Goal: Task Accomplishment & Management: Use online tool/utility

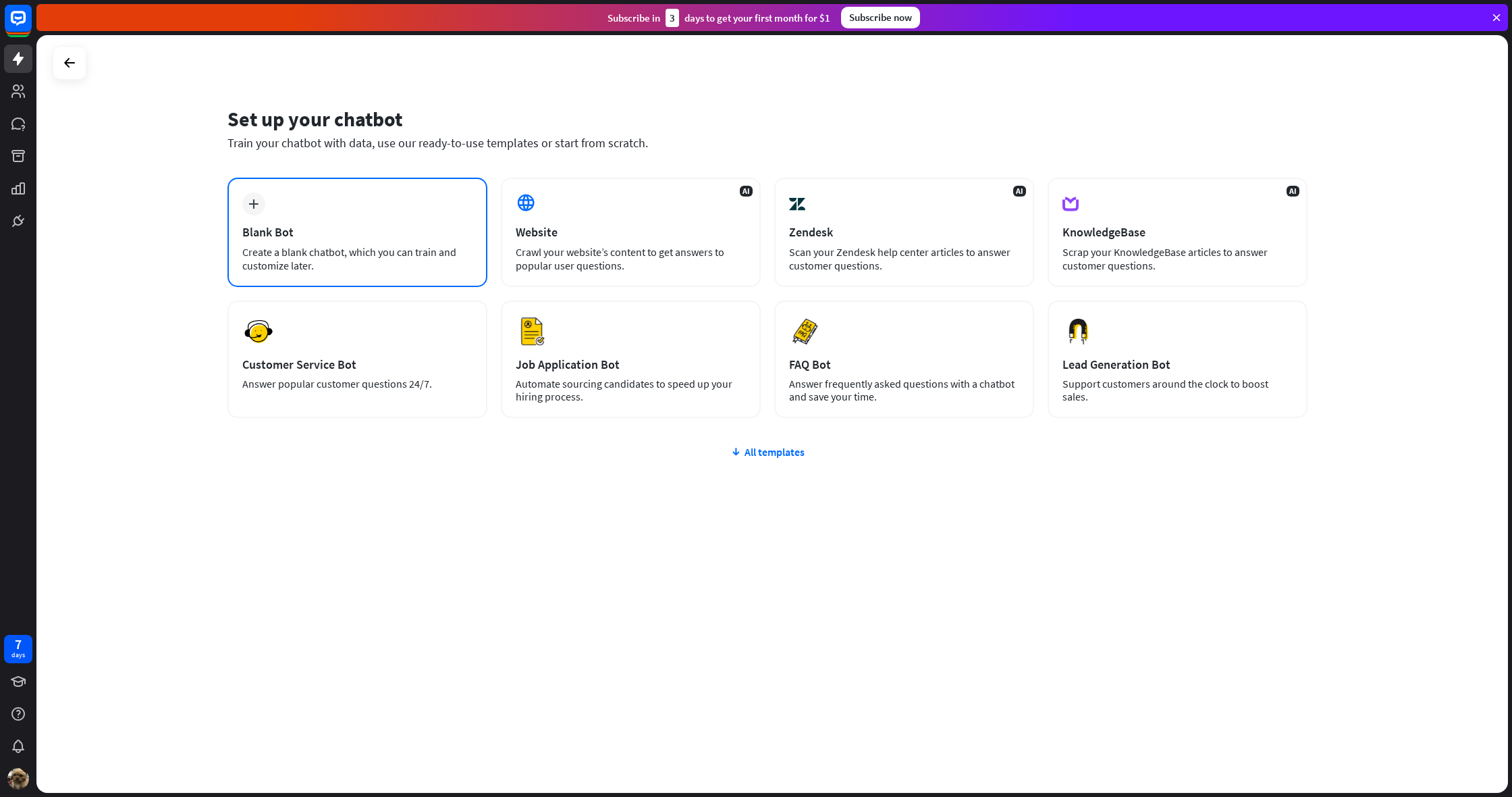
click at [309, 228] on div "Blank Bot" at bounding box center [357, 232] width 230 height 16
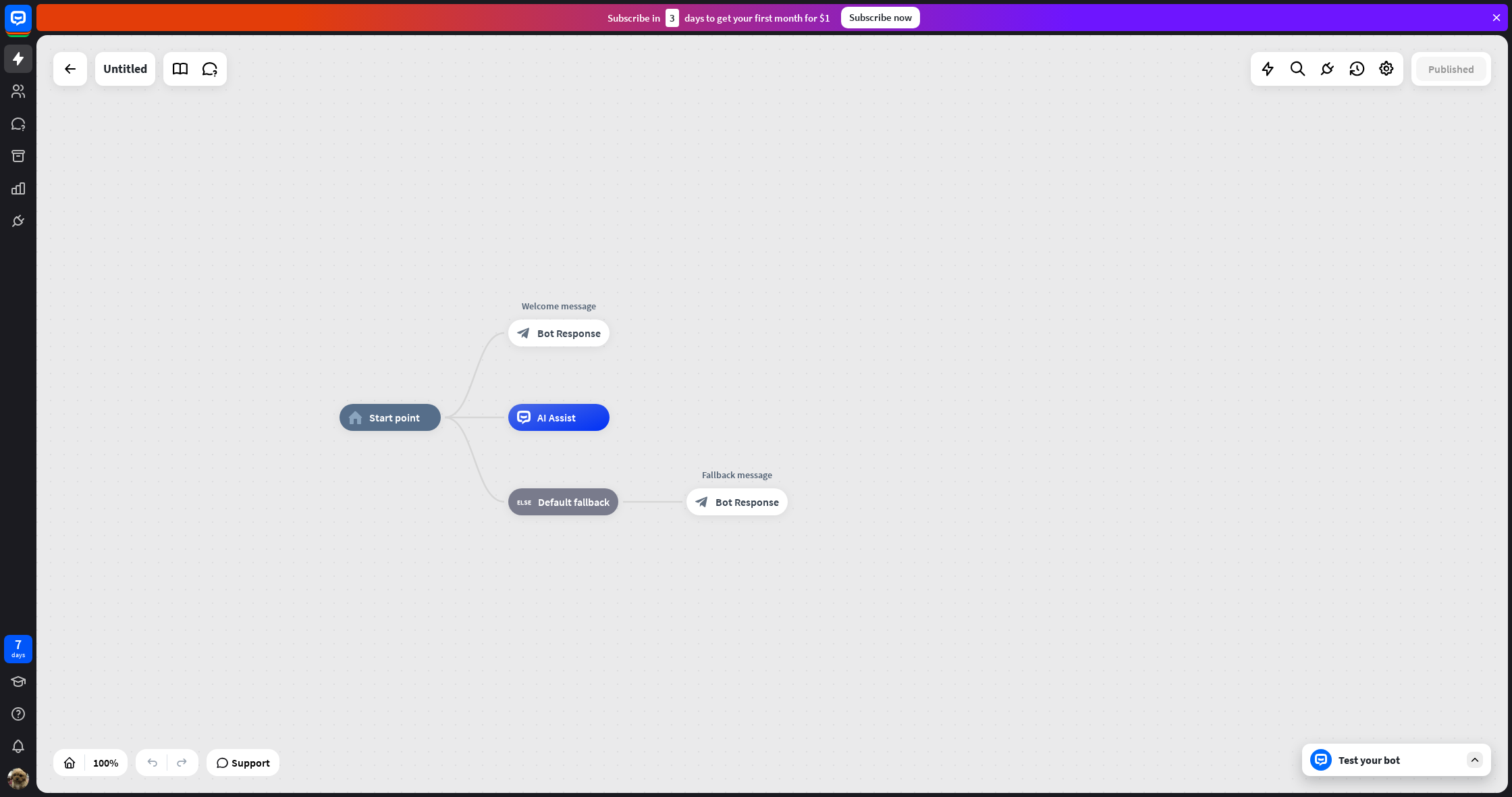
click at [36, 648] on div "home_2 Start point Welcome message block_bot_response Bot Response AI Assist bl…" at bounding box center [772, 414] width 1472 height 757
click at [32, 651] on div "7 days" at bounding box center [18, 712] width 36 height 162
click at [25, 656] on div "7 days" at bounding box center [18, 649] width 29 height 29
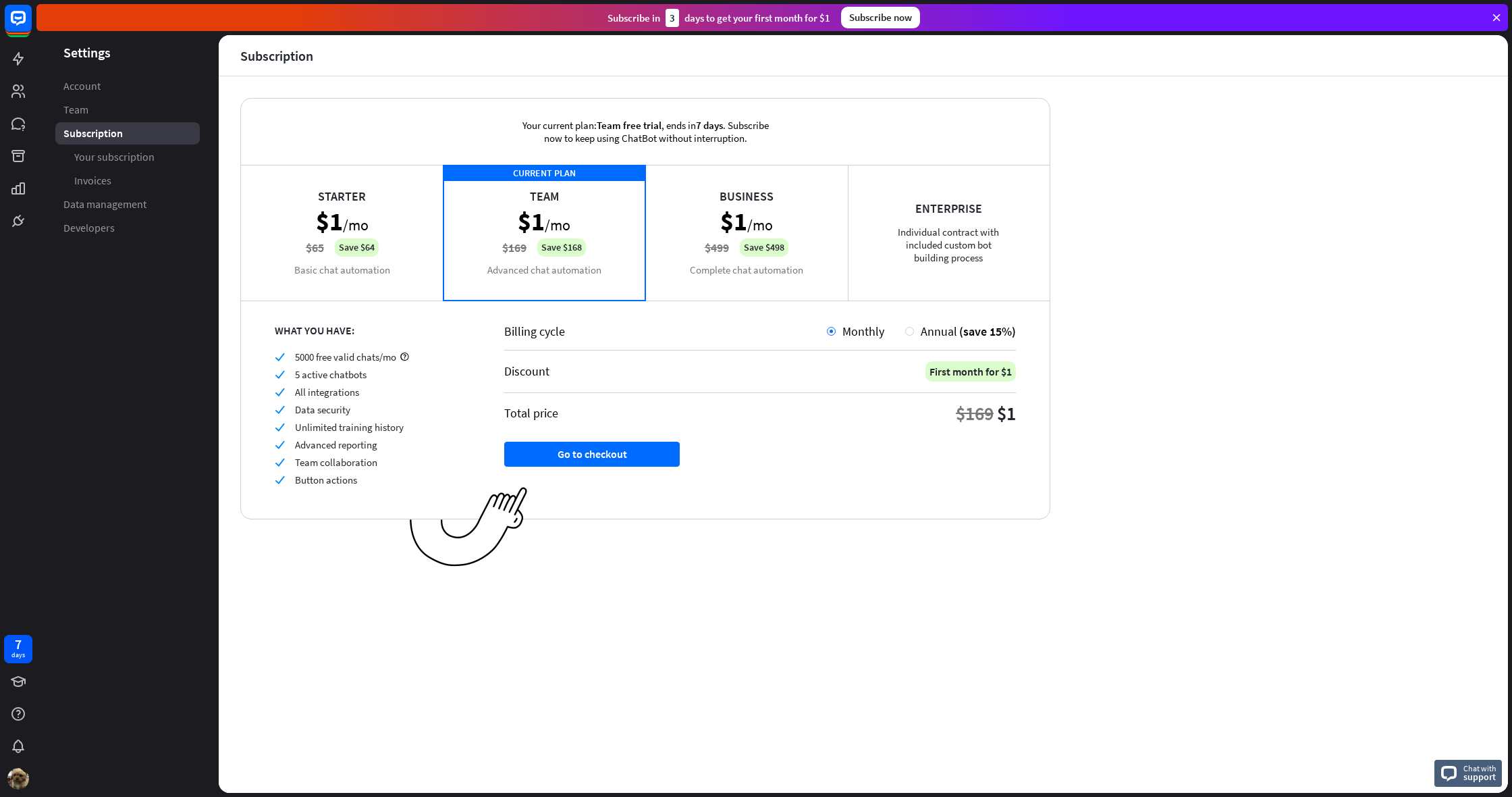
click at [729, 281] on div "Business $1 /mo $499 Save $498 Complete chat automation" at bounding box center [746, 232] width 202 height 135
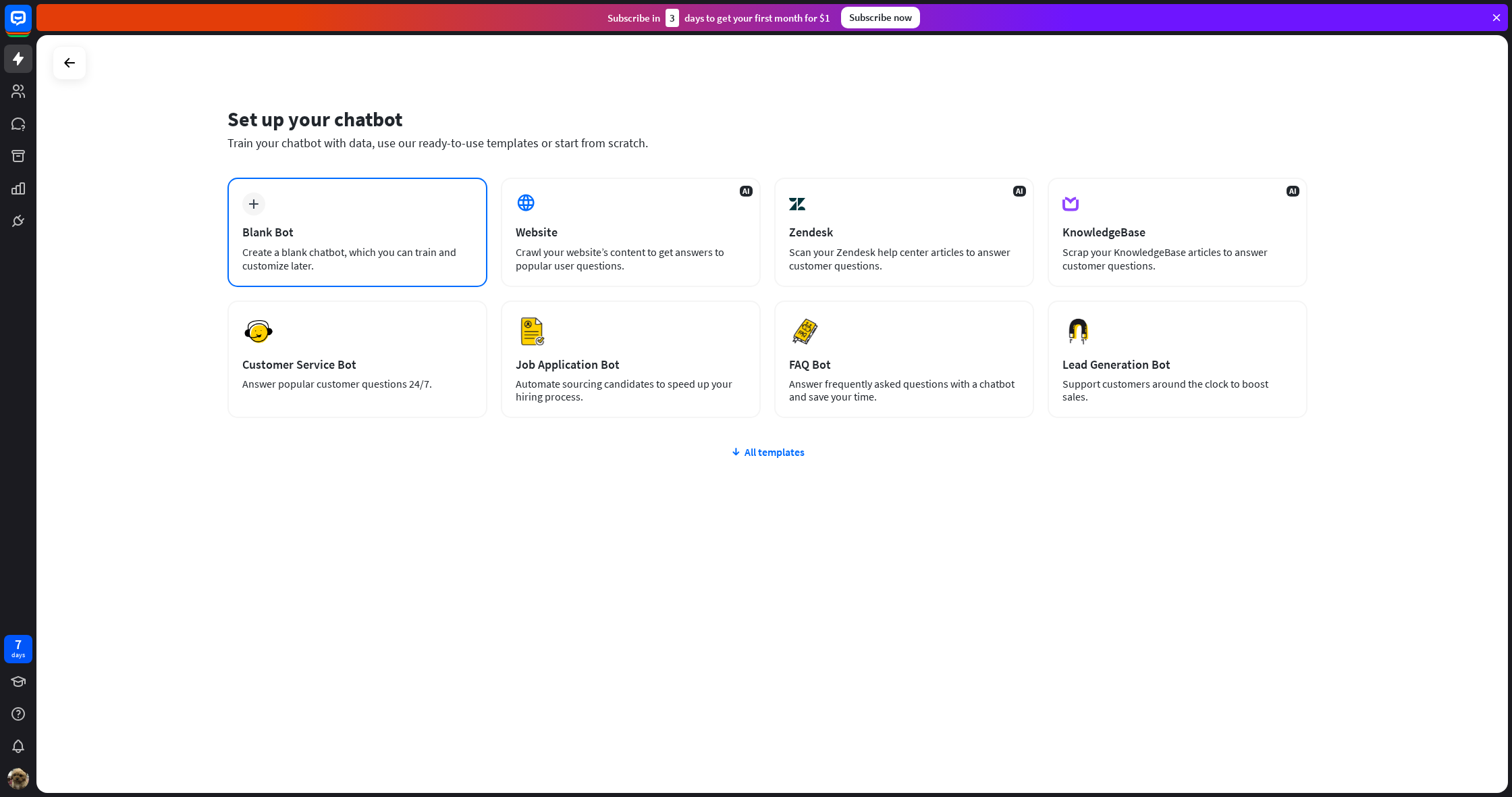
click at [367, 251] on div "Create a blank chatbot, which you can train and customize later." at bounding box center [357, 259] width 230 height 27
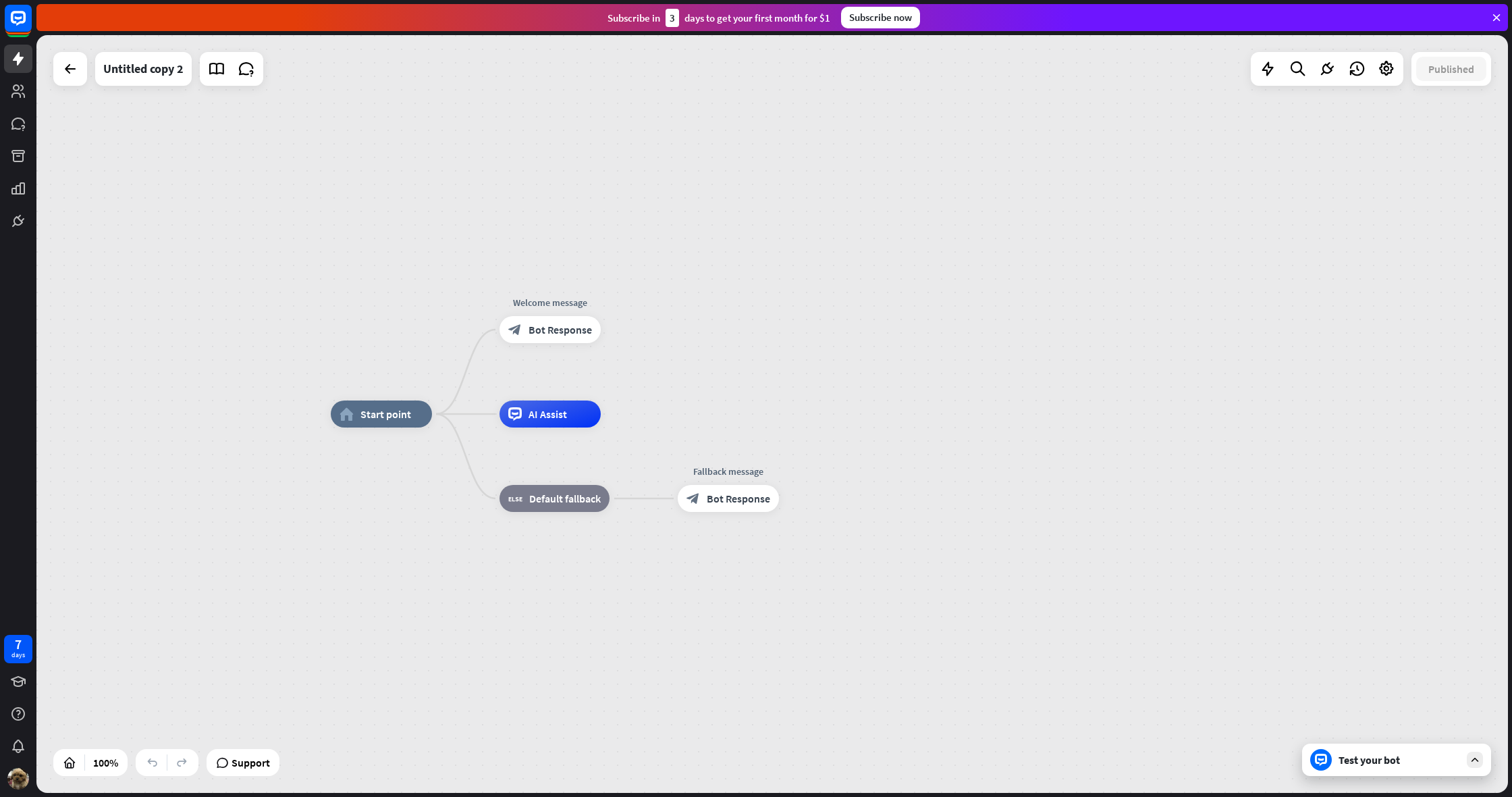
drag, startPoint x: 558, startPoint y: 506, endPoint x: 559, endPoint y: 605, distance: 99.0
click at [559, 605] on div "home_2 Start point Welcome message block_bot_response Bot Response AI Assist bl…" at bounding box center [1067, 792] width 1472 height 757
drag, startPoint x: 577, startPoint y: 504, endPoint x: 594, endPoint y: 467, distance: 40.7
click at [591, 485] on div "Edit name more_horiz plus block_fallback Default fallback" at bounding box center [554, 499] width 110 height 27
drag, startPoint x: 562, startPoint y: 417, endPoint x: 583, endPoint y: 426, distance: 22.8
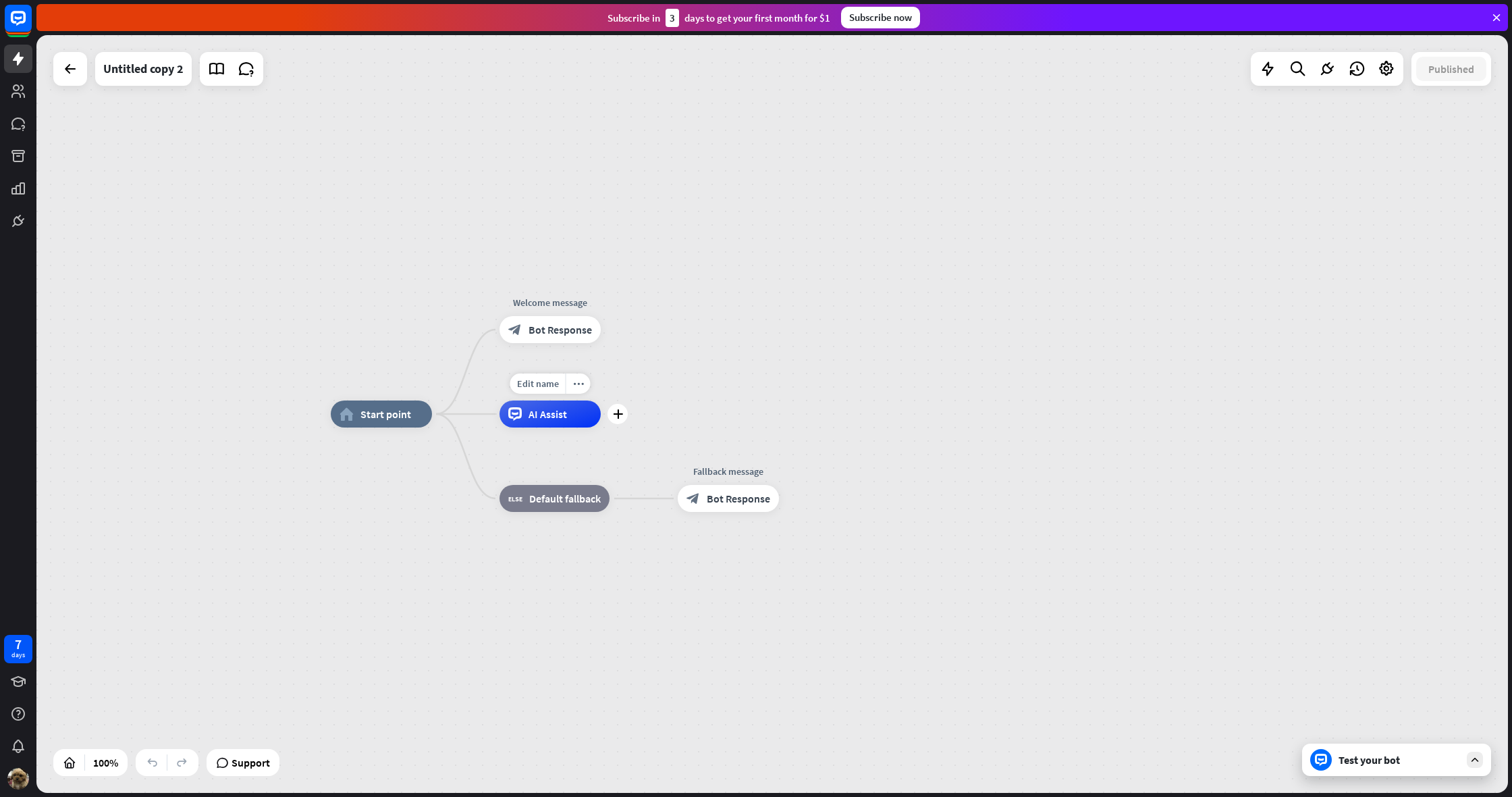
click at [583, 426] on div "AI Assist" at bounding box center [550, 414] width 102 height 27
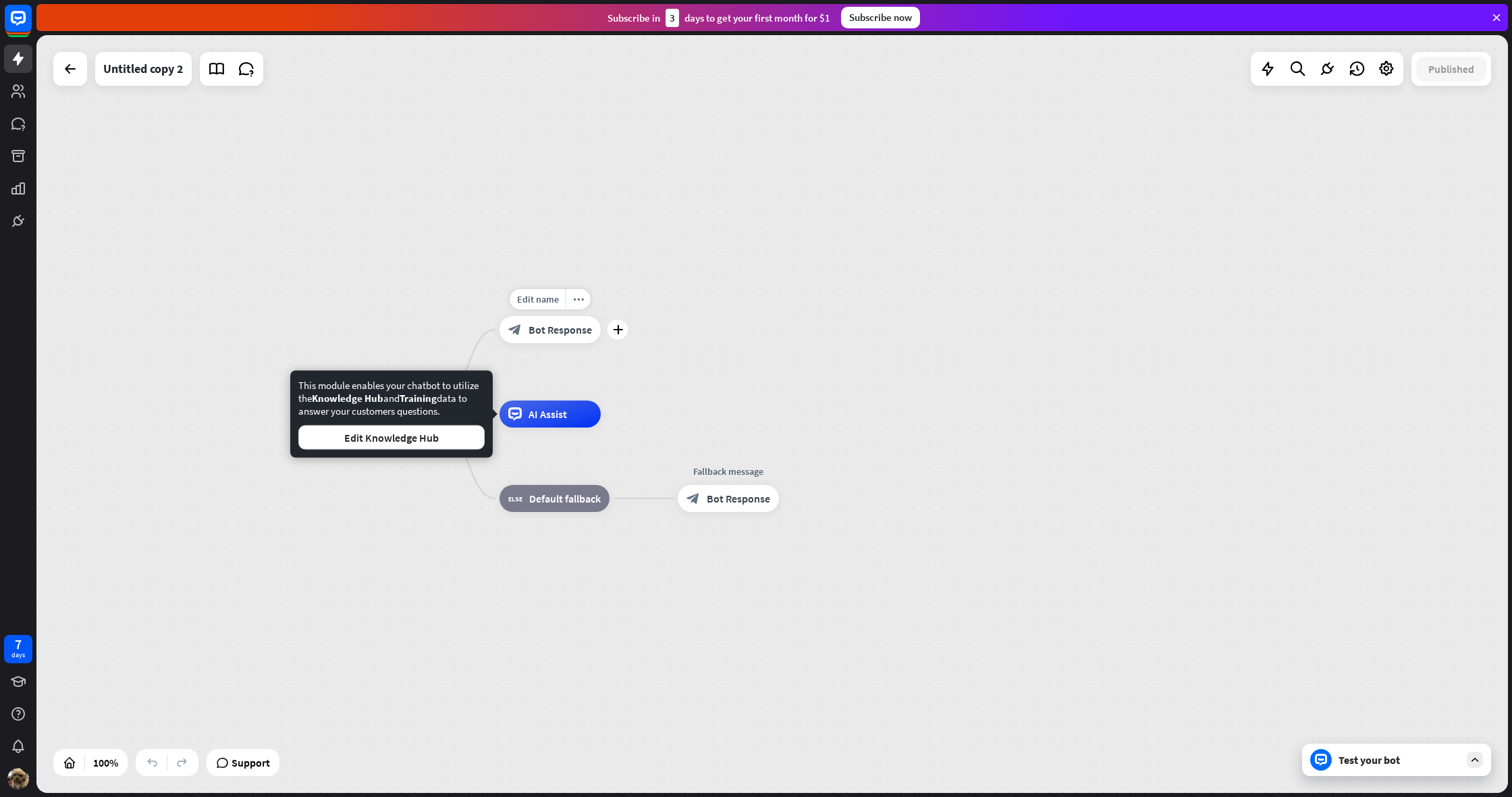
click at [598, 334] on div "block_bot_response Bot Response" at bounding box center [550, 329] width 102 height 27
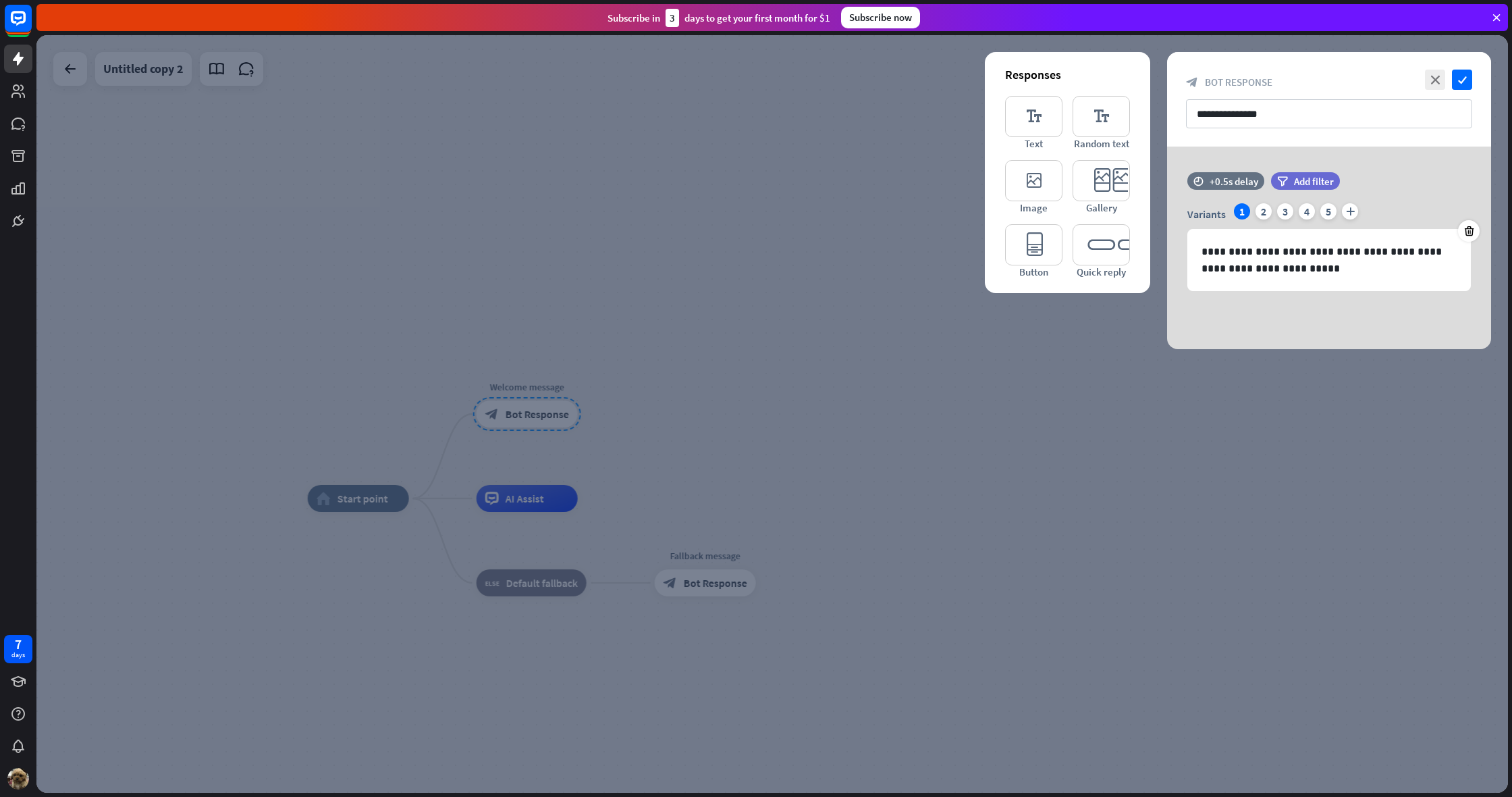
click at [966, 441] on div at bounding box center [772, 414] width 1472 height 757
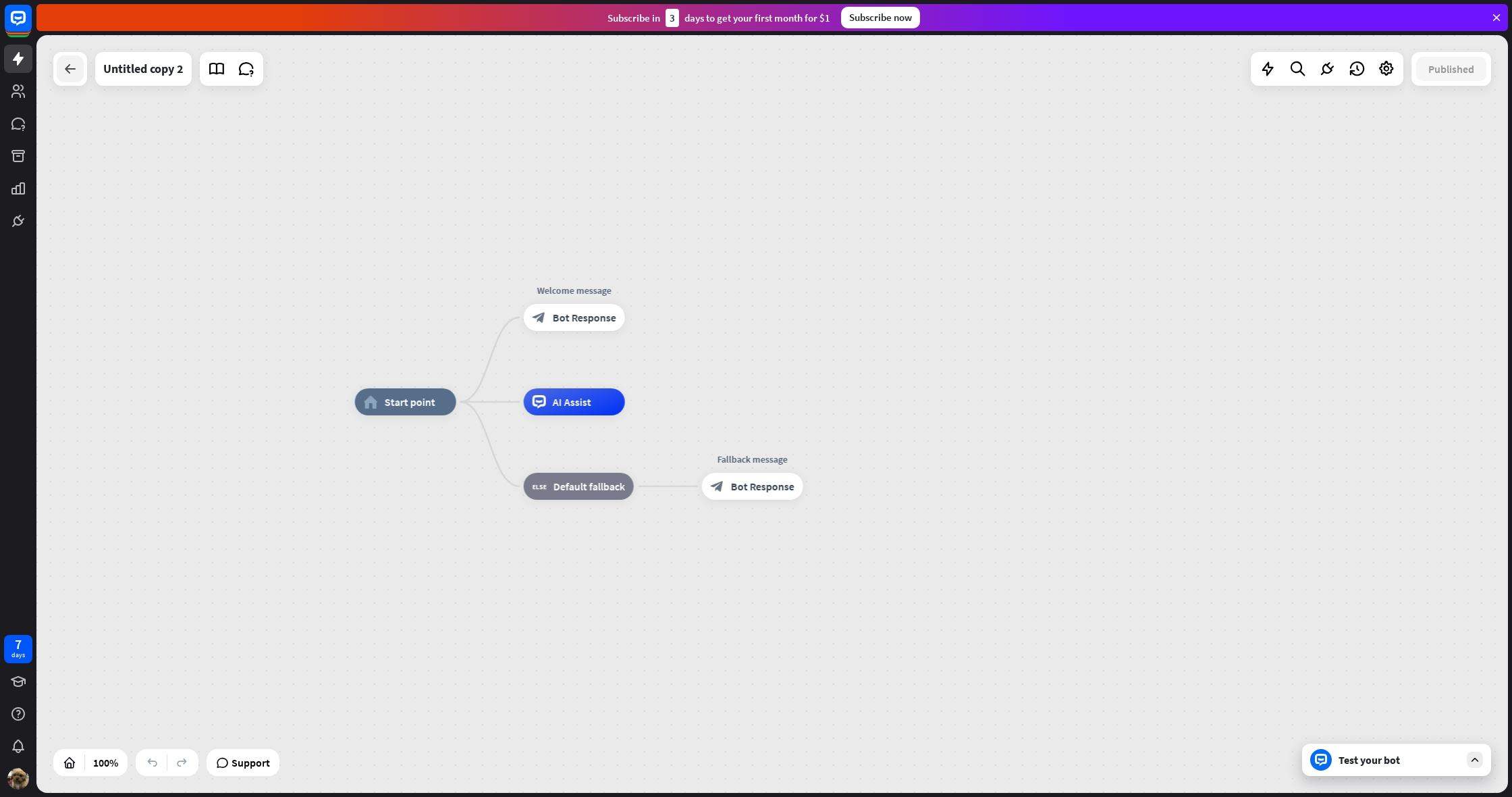
click at [69, 71] on icon at bounding box center [71, 69] width 17 height 17
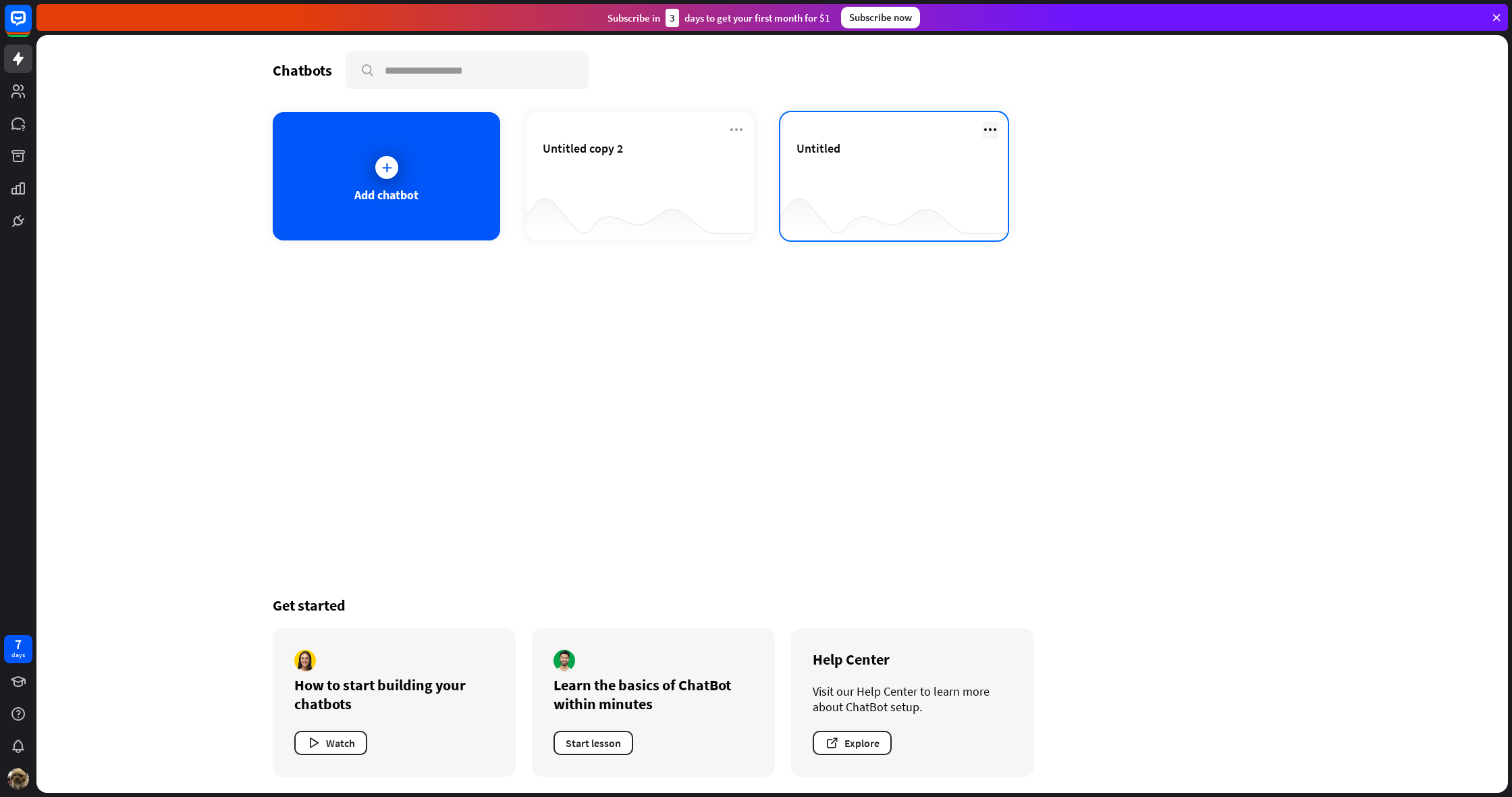
click at [995, 122] on icon at bounding box center [990, 130] width 17 height 17
click at [987, 229] on div "Delete chatbot" at bounding box center [996, 234] width 91 height 24
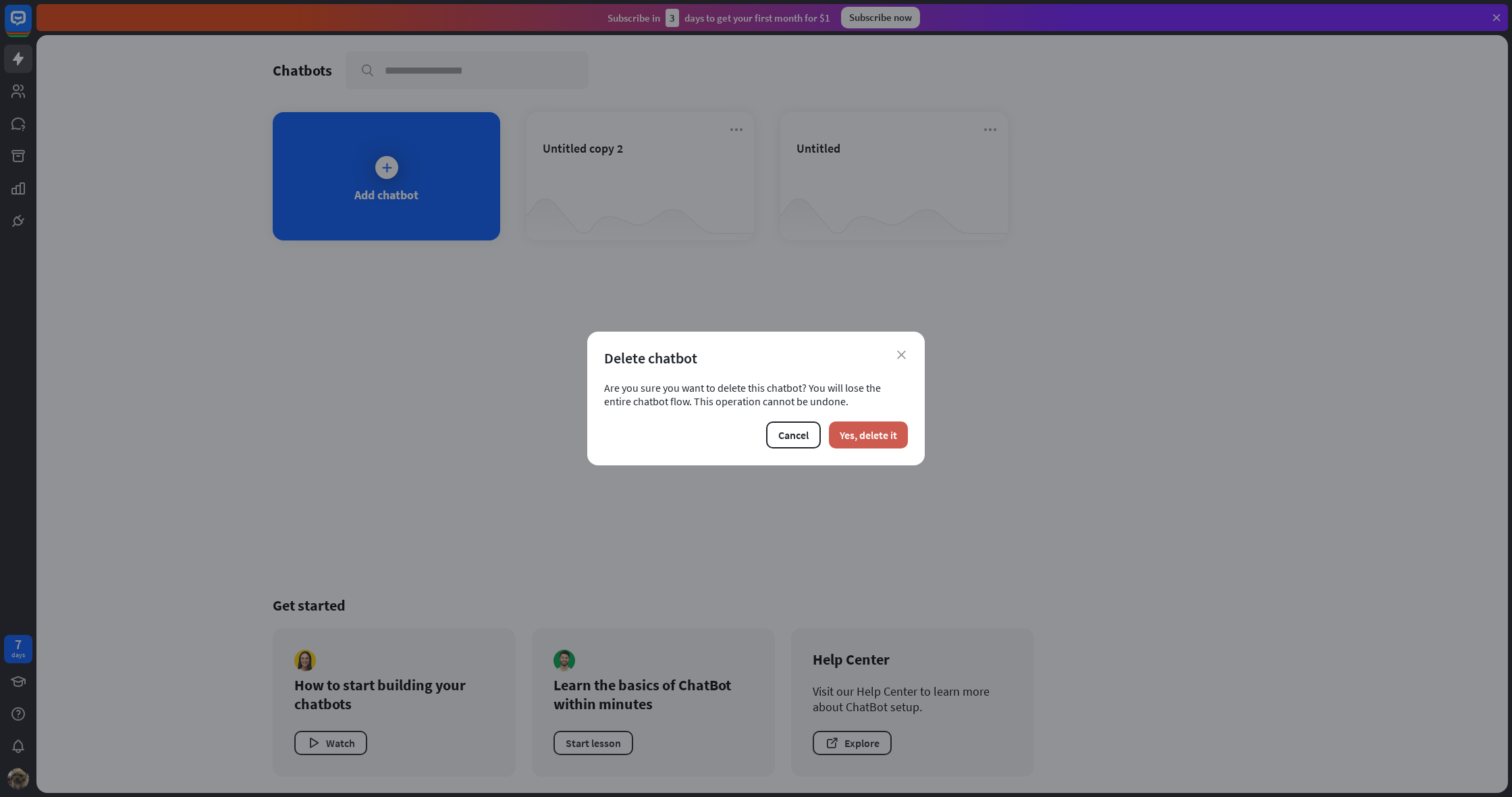
drag, startPoint x: 857, startPoint y: 437, endPoint x: 830, endPoint y: 383, distance: 60.4
click at [857, 436] on button "Yes, delete it" at bounding box center [868, 435] width 79 height 27
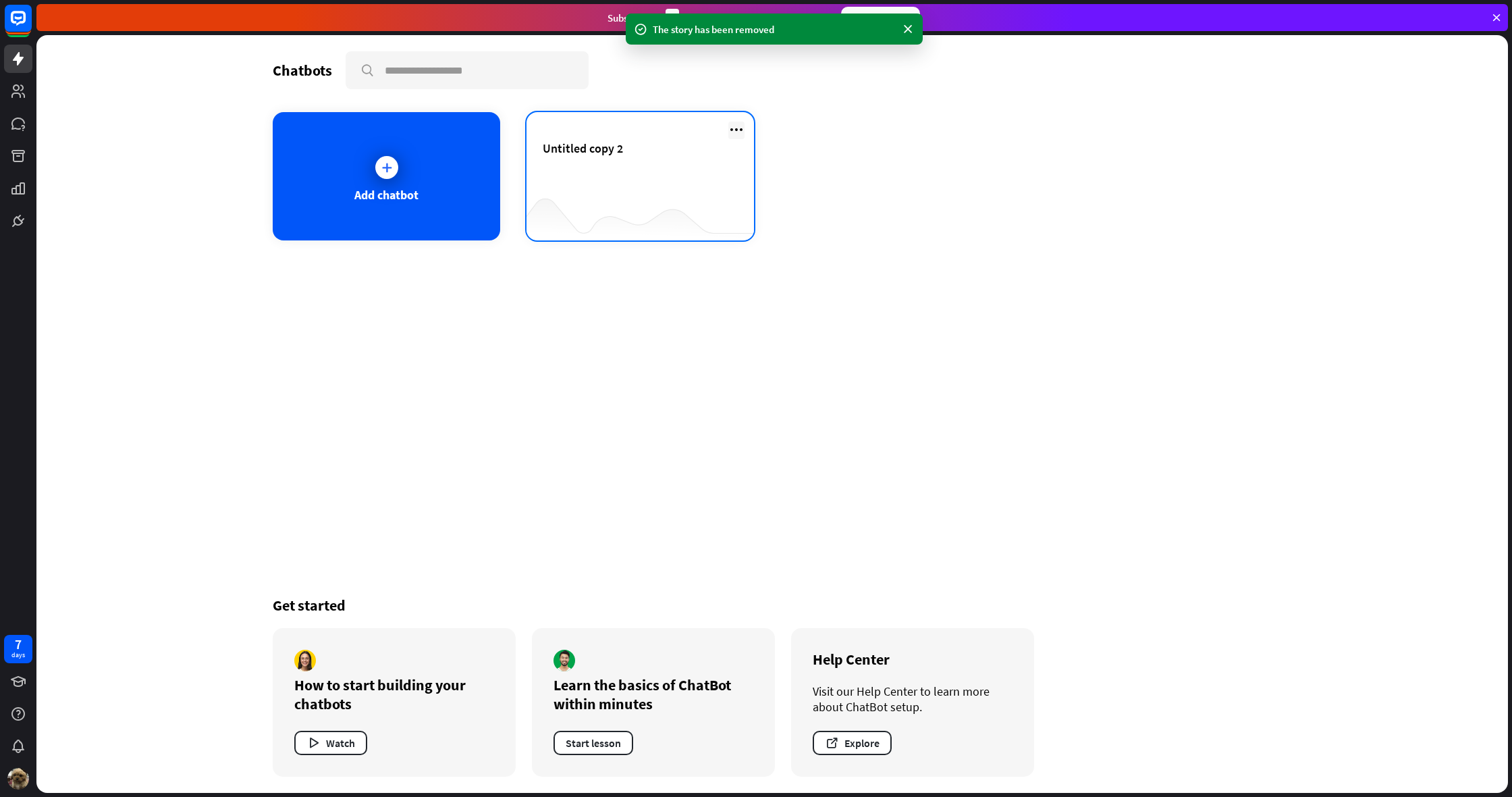
click at [741, 129] on icon at bounding box center [737, 130] width 17 height 17
click at [768, 239] on div "Delete chatbot" at bounding box center [743, 234] width 91 height 24
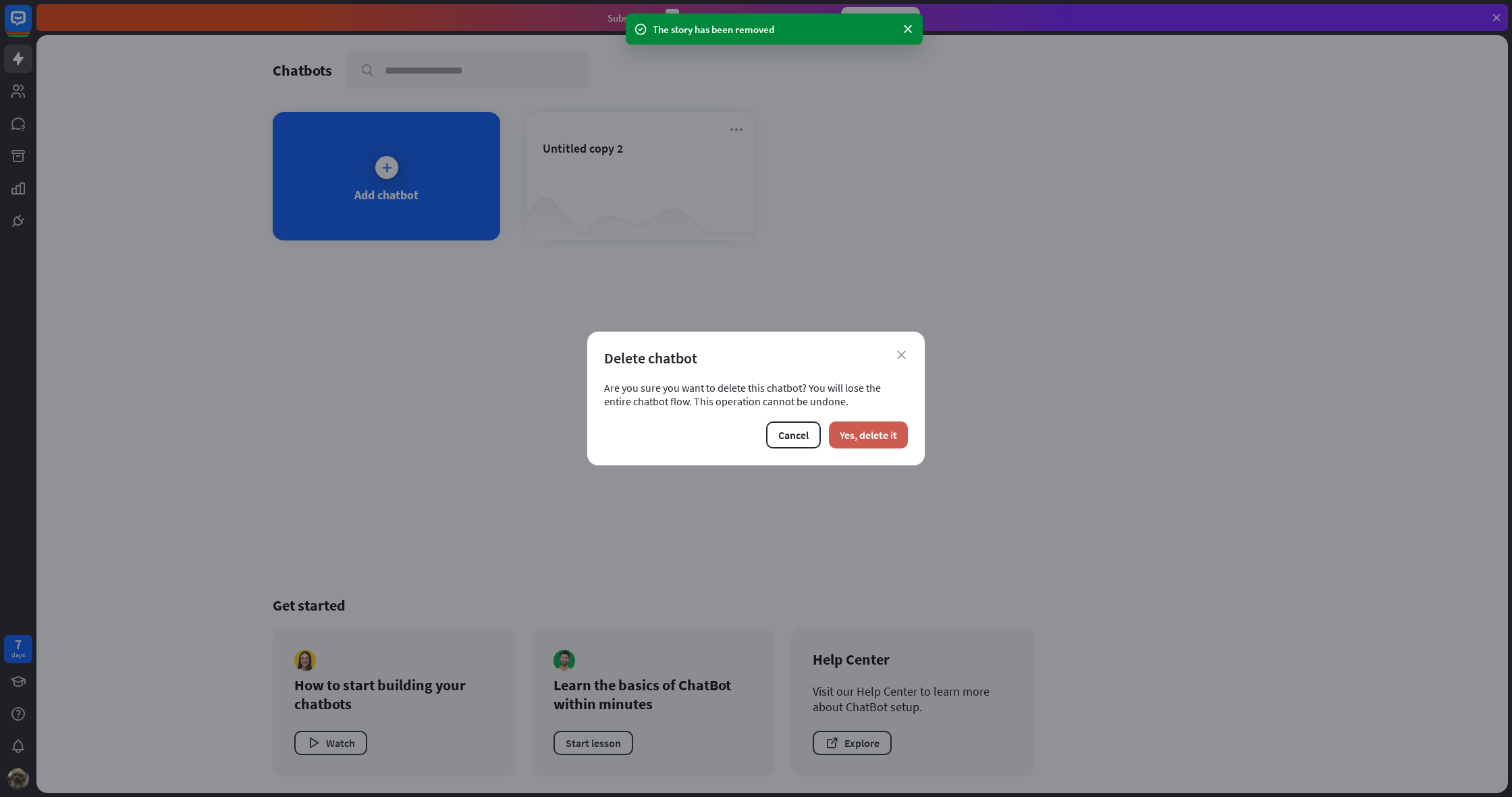
click at [877, 431] on button "Yes, delete it" at bounding box center [868, 435] width 79 height 27
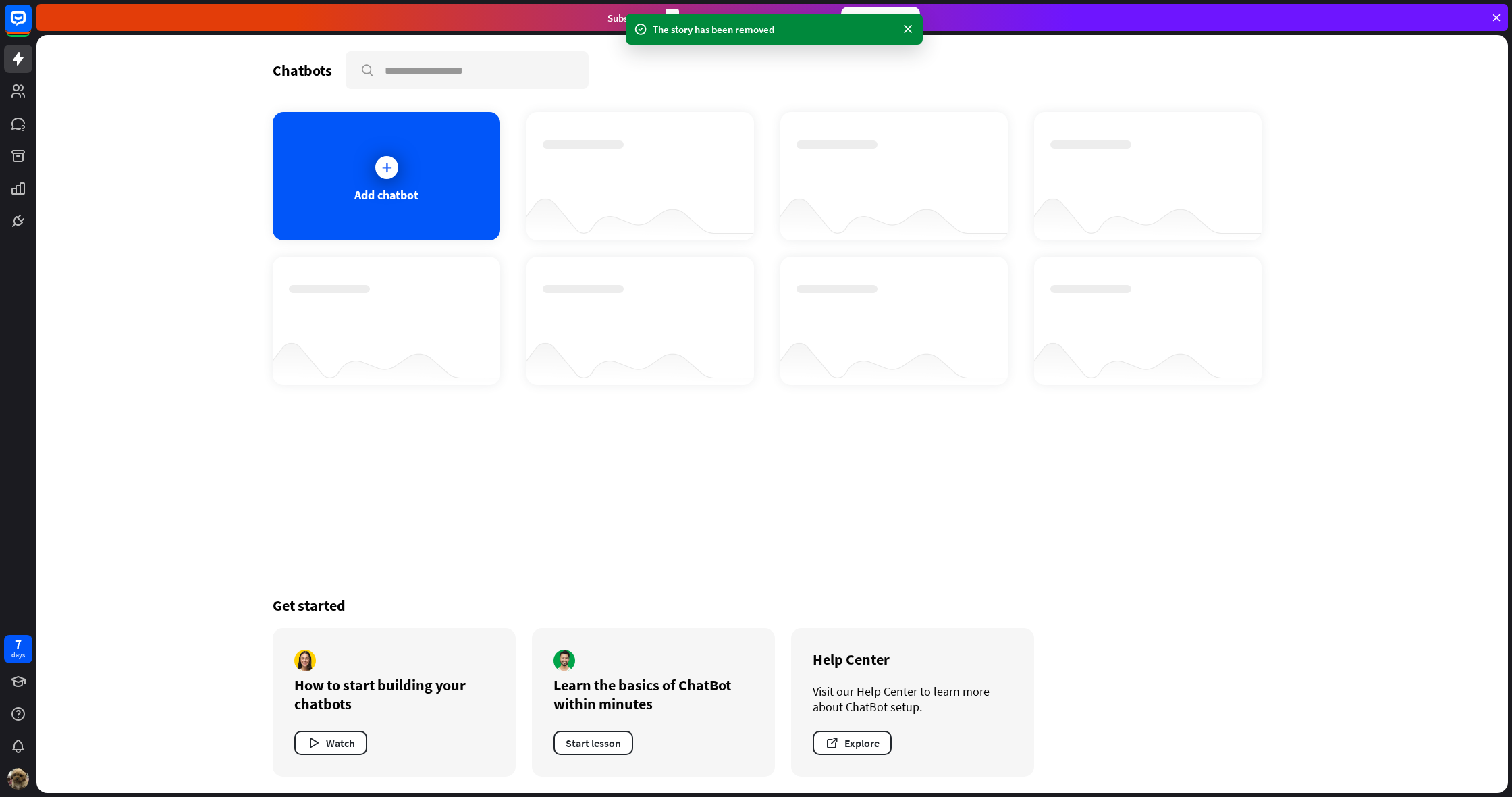
click at [432, 194] on div "Add chatbot" at bounding box center [386, 176] width 228 height 129
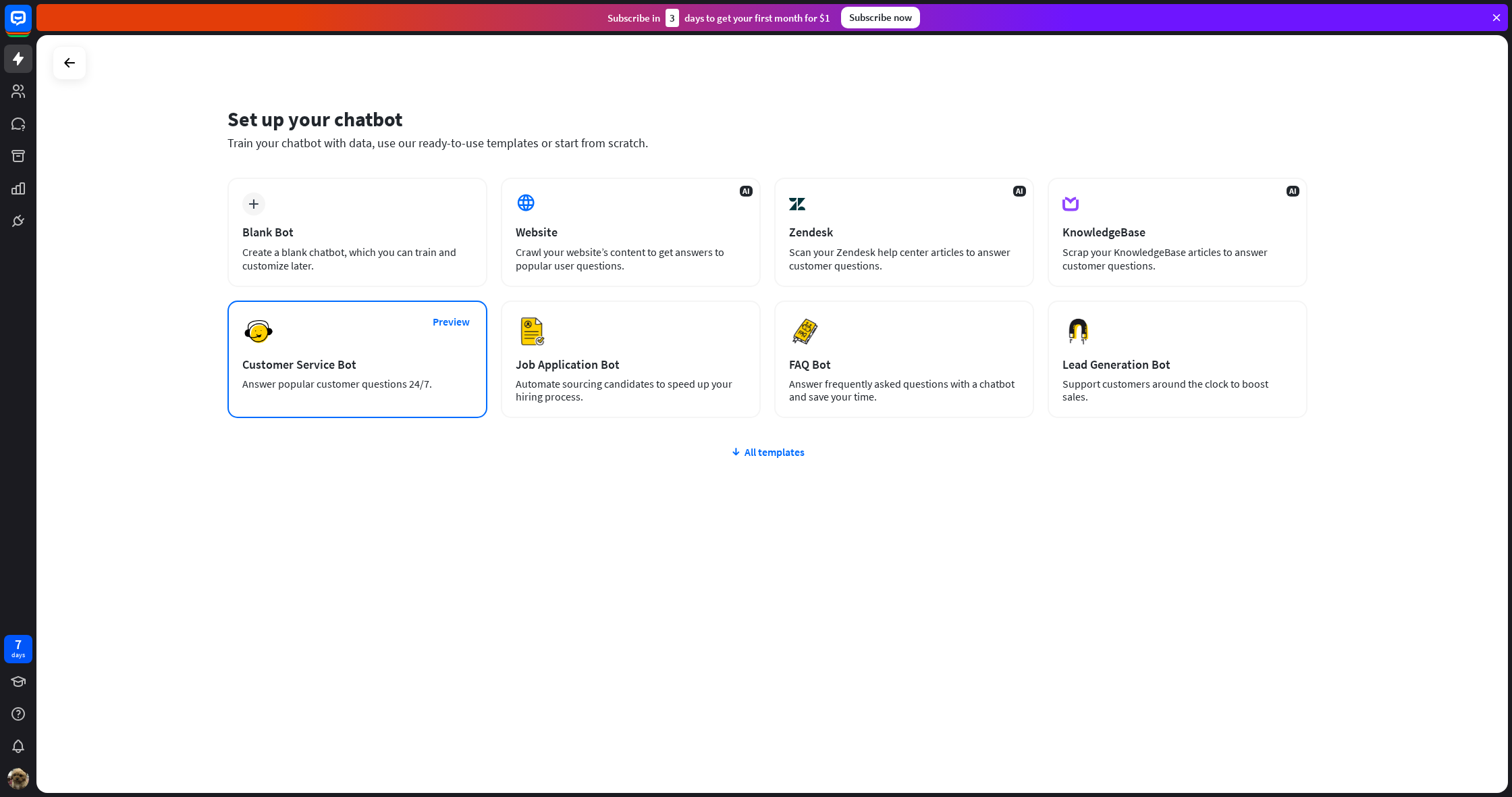
click at [381, 371] on div "Customer Service Bot" at bounding box center [357, 364] width 230 height 16
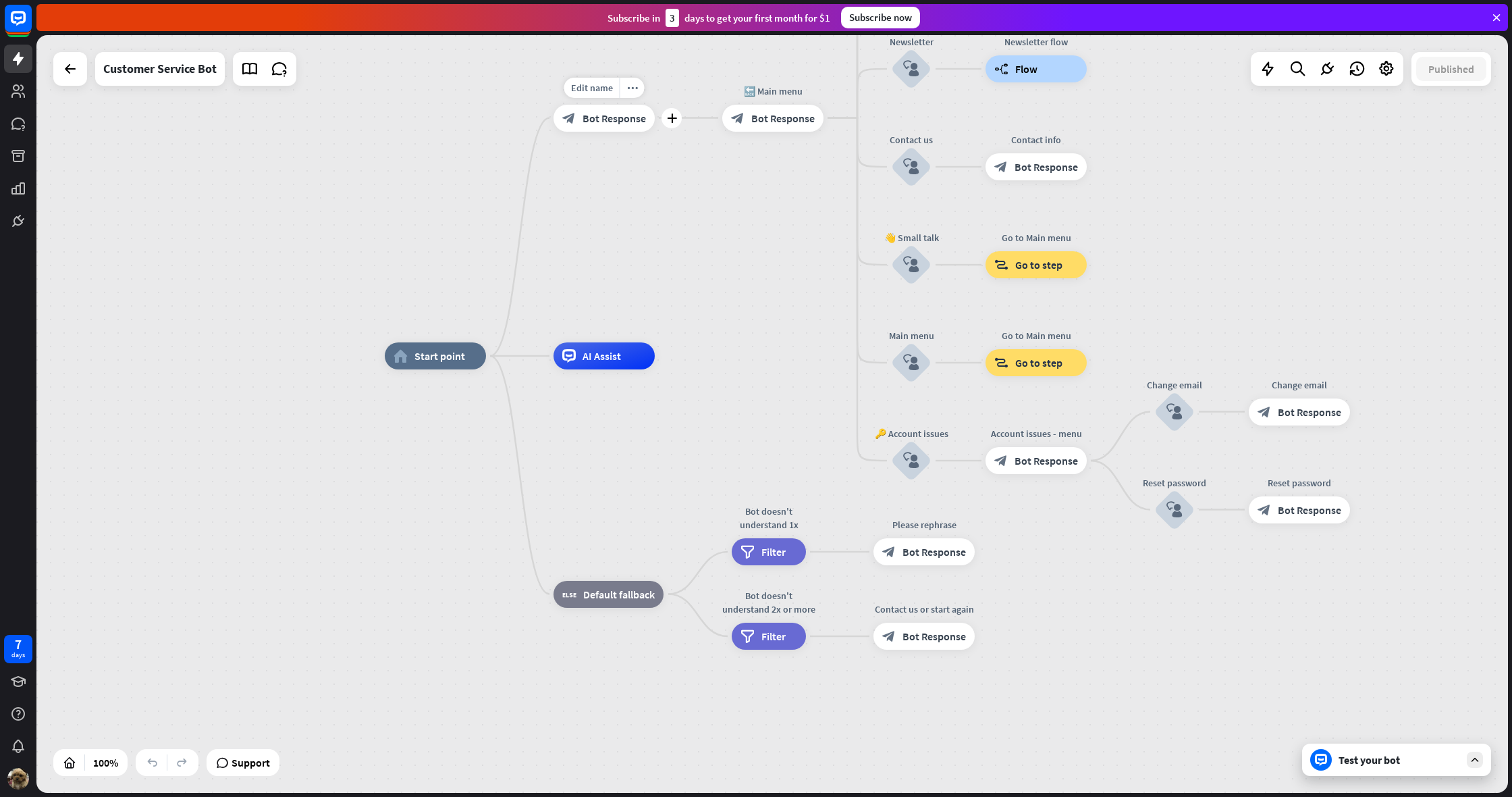
click at [603, 121] on span "Bot Response" at bounding box center [614, 118] width 63 height 14
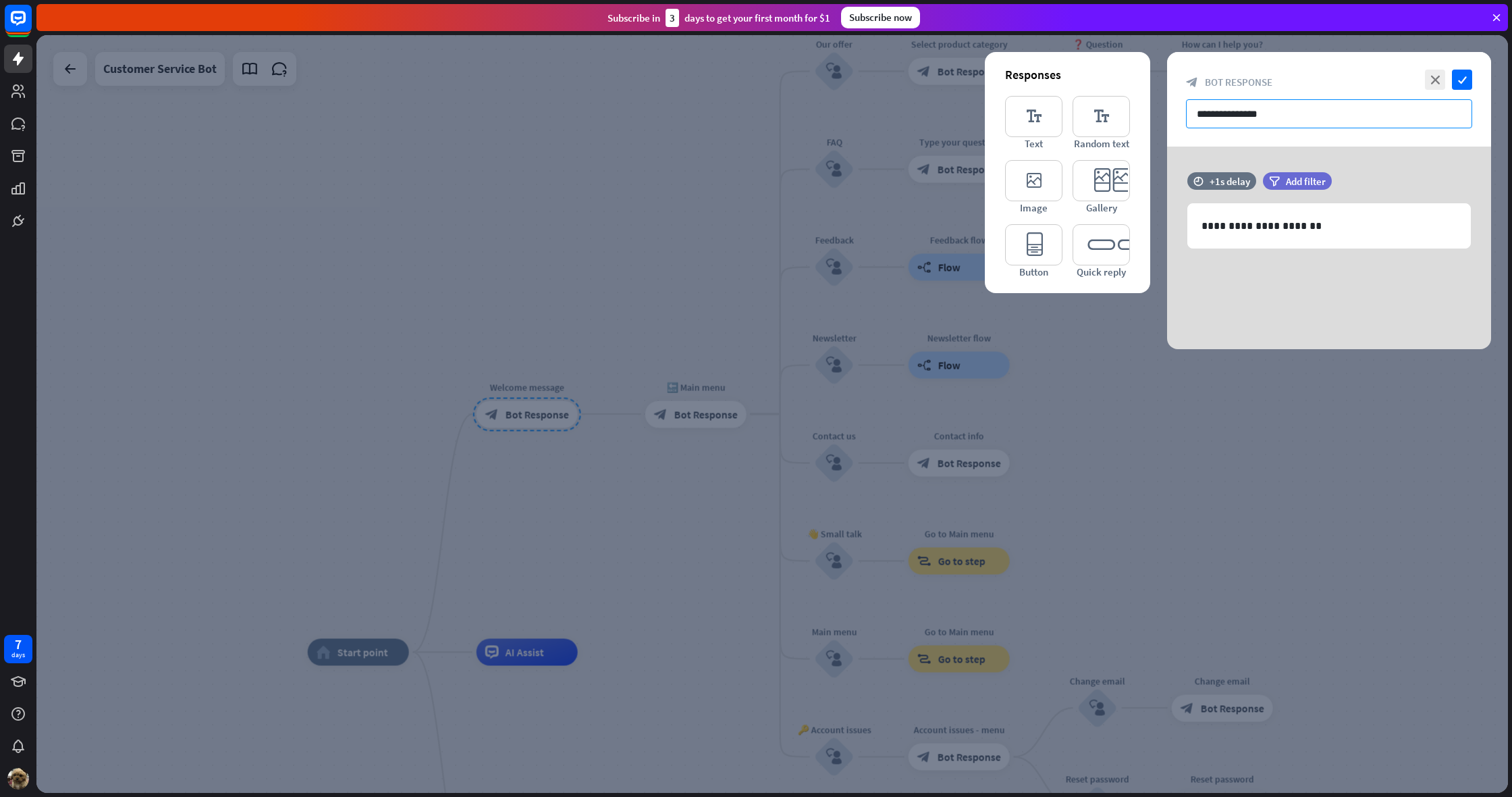
drag, startPoint x: 1305, startPoint y: 111, endPoint x: 1156, endPoint y: 109, distance: 149.0
click at [1156, 109] on div "**********" at bounding box center [772, 414] width 1472 height 757
click at [564, 169] on div at bounding box center [772, 414] width 1472 height 757
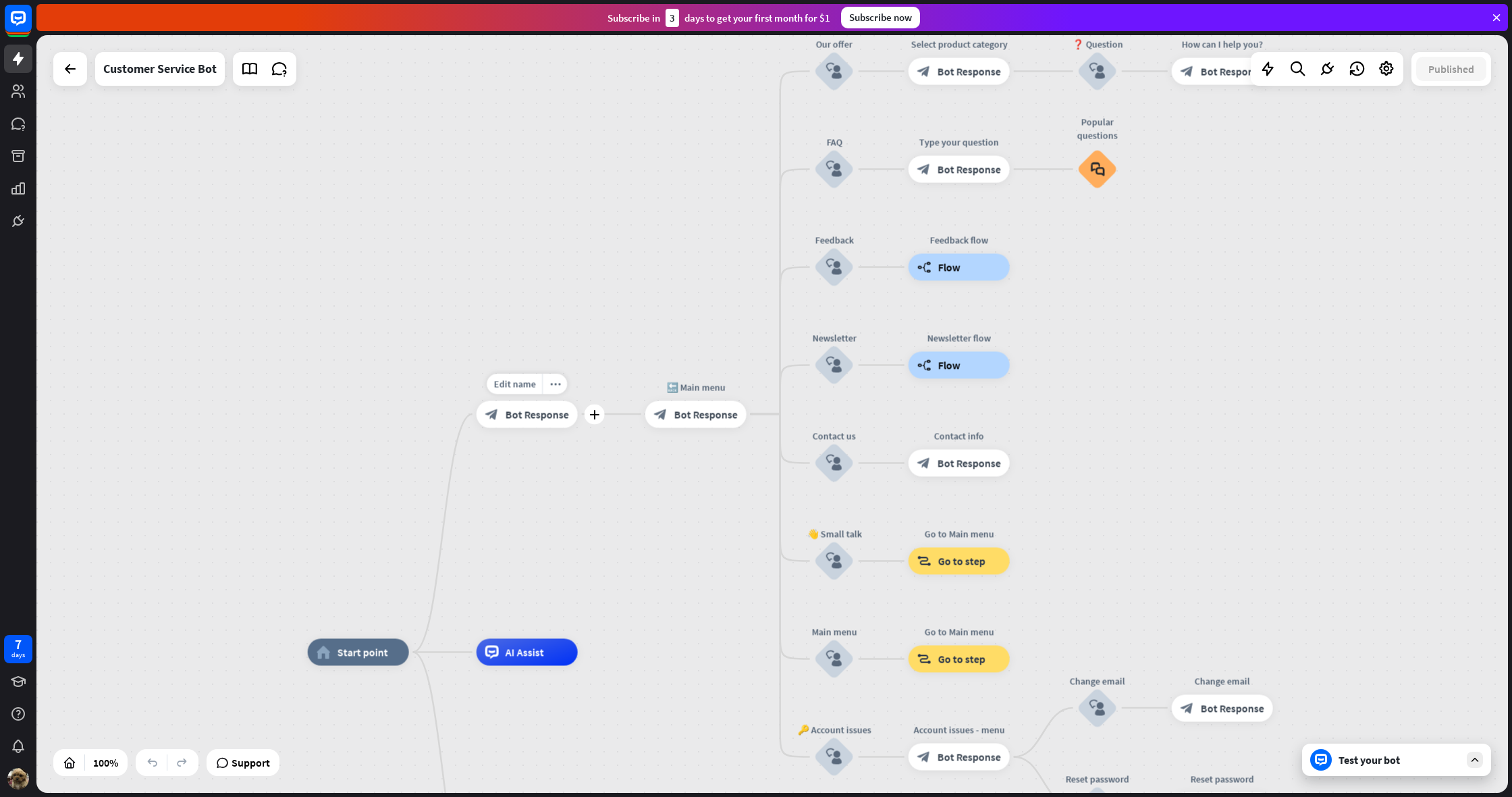
click at [537, 410] on span "Bot Response" at bounding box center [538, 414] width 63 height 14
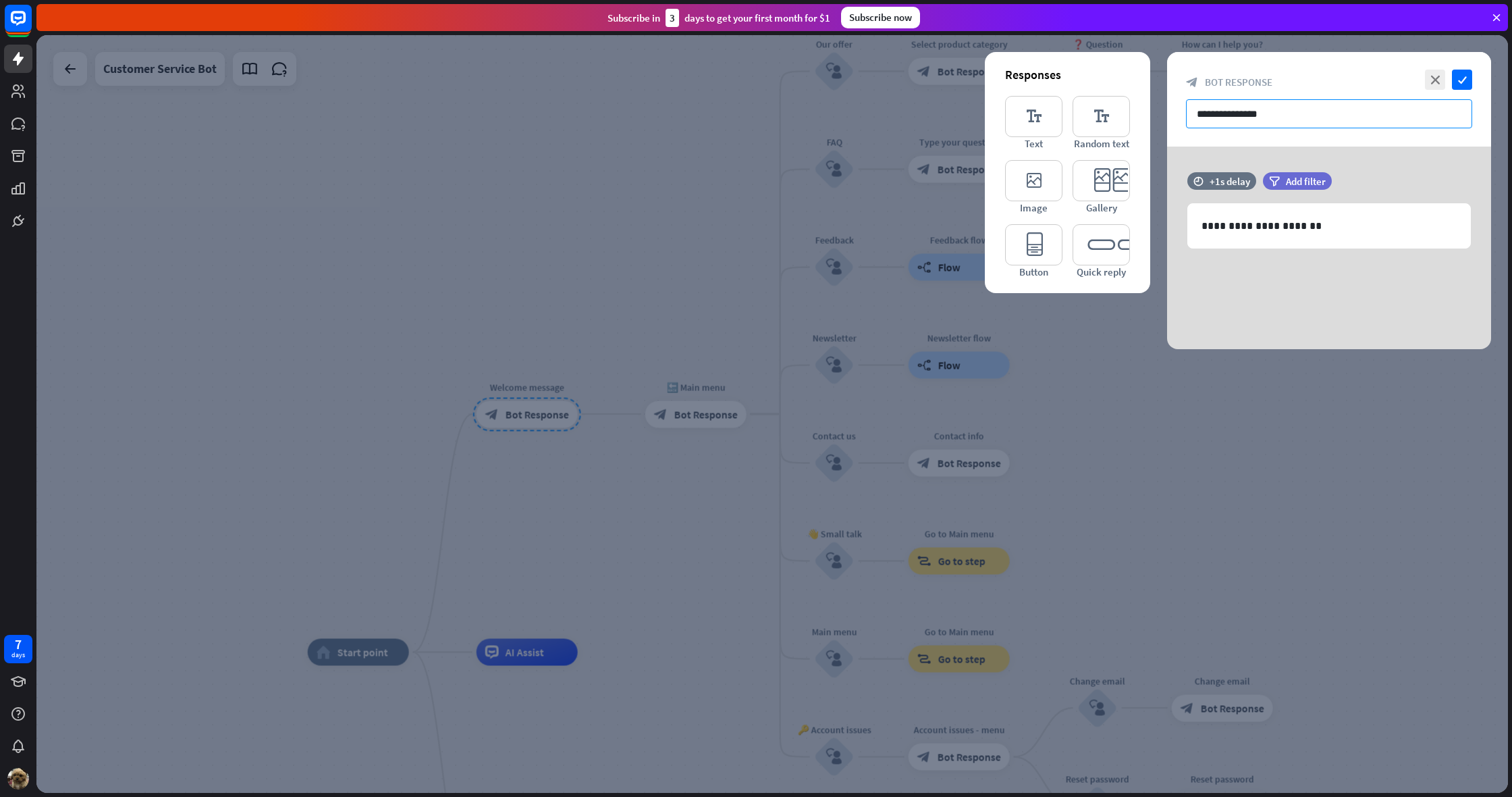
drag, startPoint x: 1204, startPoint y: 123, endPoint x: 1211, endPoint y: 122, distance: 7.1
click at [1207, 123] on input "**********" at bounding box center [1329, 114] width 286 height 29
drag, startPoint x: 1281, startPoint y: 115, endPoint x: 1193, endPoint y: 111, distance: 88.1
click at [1193, 111] on input "**********" at bounding box center [1329, 114] width 286 height 29
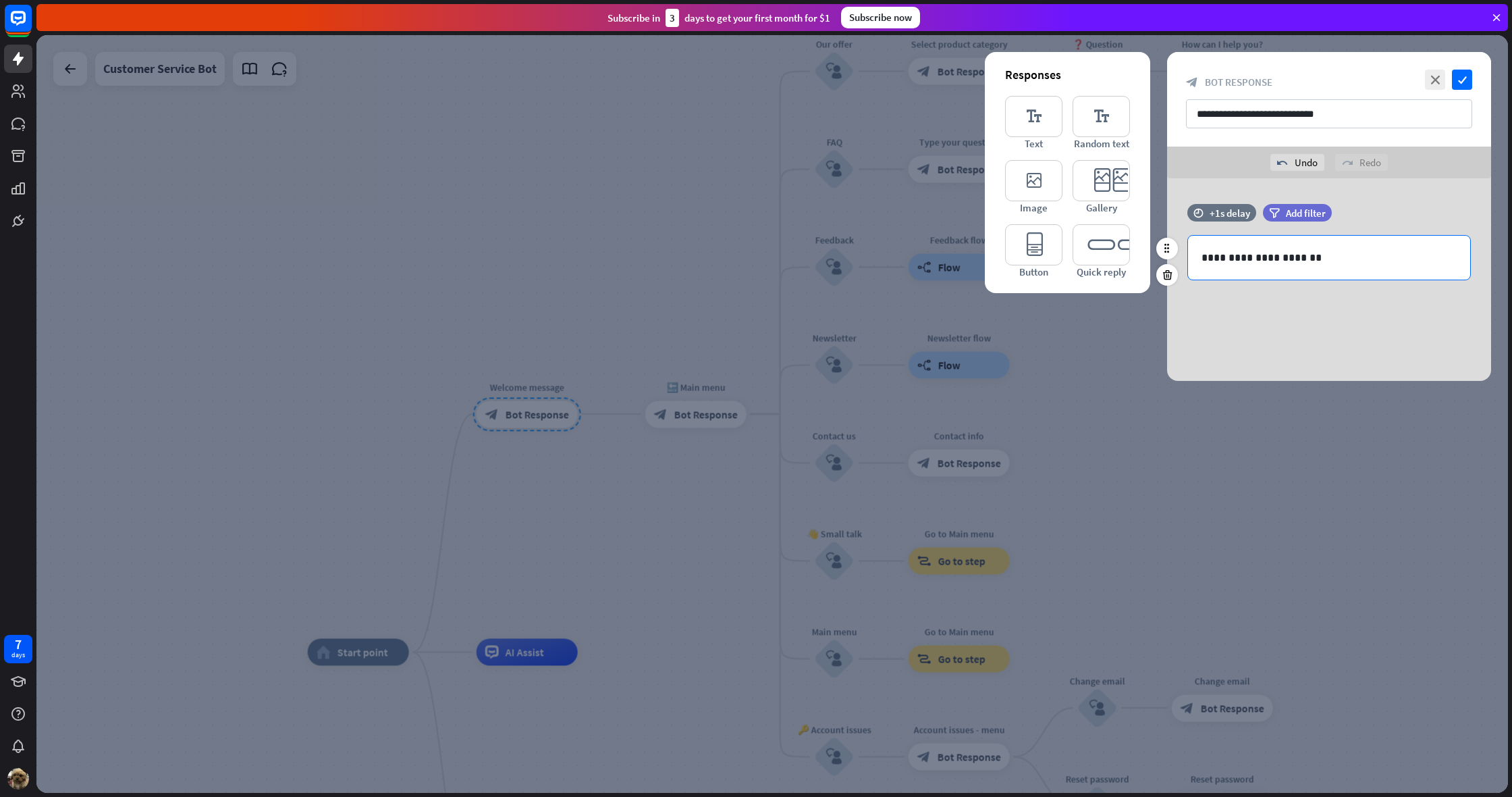
click at [1229, 259] on p "**********" at bounding box center [1329, 257] width 255 height 17
click at [1234, 259] on p "**********" at bounding box center [1329, 257] width 255 height 17
click at [1235, 259] on p "**********" at bounding box center [1329, 257] width 255 height 17
click at [1320, 256] on p "**********" at bounding box center [1329, 257] width 255 height 17
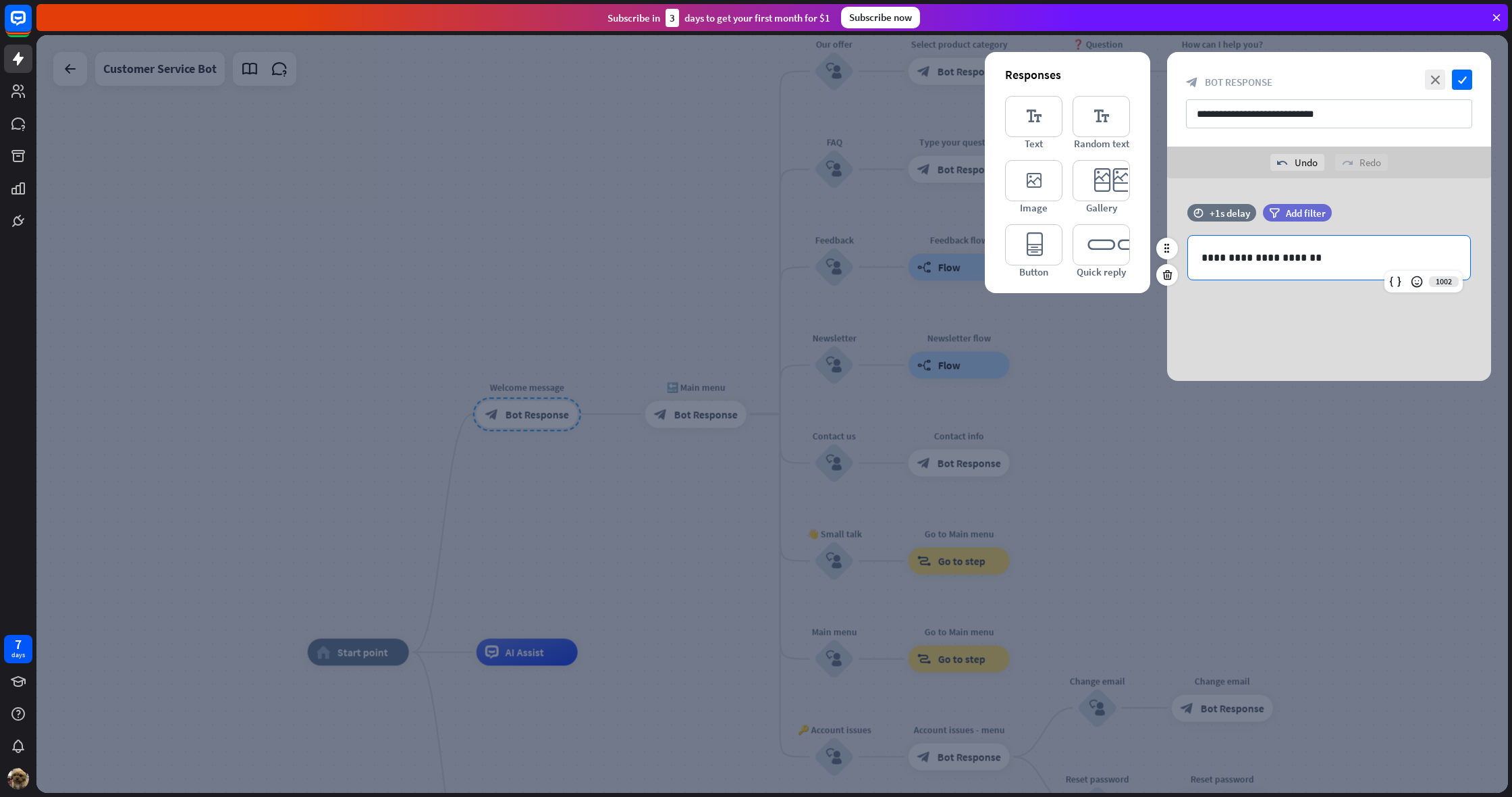
click at [1321, 263] on p "**********" at bounding box center [1329, 257] width 255 height 17
click at [1259, 111] on input "**********" at bounding box center [1329, 114] width 286 height 29
type input "**********"
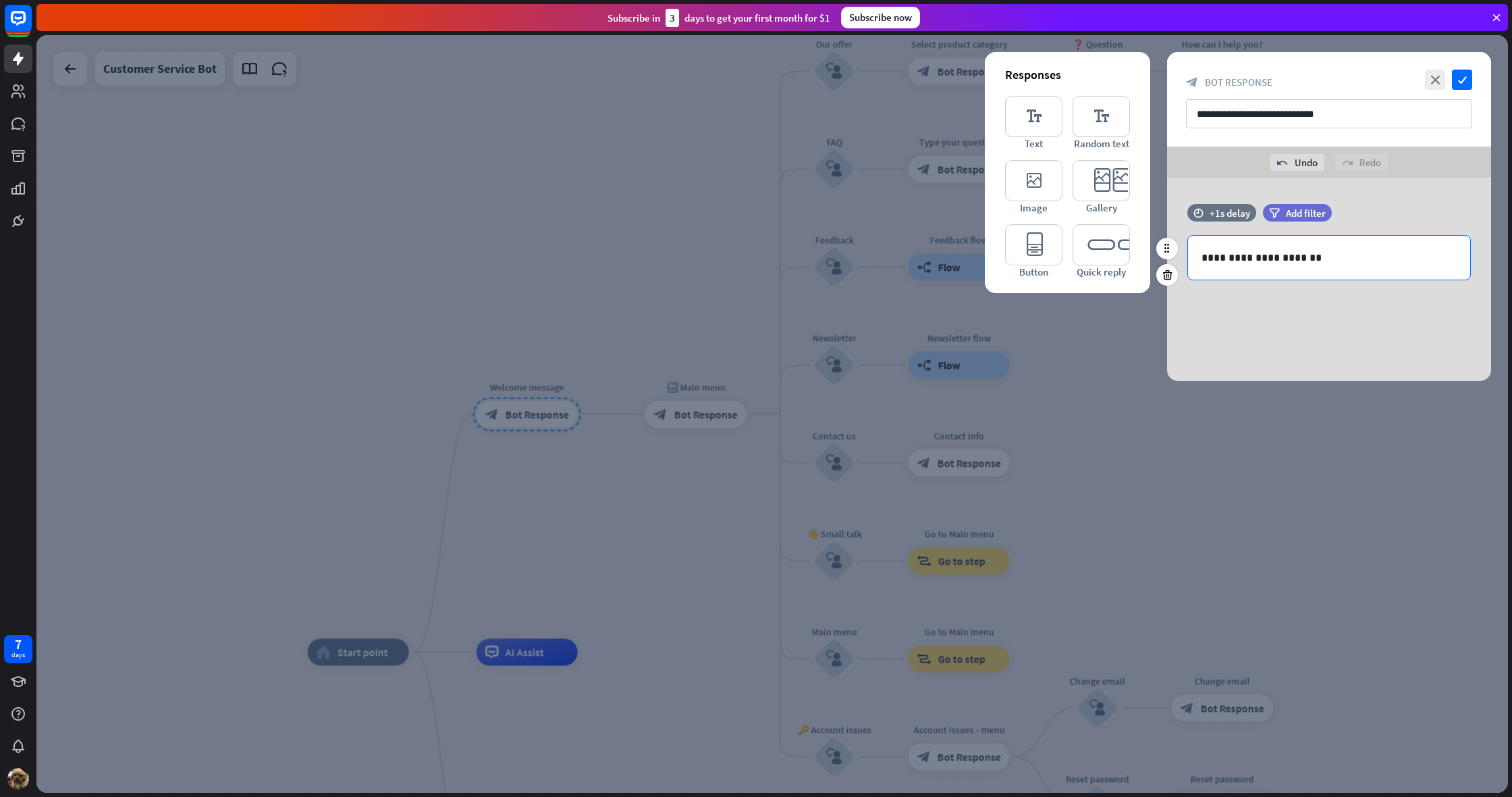
drag, startPoint x: 1300, startPoint y: 255, endPoint x: 1308, endPoint y: 250, distance: 9.4
click at [1300, 254] on p "**********" at bounding box center [1329, 257] width 255 height 17
drag, startPoint x: 1311, startPoint y: 254, endPoint x: 1196, endPoint y: 257, distance: 115.0
click at [1196, 257] on div "**********" at bounding box center [1329, 257] width 282 height 44
click at [1329, 258] on p "**********" at bounding box center [1329, 257] width 255 height 17
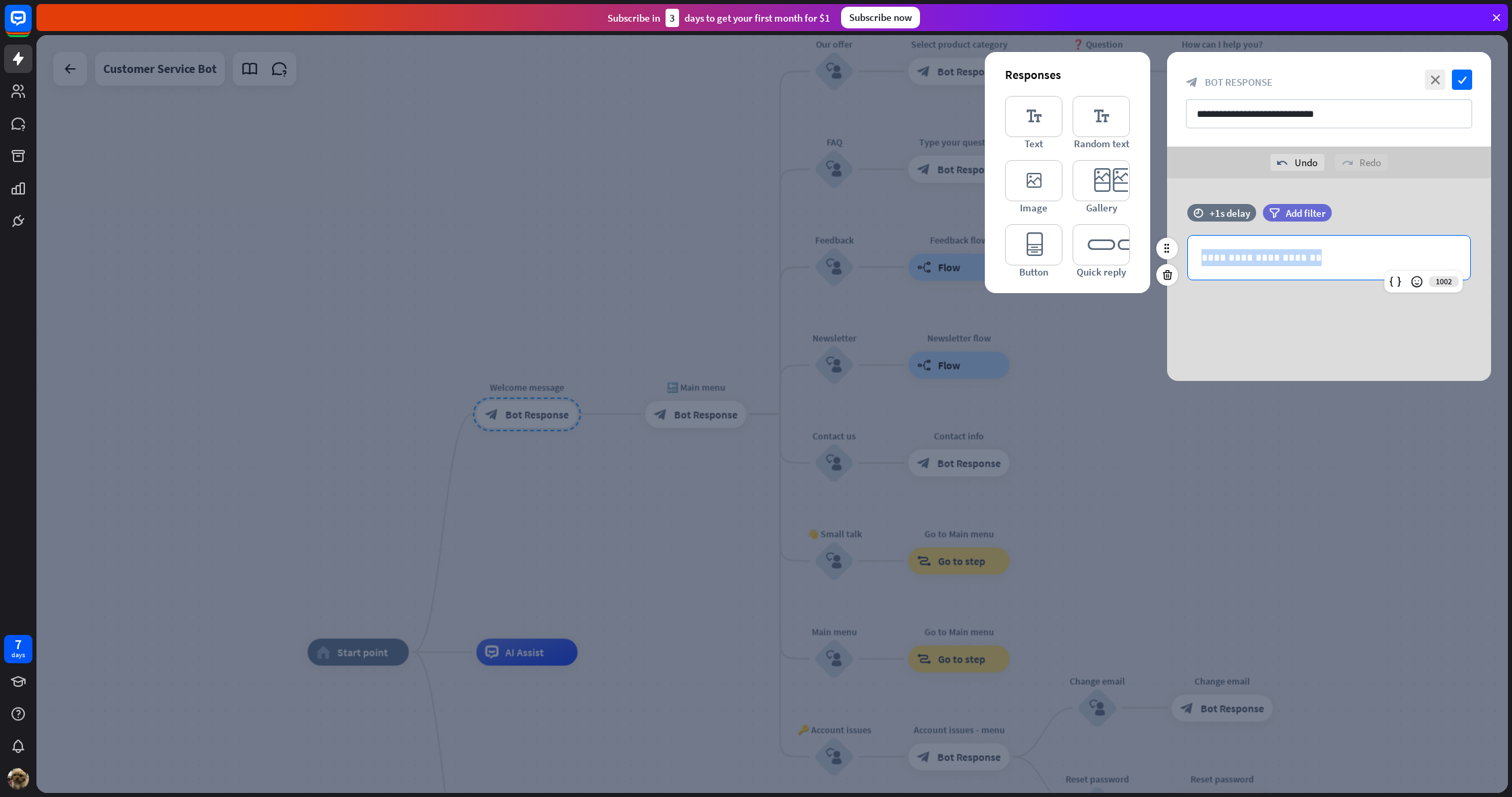
drag, startPoint x: 1329, startPoint y: 257, endPoint x: 1198, endPoint y: 257, distance: 131.0
click at [1198, 257] on div "**********" at bounding box center [1329, 257] width 282 height 44
click at [1468, 77] on icon "check" at bounding box center [1462, 79] width 20 height 20
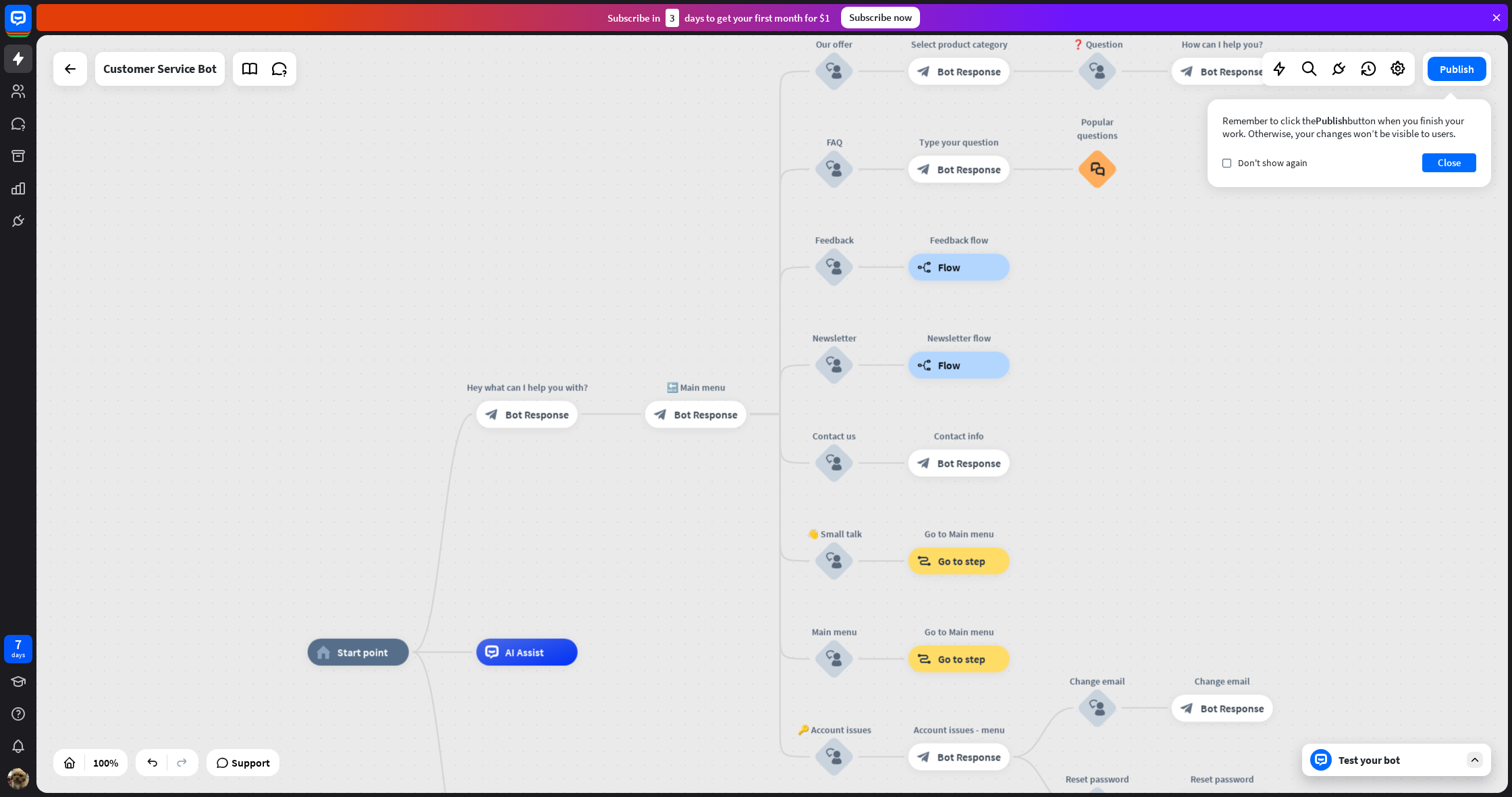
drag, startPoint x: 592, startPoint y: 420, endPoint x: 621, endPoint y: 354, distance: 72.1
click at [586, 411] on div "plus" at bounding box center [595, 414] width 20 height 20
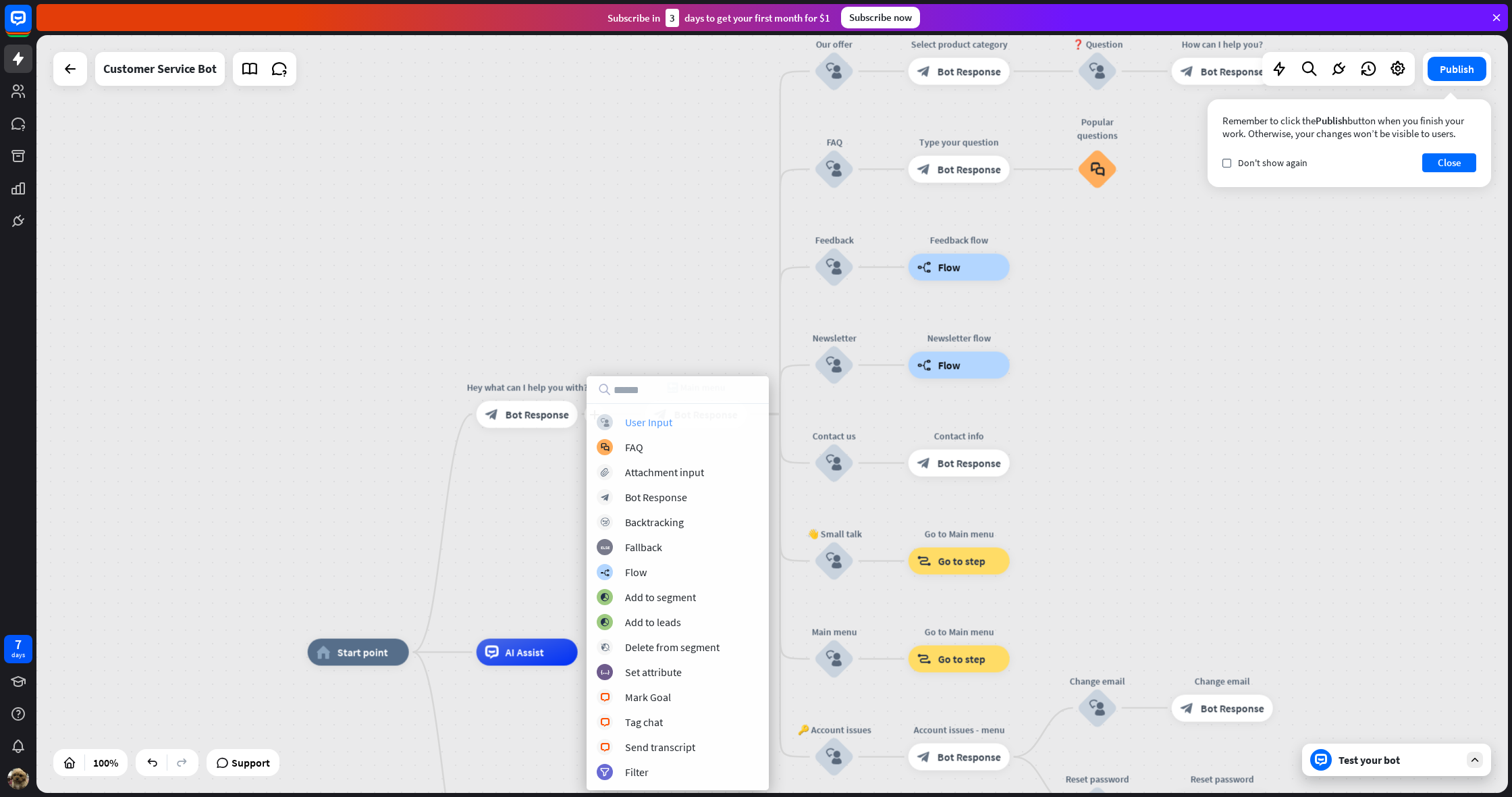
click at [650, 425] on div "User Input" at bounding box center [648, 422] width 47 height 14
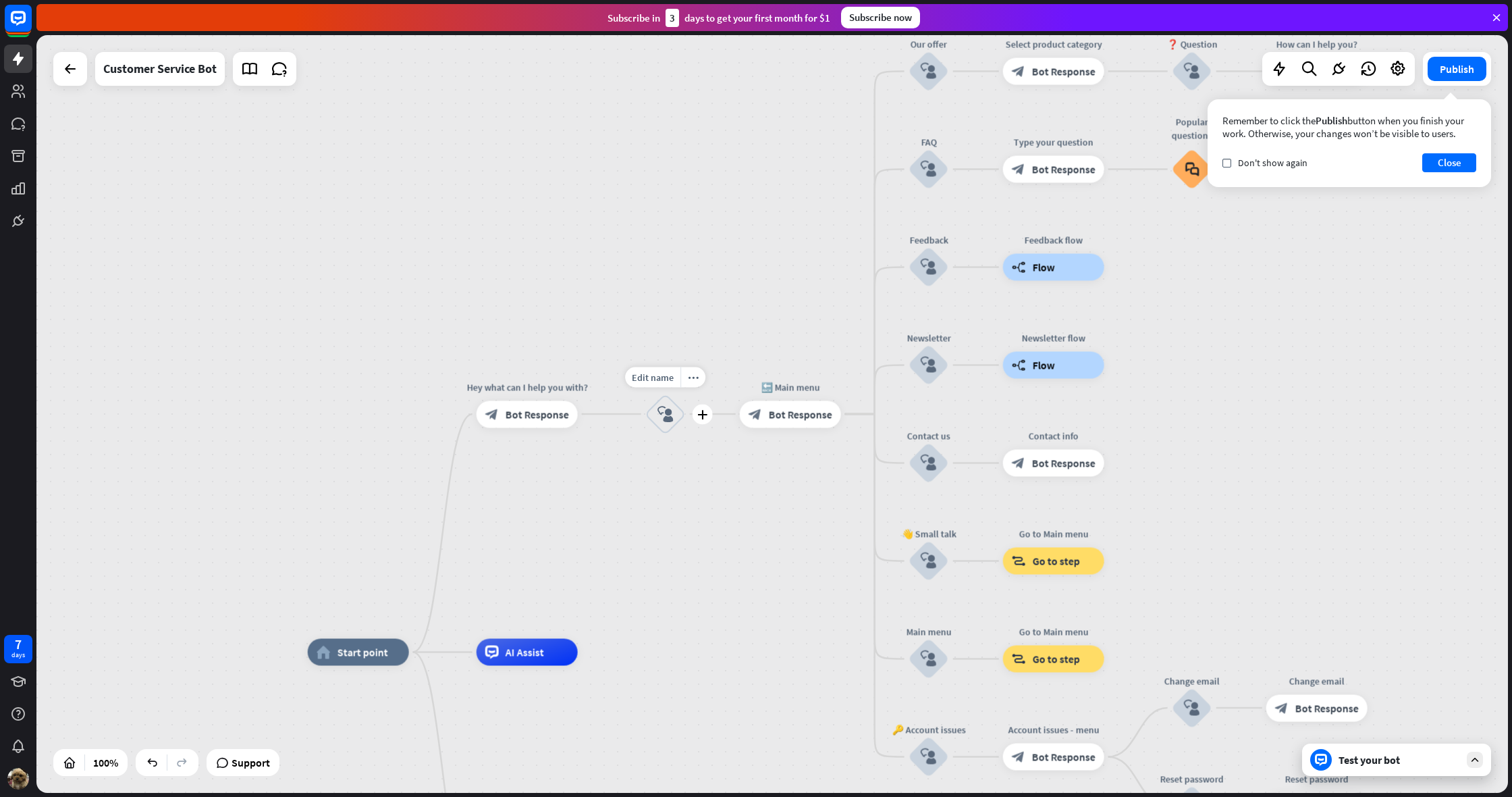
click at [665, 404] on div "block_user_input" at bounding box center [665, 414] width 41 height 41
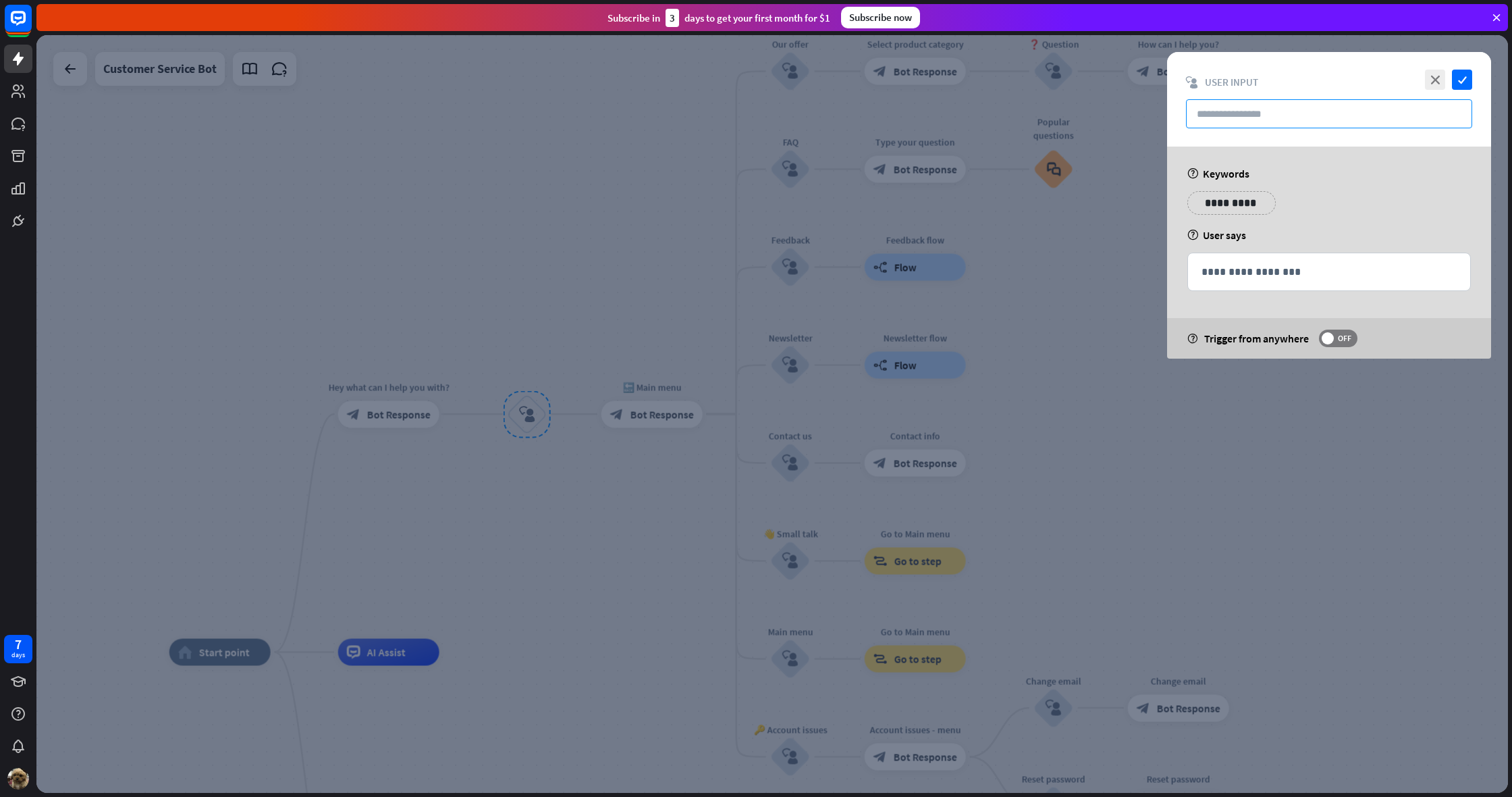
click at [1265, 114] on input "text" at bounding box center [1329, 114] width 286 height 29
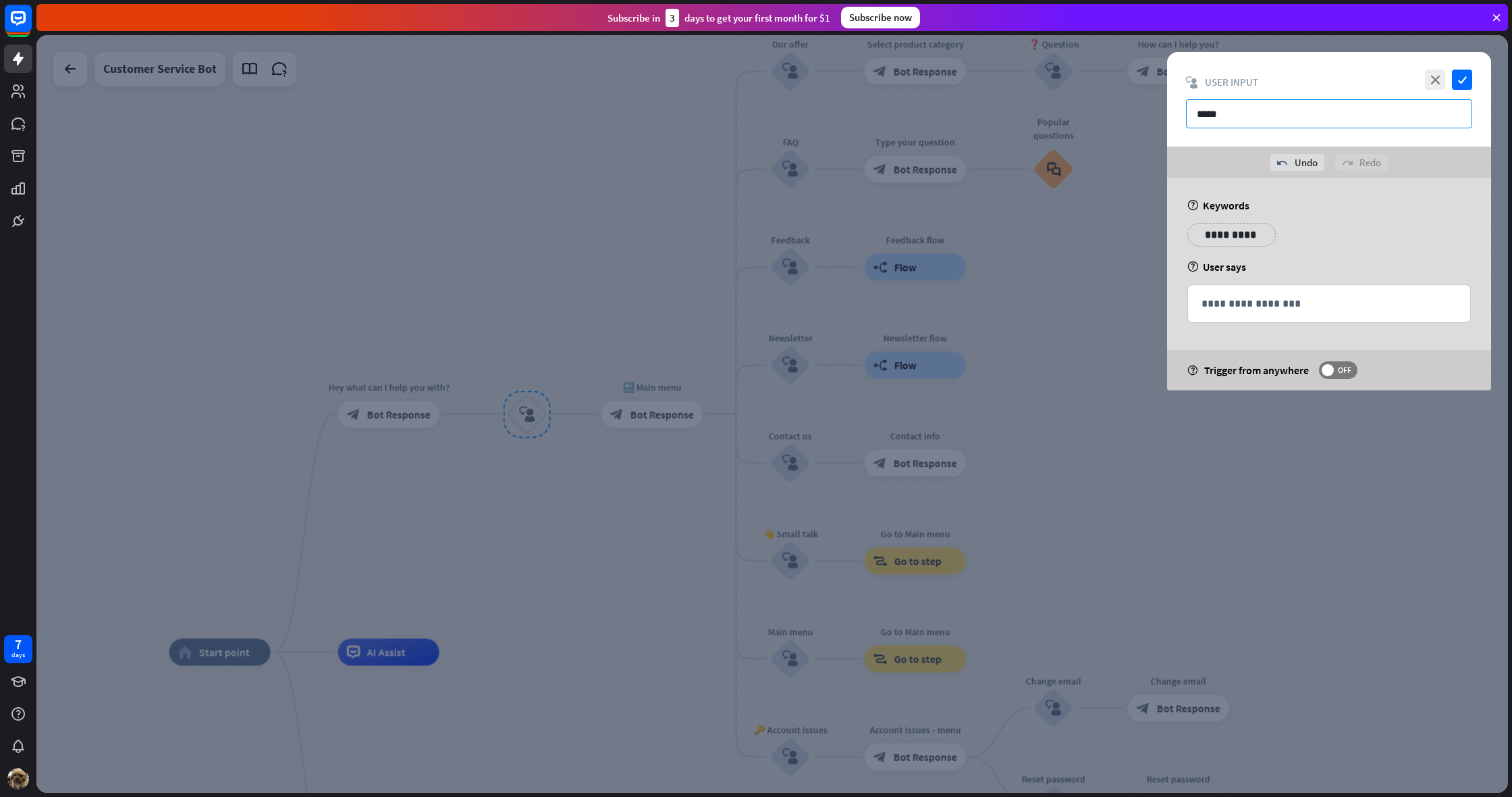
type input "*****"
click at [1233, 234] on p "**********" at bounding box center [1232, 235] width 68 height 17
click at [1228, 298] on p "**********" at bounding box center [1329, 303] width 255 height 17
click at [1220, 229] on p "**********" at bounding box center [1232, 235] width 68 height 17
drag, startPoint x: 1283, startPoint y: 234, endPoint x: 1223, endPoint y: 243, distance: 60.7
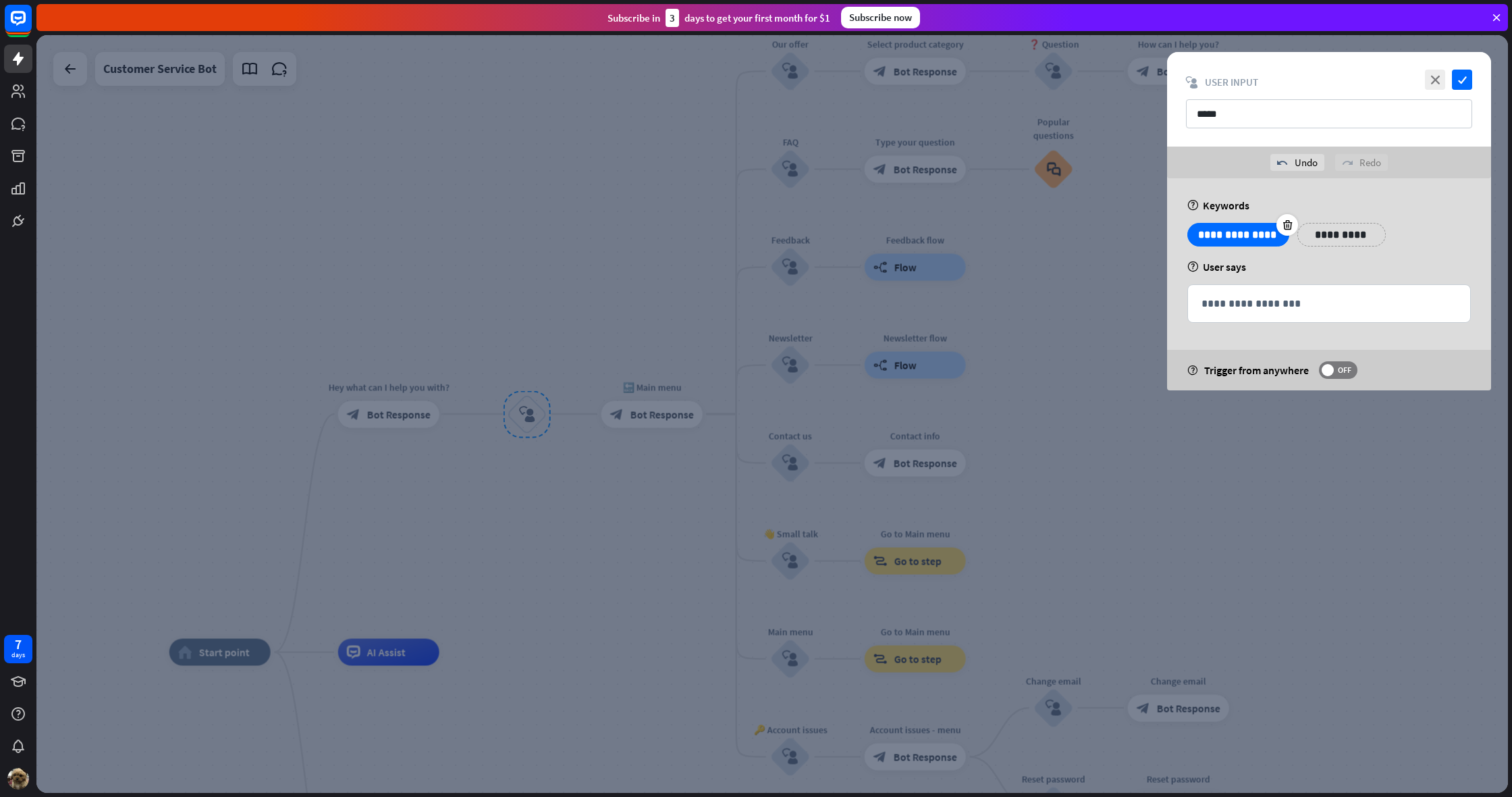
click at [1223, 243] on div "**********" at bounding box center [1238, 234] width 102 height 23
click at [1232, 238] on p "**********" at bounding box center [1238, 235] width 82 height 17
drag, startPoint x: 1222, startPoint y: 237, endPoint x: 1285, endPoint y: 235, distance: 63.0
click at [1285, 235] on div "**********" at bounding box center [1238, 234] width 102 height 23
click at [1321, 235] on p "**********" at bounding box center [1314, 235] width 68 height 17
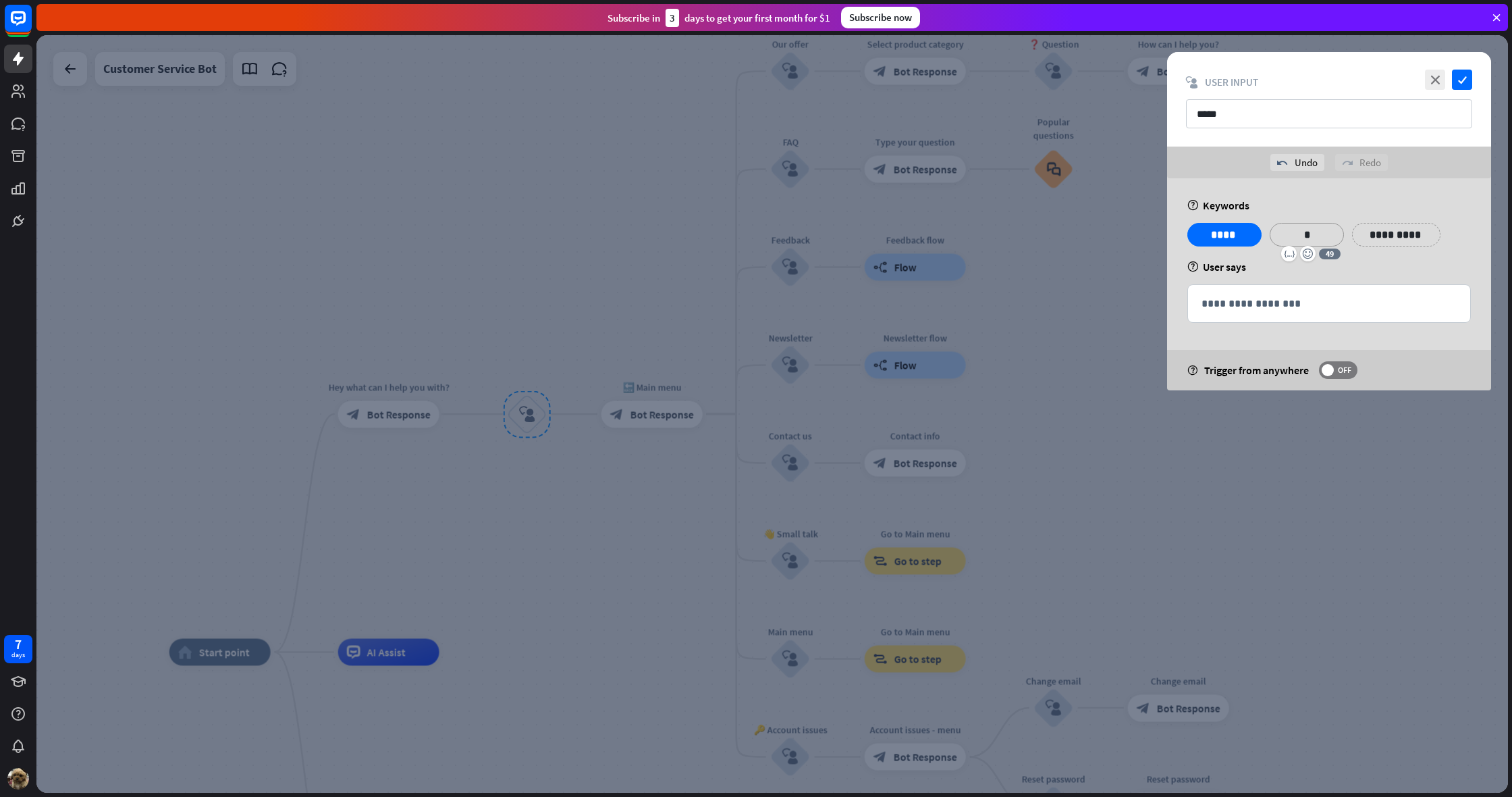
click at [1378, 233] on p "**********" at bounding box center [1396, 235] width 68 height 17
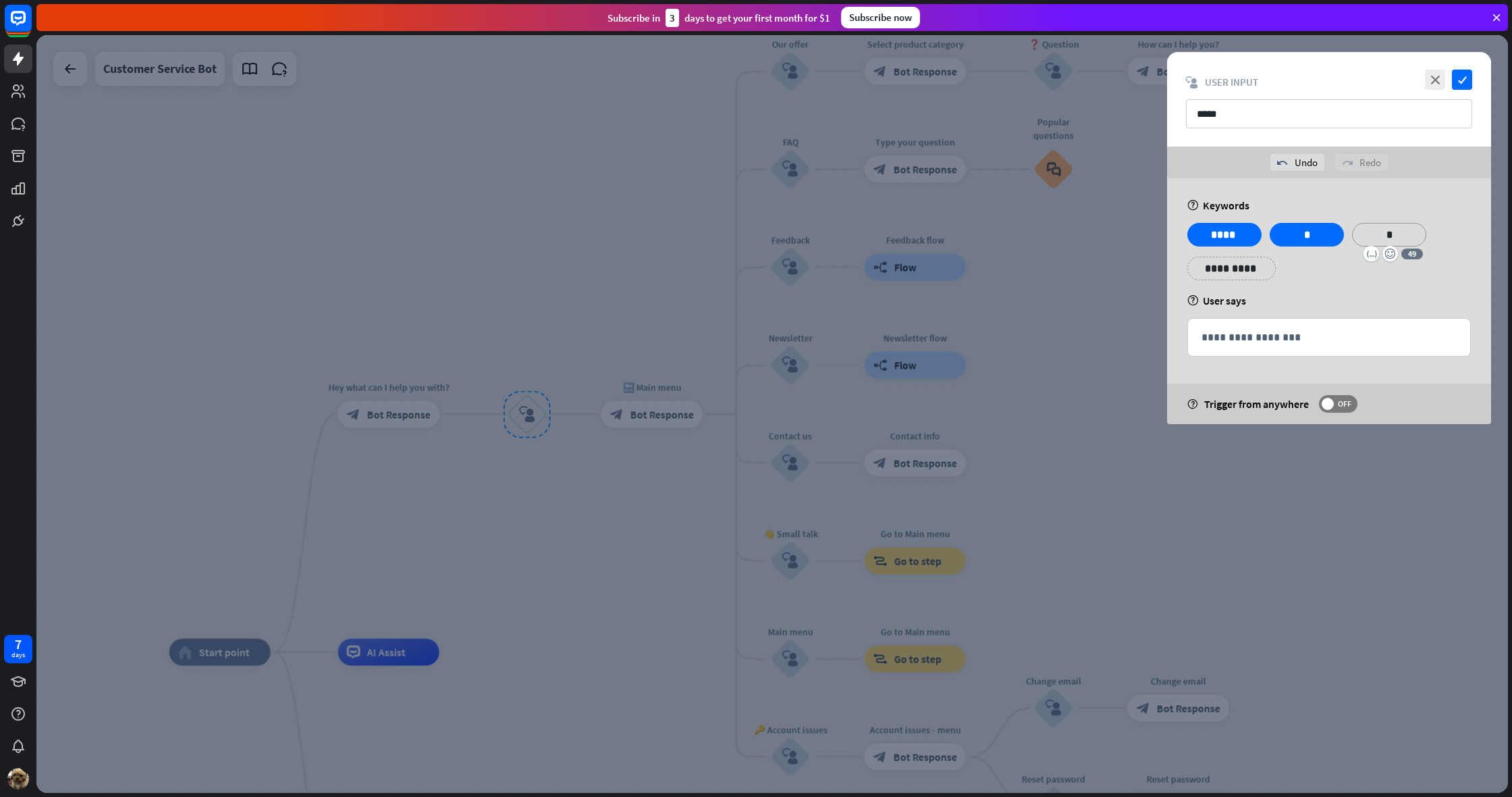
click at [1247, 269] on p "**********" at bounding box center [1232, 268] width 68 height 17
click at [1292, 271] on p "**********" at bounding box center [1314, 268] width 68 height 17
click at [1374, 271] on p "**********" at bounding box center [1396, 268] width 68 height 17
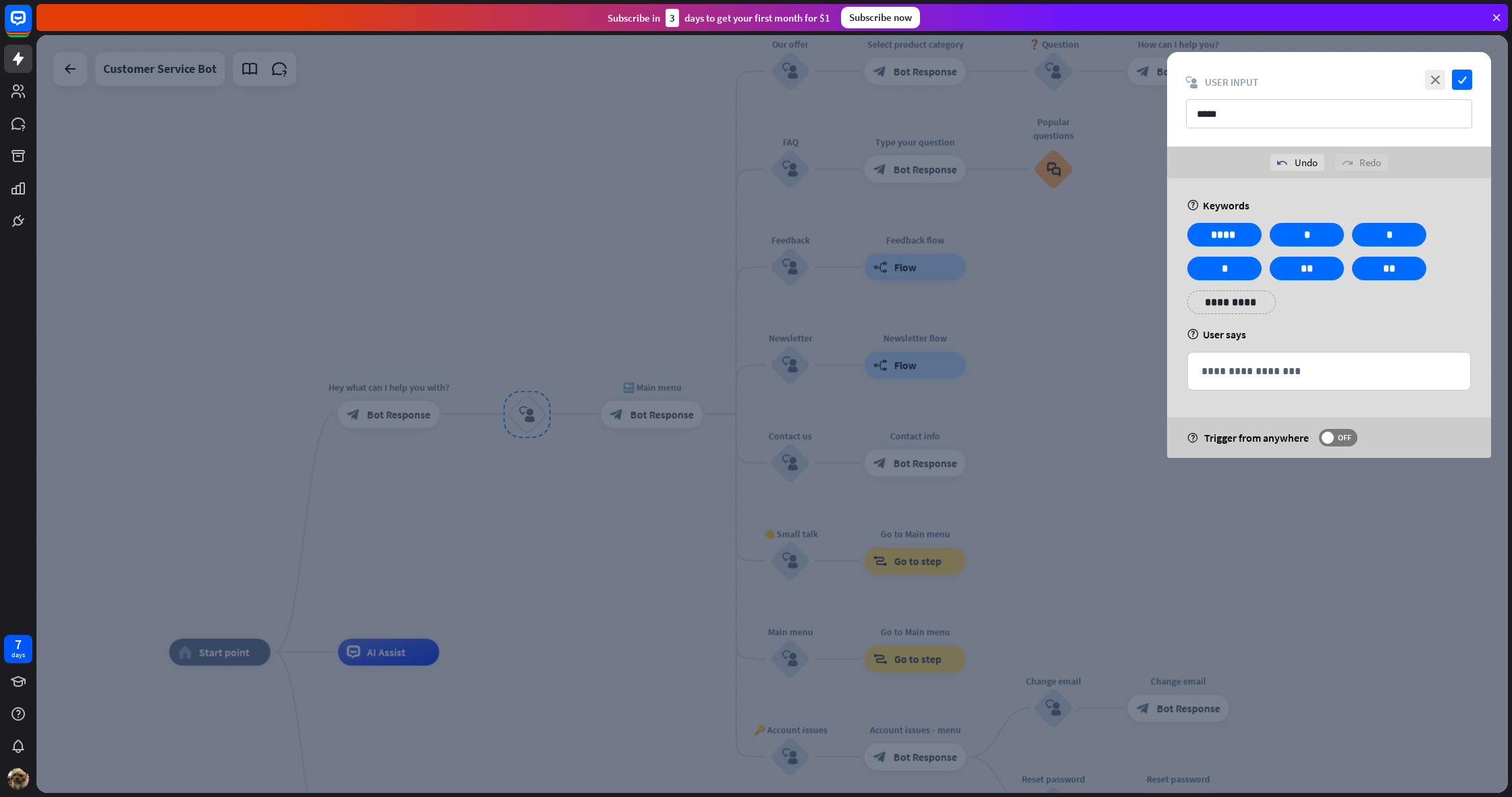
click at [1301, 327] on div "**********" at bounding box center [1329, 318] width 324 height 280
click at [1246, 375] on p "**********" at bounding box center [1329, 371] width 255 height 17
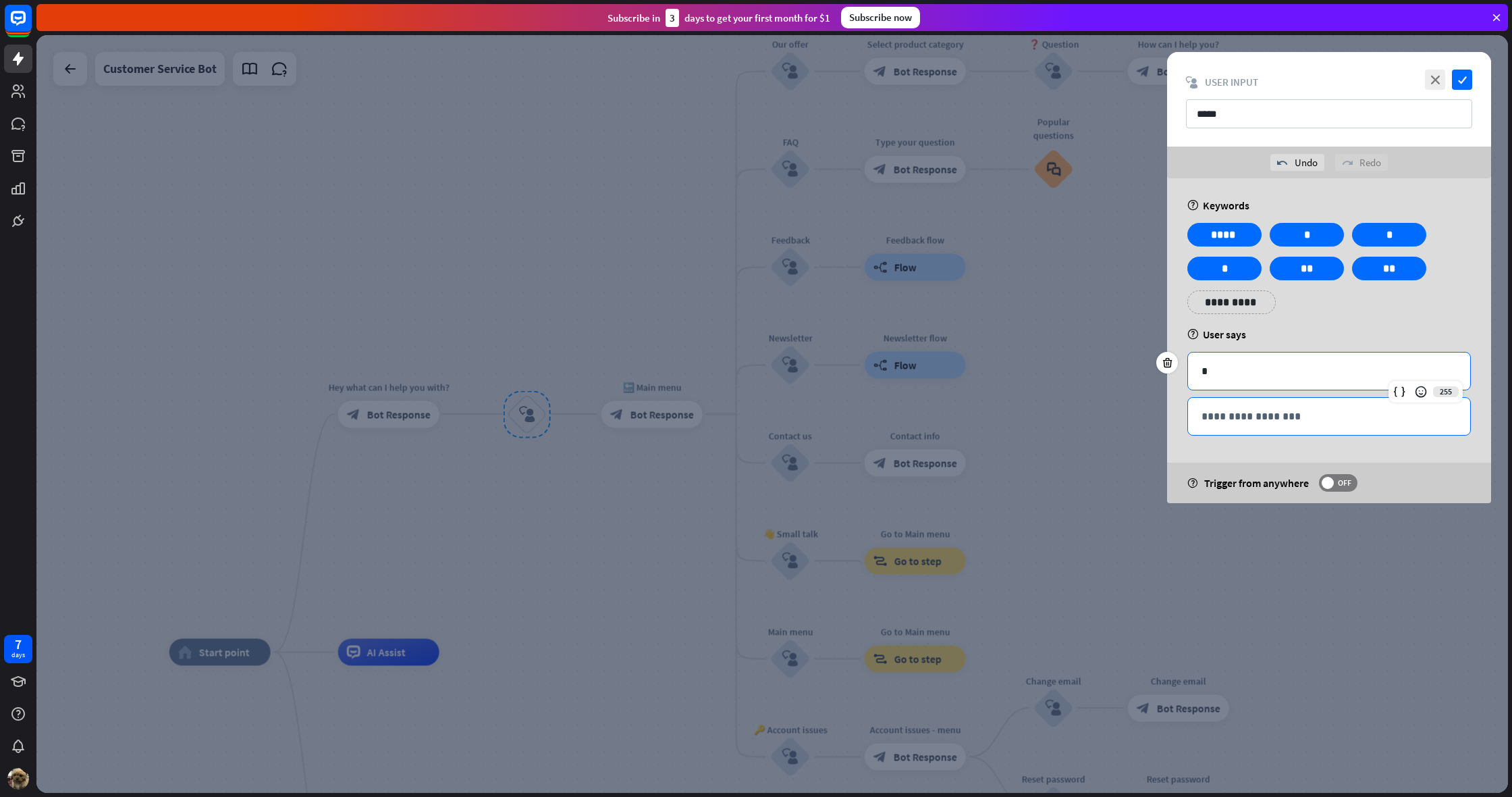
click at [1364, 426] on div "**********" at bounding box center [1329, 416] width 282 height 37
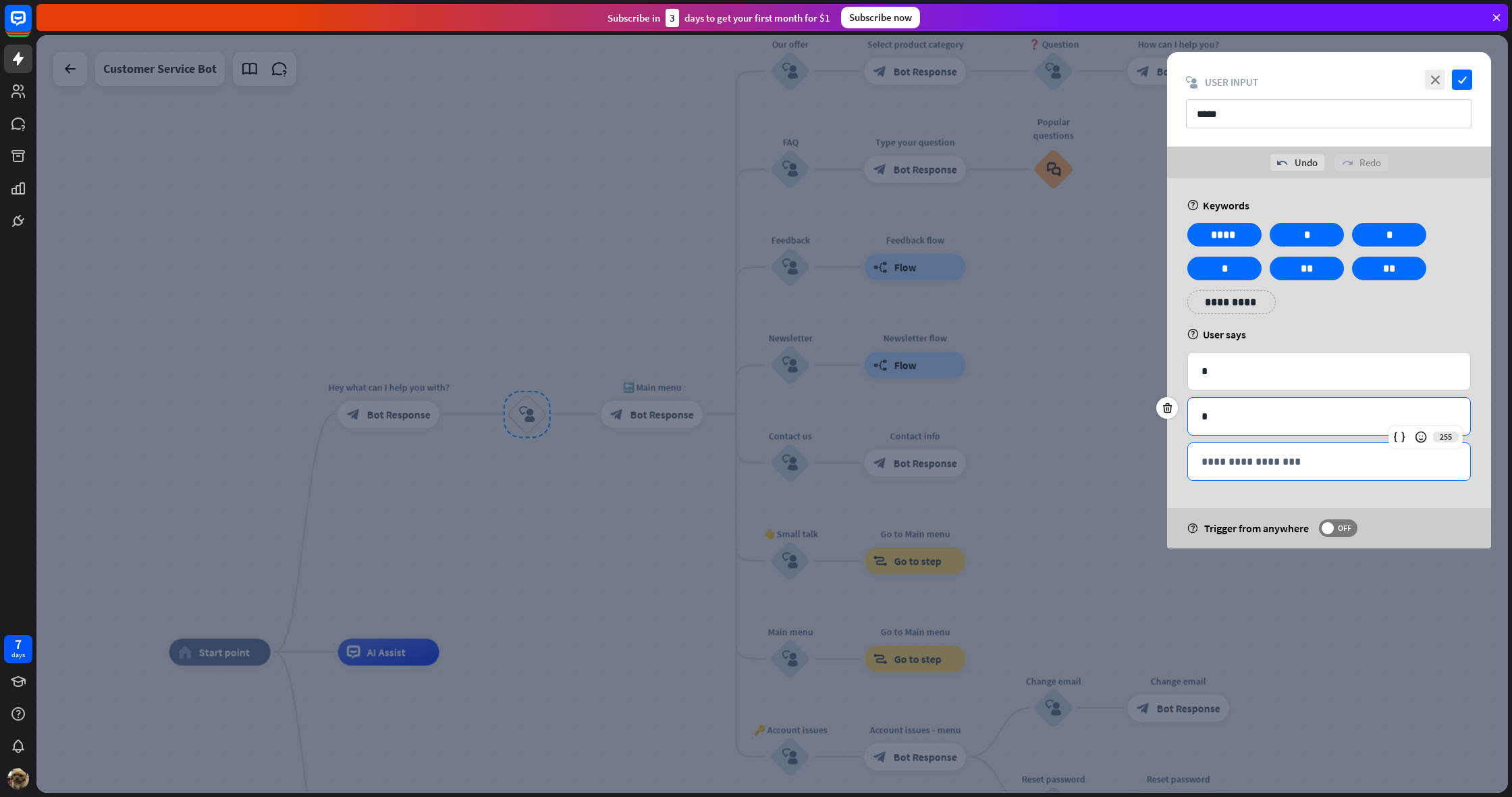
click at [1238, 460] on p "**********" at bounding box center [1329, 462] width 255 height 17
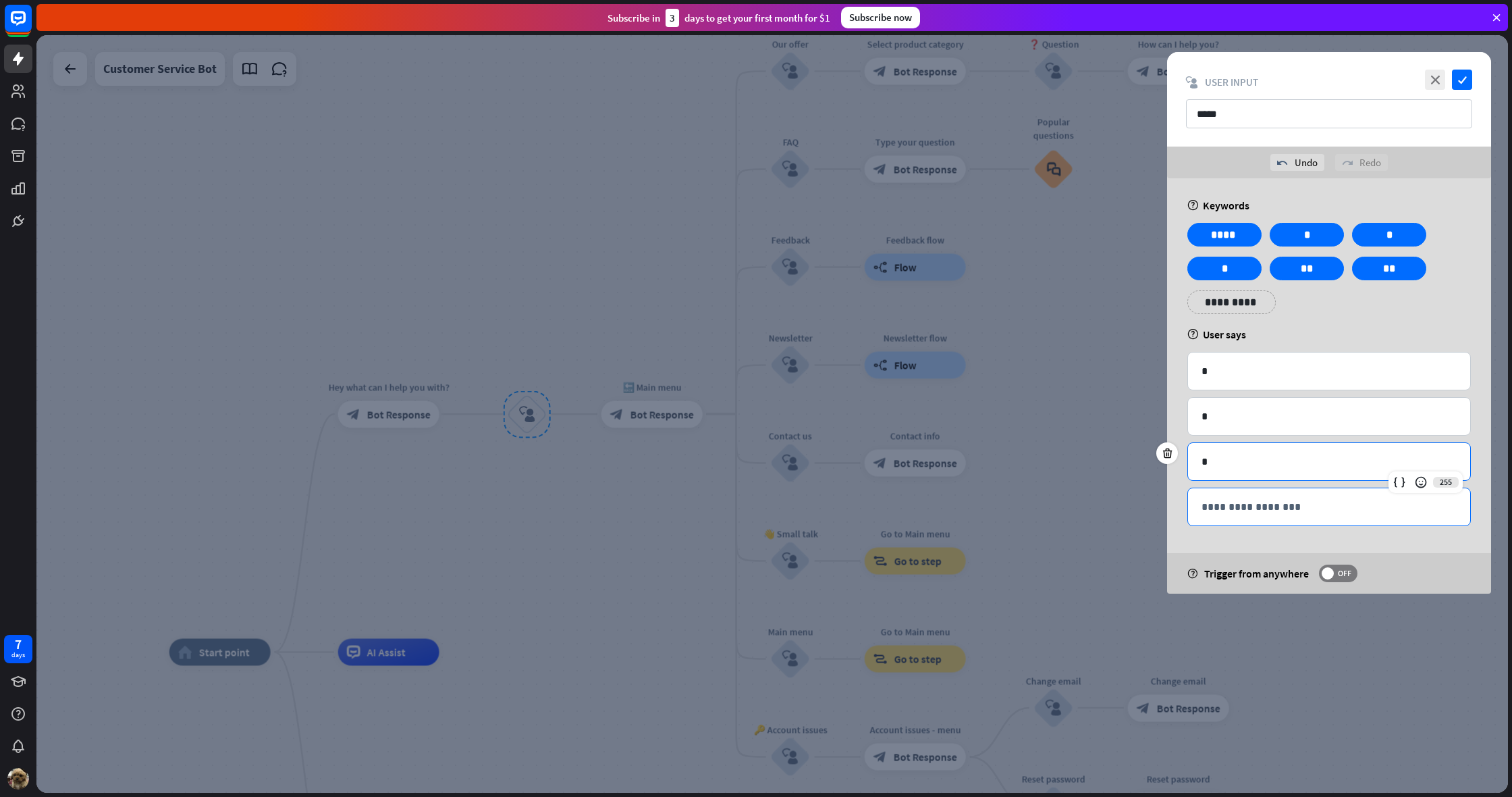
click at [1220, 508] on p "**********" at bounding box center [1329, 507] width 255 height 17
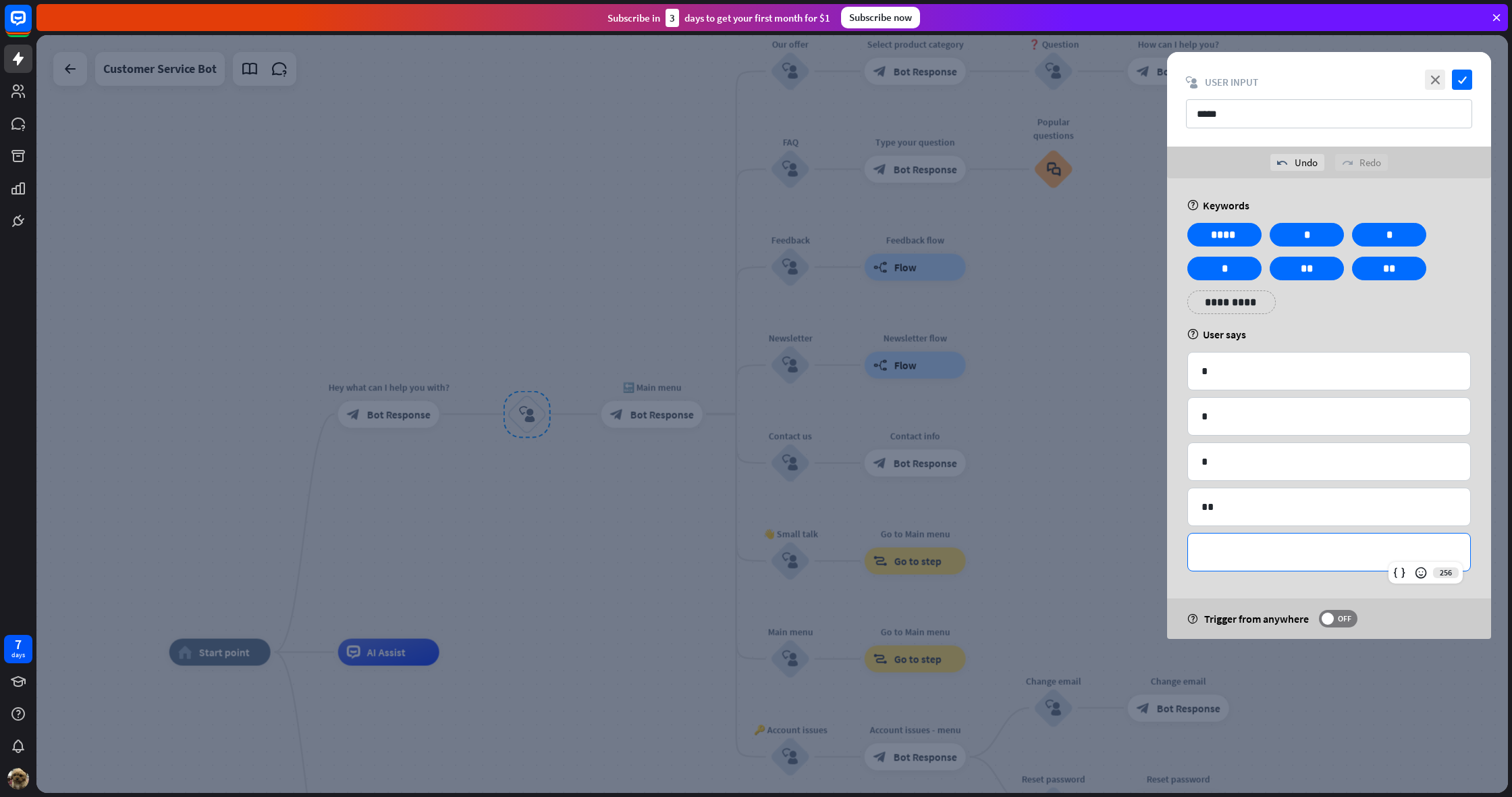
click at [1225, 554] on p "**********" at bounding box center [1329, 552] width 255 height 17
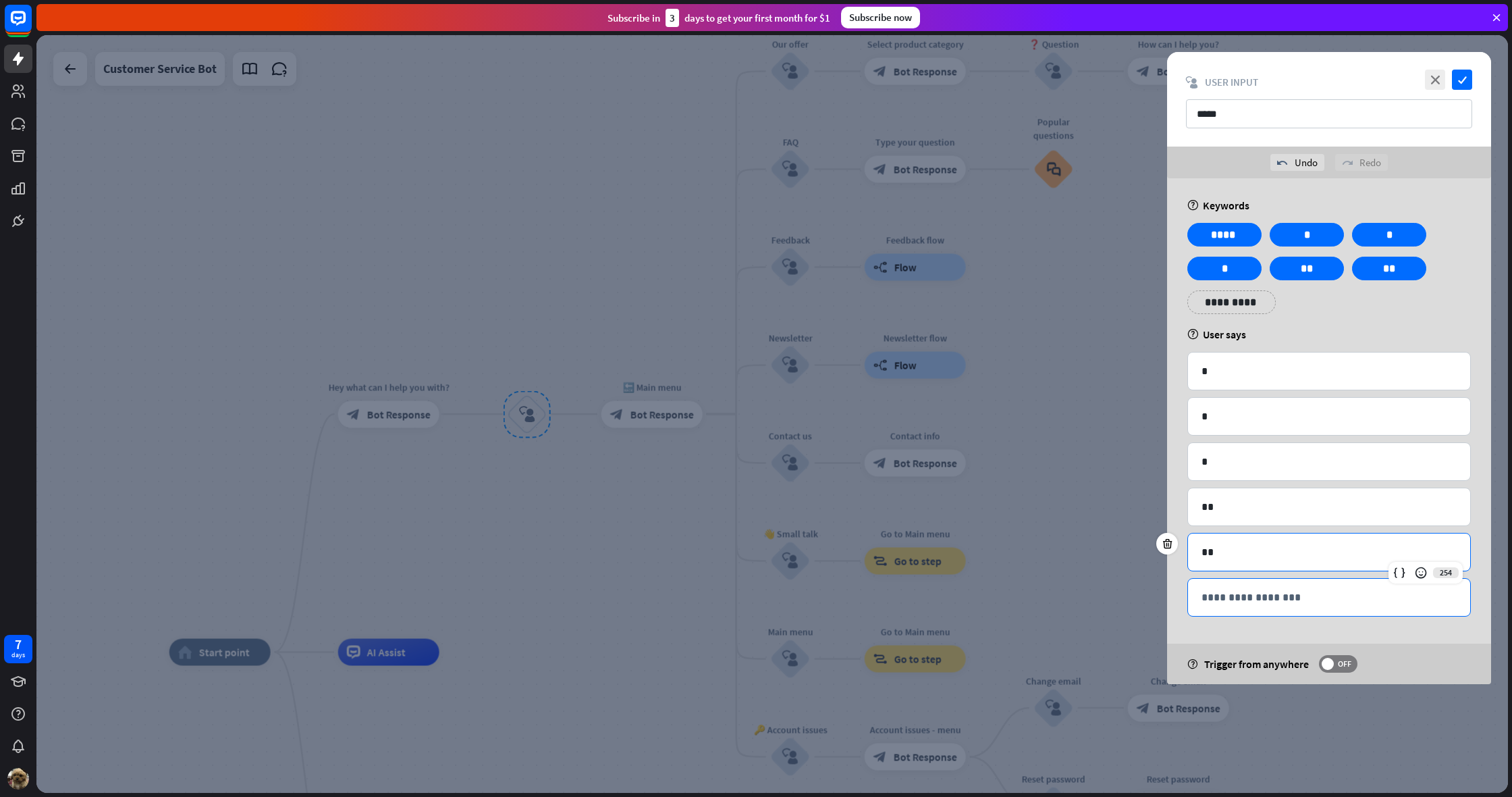
click at [1241, 599] on p "**********" at bounding box center [1329, 597] width 255 height 17
click at [1173, 591] on div "**********" at bounding box center [1329, 431] width 324 height 506
click at [1465, 77] on icon "check" at bounding box center [1462, 79] width 20 height 20
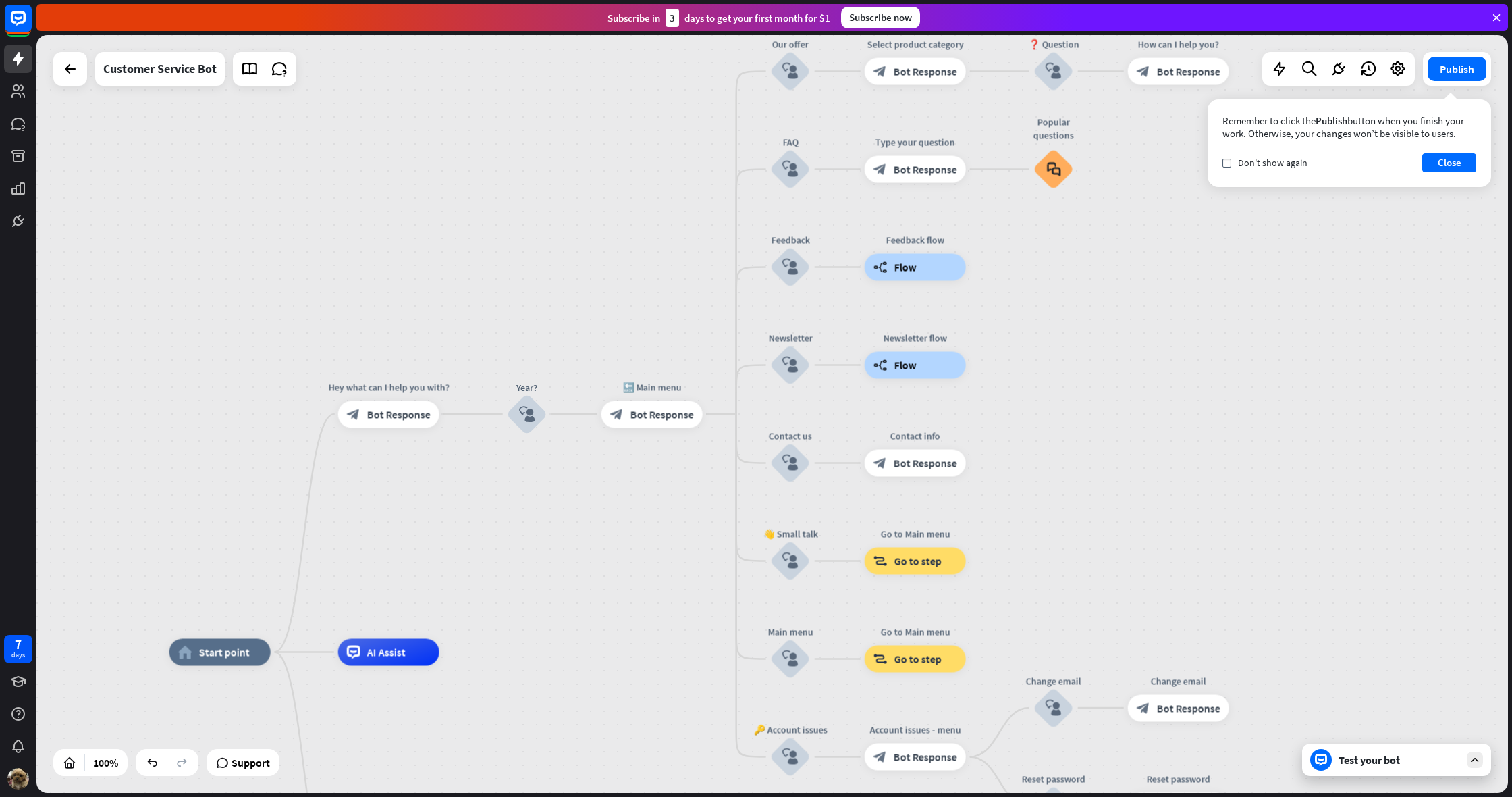
click at [1377, 771] on div "Test your bot" at bounding box center [1396, 759] width 189 height 32
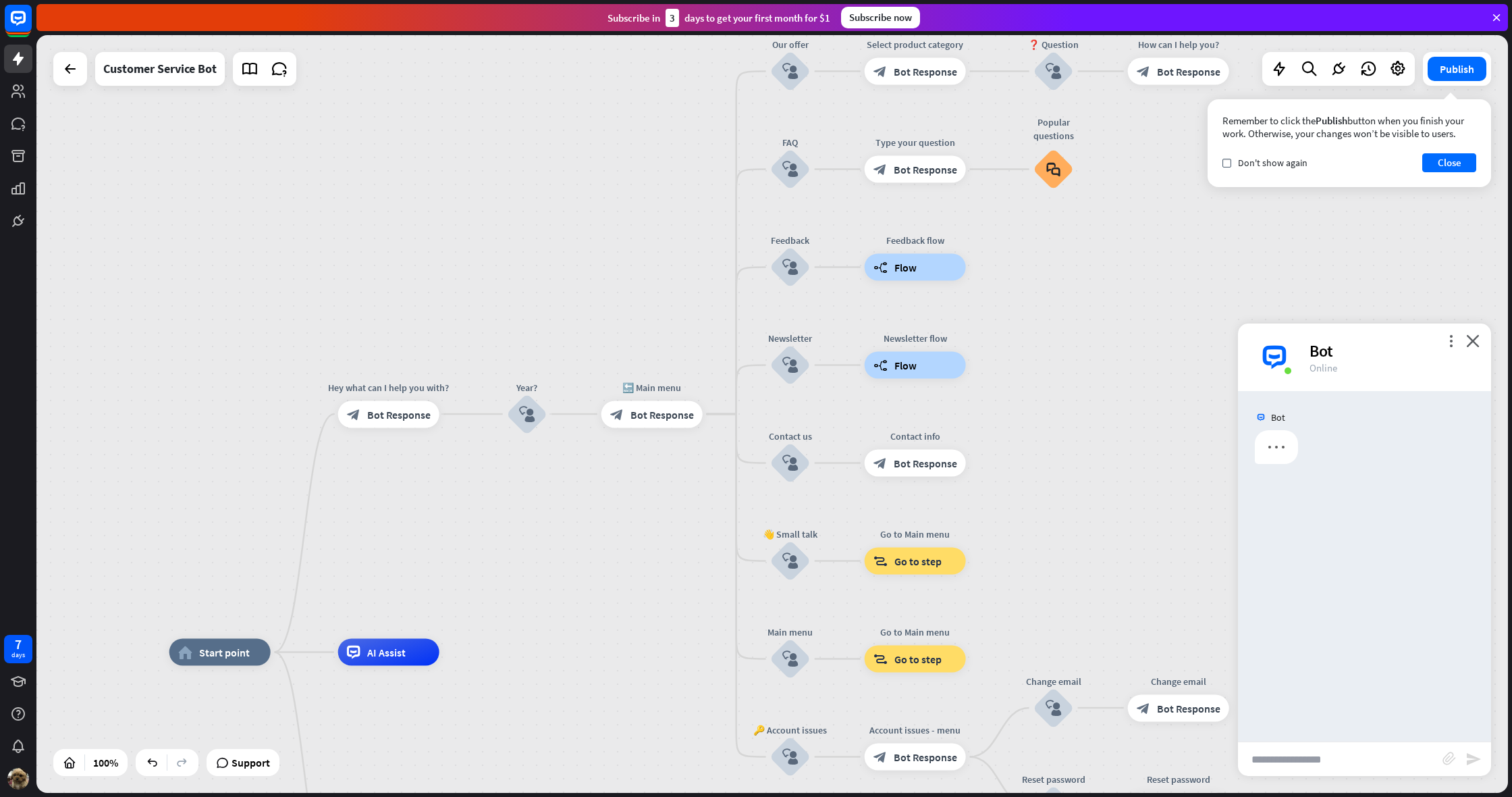
click at [1368, 765] on input "text" at bounding box center [1341, 759] width 205 height 34
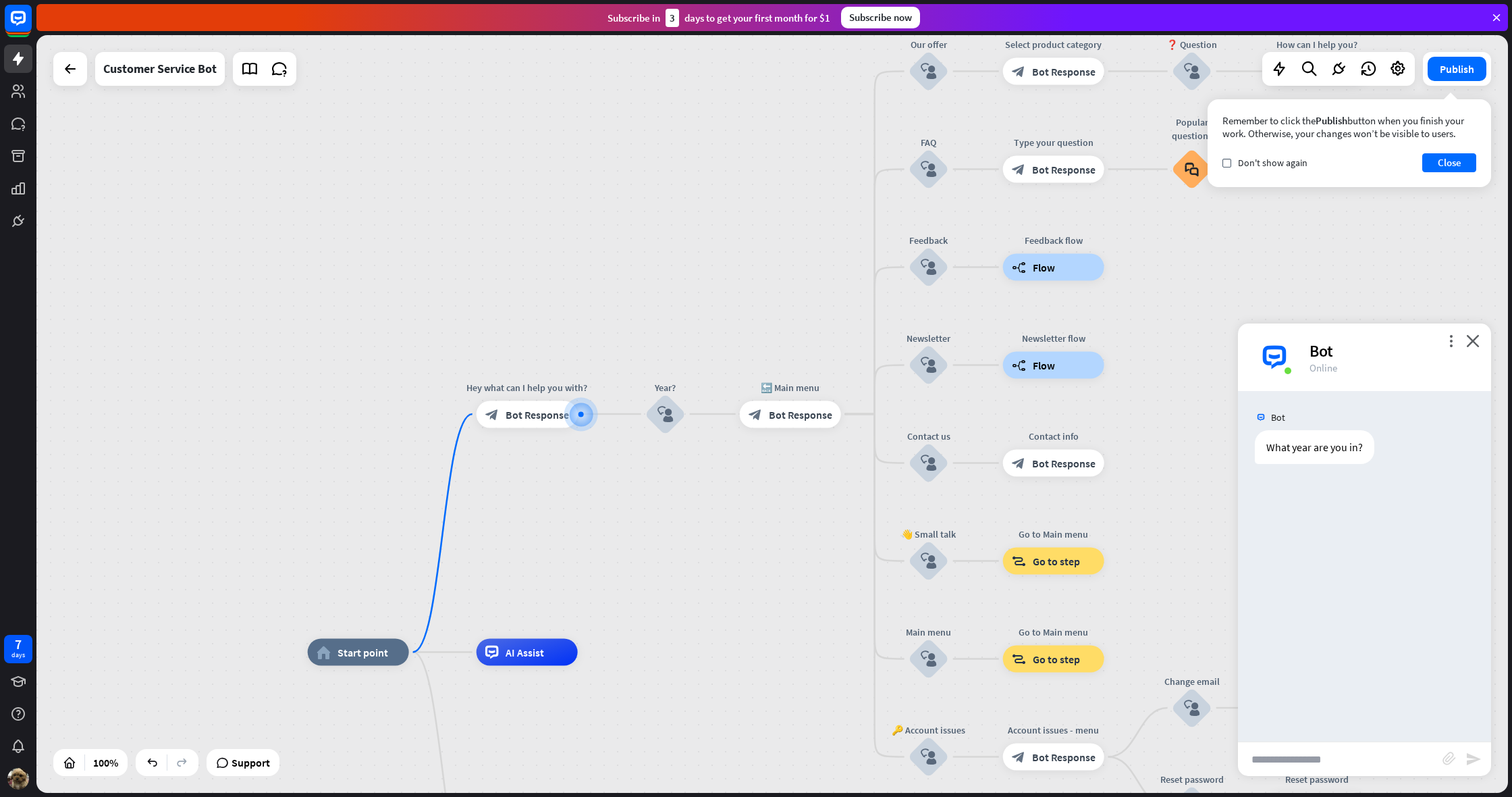
type input "*"
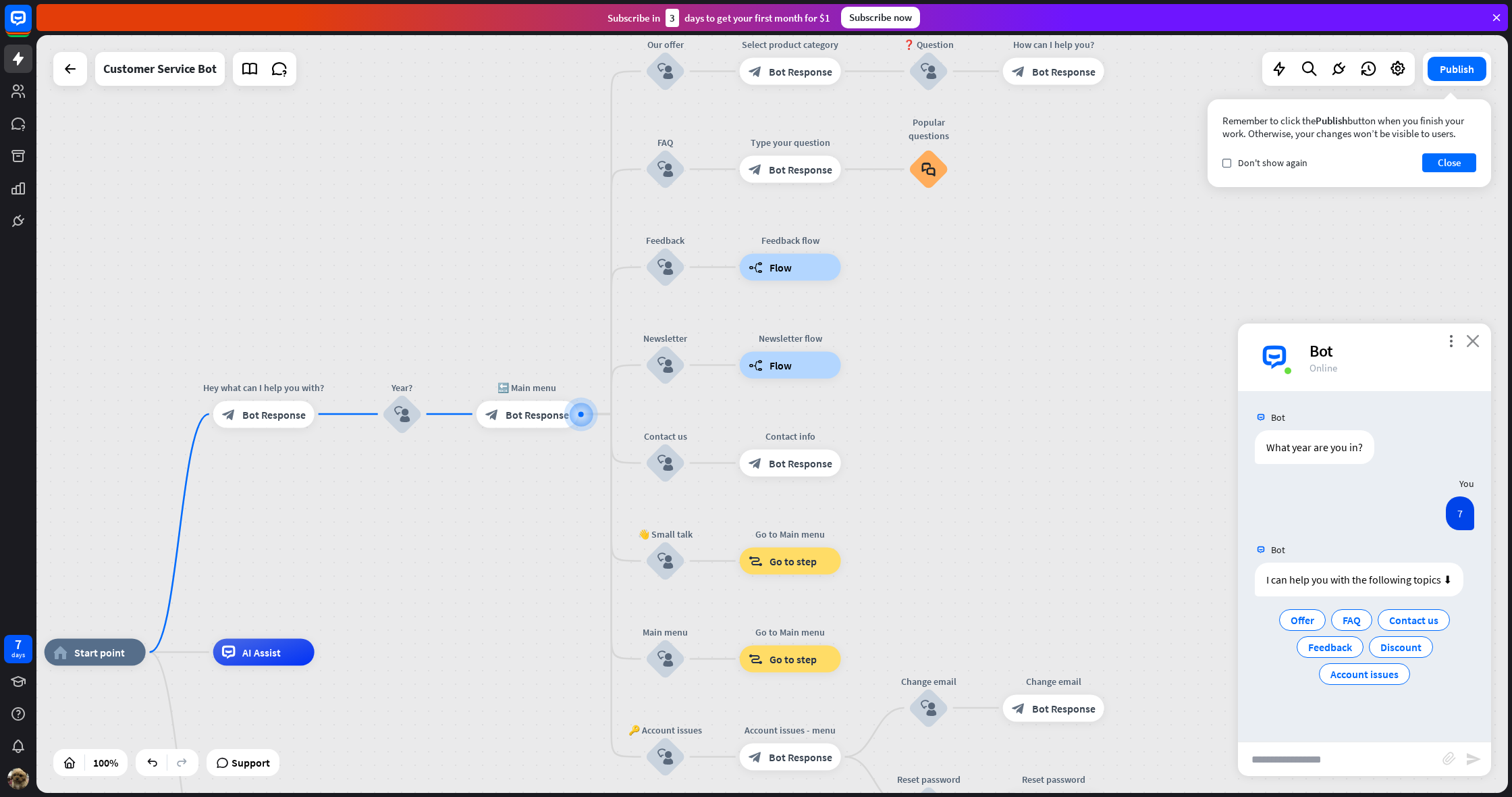
click at [1468, 343] on icon "close" at bounding box center [1473, 340] width 14 height 13
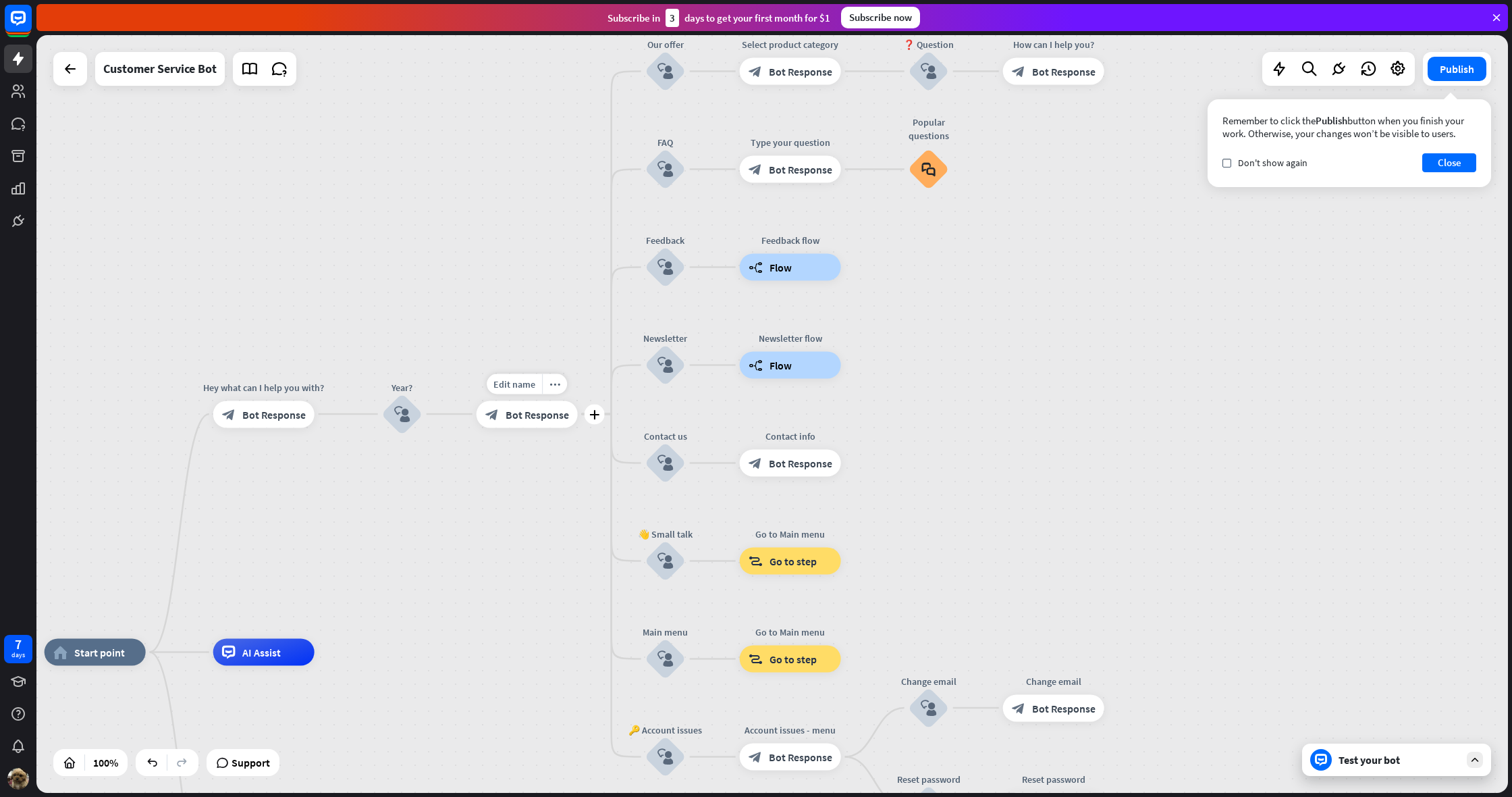
click at [553, 416] on span "Bot Response" at bounding box center [538, 414] width 63 height 14
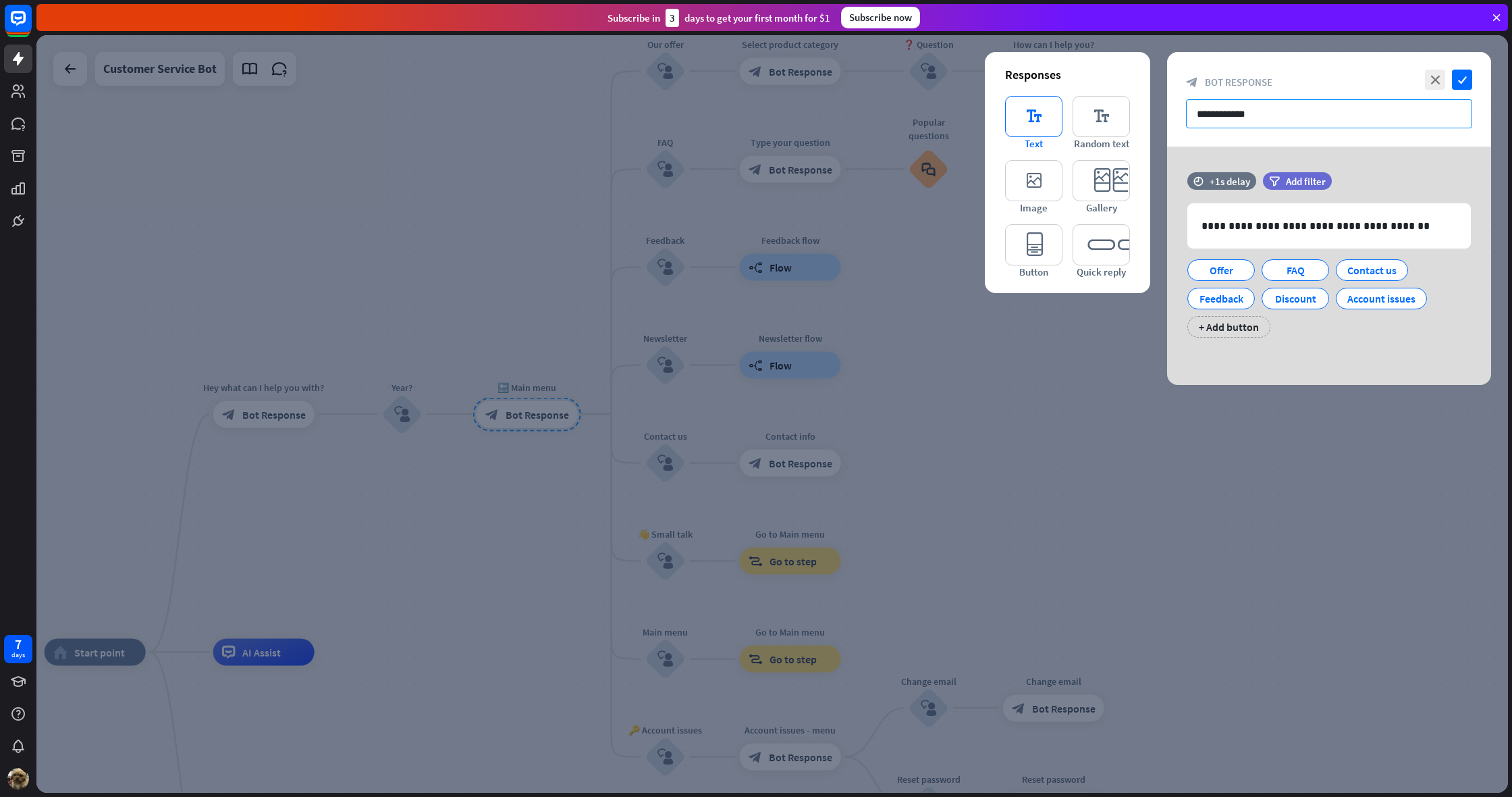
drag, startPoint x: 1222, startPoint y: 114, endPoint x: 1045, endPoint y: 128, distance: 177.6
click at [1168, 128] on div "**********" at bounding box center [1329, 218] width 324 height 333
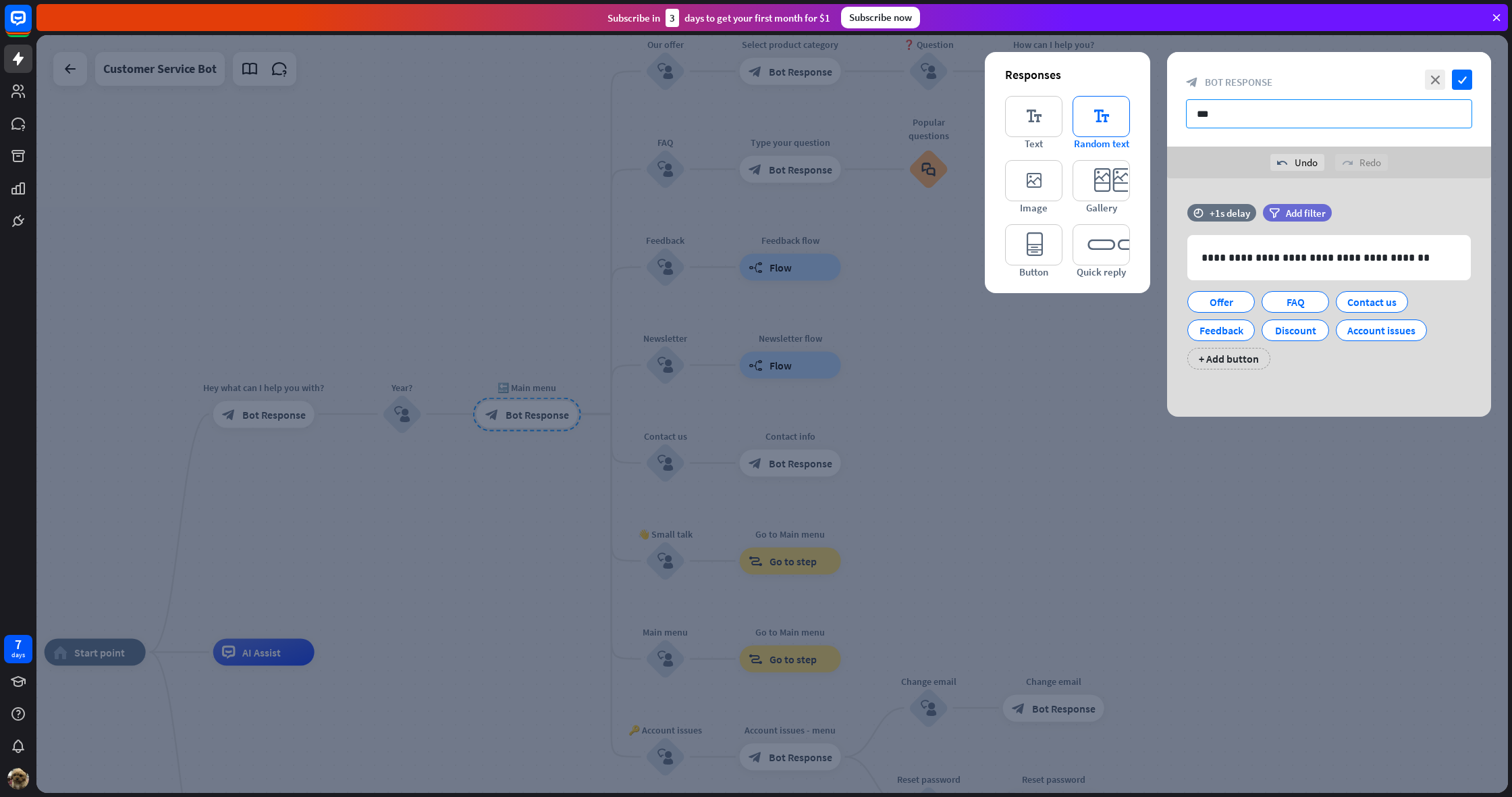
type input "**"
type input "**********"
drag, startPoint x: 1399, startPoint y: 259, endPoint x: 1386, endPoint y: 259, distance: 13.0
click at [1382, 260] on p "**********" at bounding box center [1329, 257] width 255 height 17
click at [1417, 226] on div "time +1s delay filter Add filter" at bounding box center [1329, 219] width 324 height 31
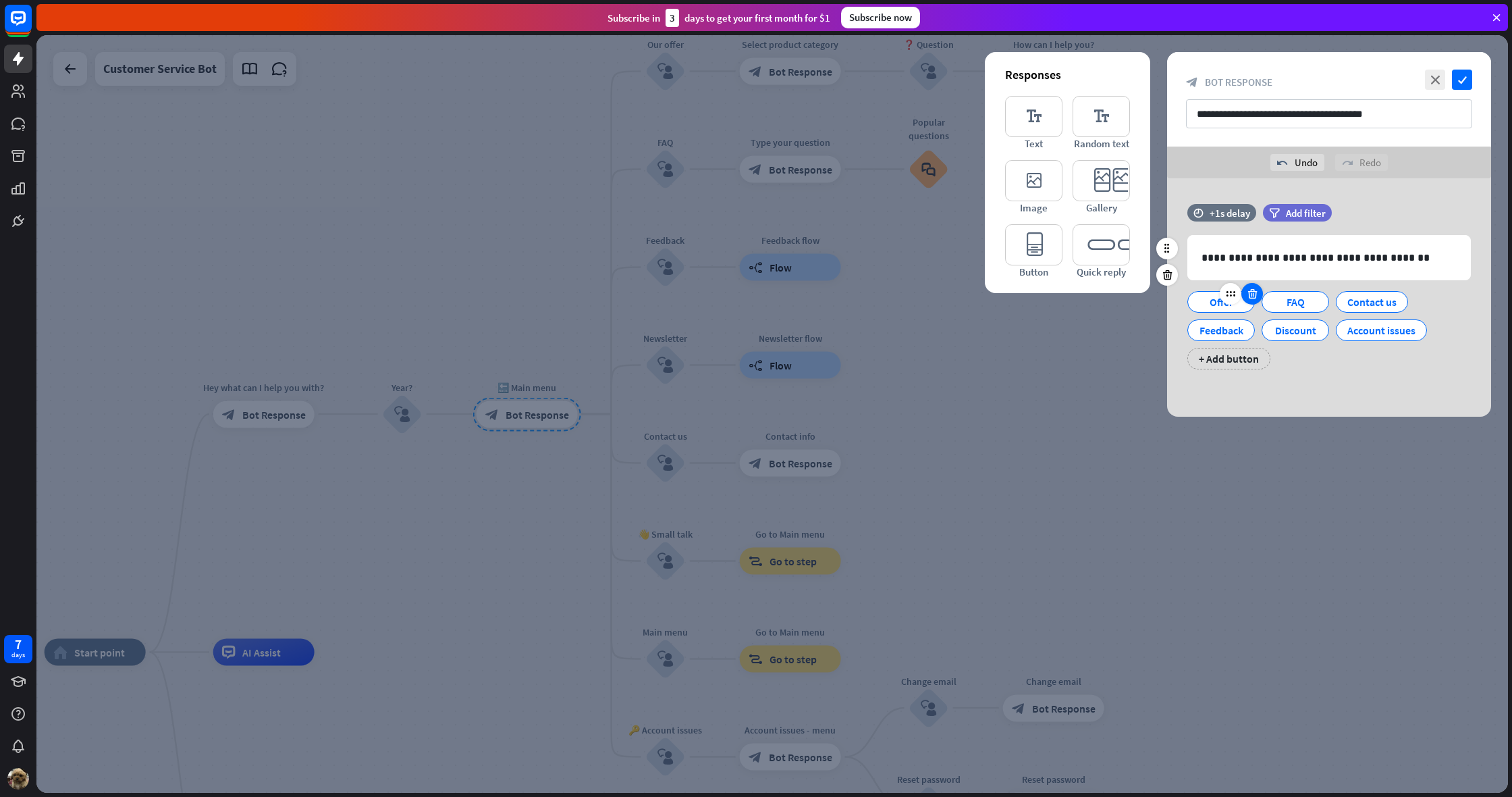
click at [1250, 296] on icon at bounding box center [1253, 294] width 13 height 12
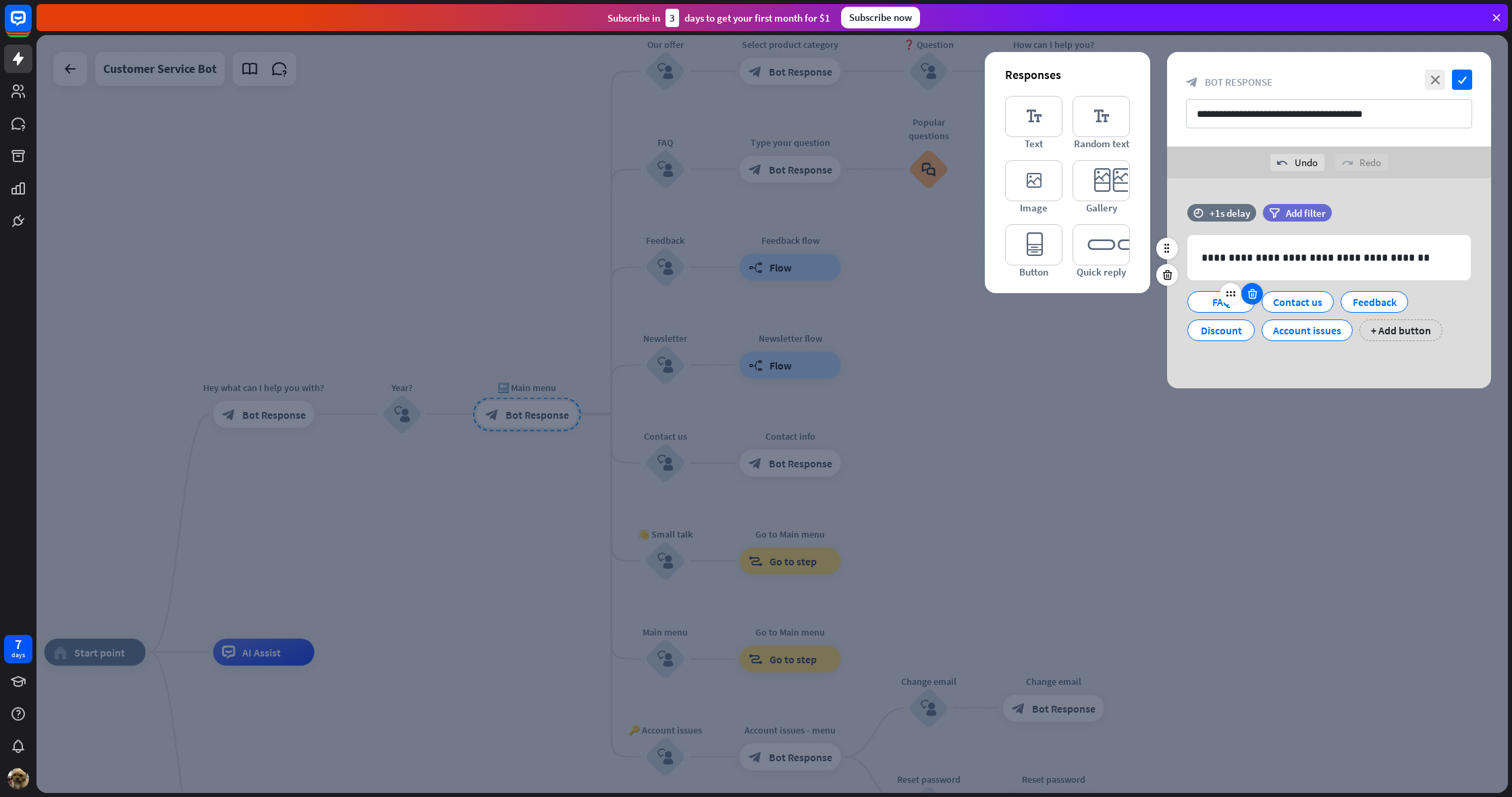
click at [1250, 296] on icon at bounding box center [1253, 294] width 13 height 12
click at [1251, 296] on icon at bounding box center [1257, 294] width 13 height 12
click at [1250, 296] on icon at bounding box center [1253, 294] width 13 height 12
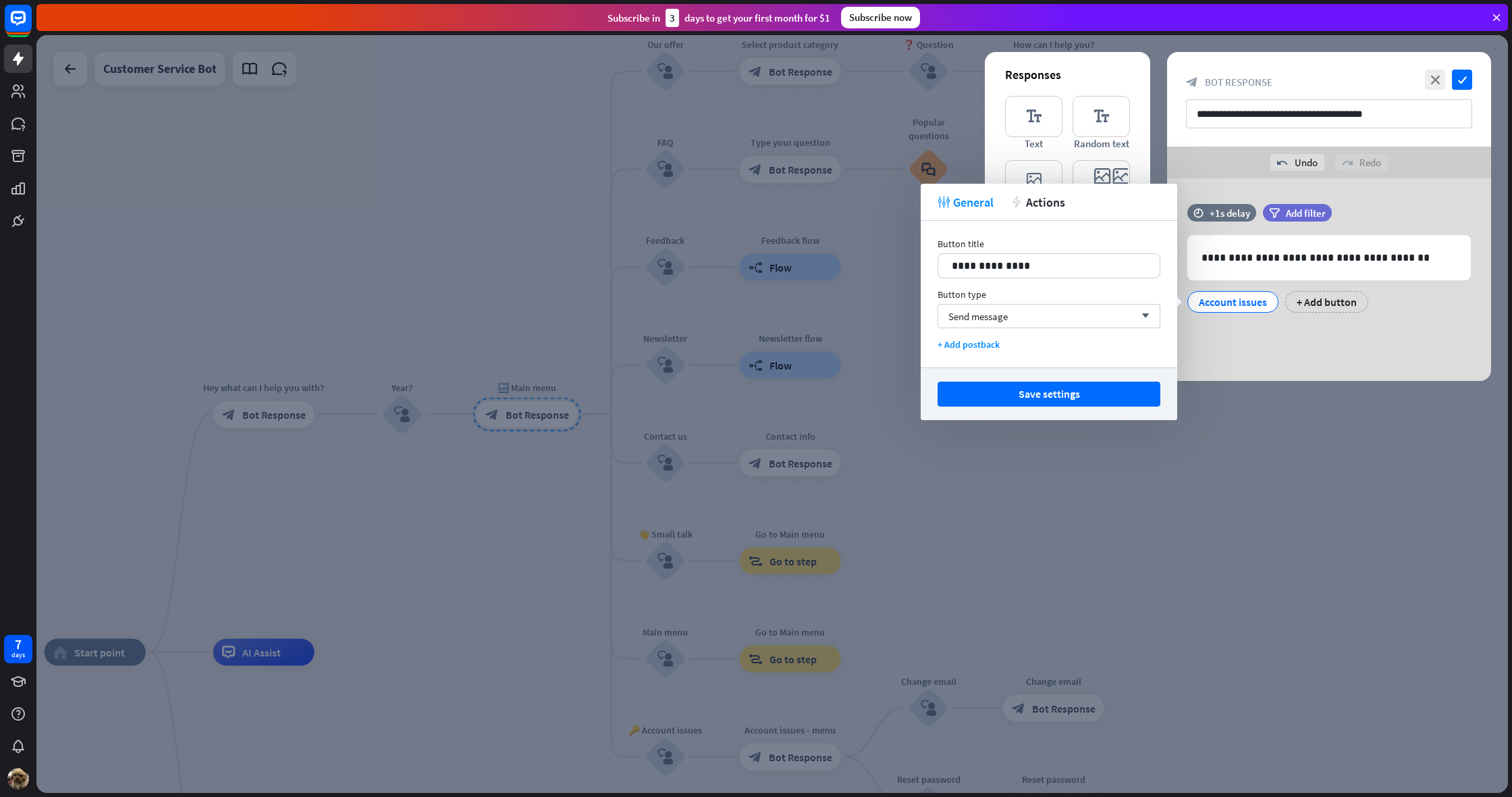
click at [1262, 336] on div "**********" at bounding box center [1329, 279] width 324 height 202
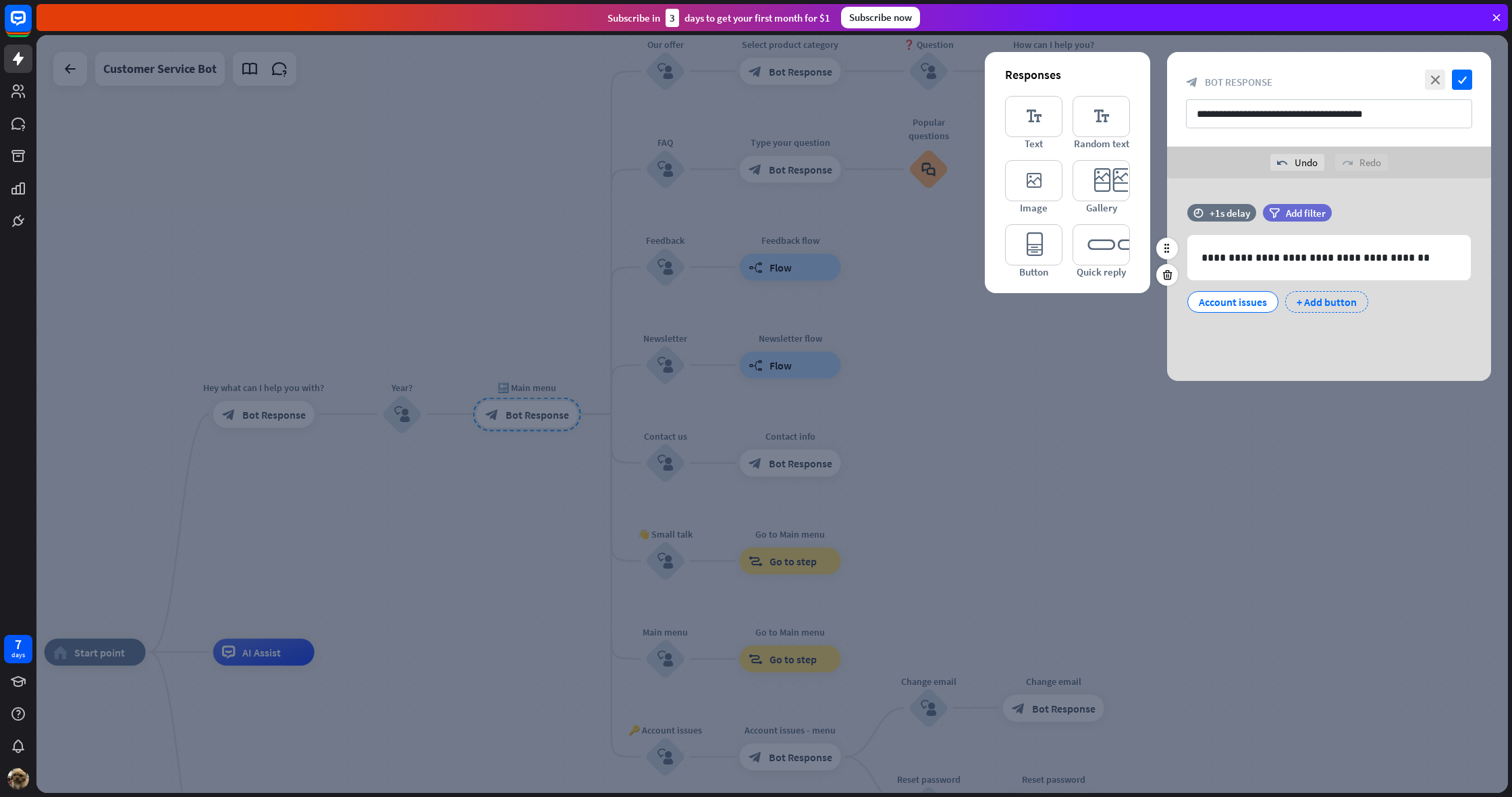
click at [1321, 300] on div "+ Add button" at bounding box center [1327, 302] width 83 height 22
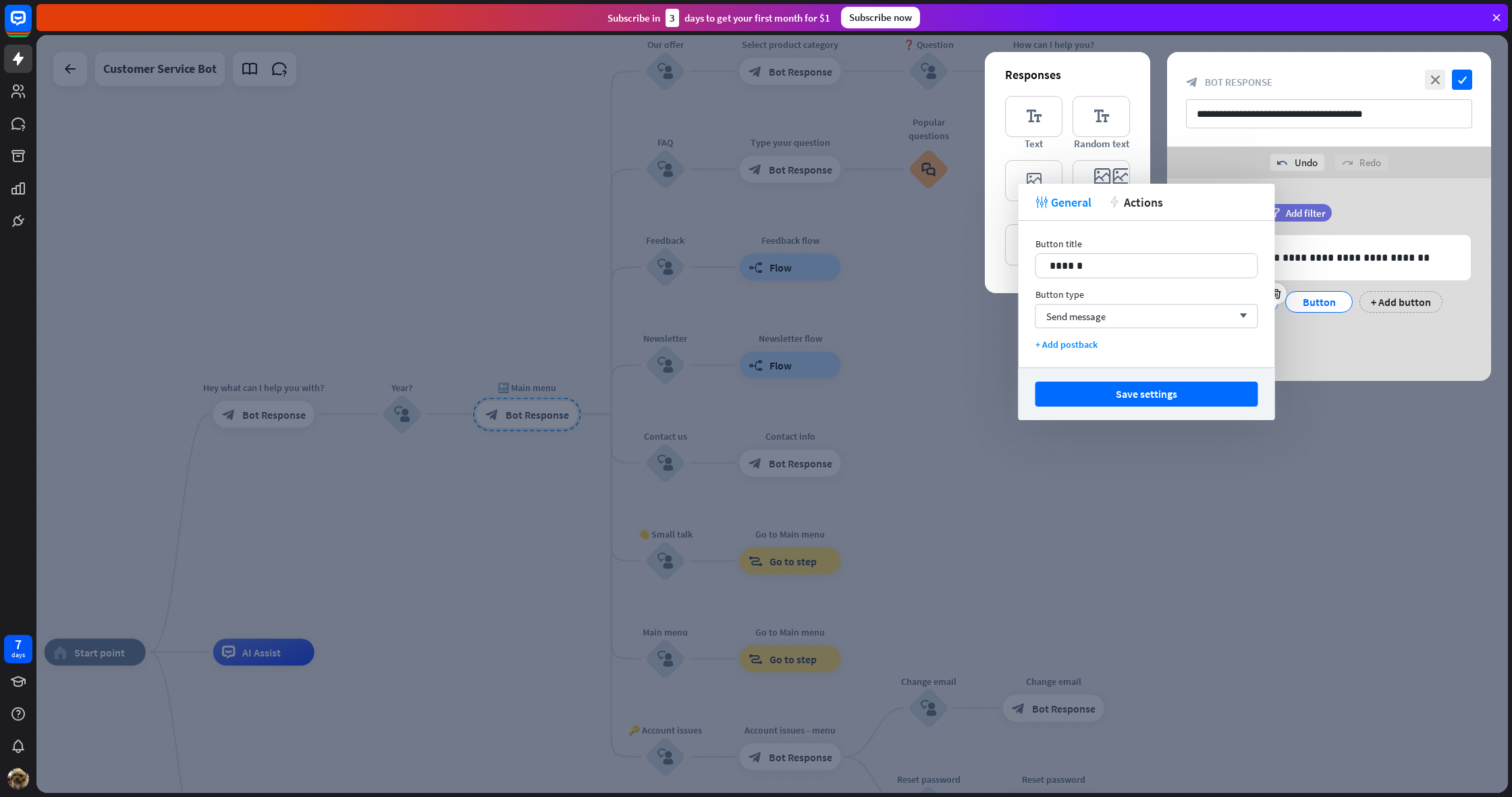
drag, startPoint x: 1306, startPoint y: 327, endPoint x: 1301, endPoint y: 321, distance: 7.8
click at [1304, 325] on div "**********" at bounding box center [1329, 279] width 324 height 202
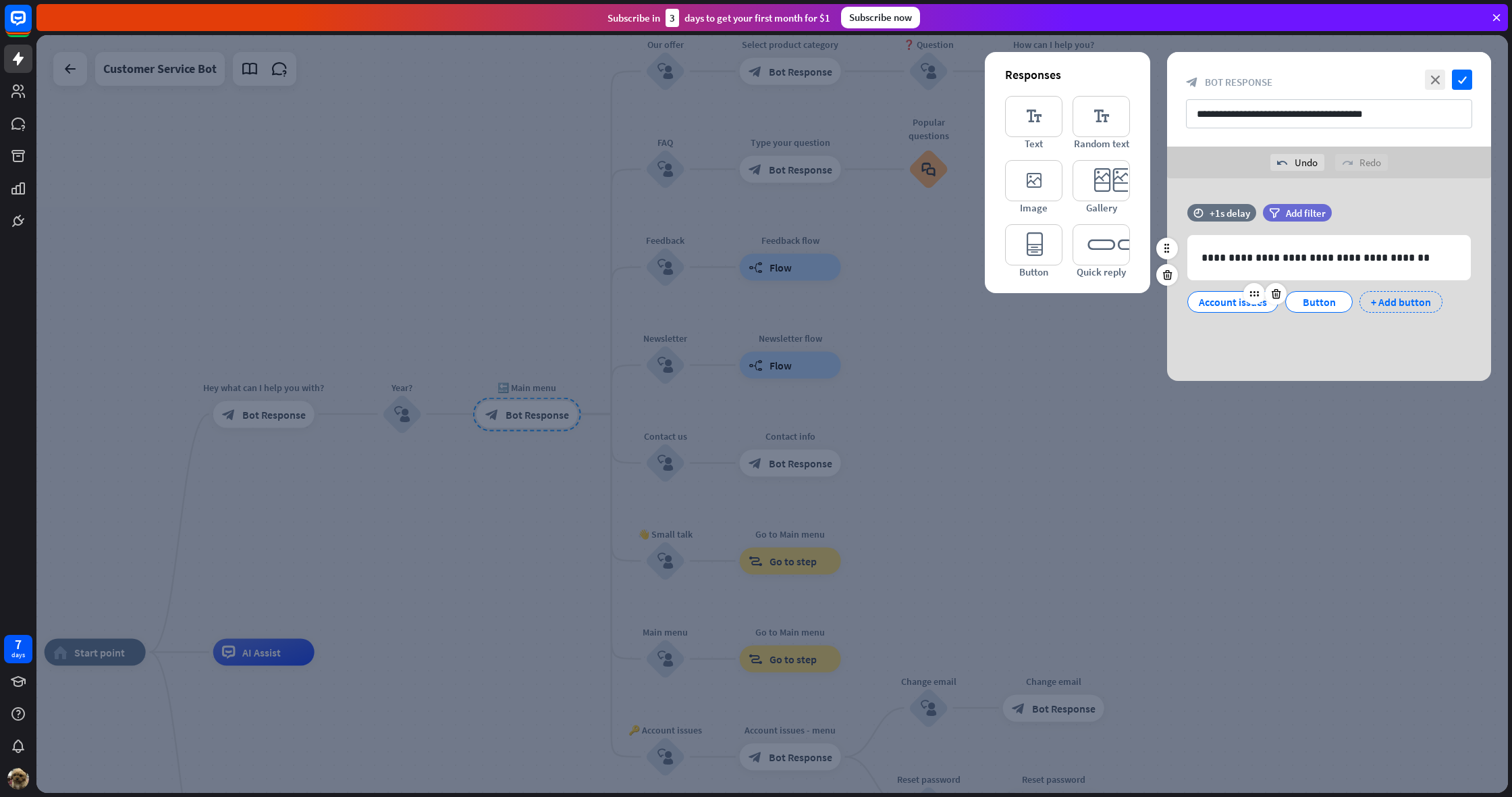
drag, startPoint x: 1273, startPoint y: 295, endPoint x: 1284, endPoint y: 297, distance: 11.2
click at [1274, 295] on icon at bounding box center [1276, 294] width 13 height 12
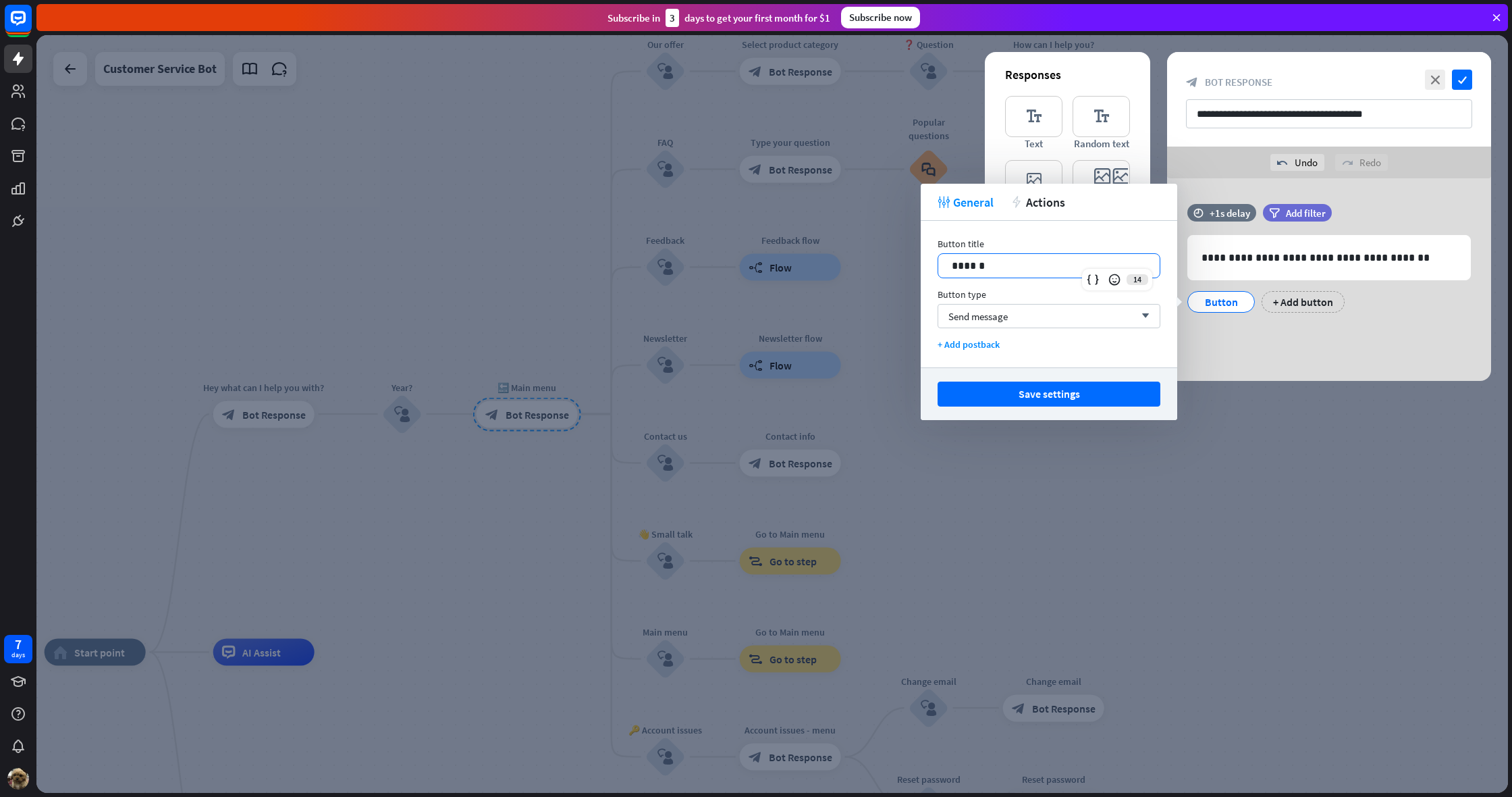
drag, startPoint x: 1019, startPoint y: 263, endPoint x: 914, endPoint y: 263, distance: 105.0
click at [914, 263] on body "7 days close Product Help First steps Get started with ChatBot Help Center Foll…" at bounding box center [756, 398] width 1512 height 797
click at [974, 264] on p "******" at bounding box center [1049, 265] width 195 height 17
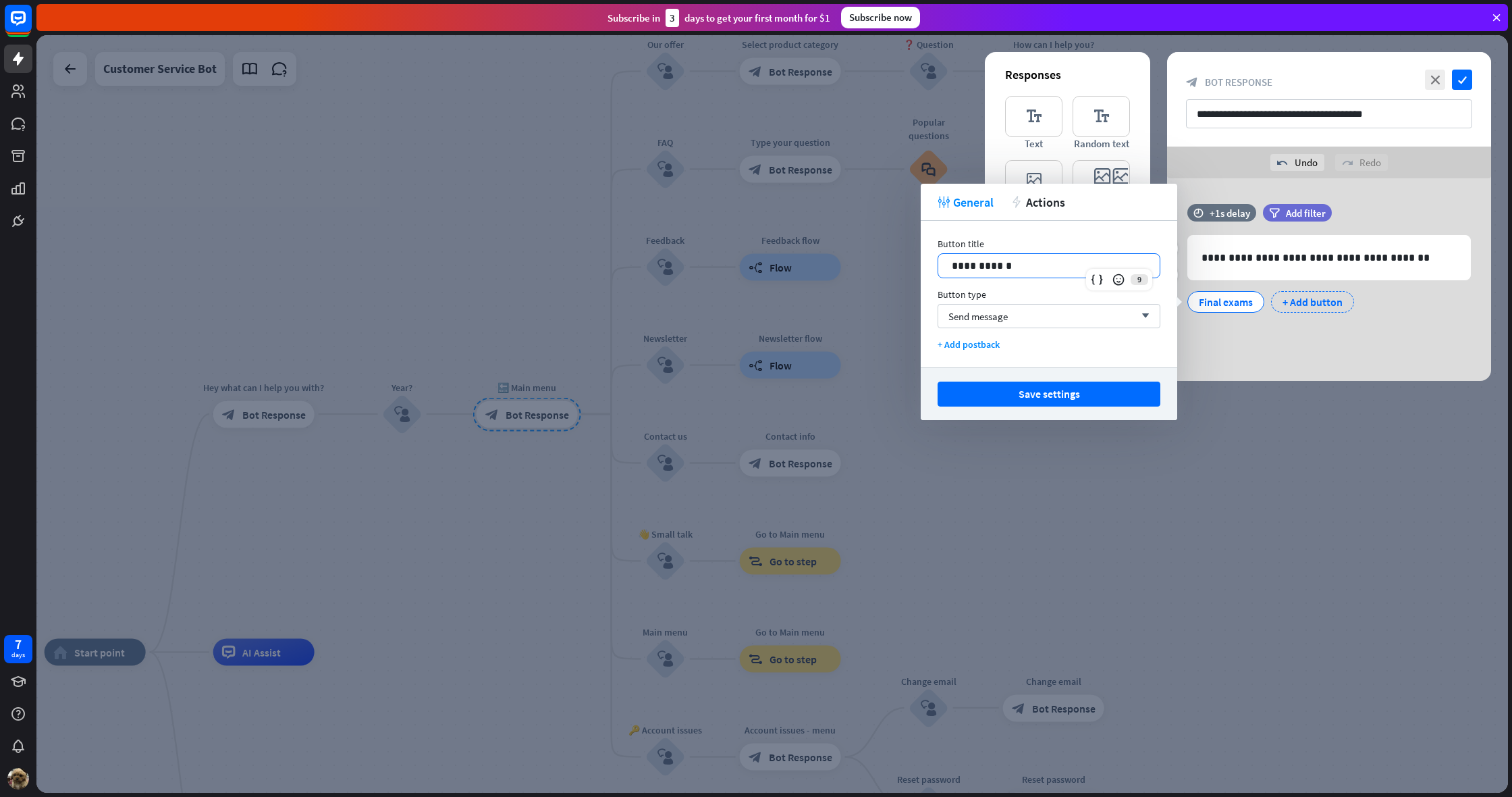
click at [1312, 308] on div "+ Add button" at bounding box center [1313, 302] width 83 height 22
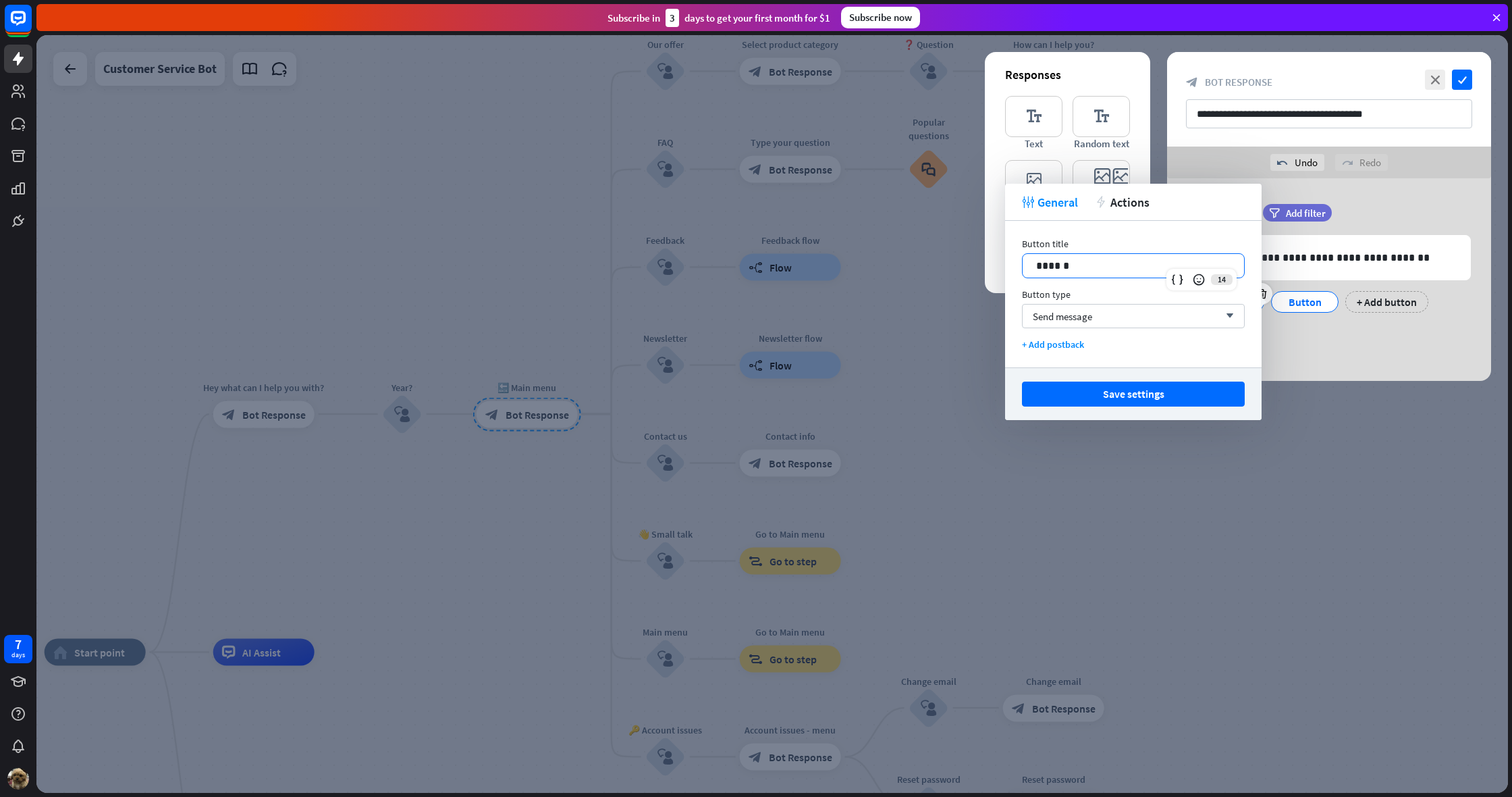
drag, startPoint x: 1080, startPoint y: 267, endPoint x: 1014, endPoint y: 276, distance: 66.6
click at [1014, 276] on div "Button title 14 ****** Button type Send message arrow_down + Add postback" at bounding box center [1133, 294] width 256 height 147
drag, startPoint x: 1099, startPoint y: 270, endPoint x: 1024, endPoint y: 268, distance: 75.0
click at [1024, 268] on div "******" at bounding box center [1133, 265] width 222 height 23
click at [1145, 269] on p "**********" at bounding box center [1133, 265] width 195 height 17
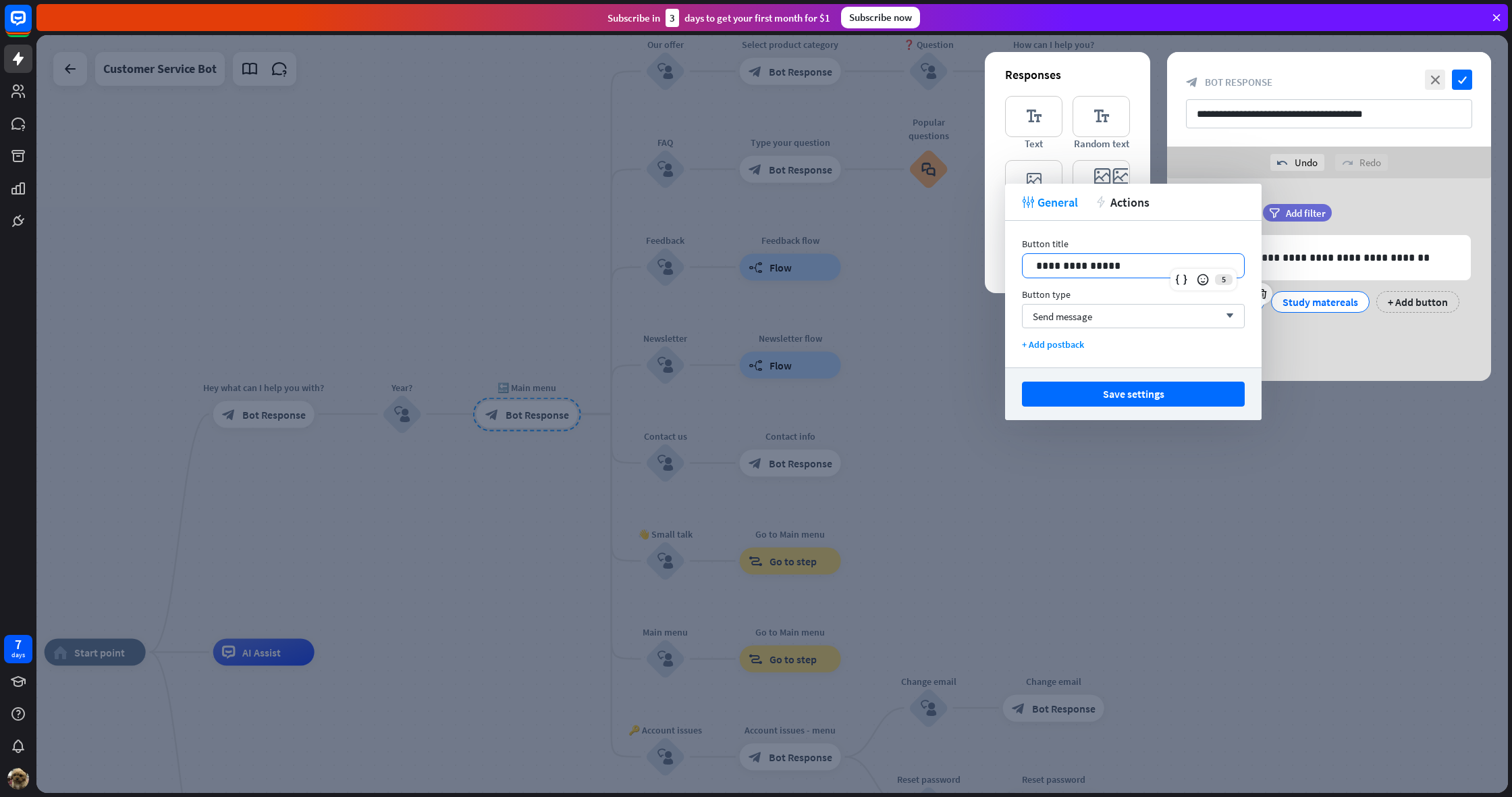
click at [1099, 269] on p "**********" at bounding box center [1133, 265] width 195 height 17
click at [1095, 315] on div "Send message arrow_down" at bounding box center [1133, 316] width 223 height 24
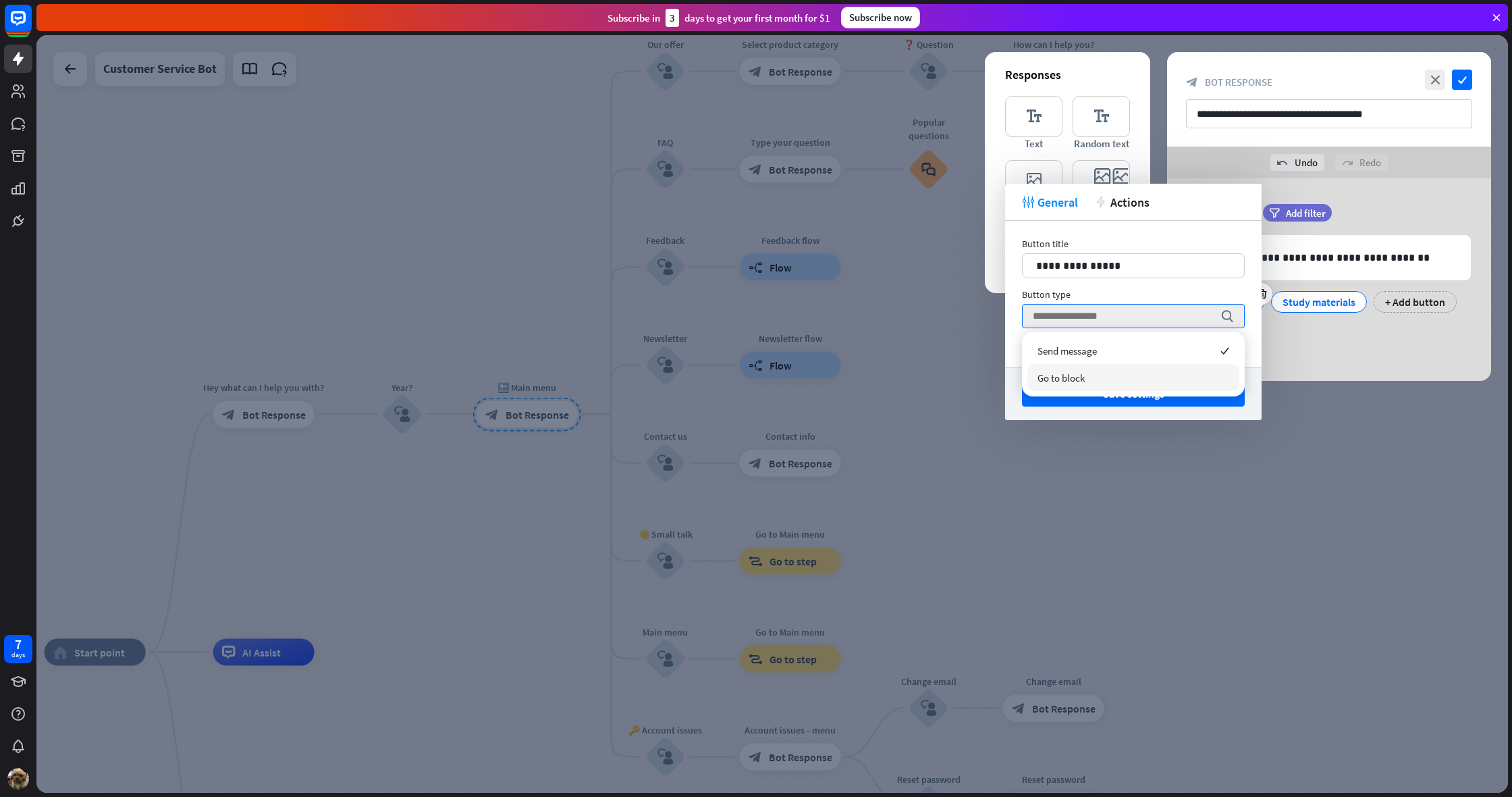
click at [1015, 373] on div "Save settings" at bounding box center [1133, 393] width 256 height 53
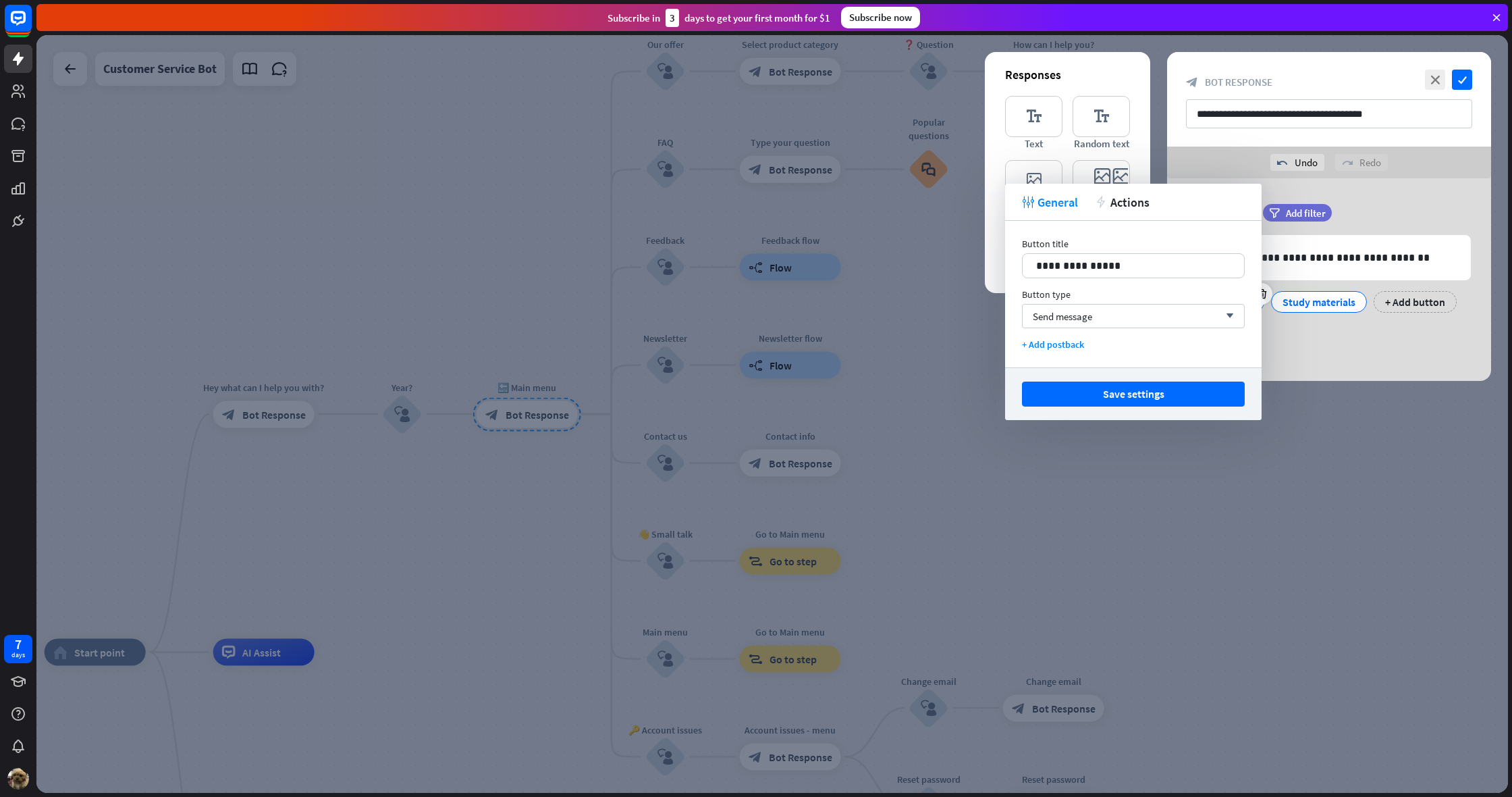
click at [1076, 395] on button "Save settings" at bounding box center [1133, 393] width 223 height 25
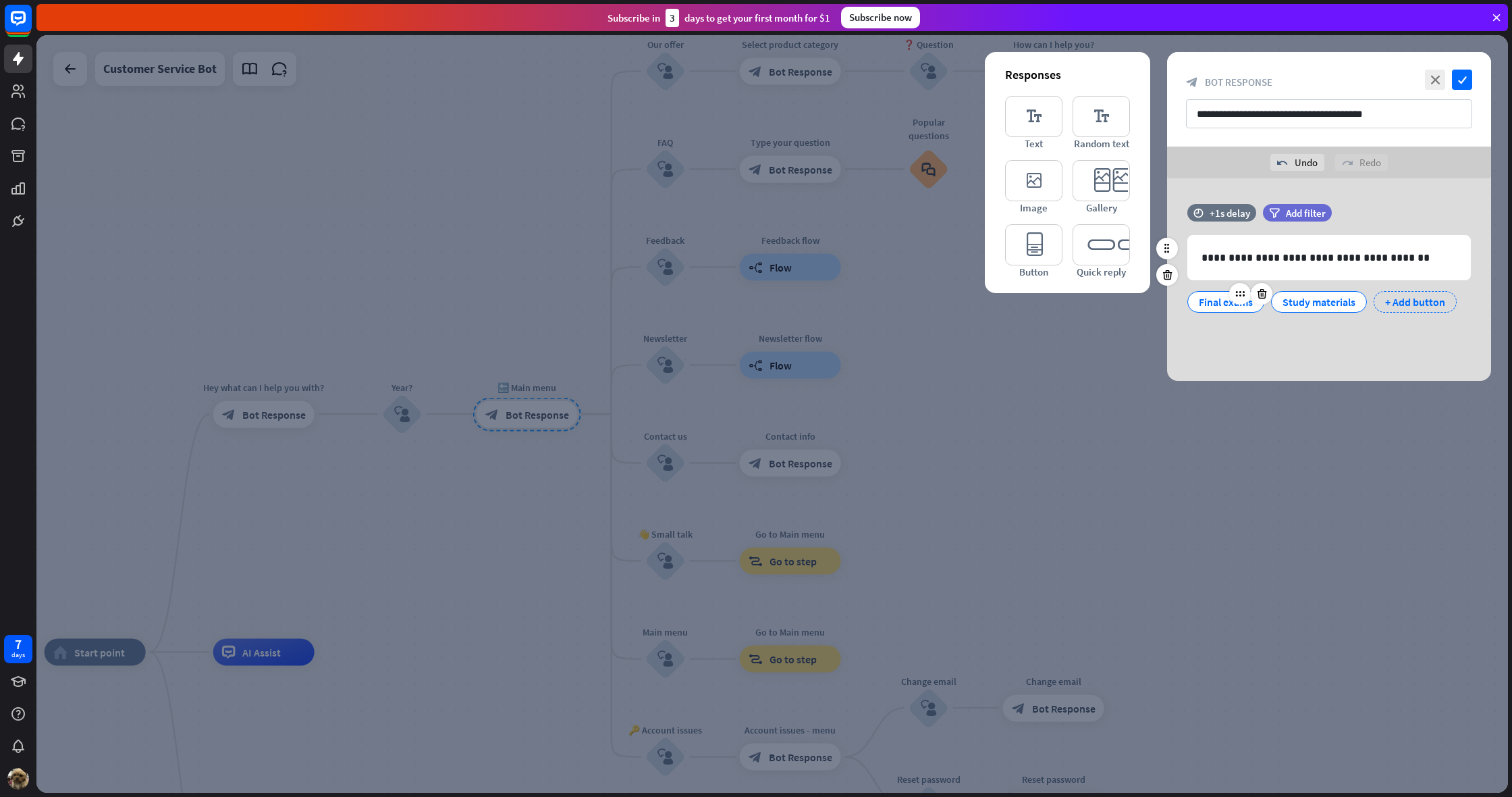
click at [1437, 298] on div "+ Add button" at bounding box center [1415, 302] width 83 height 22
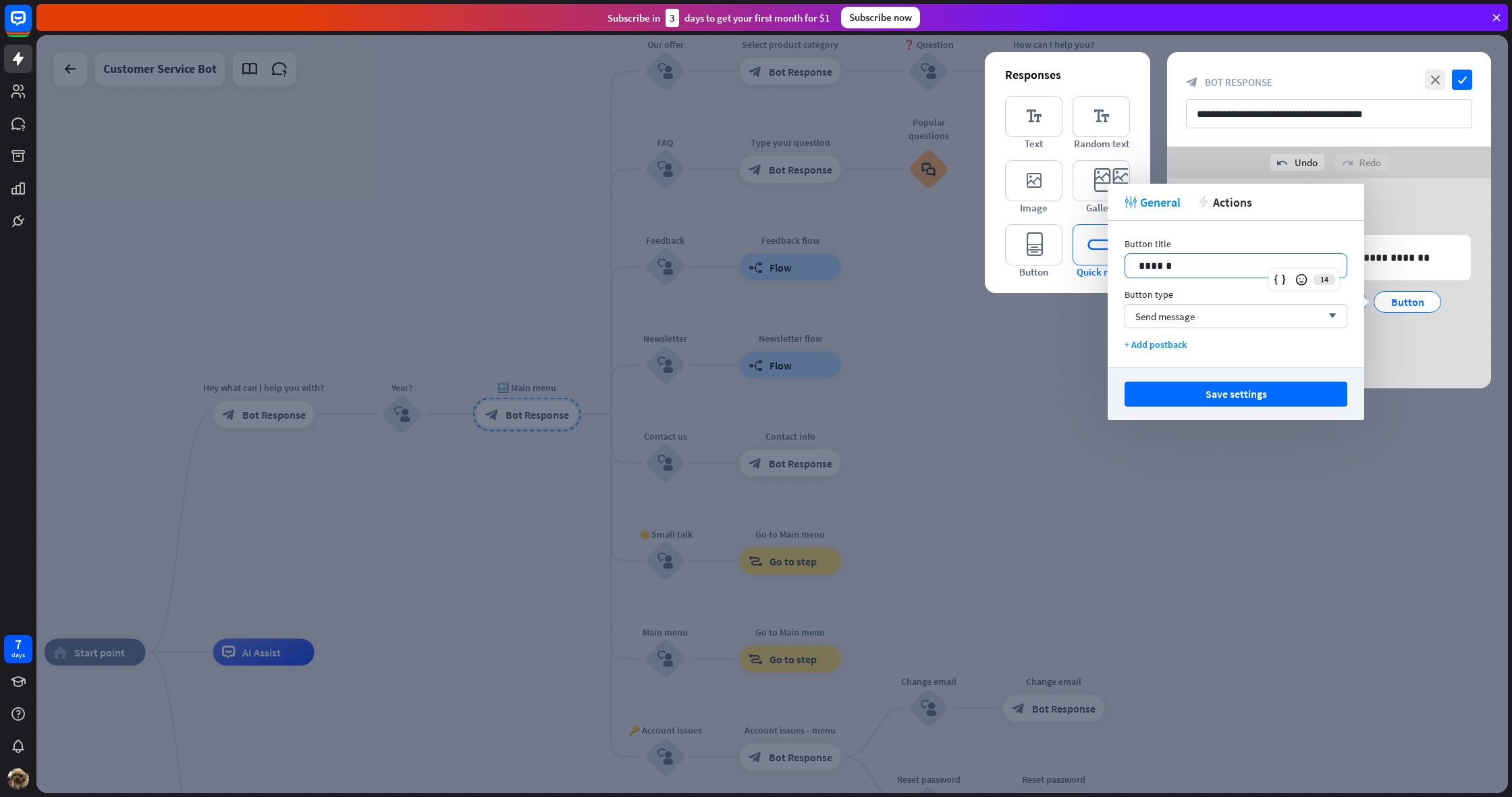
drag, startPoint x: 1189, startPoint y: 268, endPoint x: 1103, endPoint y: 267, distance: 86.0
click at [1103, 267] on body "7 days close Product Help First steps Get started with ChatBot Help Center Foll…" at bounding box center [756, 398] width 1512 height 797
drag, startPoint x: 1180, startPoint y: 269, endPoint x: 1137, endPoint y: 265, distance: 43.2
click at [1114, 266] on div "Button title 14 ****** Button type Send message arrow_down + Add postback" at bounding box center [1236, 294] width 256 height 147
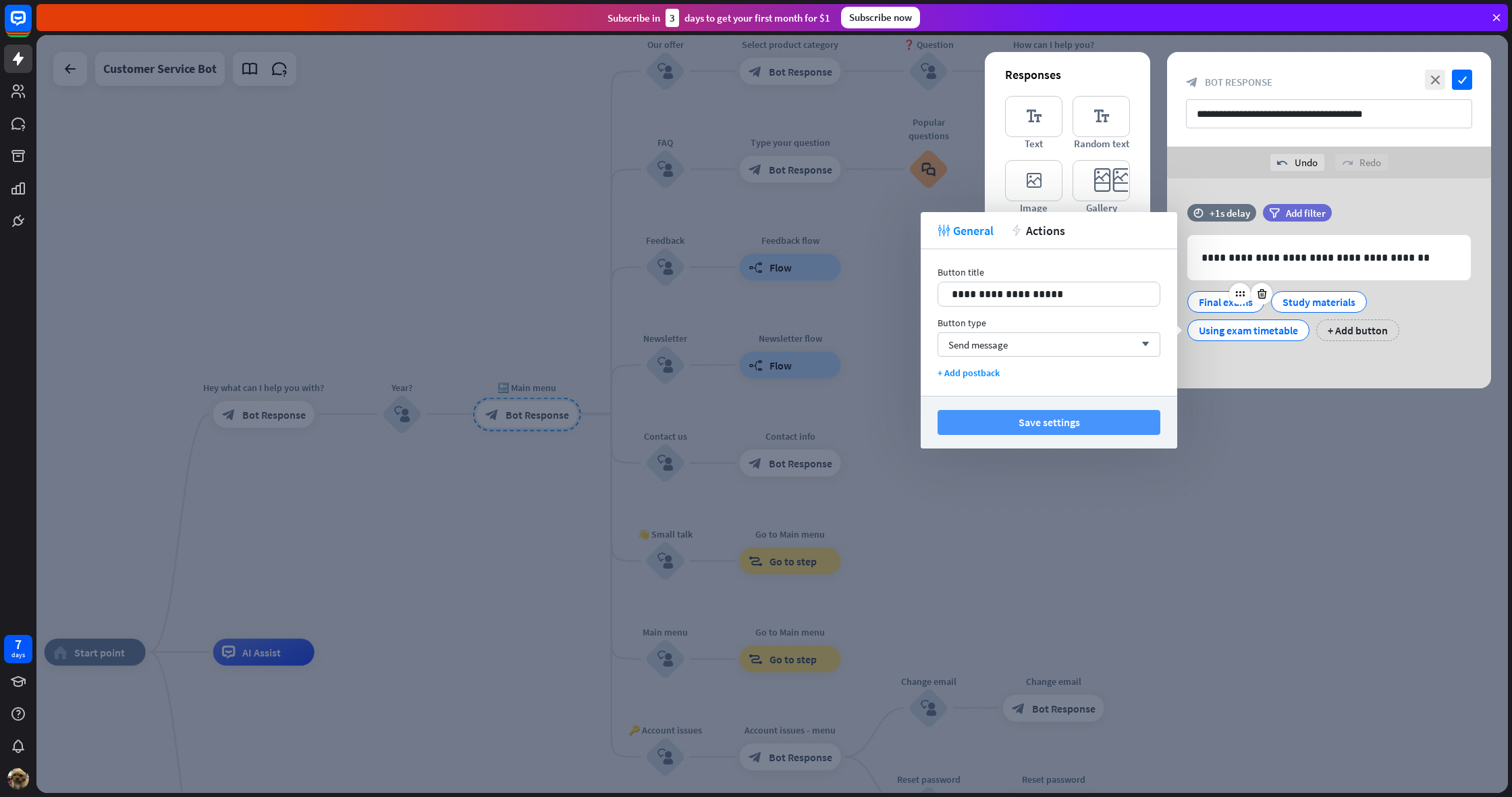
click at [1062, 423] on button "Save settings" at bounding box center [1049, 422] width 223 height 25
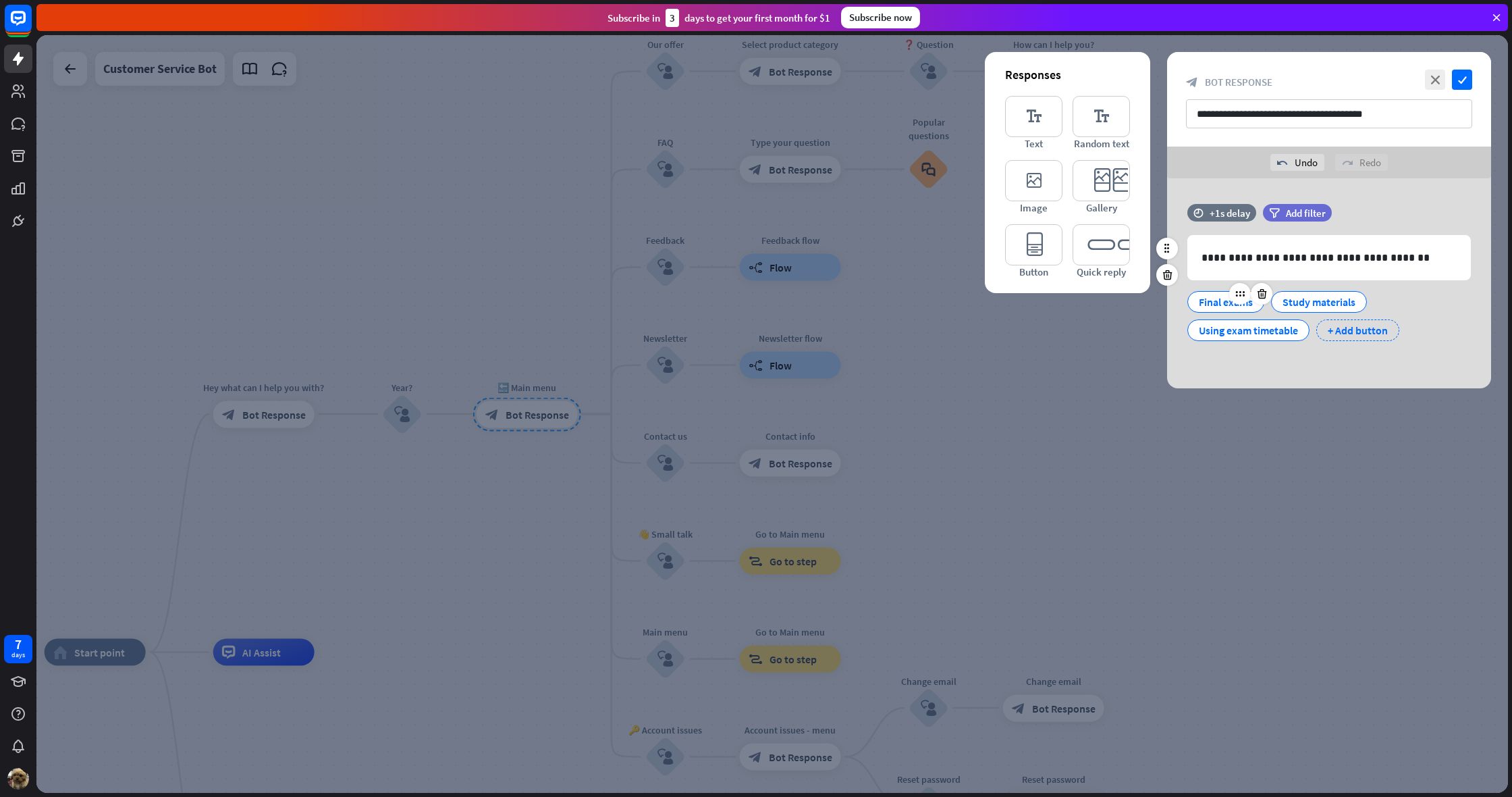
click at [1346, 321] on div "+ Add button" at bounding box center [1358, 330] width 83 height 22
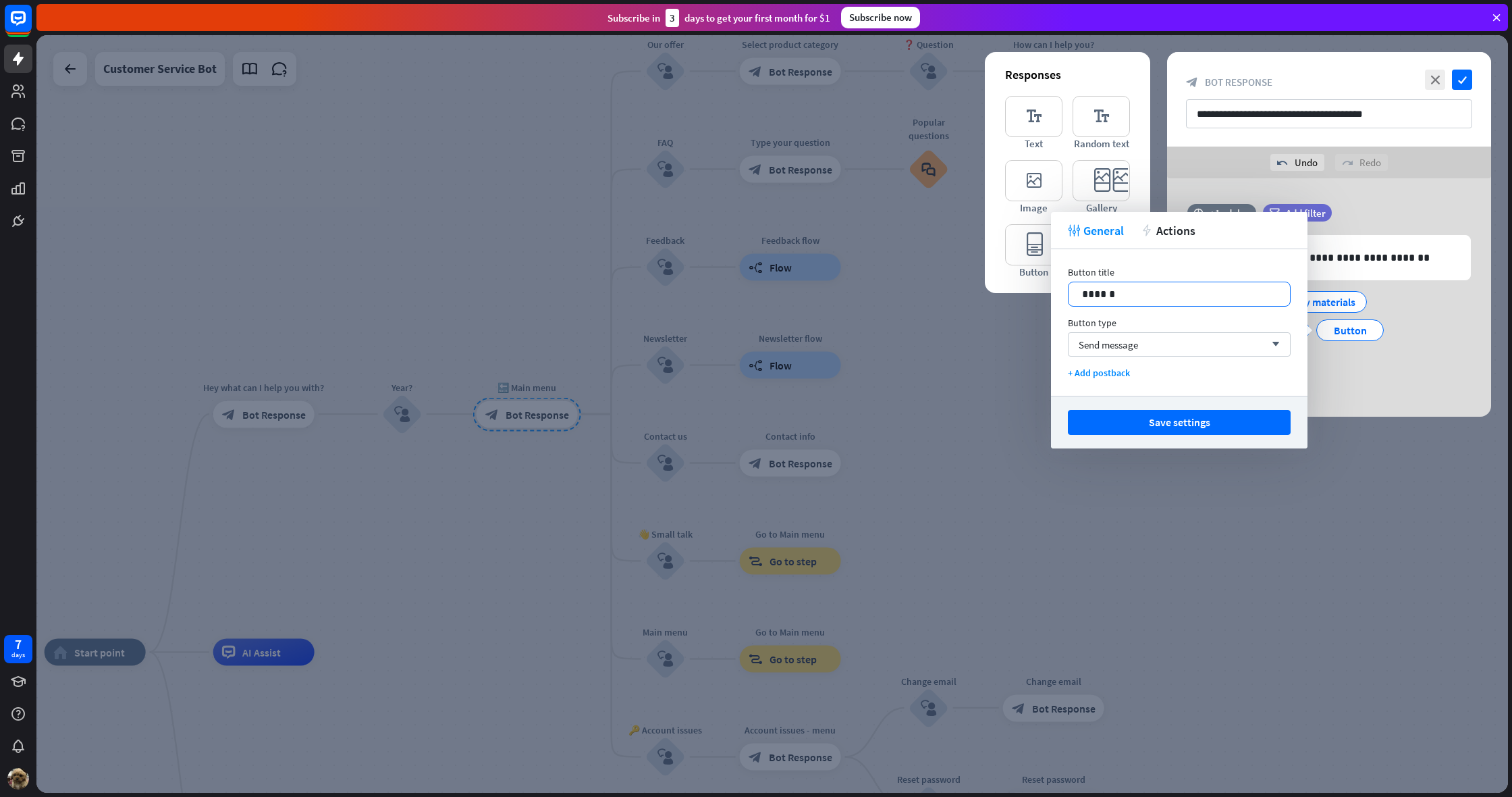
click at [1123, 298] on p "******" at bounding box center [1179, 294] width 195 height 17
drag, startPoint x: 1148, startPoint y: 420, endPoint x: 1171, endPoint y: 413, distance: 24.0
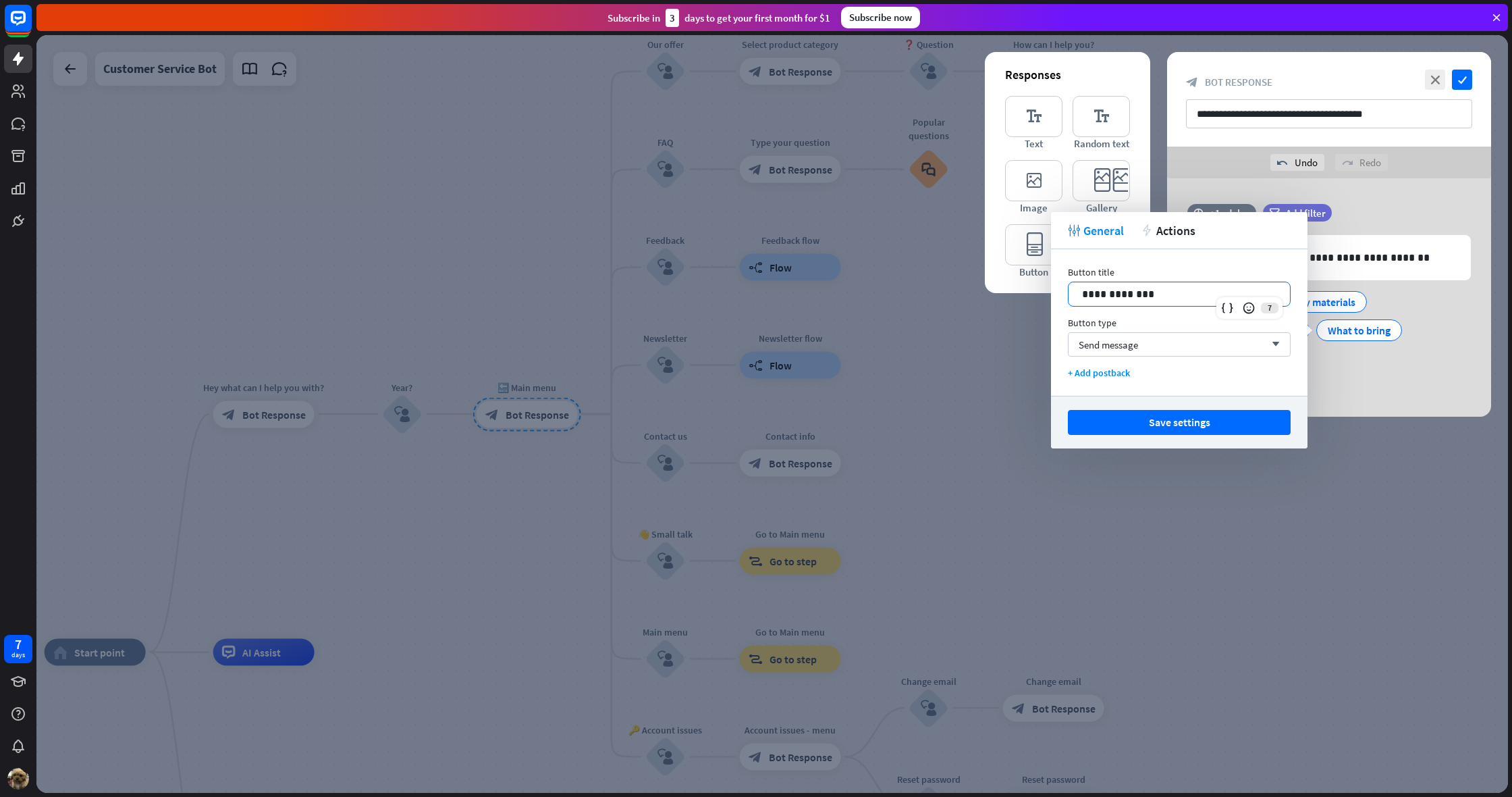
click at [1149, 420] on button "Save settings" at bounding box center [1180, 422] width 223 height 25
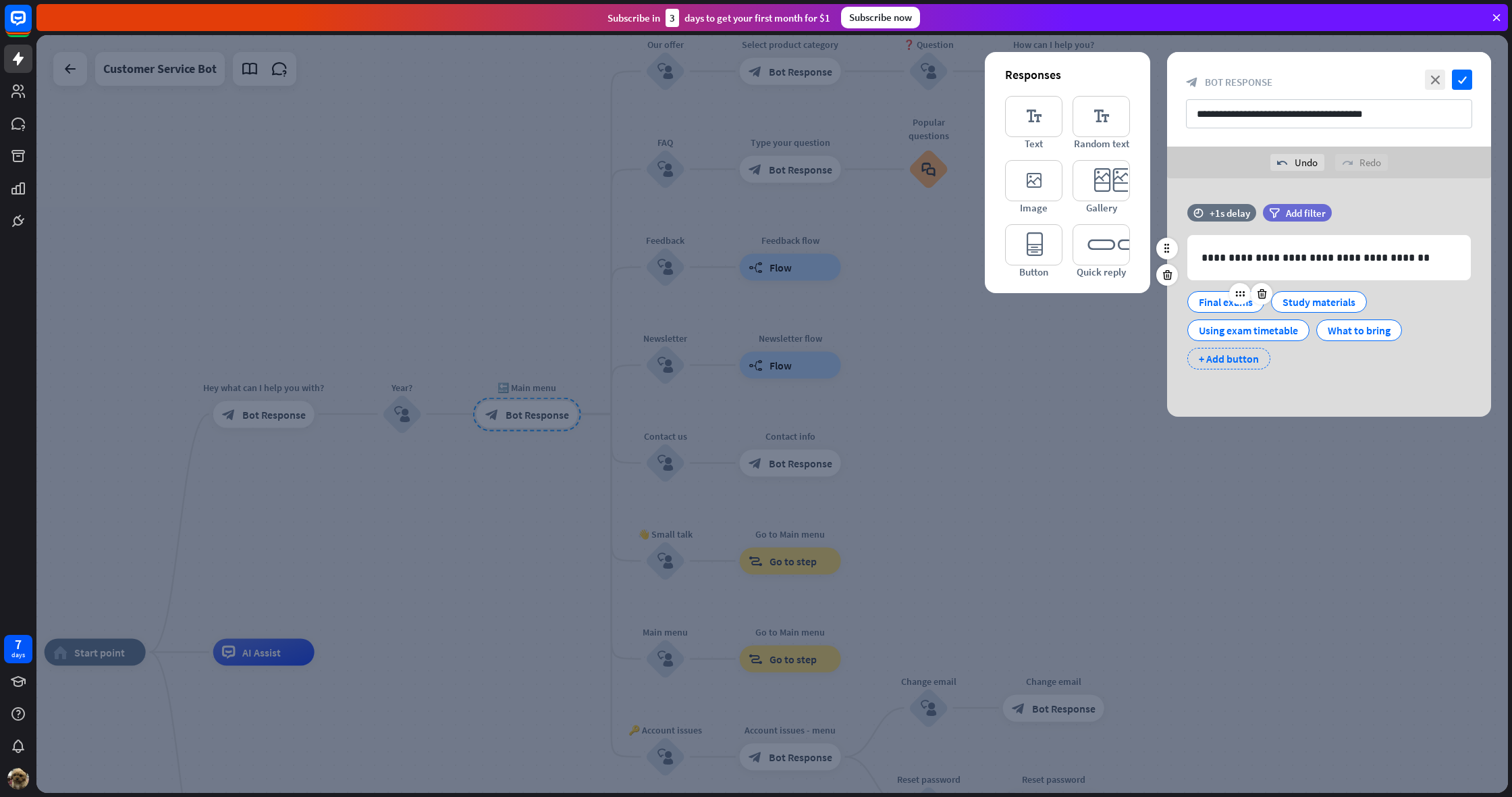
click at [1233, 367] on div "+ Add button" at bounding box center [1229, 358] width 83 height 22
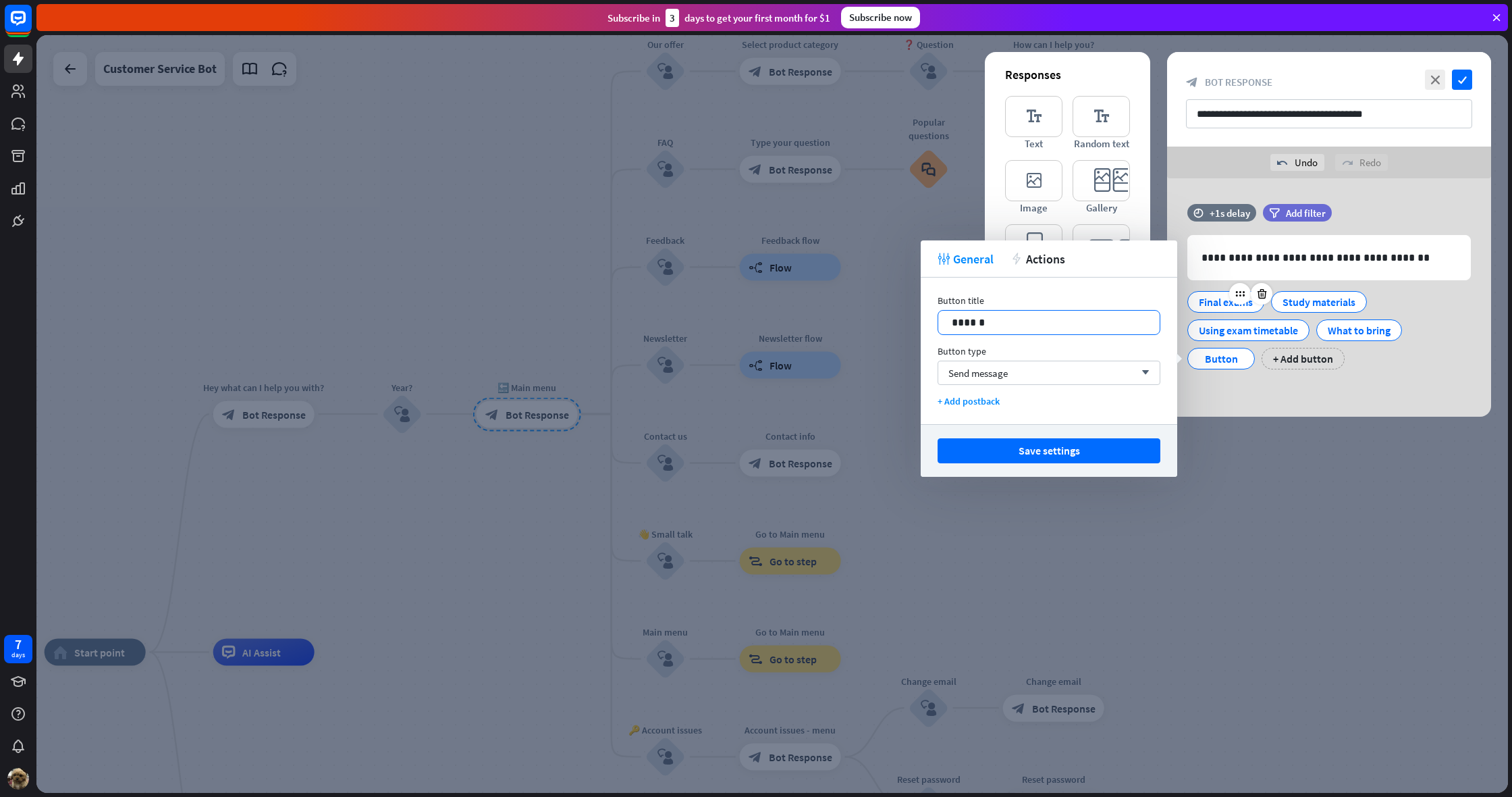
drag, startPoint x: 1032, startPoint y: 335, endPoint x: 1035, endPoint y: 325, distance: 10.4
click at [1034, 334] on div "Button title 14 ****** Button type Send message arrow_down + Add postback" at bounding box center [1049, 350] width 256 height 147
click at [1035, 325] on p "******" at bounding box center [1049, 323] width 195 height 17
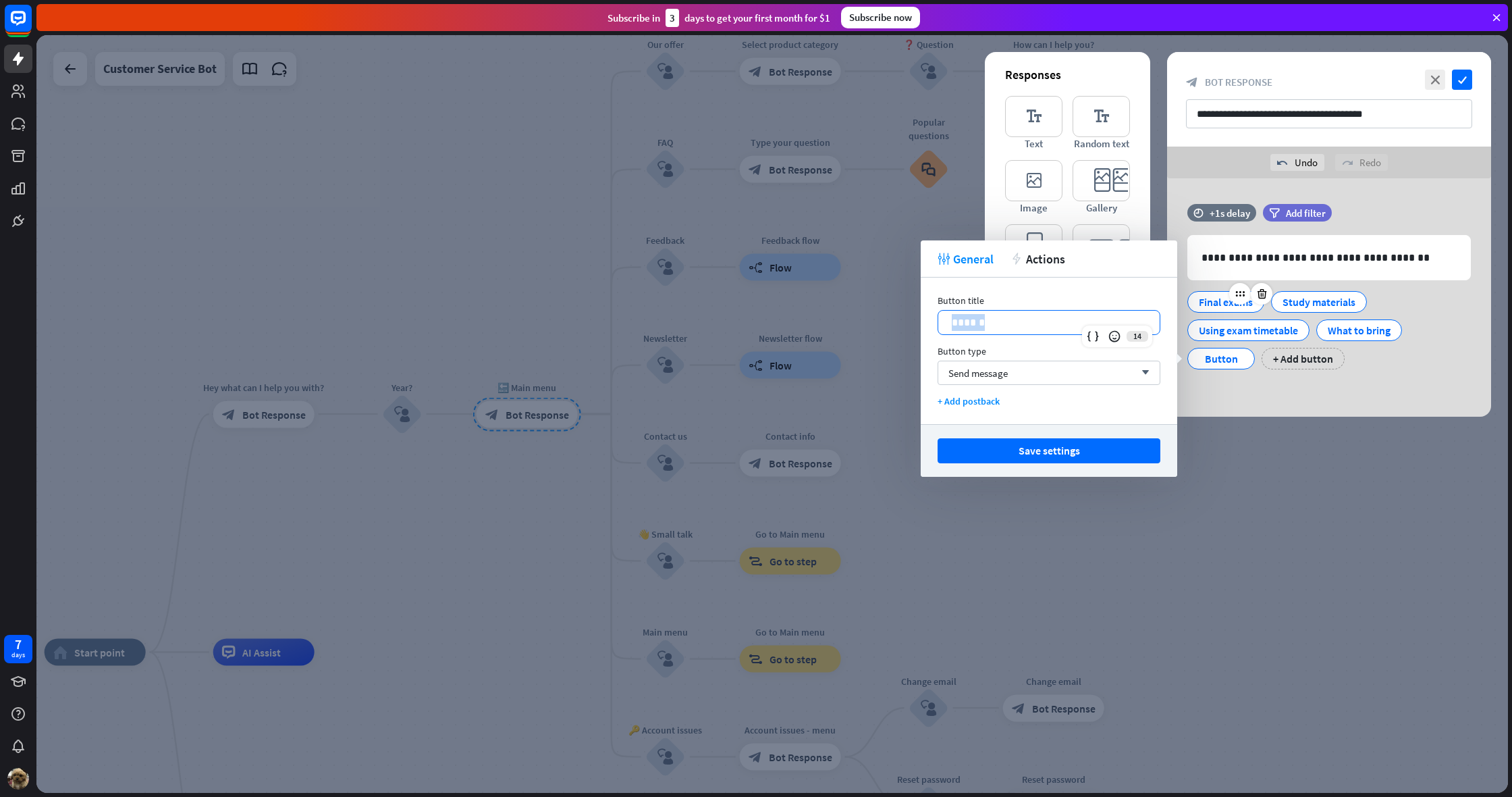
click at [1035, 325] on p "******" at bounding box center [1049, 323] width 195 height 17
drag, startPoint x: 1229, startPoint y: 391, endPoint x: 1313, endPoint y: 359, distance: 89.9
click at [1230, 390] on div "**********" at bounding box center [1329, 297] width 324 height 238
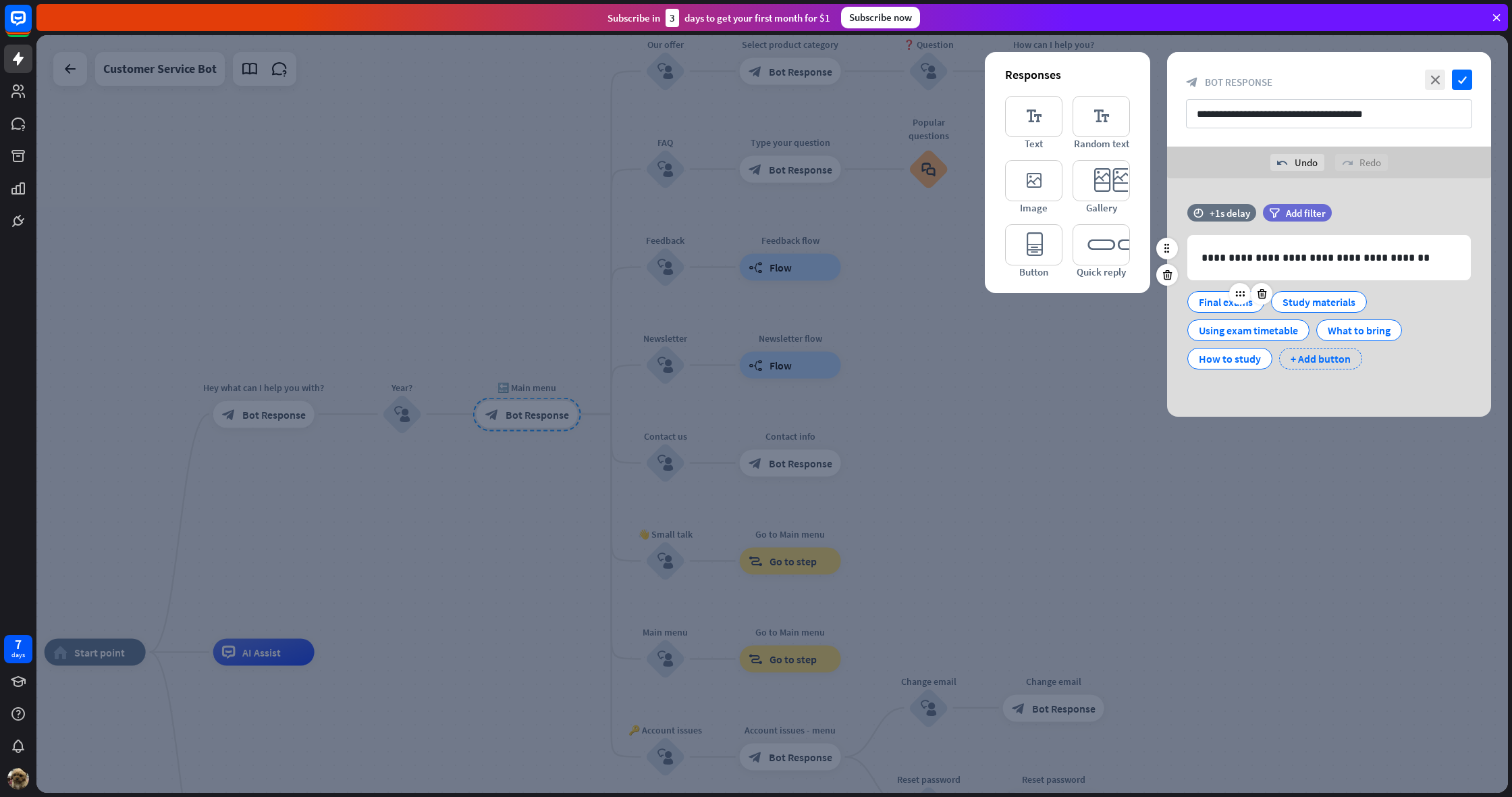
click at [1320, 359] on div "+ Add button" at bounding box center [1321, 358] width 83 height 22
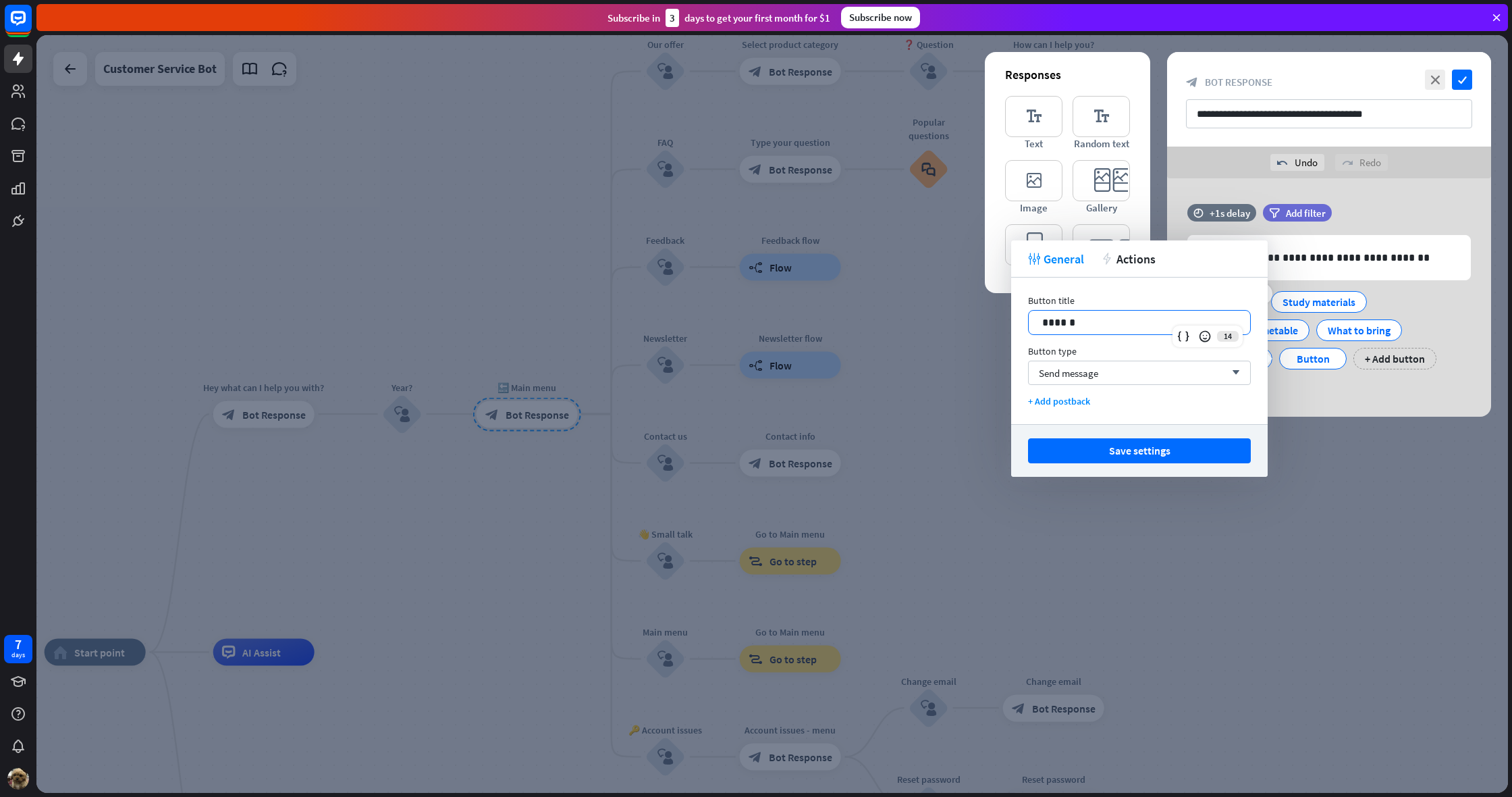
click at [1122, 318] on p "******" at bounding box center [1139, 323] width 195 height 17
drag, startPoint x: 1117, startPoint y: 319, endPoint x: 1059, endPoint y: 324, distance: 58.2
click at [1059, 324] on p "******" at bounding box center [1139, 323] width 195 height 17
click at [1432, 362] on div "+ Add button" at bounding box center [1404, 358] width 83 height 22
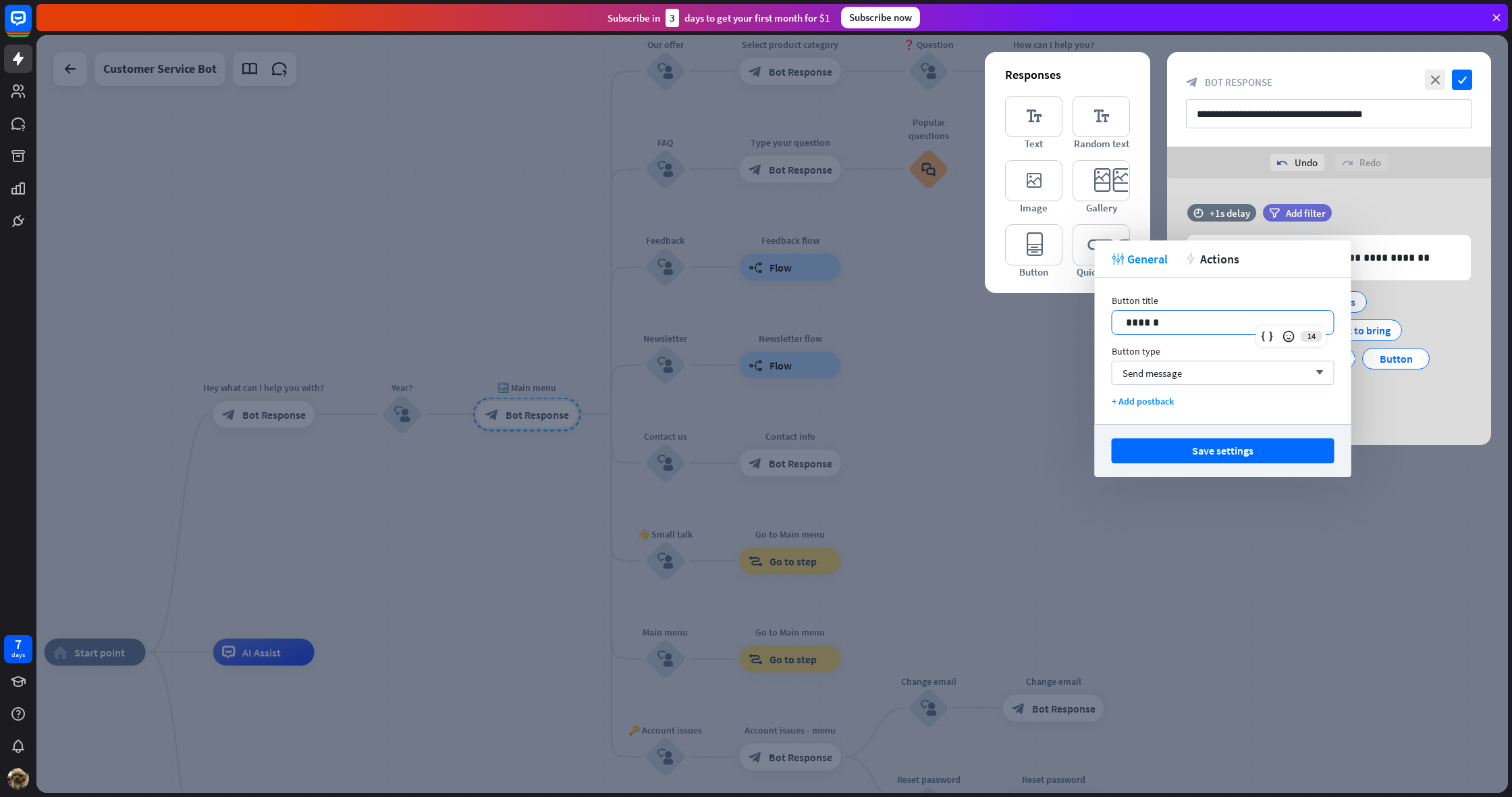
click at [1169, 320] on p "******" at bounding box center [1223, 323] width 195 height 17
drag, startPoint x: 1169, startPoint y: 320, endPoint x: 1096, endPoint y: 318, distance: 73.0
click at [1096, 318] on div "Button title 14 ****** Button type Send message arrow_down + Add postback" at bounding box center [1223, 350] width 256 height 147
click at [1398, 374] on div "Final exams Study materials Using exam timetable What to bring How to study Pas…" at bounding box center [1326, 341] width 283 height 114
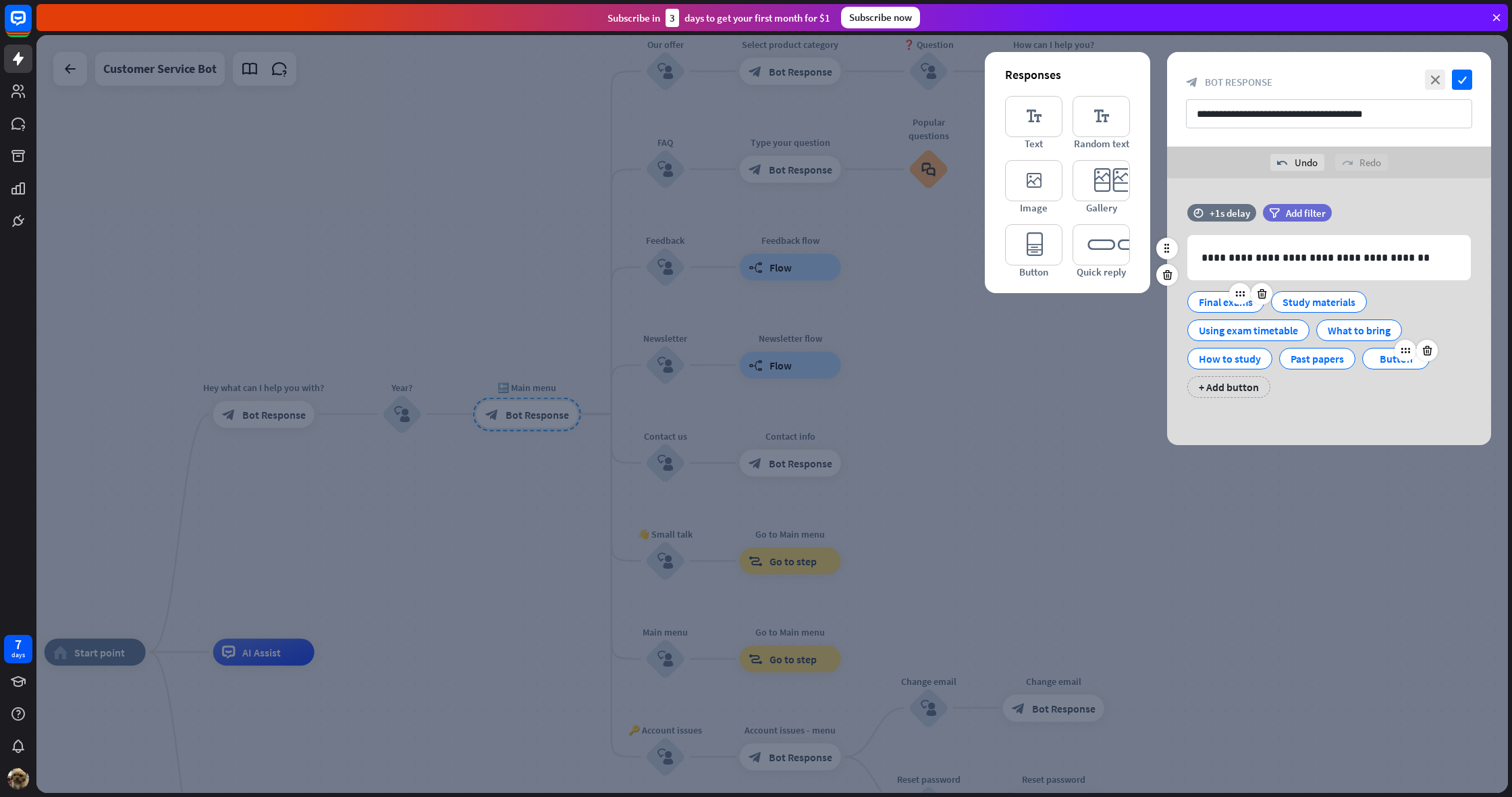
click at [1386, 363] on div "Button" at bounding box center [1395, 358] width 44 height 20
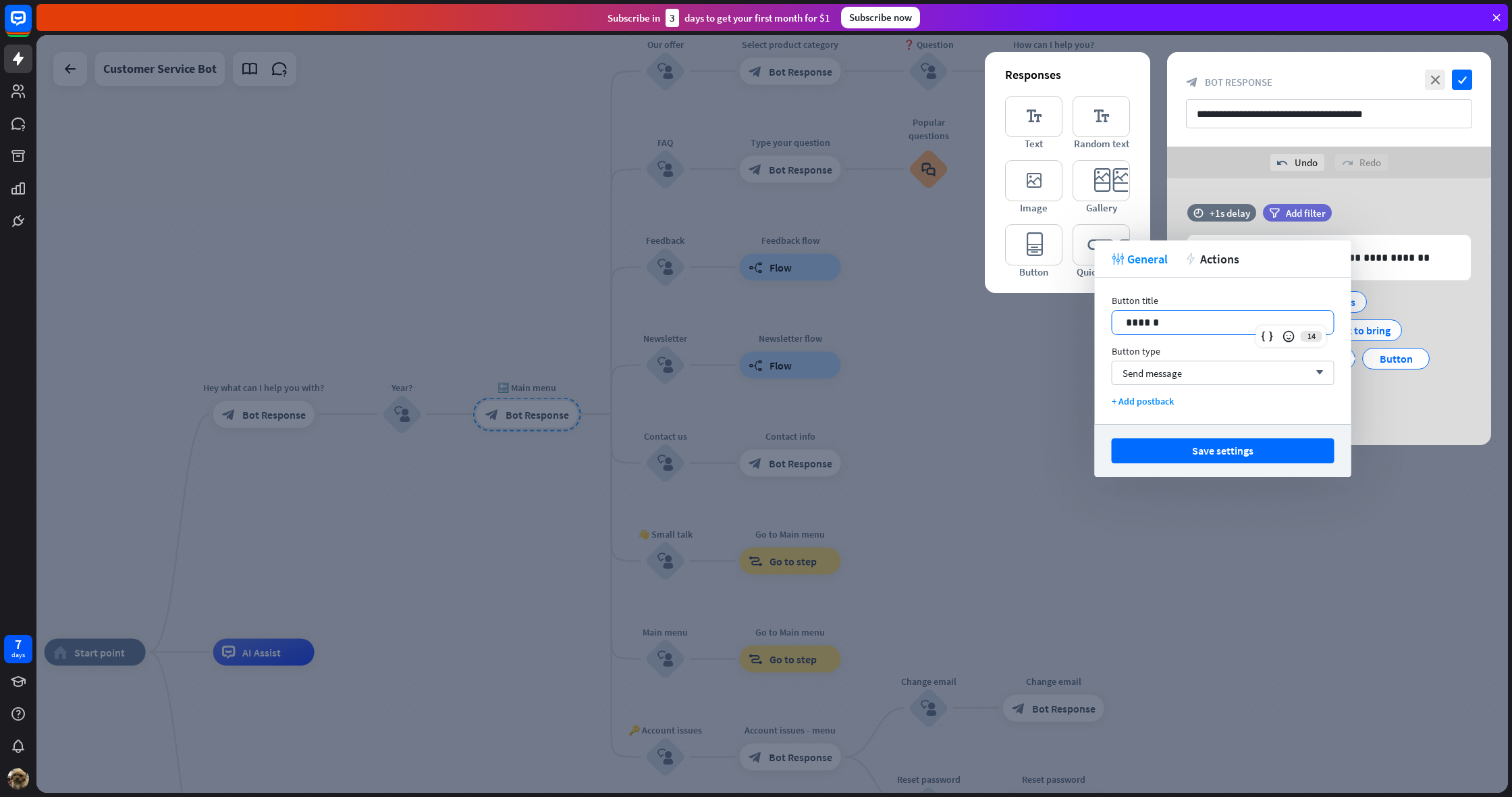
click at [1274, 316] on p "******" at bounding box center [1223, 323] width 195 height 17
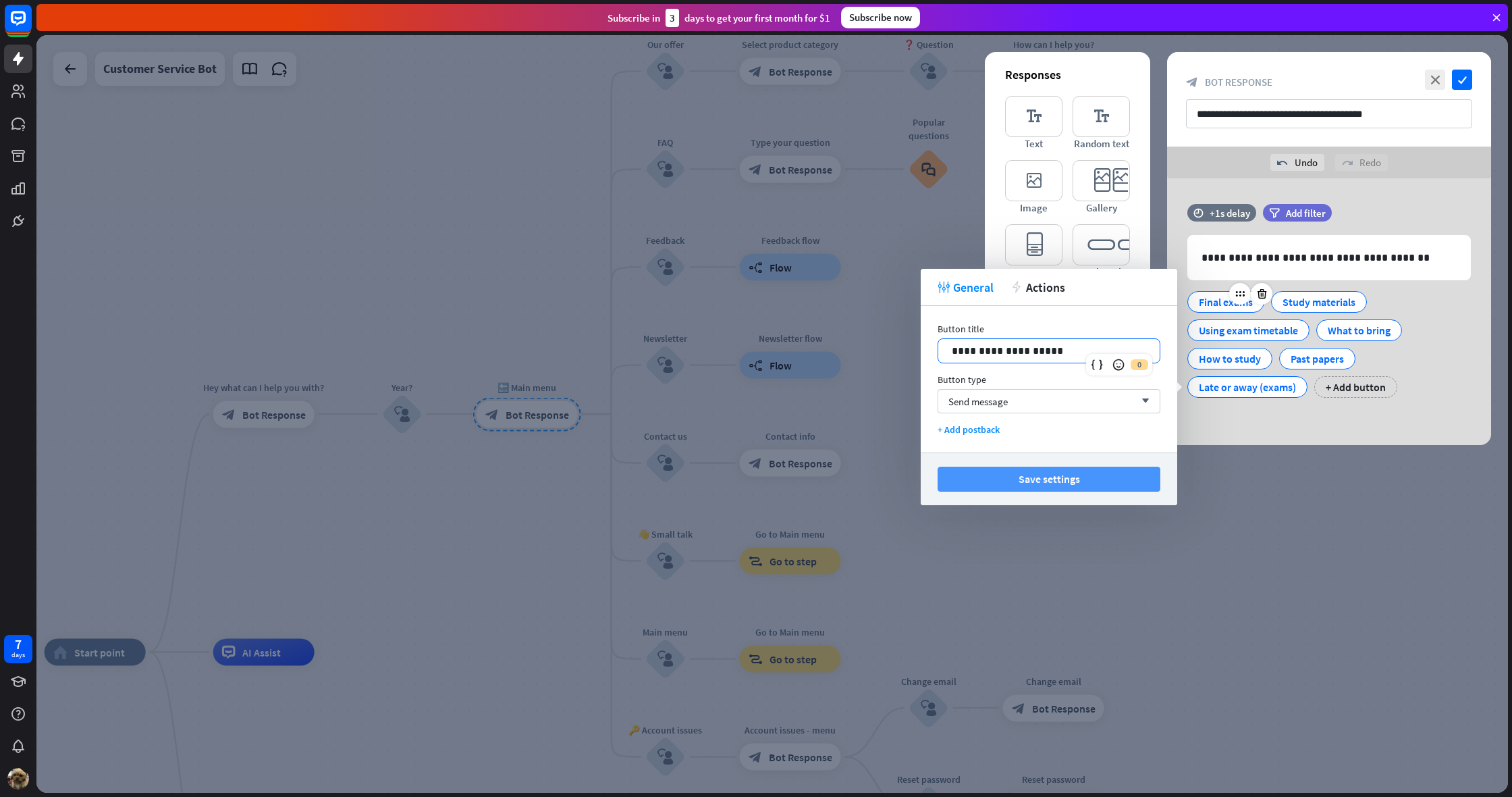
click at [1055, 481] on button "Save settings" at bounding box center [1049, 478] width 223 height 25
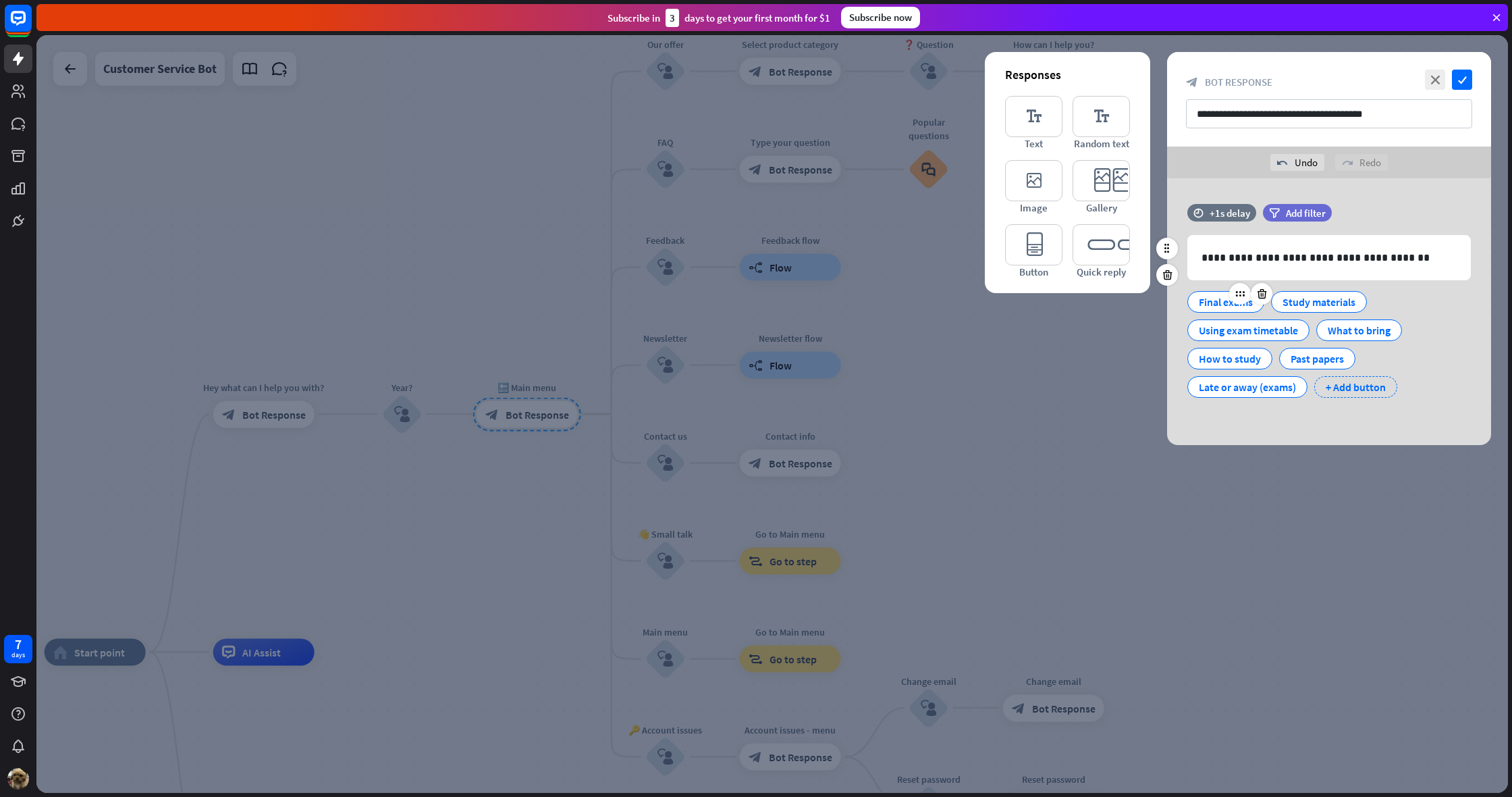
click at [1323, 393] on div "+ Add button" at bounding box center [1356, 386] width 83 height 22
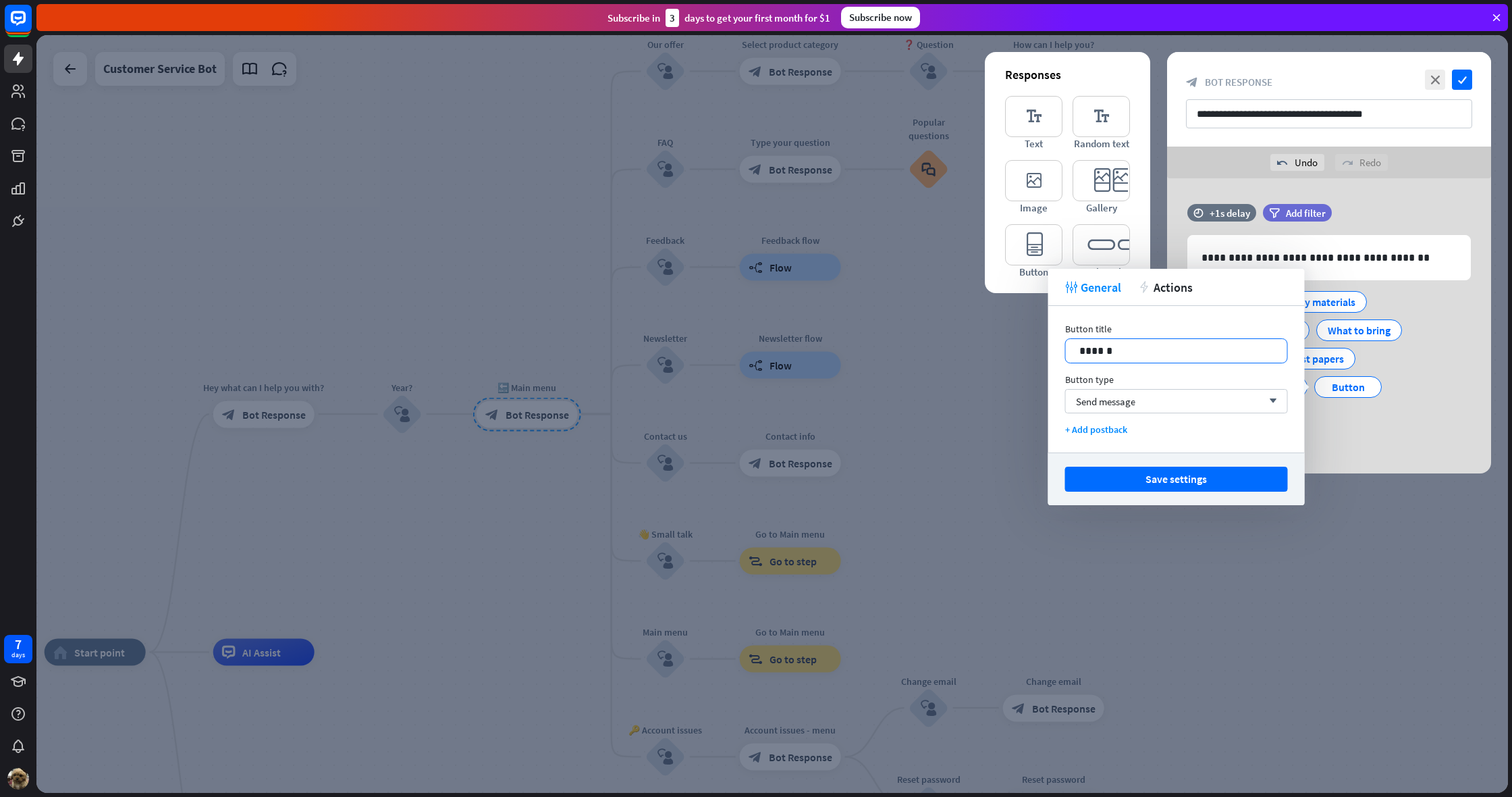
click at [1139, 358] on p "******" at bounding box center [1177, 350] width 195 height 17
drag, startPoint x: 1139, startPoint y: 358, endPoint x: 1085, endPoint y: 350, distance: 54.6
click at [1135, 357] on p "******" at bounding box center [1177, 350] width 195 height 17
click at [1080, 350] on p "******" at bounding box center [1177, 350] width 195 height 17
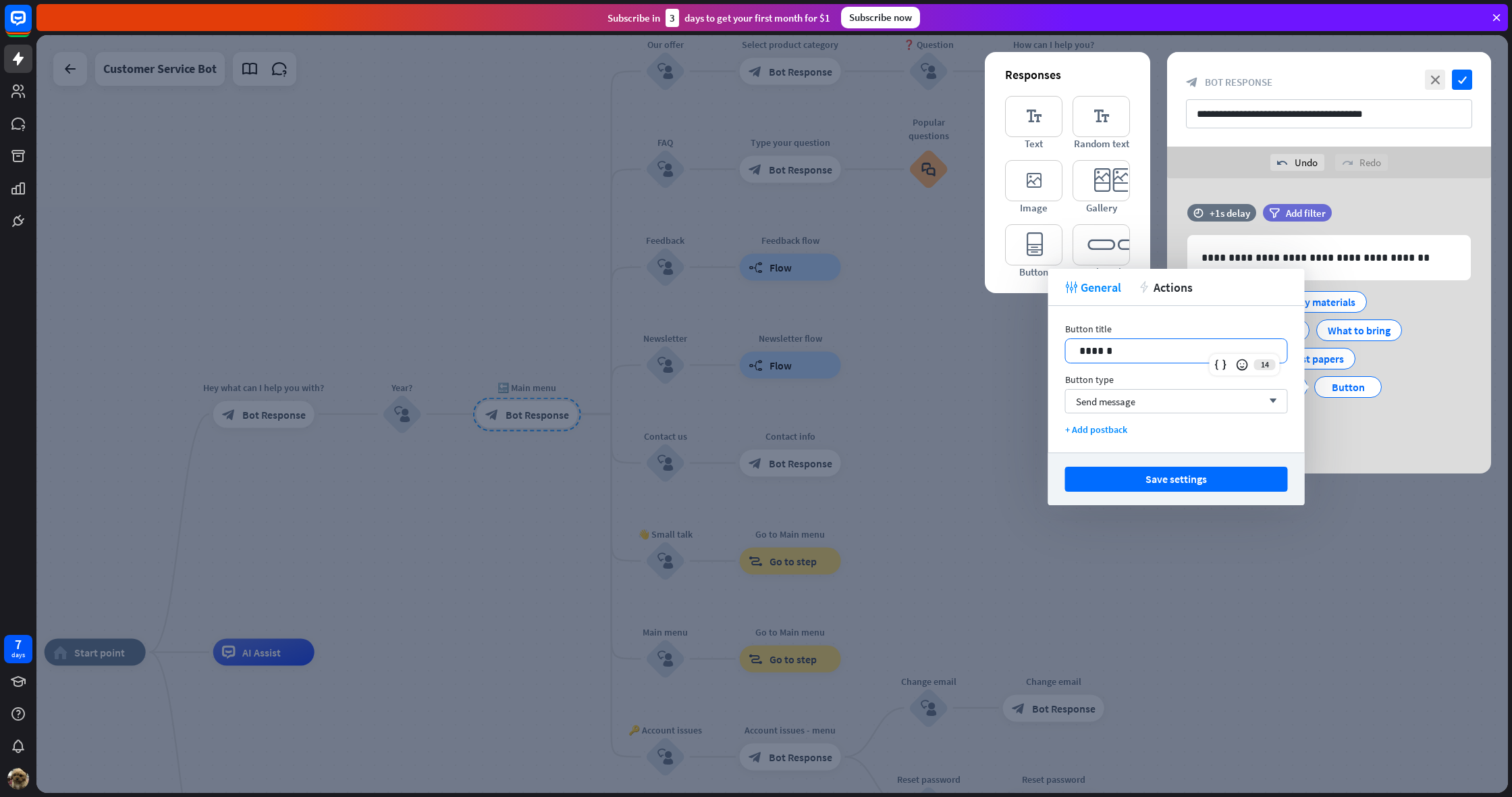
drag, startPoint x: 1121, startPoint y: 347, endPoint x: 1029, endPoint y: 355, distance: 92.3
click at [1029, 355] on body "7 days close Product Help First steps Get started with ChatBot Help Center Foll…" at bounding box center [756, 398] width 1512 height 797
drag, startPoint x: 1128, startPoint y: 352, endPoint x: 1078, endPoint y: 353, distance: 50.0
click at [1078, 353] on div "******" at bounding box center [1177, 350] width 222 height 23
click at [1258, 475] on button "Save settings" at bounding box center [1177, 478] width 223 height 25
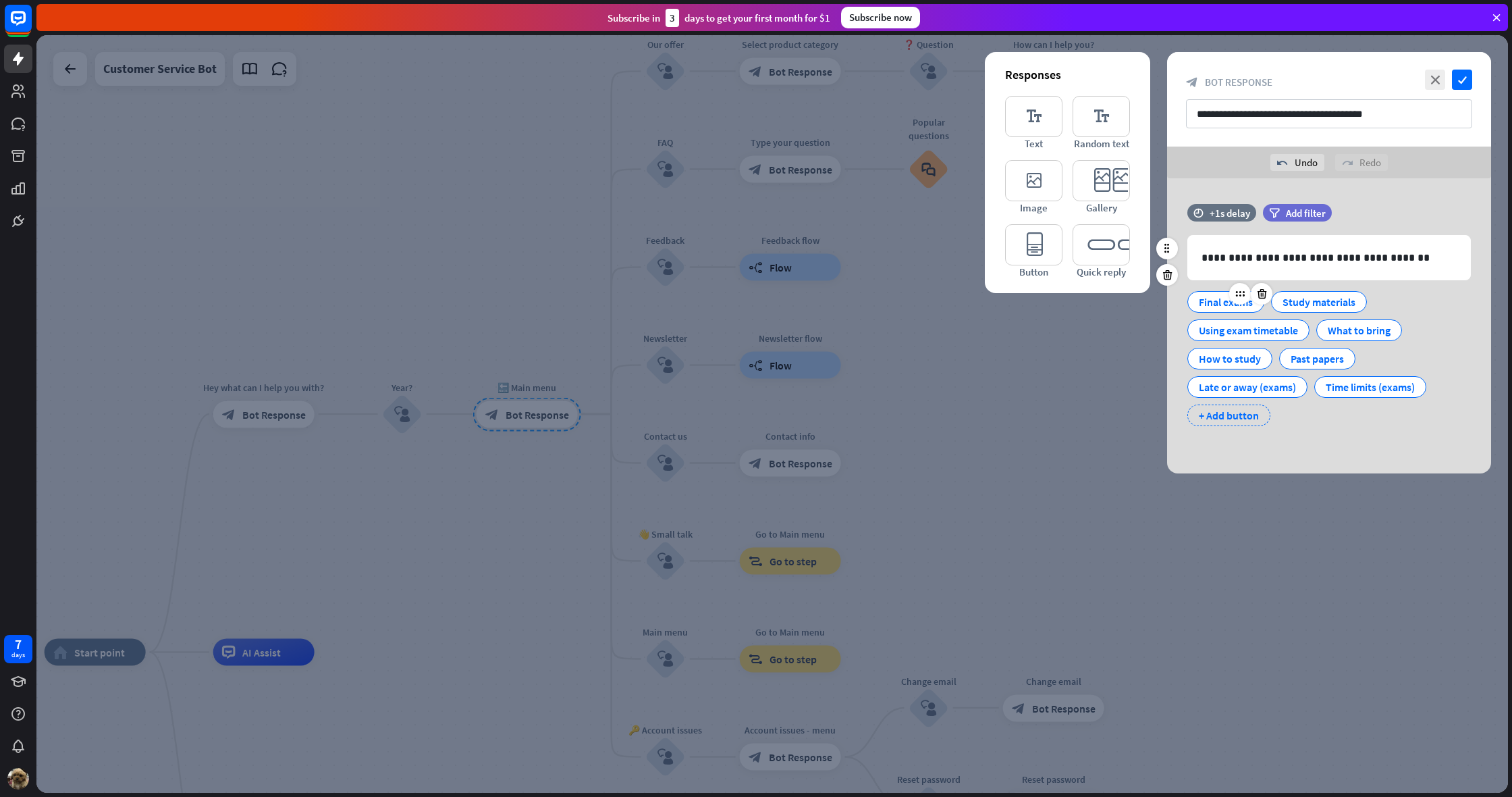
click at [1226, 412] on div "+ Add button" at bounding box center [1229, 415] width 83 height 22
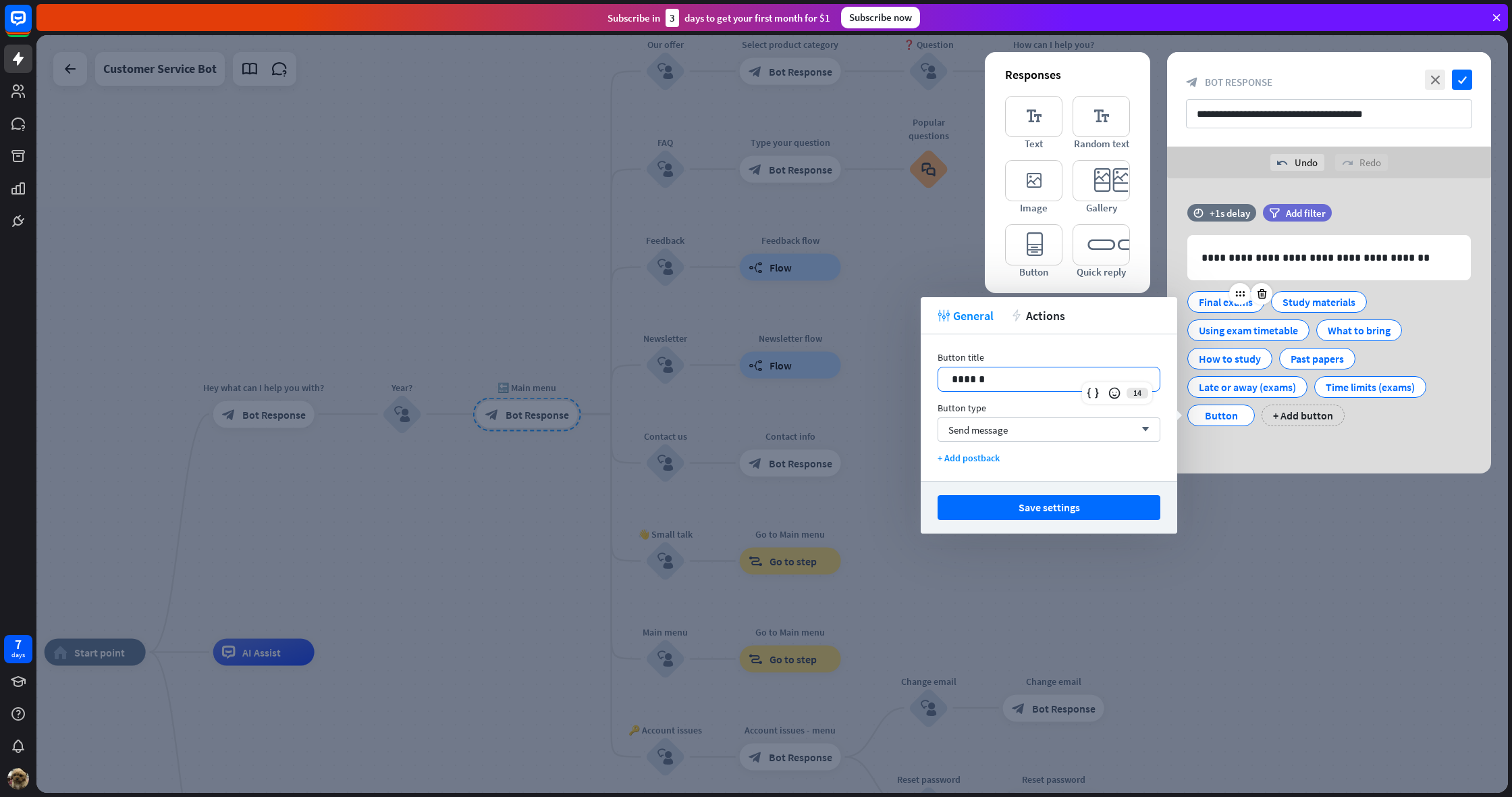
click at [1015, 387] on div "******" at bounding box center [1049, 378] width 222 height 23
click at [1136, 504] on button "Save settings" at bounding box center [1049, 507] width 223 height 25
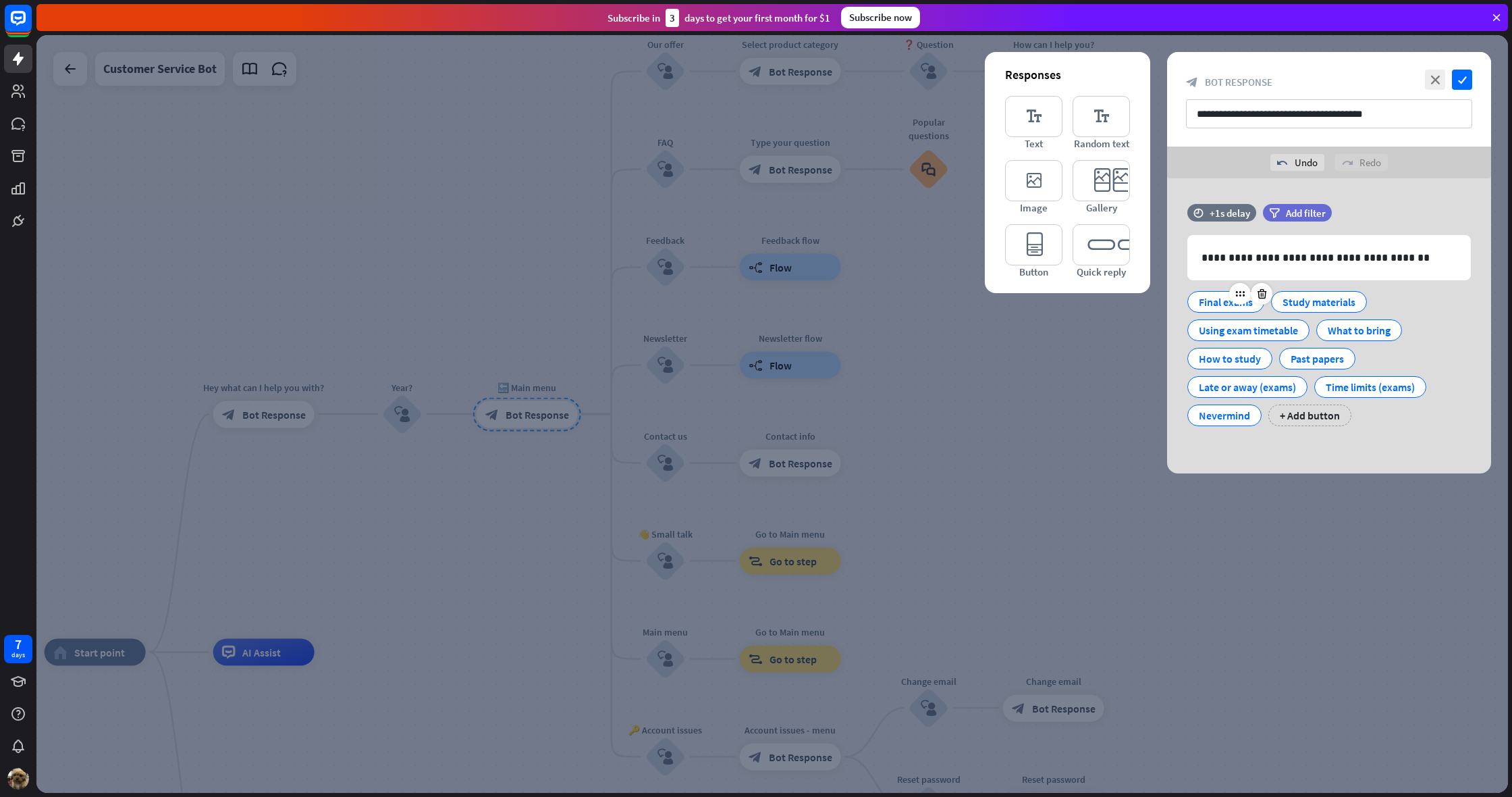
click at [1234, 533] on div at bounding box center [772, 414] width 1472 height 757
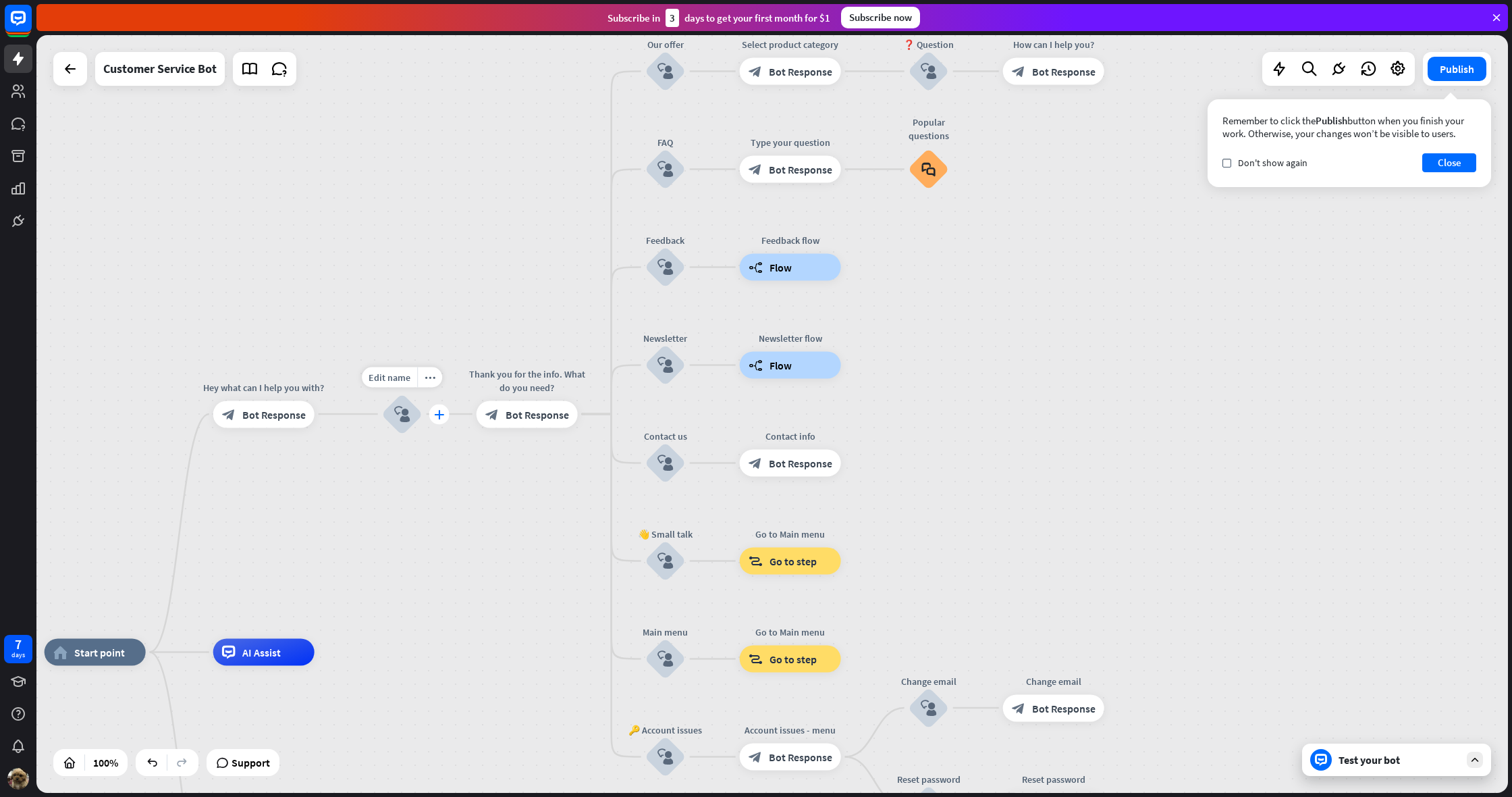
click at [440, 410] on icon "plus" at bounding box center [438, 414] width 10 height 10
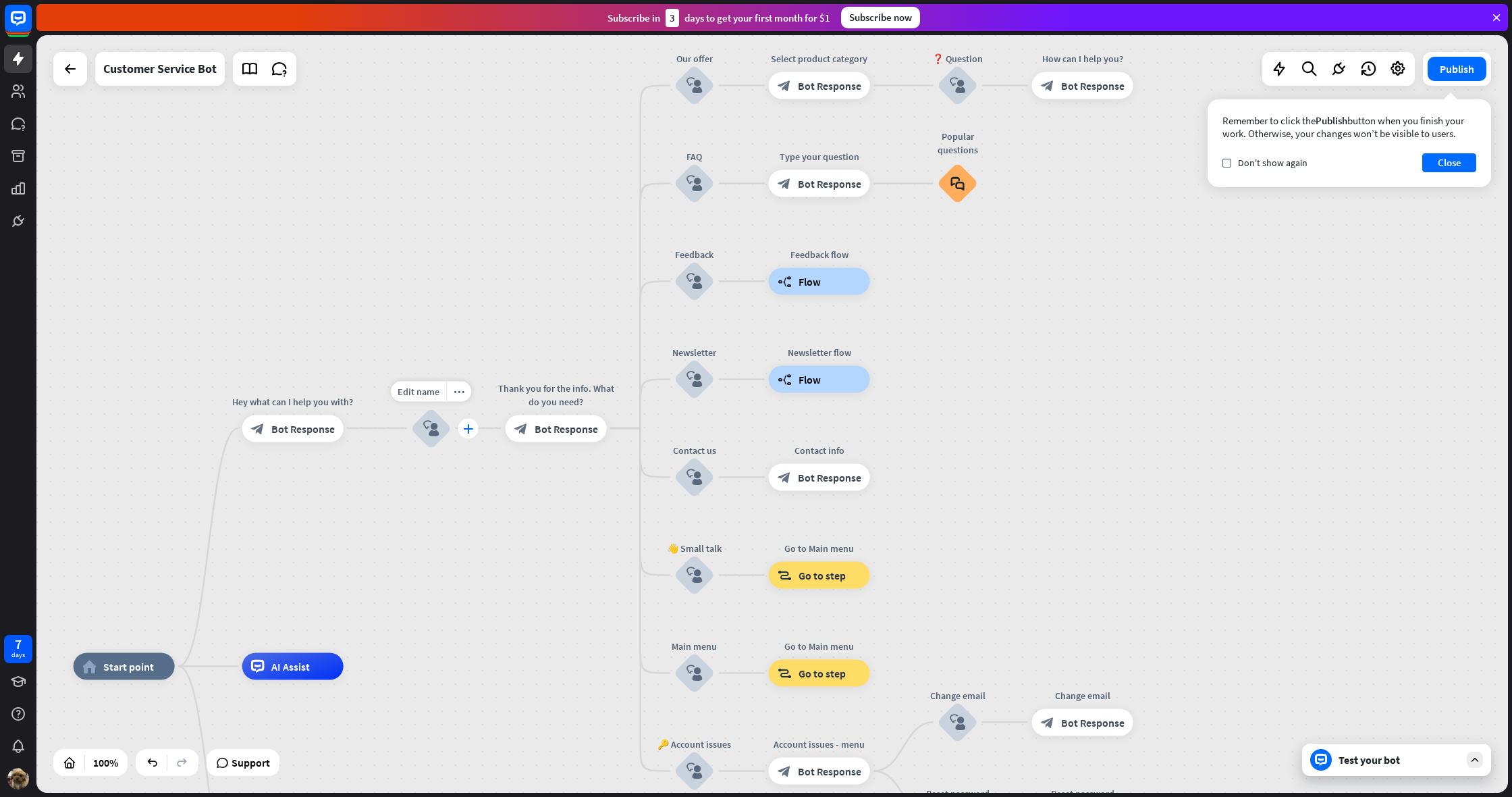
click at [468, 422] on div "plus" at bounding box center [468, 428] width 20 height 20
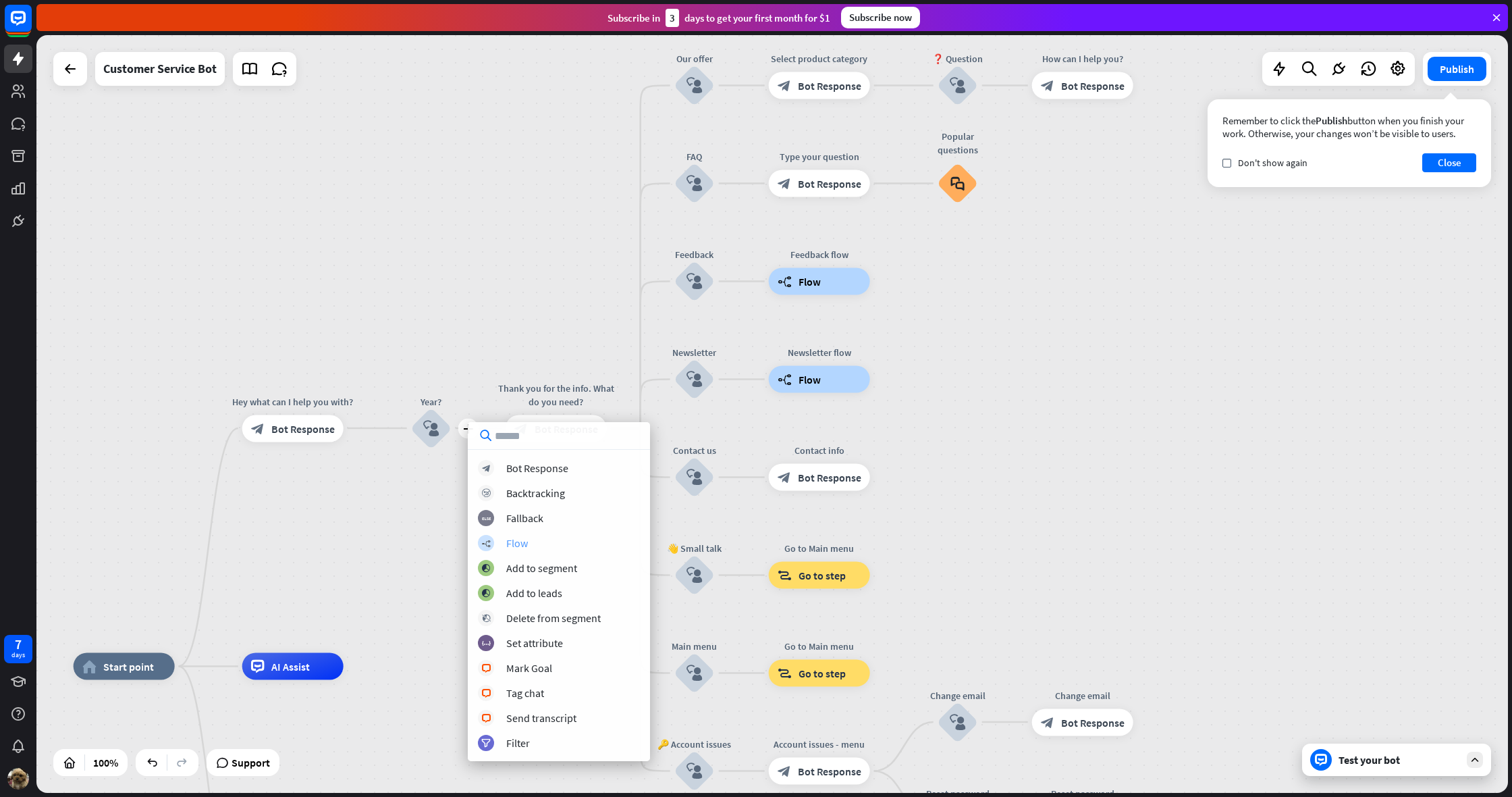
click at [516, 537] on div "Flow" at bounding box center [517, 543] width 22 height 14
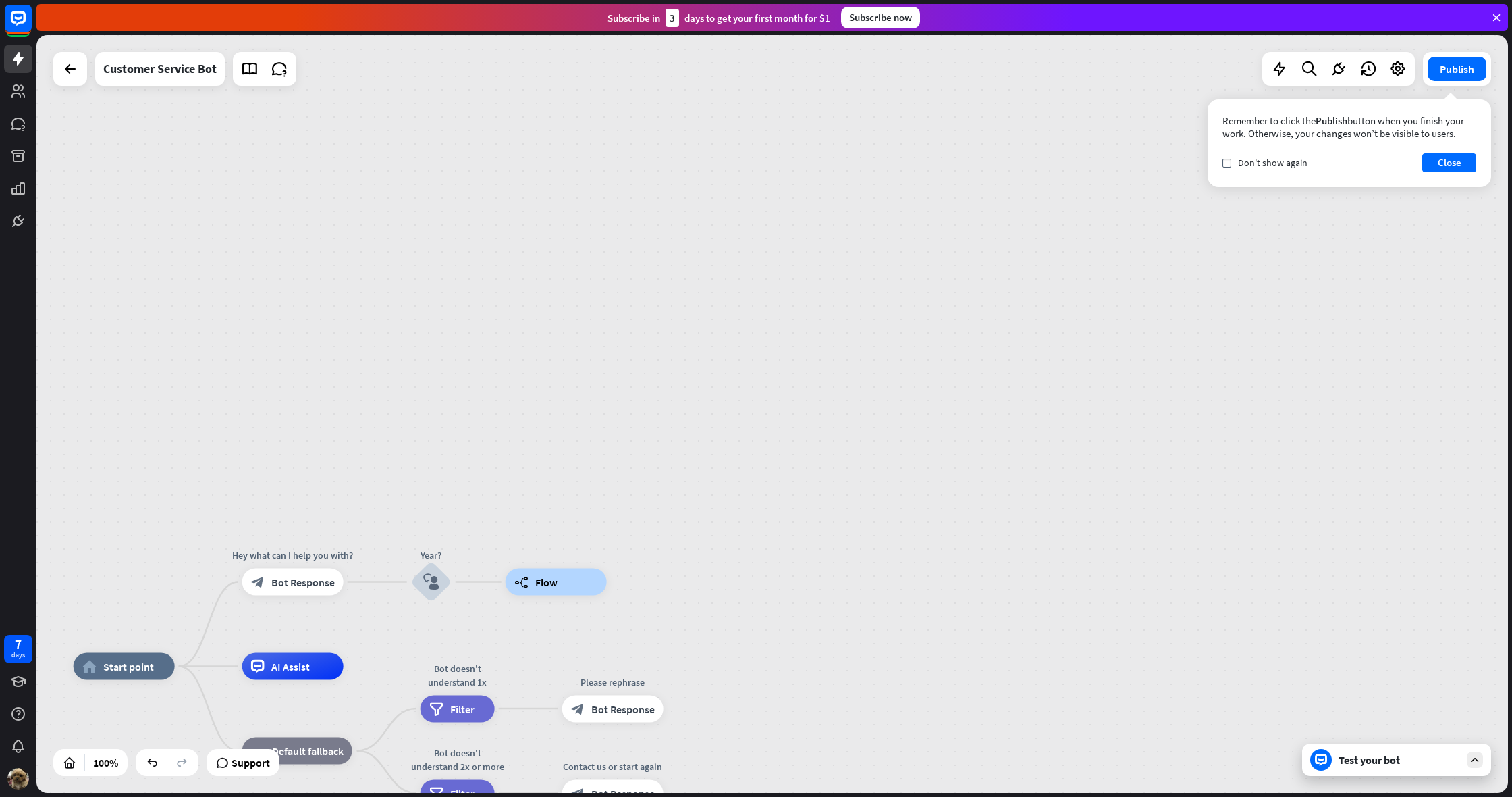
drag, startPoint x: 577, startPoint y: 444, endPoint x: 574, endPoint y: 421, distance: 23.2
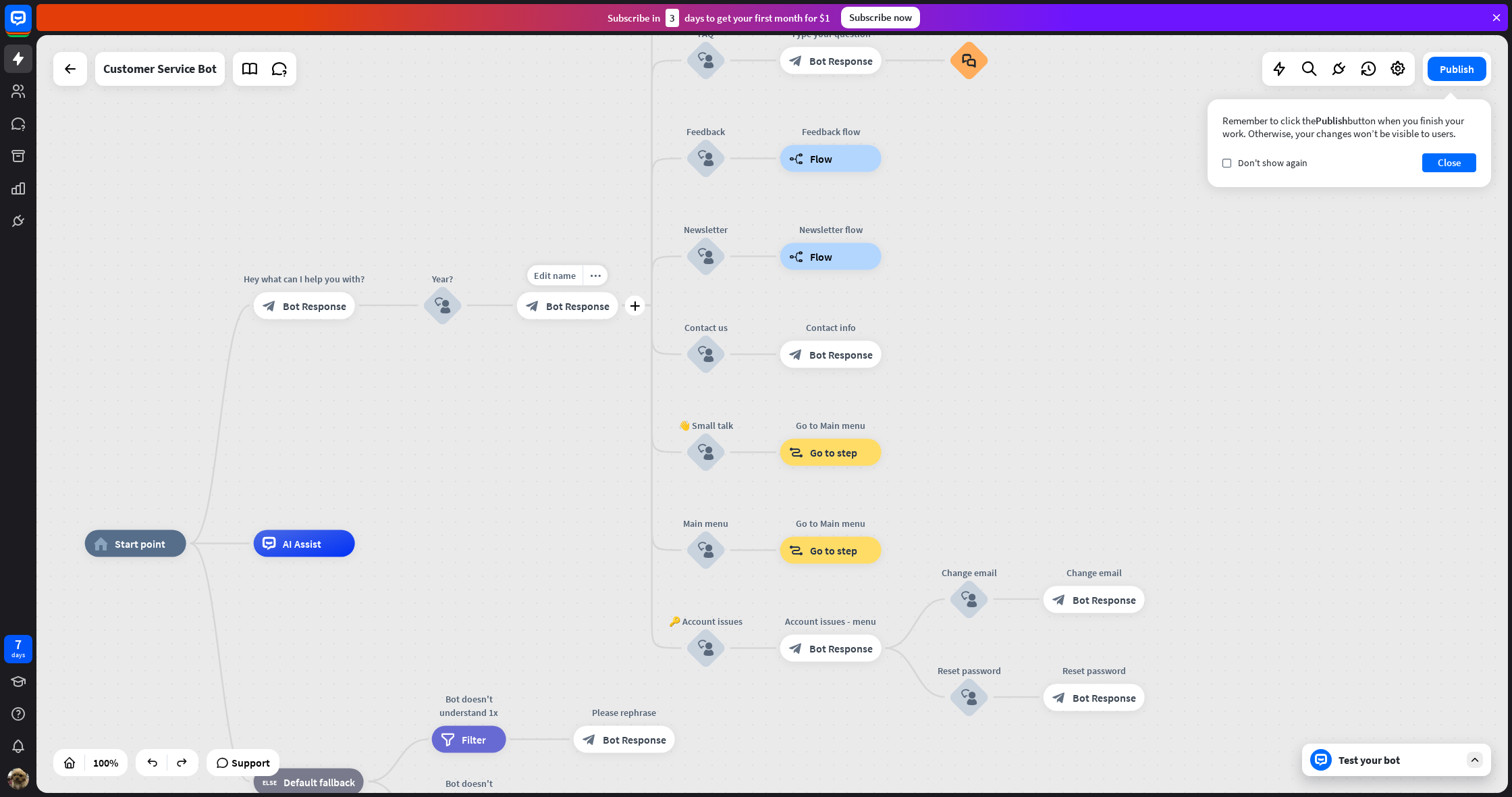
click at [571, 311] on span "Bot Response" at bounding box center [577, 305] width 63 height 14
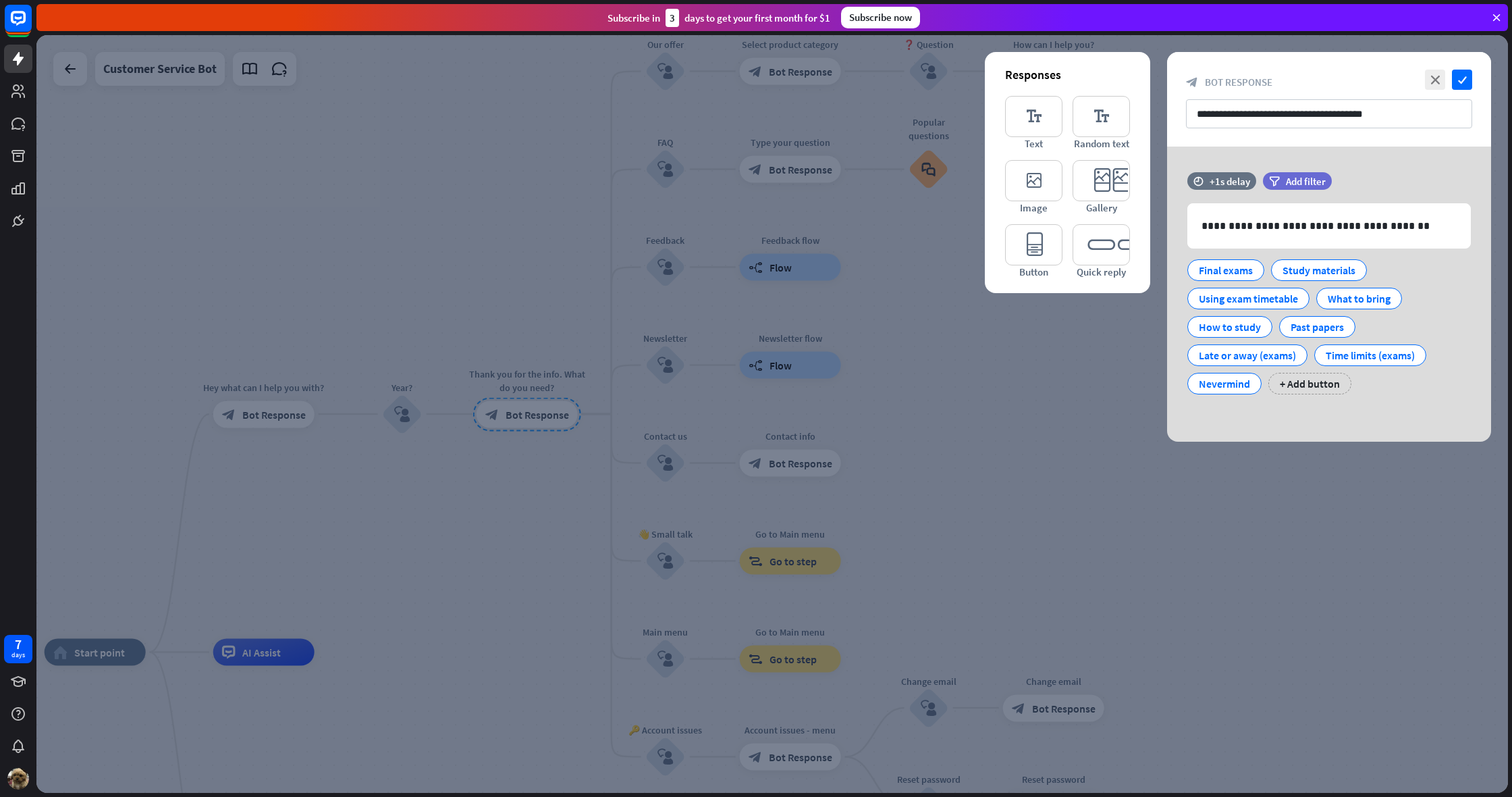
click at [950, 331] on div at bounding box center [772, 414] width 1472 height 757
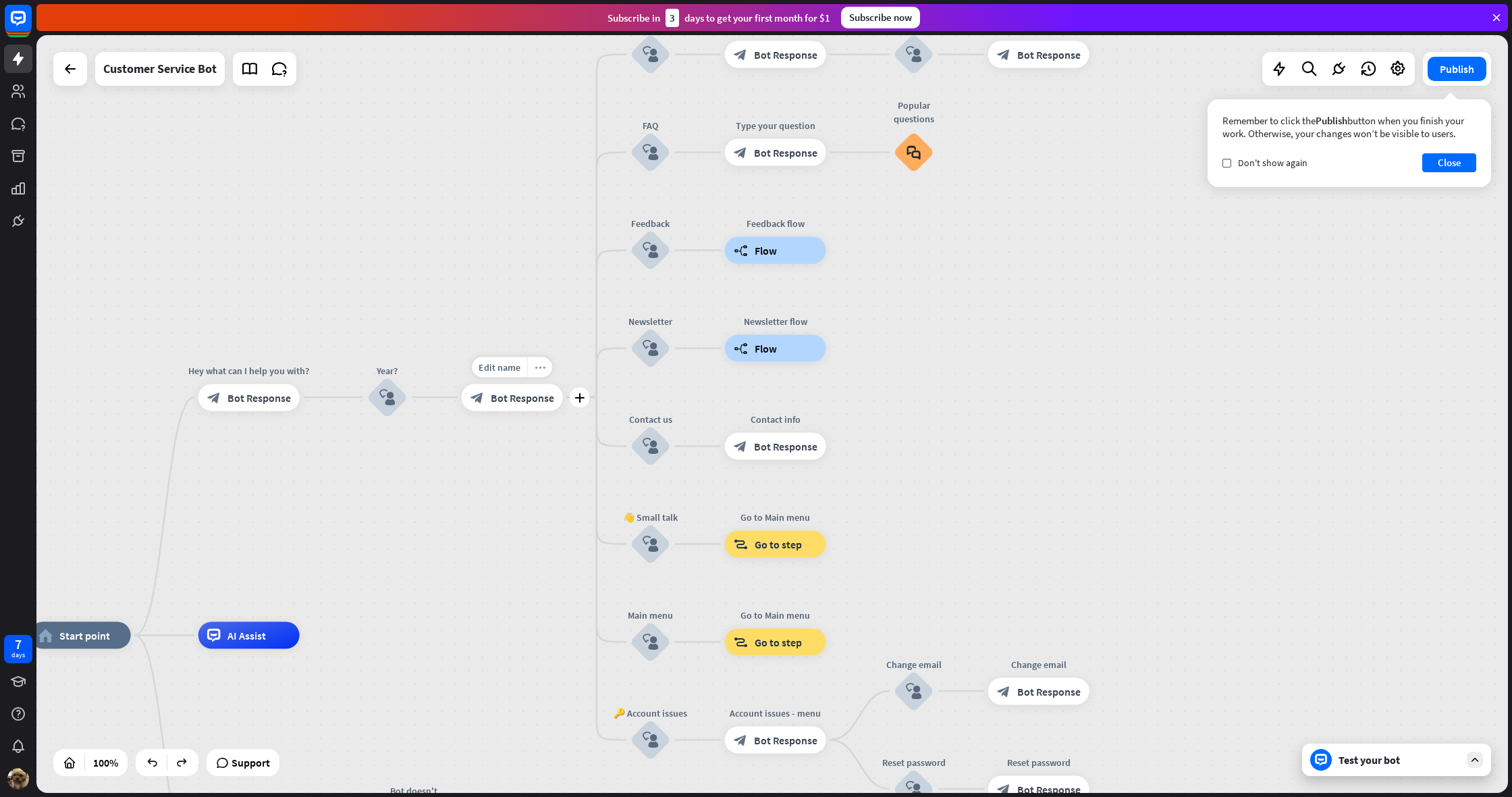
click at [542, 368] on icon "more_horiz" at bounding box center [540, 366] width 11 height 10
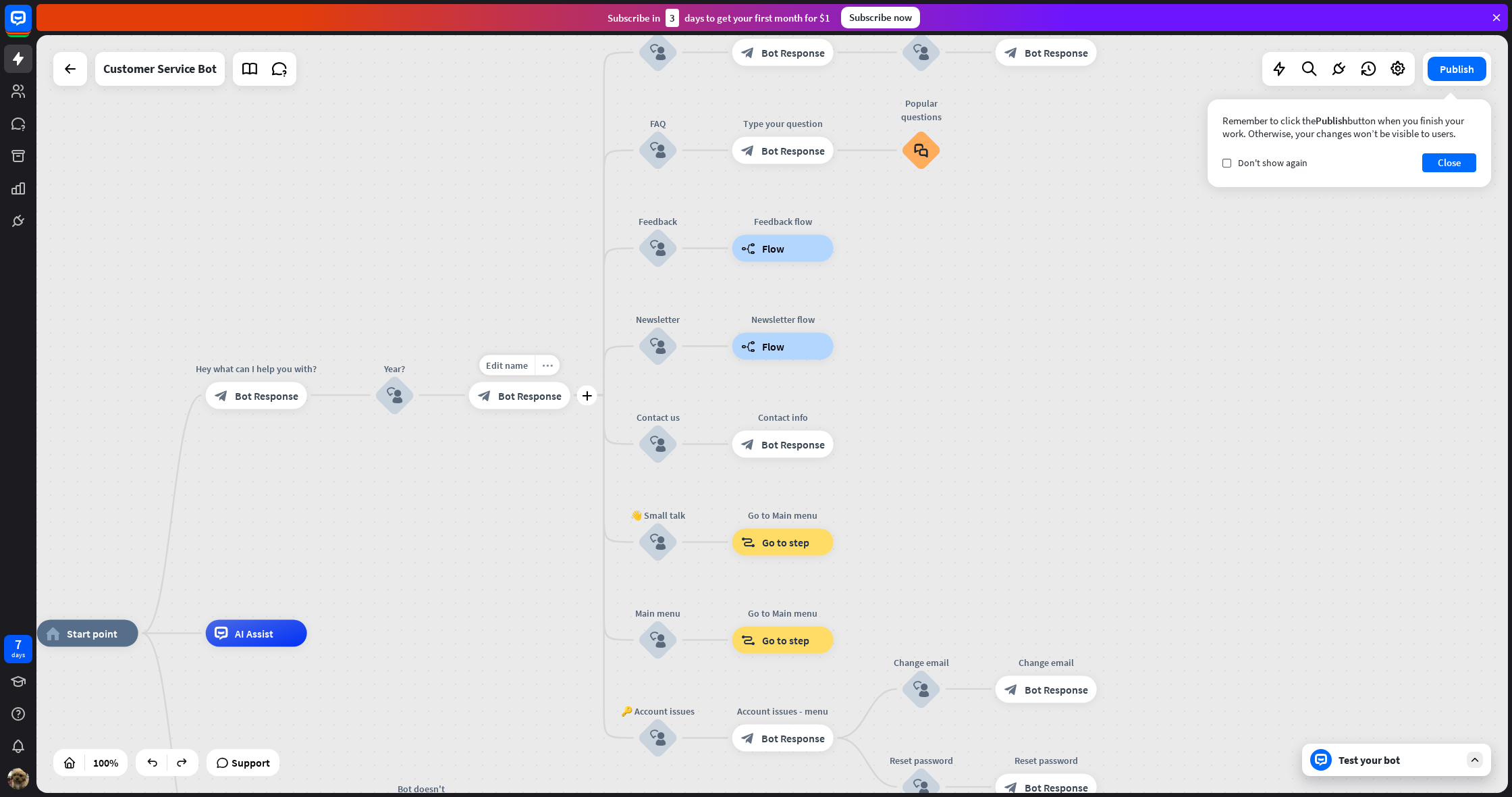
click at [541, 368] on div "more_horiz" at bounding box center [547, 364] width 25 height 20
click at [545, 371] on div "more_horiz" at bounding box center [549, 364] width 25 height 20
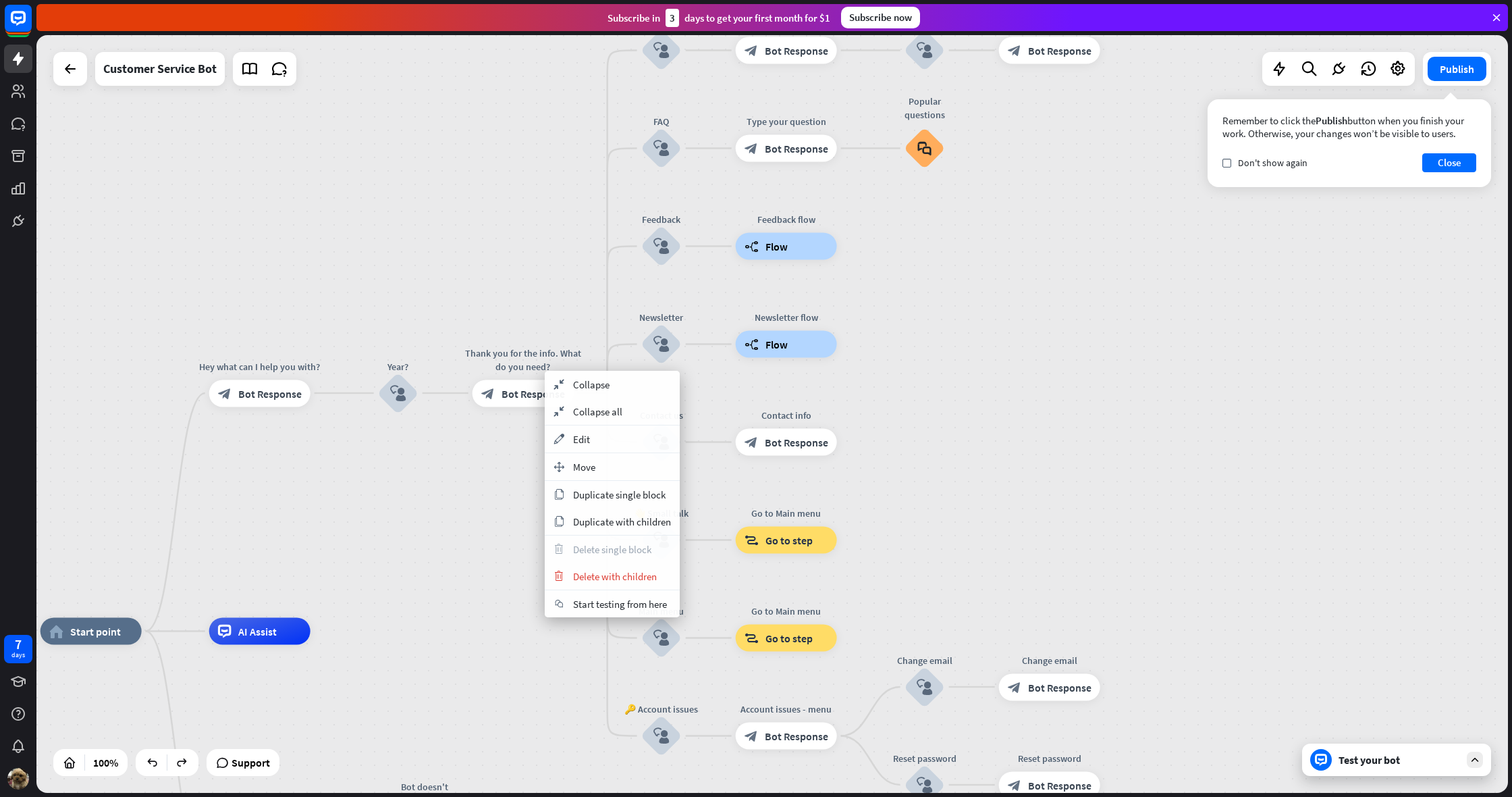
click at [585, 465] on span "Move" at bounding box center [584, 466] width 23 height 13
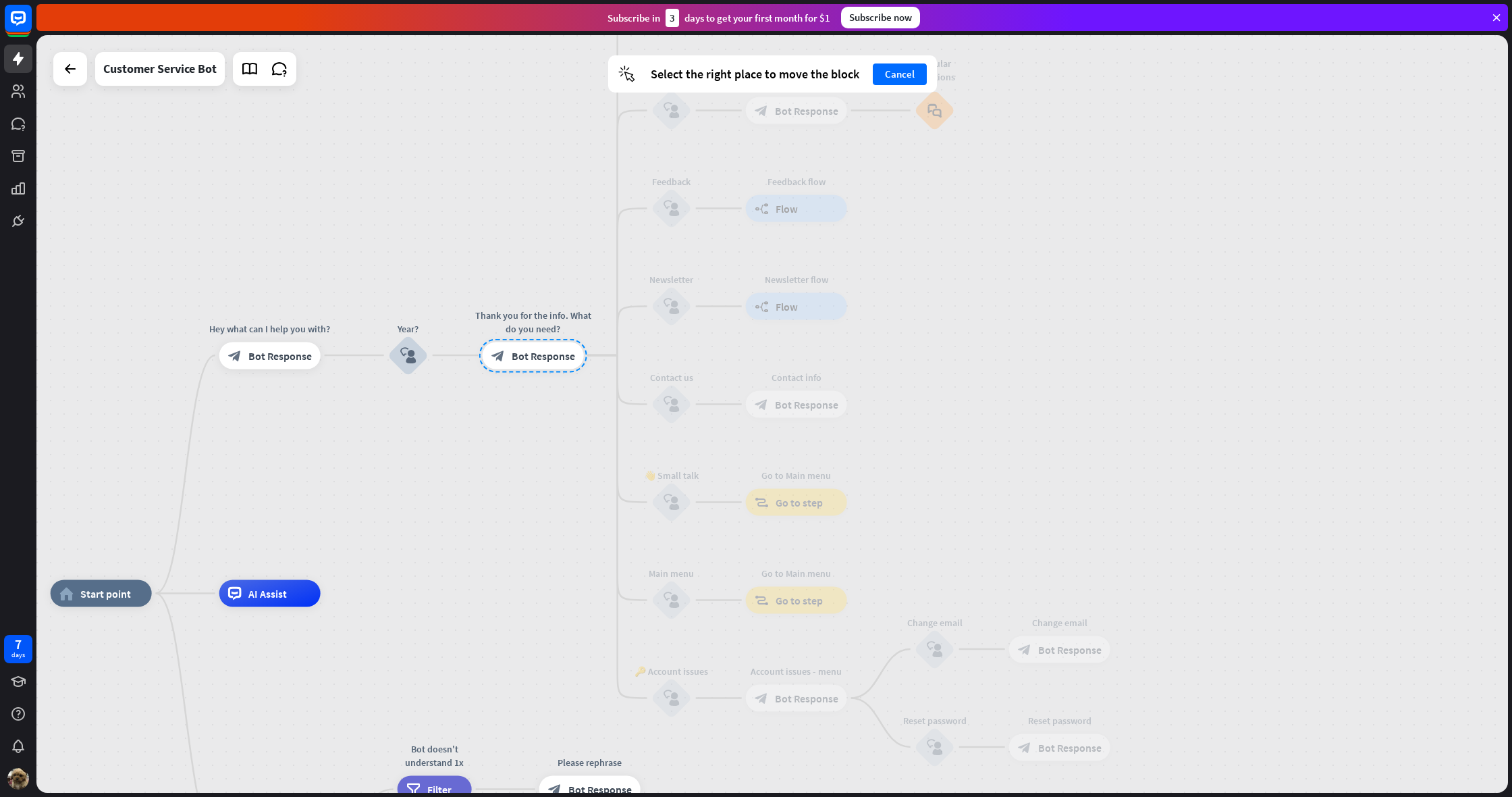
drag, startPoint x: 546, startPoint y: 380, endPoint x: 553, endPoint y: 358, distance: 23.1
click at [553, 358] on div at bounding box center [534, 355] width 108 height 34
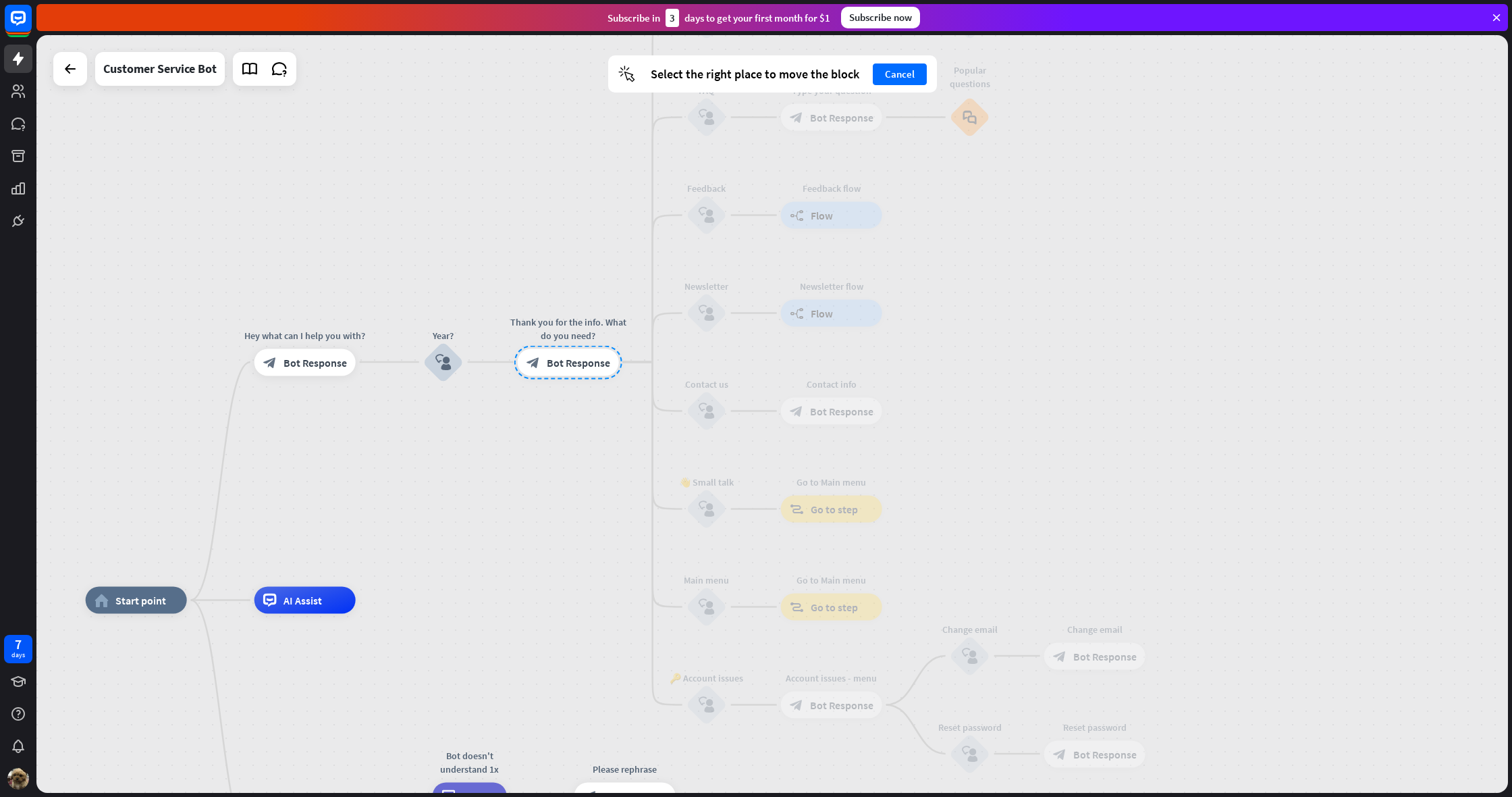
drag, startPoint x: 553, startPoint y: 354, endPoint x: 586, endPoint y: 357, distance: 33.1
click at [583, 355] on div at bounding box center [568, 362] width 108 height 34
click at [608, 427] on div "home_2 Start point Hey what can I help you with? block_bot_response Bot Respons…" at bounding box center [772, 414] width 1472 height 757
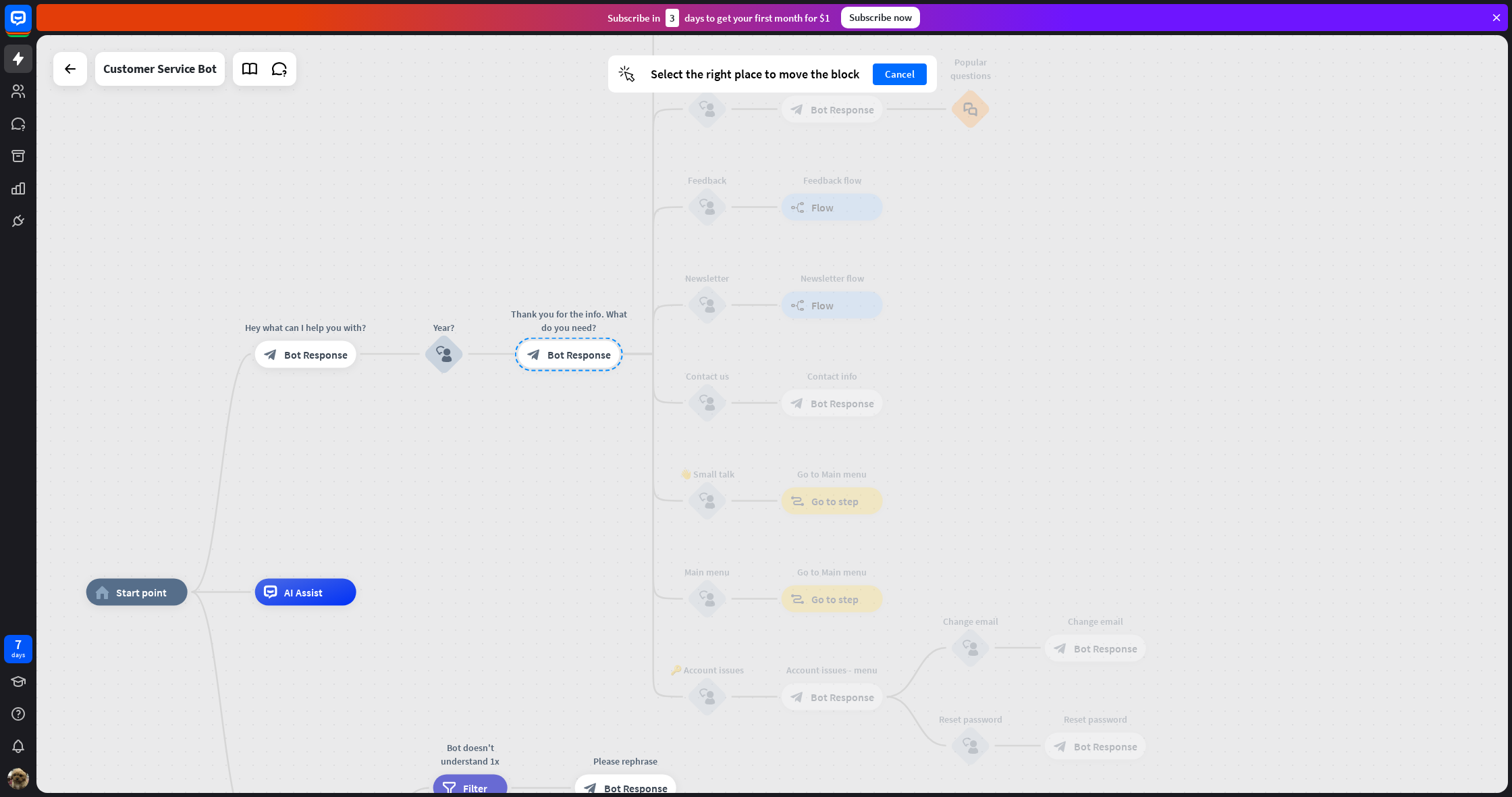
click at [606, 435] on div "home_2 Start point Hey what can I help you with? block_bot_response Bot Respons…" at bounding box center [772, 414] width 1472 height 757
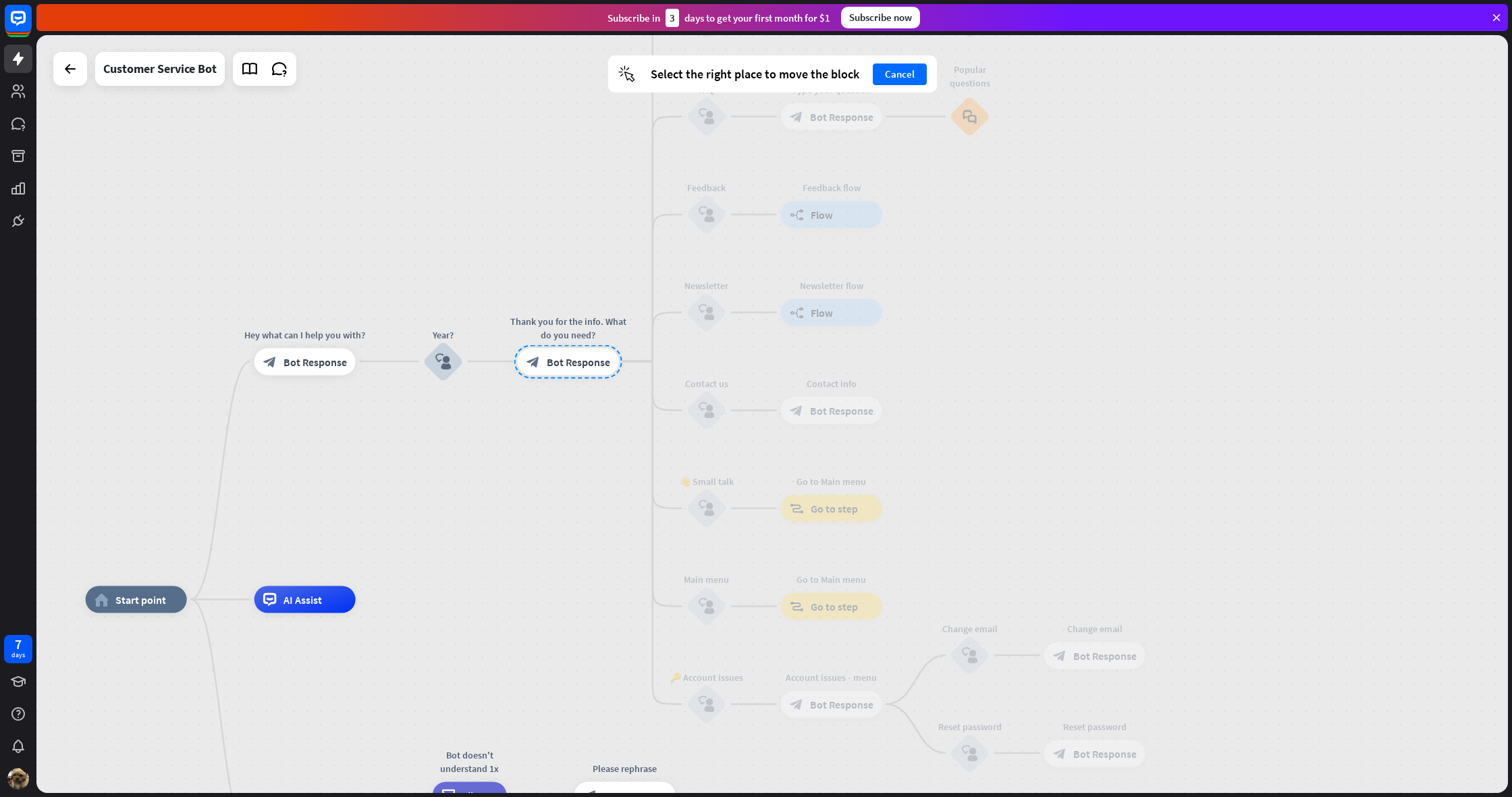
click at [617, 444] on div "home_2 Start point Hey what can I help you with? block_bot_response Bot Respons…" at bounding box center [772, 414] width 1472 height 757
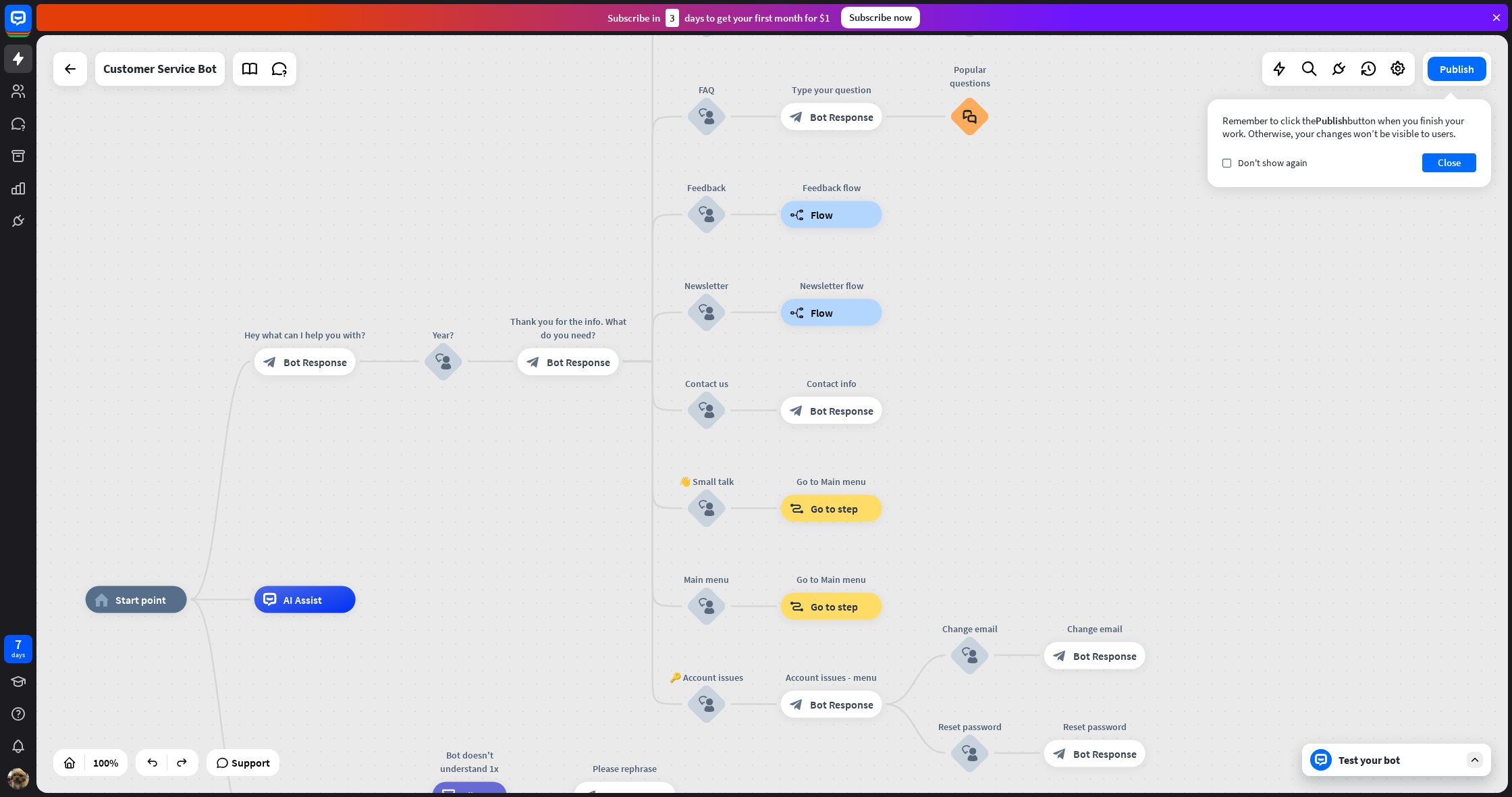
click at [1320, 759] on icon at bounding box center [1322, 759] width 6 height 3
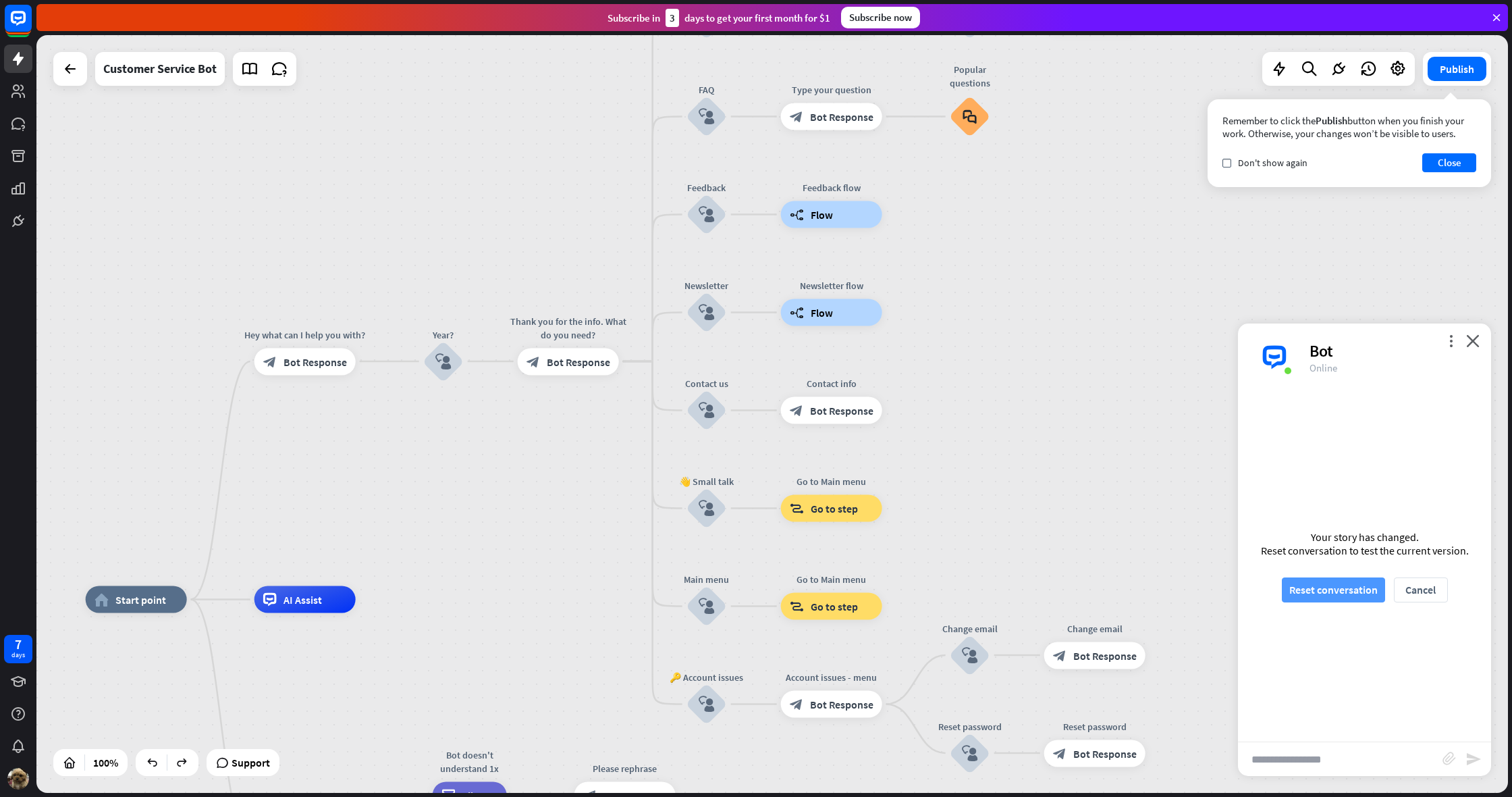
click at [1361, 592] on button "Reset conversation" at bounding box center [1333, 589] width 103 height 25
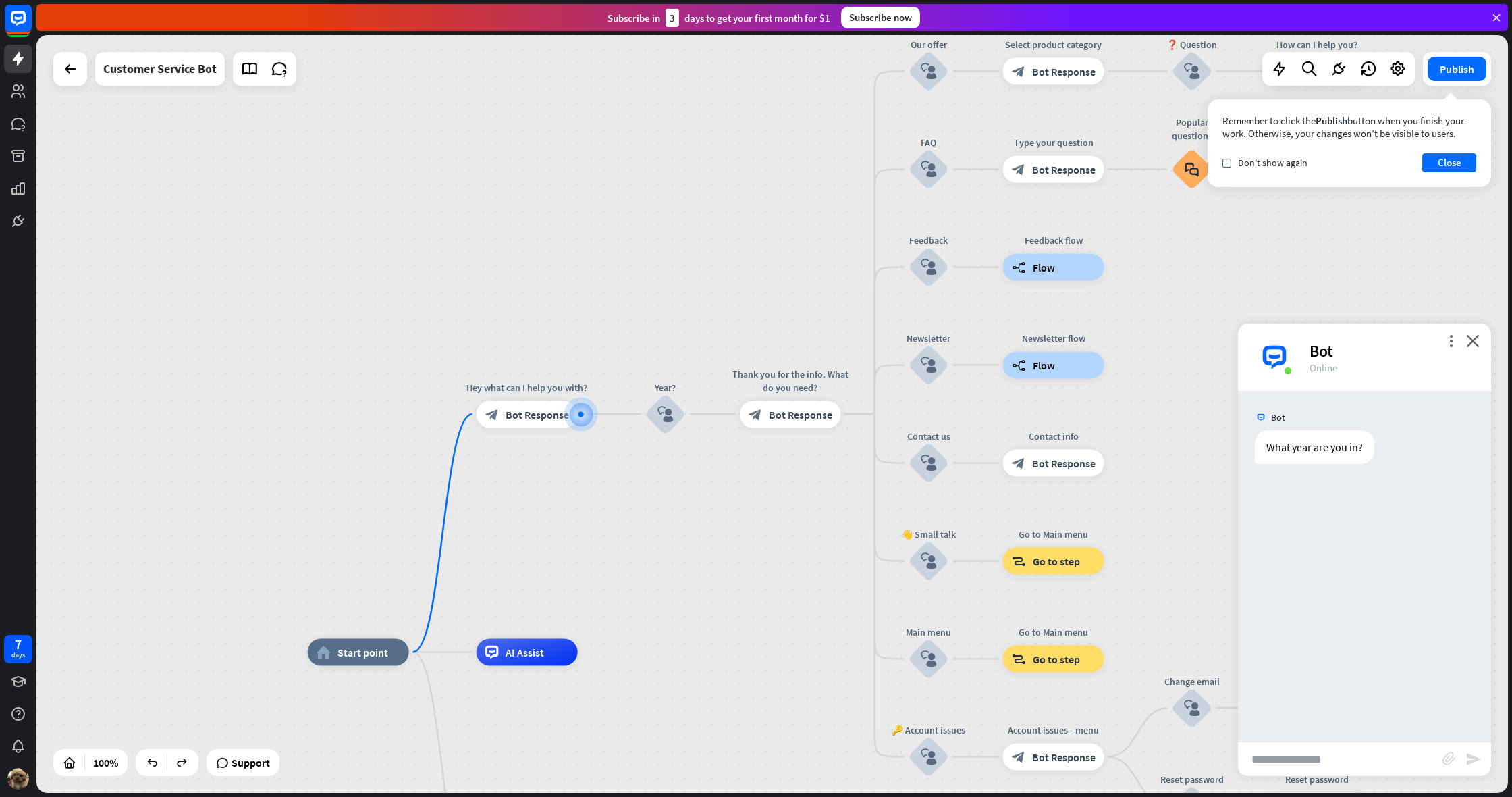
click at [1320, 757] on input "text" at bounding box center [1341, 759] width 205 height 34
type input "*"
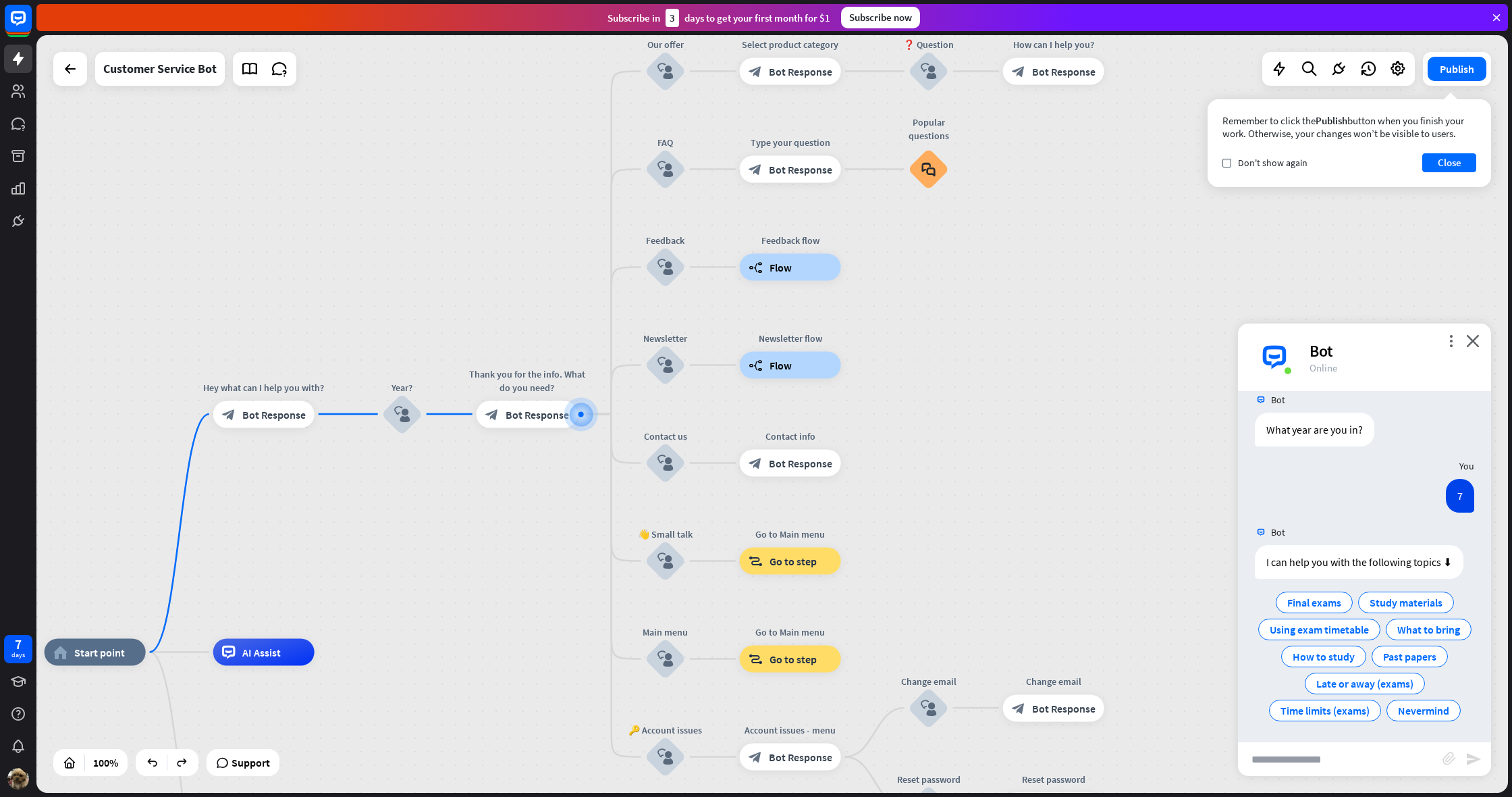
scroll to position [20, 0]
click at [1441, 703] on span "Nevermind" at bounding box center [1424, 708] width 51 height 14
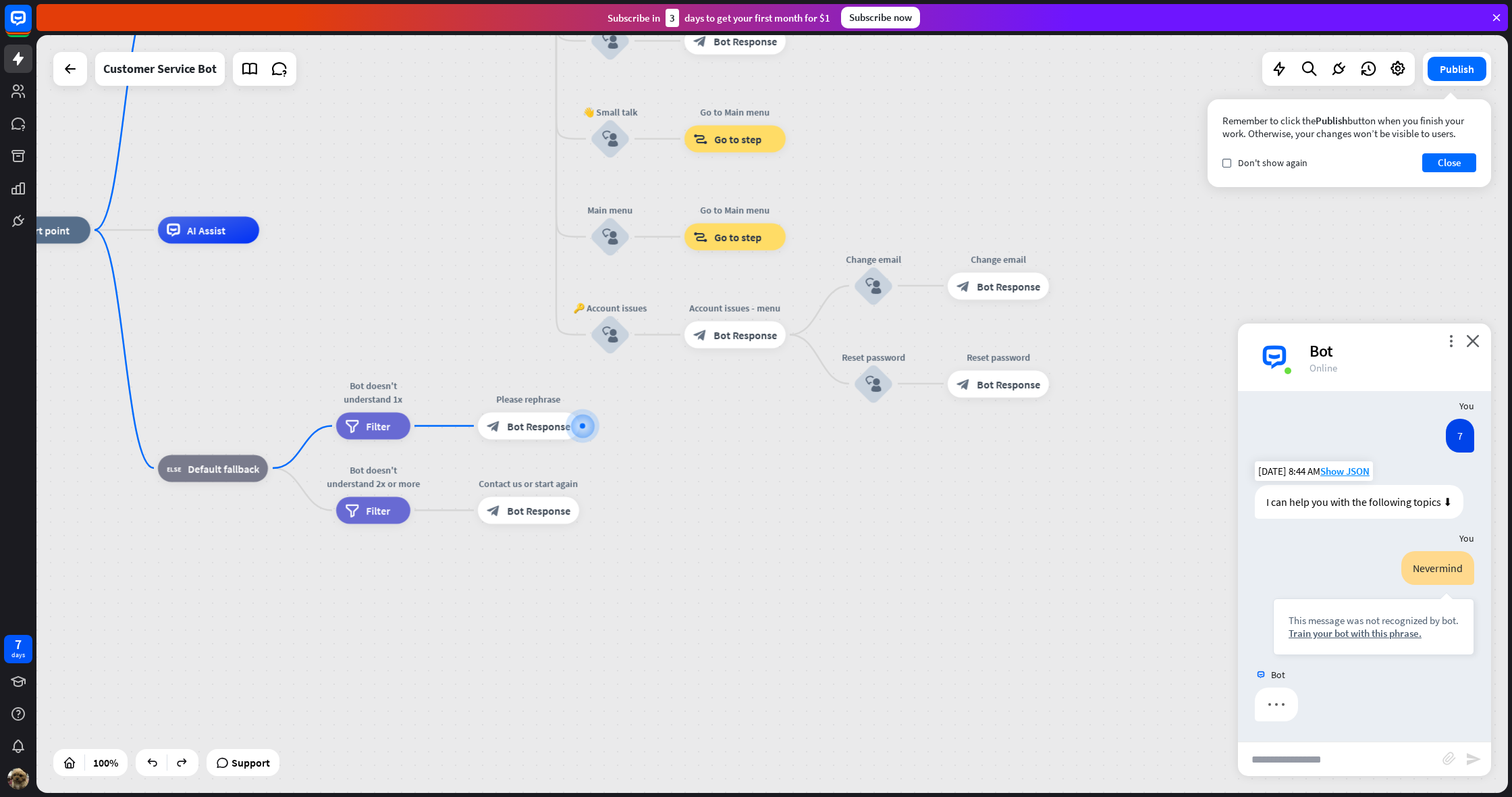
scroll to position [77, 0]
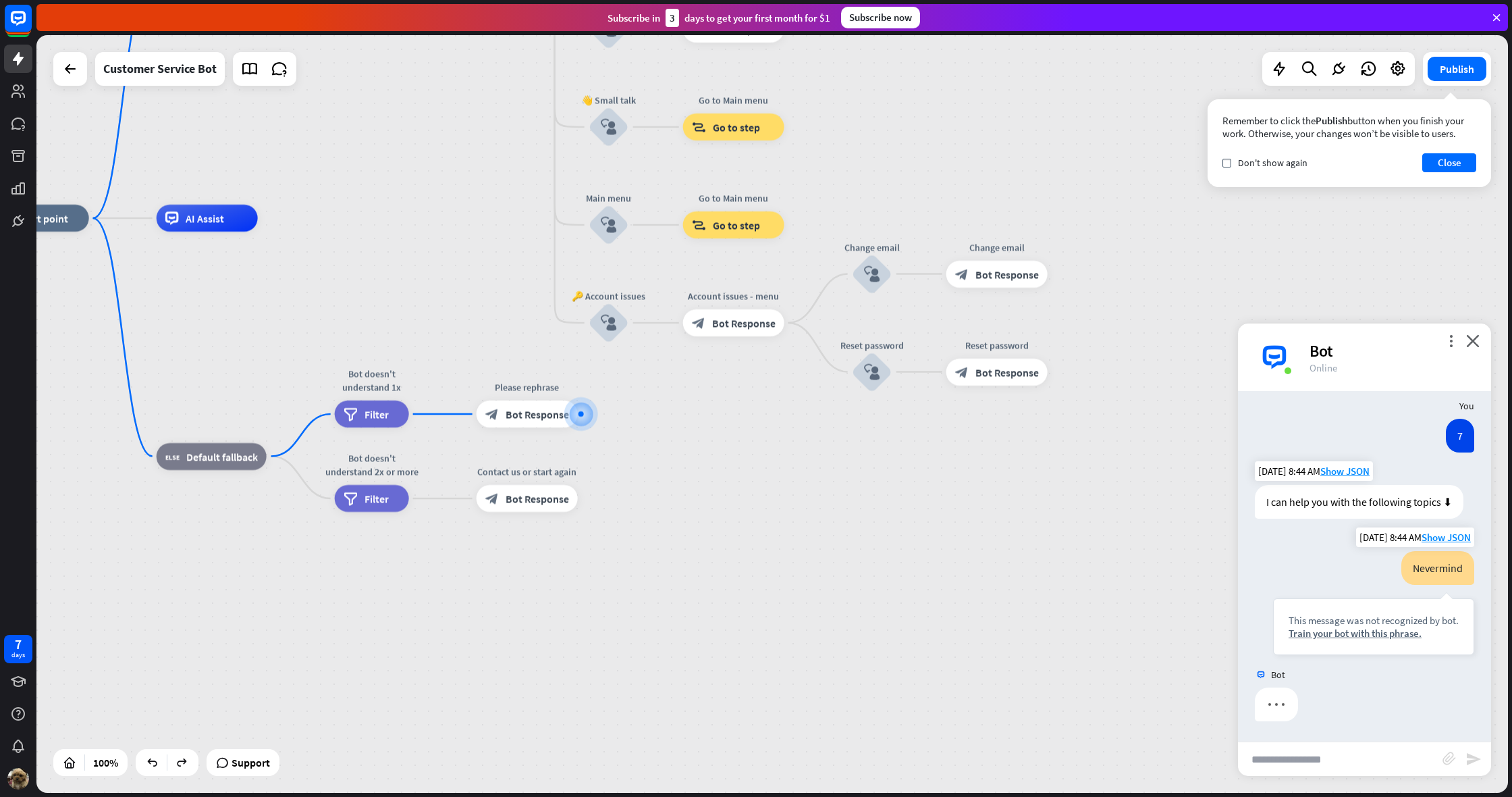
click at [1274, 602] on div "This message was not recognized by bot. Train your bot with this phrase." at bounding box center [1374, 626] width 201 height 56
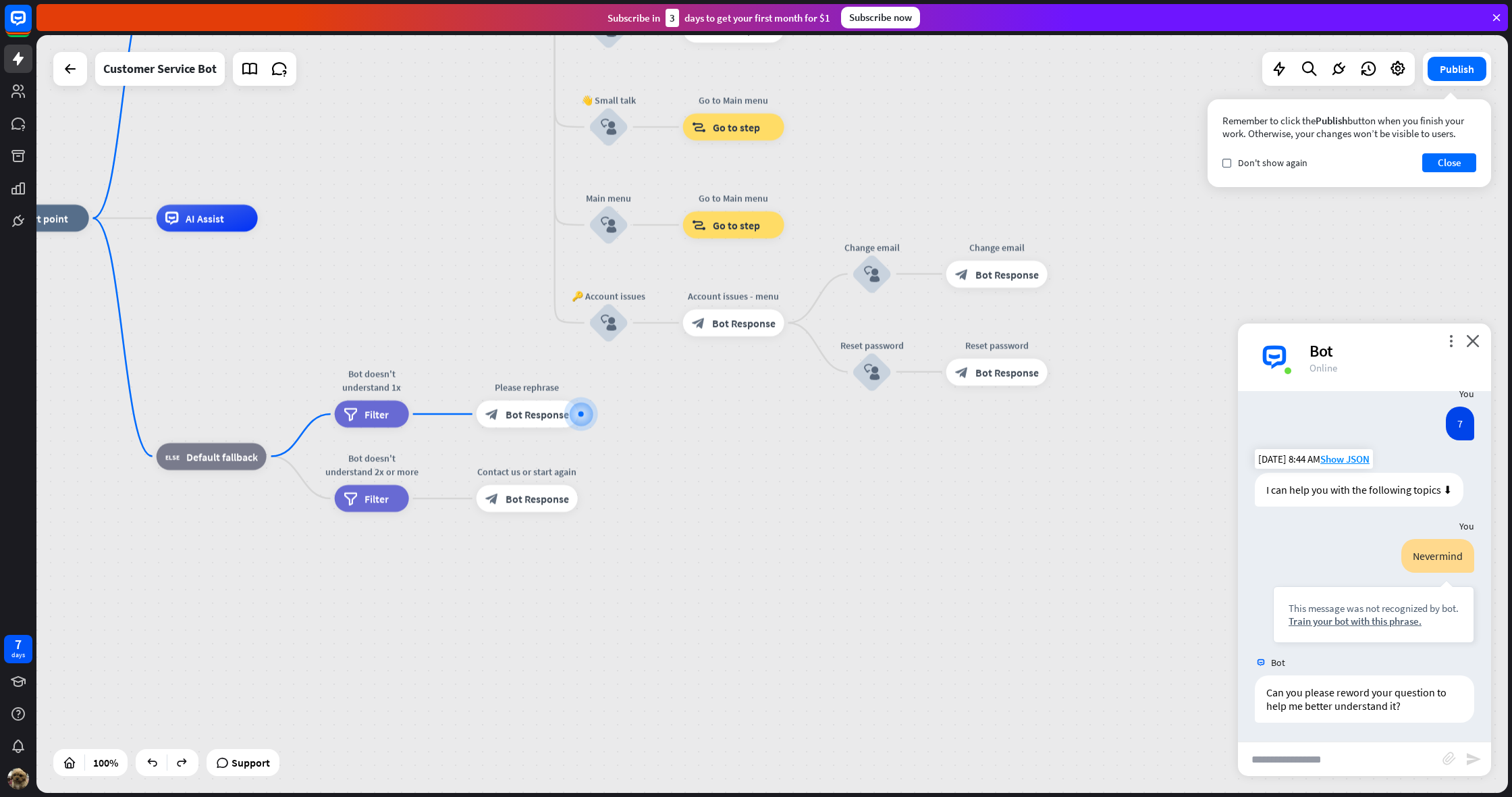
scroll to position [91, 0]
click at [1469, 338] on icon "close" at bounding box center [1473, 340] width 14 height 13
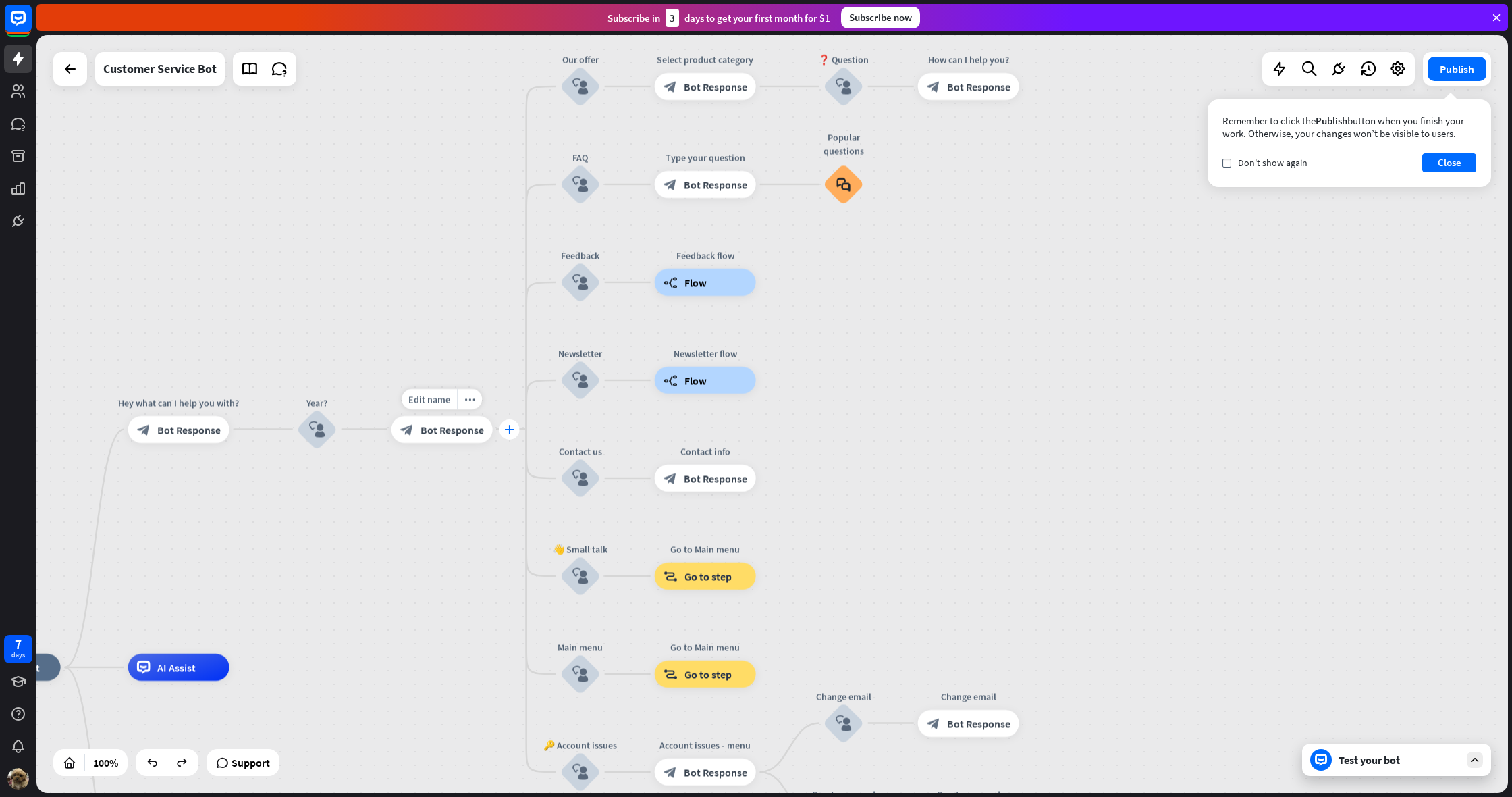
click at [505, 428] on icon "plus" at bounding box center [509, 429] width 10 height 10
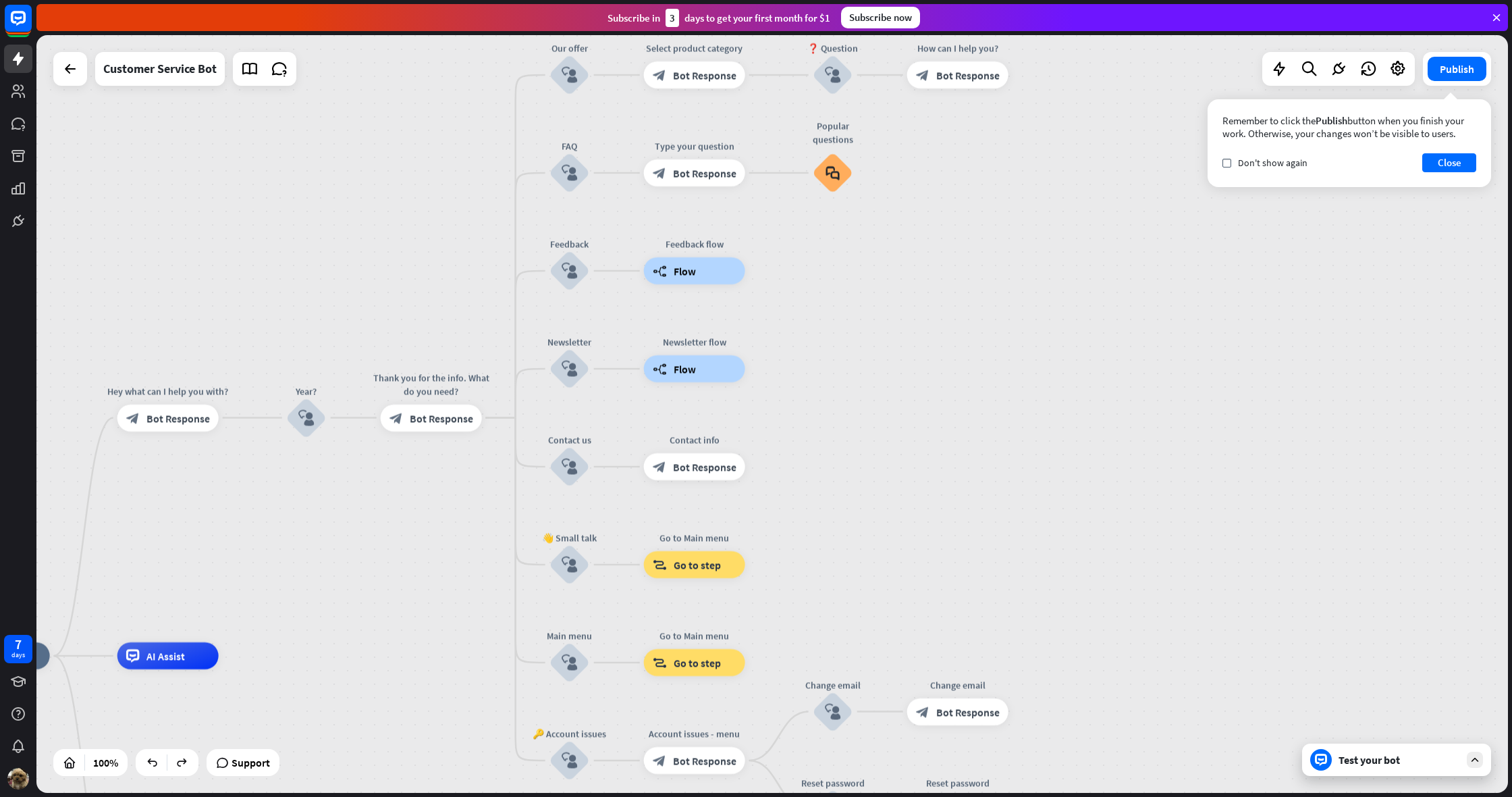
drag, startPoint x: 516, startPoint y: 86, endPoint x: 495, endPoint y: 50, distance: 41.7
click at [495, 50] on div "home_2 Start point Hey what can I help you with? block_bot_response Bot Respons…" at bounding box center [772, 414] width 1472 height 757
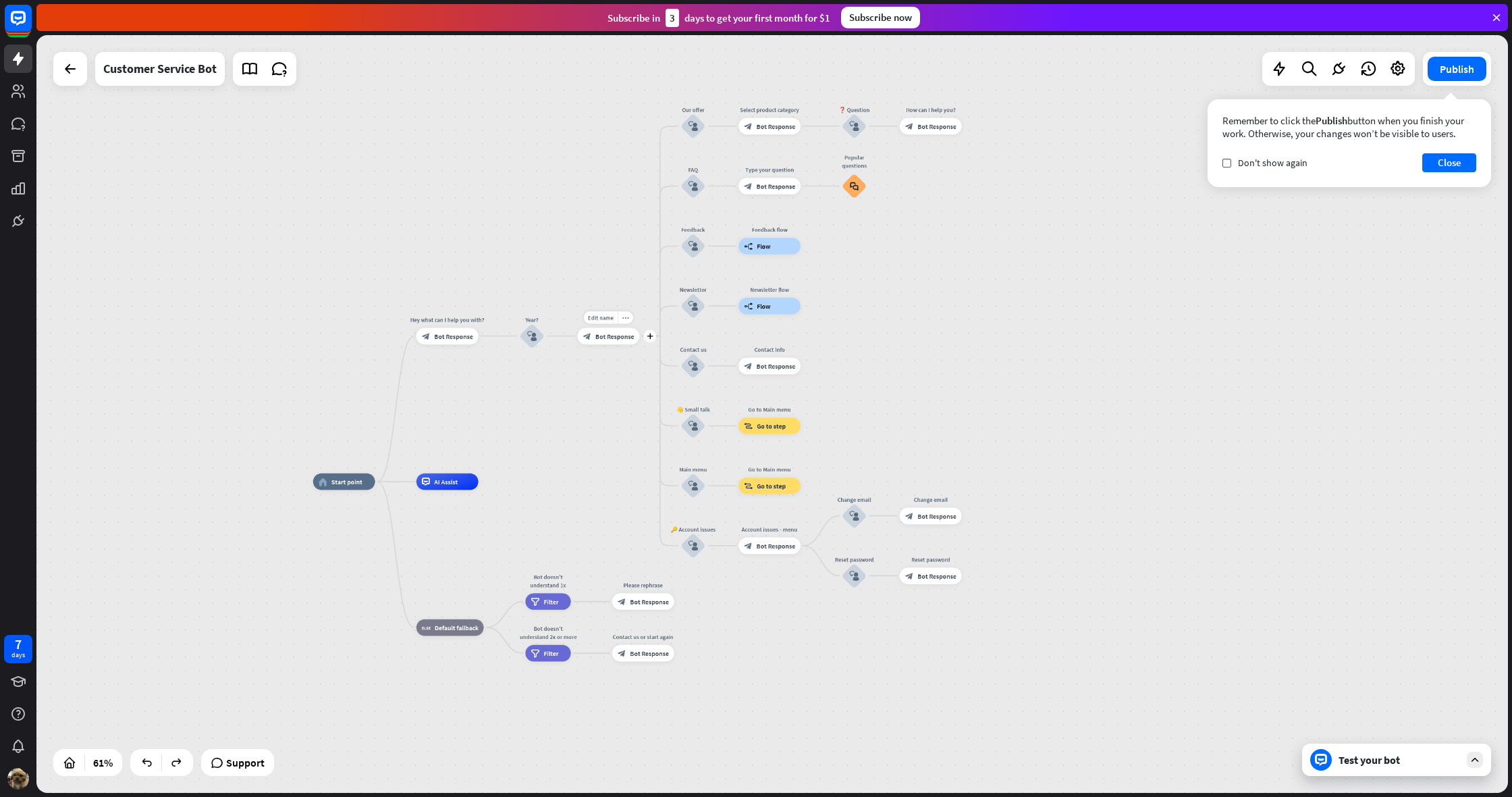
click at [613, 332] on span "Bot Response" at bounding box center [615, 335] width 39 height 8
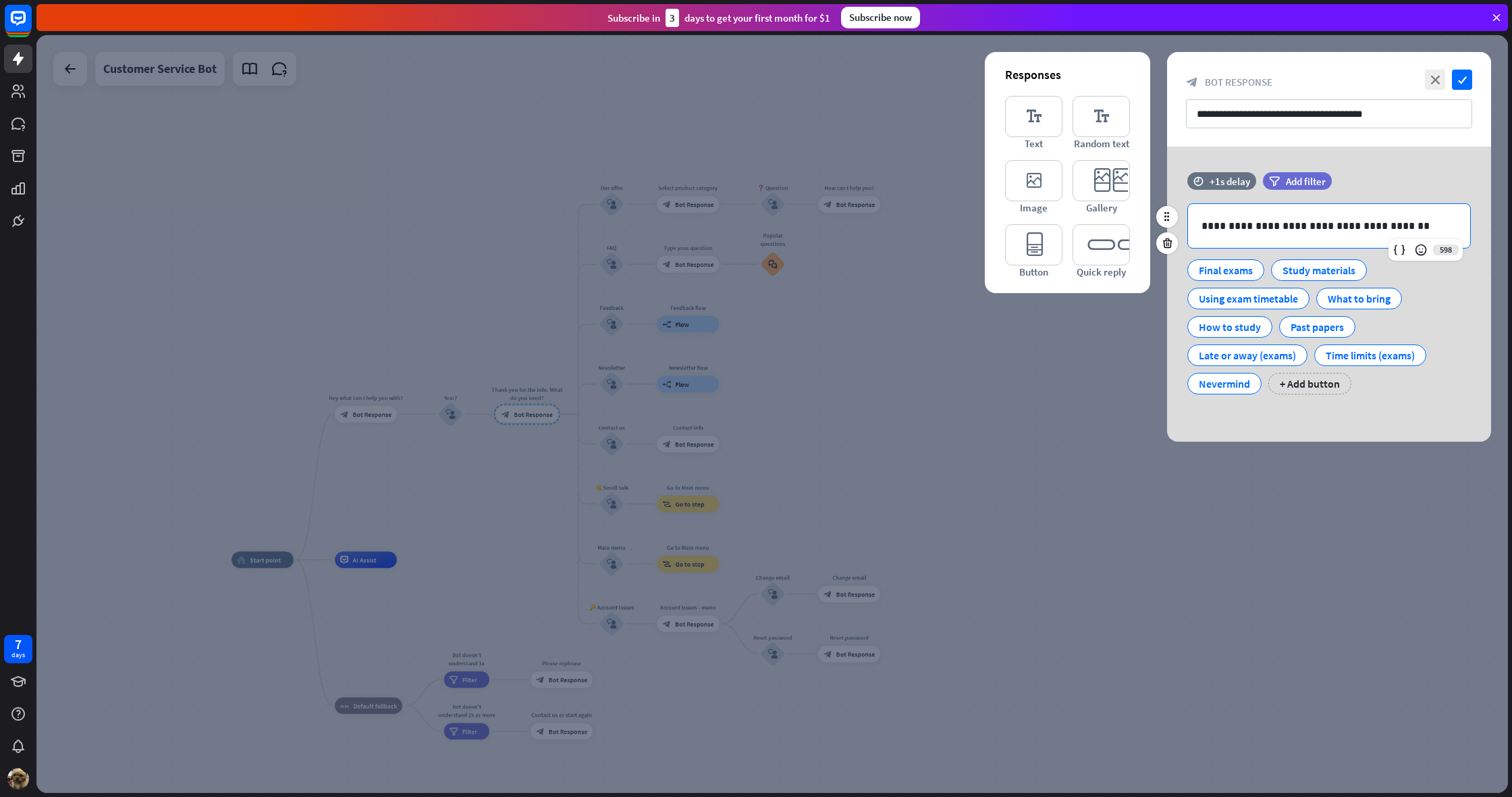
click at [1201, 229] on div "**********" at bounding box center [1329, 226] width 282 height 44
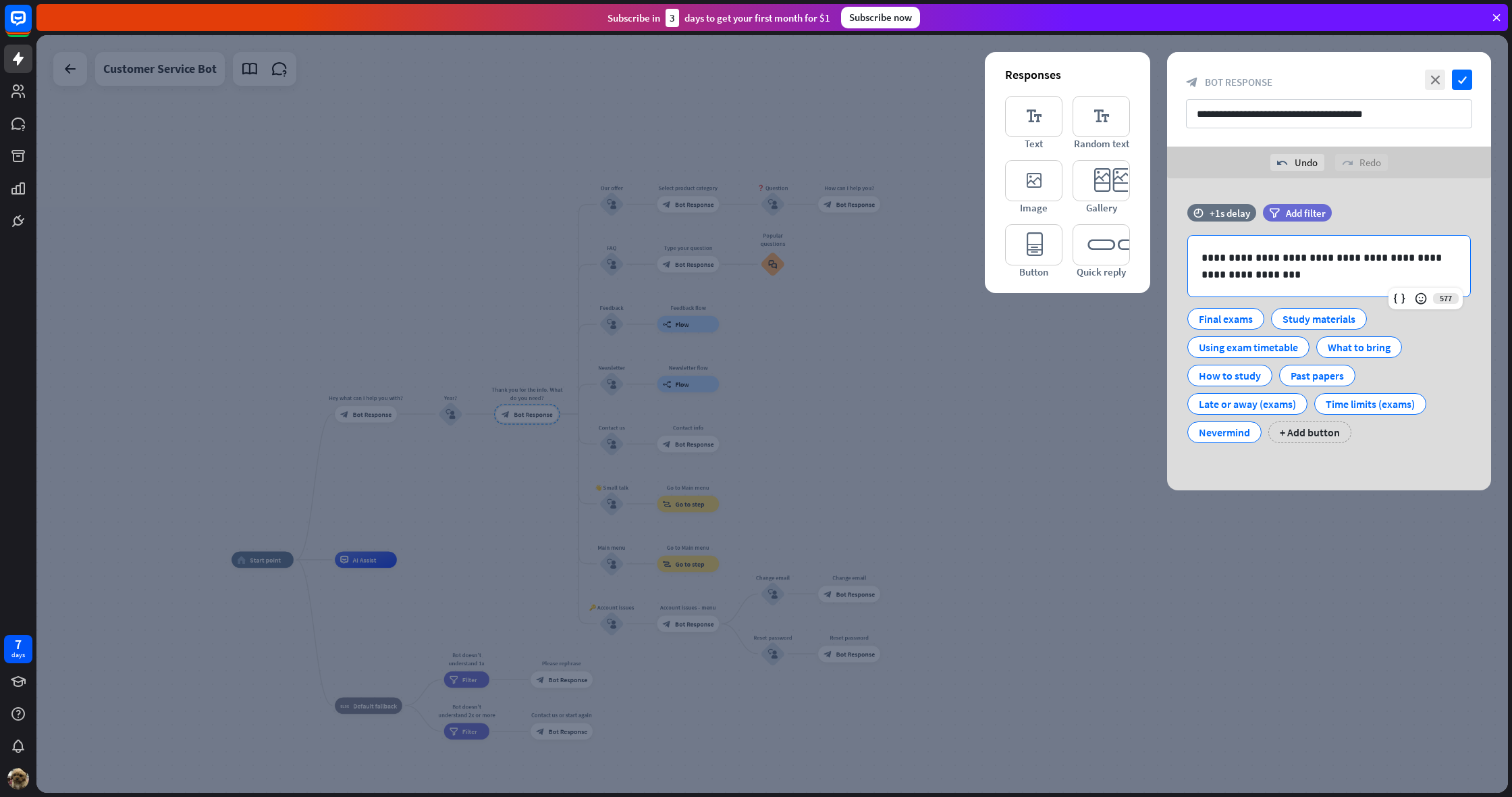
click at [640, 429] on div at bounding box center [772, 414] width 1472 height 757
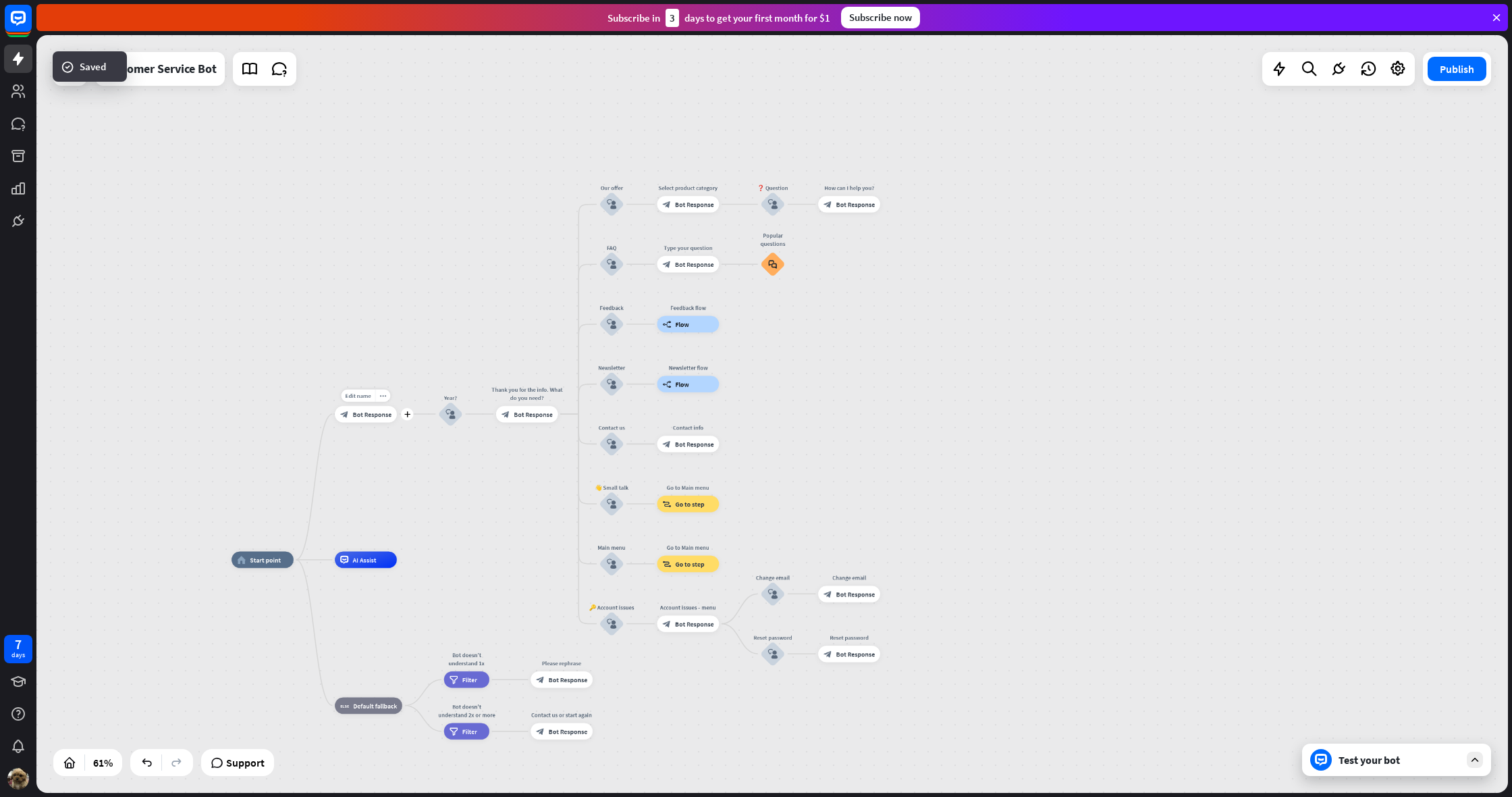
click at [366, 422] on div "block_bot_response Bot Response" at bounding box center [365, 414] width 62 height 17
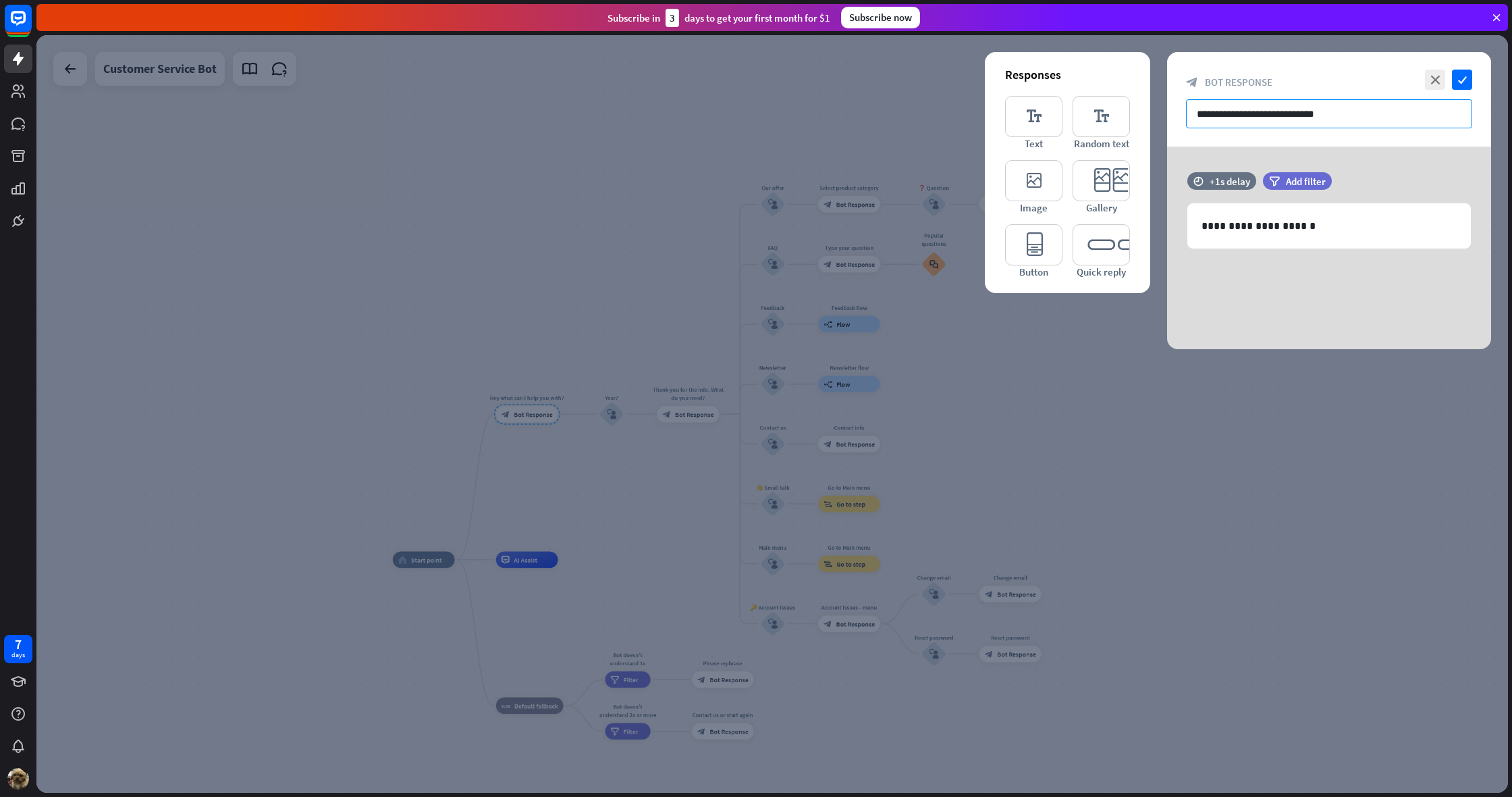
drag, startPoint x: 1335, startPoint y: 116, endPoint x: 1175, endPoint y: 113, distance: 160.0
click at [1175, 113] on div "**********" at bounding box center [1329, 99] width 324 height 95
click at [1203, 226] on p "**********" at bounding box center [1329, 226] width 255 height 17
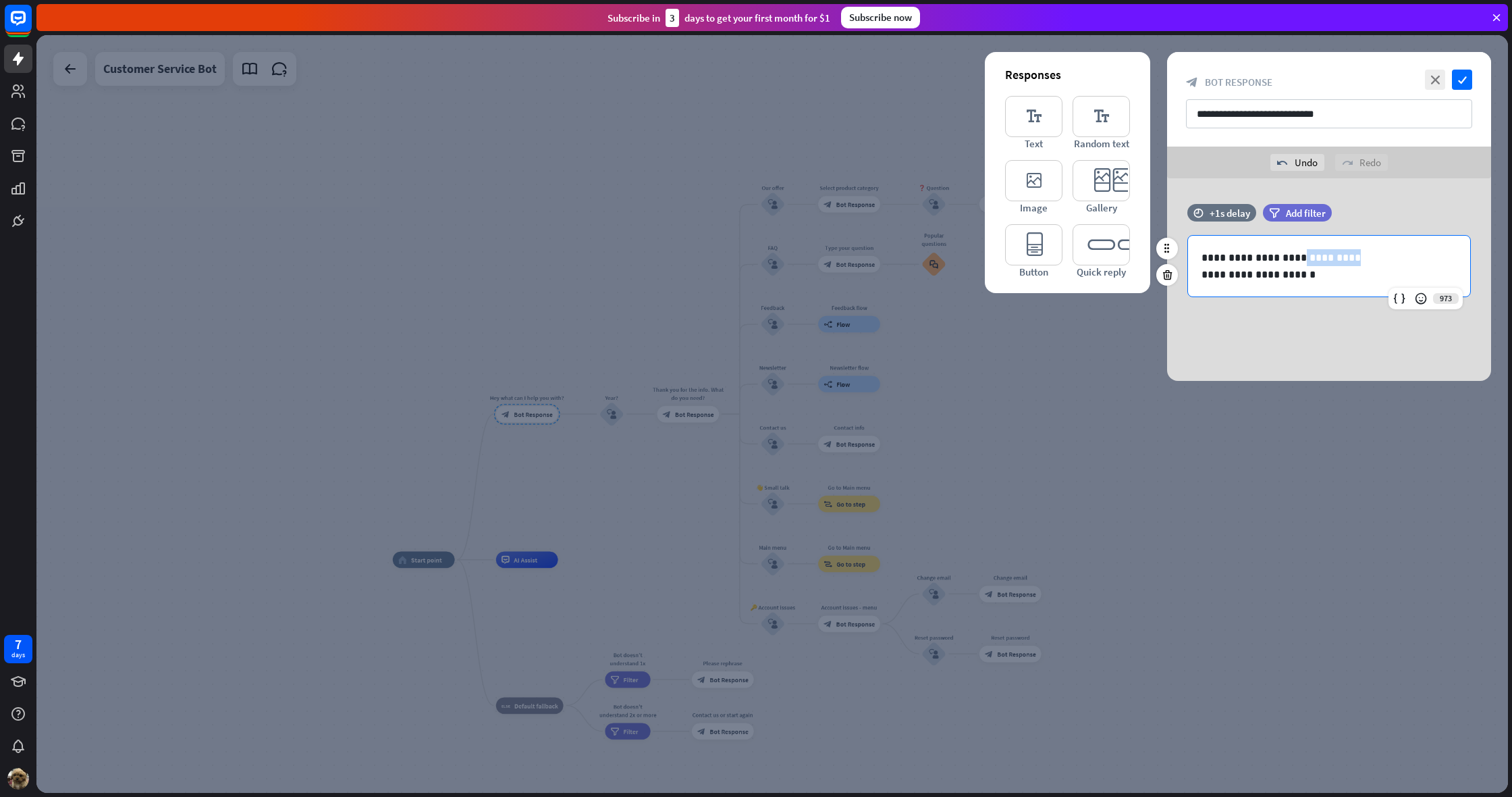
drag, startPoint x: 1344, startPoint y: 258, endPoint x: 1275, endPoint y: 262, distance: 69.1
click at [1284, 262] on p "**********" at bounding box center [1329, 257] width 255 height 17
drag, startPoint x: 1220, startPoint y: 265, endPoint x: 1323, endPoint y: 255, distance: 103.5
click at [1221, 265] on p "**********" at bounding box center [1329, 257] width 255 height 17
drag, startPoint x: 1346, startPoint y: 258, endPoint x: 1183, endPoint y: 259, distance: 163.0
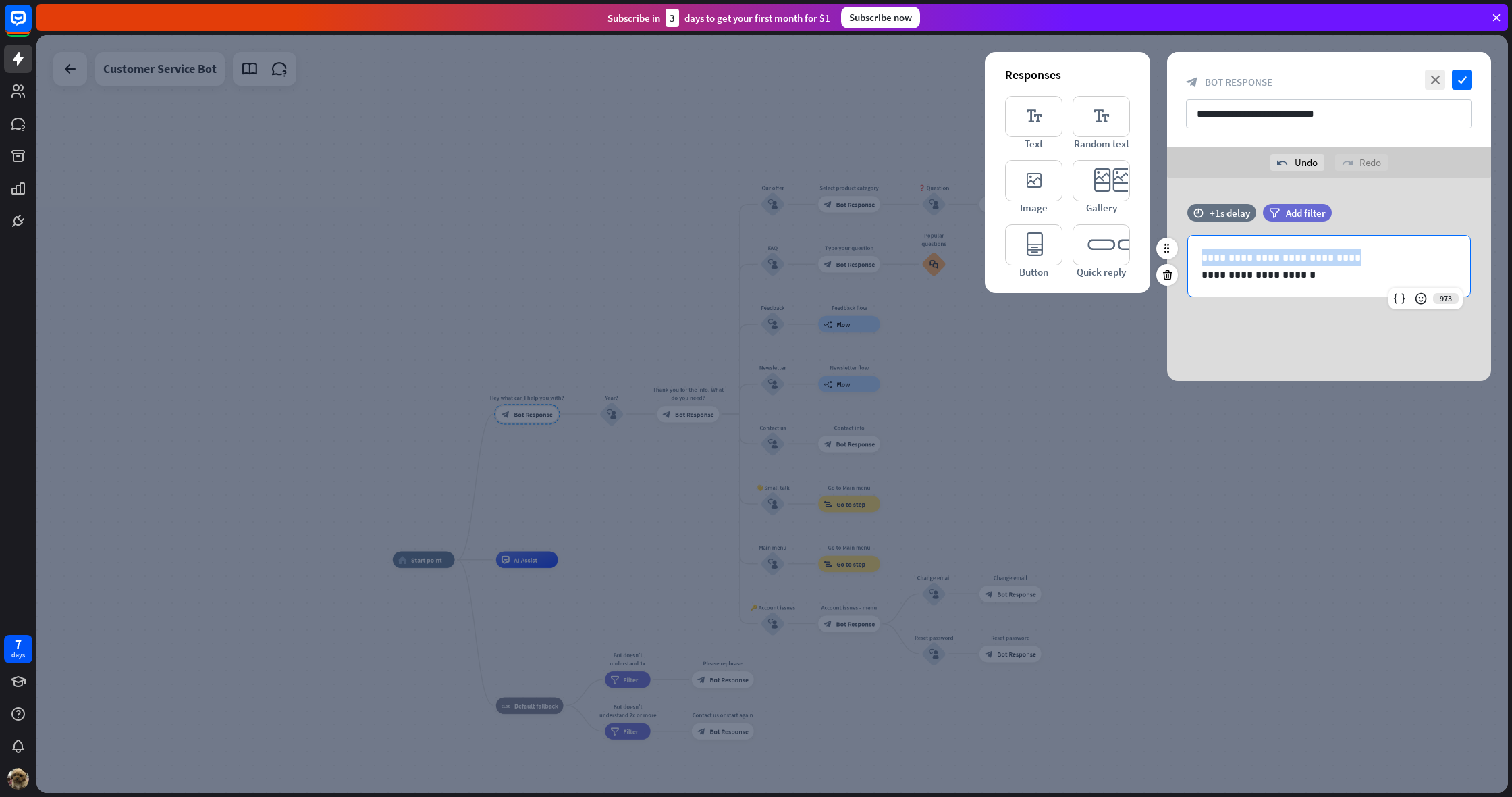
click at [1183, 259] on div "**********" at bounding box center [1329, 265] width 324 height 62
click at [1211, 279] on p "**********" at bounding box center [1329, 274] width 255 height 17
click at [1164, 343] on div "**********" at bounding box center [1329, 279] width 358 height 202
click at [1464, 78] on icon "check" at bounding box center [1462, 79] width 20 height 20
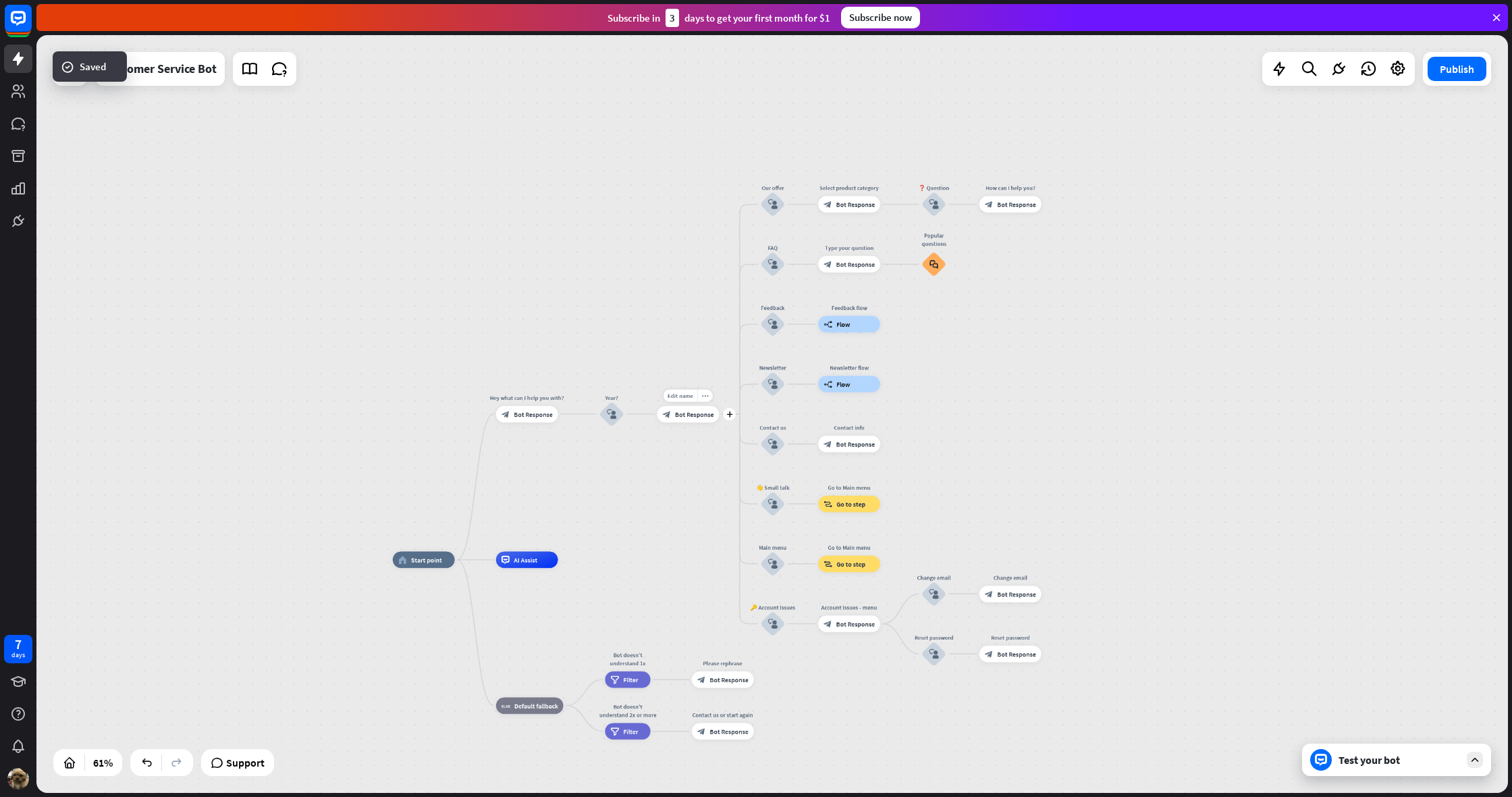
click at [698, 422] on div "block_bot_response Bot Response" at bounding box center [688, 414] width 62 height 17
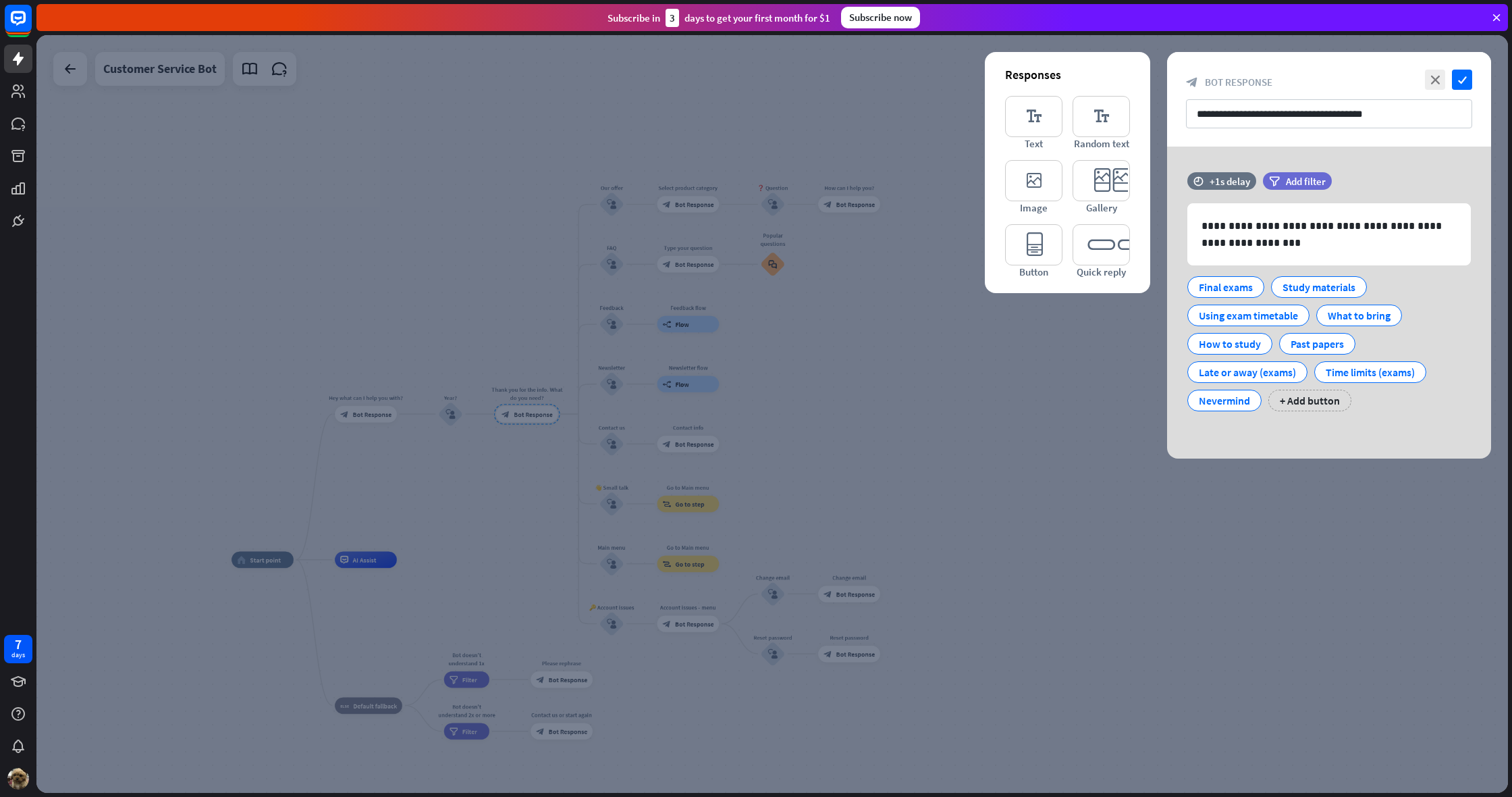
drag, startPoint x: 883, startPoint y: 353, endPoint x: 887, endPoint y: 347, distance: 7.2
click at [885, 353] on div at bounding box center [772, 414] width 1472 height 757
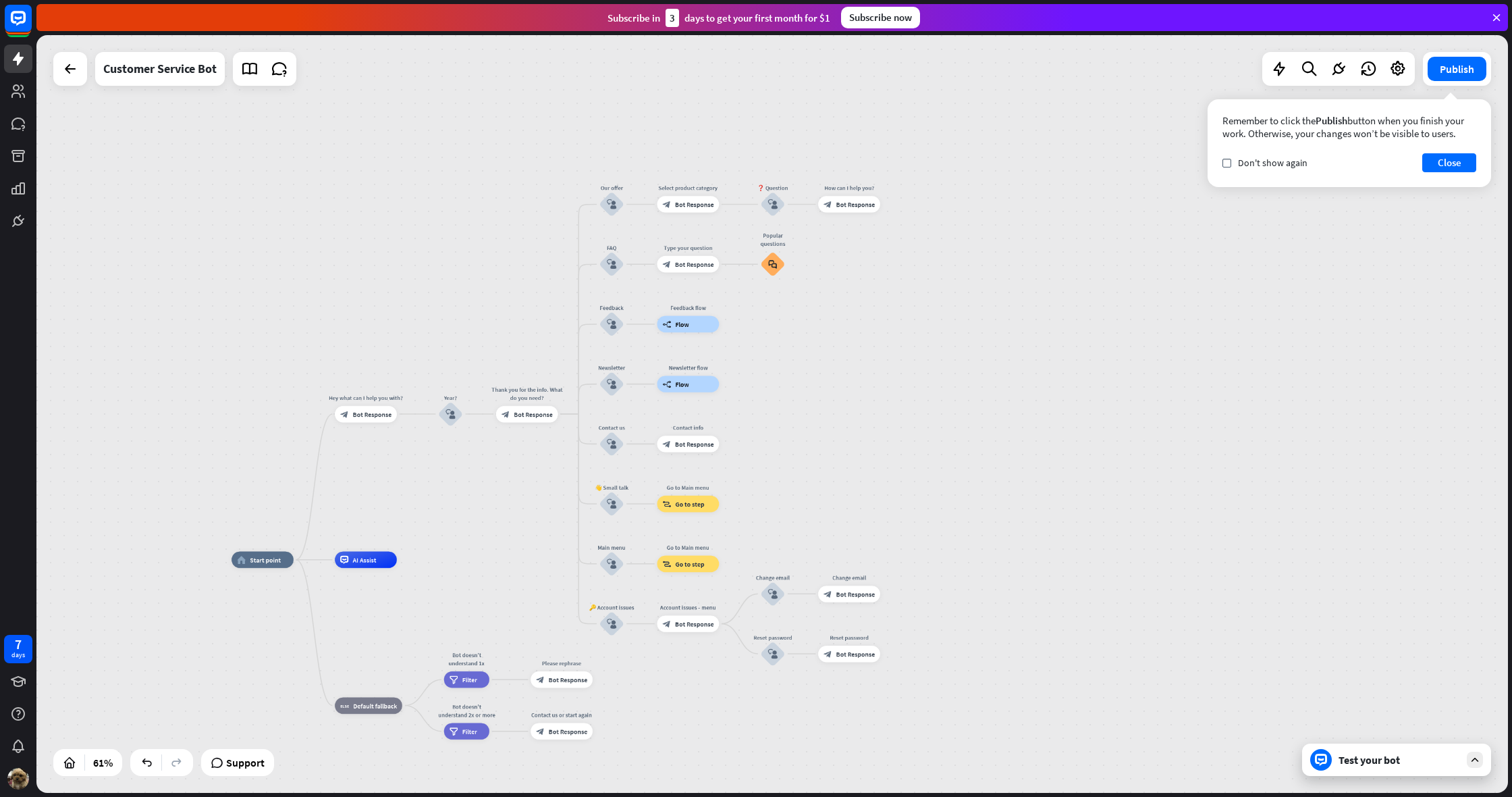
drag, startPoint x: 1458, startPoint y: 168, endPoint x: 1425, endPoint y: 182, distance: 35.8
click at [1459, 168] on button "Close" at bounding box center [1450, 162] width 54 height 19
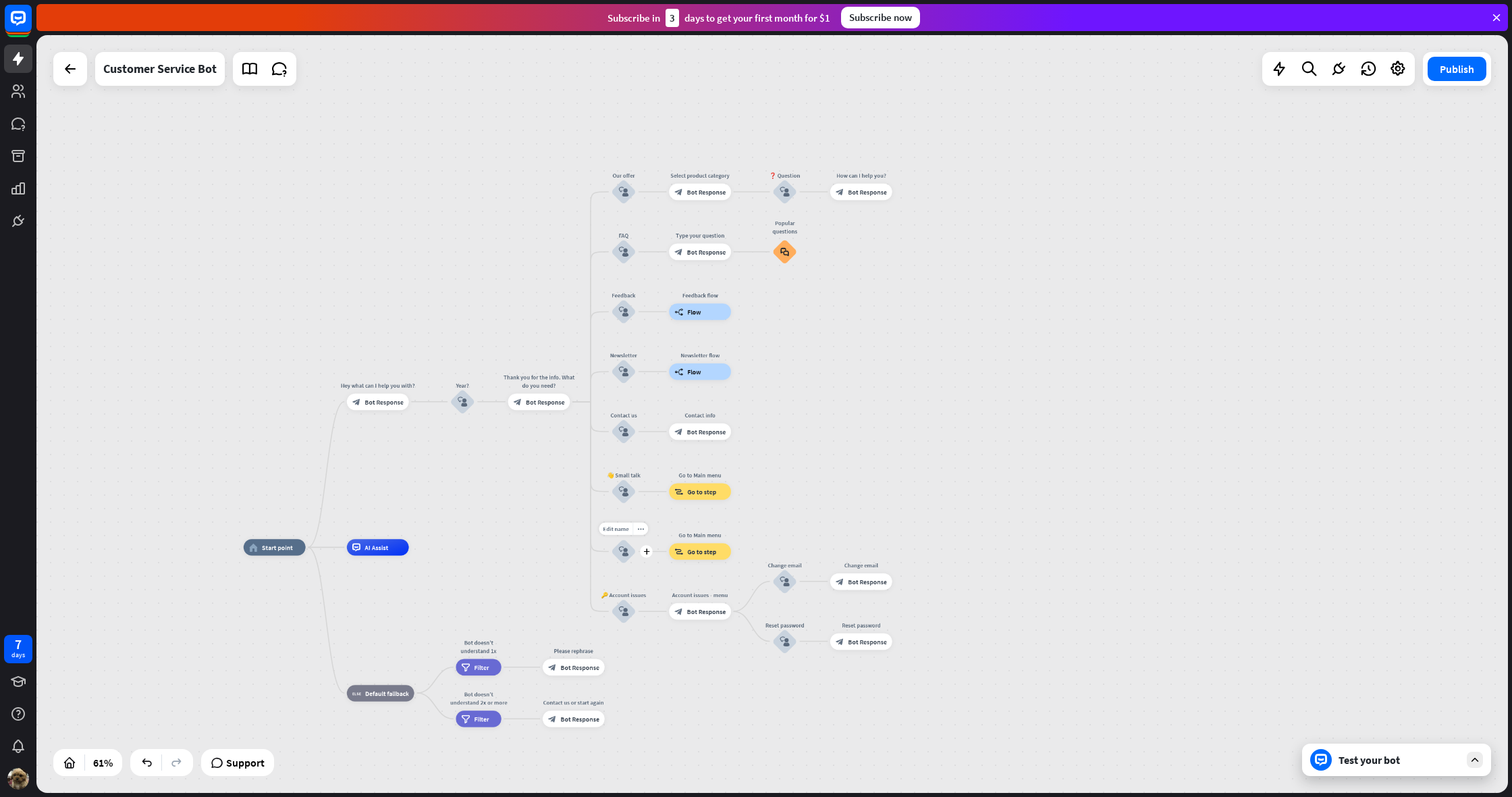
click at [627, 552] on icon "block_user_input" at bounding box center [623, 550] width 10 height 10
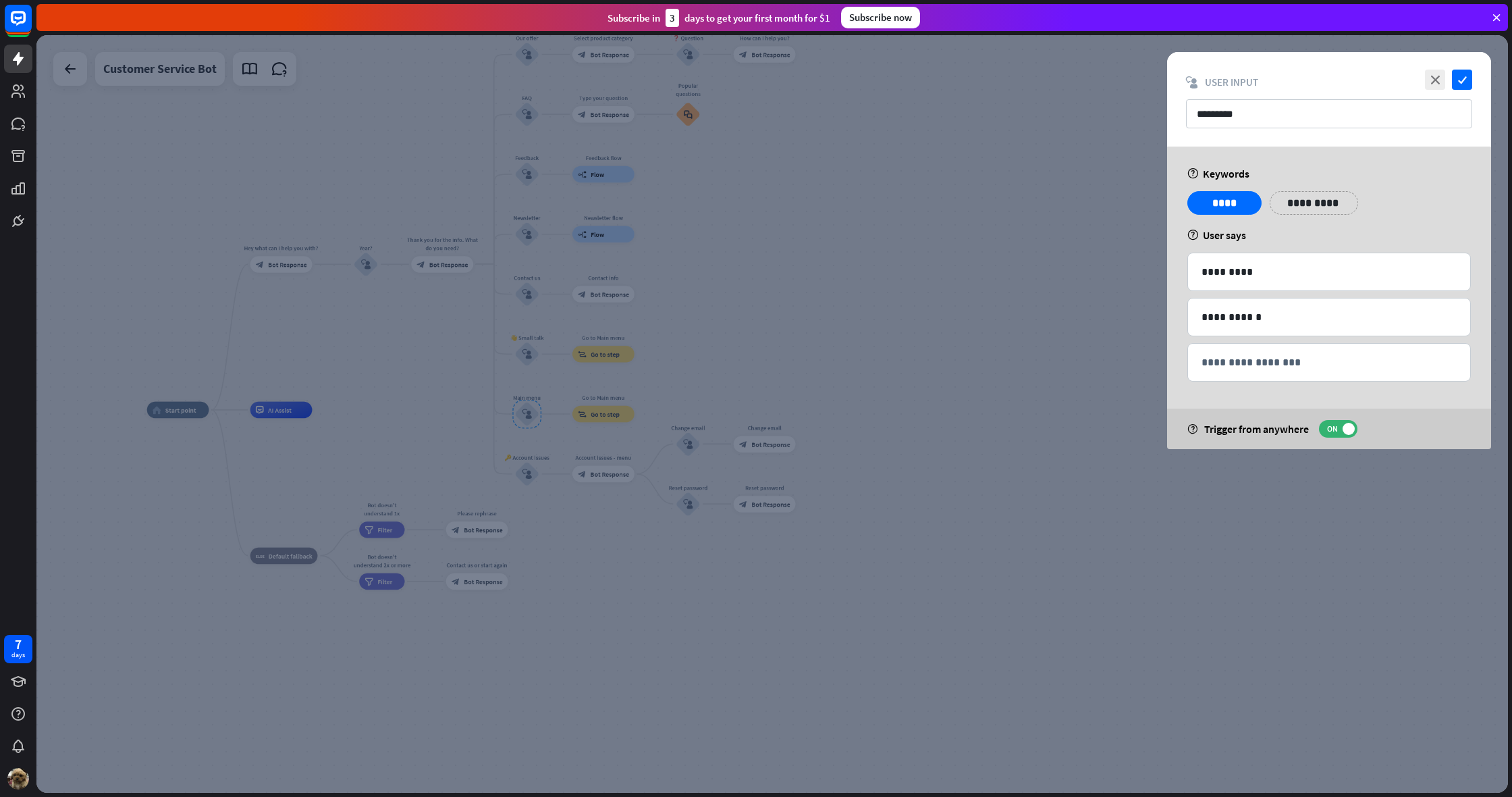
click at [896, 243] on div at bounding box center [772, 414] width 1472 height 757
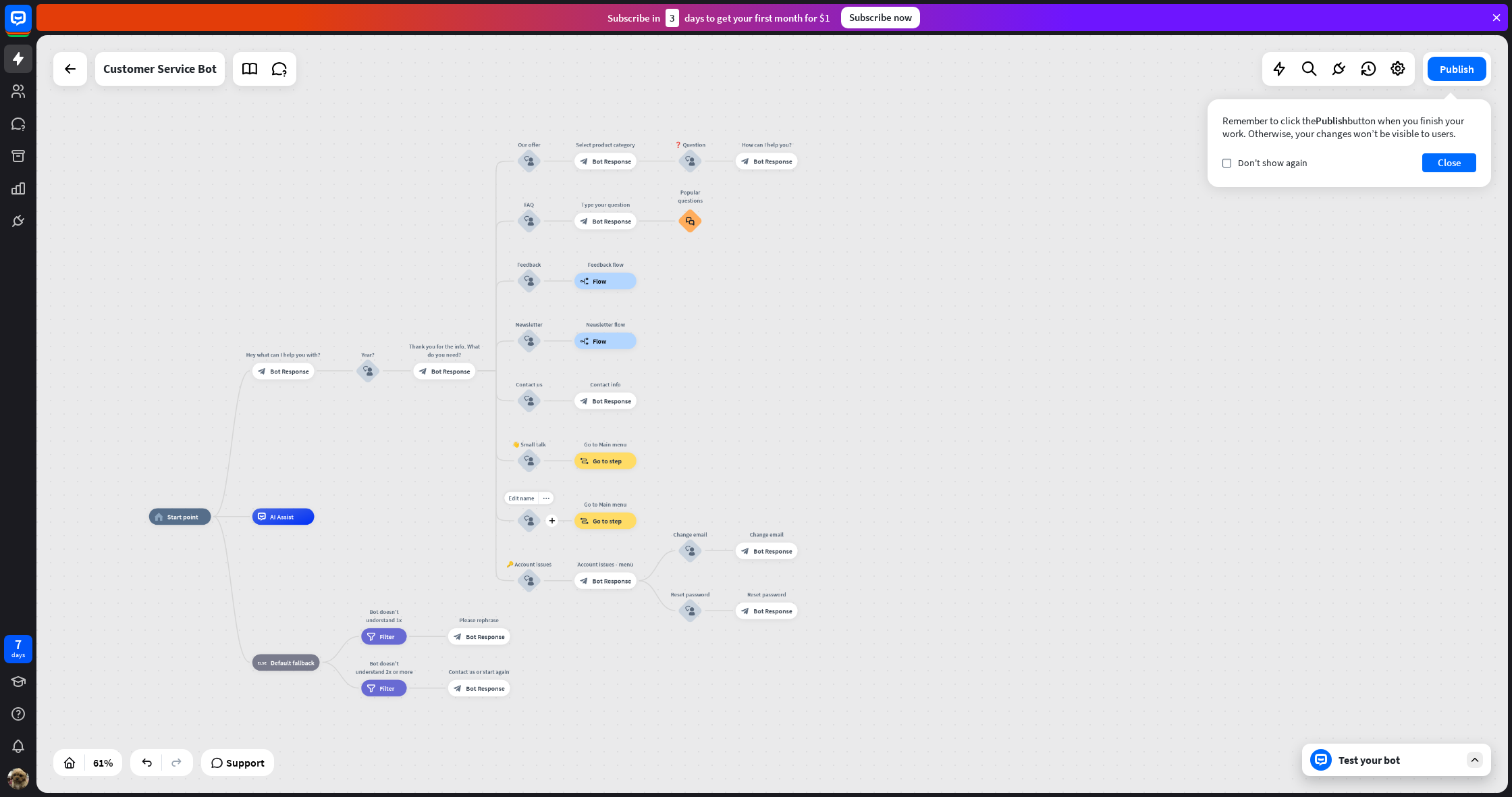
click at [498, 357] on div "home_2 Start point Hey what can I help you with? block_bot_response Bot Respons…" at bounding box center [772, 414] width 1472 height 757
click at [498, 357] on div "home_2 Start point Hey what can I help you with? block_bot_response Bot Respons…" at bounding box center [772, 414] width 1472 height 757
click at [486, 368] on icon "plus" at bounding box center [486, 371] width 6 height 6
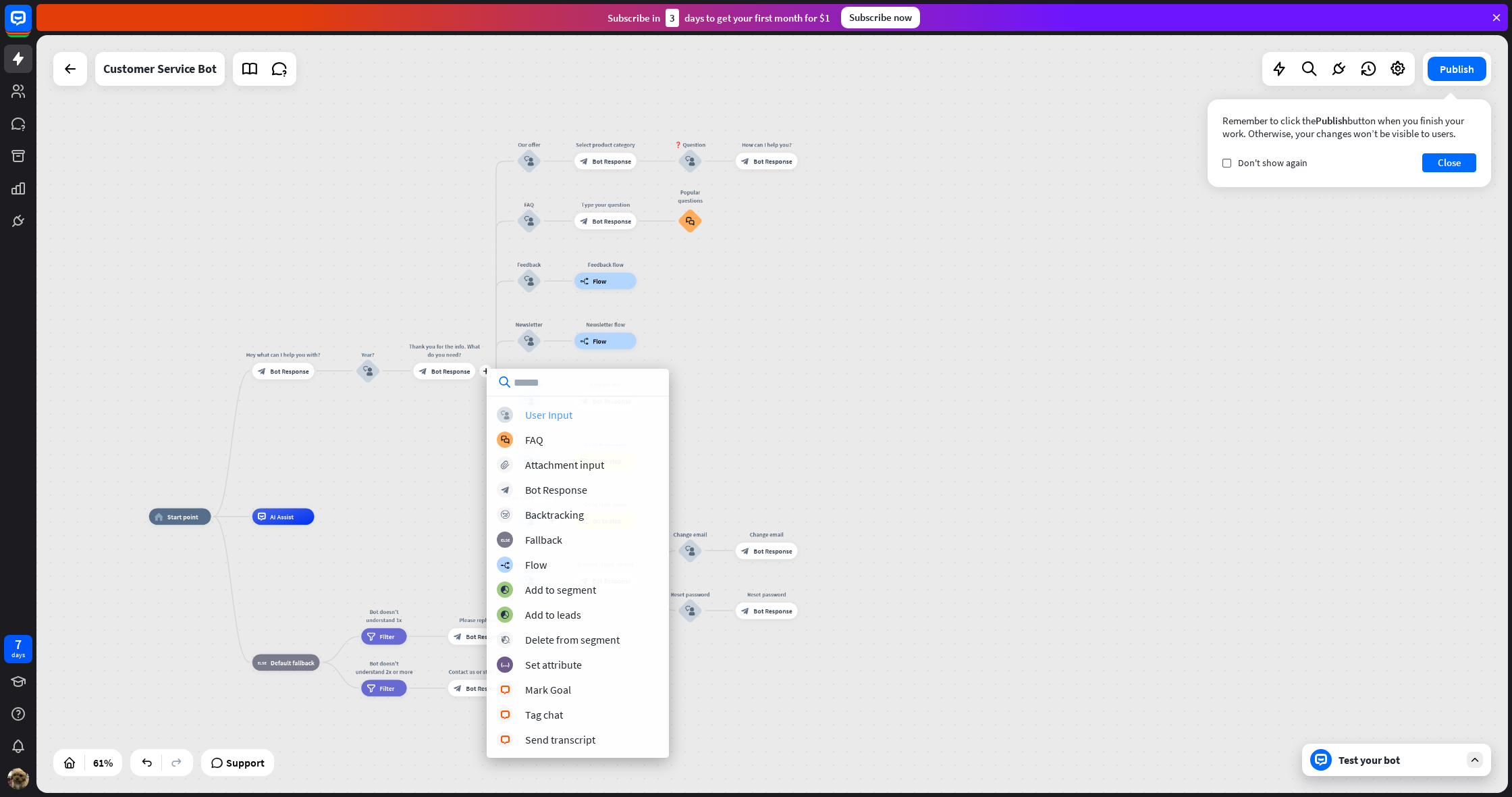
click at [535, 418] on div "User Input" at bounding box center [549, 414] width 47 height 14
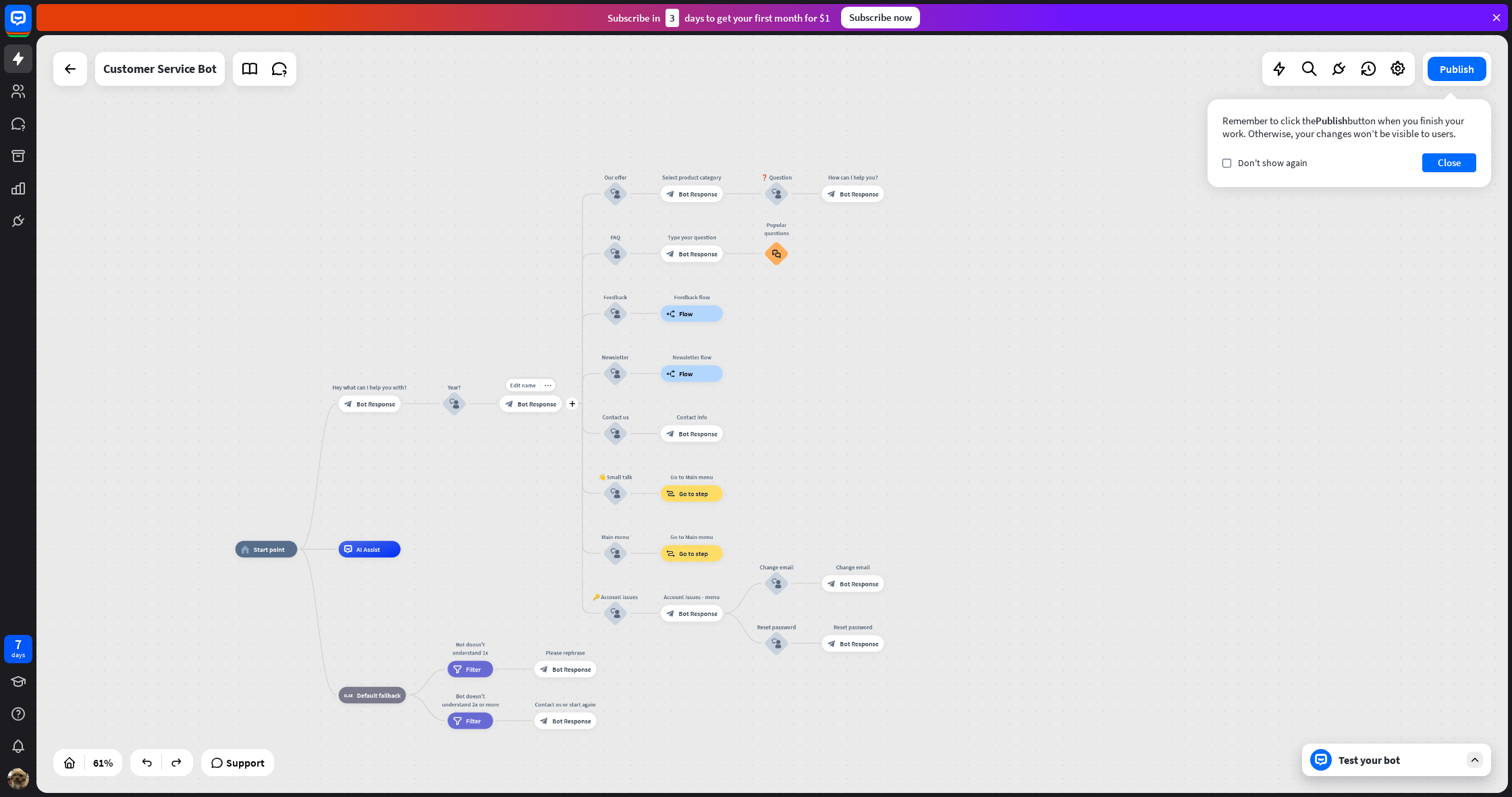
click at [521, 400] on span "Bot Response" at bounding box center [538, 403] width 39 height 8
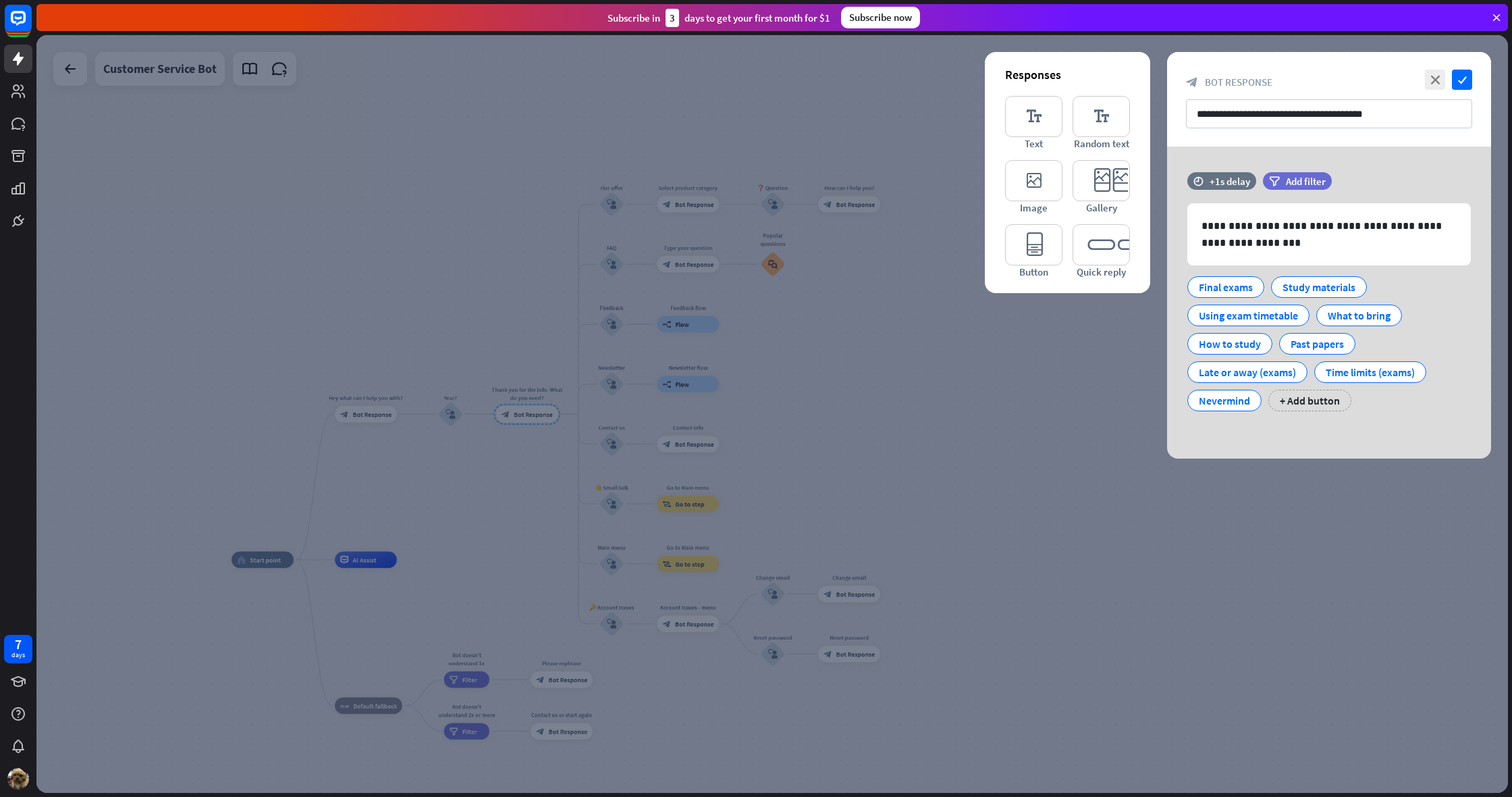
click at [864, 360] on div at bounding box center [772, 414] width 1472 height 757
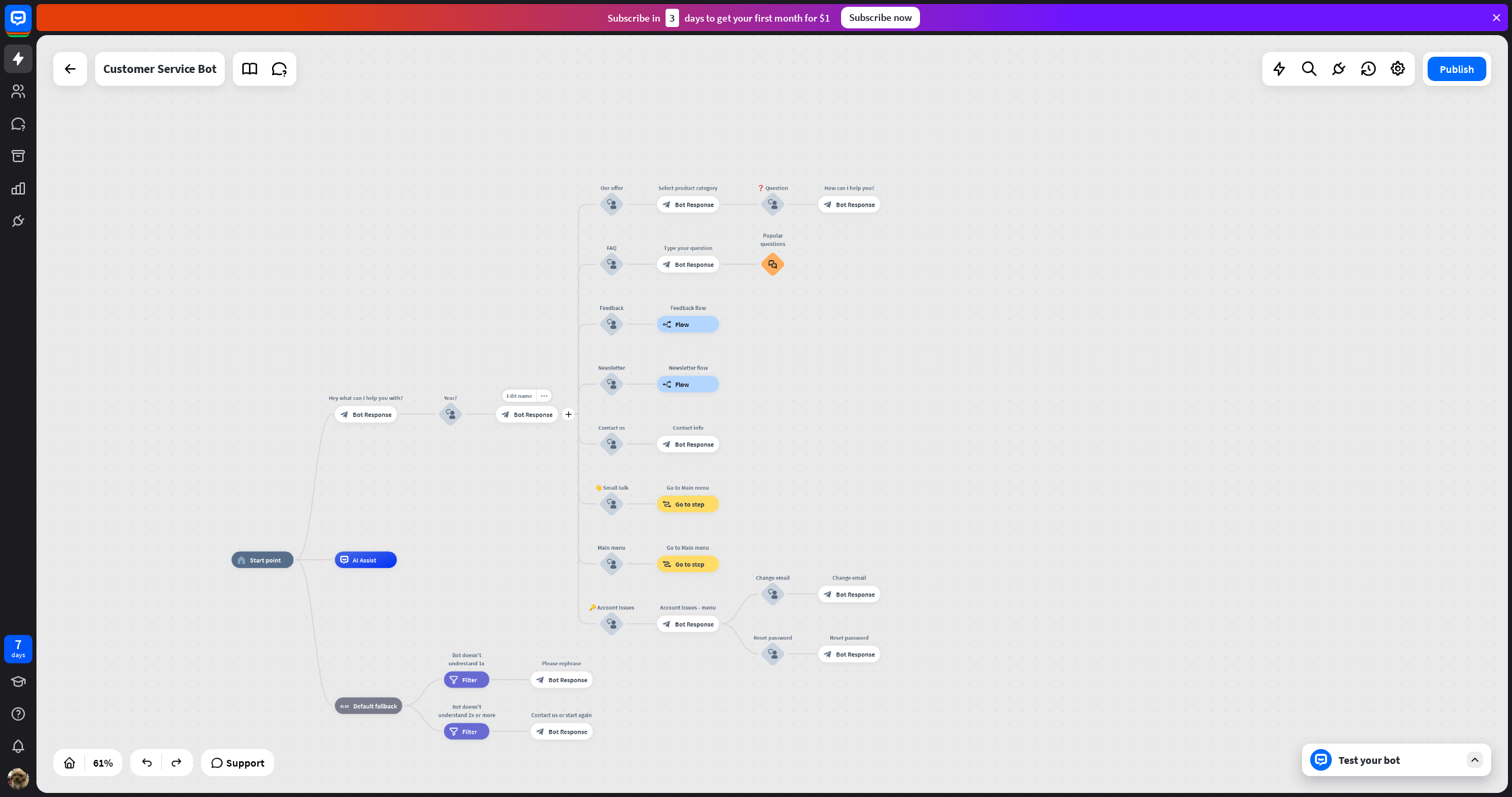
click at [520, 414] on span "Bot Response" at bounding box center [533, 414] width 39 height 8
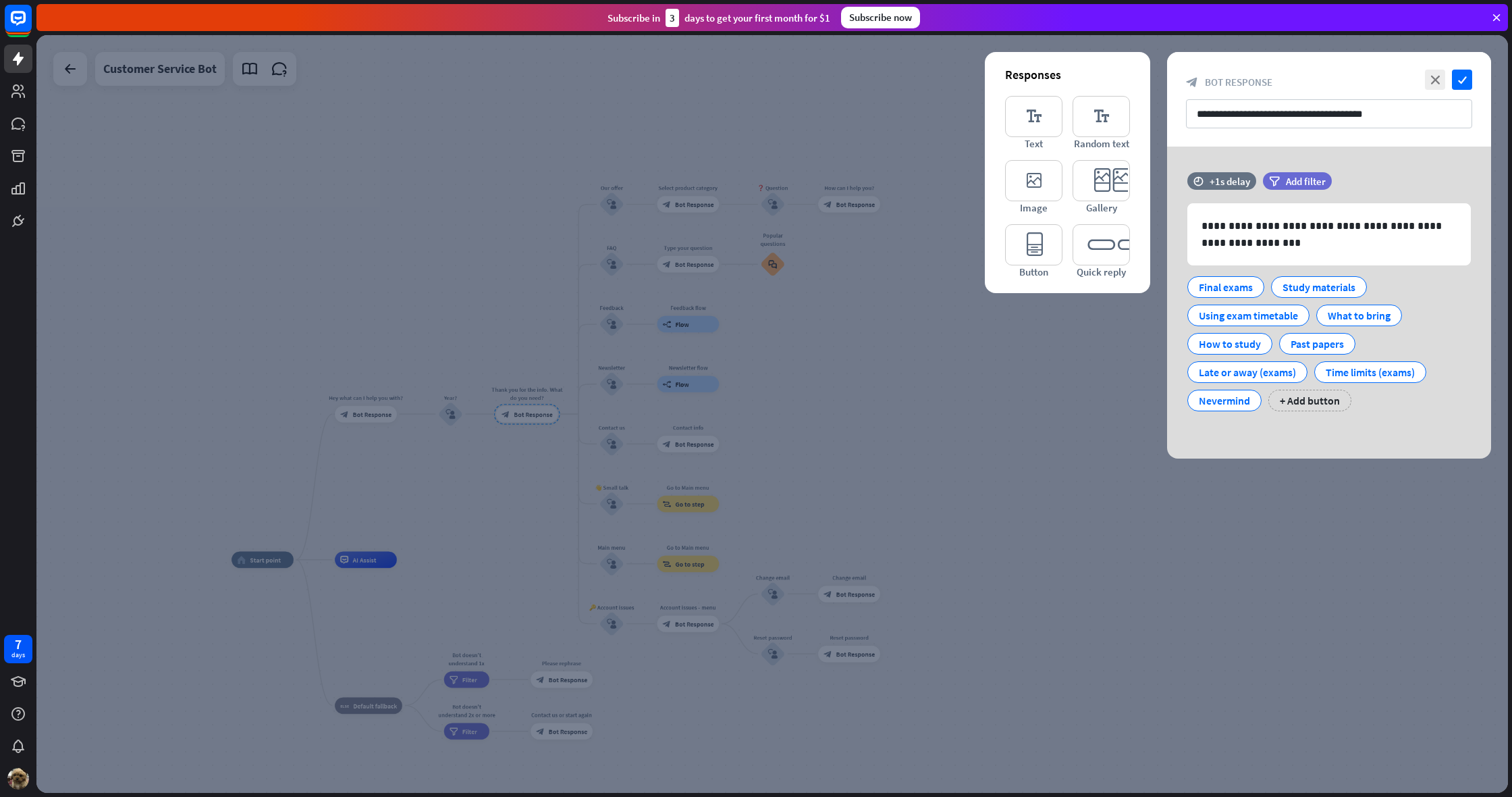
click at [1025, 380] on div at bounding box center [772, 414] width 1472 height 757
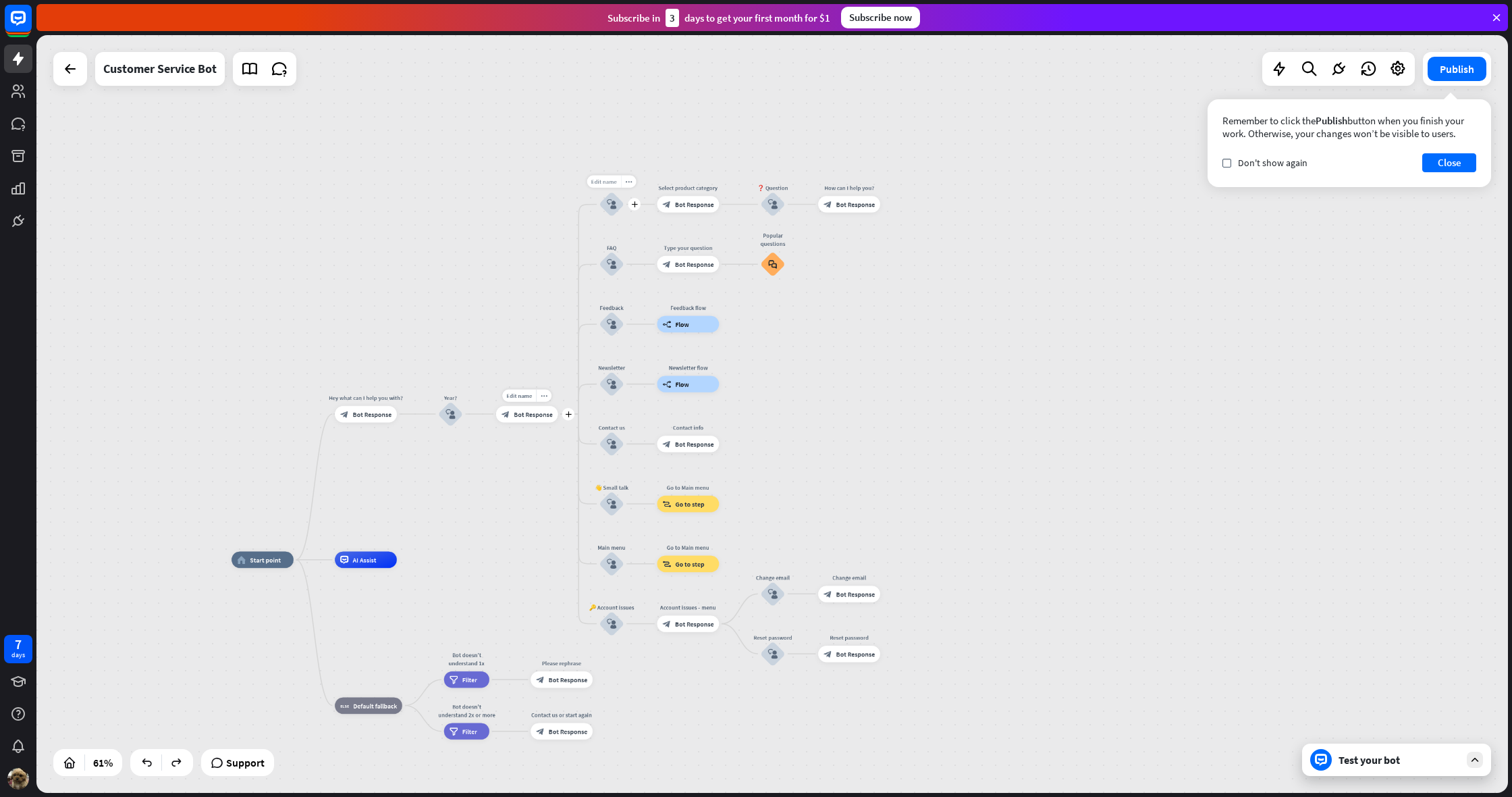
click at [614, 182] on span "Edit name" at bounding box center [604, 181] width 26 height 8
drag, startPoint x: 624, startPoint y: 184, endPoint x: 582, endPoint y: 184, distance: 42.0
click at [582, 184] on div "home_2 Start point Hey what can I help you with? block_bot_response Bot Respons…" at bounding box center [772, 414] width 1472 height 757
type input "*"
type input "**********"
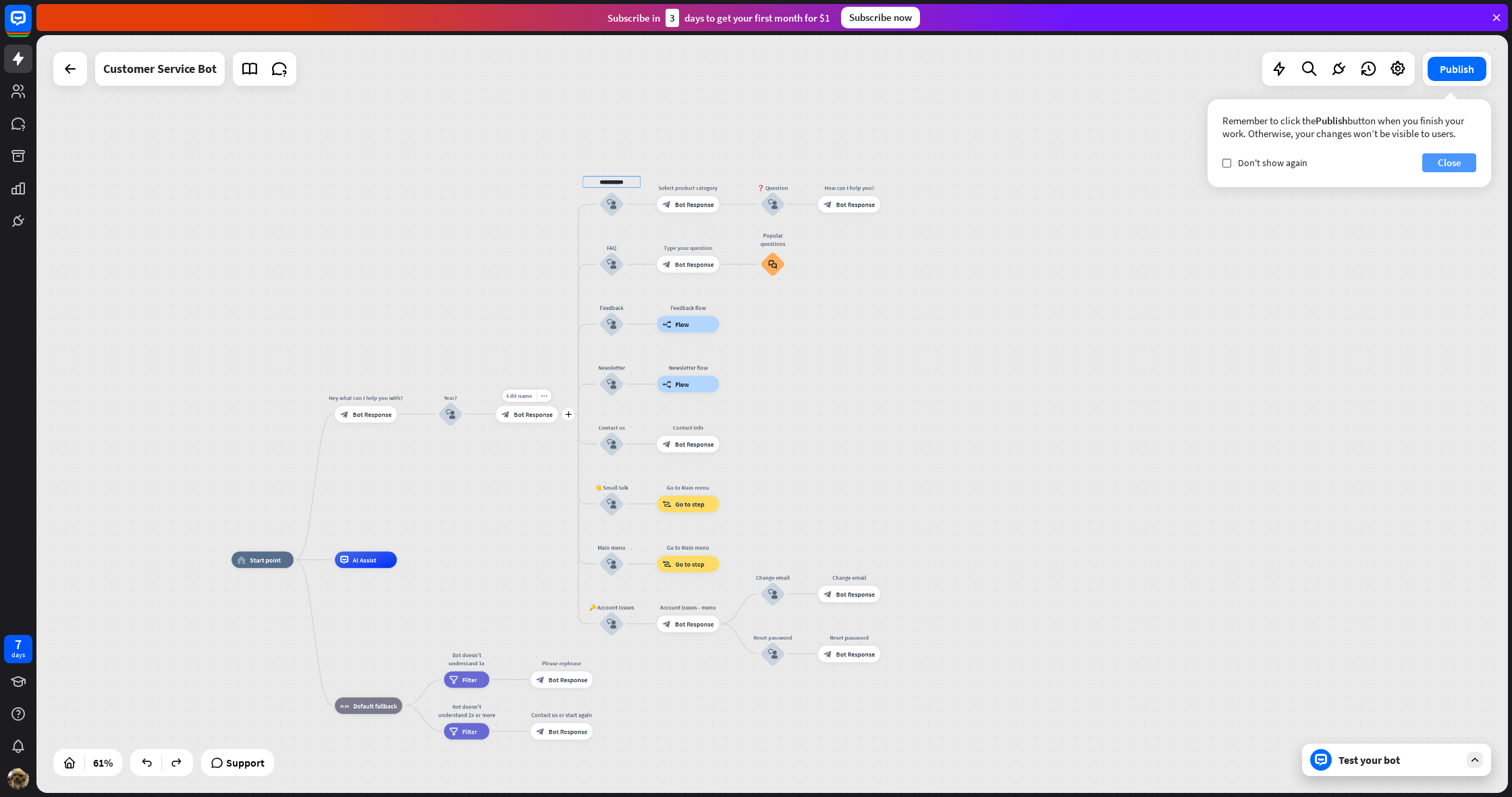
click at [1458, 155] on div "**********" at bounding box center [772, 414] width 1472 height 757
click at [608, 208] on icon "block_user_input" at bounding box center [611, 204] width 10 height 10
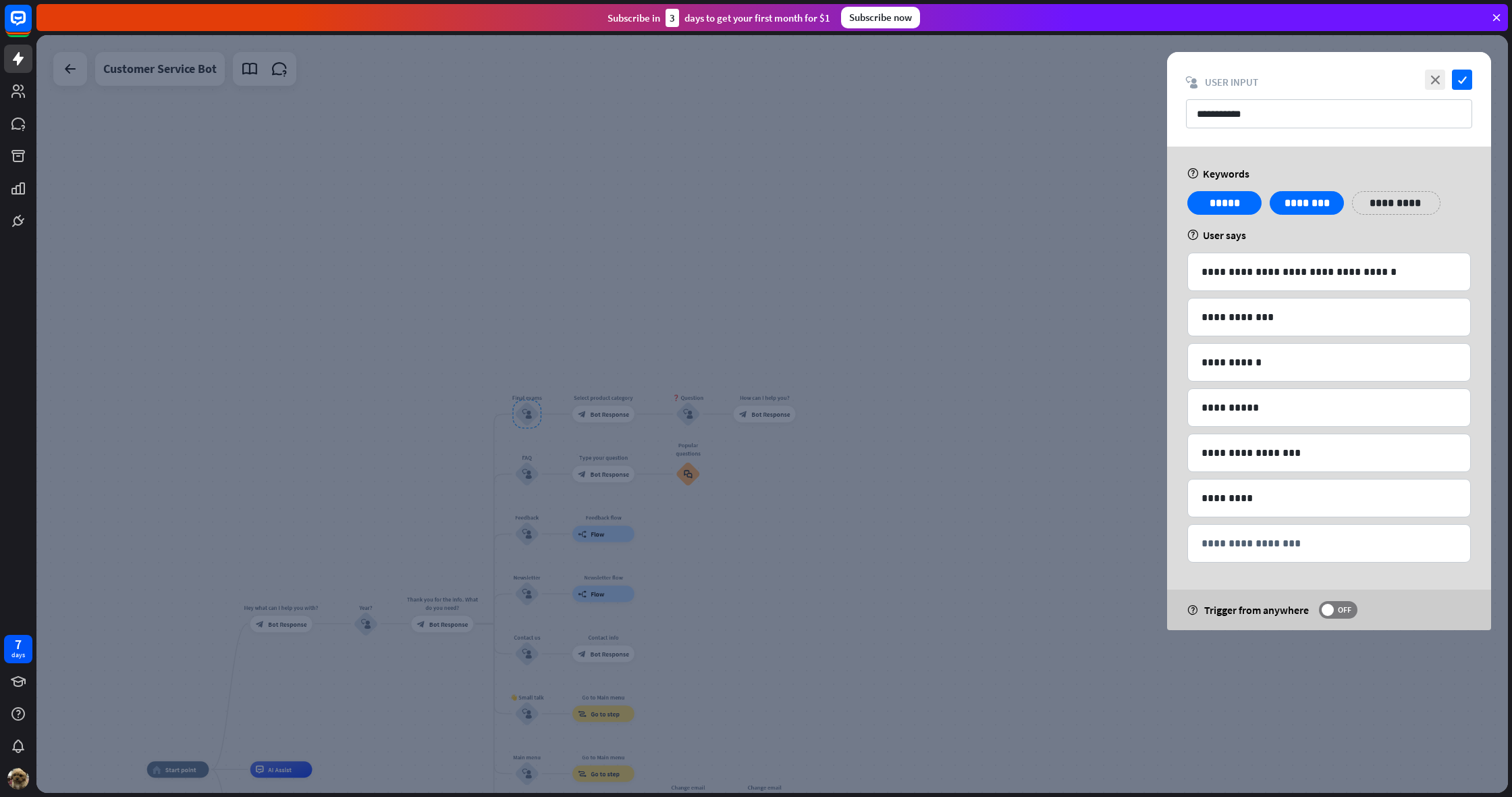
click at [1344, 193] on icon at bounding box center [1342, 193] width 13 height 12
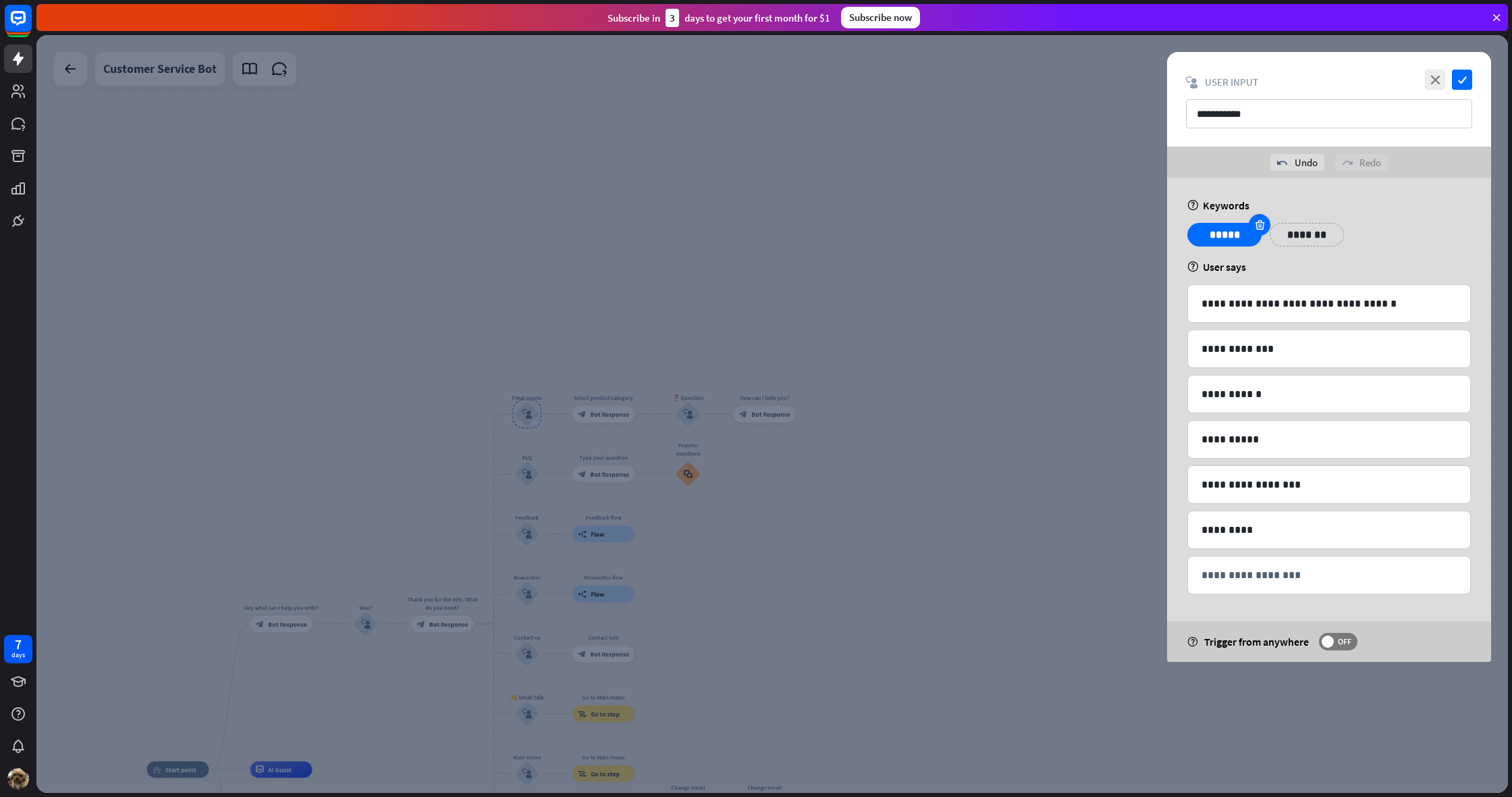
click at [1257, 226] on icon at bounding box center [1259, 225] width 13 height 12
click at [1174, 294] on div at bounding box center [1167, 295] width 22 height 22
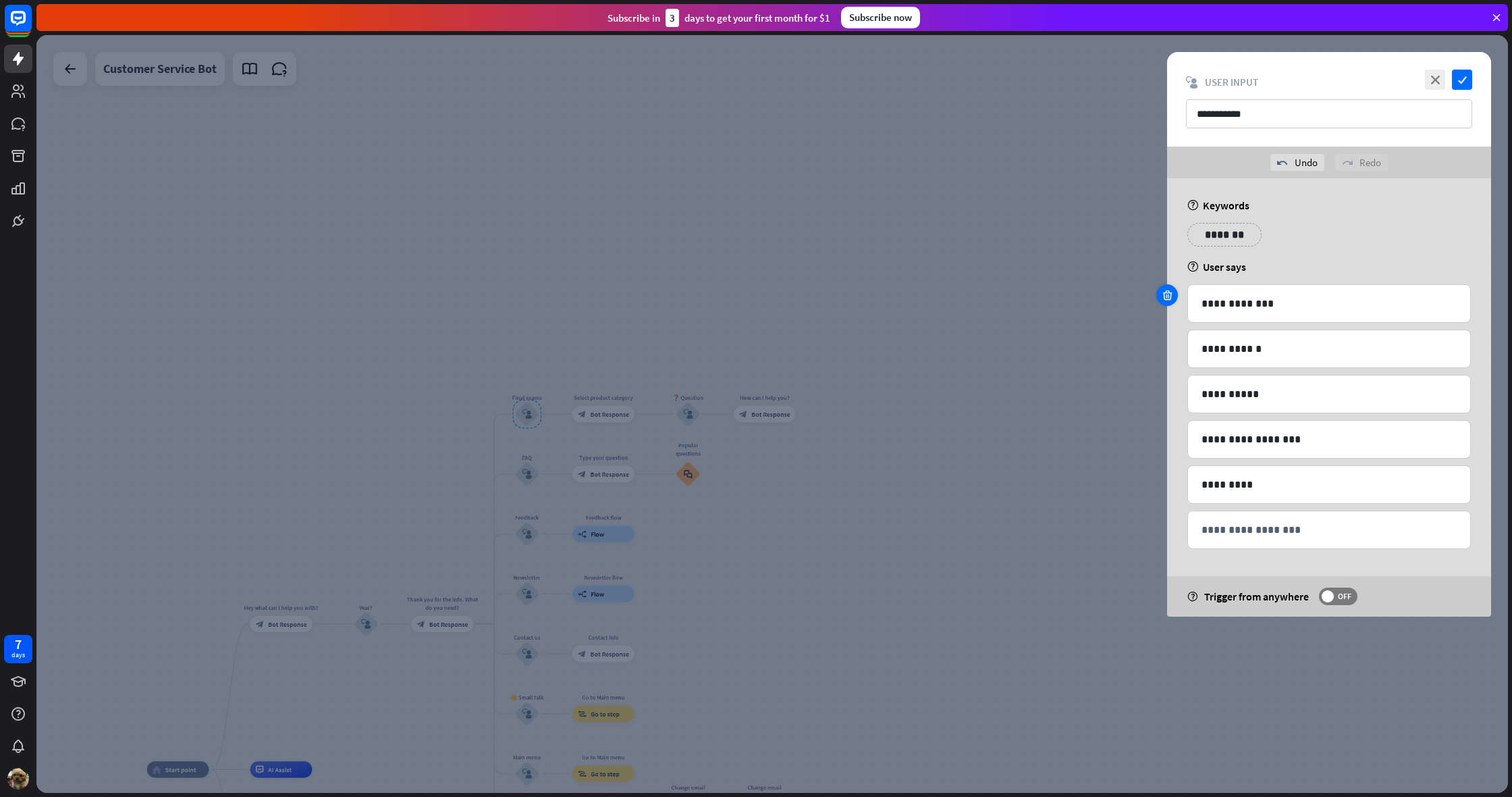
click at [1174, 294] on div at bounding box center [1167, 295] width 22 height 22
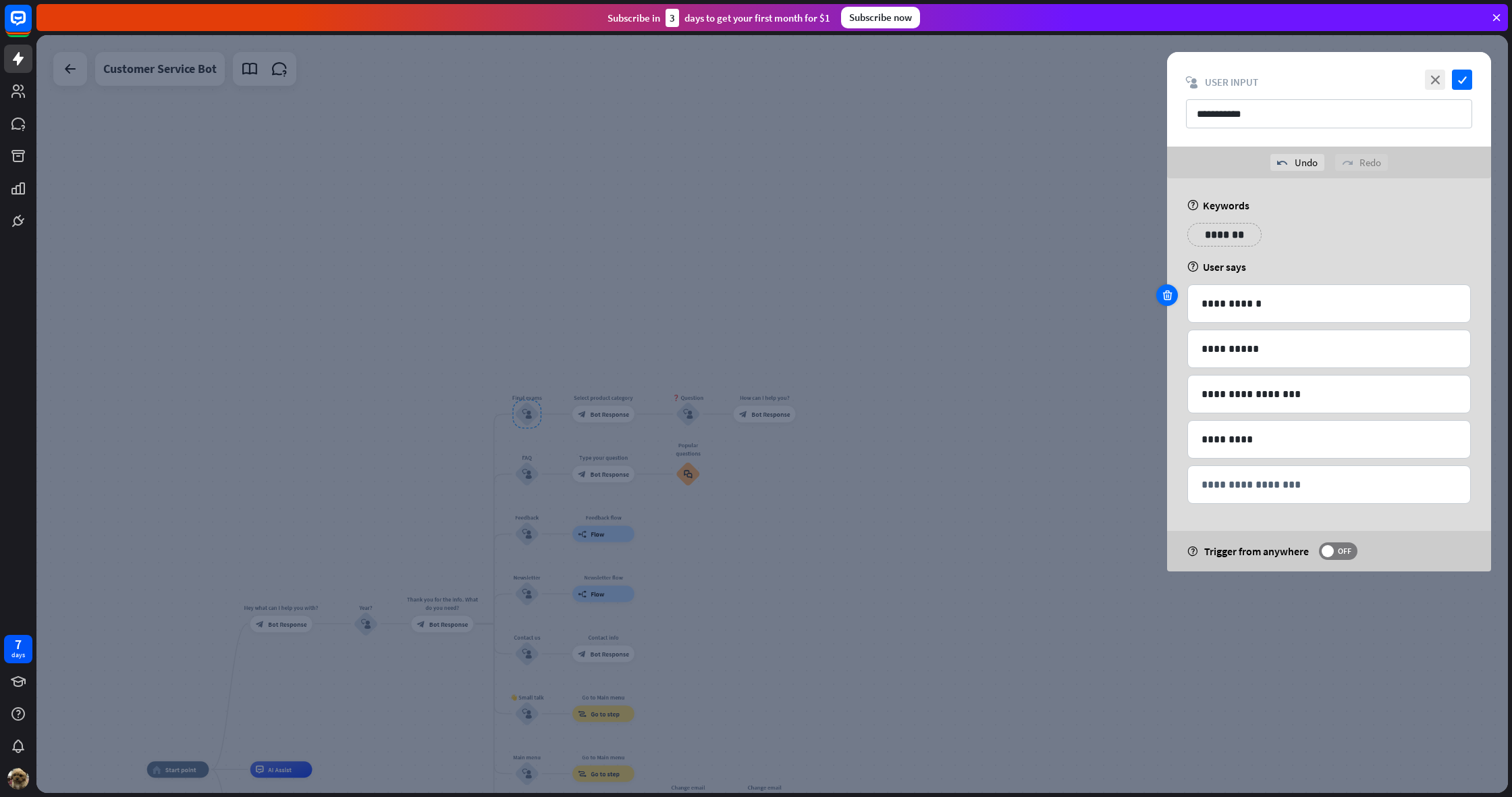
click at [1169, 292] on icon at bounding box center [1167, 295] width 13 height 12
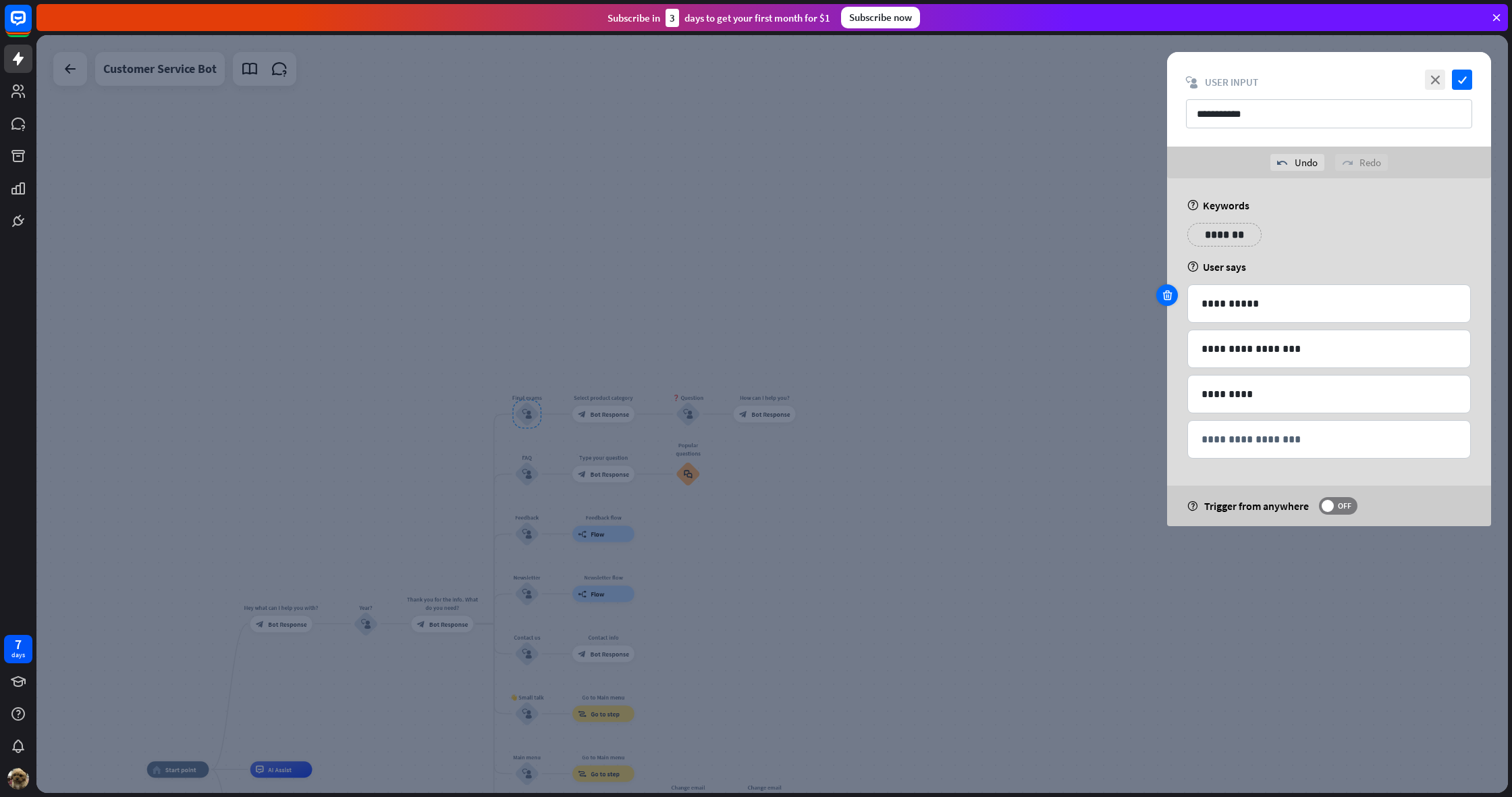
click at [1169, 292] on icon at bounding box center [1167, 295] width 13 height 12
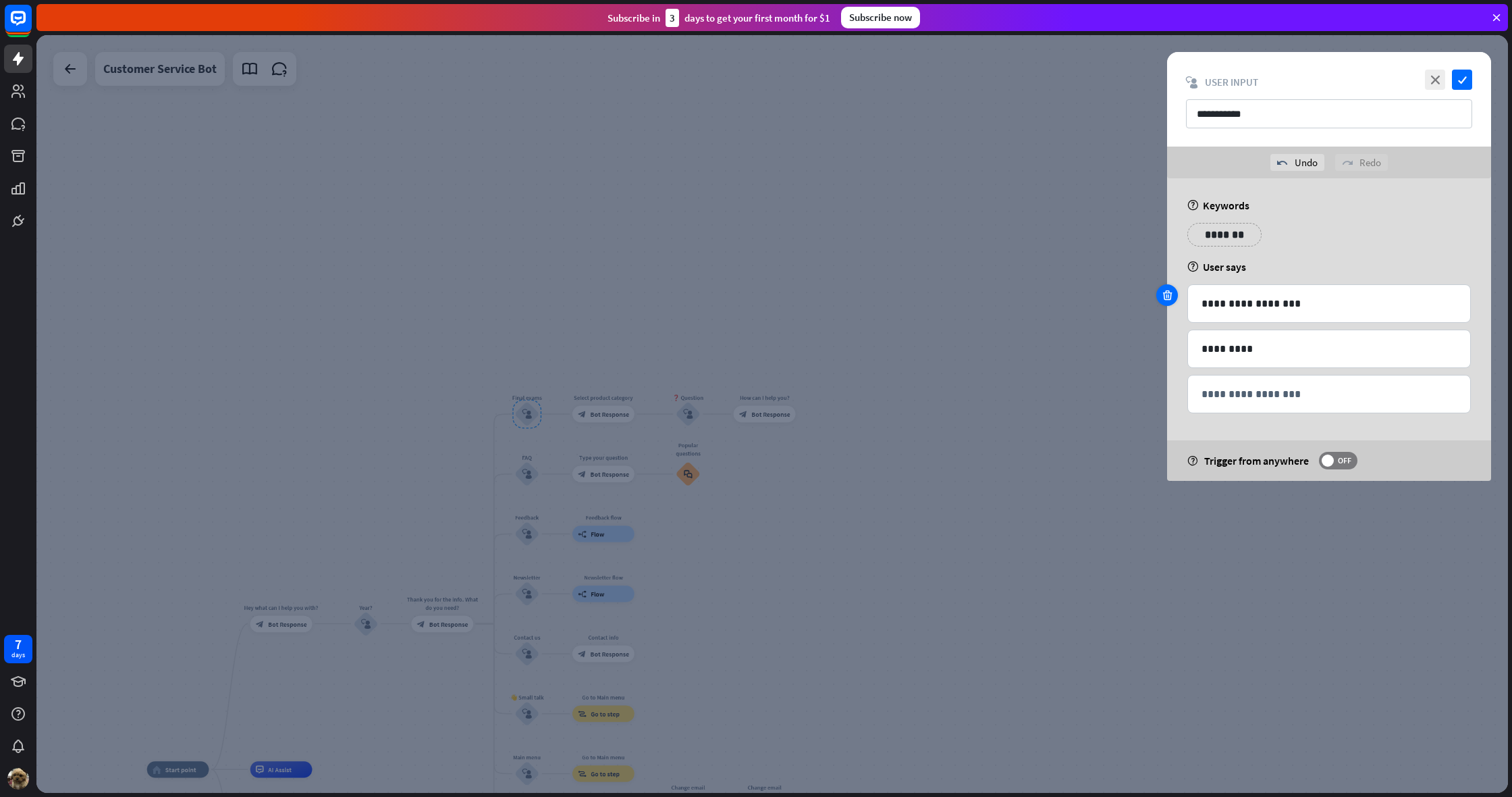
click at [1169, 292] on icon at bounding box center [1167, 295] width 13 height 12
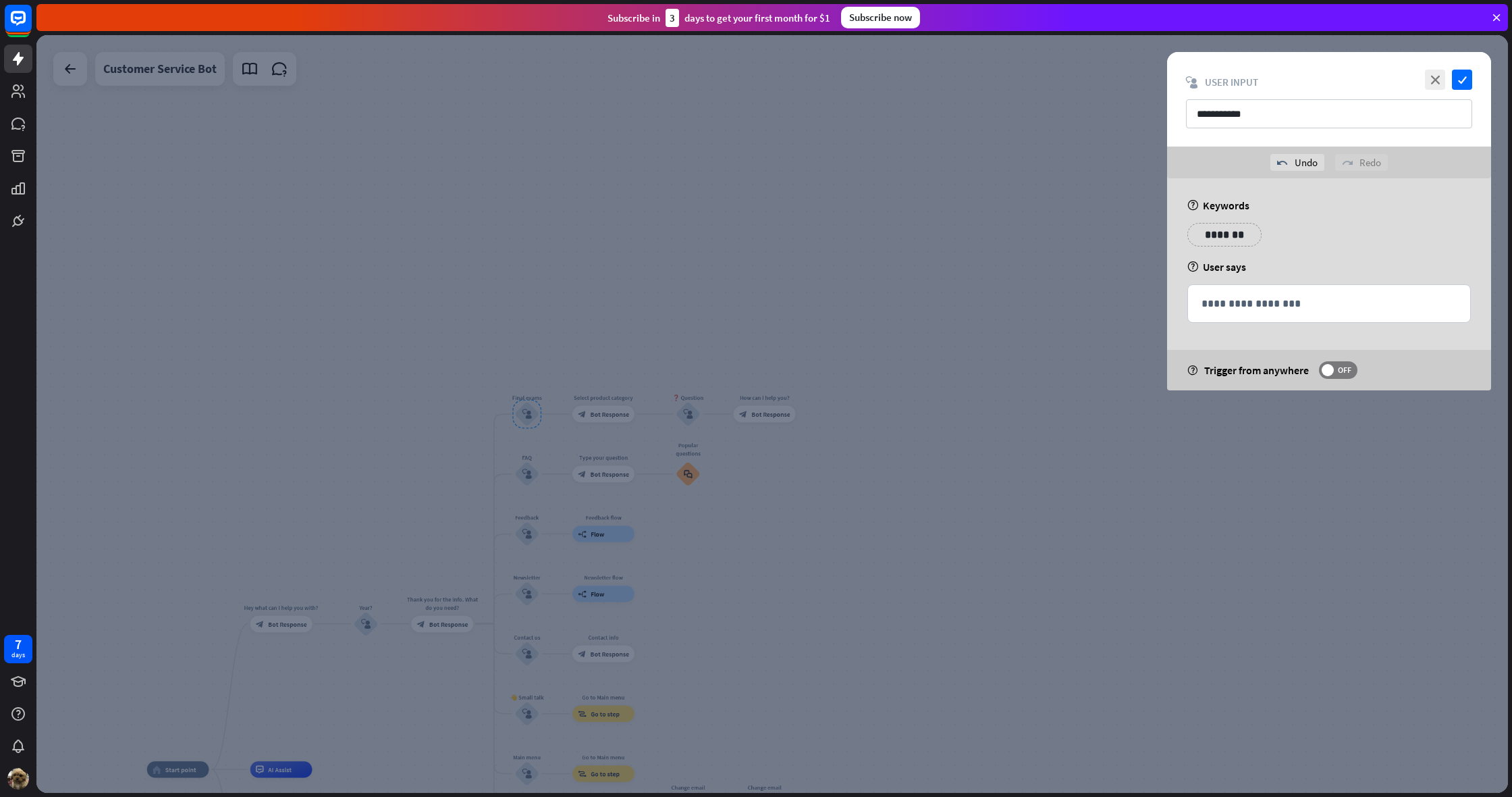
click at [1169, 292] on div "**********" at bounding box center [1329, 284] width 324 height 212
click at [1462, 83] on icon "check" at bounding box center [1462, 79] width 20 height 20
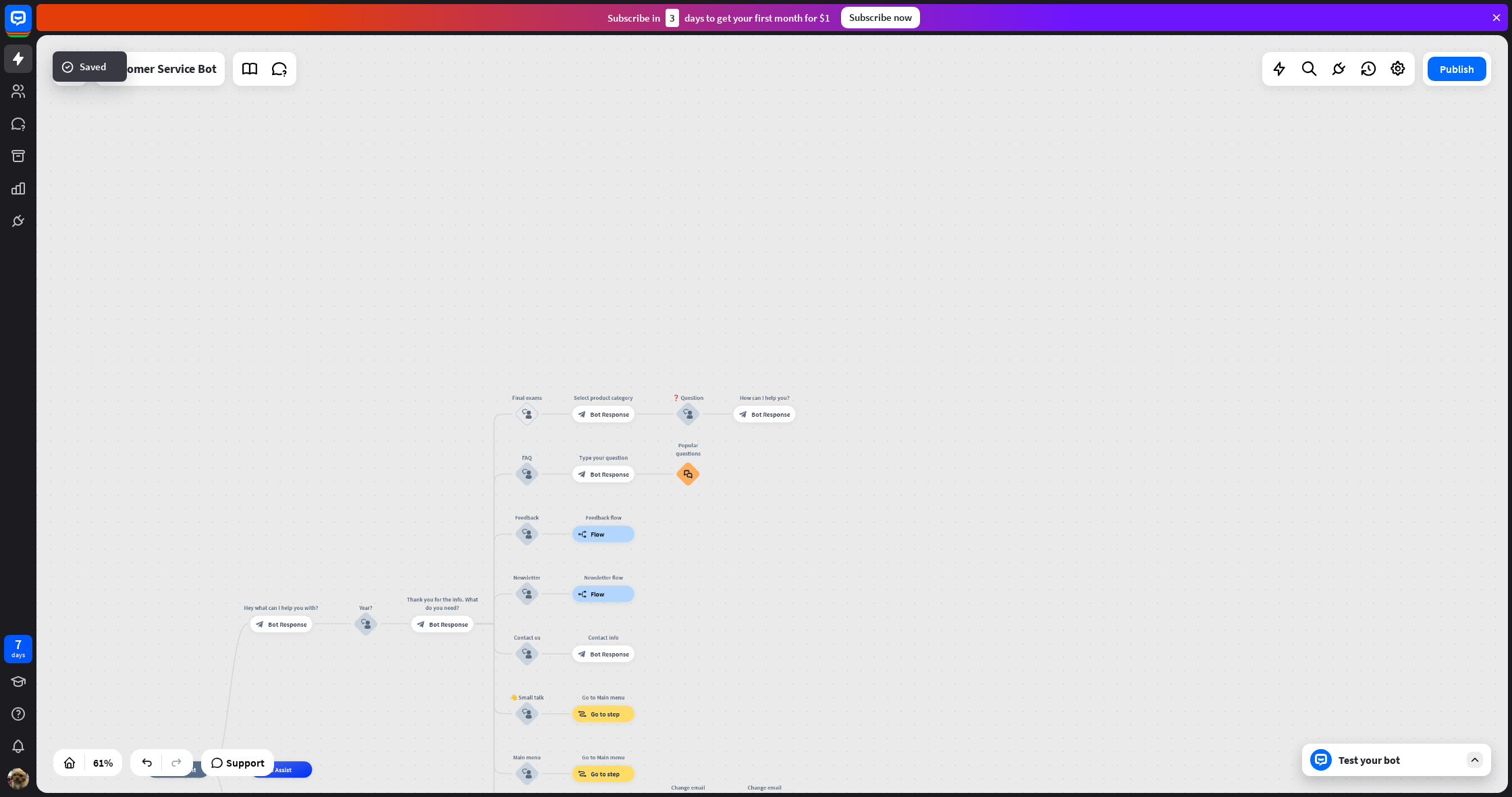
click at [1383, 772] on div "Test your bot" at bounding box center [1396, 759] width 189 height 32
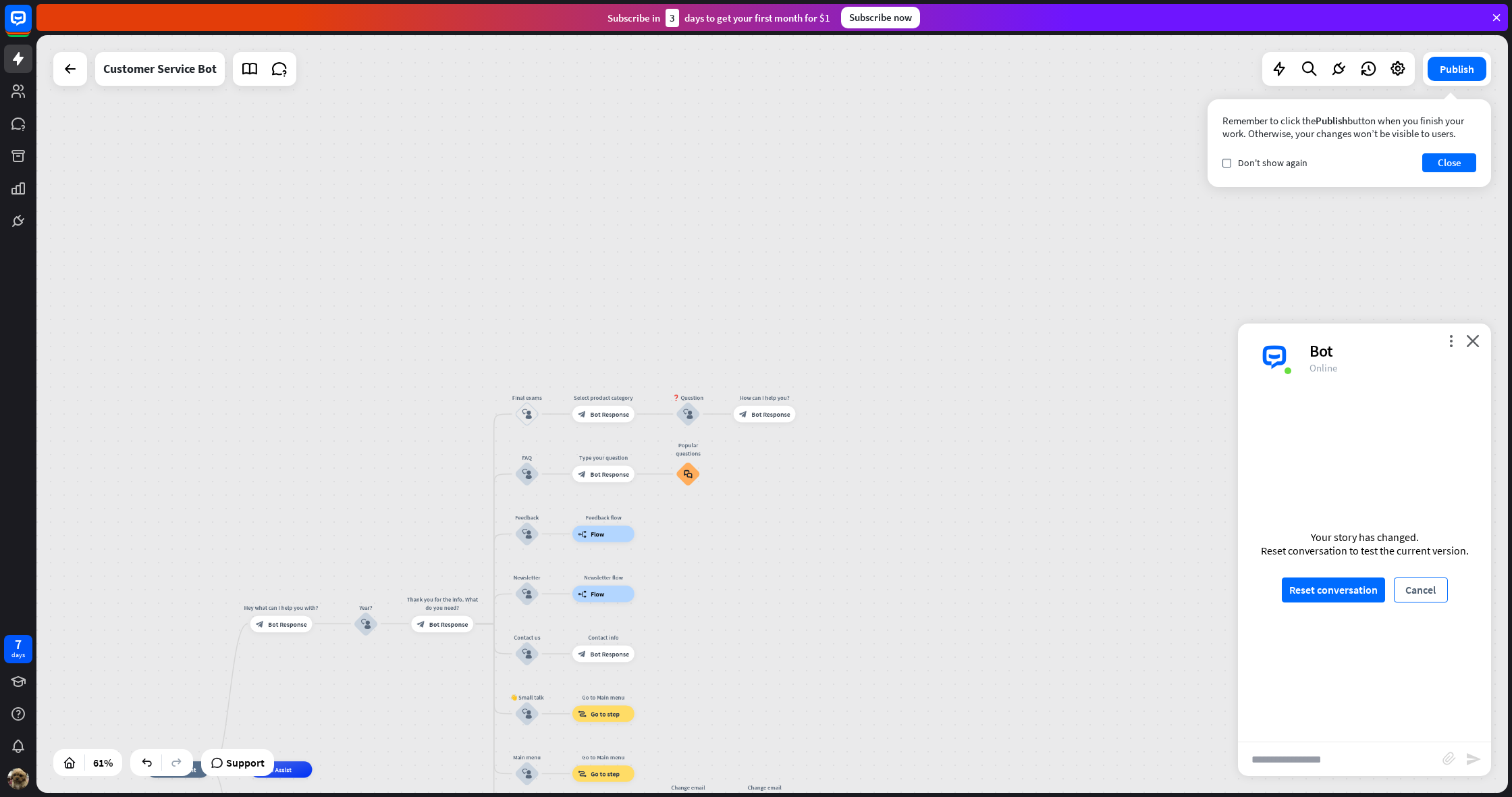
drag, startPoint x: 1426, startPoint y: 589, endPoint x: 1415, endPoint y: 589, distance: 11.0
click at [1429, 587] on button "Cancel" at bounding box center [1421, 589] width 54 height 25
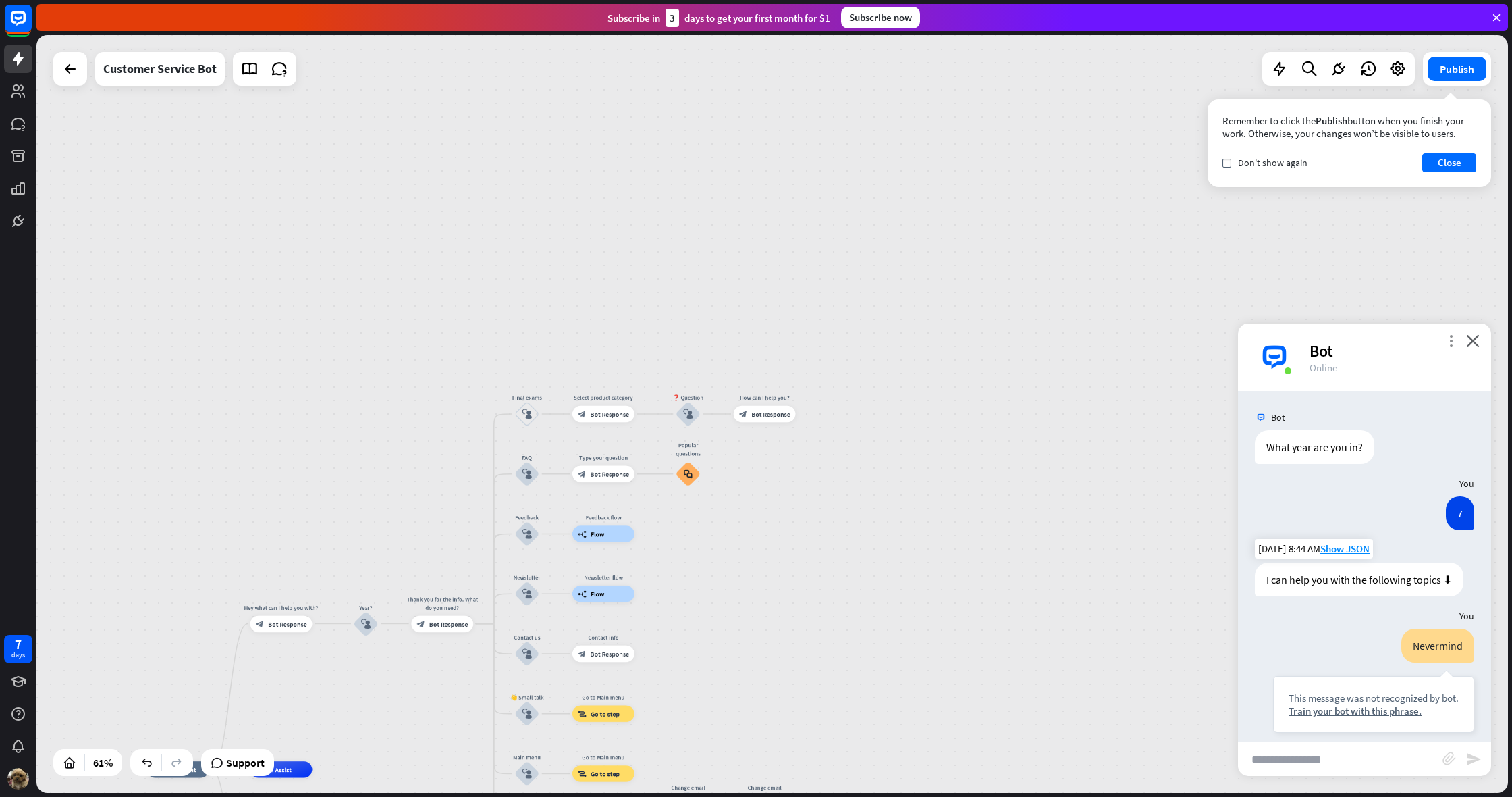
click at [1452, 340] on icon "more_vert" at bounding box center [1451, 340] width 13 height 13
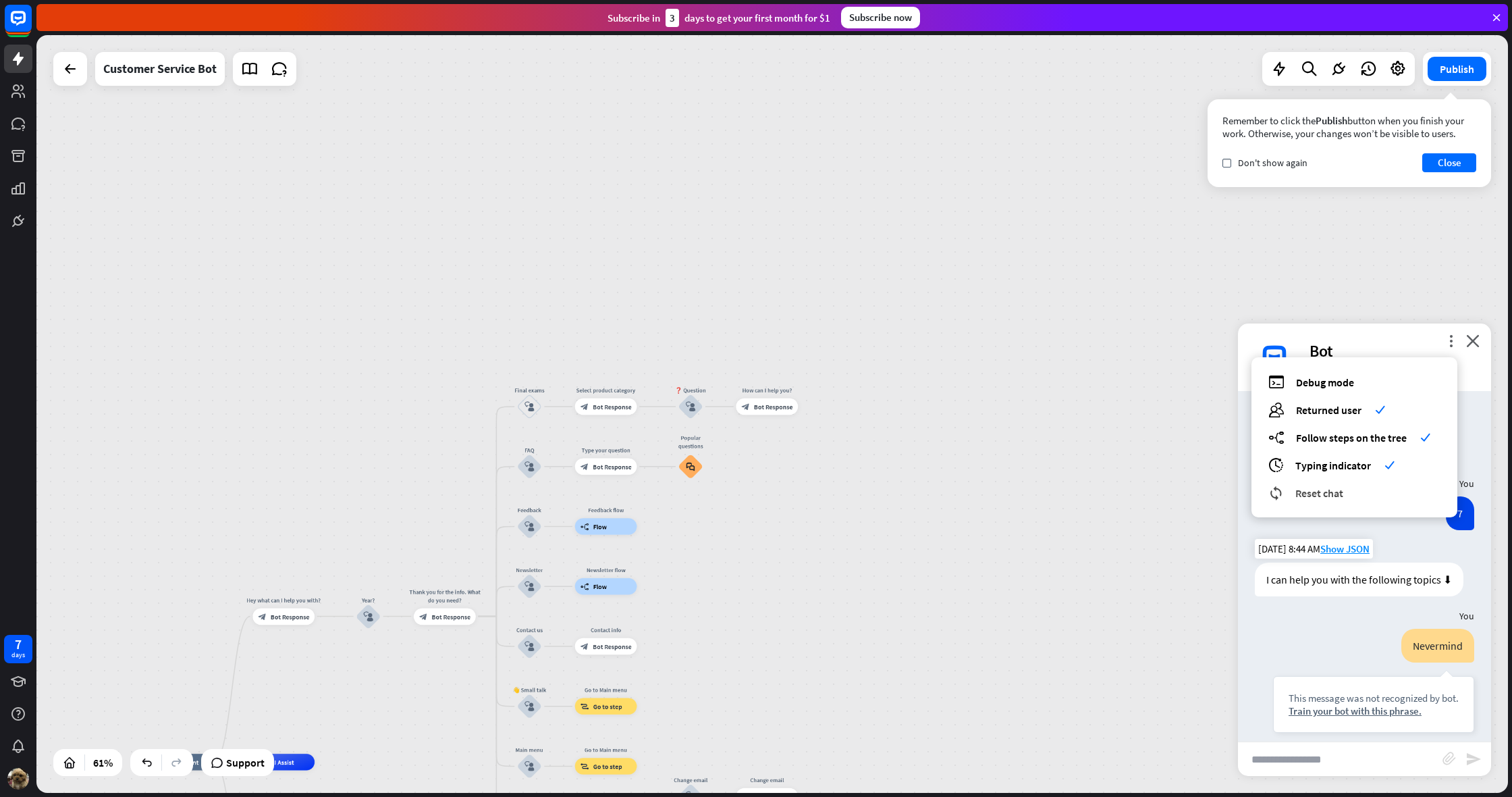
click at [1301, 498] on span "Reset chat" at bounding box center [1320, 493] width 48 height 14
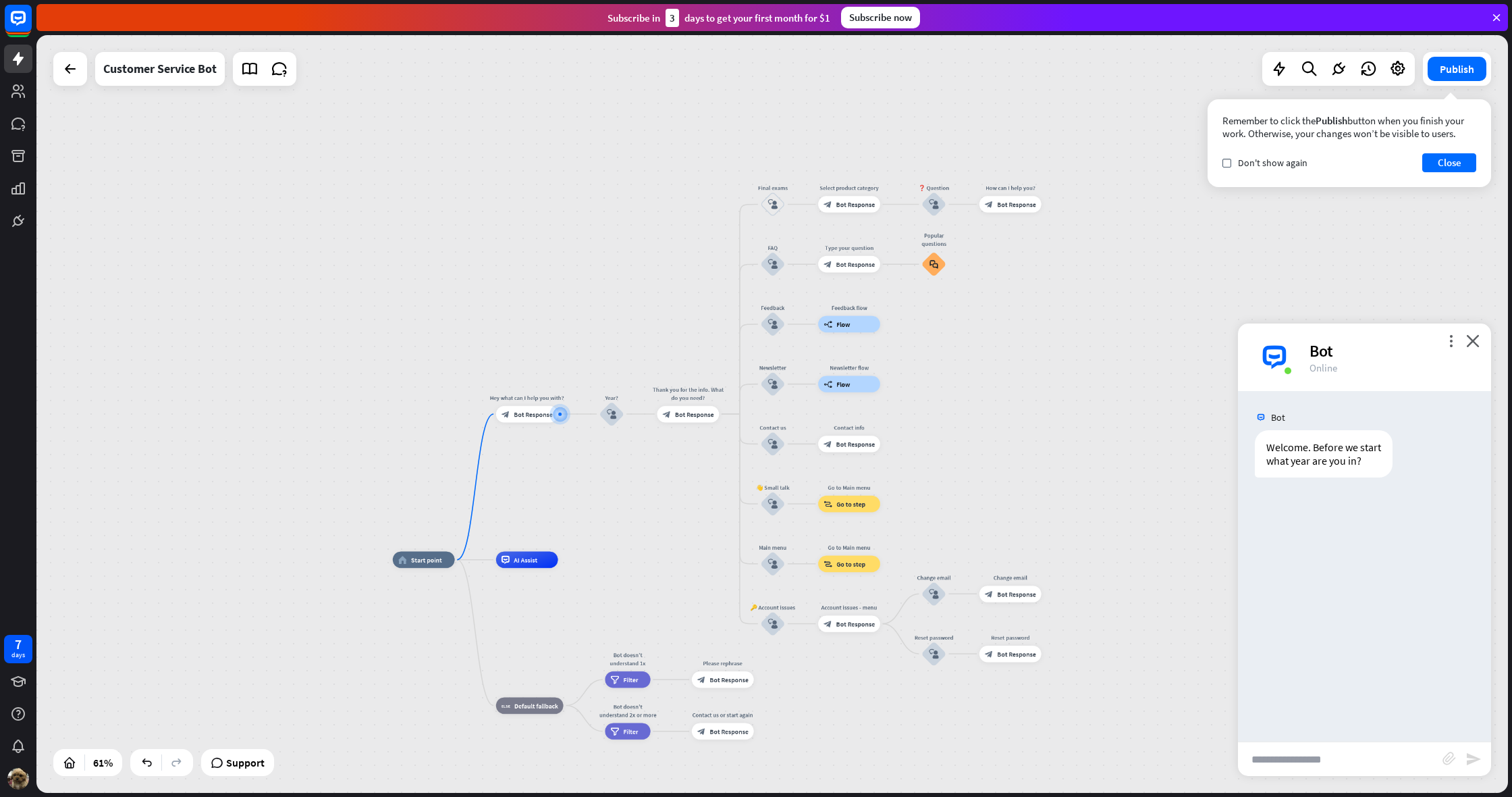
click at [1301, 761] on input "text" at bounding box center [1341, 759] width 205 height 34
type input "*"
click at [1466, 765] on icon "send" at bounding box center [1474, 759] width 17 height 17
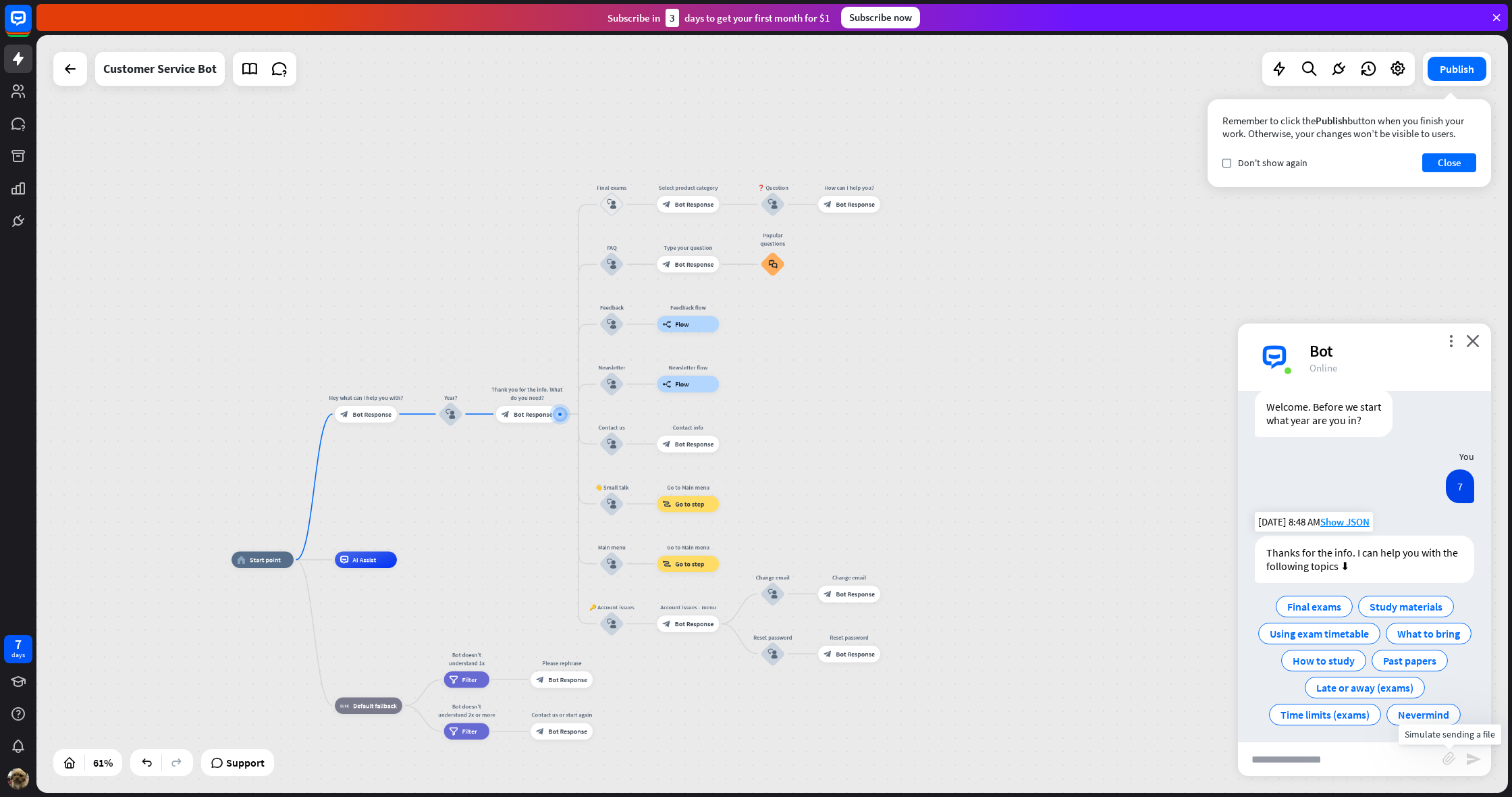
scroll to position [47, 0]
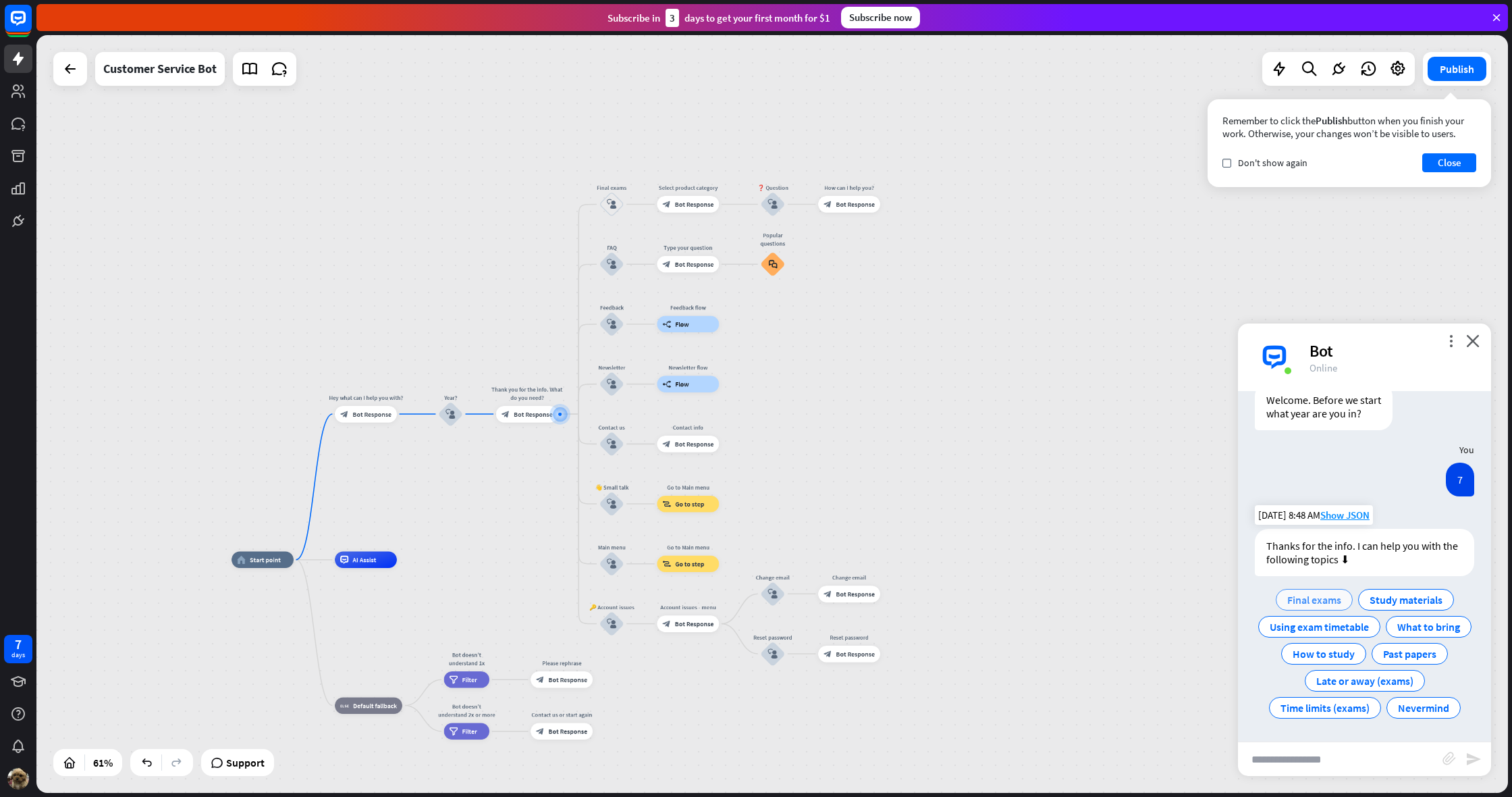
click at [1327, 605] on span "Final exams" at bounding box center [1314, 599] width 54 height 14
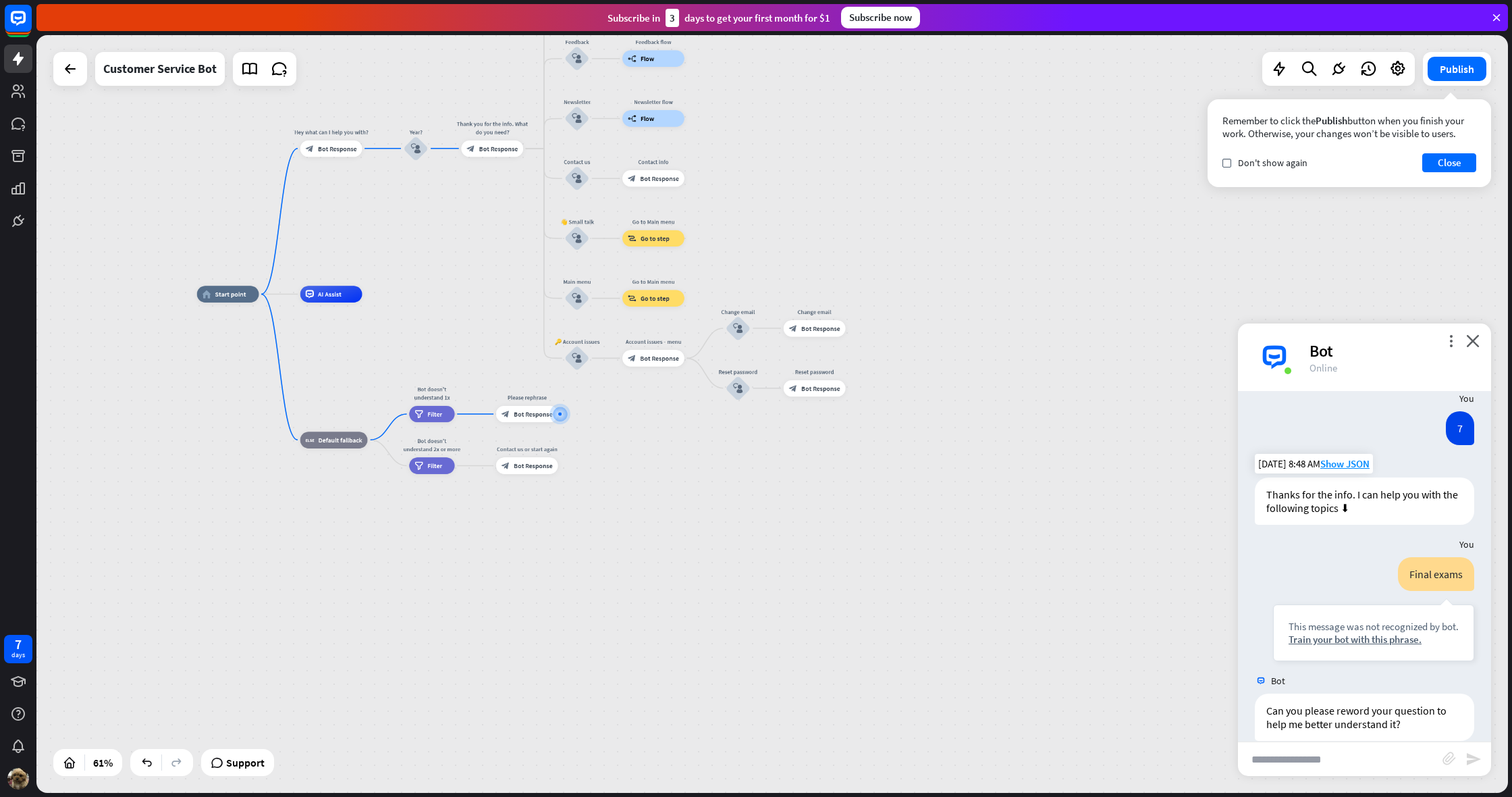
scroll to position [118, 0]
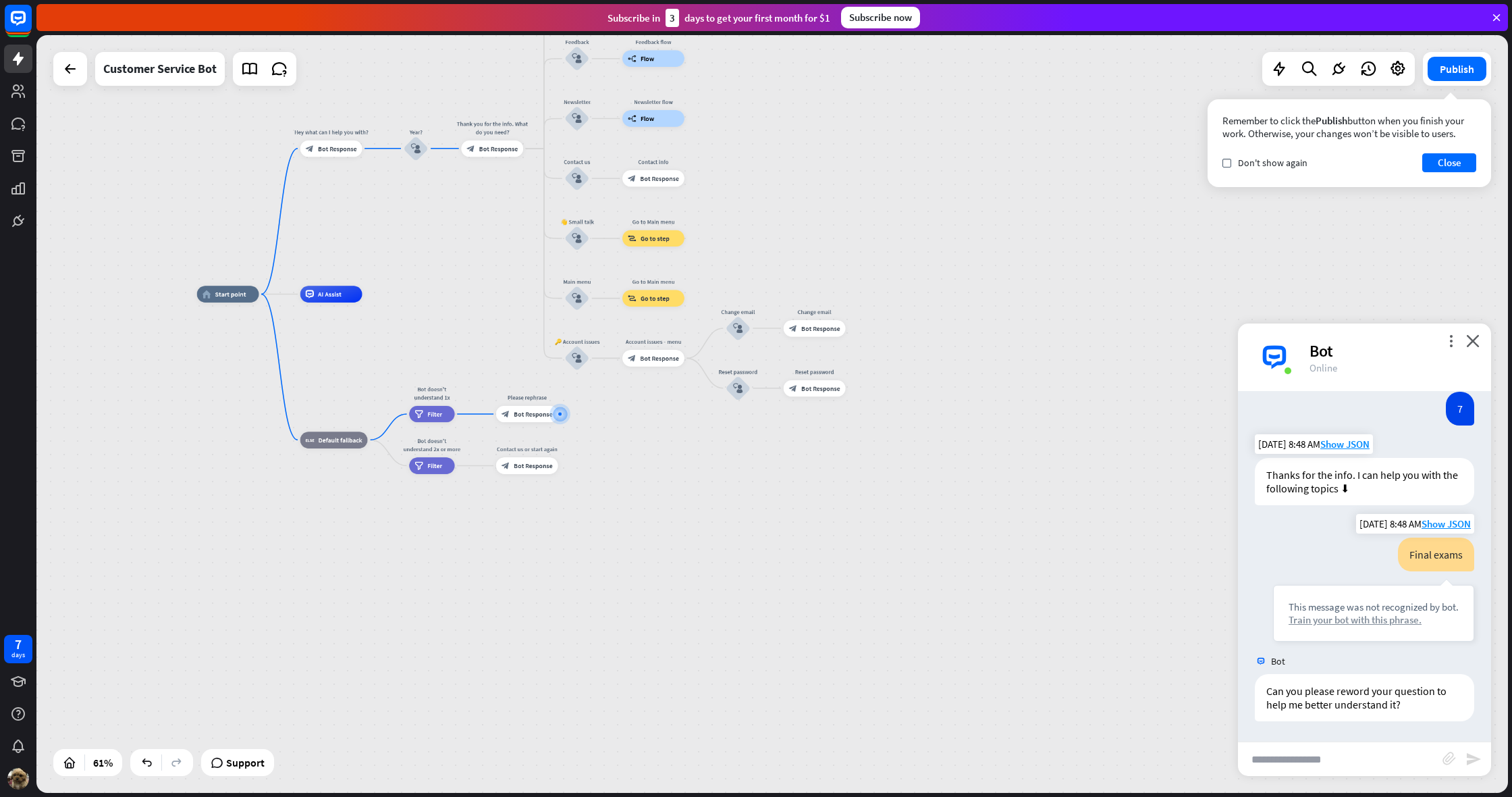
click at [1386, 620] on div "Train your bot with this phrase." at bounding box center [1374, 619] width 170 height 13
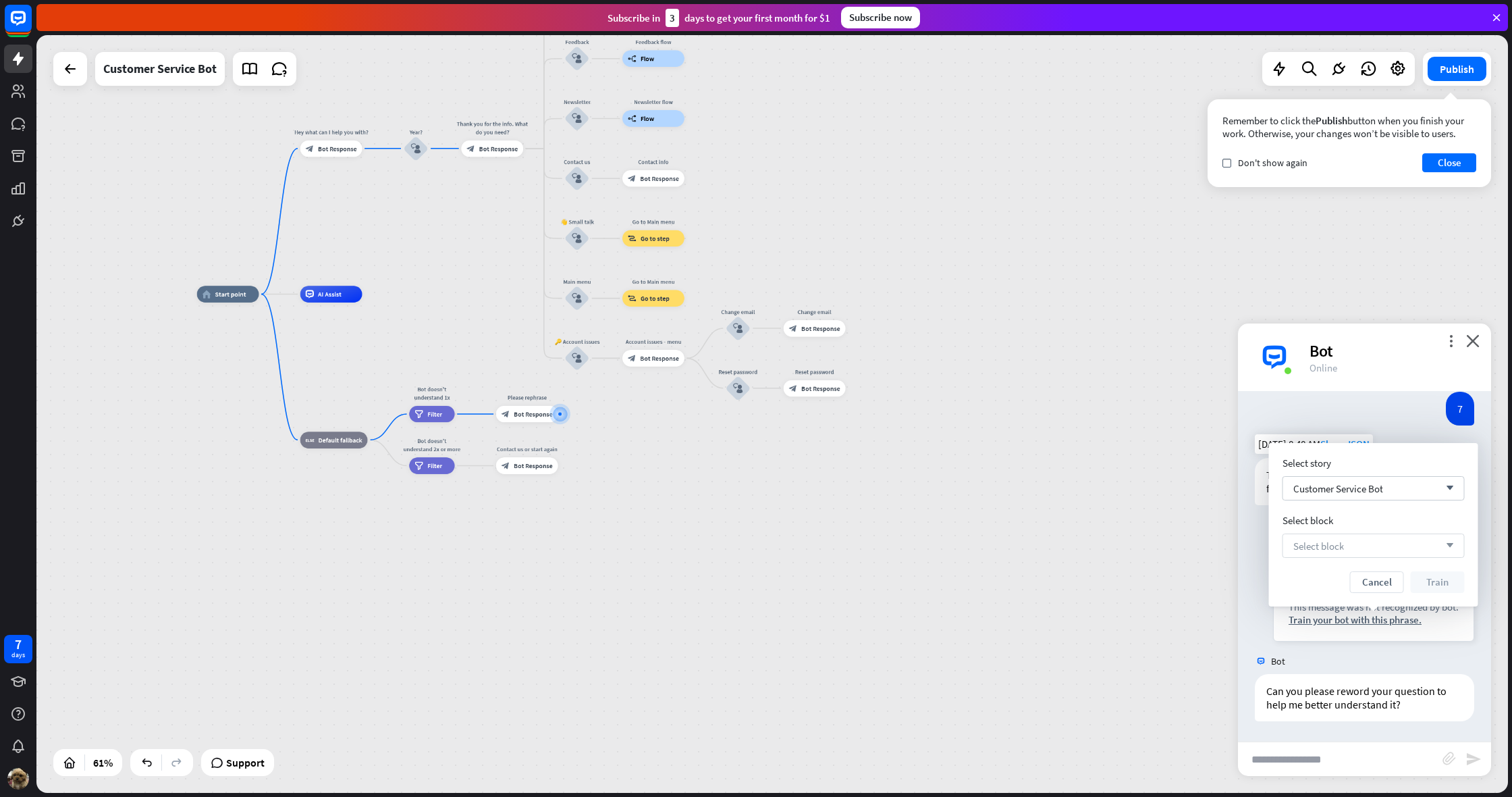
click at [1344, 547] on span "Select block" at bounding box center [1318, 545] width 50 height 13
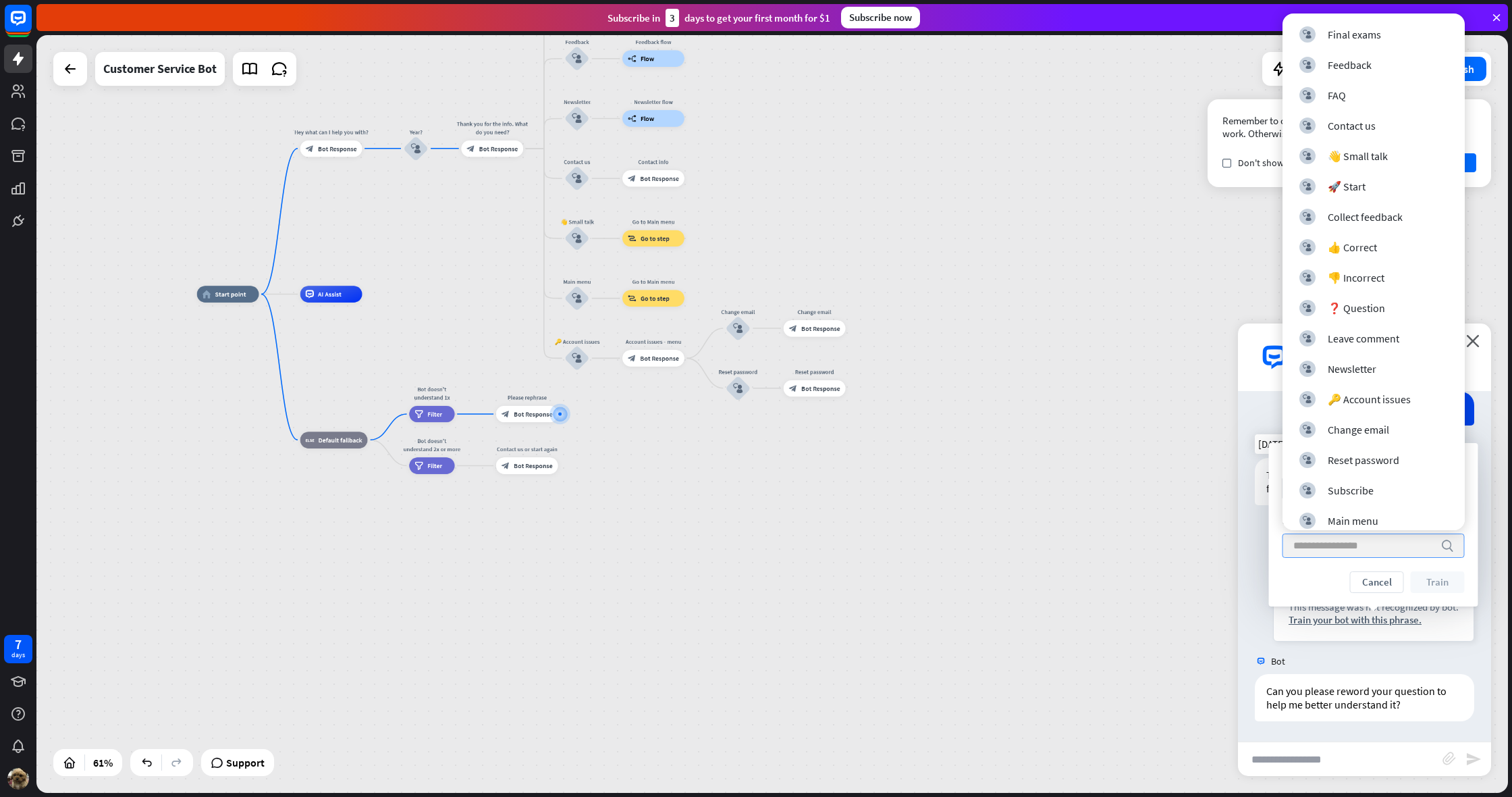
drag, startPoint x: 1293, startPoint y: 590, endPoint x: 1262, endPoint y: 579, distance: 32.9
click at [1293, 590] on div "Cancel Train" at bounding box center [1374, 582] width 182 height 22
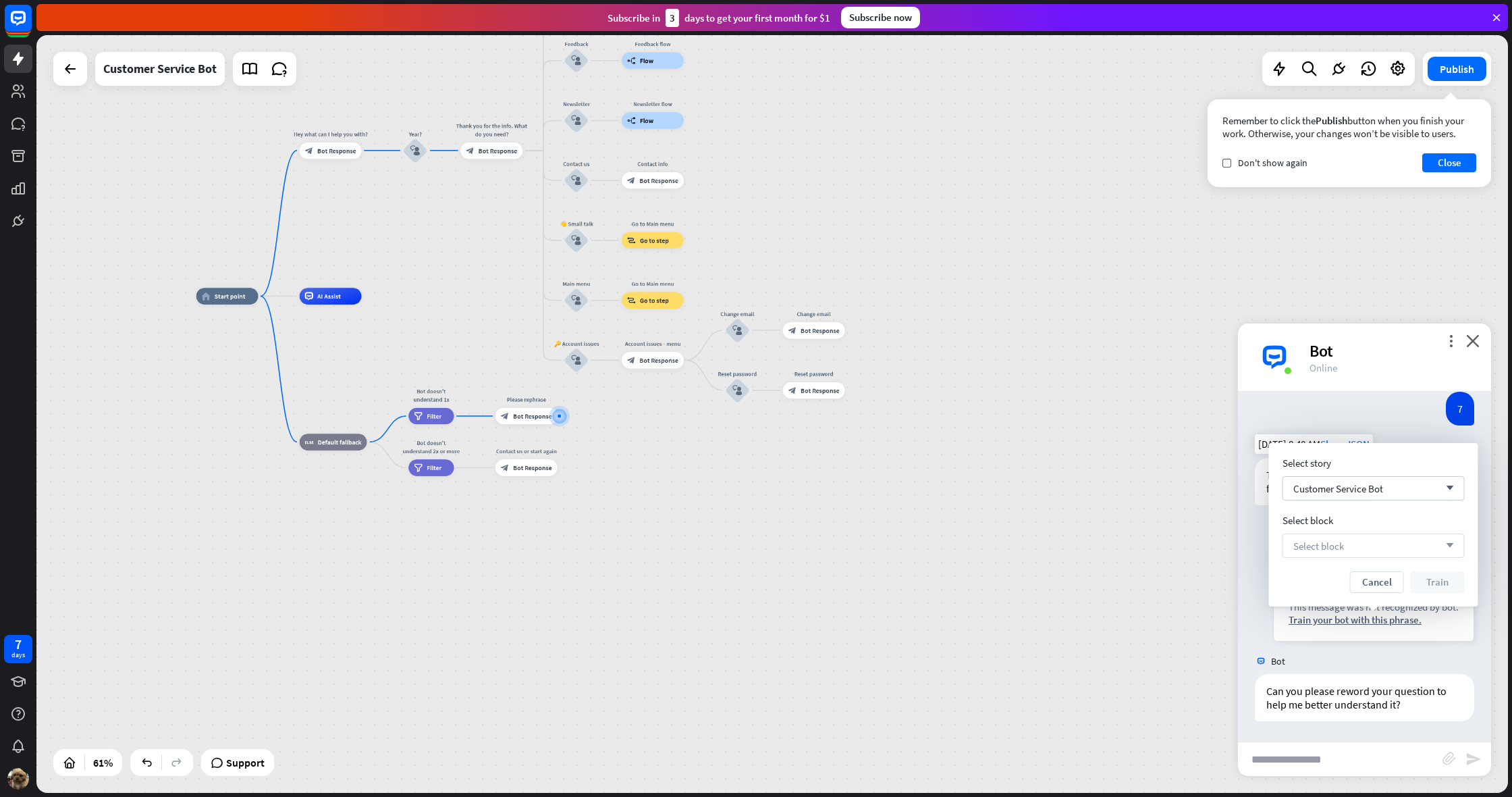
click at [922, 514] on div "home_2 Start point Hey what can I help you with? block_bot_response Bot Respons…" at bounding box center [647, 528] width 901 height 464
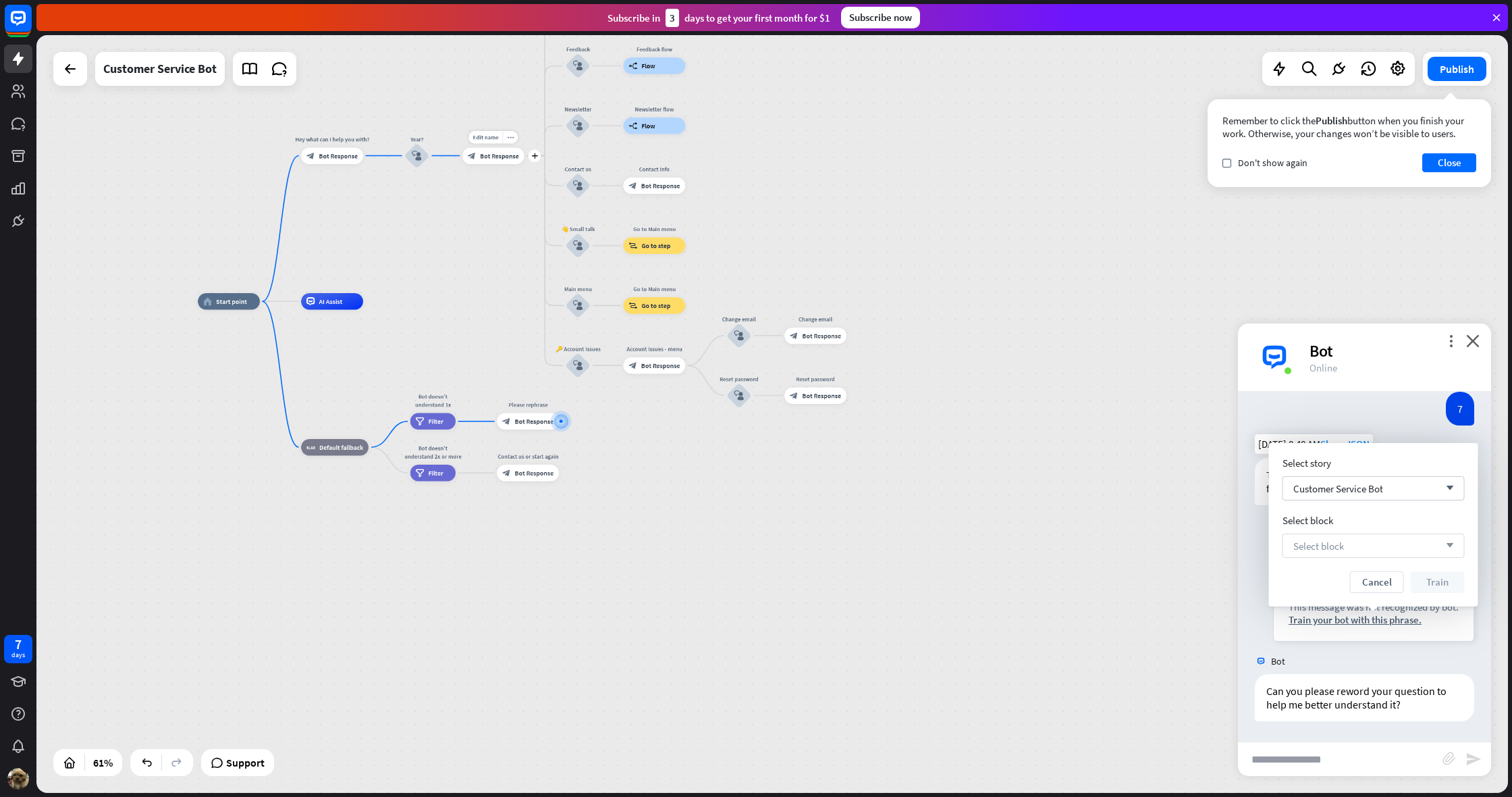
click at [506, 161] on div "block_bot_response Bot Response" at bounding box center [493, 156] width 62 height 17
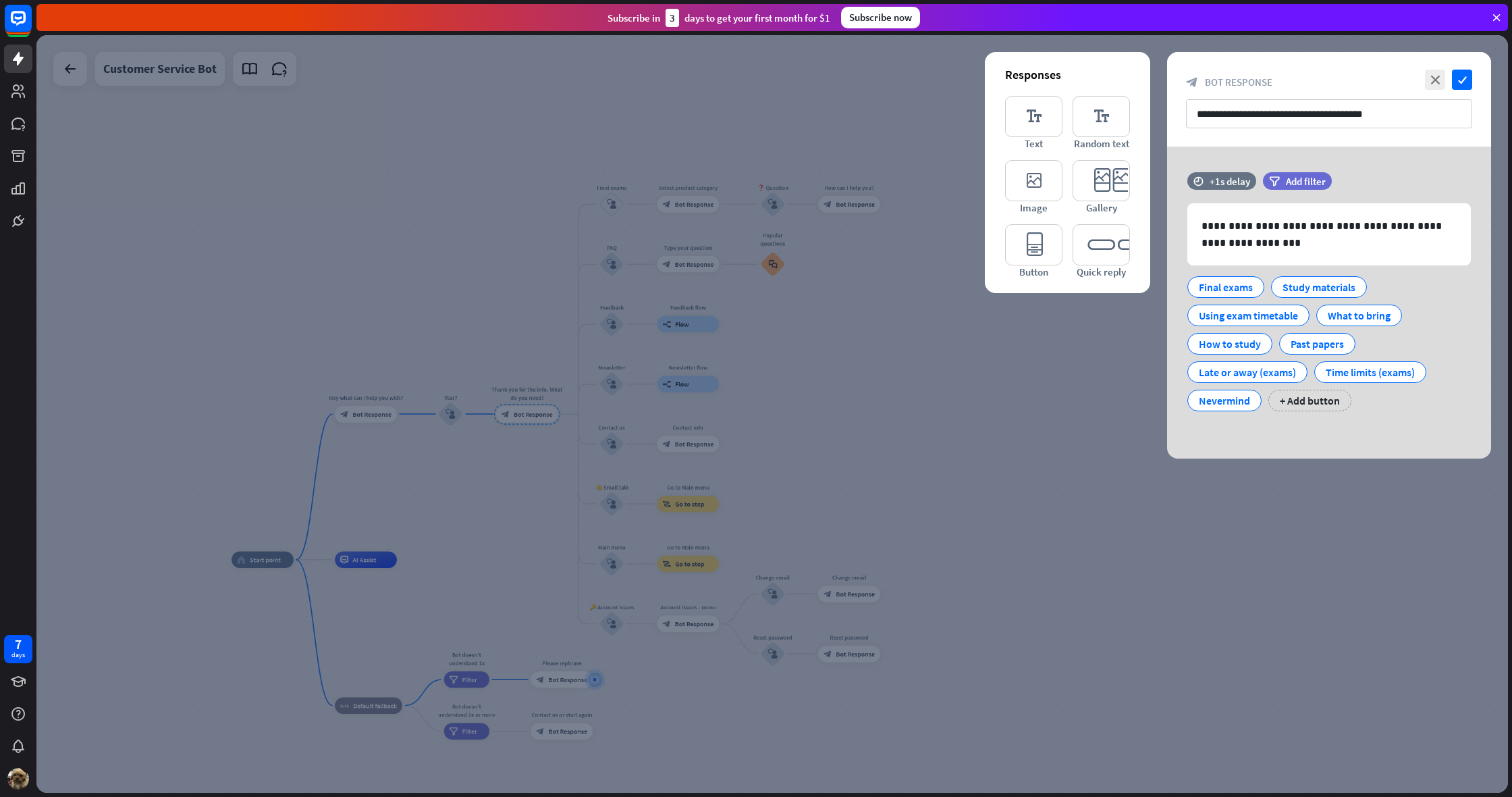
click at [974, 194] on div at bounding box center [772, 414] width 1472 height 757
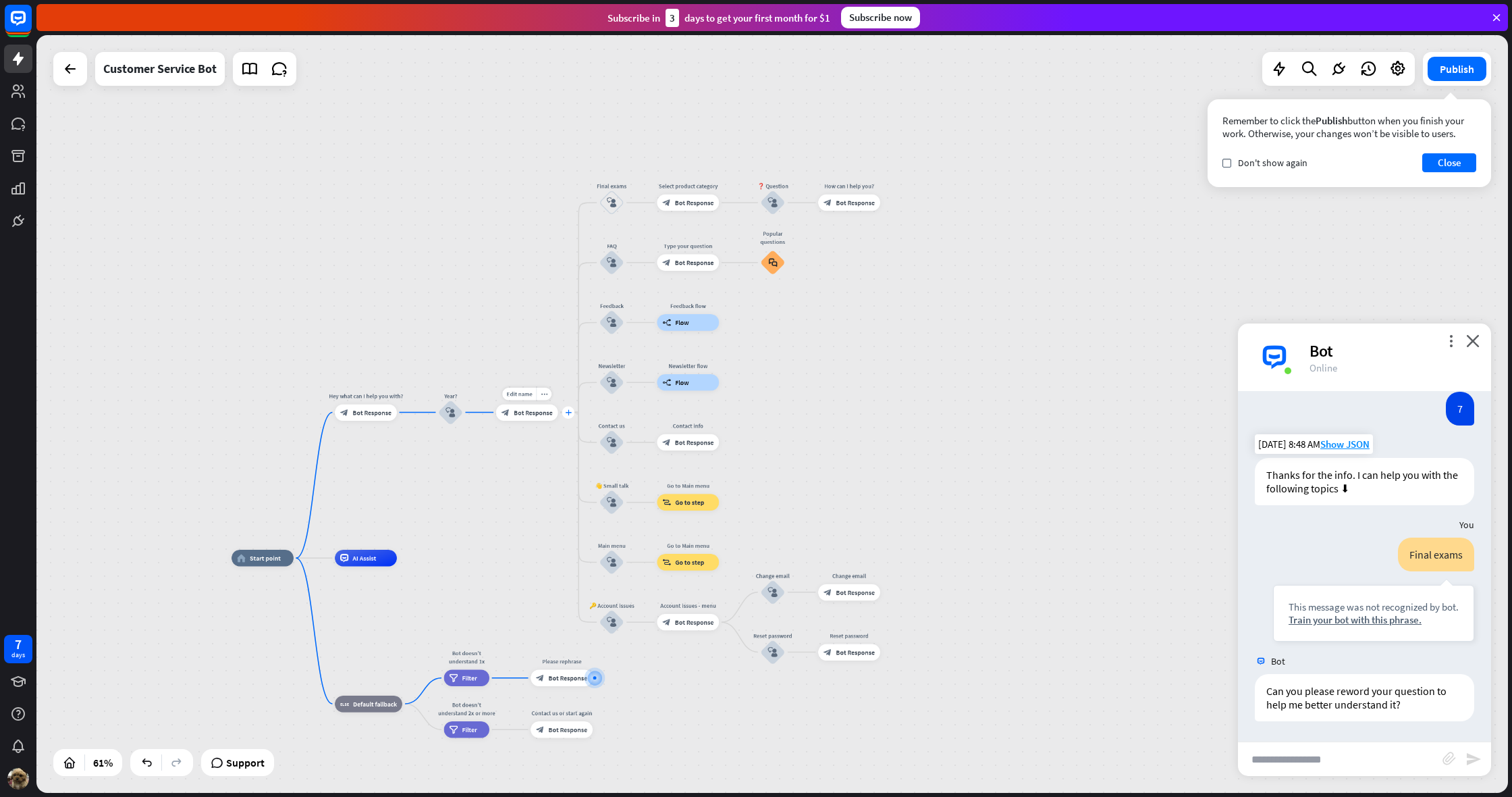
click at [567, 414] on icon "plus" at bounding box center [568, 412] width 6 height 6
click at [562, 406] on div "plus" at bounding box center [565, 408] width 12 height 12
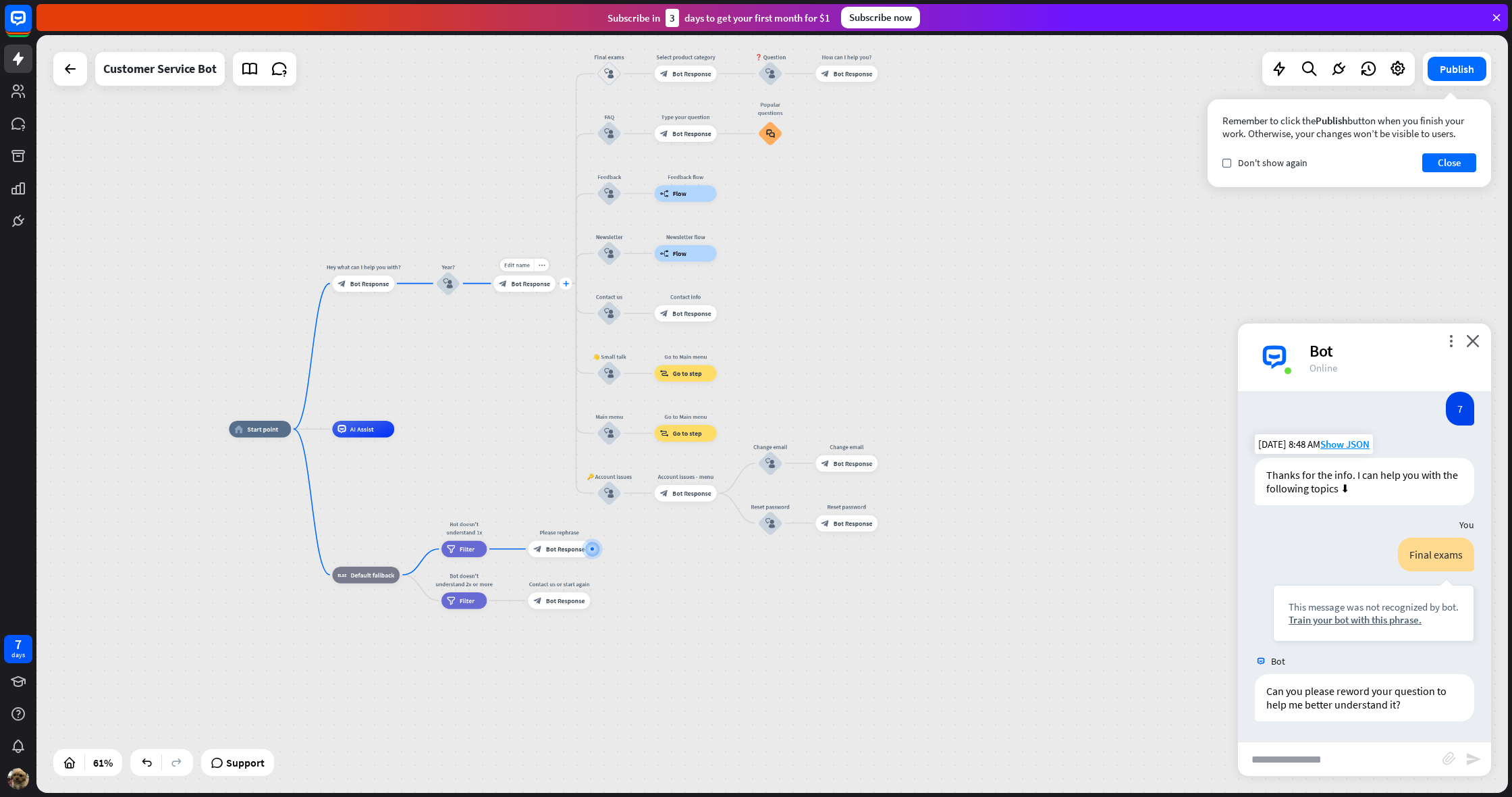
click at [569, 284] on div "plus" at bounding box center [565, 283] width 12 height 12
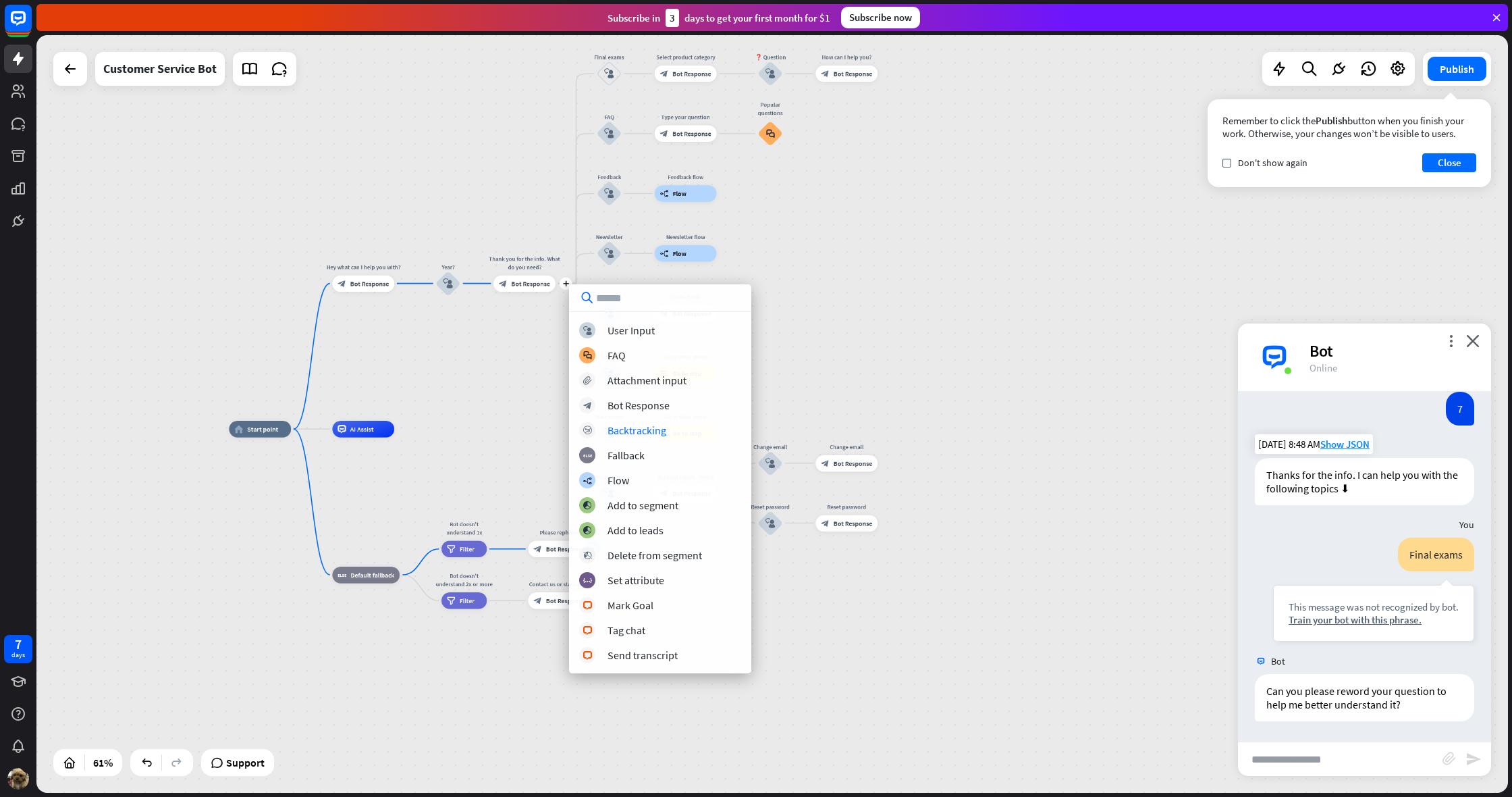
drag, startPoint x: 851, startPoint y: 368, endPoint x: 830, endPoint y: 437, distance: 72.1
click at [851, 368] on div "home_2 Start point Hey what can I help you with? block_bot_response Bot Respons…" at bounding box center [772, 414] width 1472 height 757
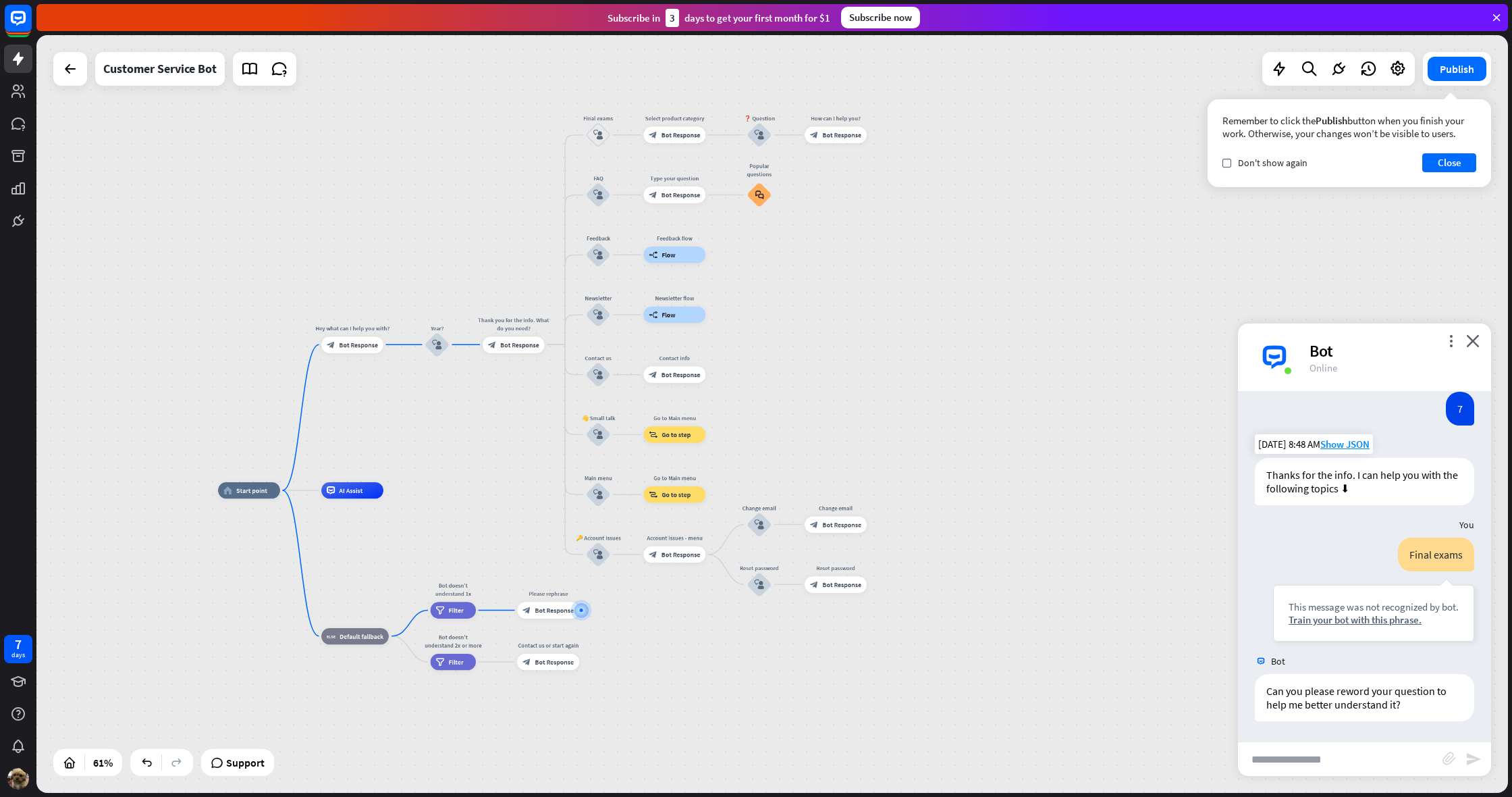
drag, startPoint x: 914, startPoint y: 550, endPoint x: 929, endPoint y: 609, distance: 60.9
click at [922, 610] on div "home_2 Start point Hey what can I help you with? block_bot_response Bot Respons…" at bounding box center [668, 722] width 901 height 464
click at [856, 565] on icon "more_horiz" at bounding box center [853, 565] width 7 height 6
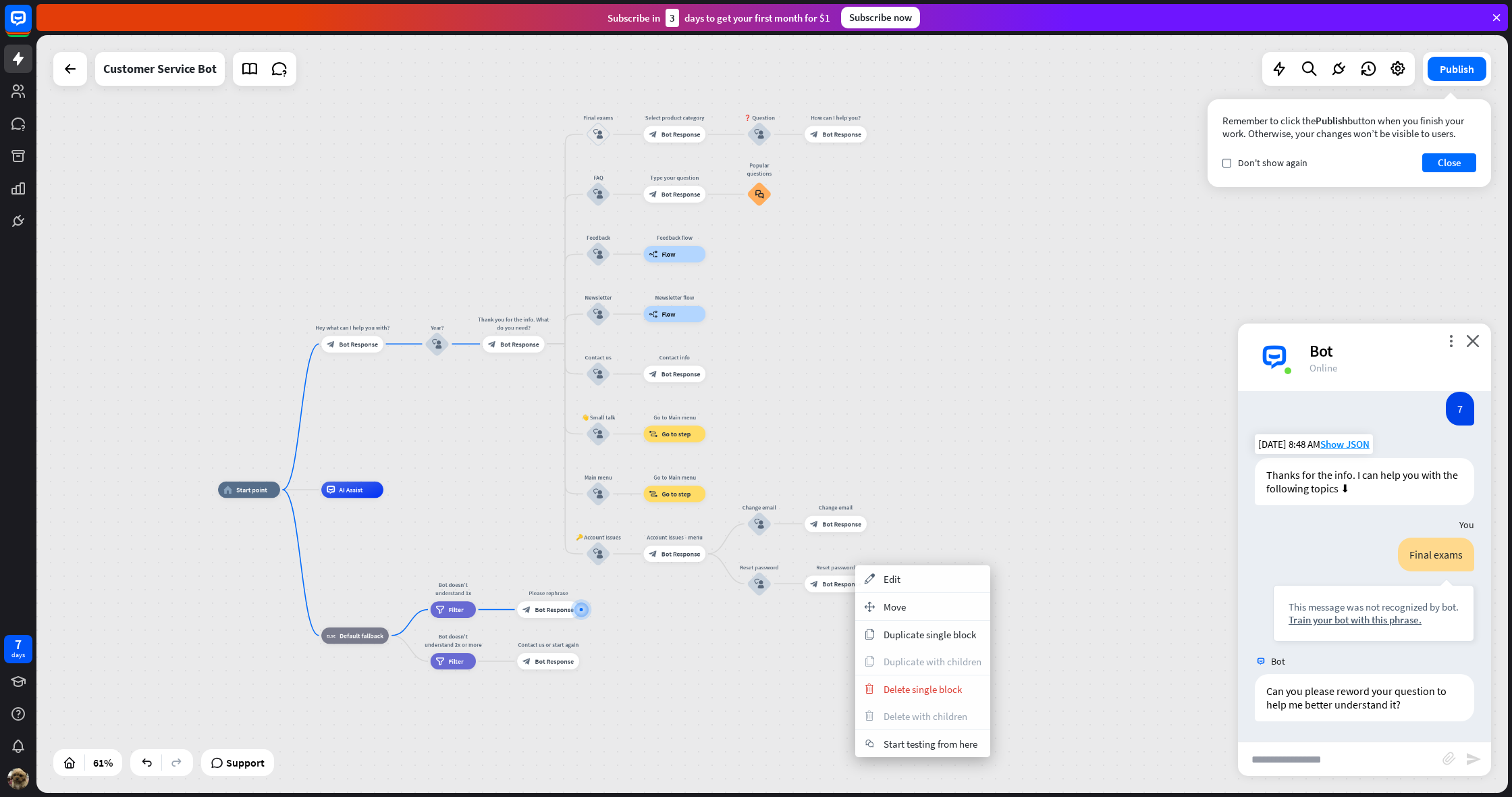
click at [829, 689] on div "home_2 Start point Hey what can I help you with? block_bot_response Bot Respons…" at bounding box center [668, 721] width 901 height 464
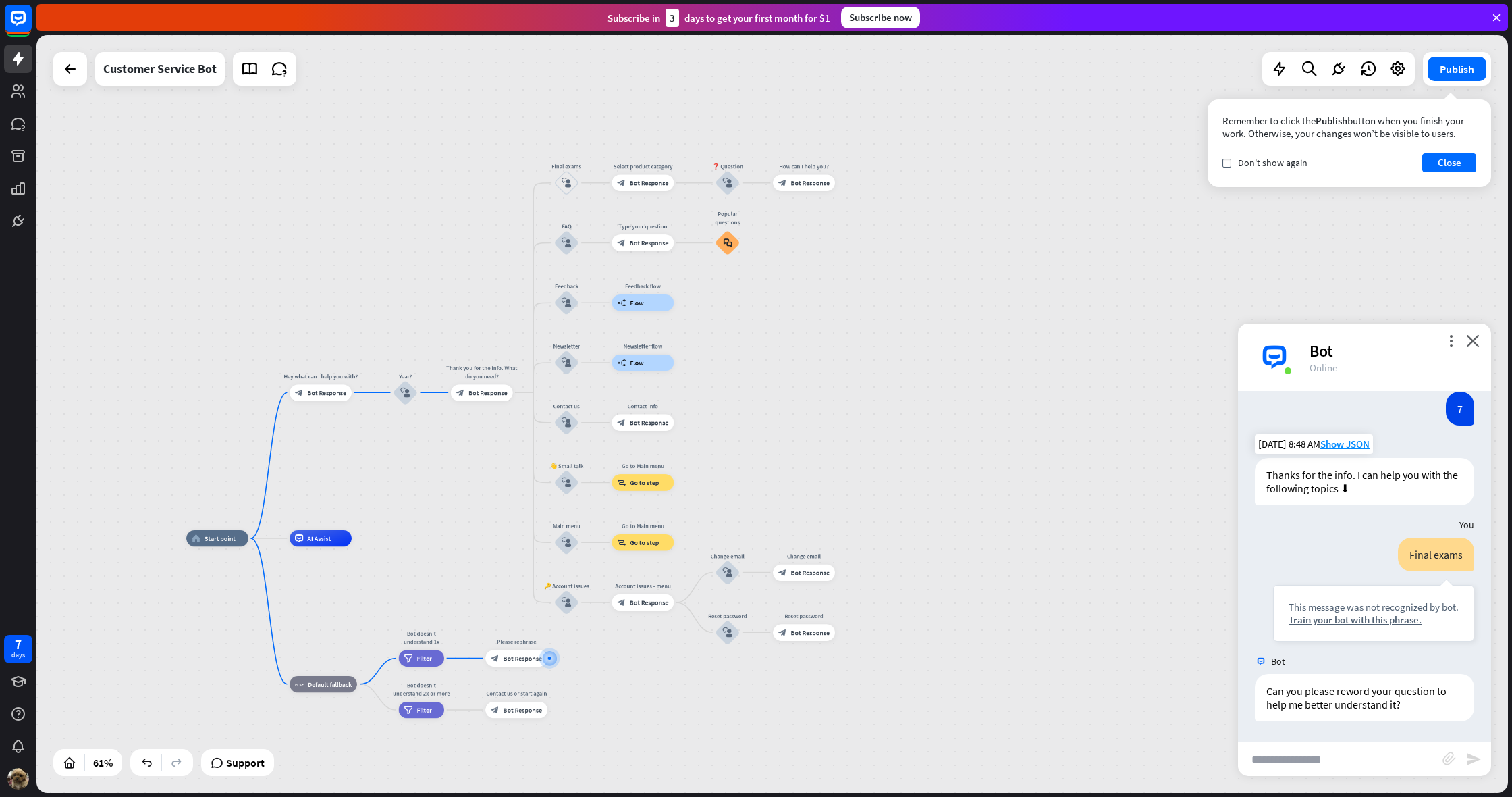
drag, startPoint x: 877, startPoint y: 623, endPoint x: 881, endPoint y: 718, distance: 95.1
click at [881, 718] on div "home_2 Start point Hey what can I help you with? block_bot_response Bot Respons…" at bounding box center [637, 770] width 901 height 464
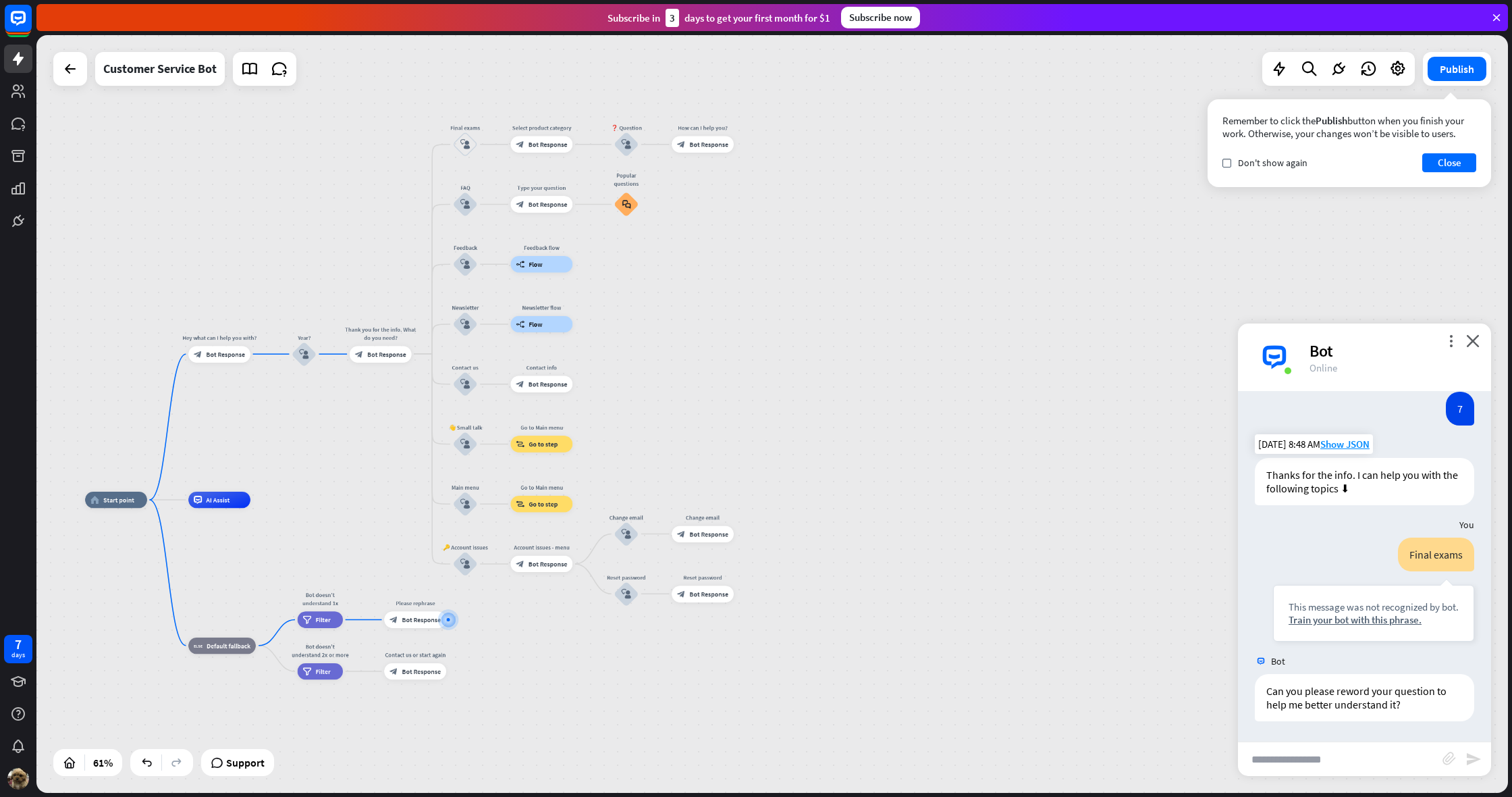
drag, startPoint x: 920, startPoint y: 721, endPoint x: 816, endPoint y: 681, distance: 111.4
click at [816, 681] on div "home_2 Start point Hey what can I help you with? block_bot_response Bot Respons…" at bounding box center [535, 731] width 901 height 464
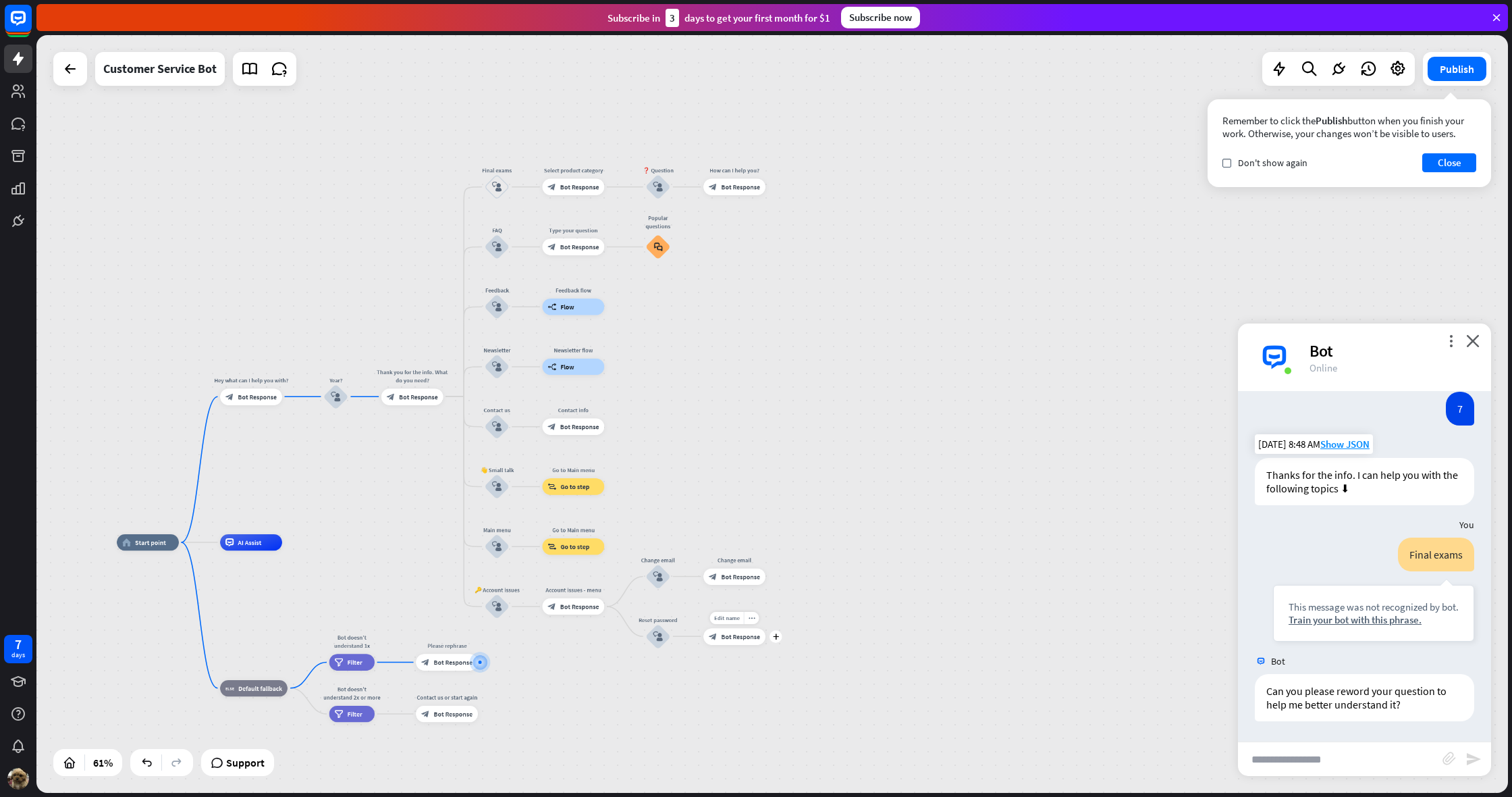
drag, startPoint x: 453, startPoint y: 161, endPoint x: 774, endPoint y: 679, distance: 609.4
click at [777, 674] on div "home_2 Start point Hey what can I help you with? block_bot_response Bot Respons…" at bounding box center [772, 414] width 1472 height 757
drag, startPoint x: 781, startPoint y: 645, endPoint x: 574, endPoint y: 450, distance: 284.4
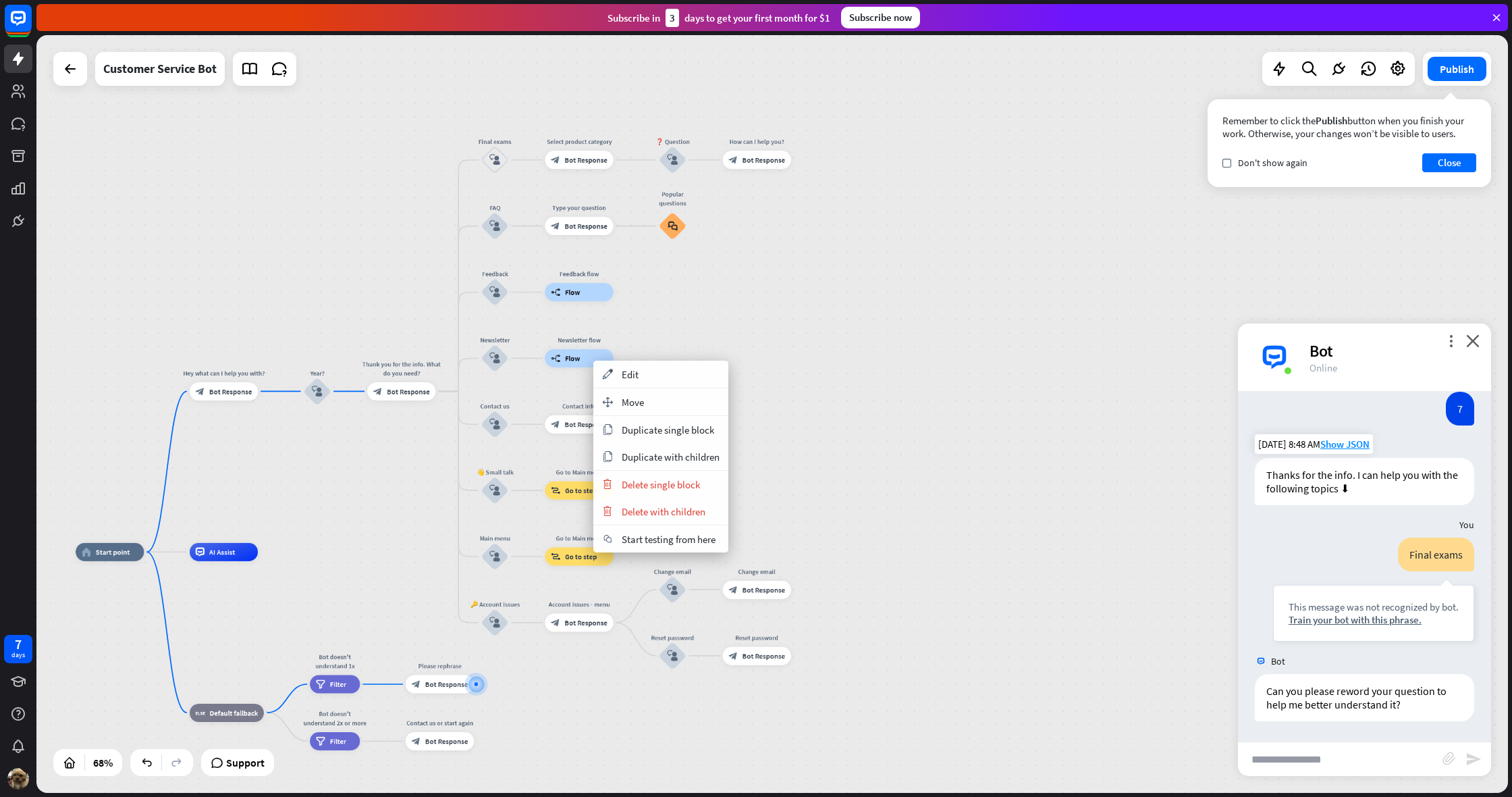
click at [781, 447] on div "home_2 Start point Hey what can I help you with? block_bot_response Bot Respons…" at bounding box center [772, 414] width 1472 height 757
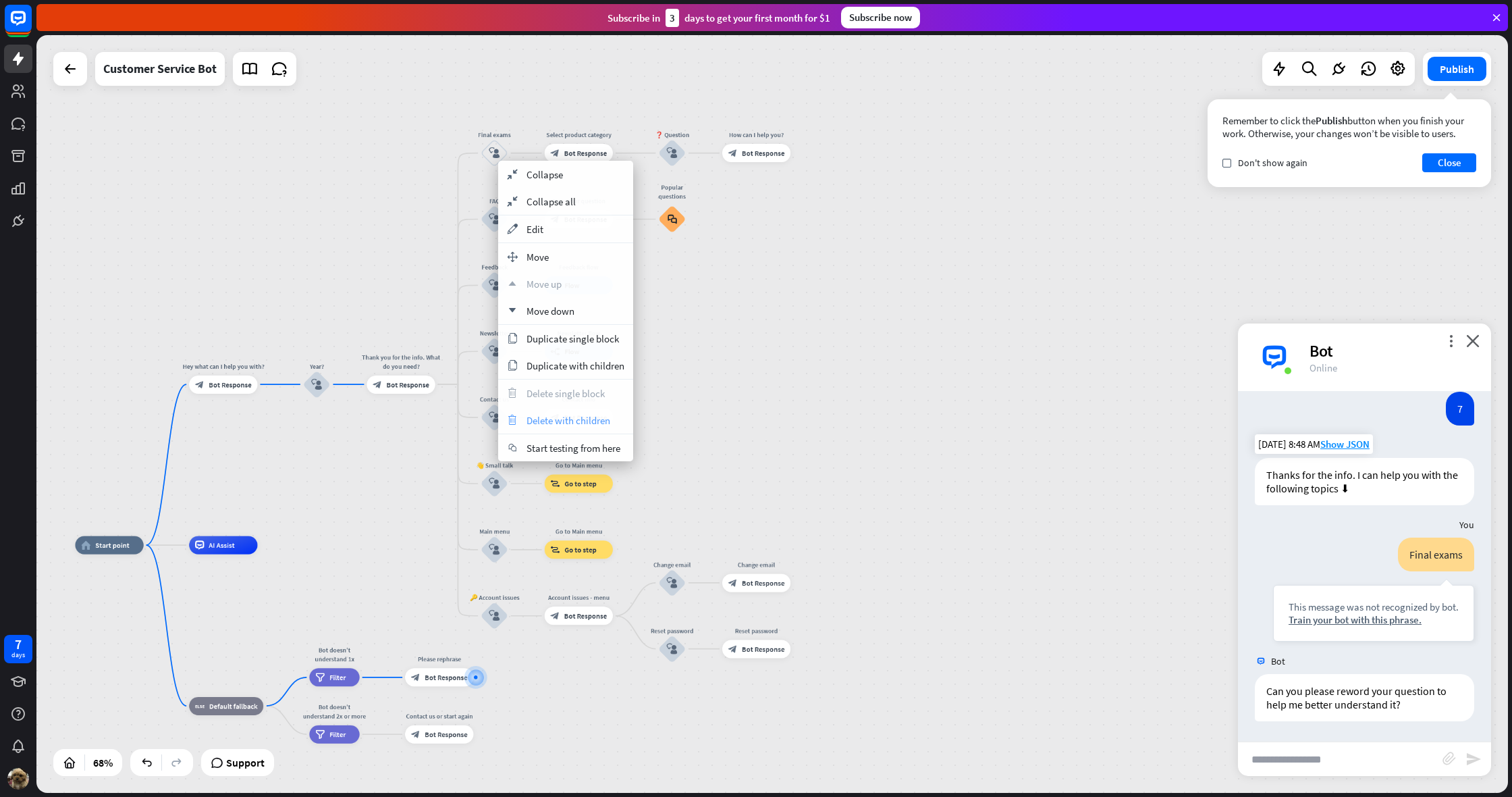
click at [604, 422] on span "Delete with children" at bounding box center [568, 420] width 83 height 13
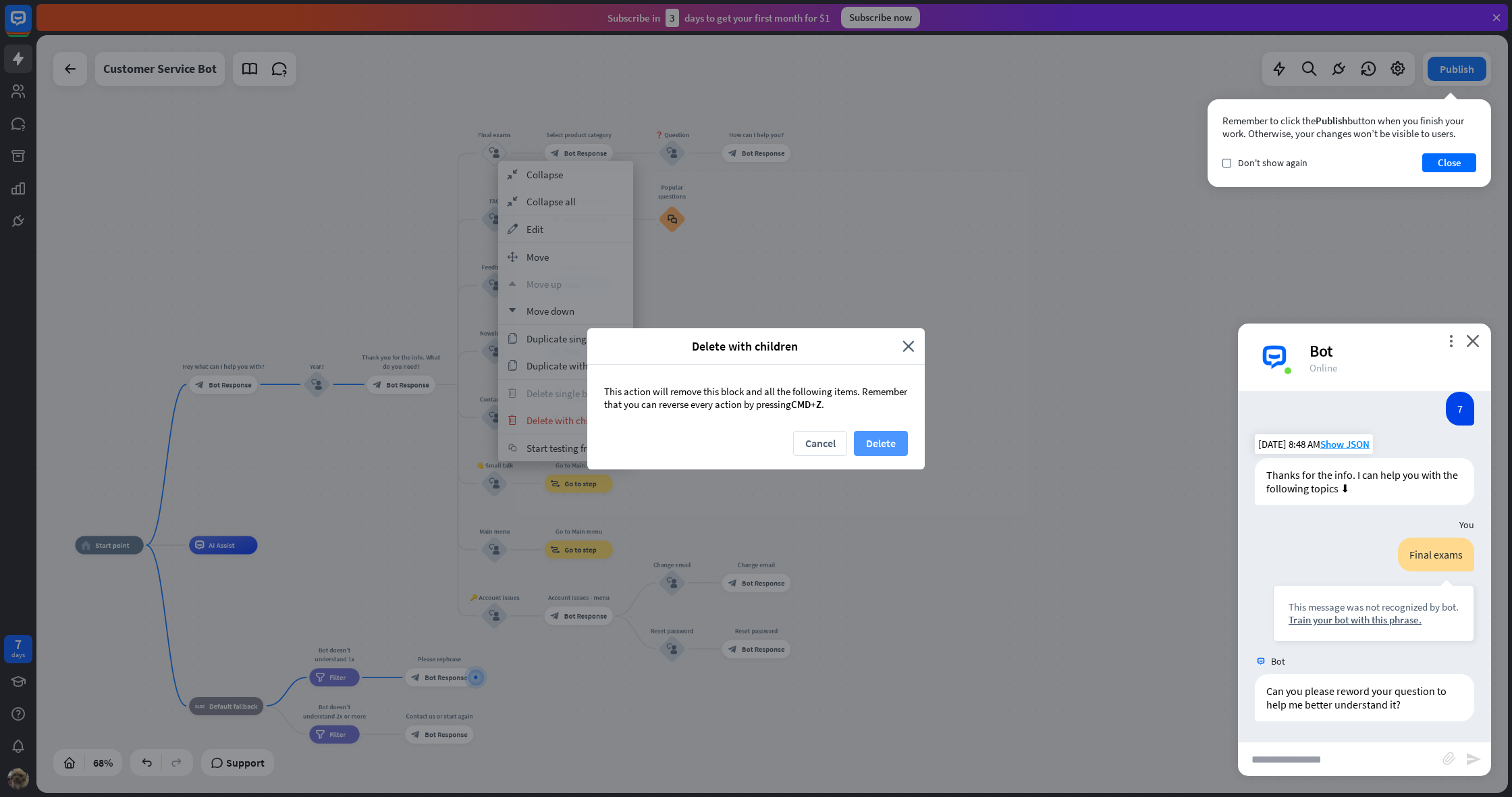
click at [873, 445] on button "Delete" at bounding box center [881, 443] width 54 height 25
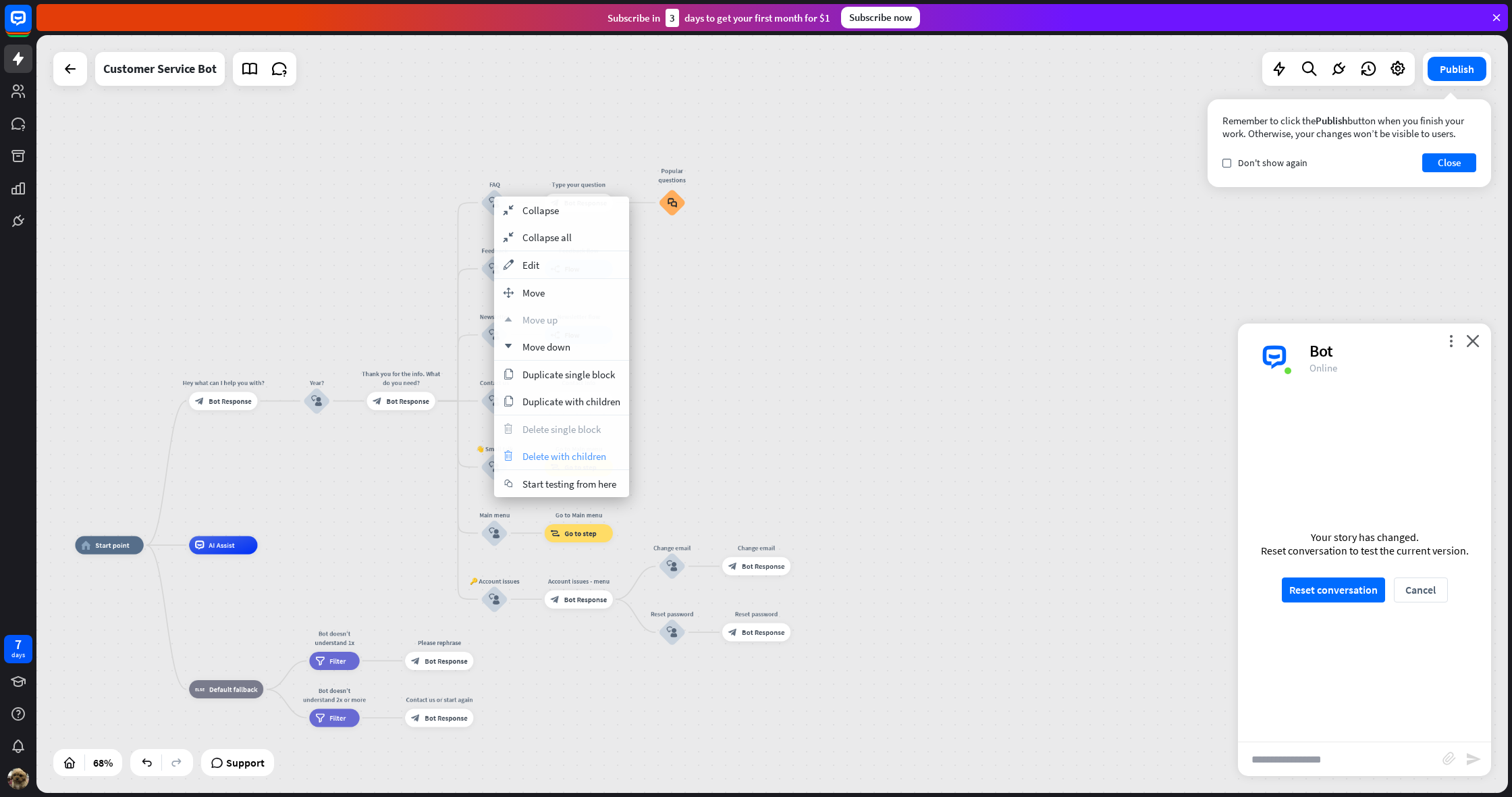
click at [588, 456] on span "Delete with children" at bounding box center [564, 456] width 83 height 13
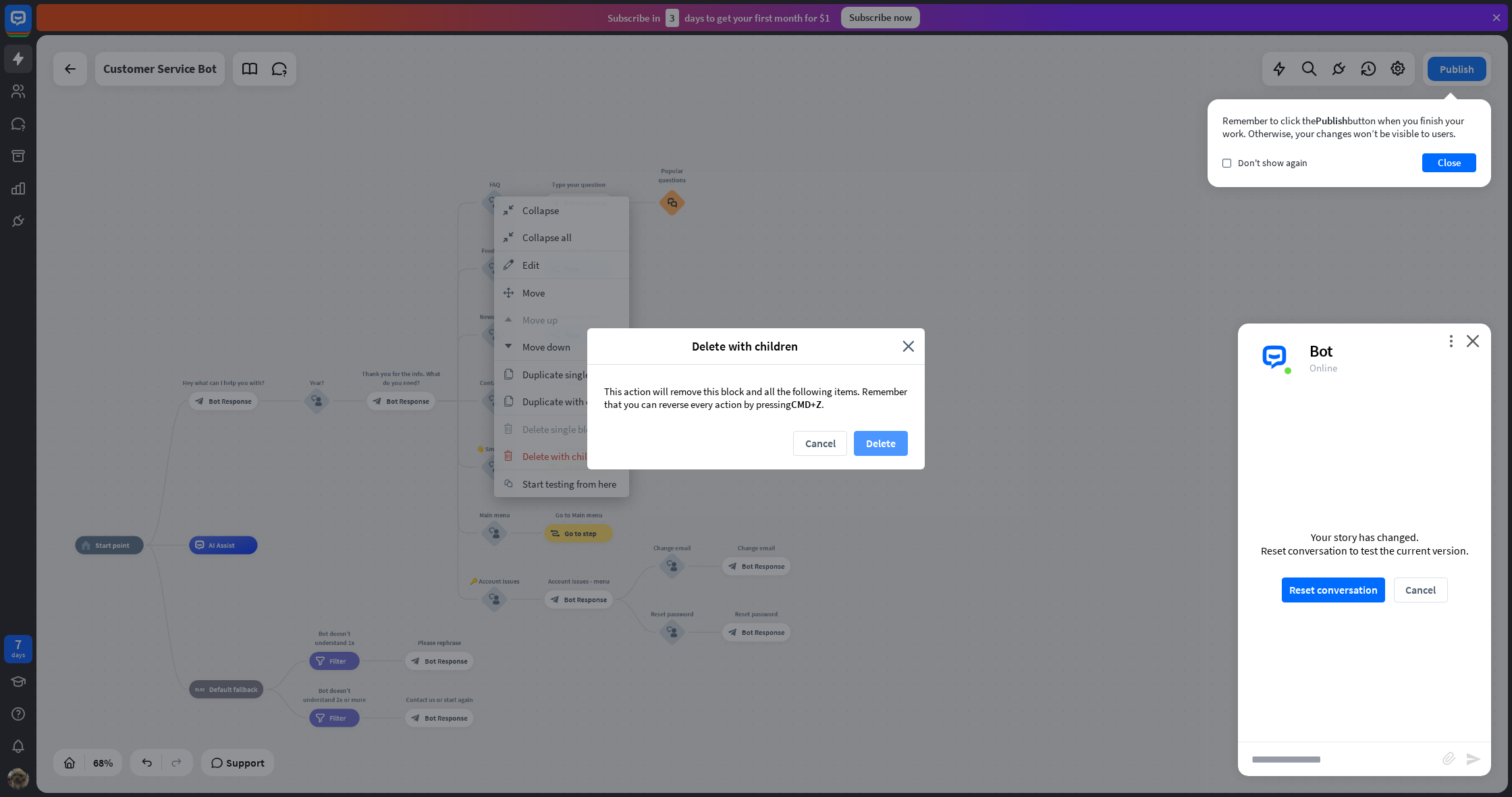
click at [877, 441] on button "Delete" at bounding box center [881, 443] width 54 height 25
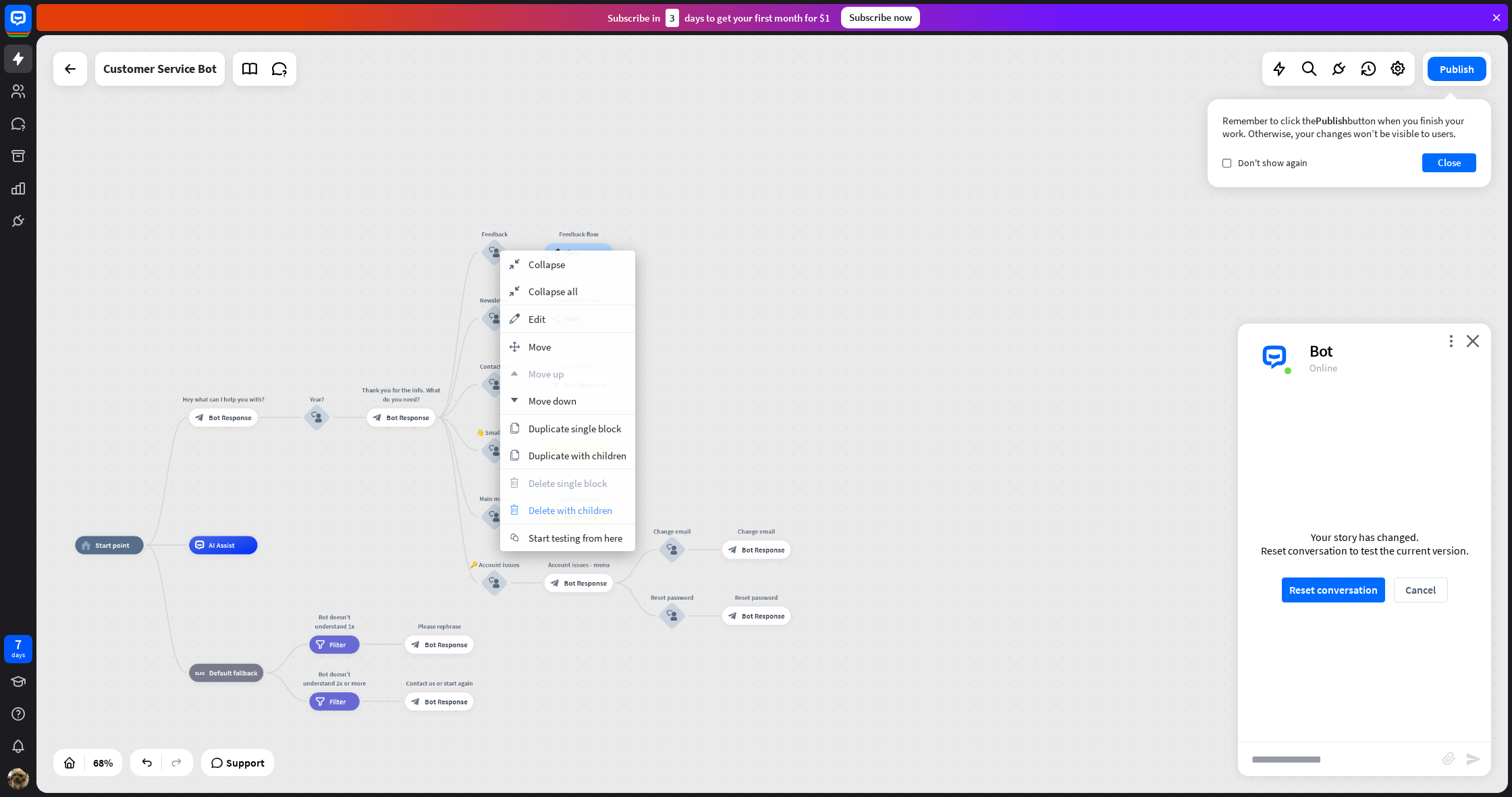
click at [615, 514] on div "trash Delete with children" at bounding box center [568, 510] width 135 height 27
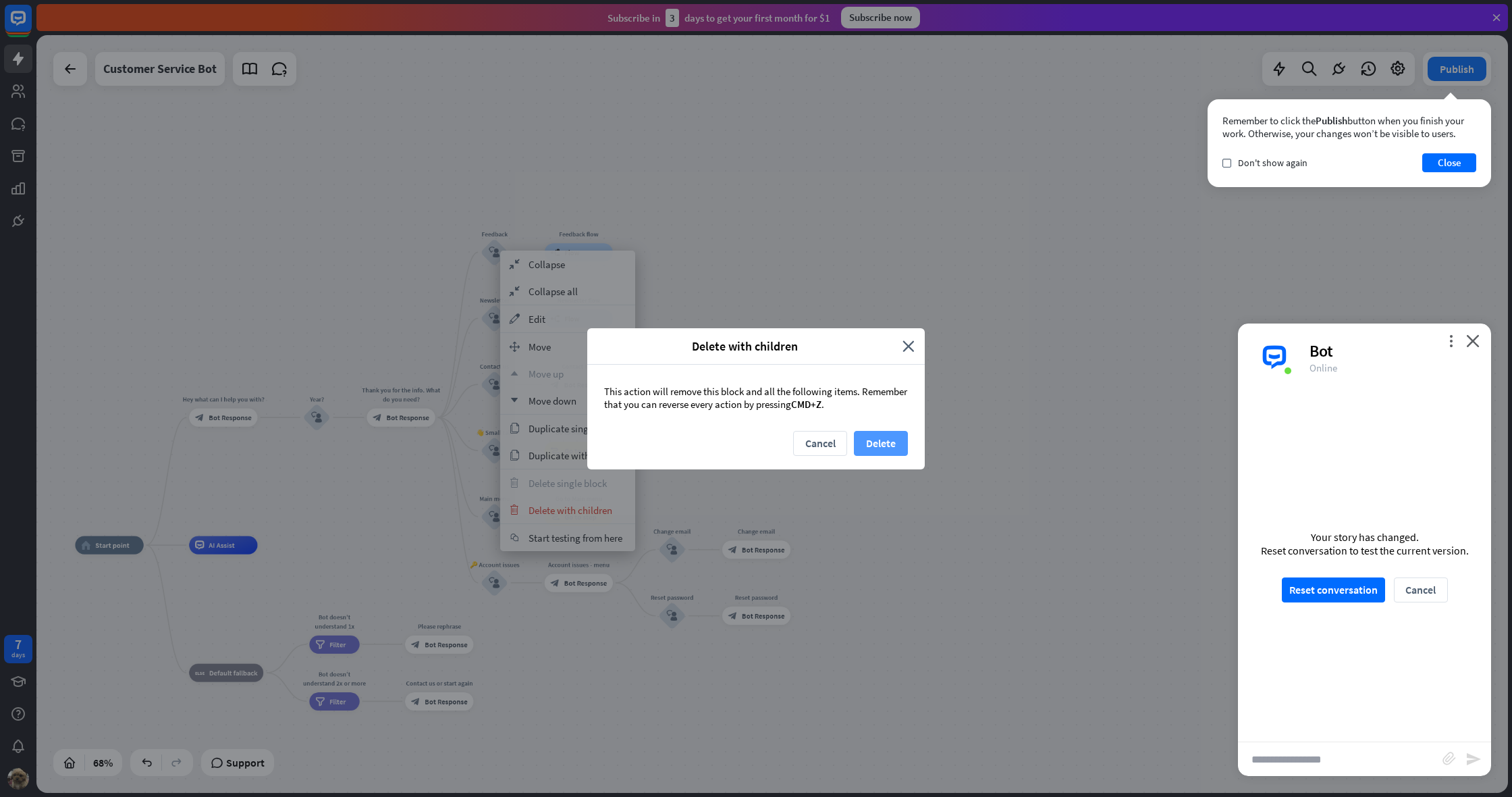
click at [875, 447] on button "Delete" at bounding box center [881, 443] width 54 height 25
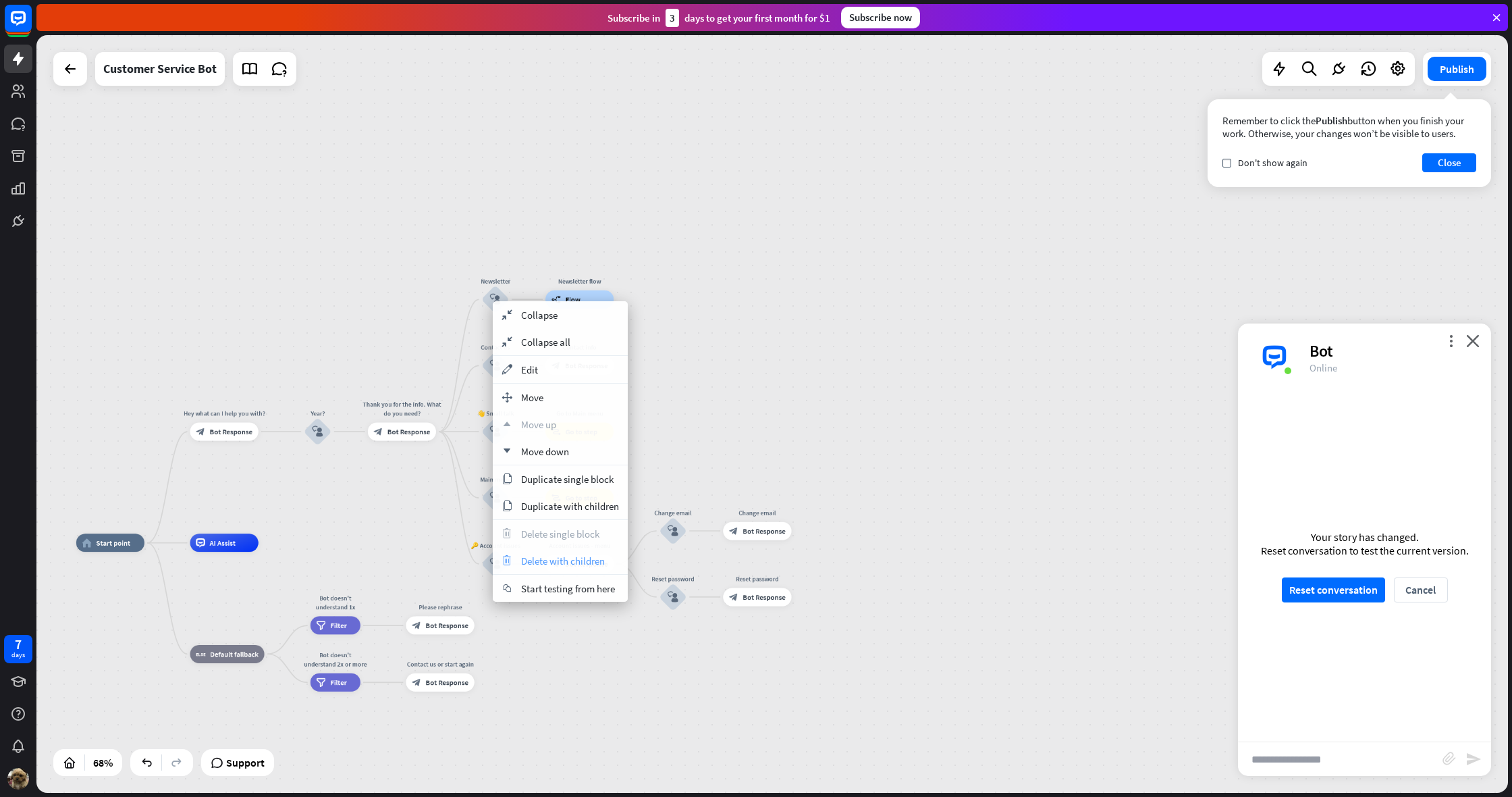
click at [555, 550] on div "trash Delete with children" at bounding box center [560, 560] width 135 height 27
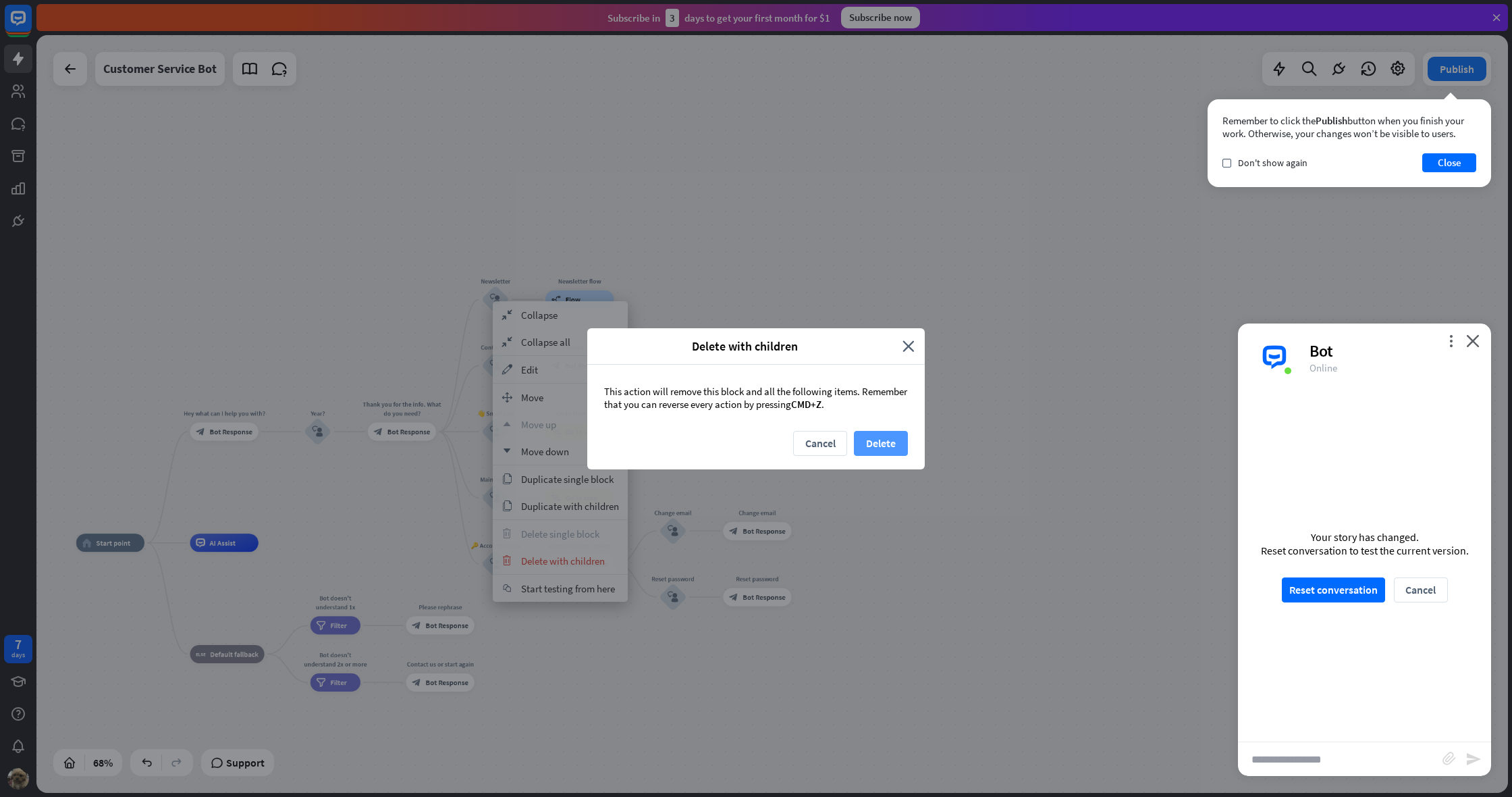
click at [889, 437] on button "Delete" at bounding box center [881, 443] width 54 height 25
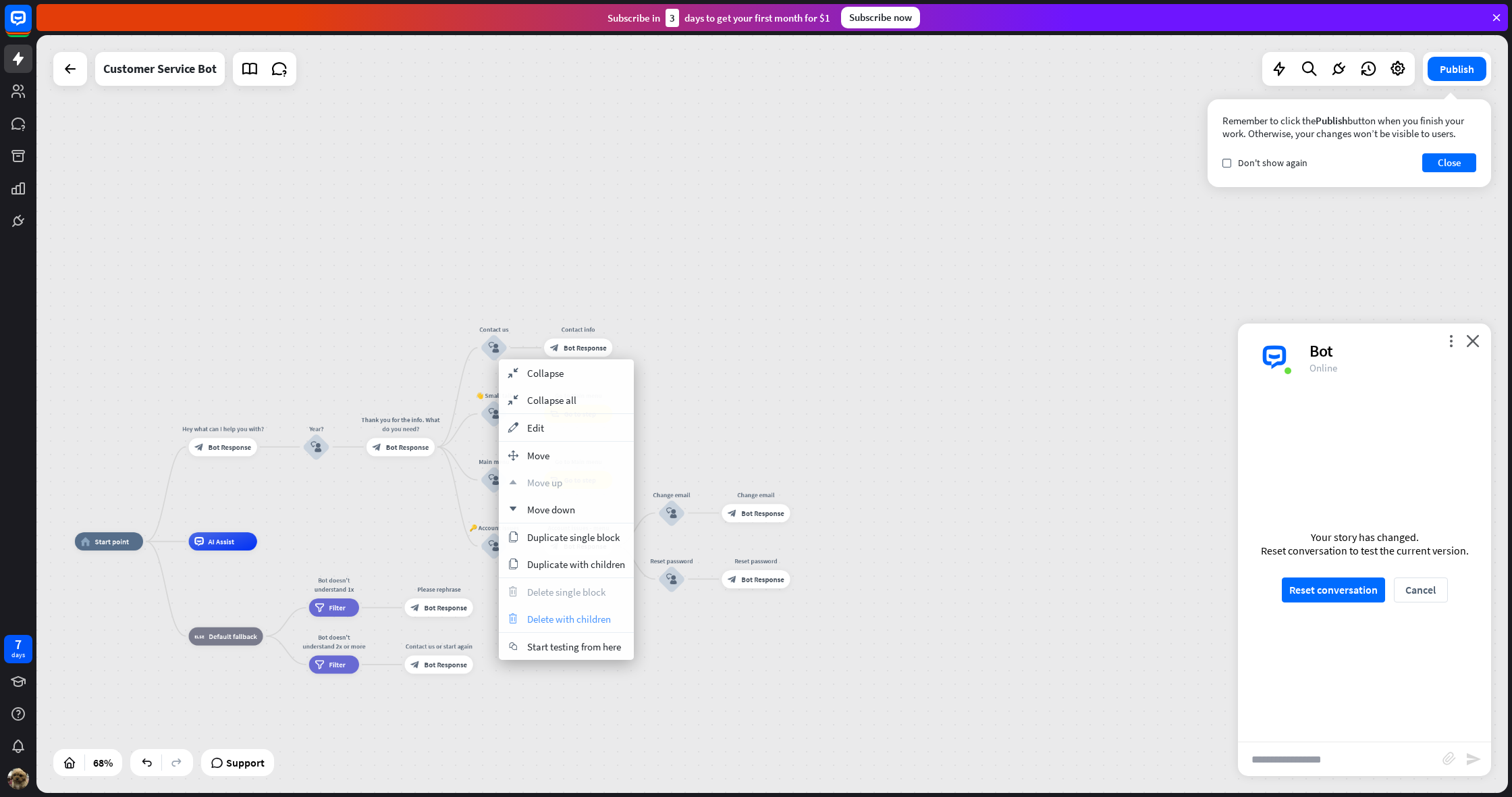
click at [520, 610] on div "trash Delete with children" at bounding box center [567, 619] width 135 height 27
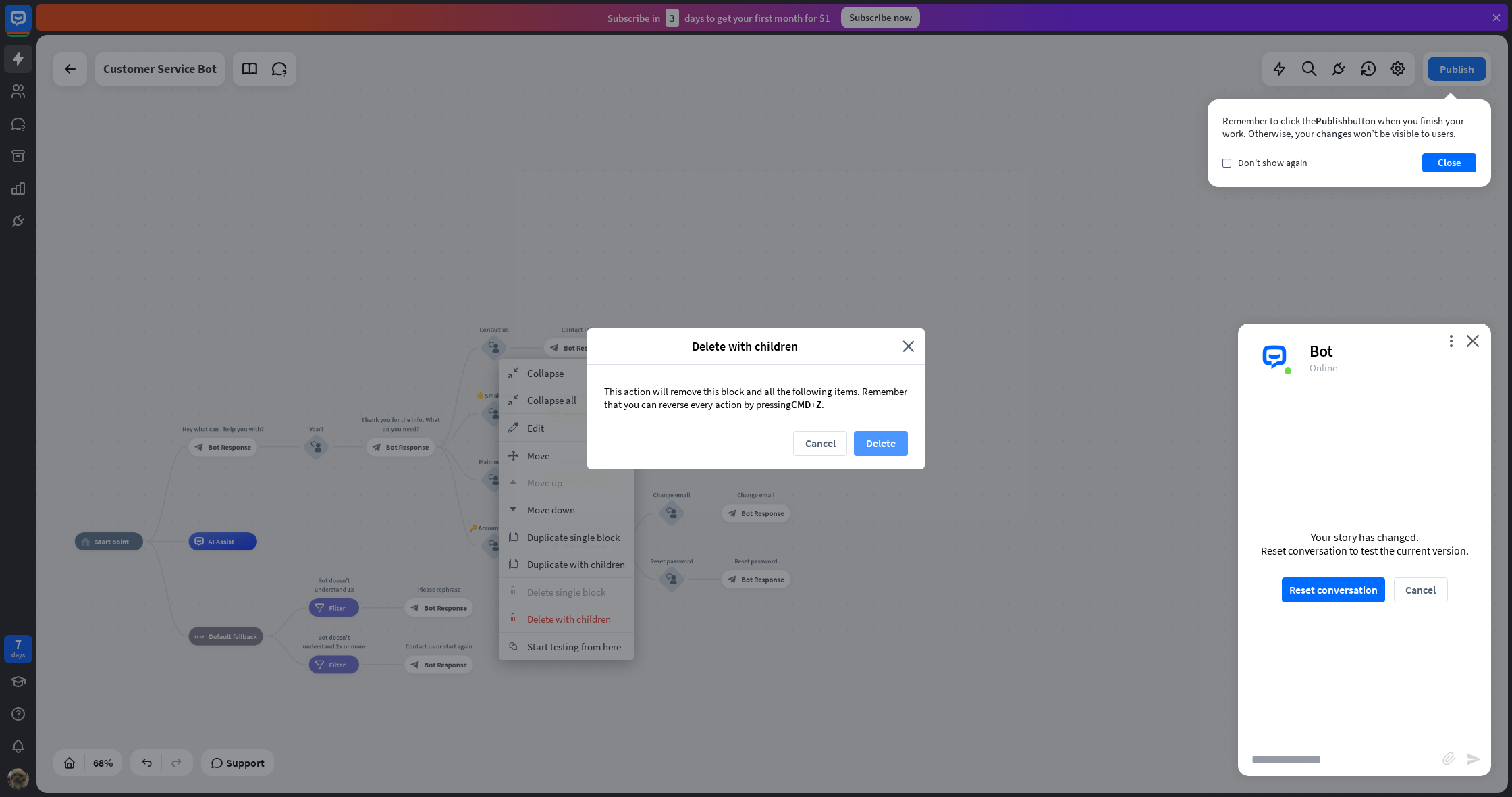
click at [892, 447] on button "Delete" at bounding box center [881, 443] width 54 height 25
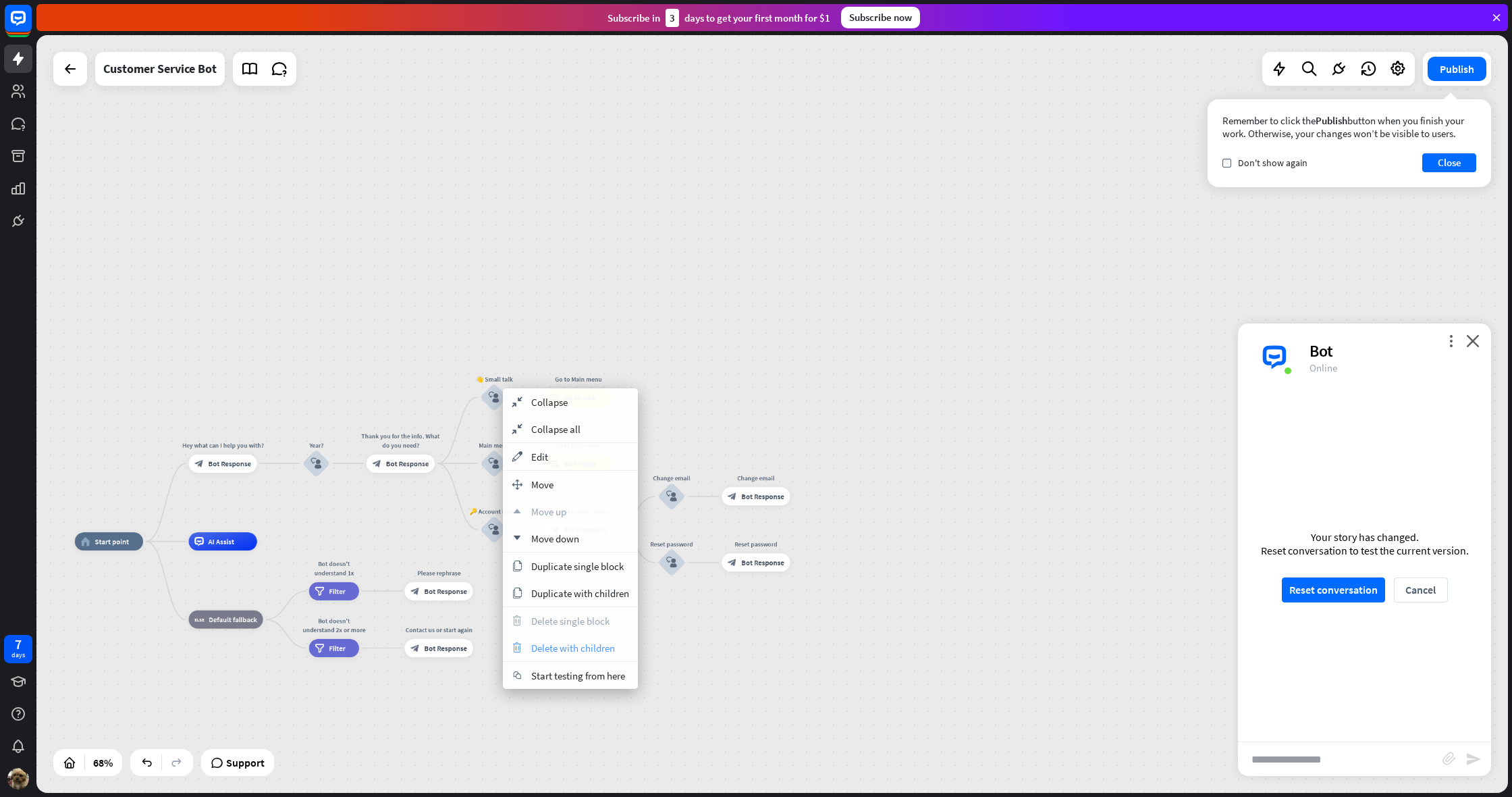
click at [557, 642] on span "Delete with children" at bounding box center [573, 647] width 83 height 13
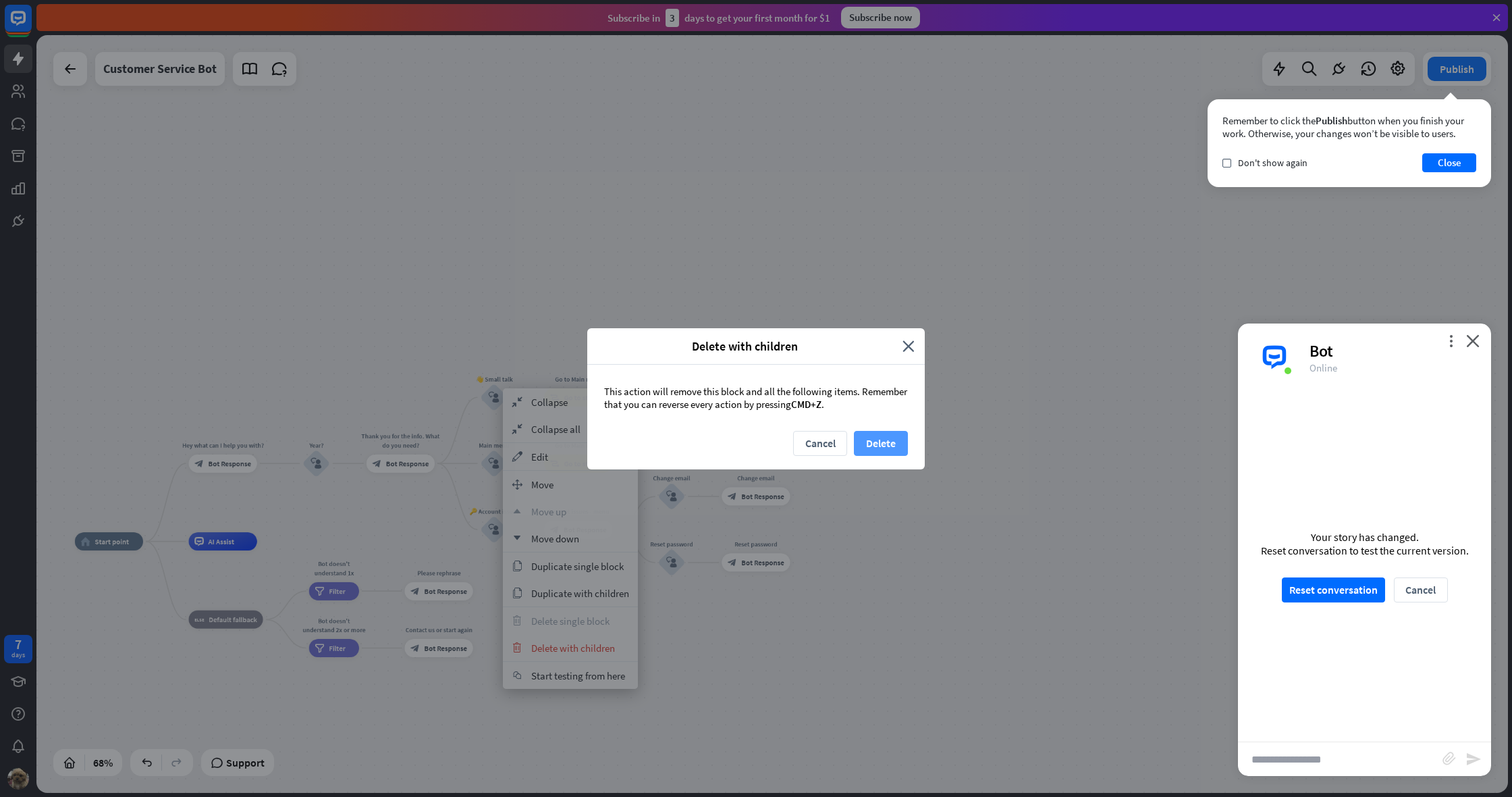
drag, startPoint x: 886, startPoint y: 432, endPoint x: 882, endPoint y: 438, distance: 7.2
click at [882, 438] on button "Delete" at bounding box center [881, 443] width 54 height 25
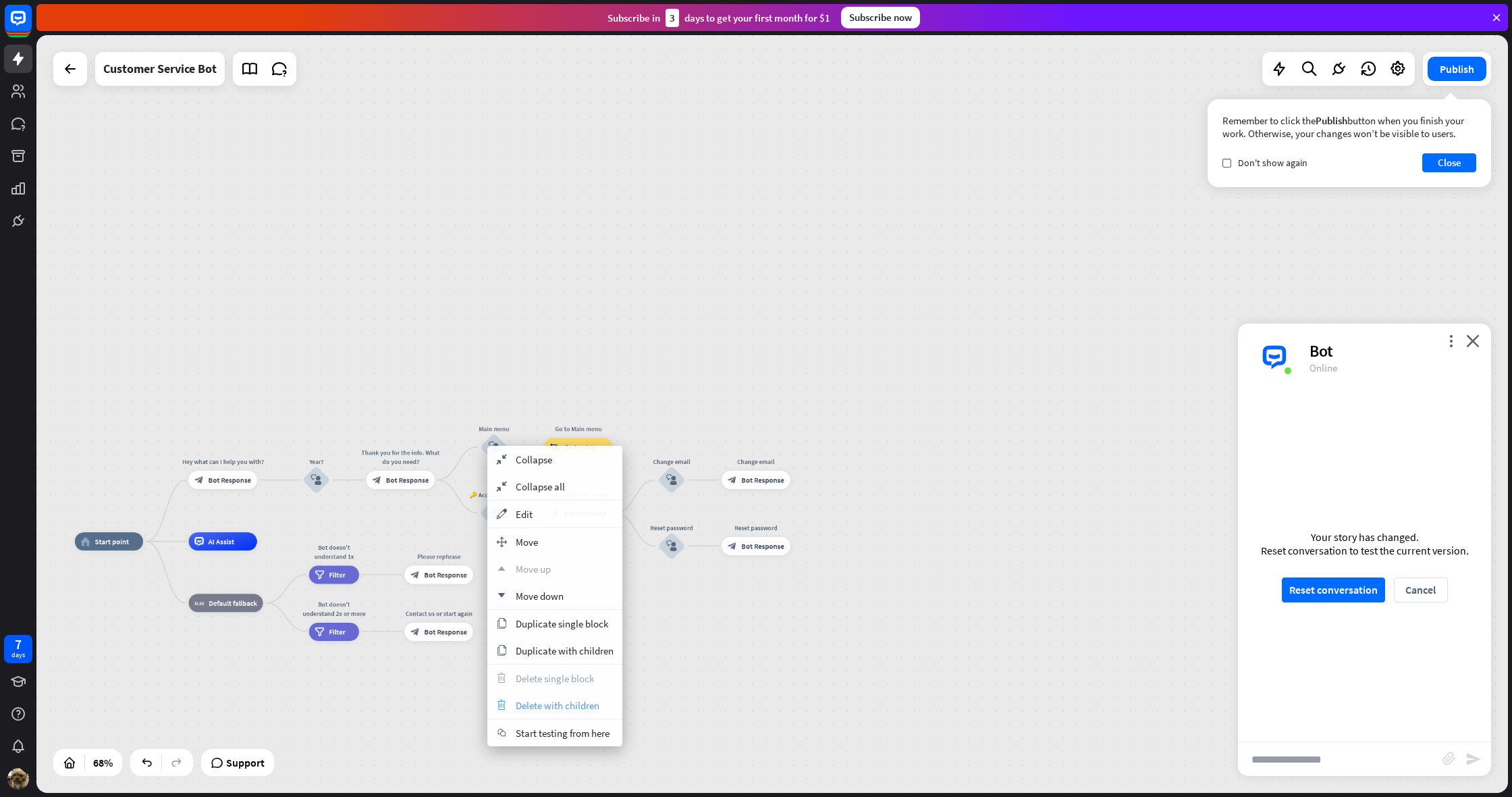
click at [557, 711] on span "Delete with children" at bounding box center [557, 705] width 83 height 13
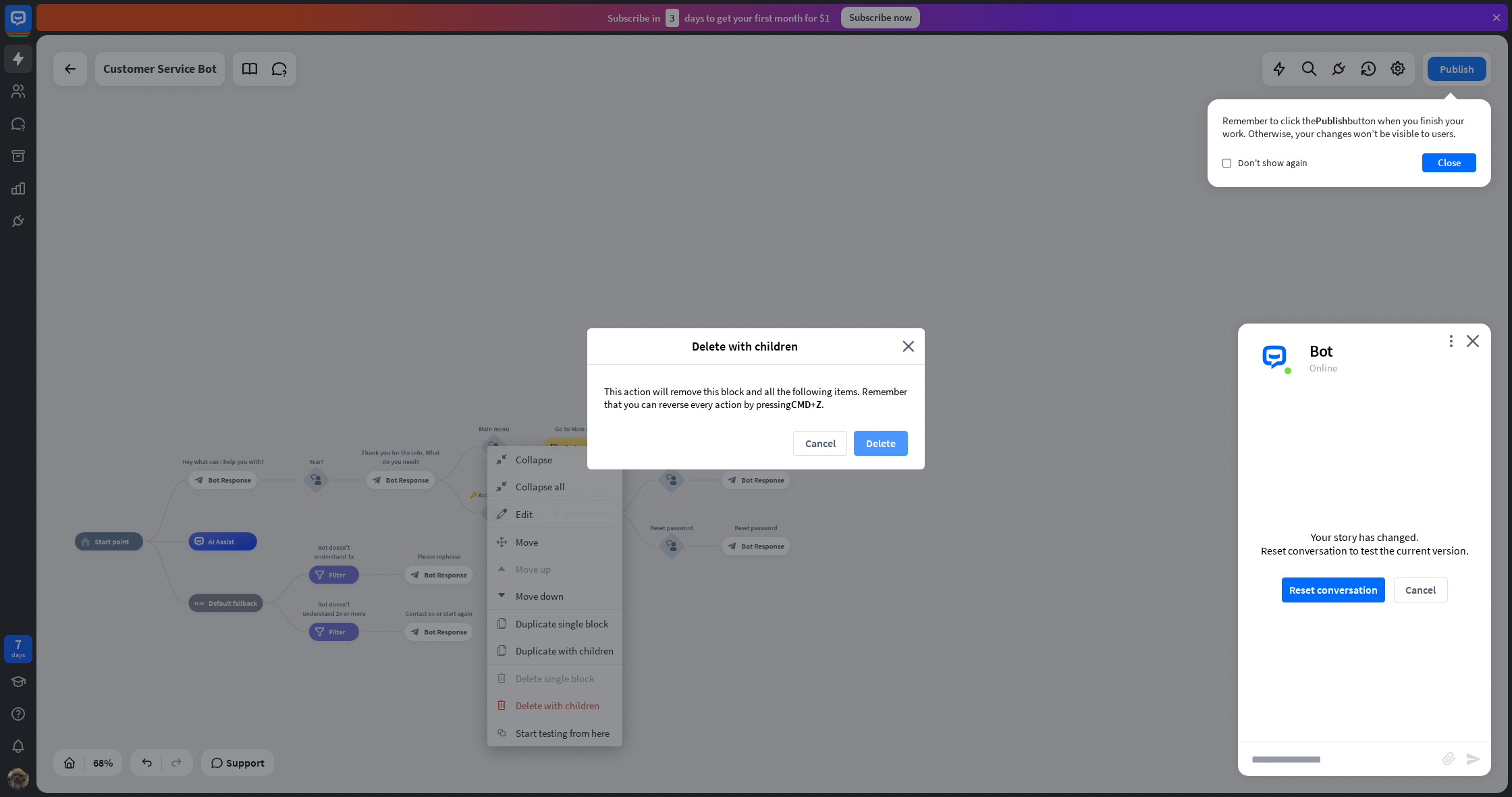
click at [886, 447] on button "Delete" at bounding box center [881, 443] width 54 height 25
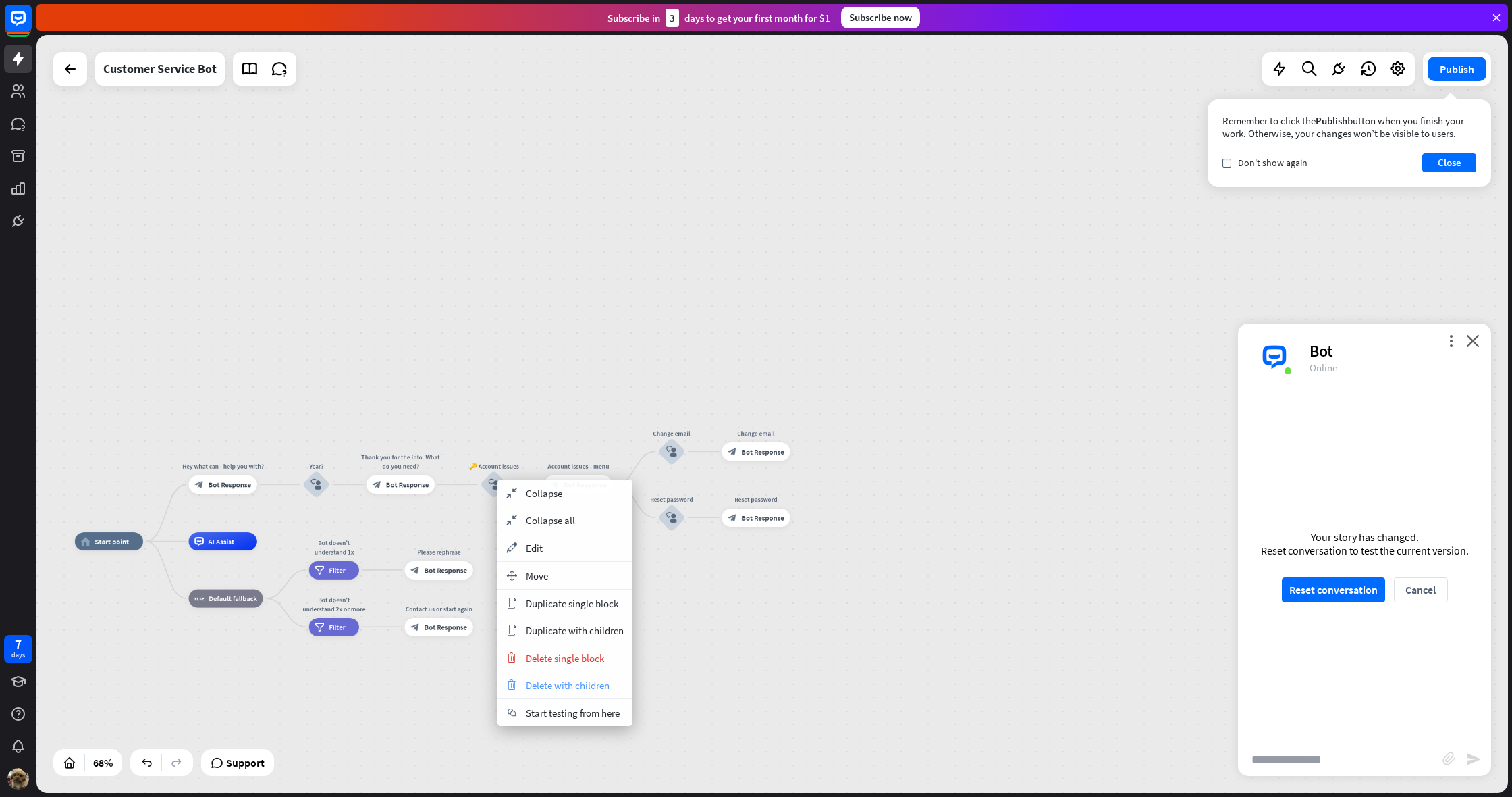
click at [565, 685] on span "Delete with children" at bounding box center [567, 684] width 83 height 13
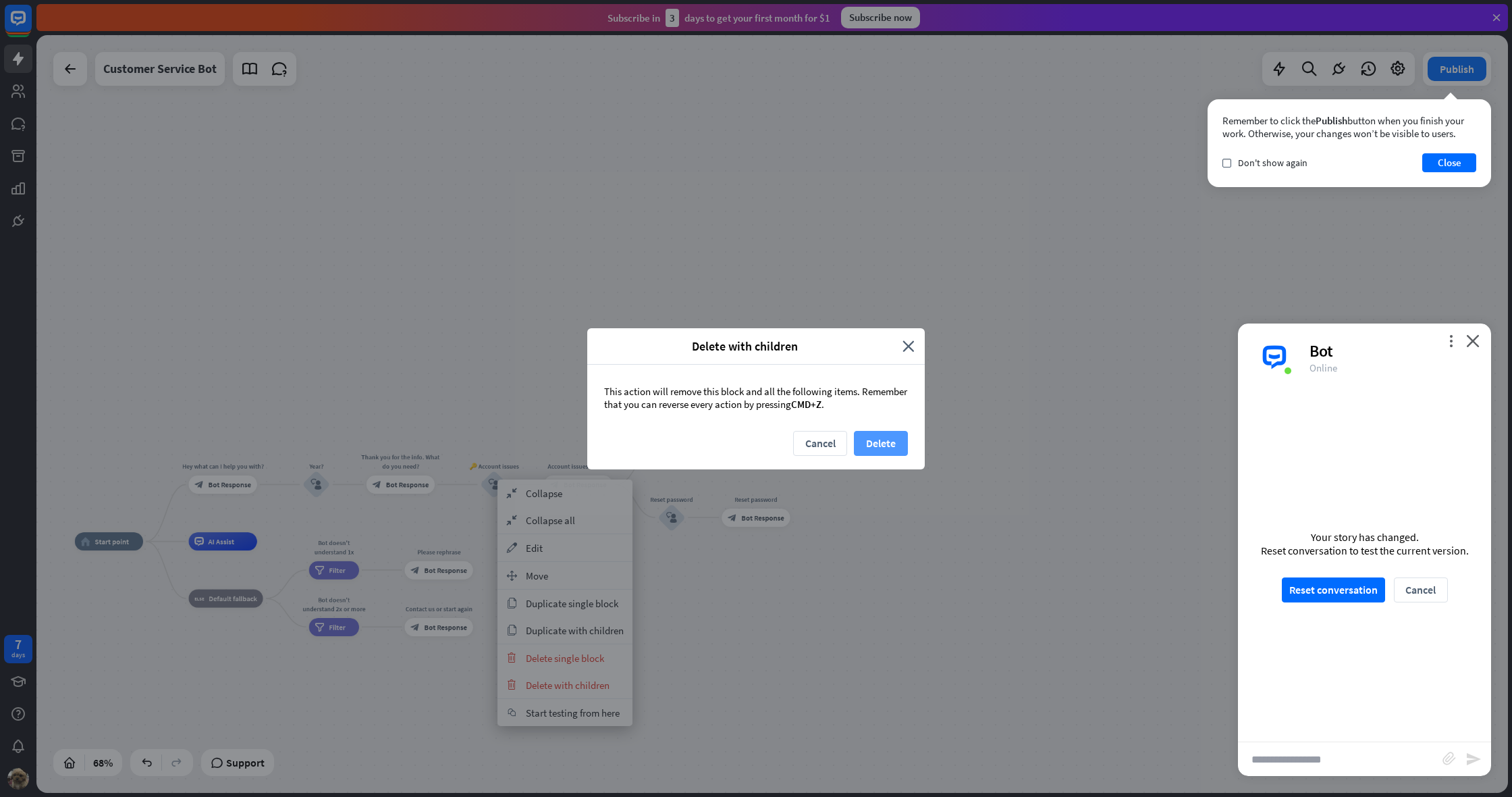
click at [872, 438] on button "Delete" at bounding box center [881, 443] width 54 height 25
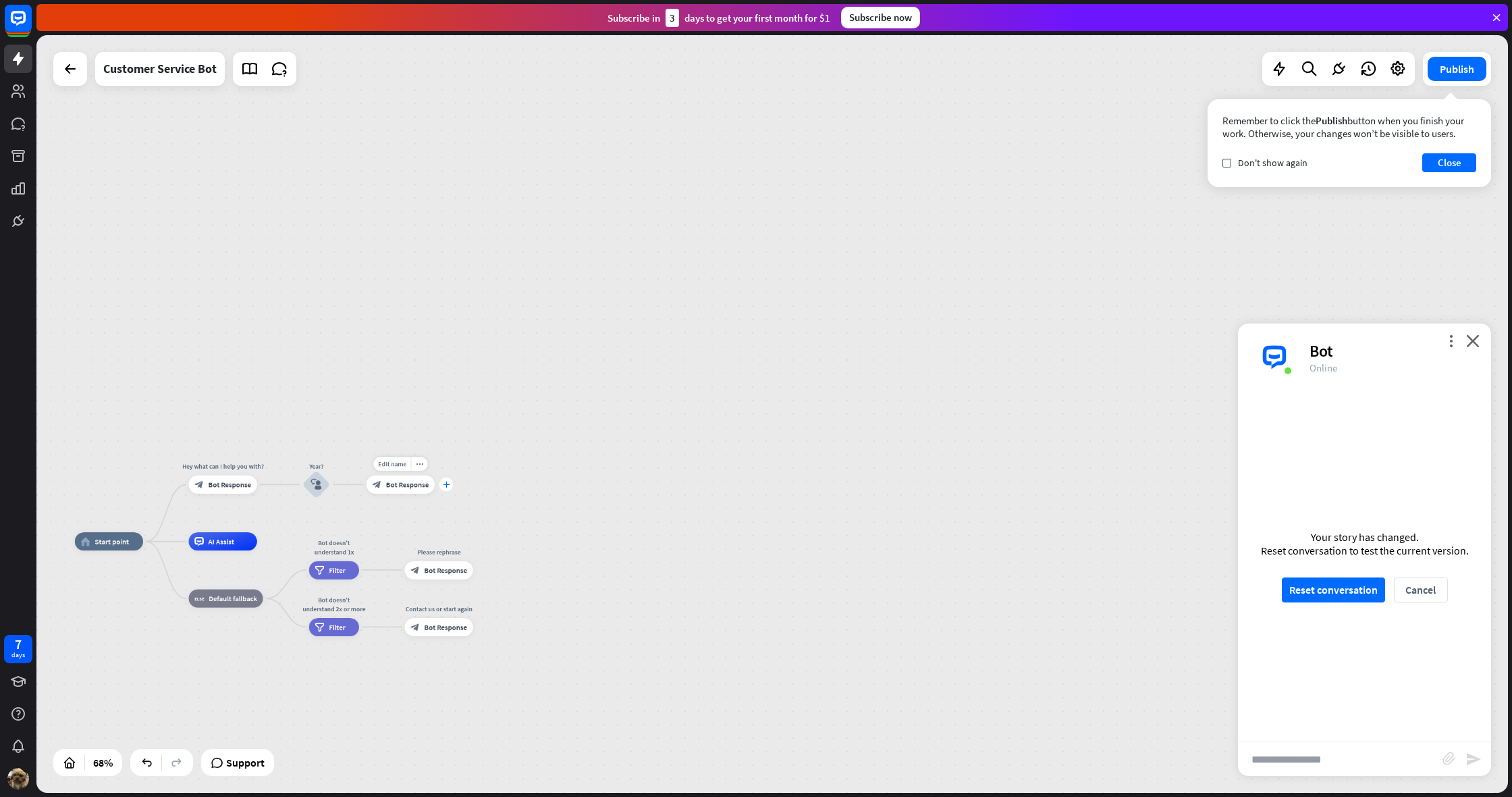
click at [448, 483] on icon "plus" at bounding box center [446, 484] width 7 height 6
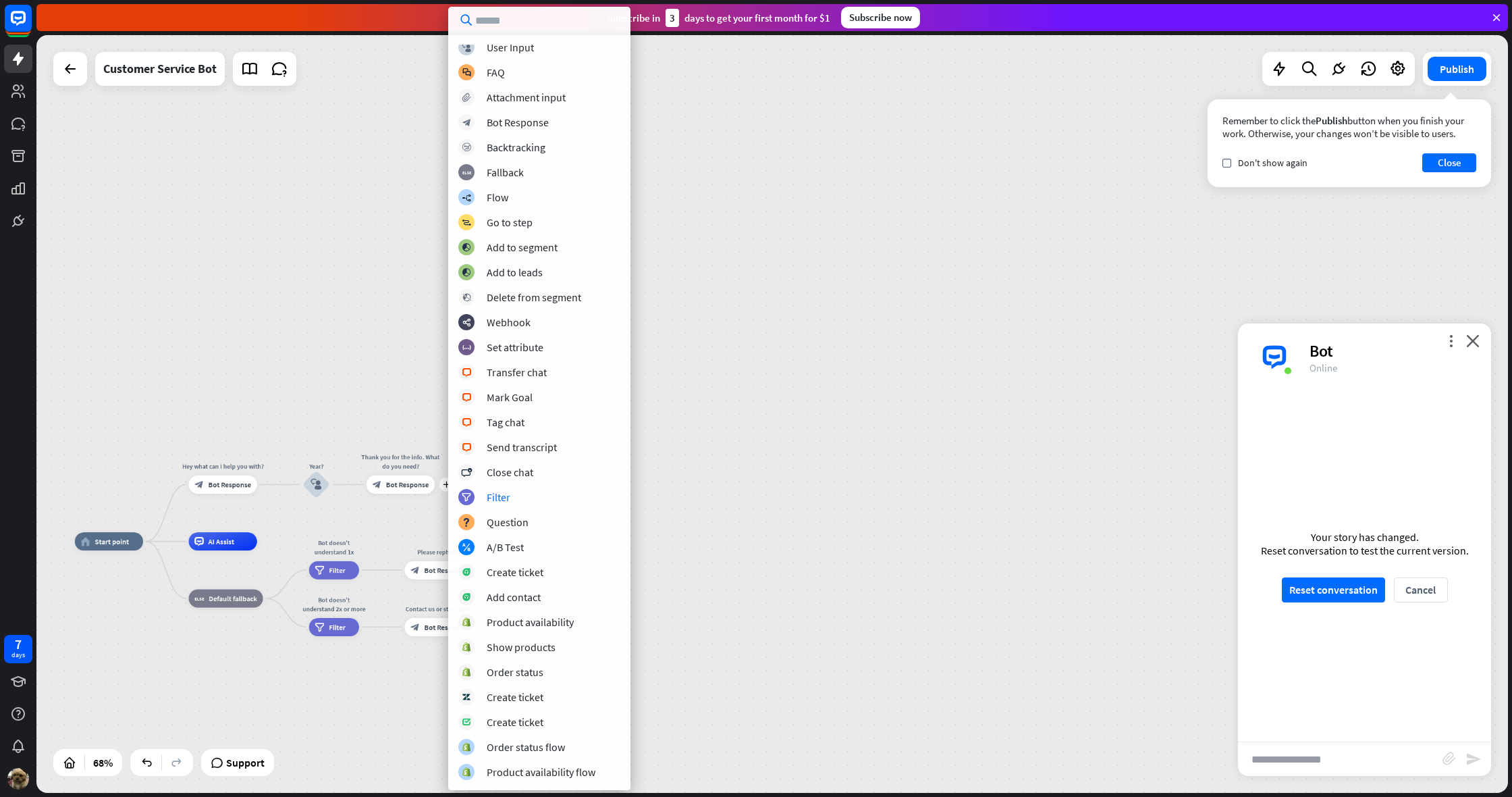
scroll to position [5, 0]
click at [397, 235] on div "home_2 Start point Hey what can I help you with? block_bot_response Bot Respons…" at bounding box center [772, 414] width 1472 height 757
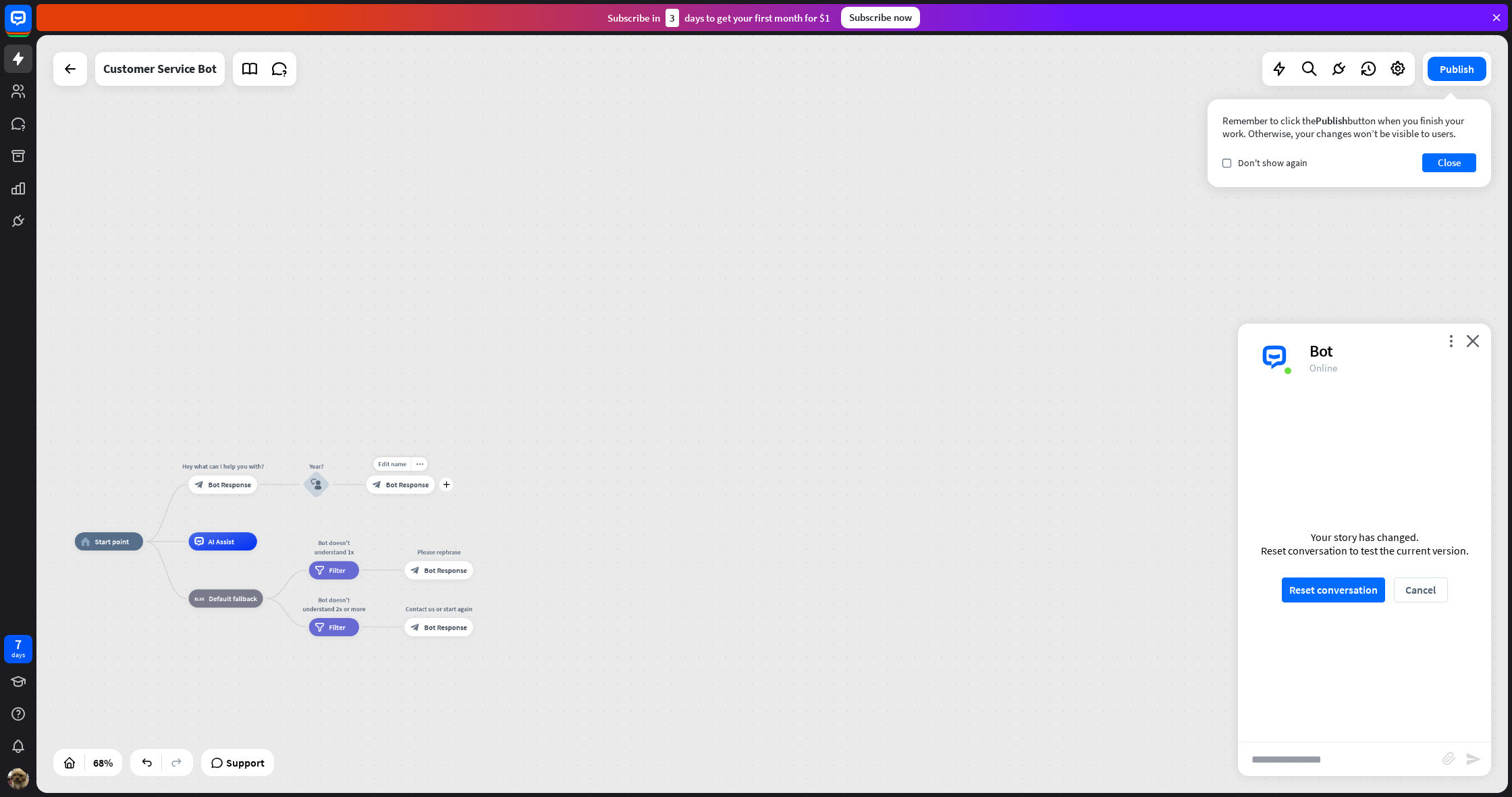
click at [395, 484] on span "Bot Response" at bounding box center [408, 484] width 43 height 10
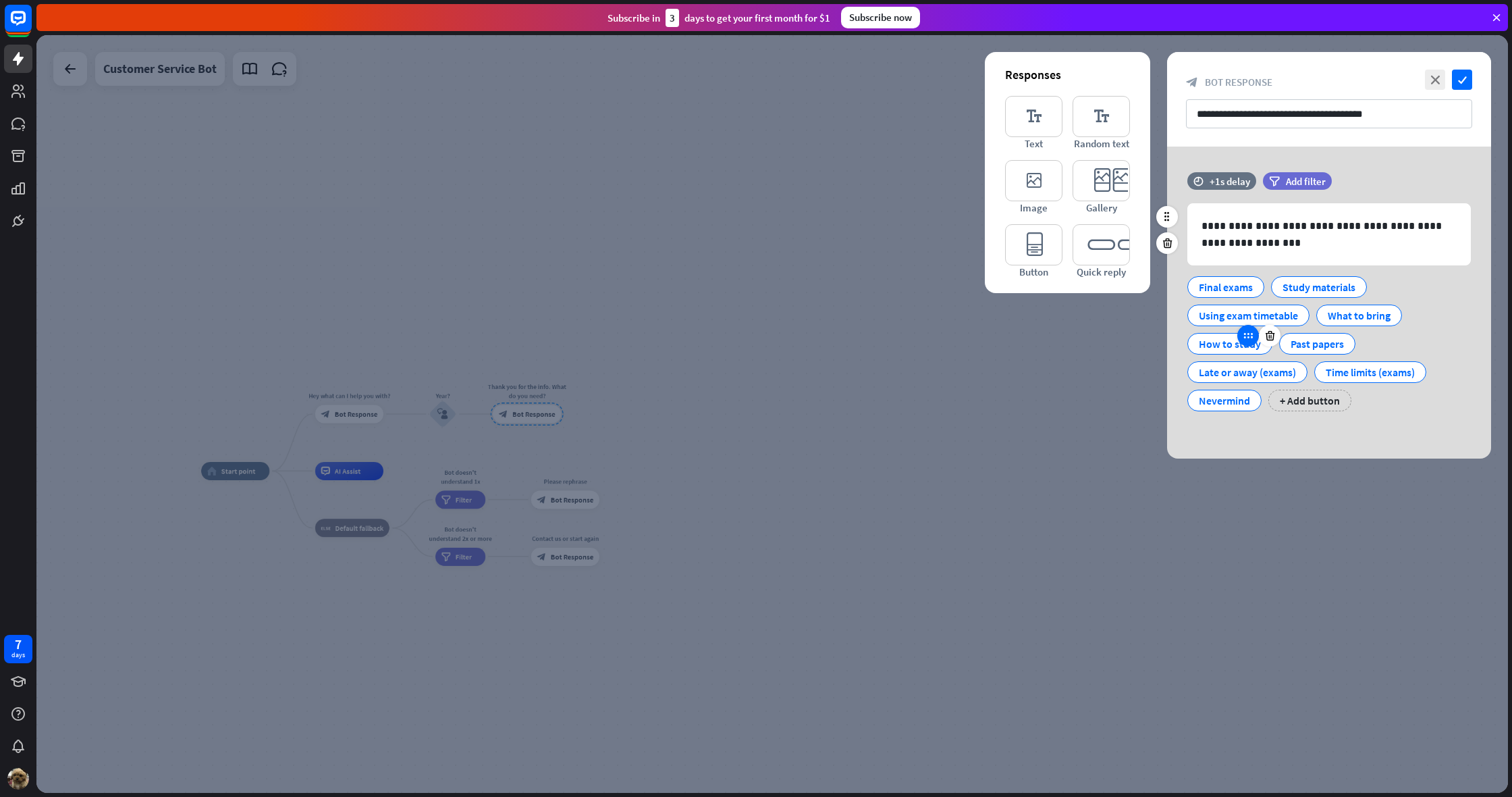
click at [1247, 334] on icon at bounding box center [1248, 335] width 12 height 12
click at [1244, 341] on icon at bounding box center [1248, 335] width 12 height 12
click at [1207, 344] on div "How to study" at bounding box center [1230, 344] width 62 height 20
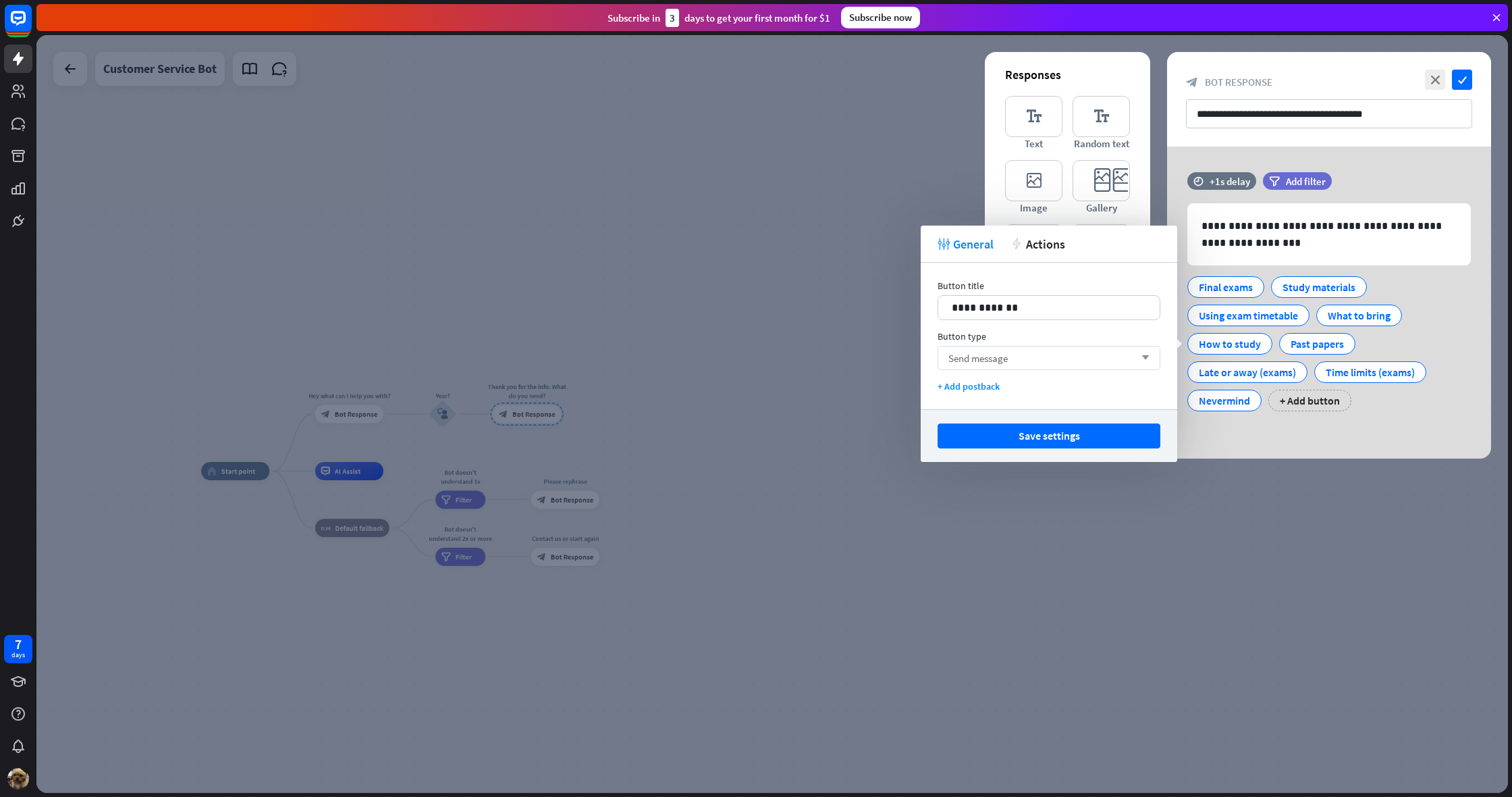
click at [1075, 355] on div "Send message arrow_down" at bounding box center [1049, 358] width 223 height 24
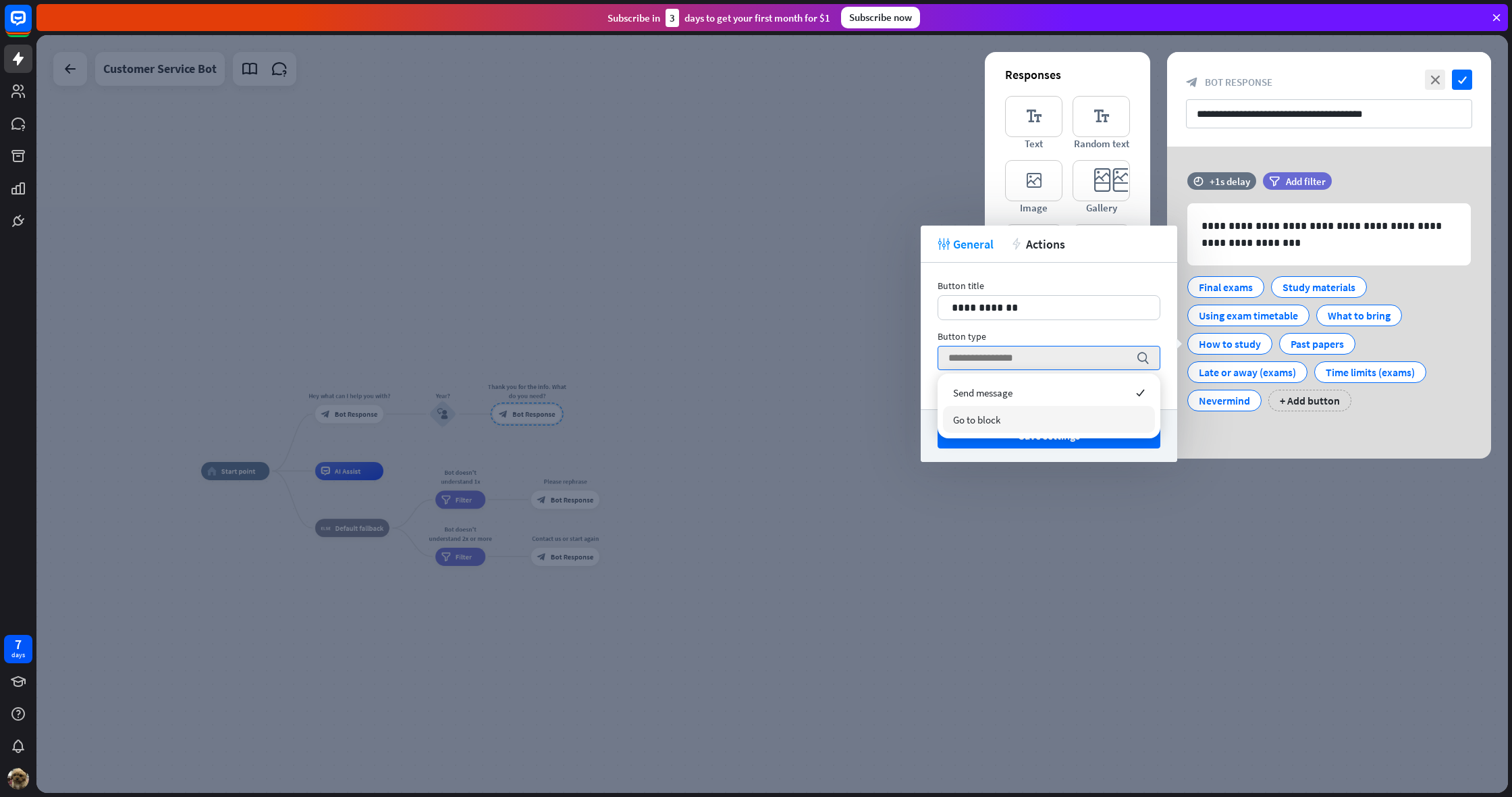
click at [1014, 422] on div "Go to block" at bounding box center [1049, 420] width 212 height 27
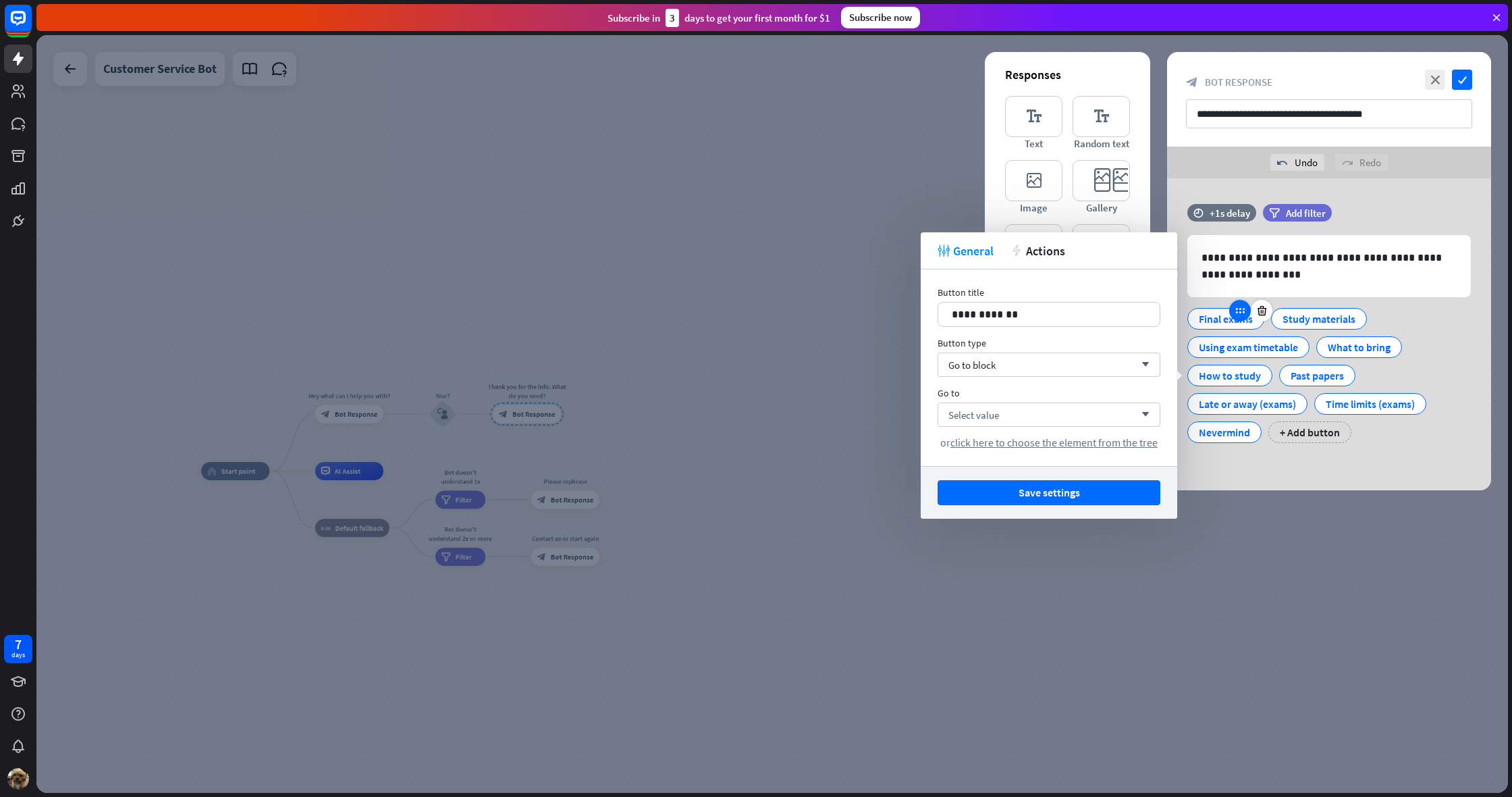
click at [1238, 313] on icon at bounding box center [1240, 311] width 12 height 12
click at [1129, 547] on div at bounding box center [772, 414] width 1472 height 757
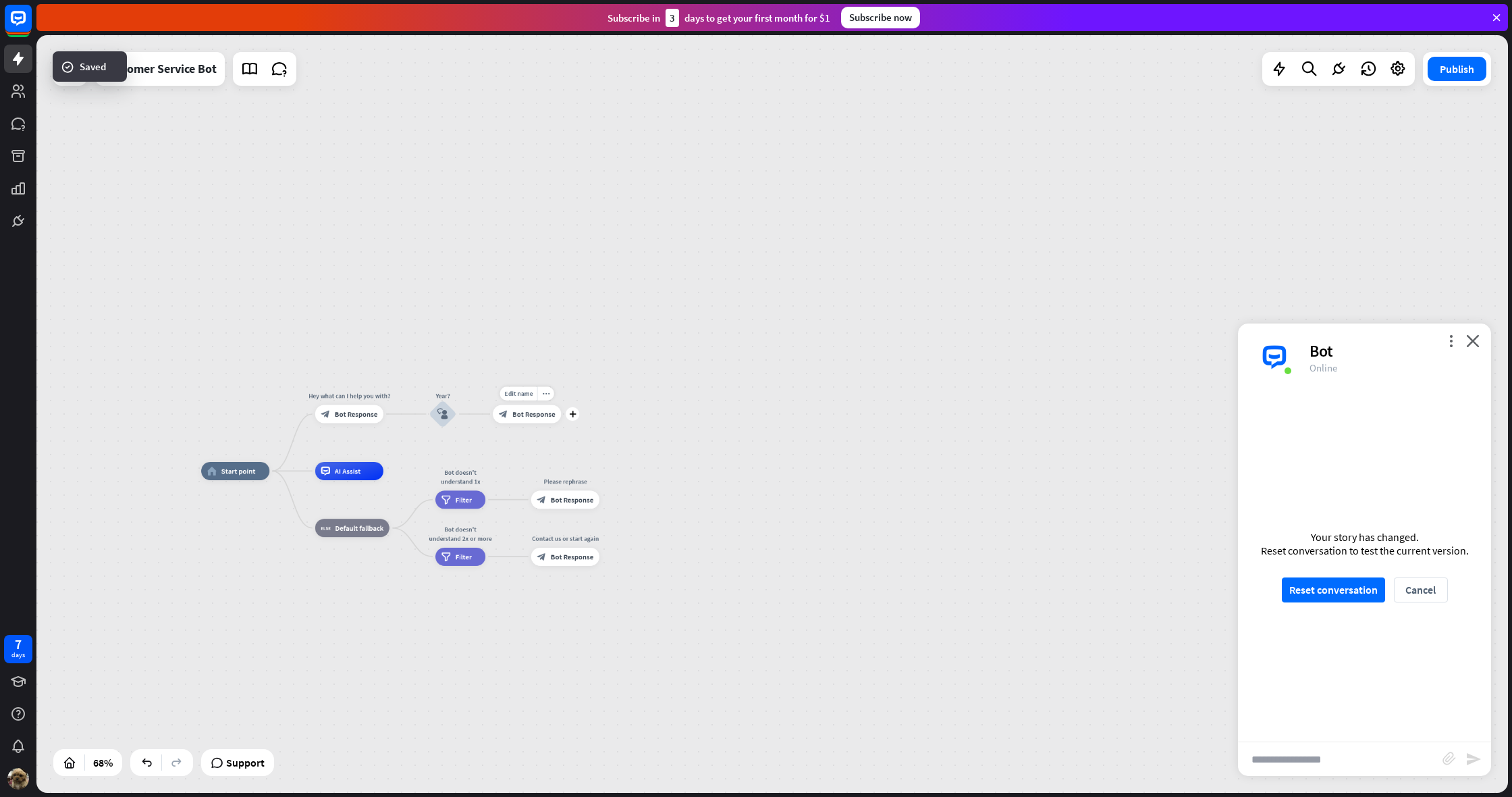
click at [541, 414] on span "Bot Response" at bounding box center [534, 414] width 43 height 10
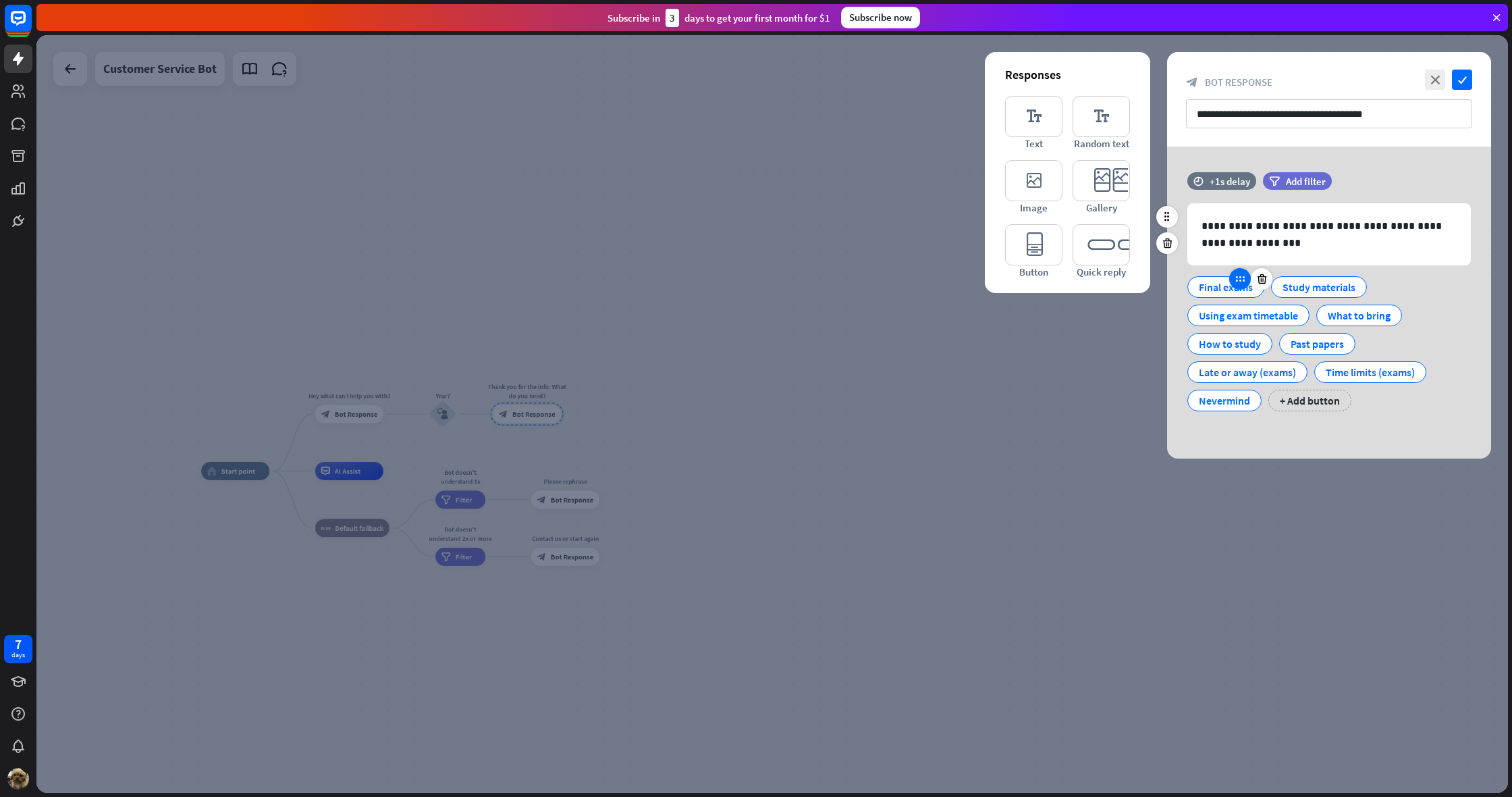
click at [1244, 279] on icon at bounding box center [1240, 279] width 12 height 12
click at [1226, 287] on div "Final exams" at bounding box center [1226, 286] width 54 height 20
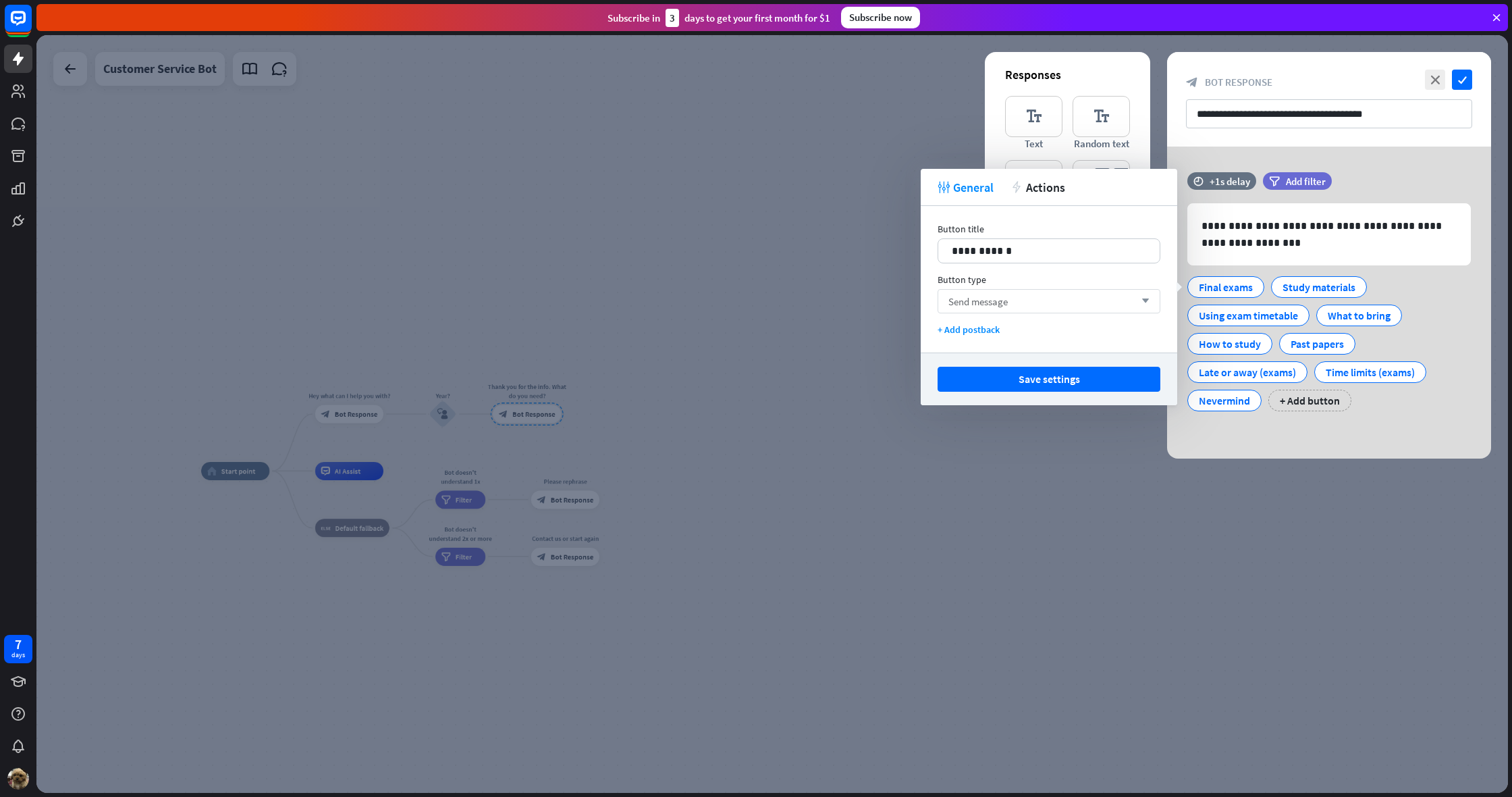
click at [1071, 305] on div "Send message arrow_down" at bounding box center [1049, 301] width 223 height 24
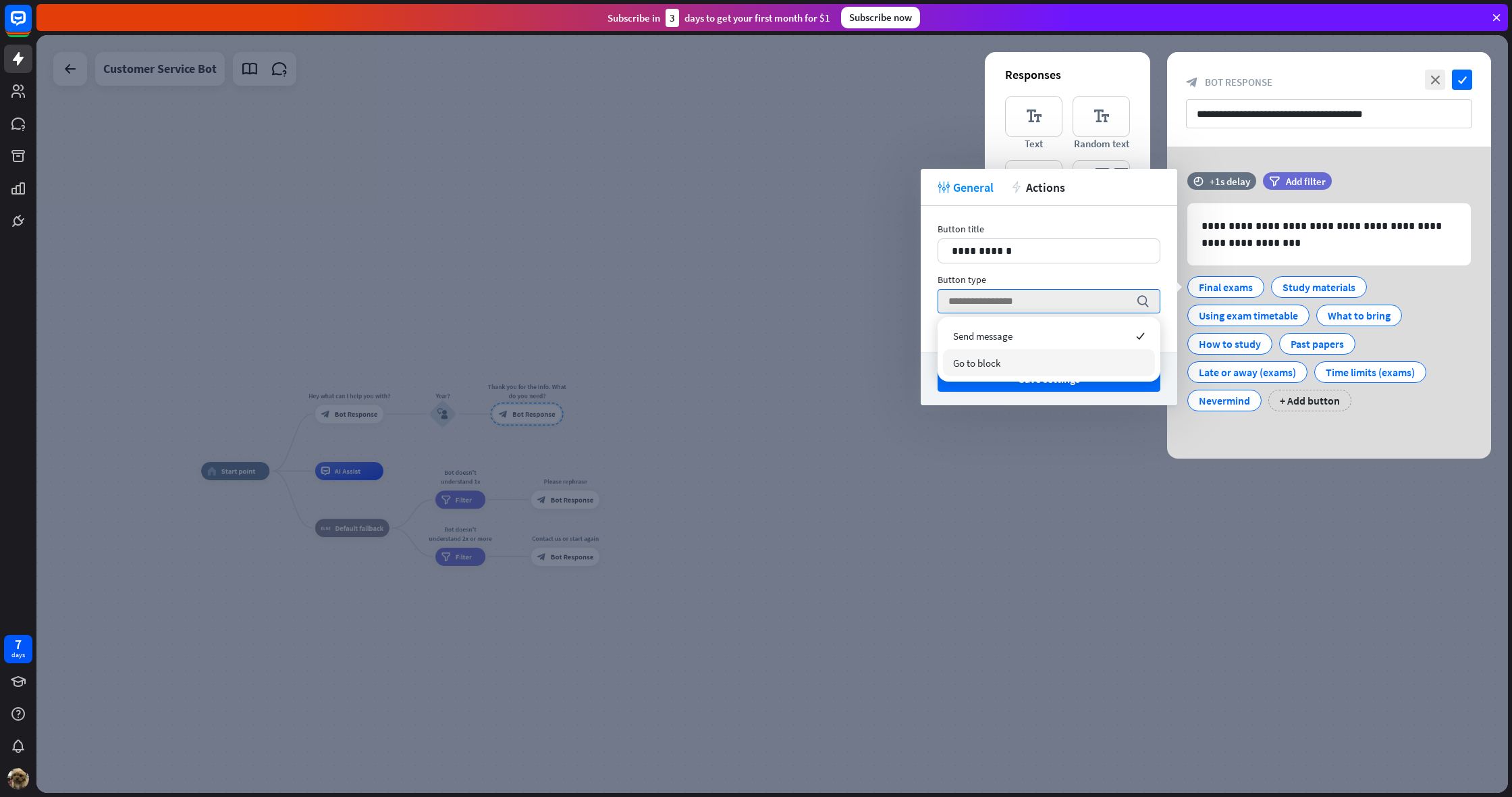
click at [998, 356] on span "Go to block" at bounding box center [977, 362] width 47 height 13
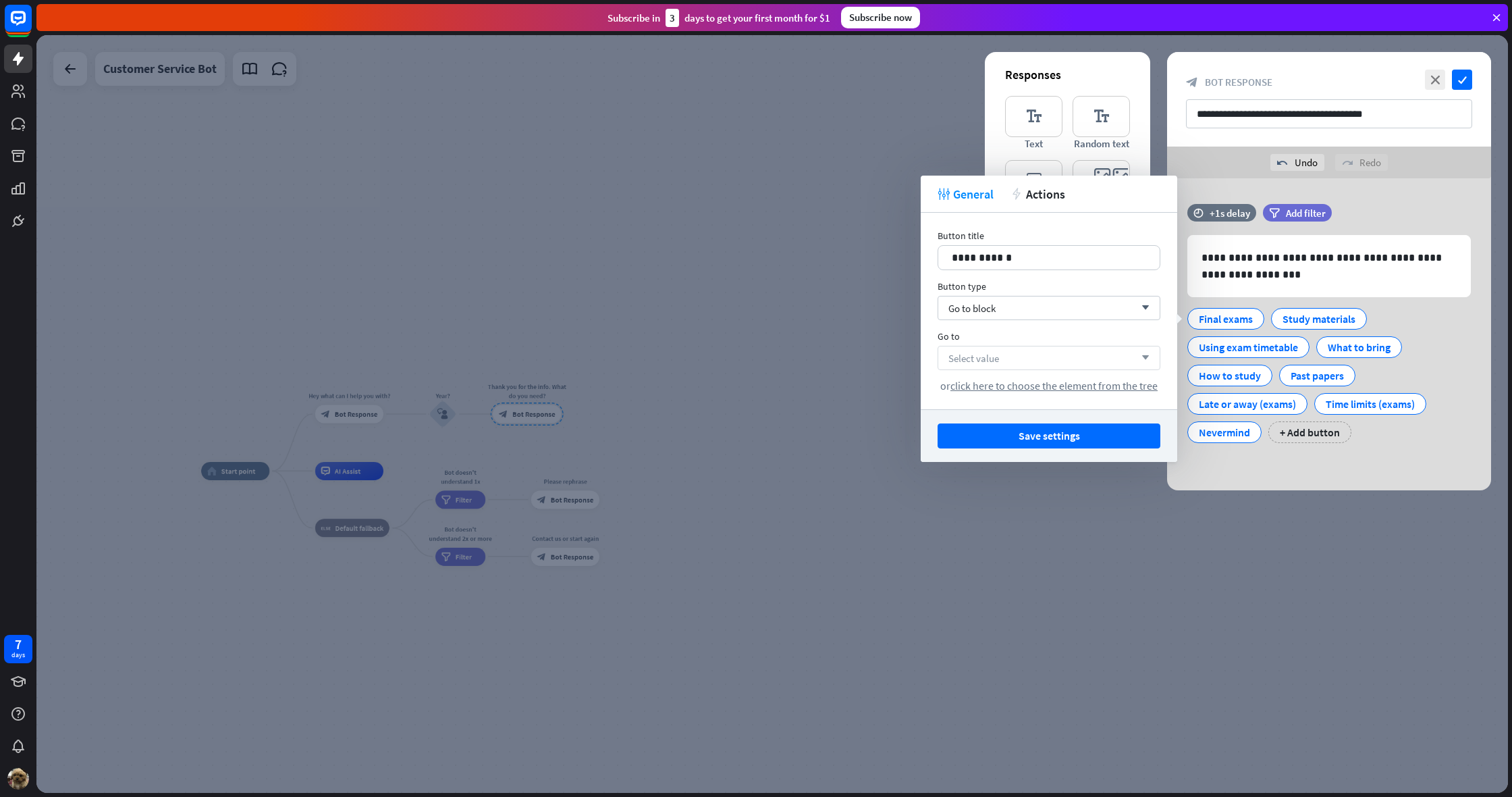
click at [997, 355] on div "Select value arrow_down" at bounding box center [1049, 358] width 223 height 24
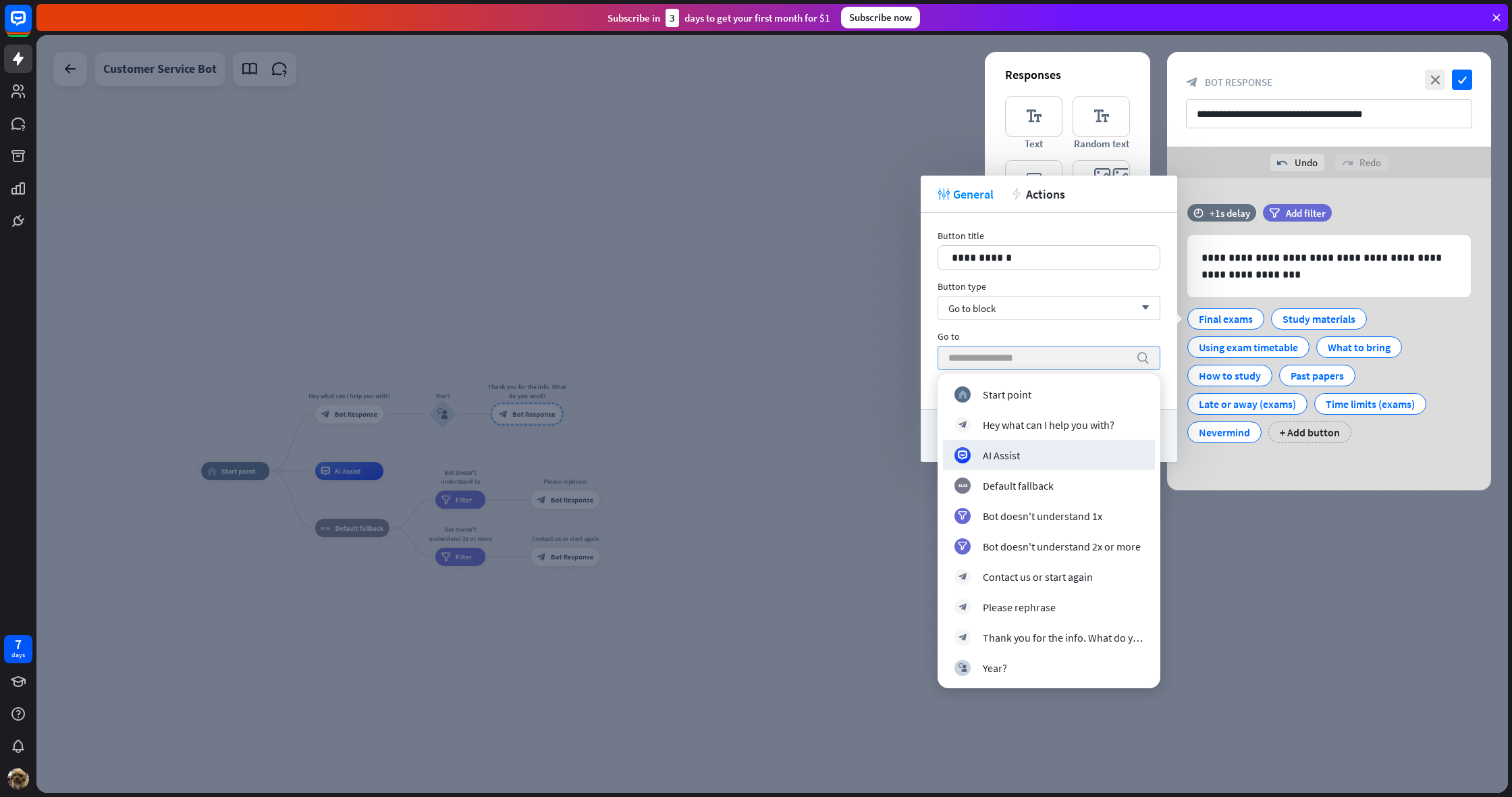
click at [871, 438] on div at bounding box center [772, 414] width 1472 height 757
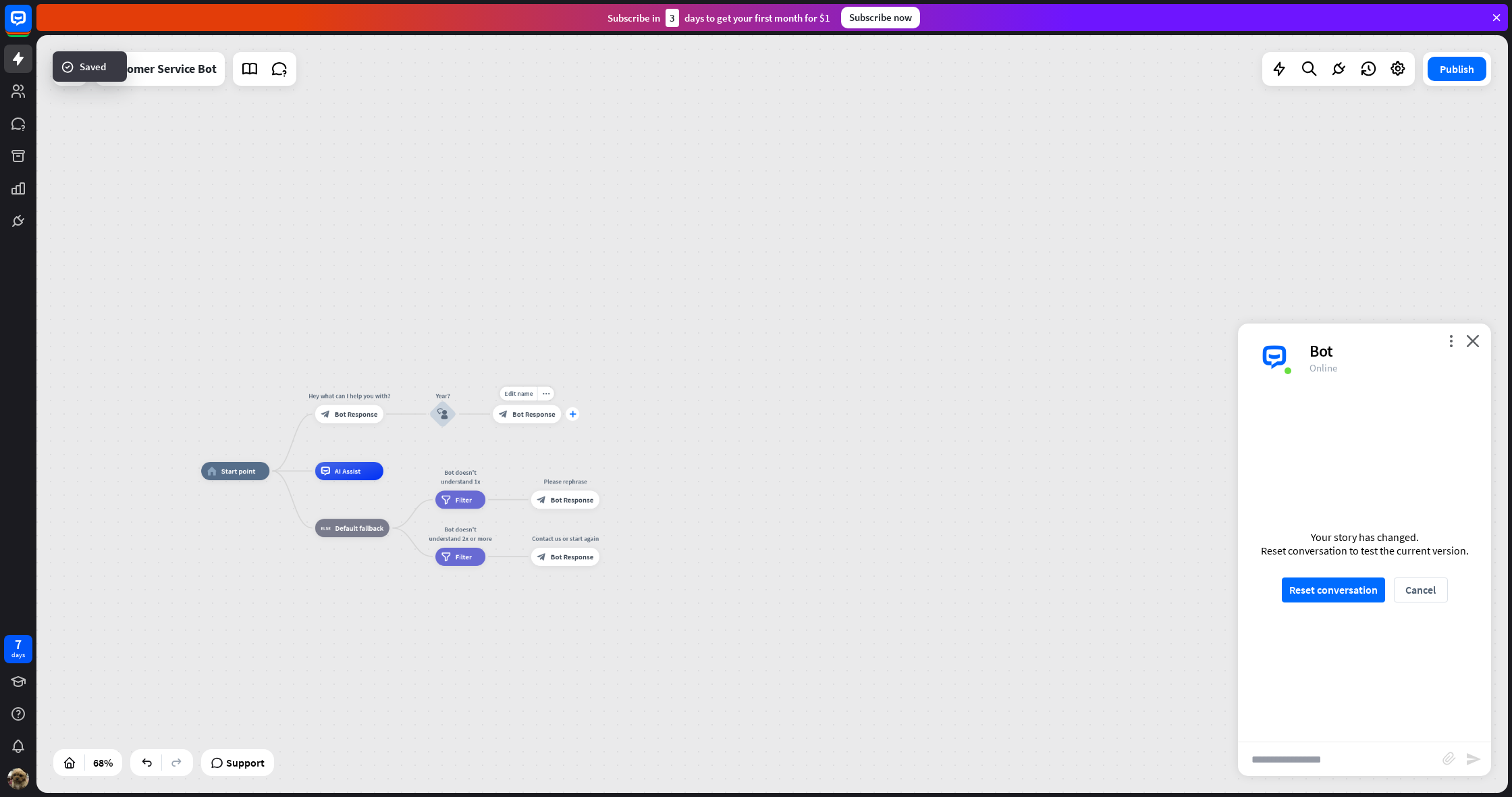
click at [571, 411] on icon "plus" at bounding box center [572, 414] width 7 height 6
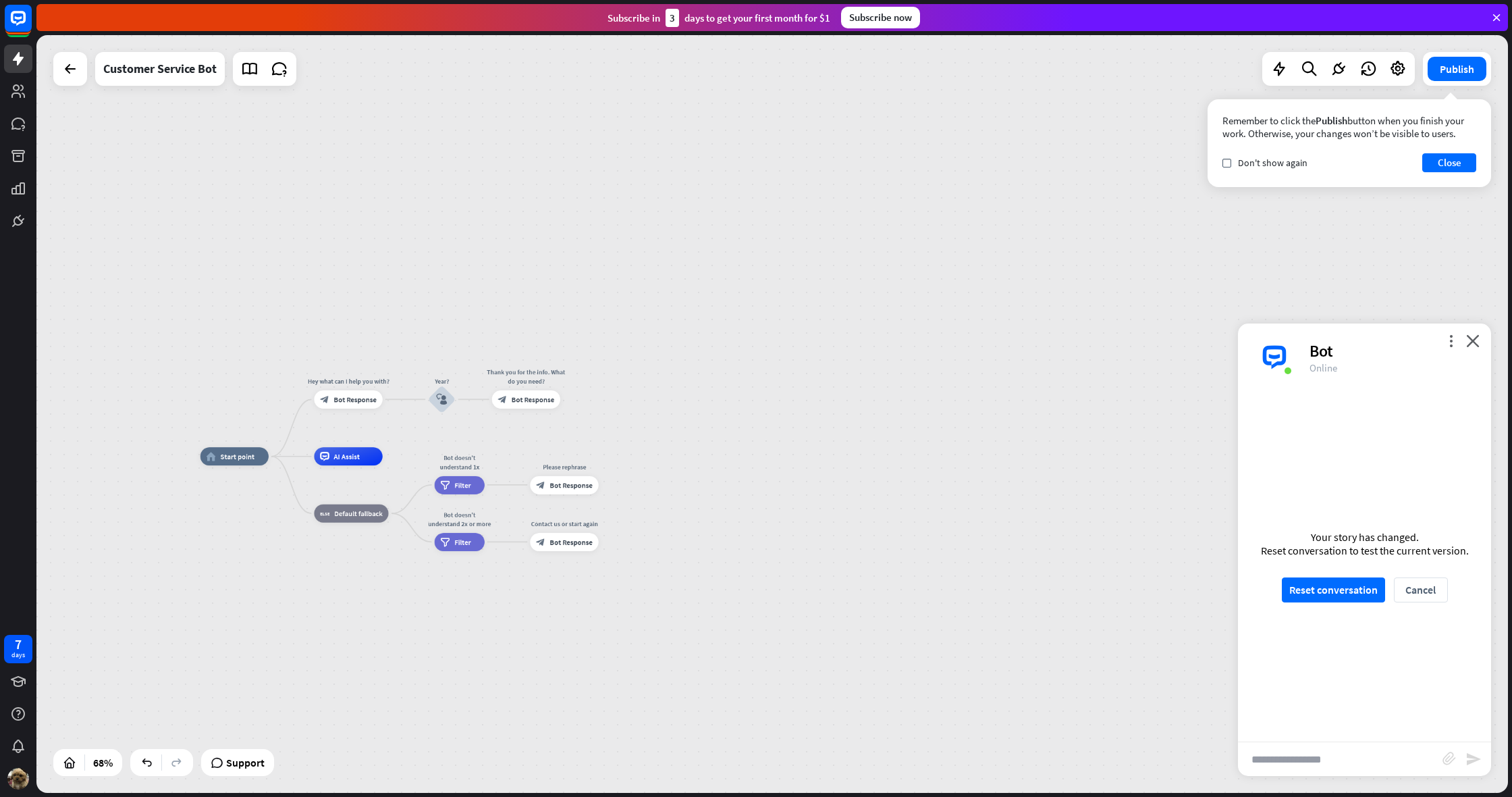
drag, startPoint x: 1024, startPoint y: 222, endPoint x: 759, endPoint y: 287, distance: 272.9
click at [1009, 231] on div "home_2 Start point Hey what can I help you with? block_bot_response Bot Respons…" at bounding box center [772, 414] width 1472 height 757
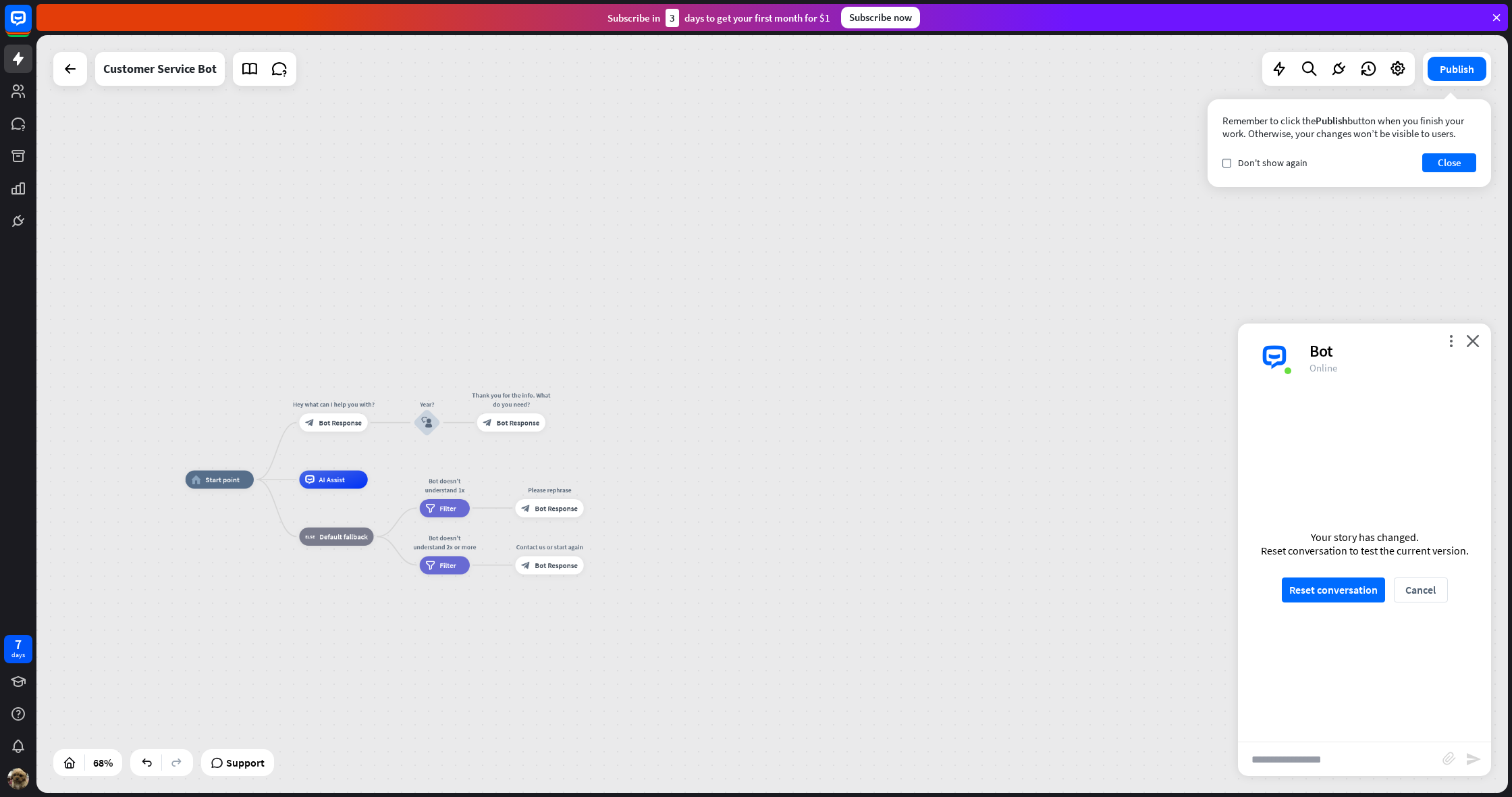
click at [671, 337] on div "home_2 Start point Hey what can I help you with? block_bot_response Bot Respons…" at bounding box center [772, 414] width 1472 height 757
click at [555, 423] on icon "plus" at bounding box center [557, 424] width 7 height 6
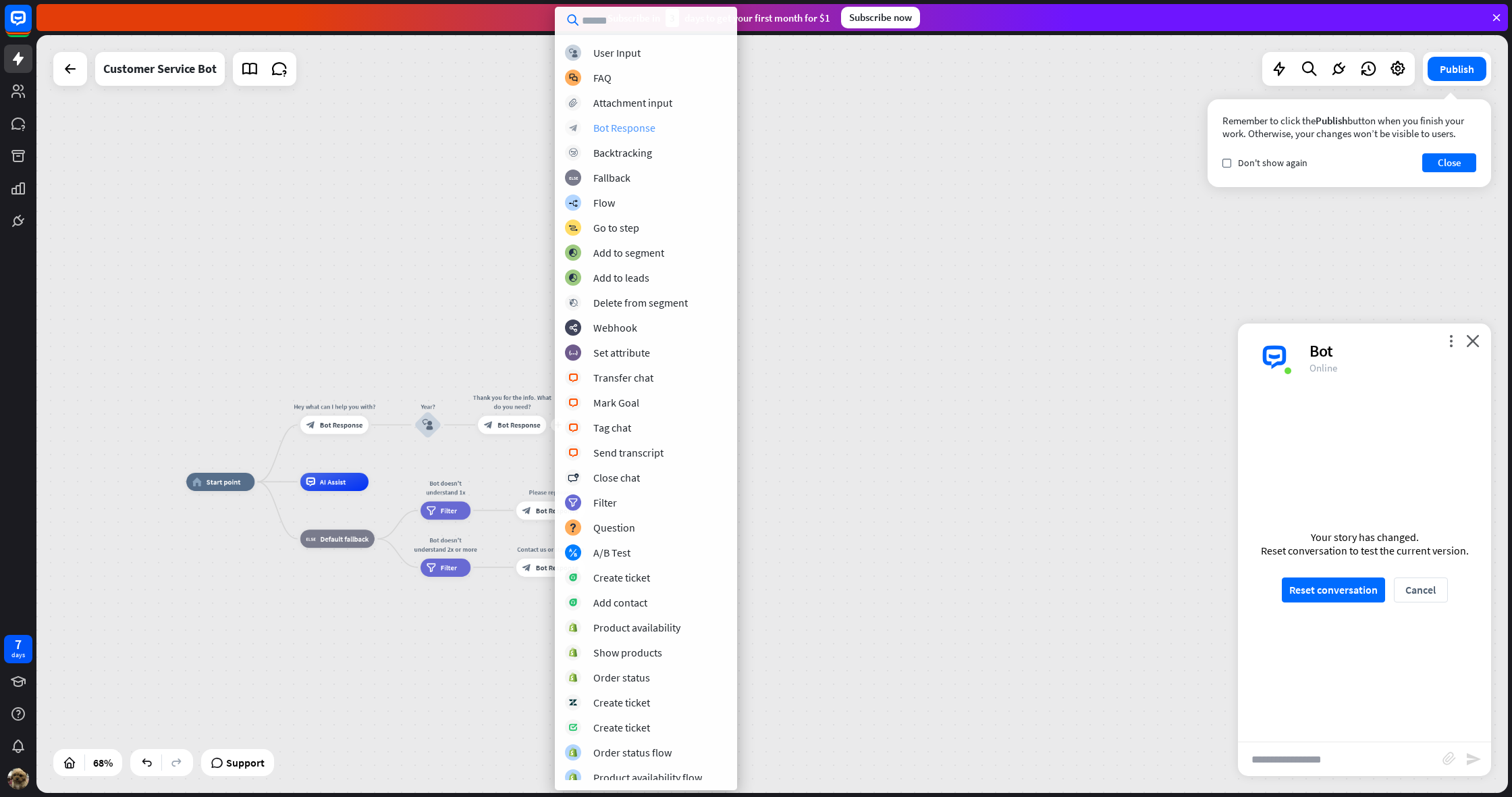
click at [622, 122] on div "Bot Response" at bounding box center [624, 128] width 62 height 14
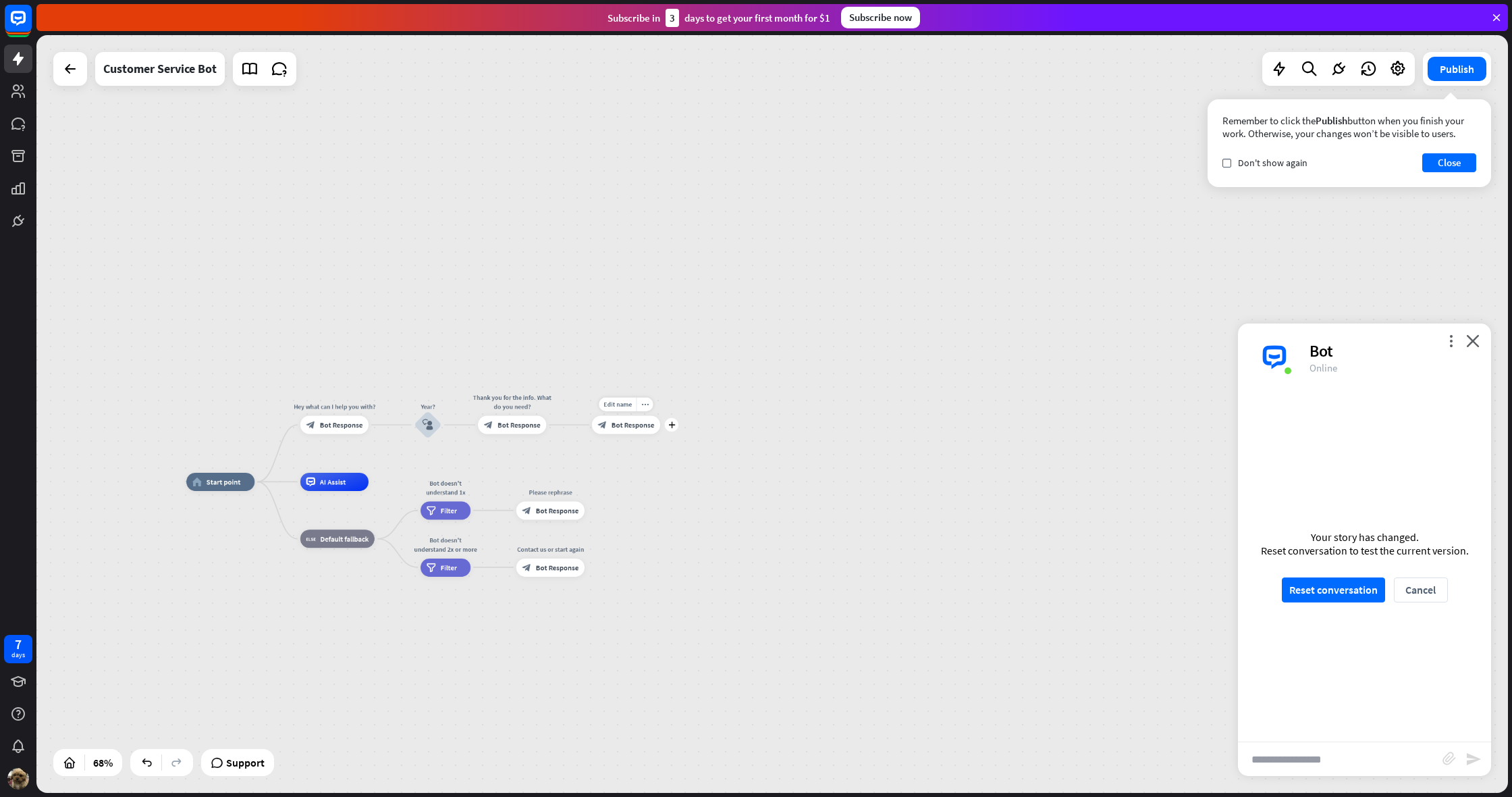
click at [625, 419] on div "block_bot_response Bot Response" at bounding box center [626, 425] width 68 height 18
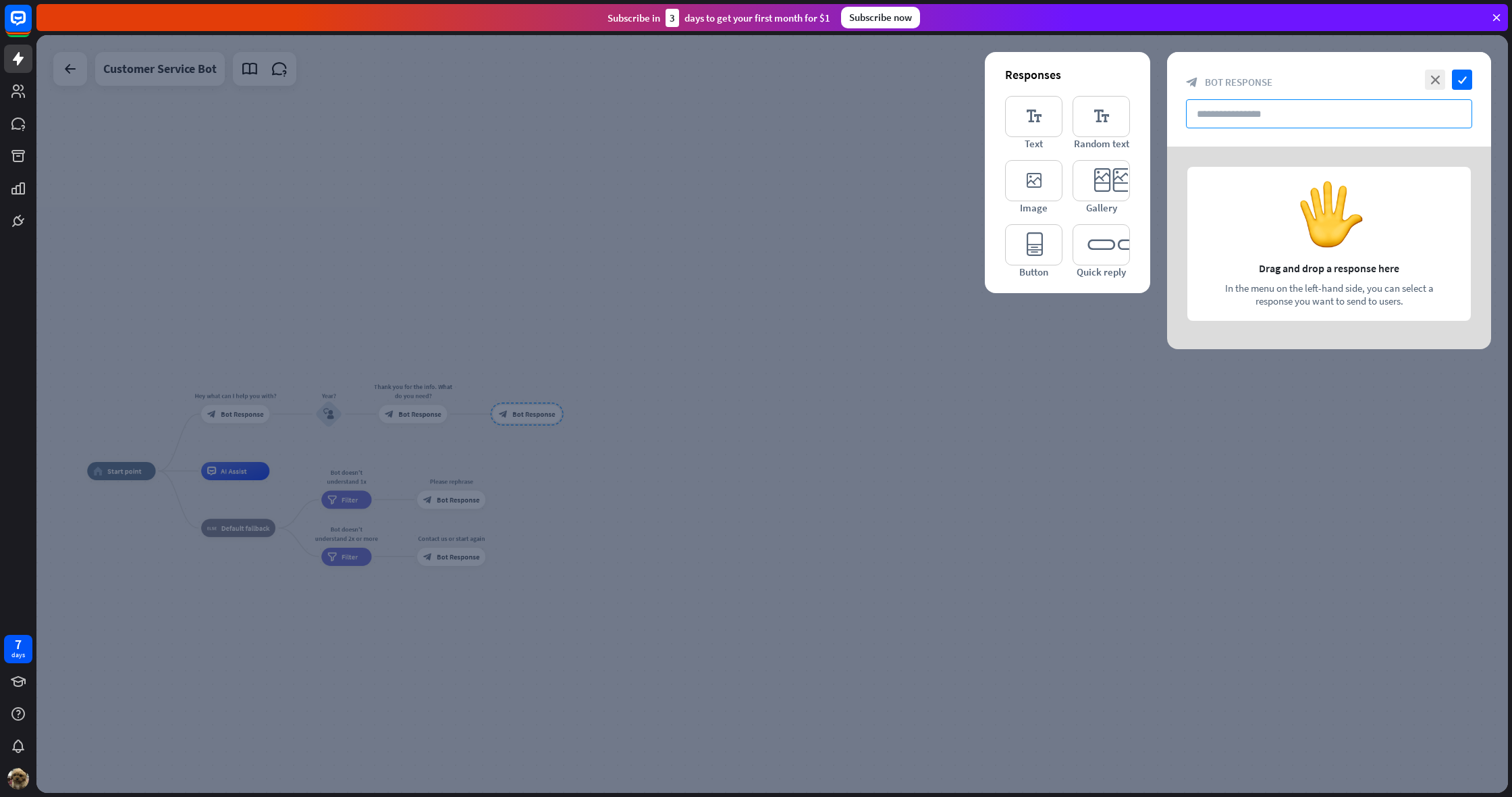
click at [1238, 111] on input "text" at bounding box center [1329, 114] width 286 height 29
type input "*"
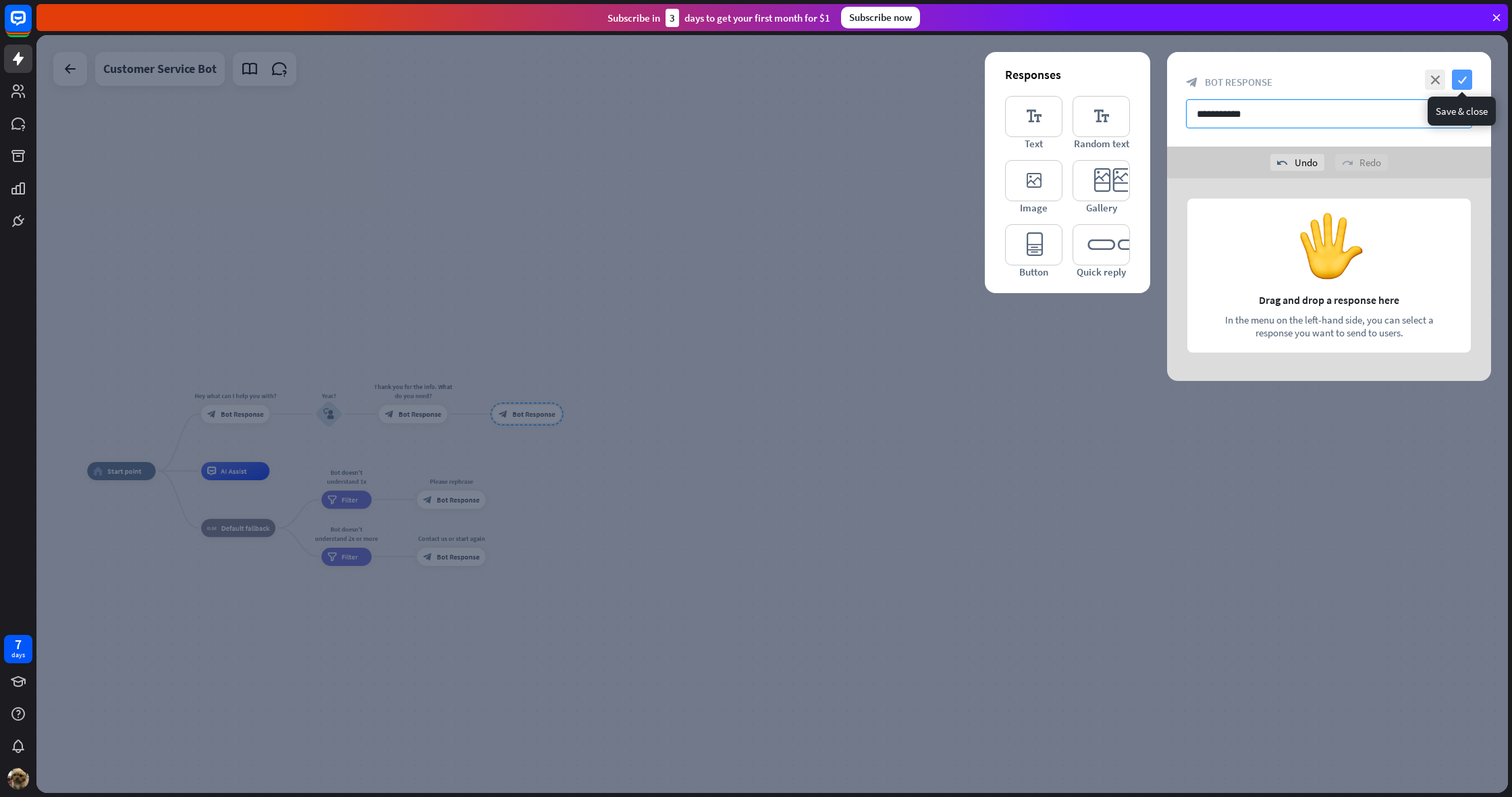
type input "**********"
click at [1459, 83] on icon "check" at bounding box center [1462, 79] width 20 height 20
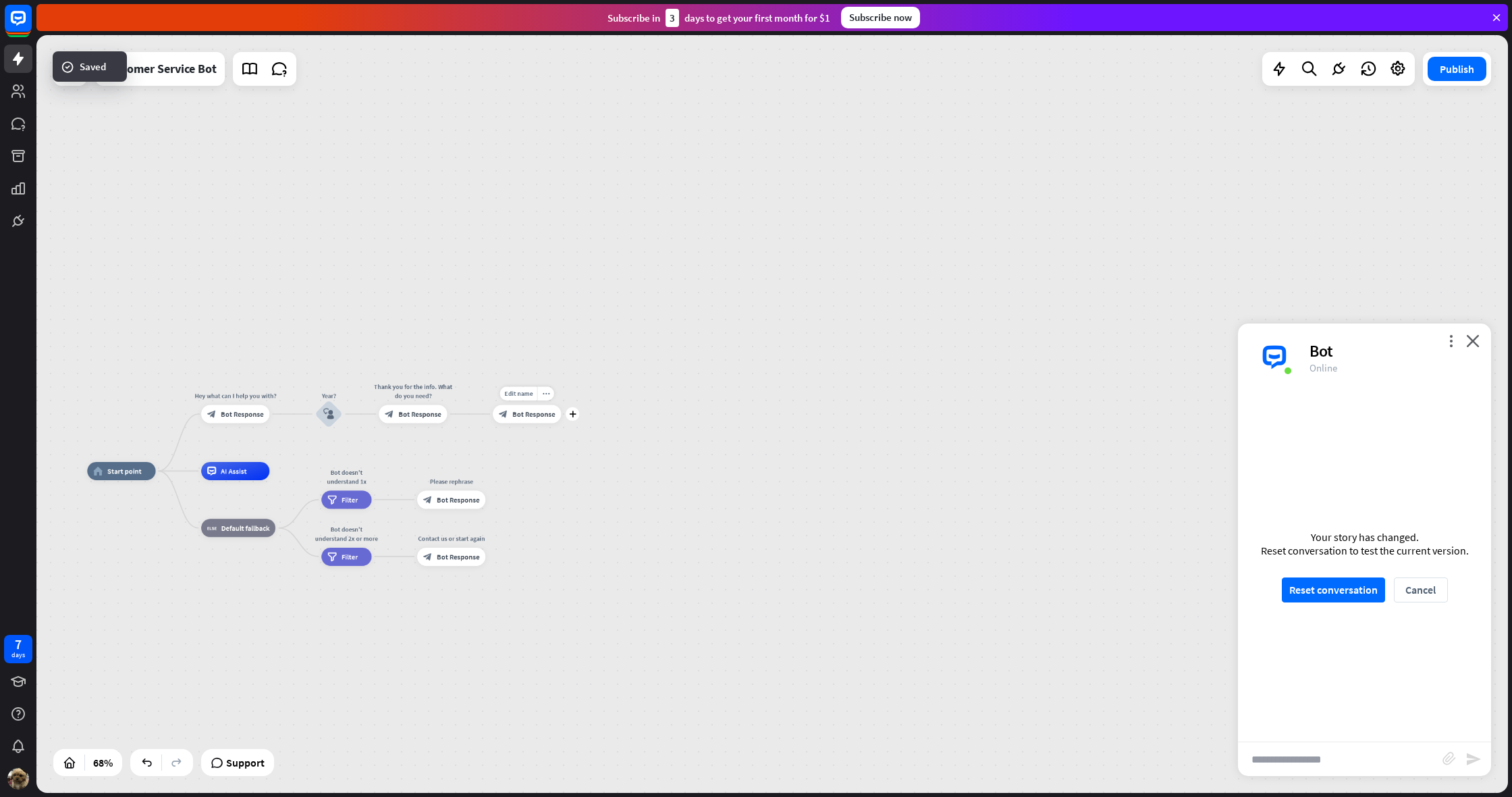
click at [506, 418] on icon "block_bot_response" at bounding box center [504, 414] width 10 height 10
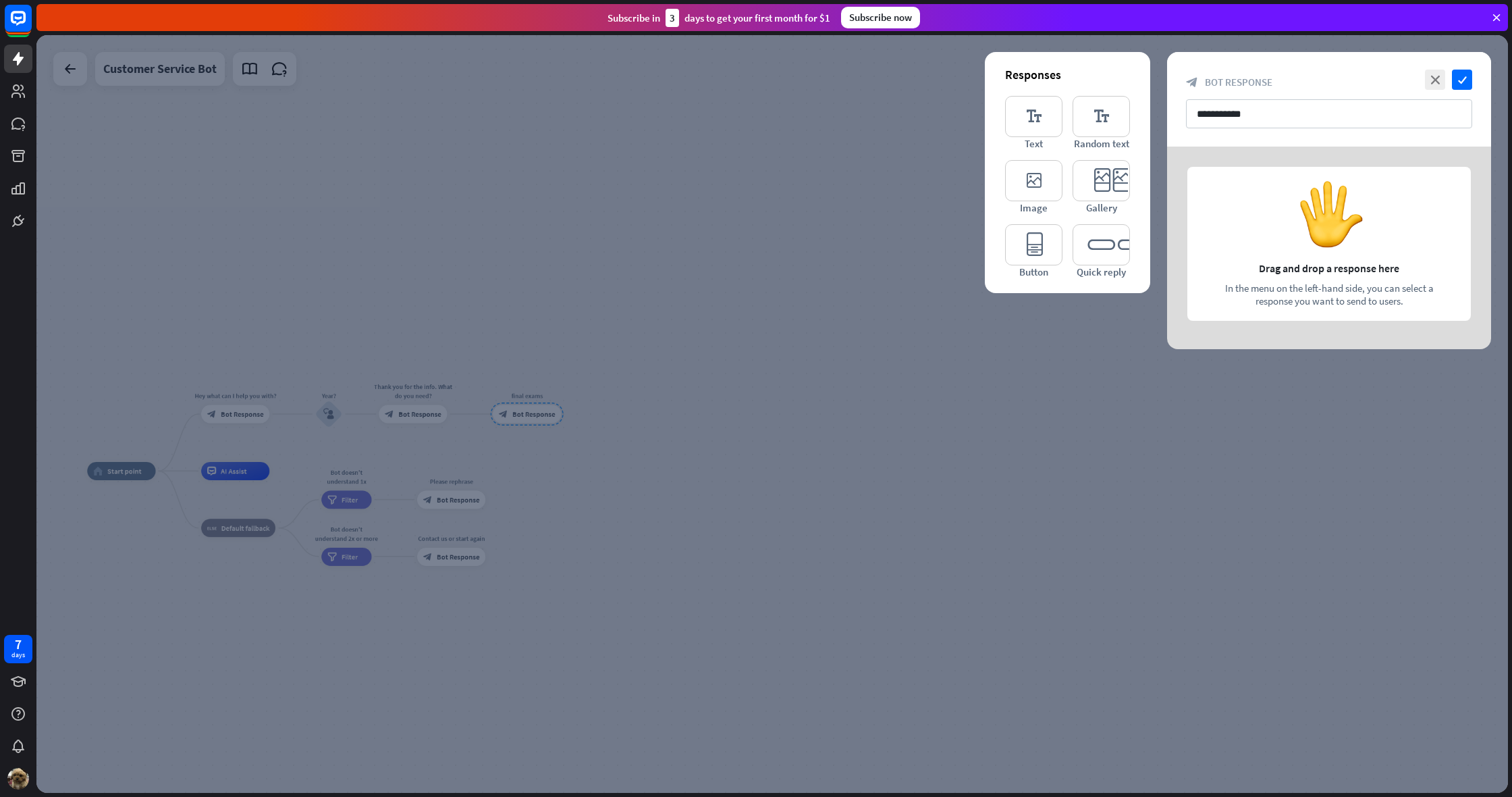
drag, startPoint x: 1344, startPoint y: 277, endPoint x: 1289, endPoint y: 250, distance: 61.3
click at [1343, 275] on div at bounding box center [1329, 247] width 324 height 202
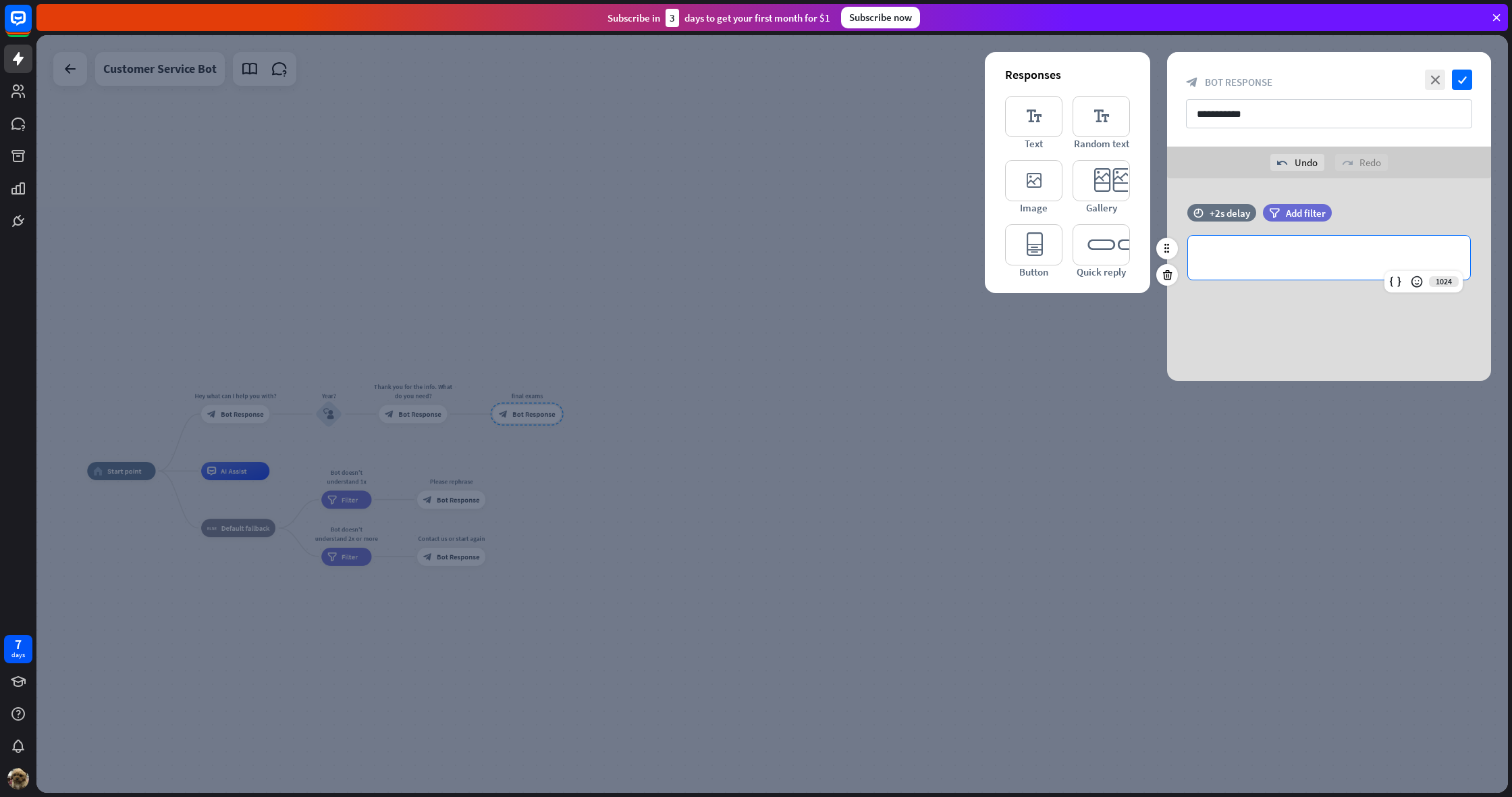
click at [1301, 259] on p "**********" at bounding box center [1329, 257] width 255 height 17
click at [1410, 284] on icon at bounding box center [1417, 281] width 14 height 14
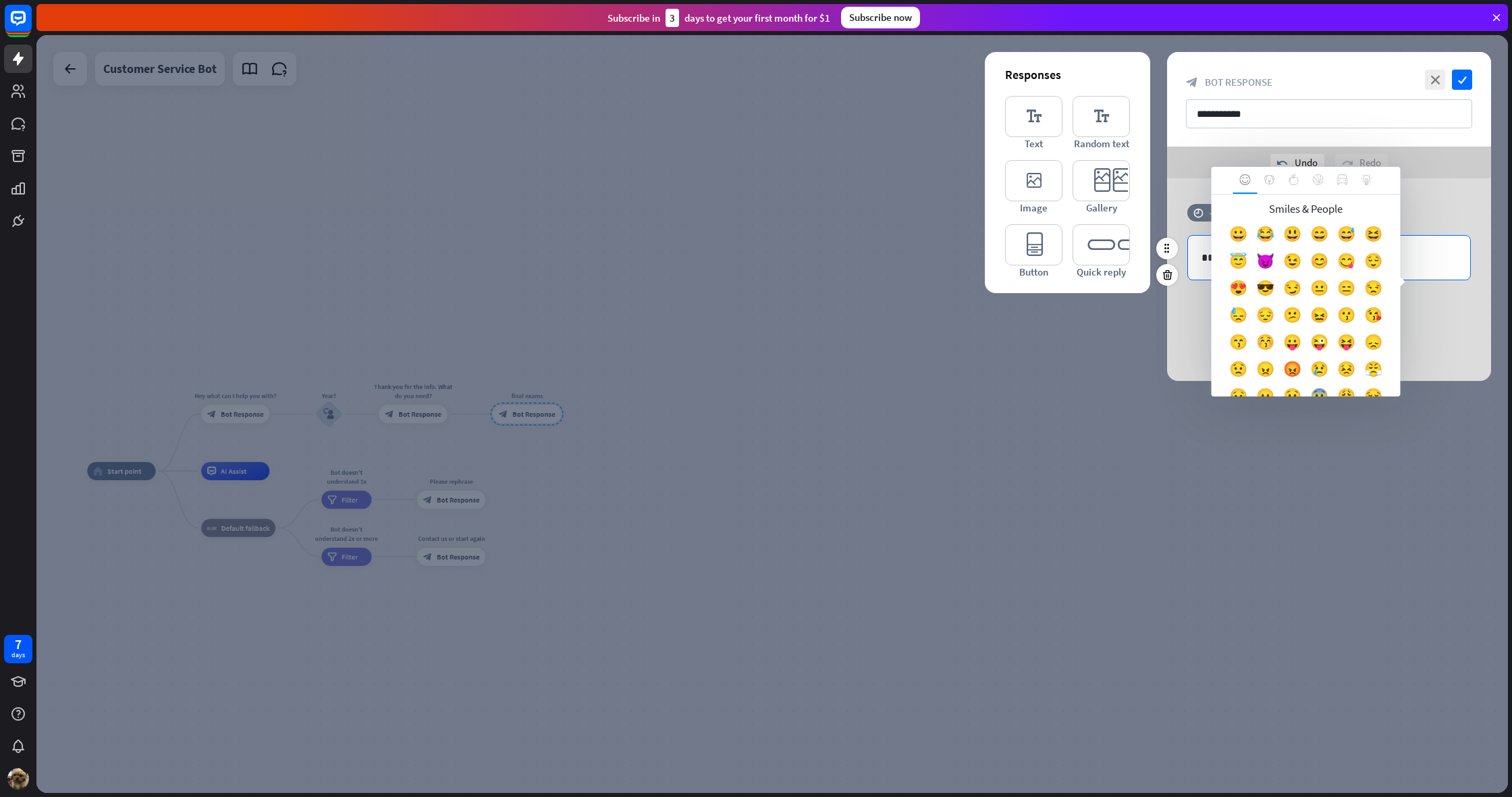
drag, startPoint x: 1438, startPoint y: 320, endPoint x: 1398, endPoint y: 262, distance: 70.5
click at [1441, 317] on div "**********" at bounding box center [1329, 279] width 324 height 202
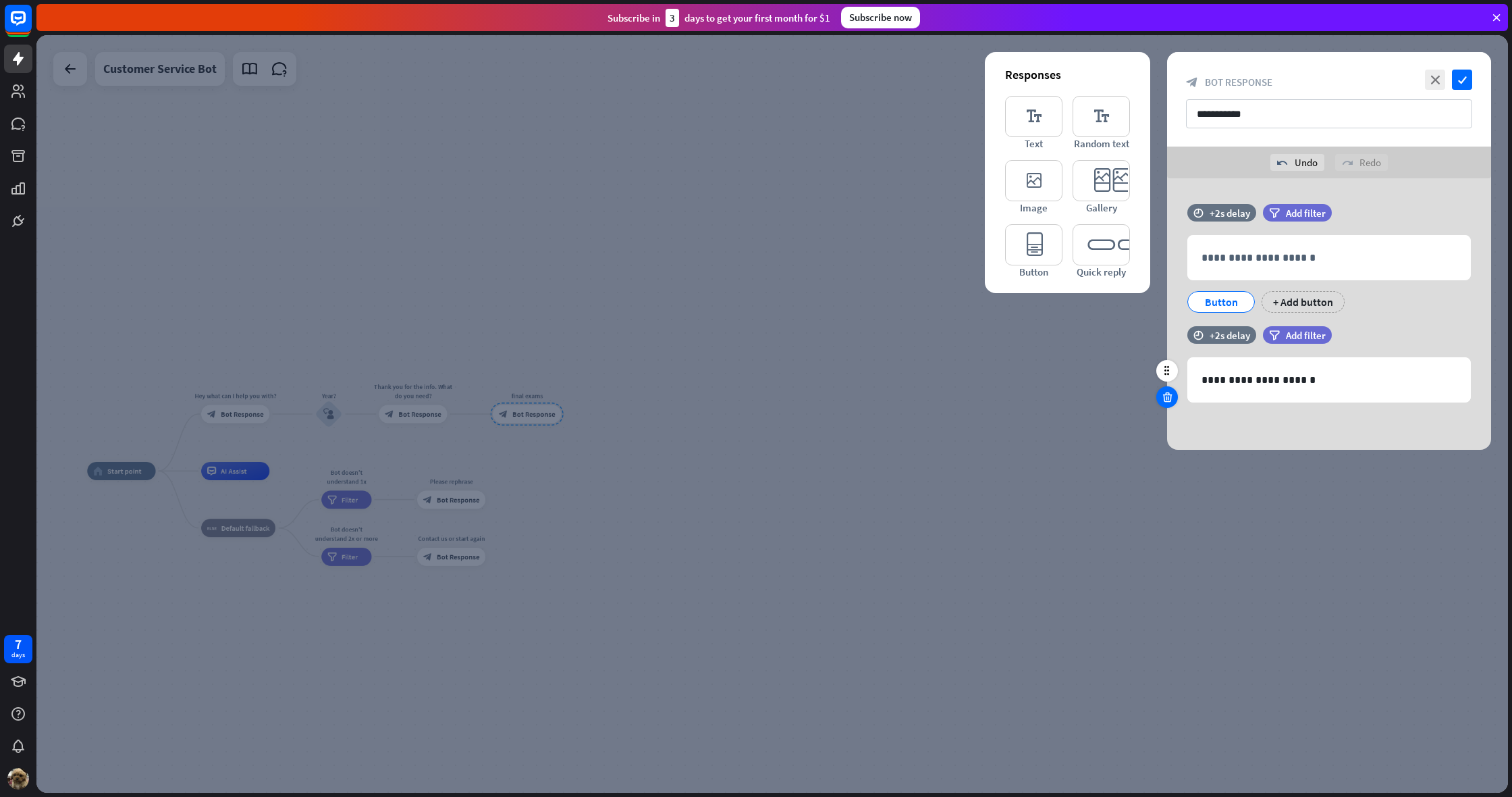
click at [1166, 398] on icon at bounding box center [1167, 397] width 13 height 12
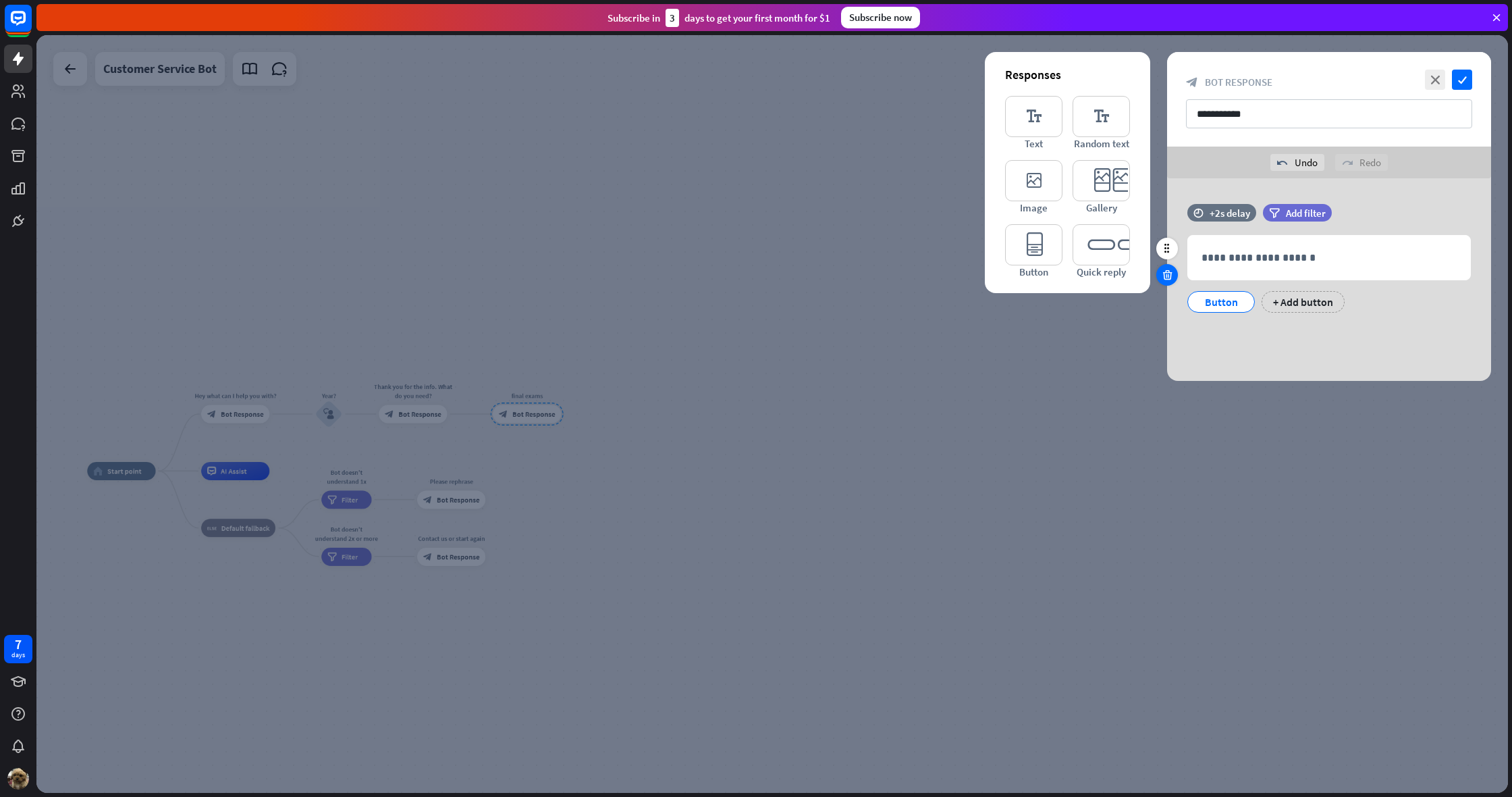
click at [1171, 275] on icon at bounding box center [1167, 274] width 13 height 12
click at [1304, 302] on div "+ Add button" at bounding box center [1303, 302] width 83 height 22
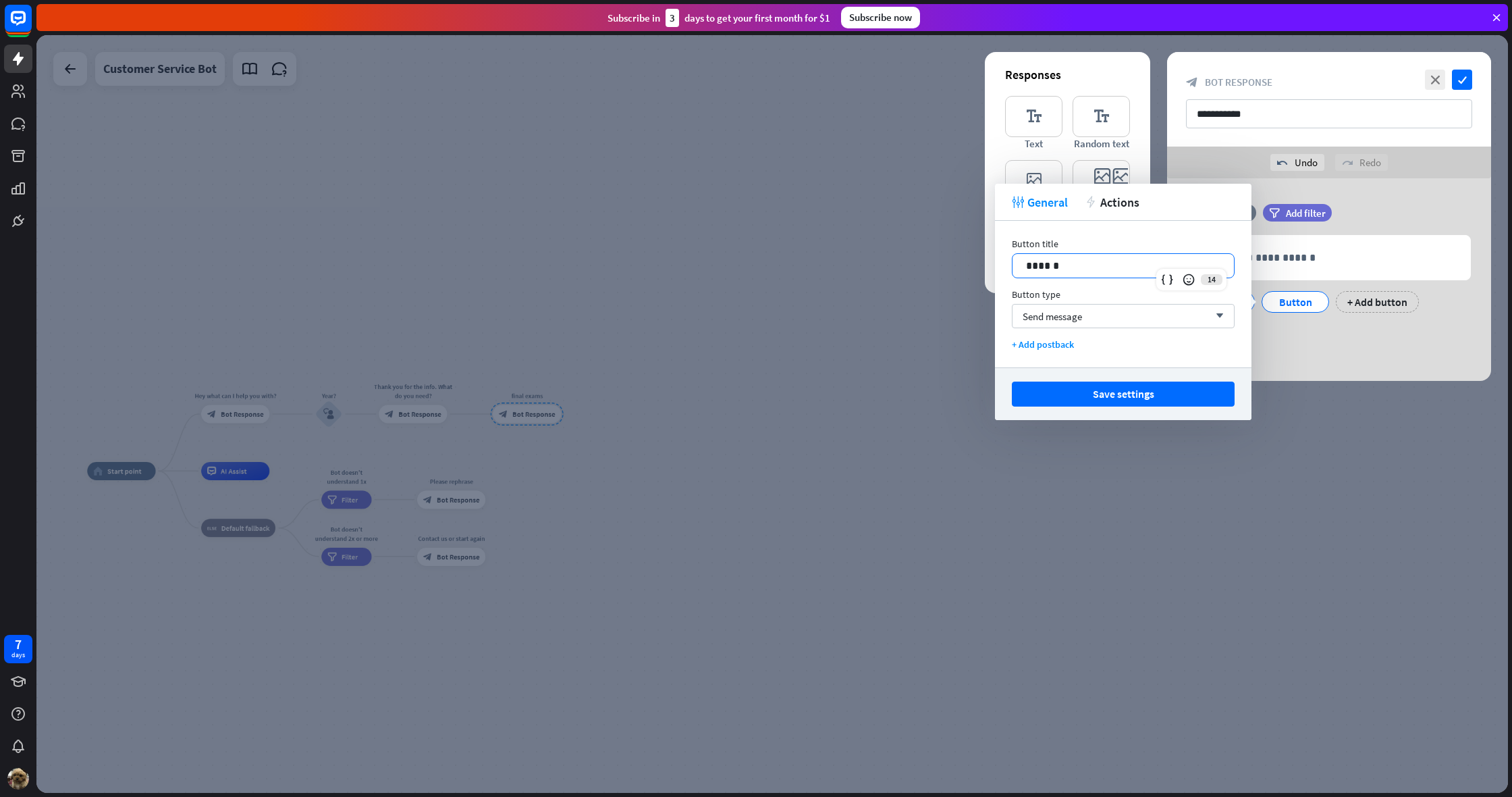
click at [1095, 266] on p "******" at bounding box center [1123, 265] width 195 height 17
drag, startPoint x: 1095, startPoint y: 266, endPoint x: 1026, endPoint y: 256, distance: 69.7
click at [1021, 258] on div "******" at bounding box center [1123, 265] width 222 height 23
click at [1400, 472] on div at bounding box center [772, 414] width 1472 height 757
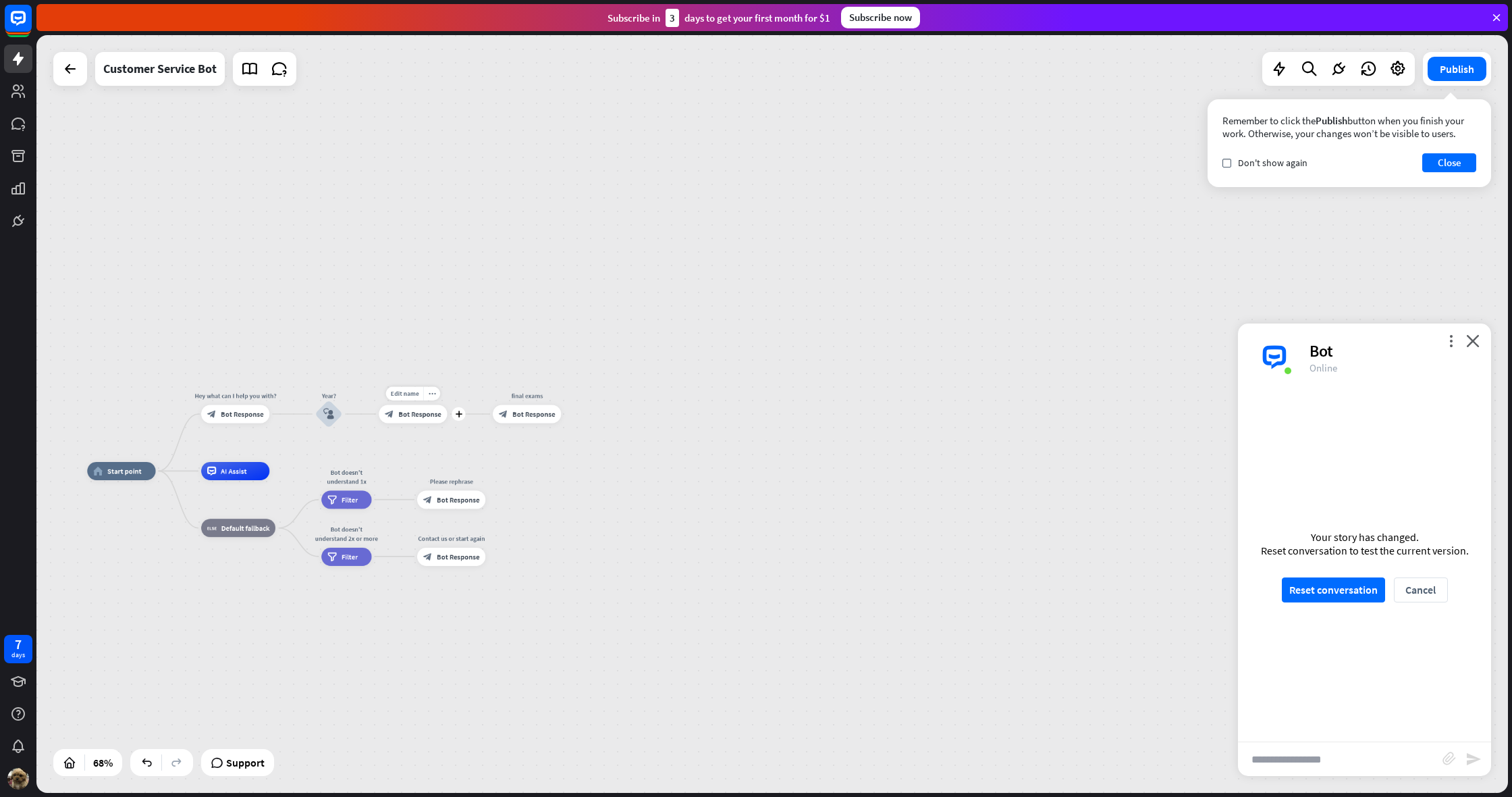
click at [402, 414] on span "Bot Response" at bounding box center [420, 414] width 43 height 10
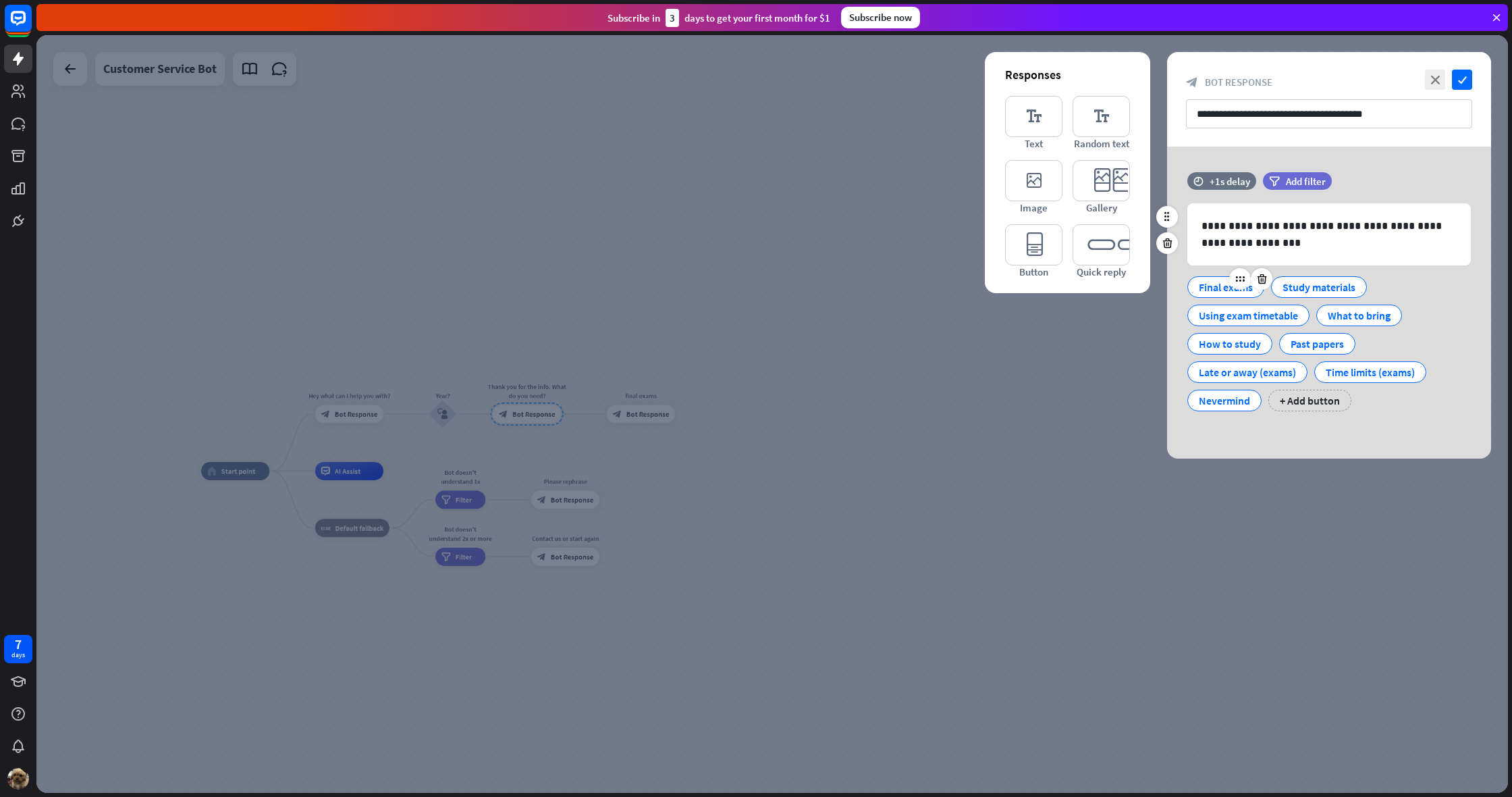
click at [1200, 293] on div "Final exams" at bounding box center [1226, 286] width 54 height 20
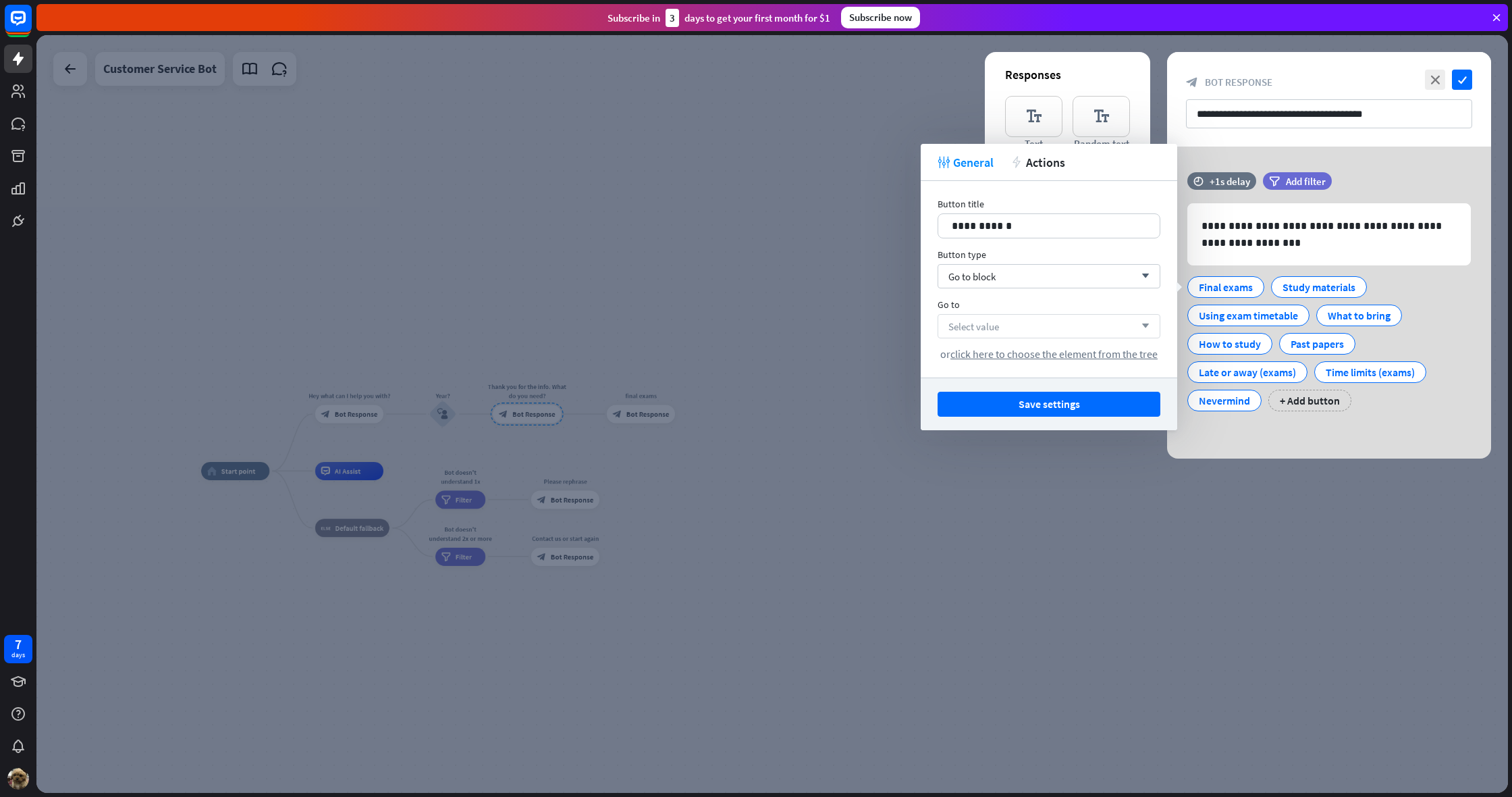
click at [1086, 326] on div "Select value arrow_down" at bounding box center [1049, 326] width 223 height 24
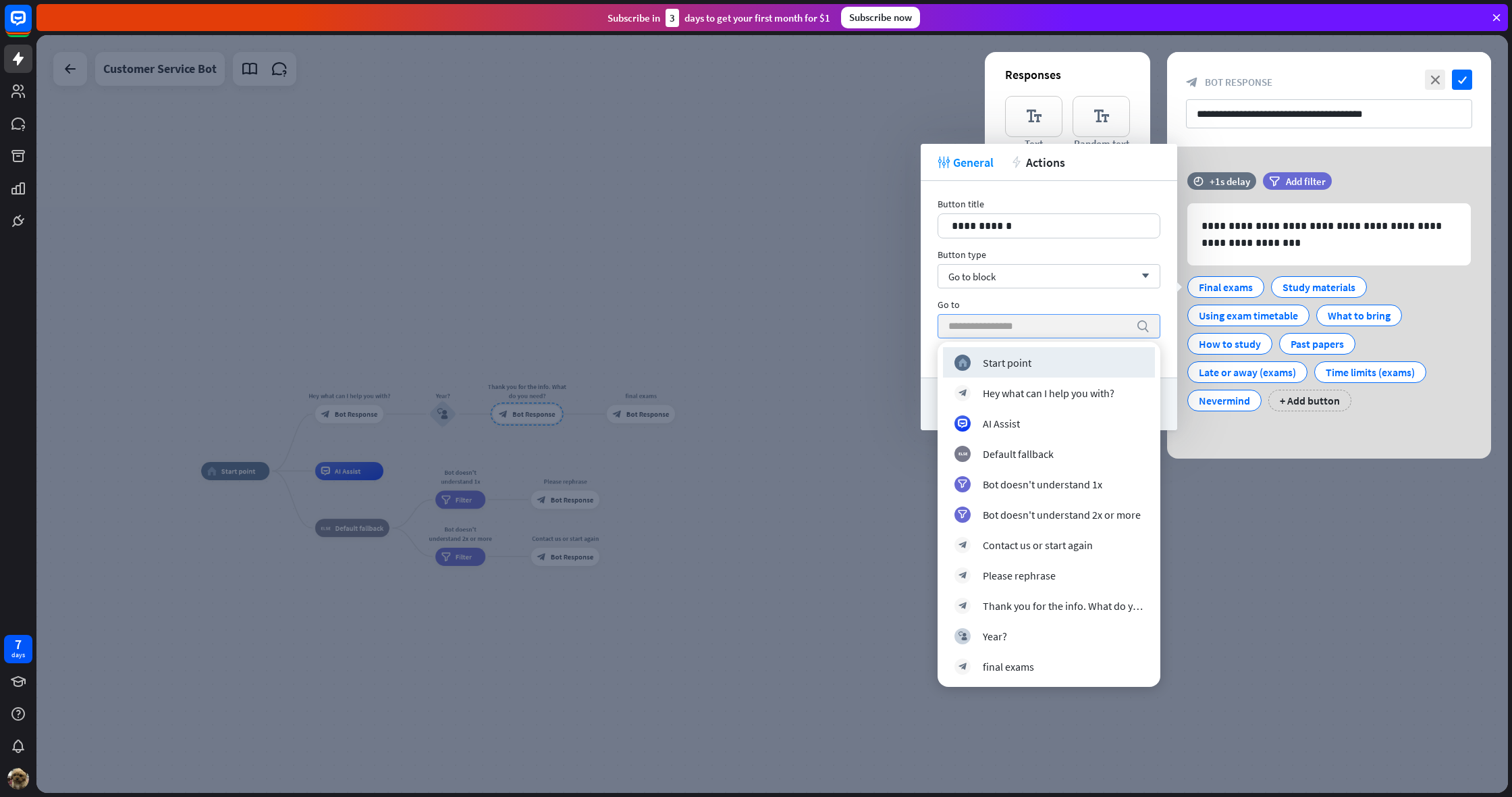
click at [1120, 325] on input "search" at bounding box center [1039, 326] width 181 height 23
click at [1023, 671] on div "final exams" at bounding box center [1008, 666] width 51 height 14
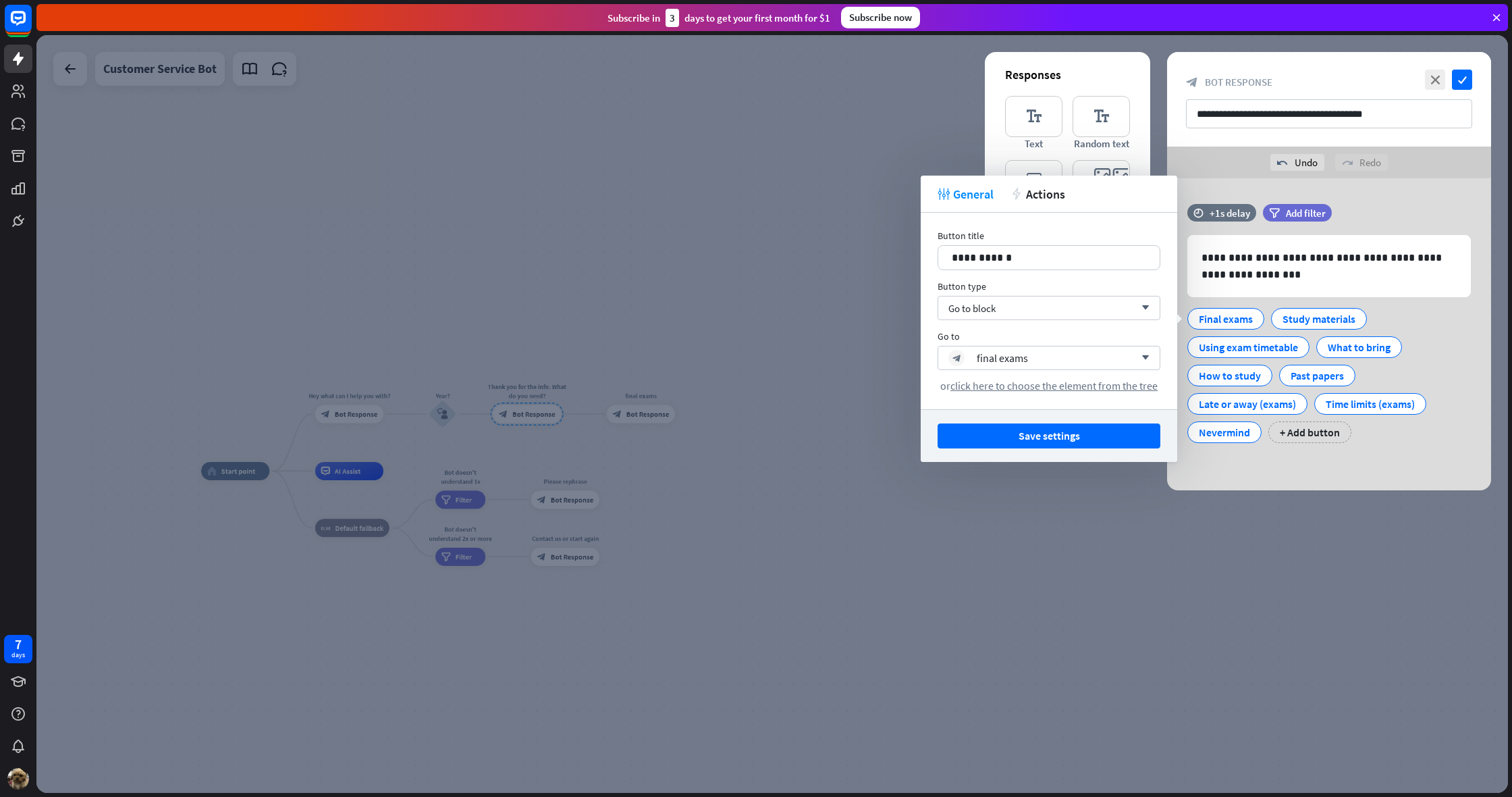
click at [1071, 434] on button "Save settings" at bounding box center [1049, 435] width 223 height 25
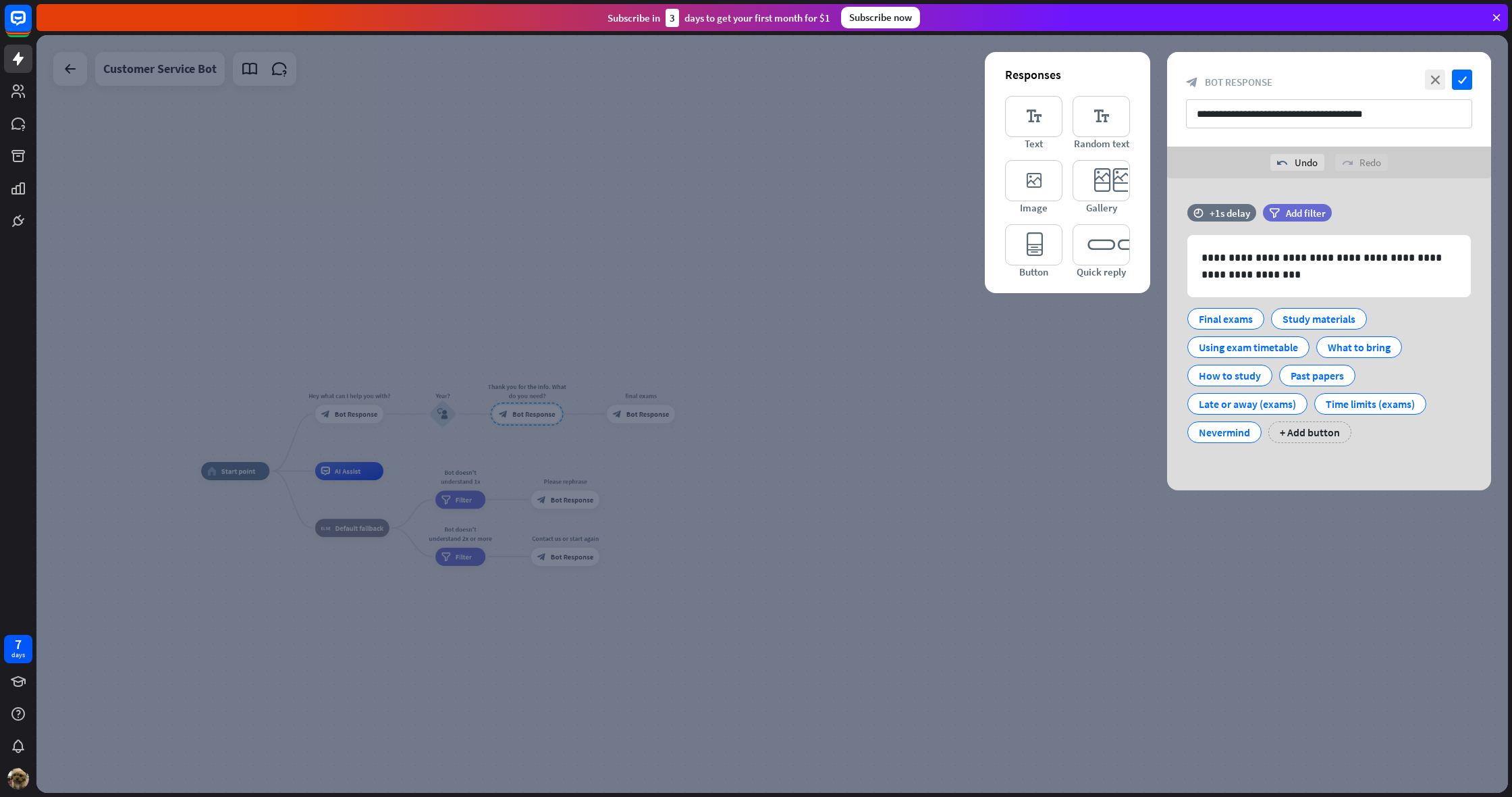
click at [1025, 416] on div at bounding box center [772, 414] width 1472 height 757
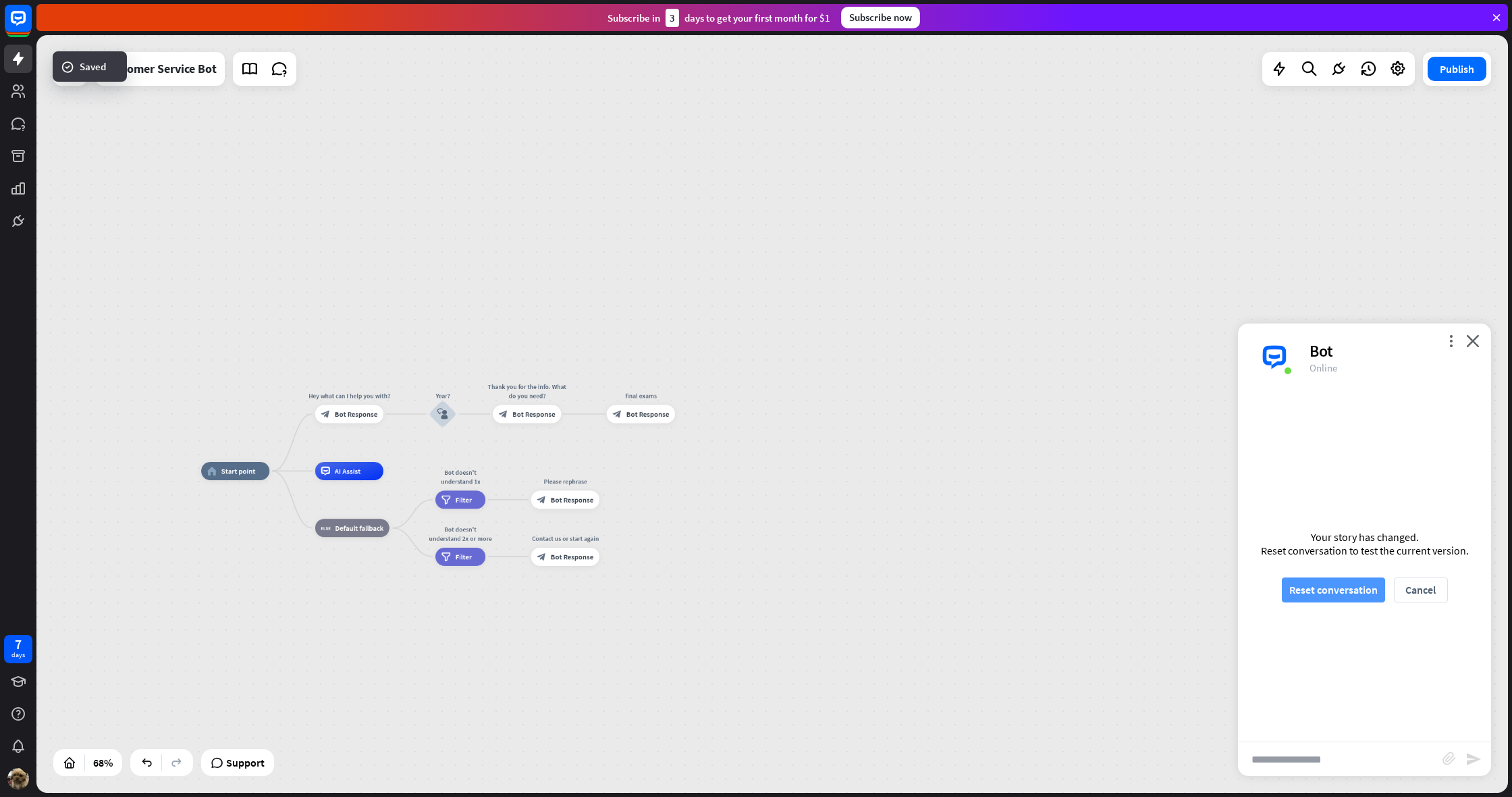
click at [1362, 593] on button "Reset conversation" at bounding box center [1333, 589] width 103 height 25
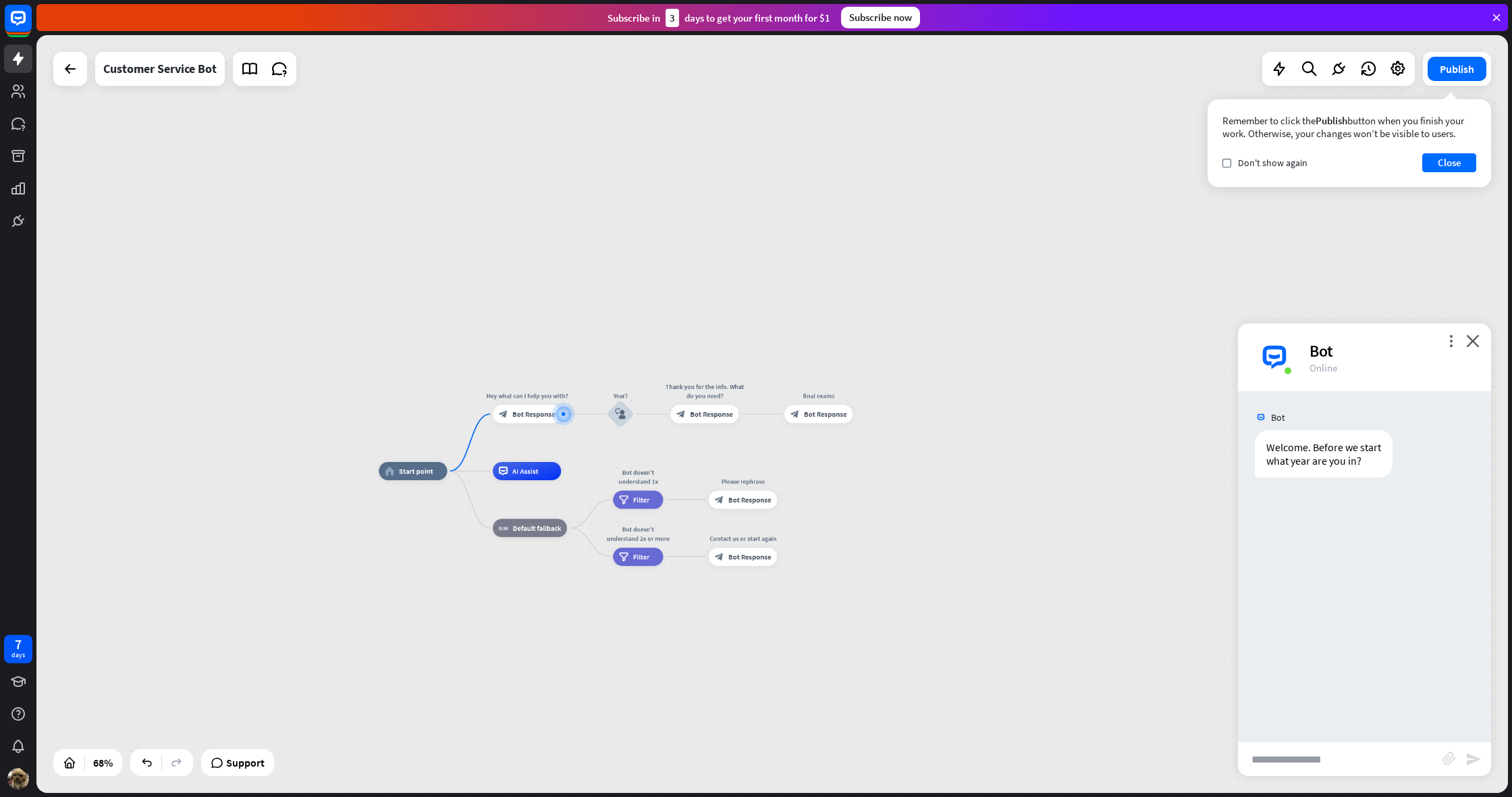
click at [1285, 762] on input "text" at bounding box center [1341, 759] width 205 height 34
type input "*"
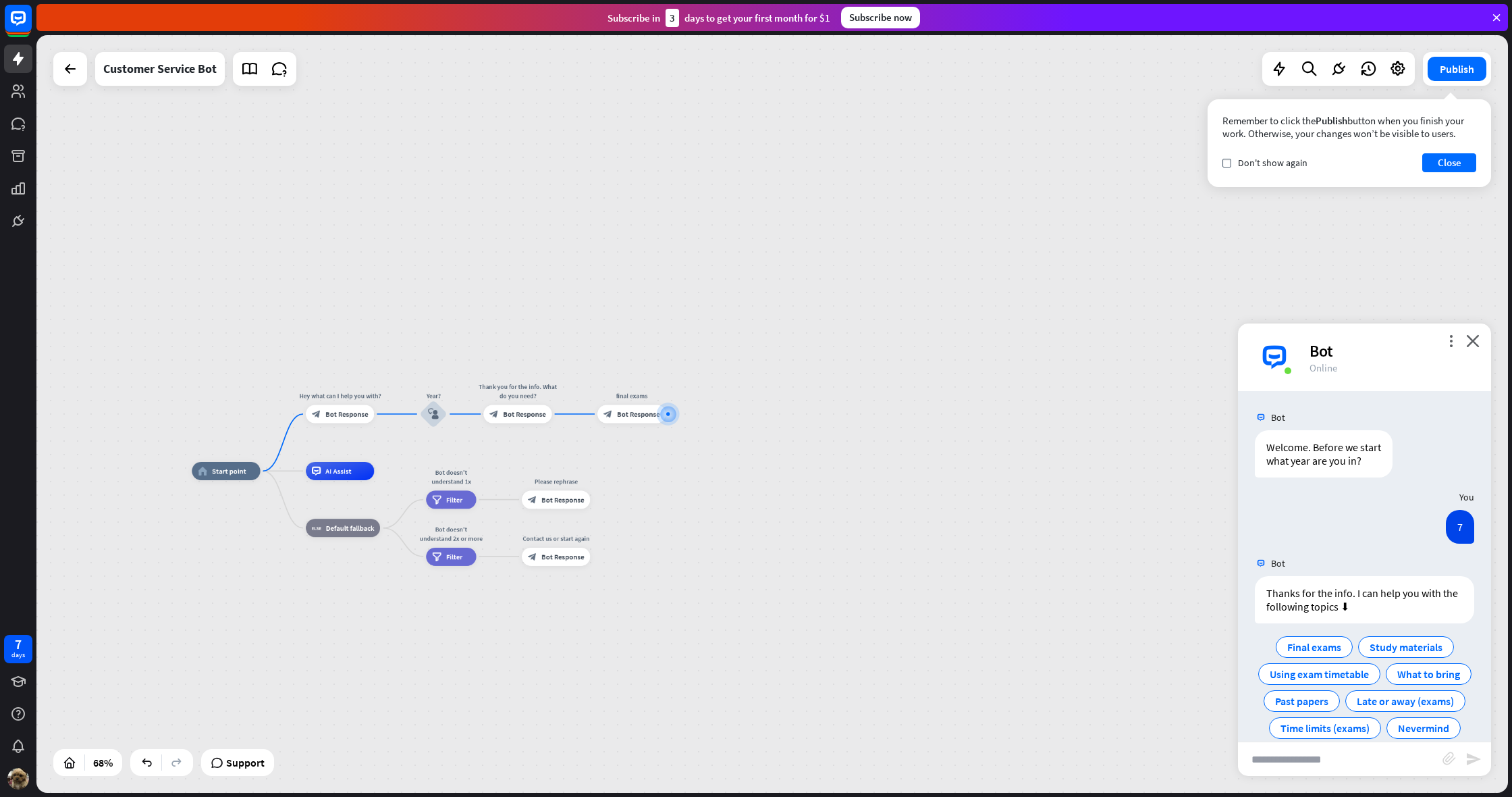
scroll to position [47, 0]
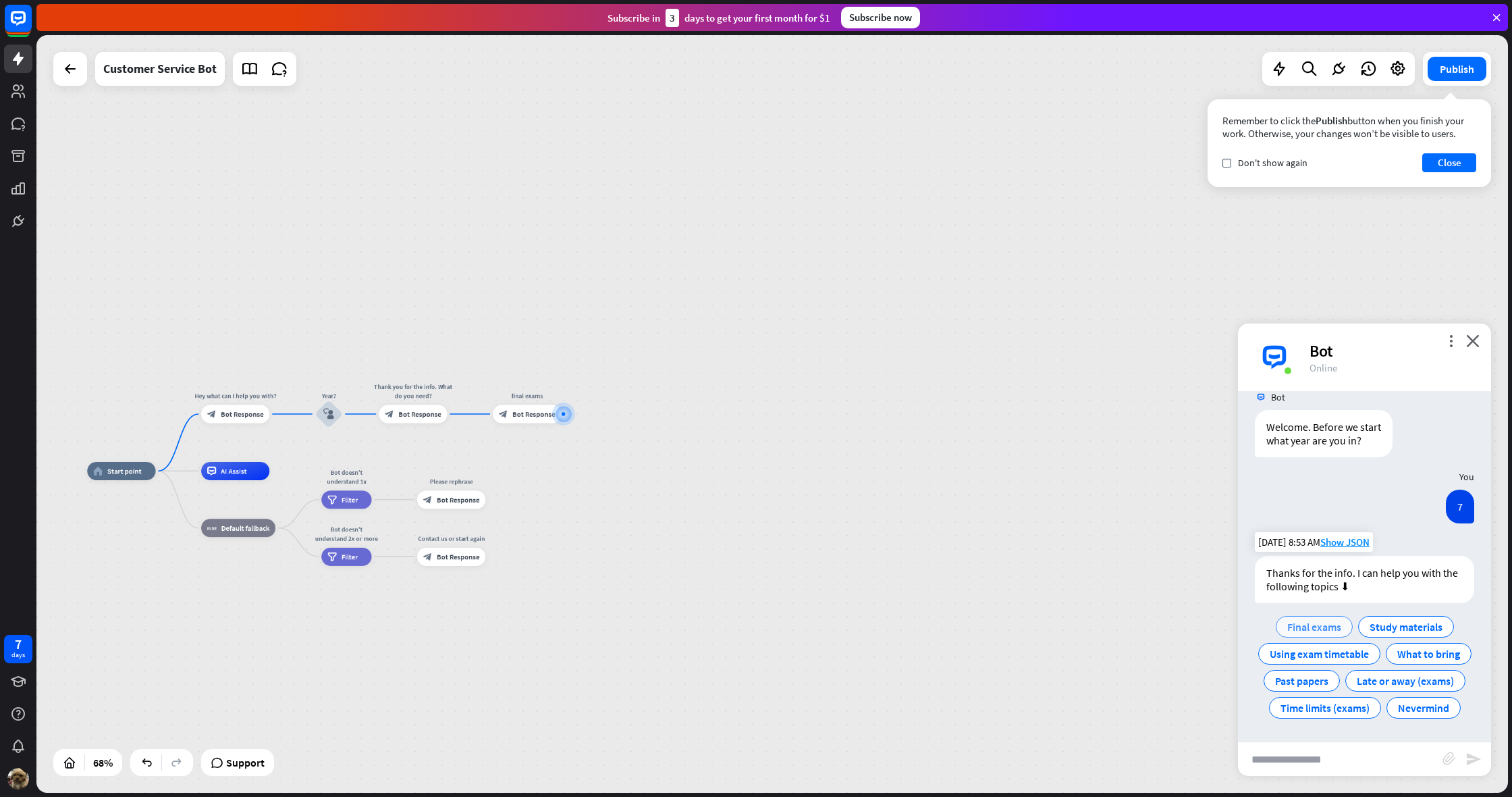
click at [1298, 620] on span "Final exams" at bounding box center [1314, 626] width 54 height 14
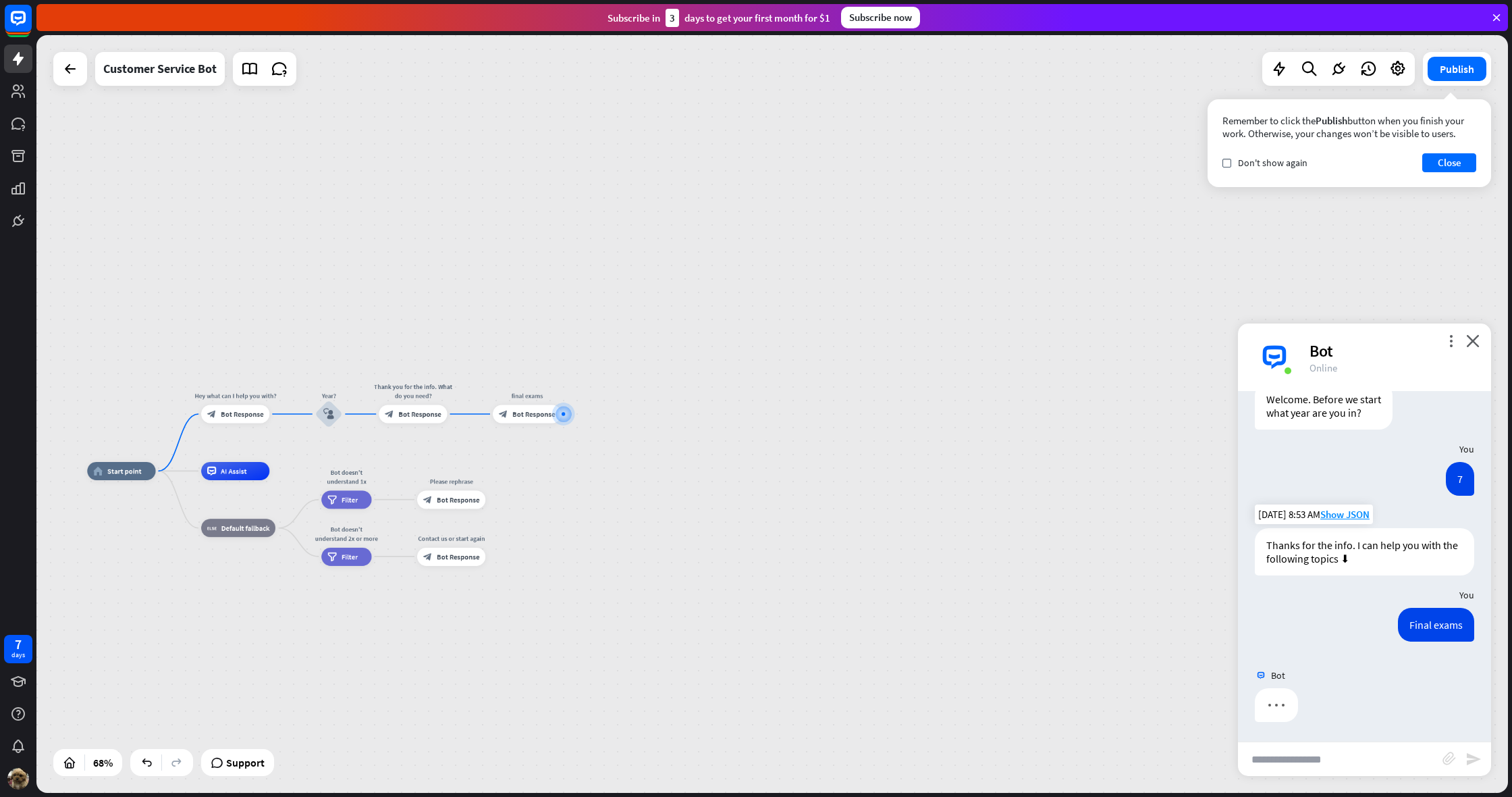
scroll to position [0, 0]
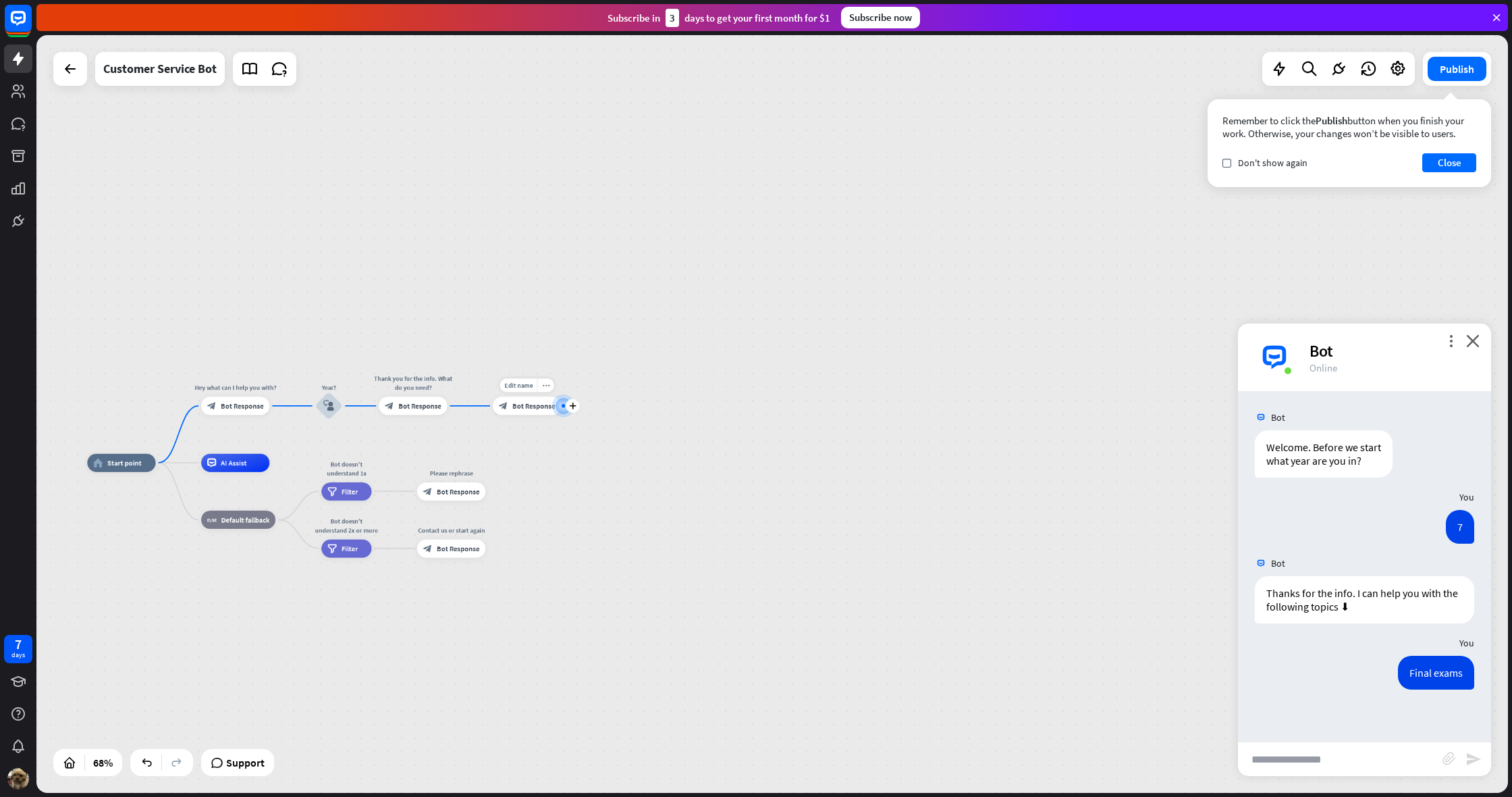
click at [538, 409] on span "Bot Response" at bounding box center [534, 405] width 43 height 10
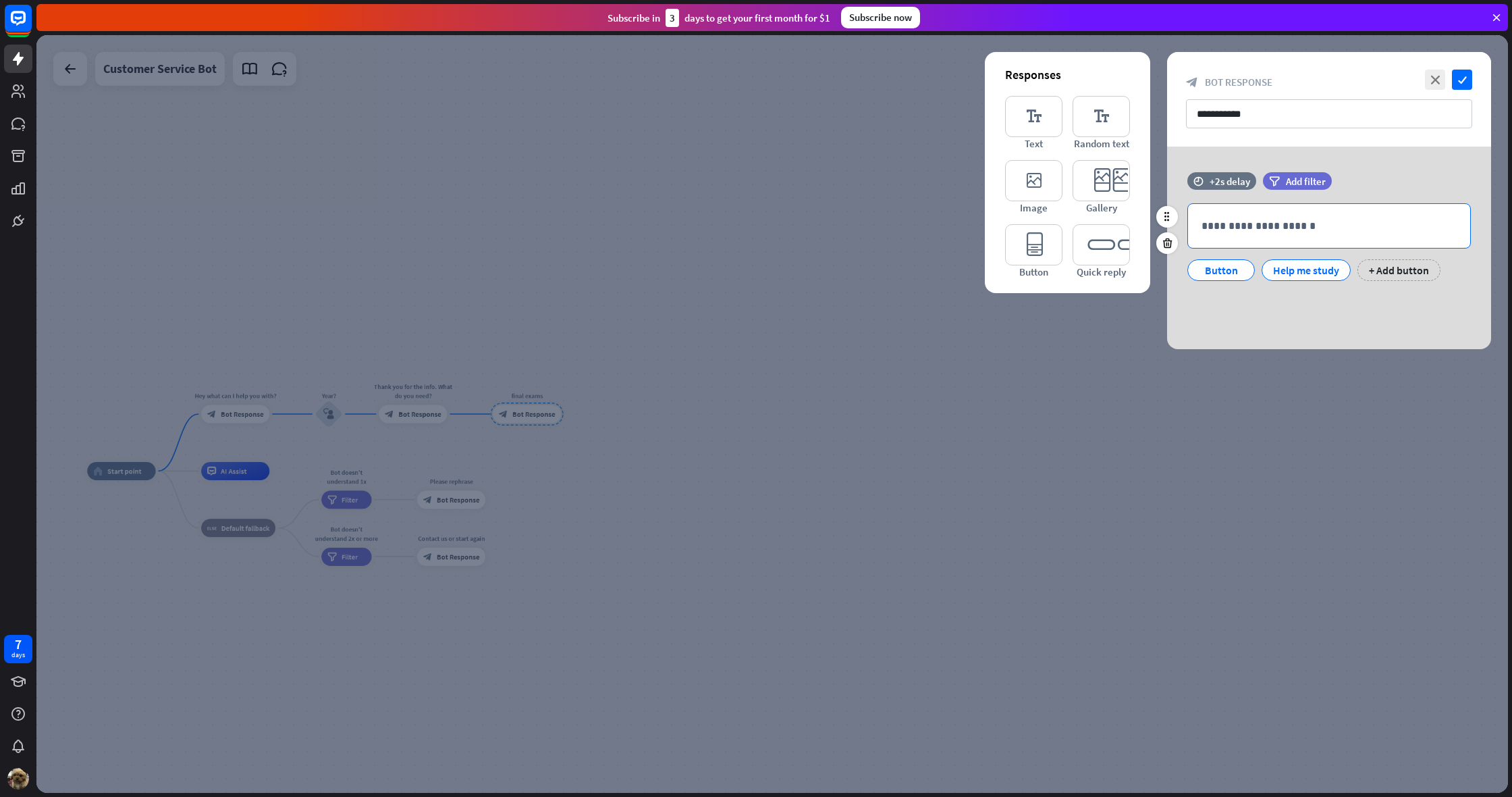
click at [1237, 213] on div "**********" at bounding box center [1329, 226] width 282 height 44
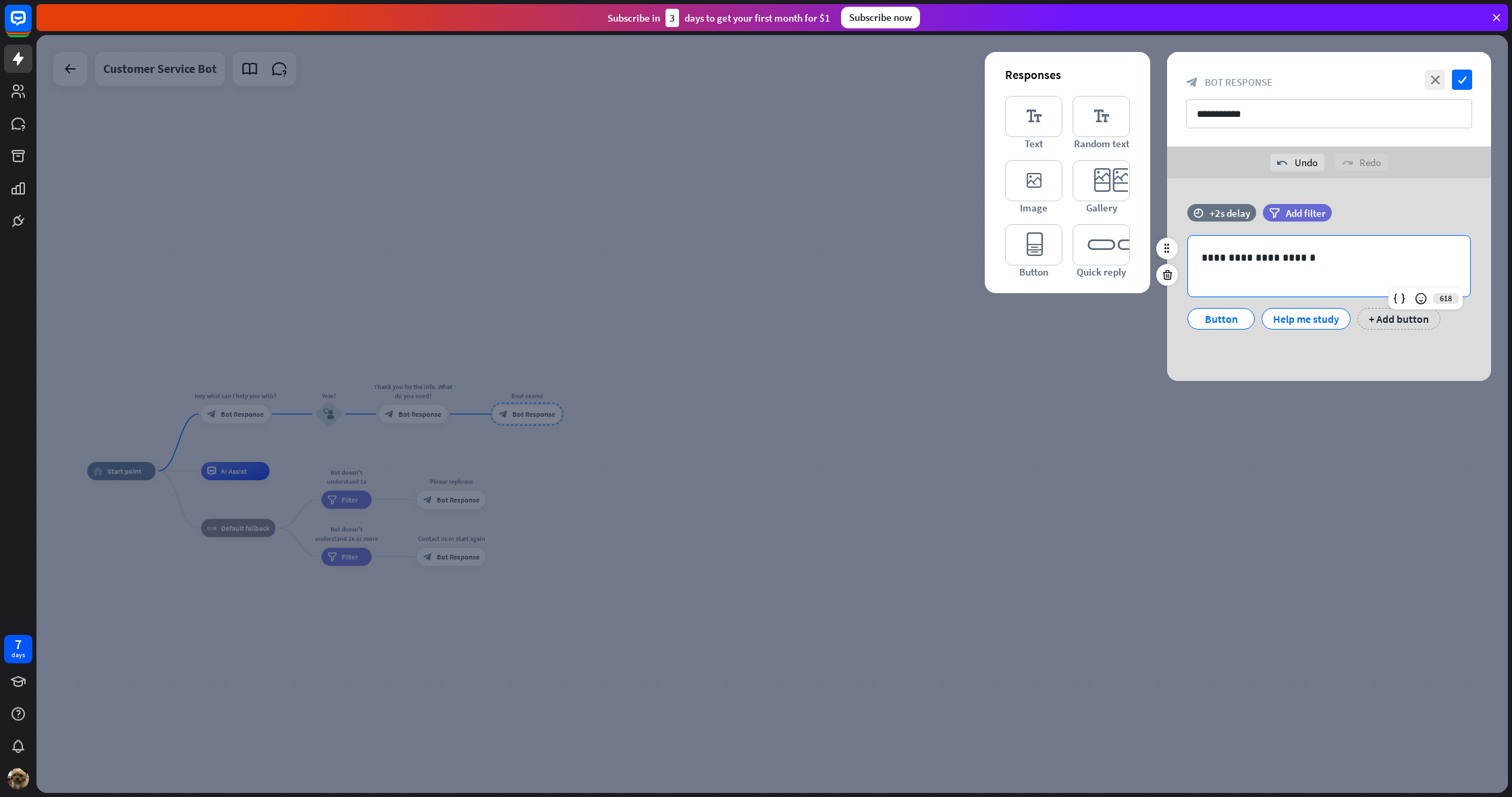
click at [1260, 256] on p "**********" at bounding box center [1329, 257] width 255 height 17
click at [1301, 255] on p "**********" at bounding box center [1329, 257] width 255 height 17
click at [1456, 79] on icon "check" at bounding box center [1462, 79] width 20 height 20
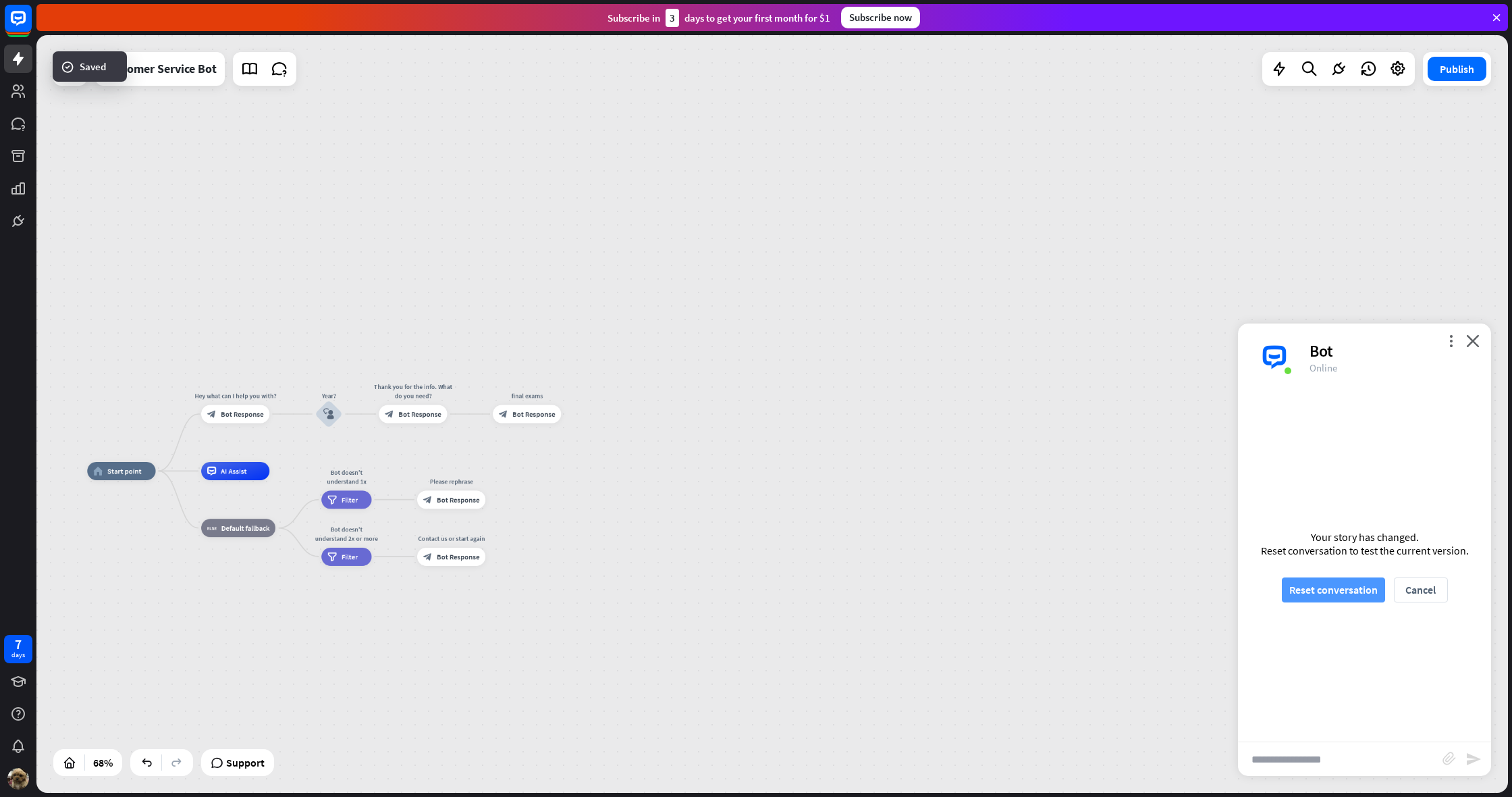
click at [1347, 589] on button "Reset conversation" at bounding box center [1333, 589] width 103 height 25
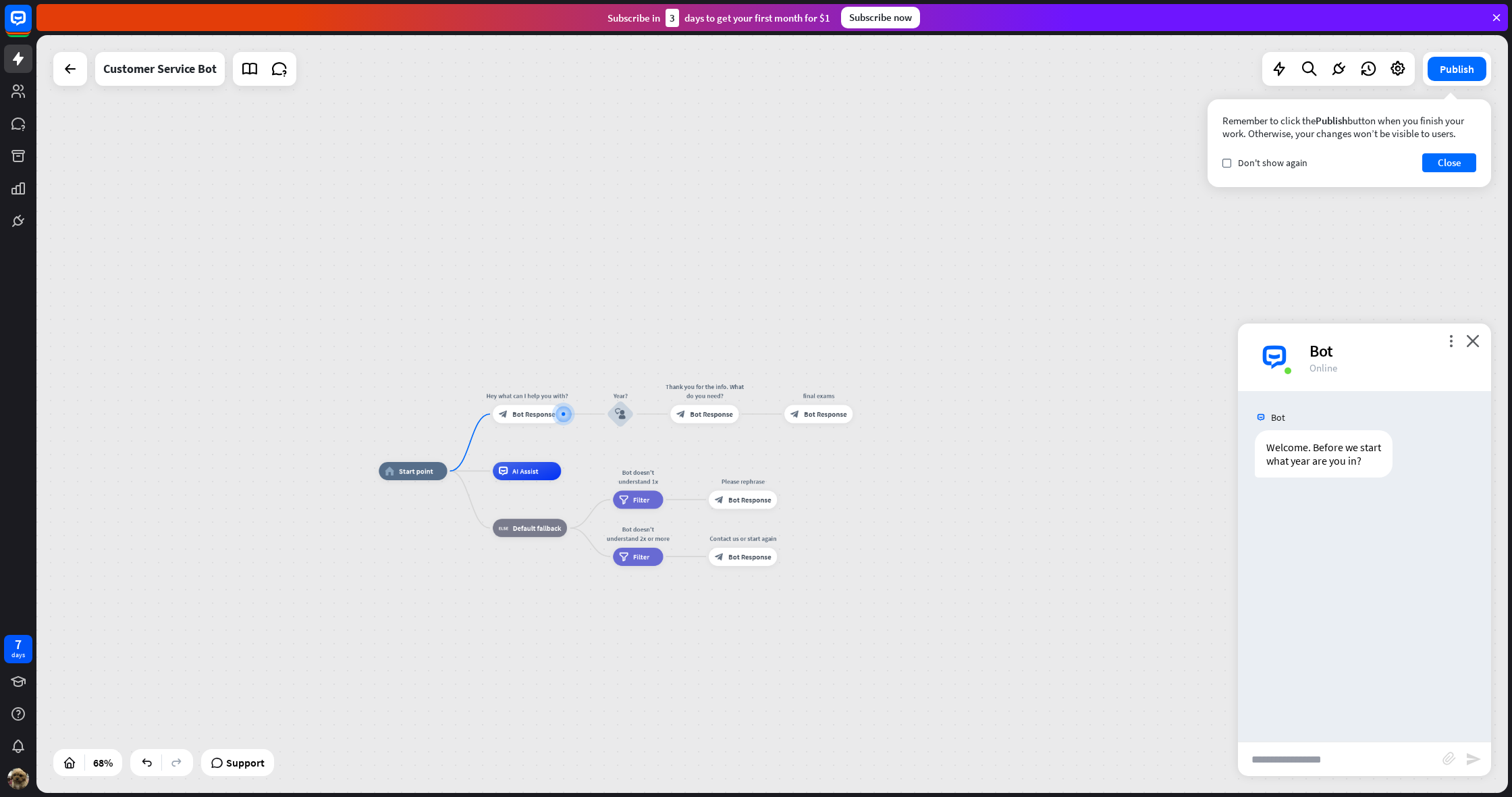
click at [1293, 777] on div "home_2 Start point Hey what can I help you with? block_bot_response Bot Respons…" at bounding box center [876, 726] width 994 height 511
click at [1311, 764] on input "text" at bounding box center [1341, 759] width 205 height 34
type input "*"
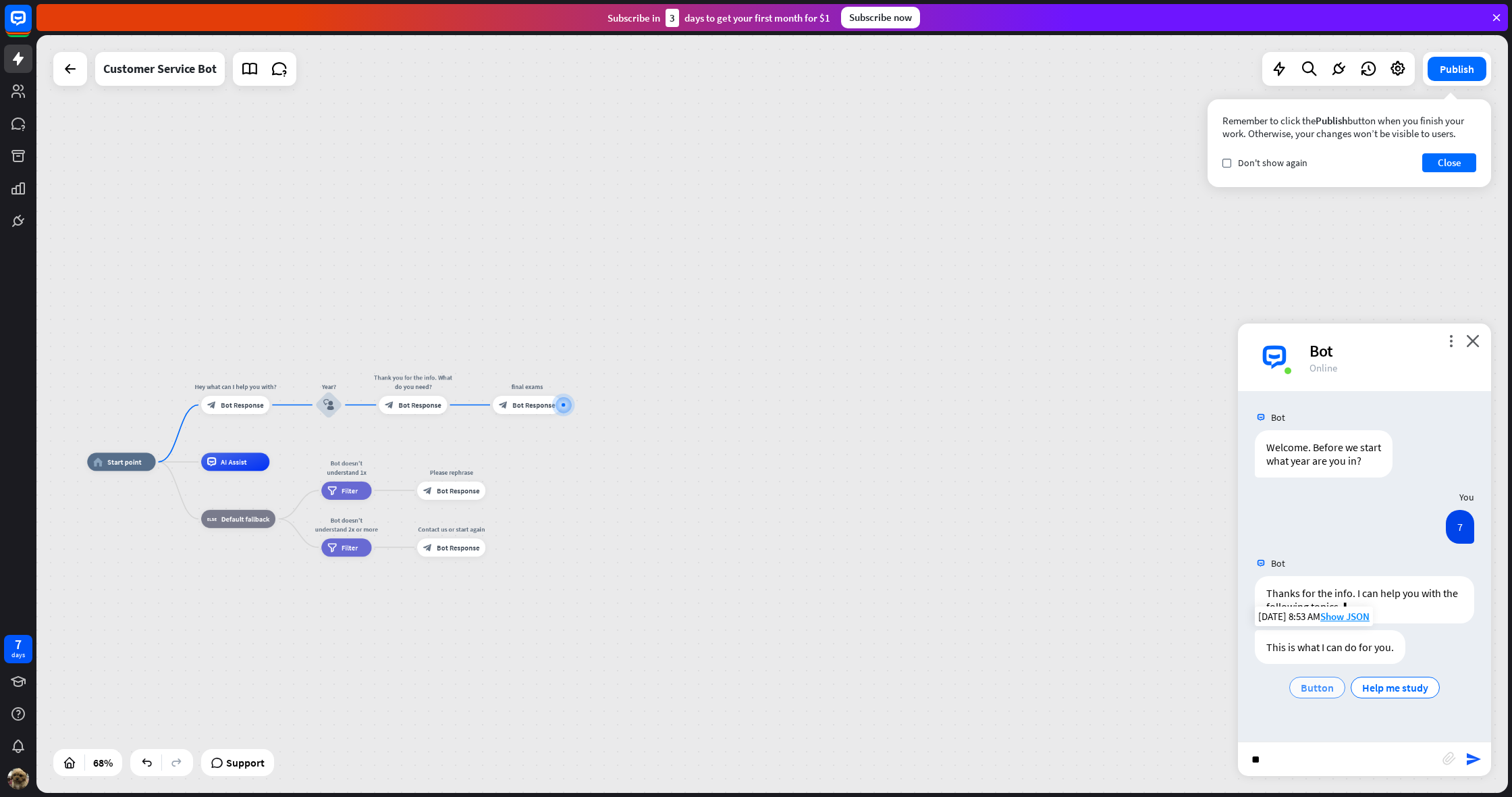
click at [1325, 689] on span "Button" at bounding box center [1317, 687] width 33 height 14
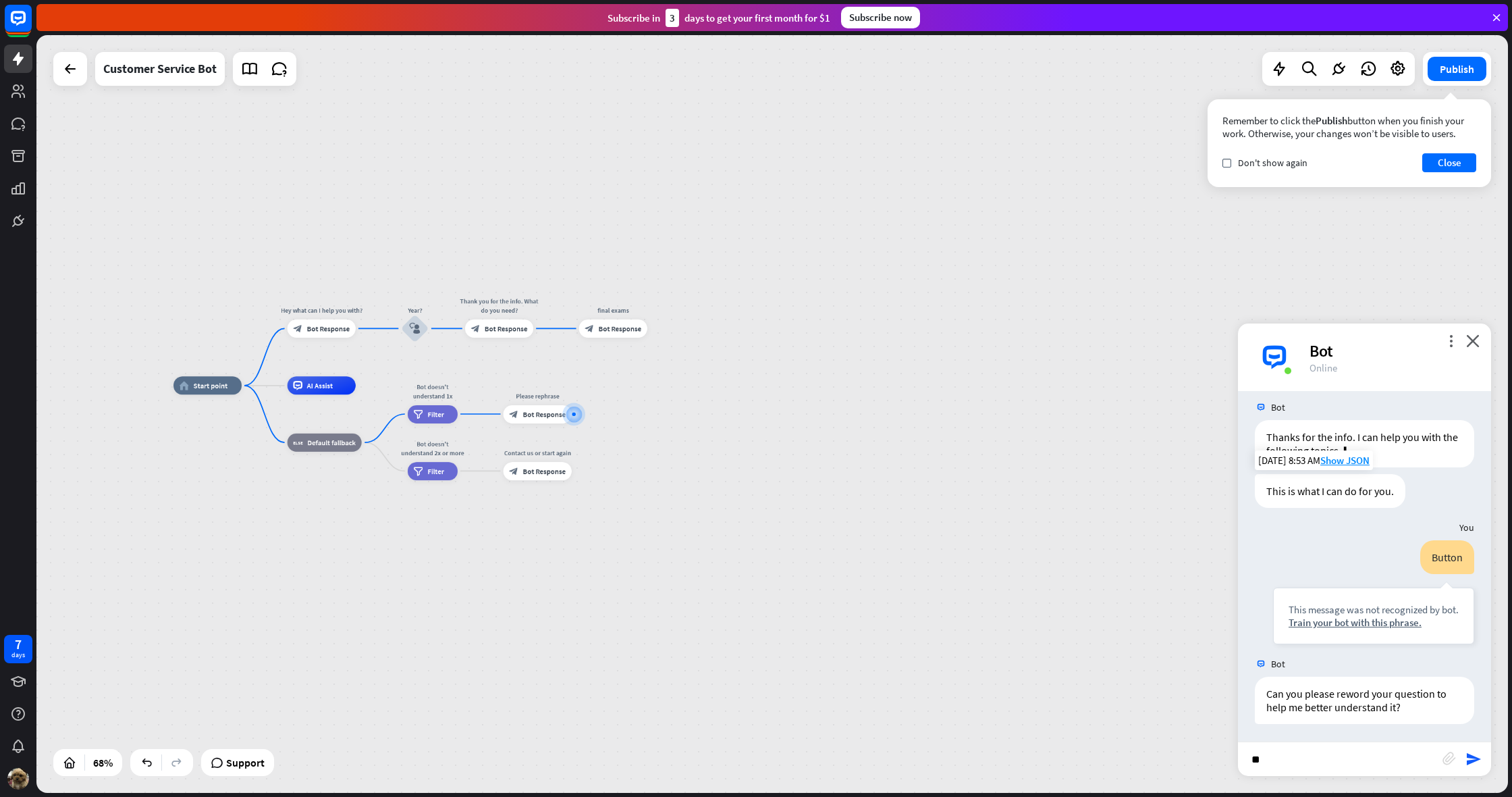
scroll to position [159, 0]
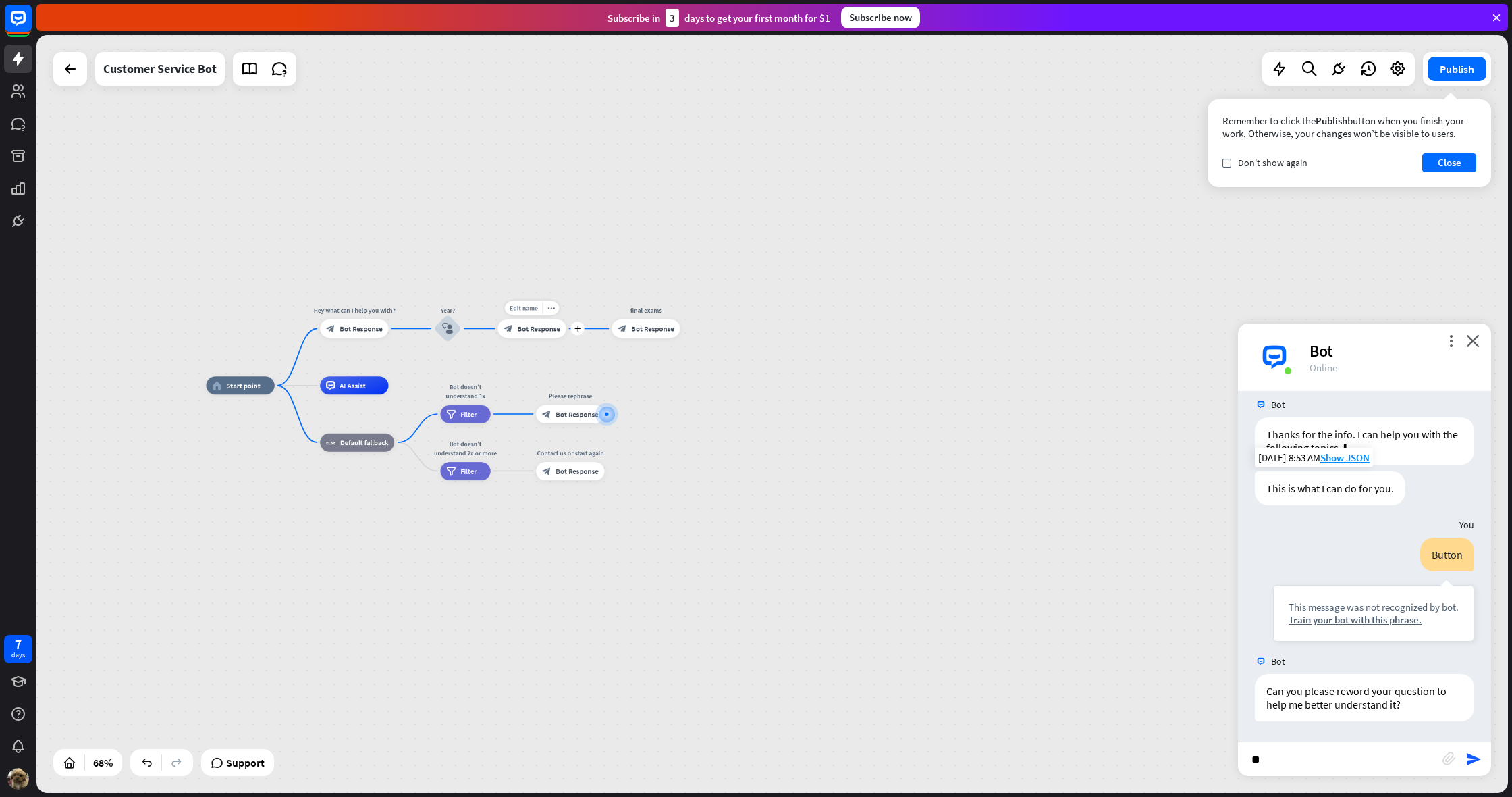
click at [544, 338] on div "Edit name more_horiz plus block_bot_response Bot Response" at bounding box center [532, 329] width 68 height 18
click at [543, 337] on div "block_bot_response Bot Response" at bounding box center [532, 329] width 68 height 18
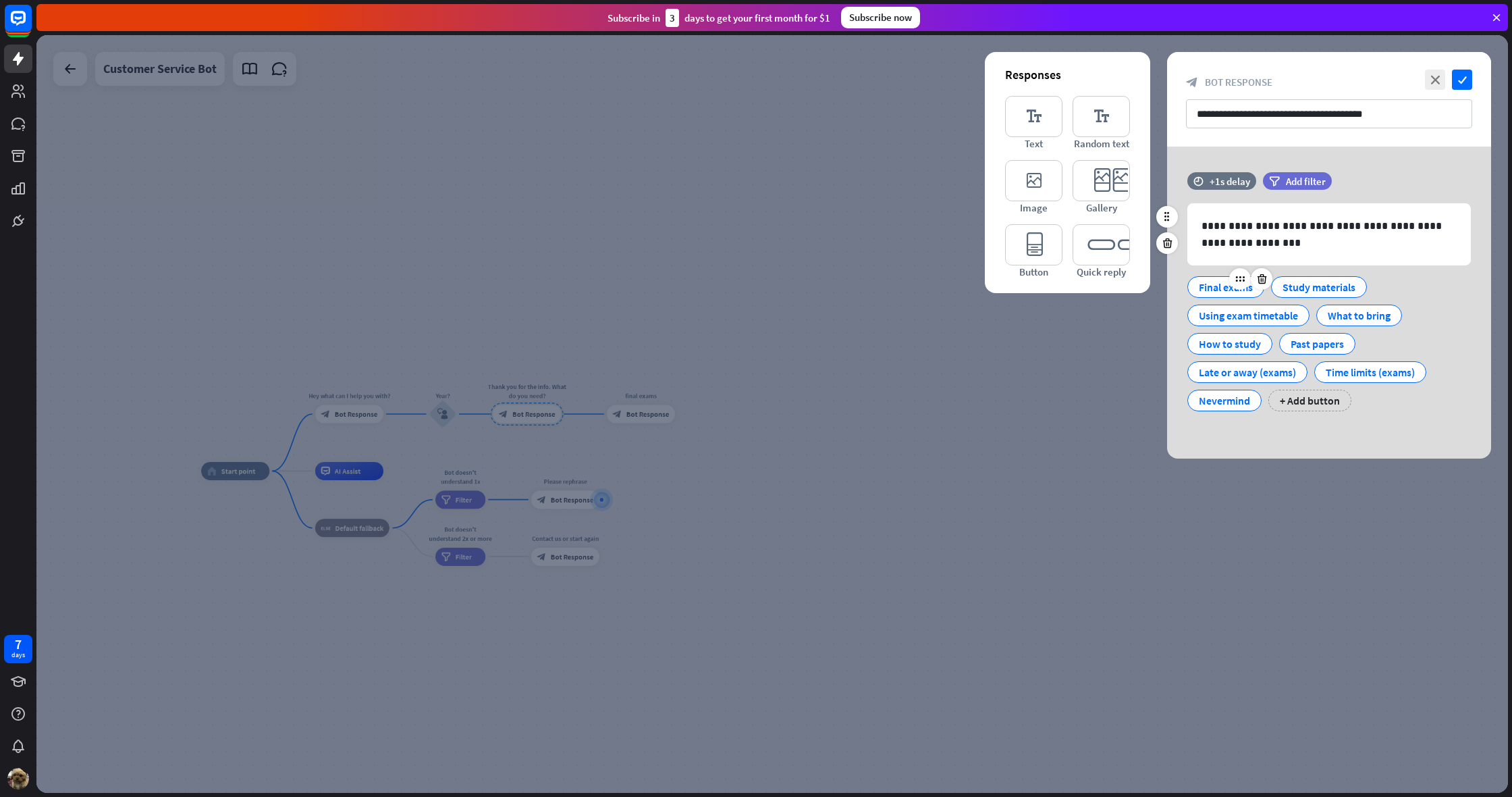
click at [1219, 288] on div "Final exams" at bounding box center [1226, 286] width 54 height 20
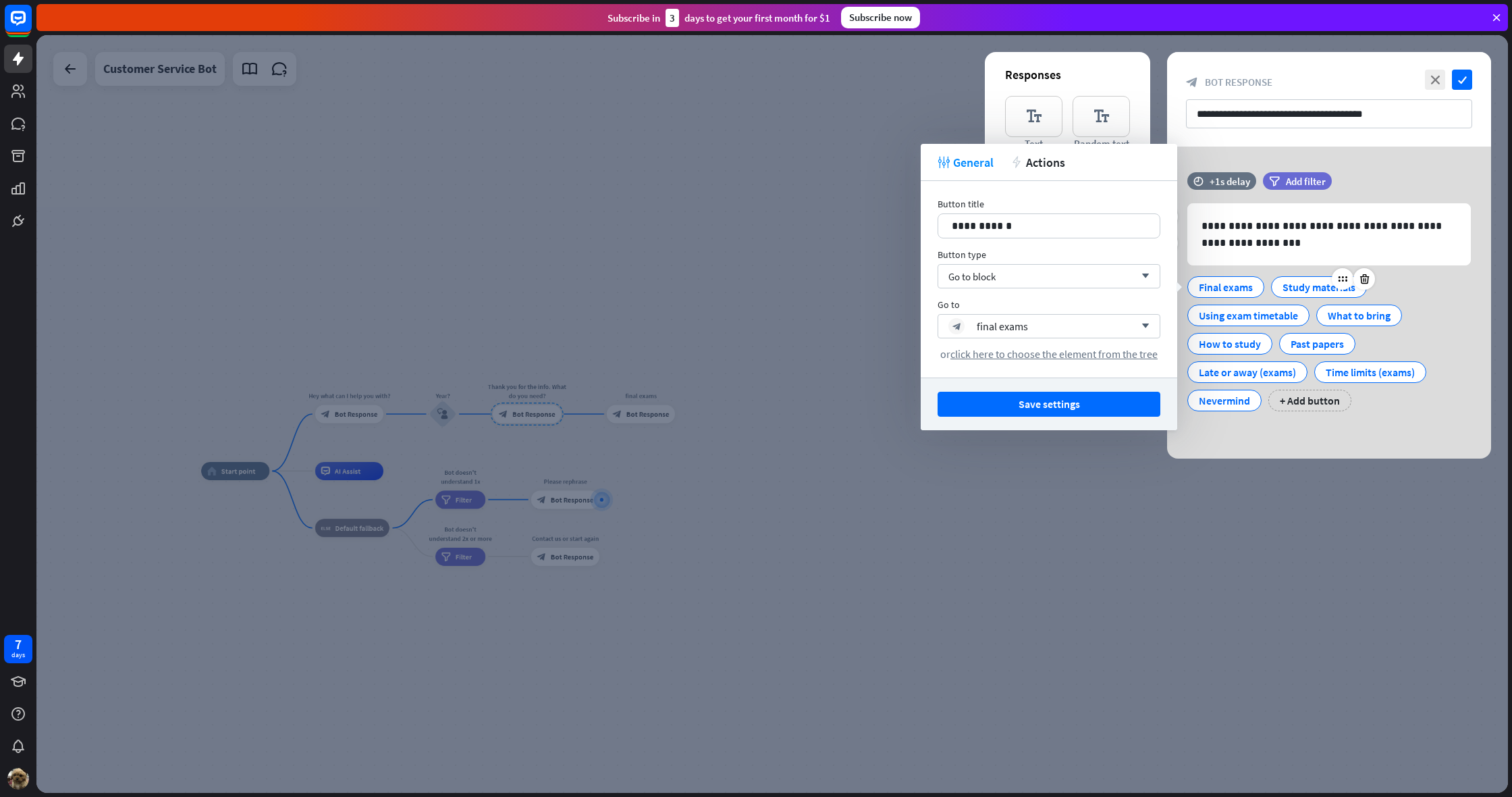
click at [1304, 289] on div "Study materials" at bounding box center [1319, 286] width 73 height 20
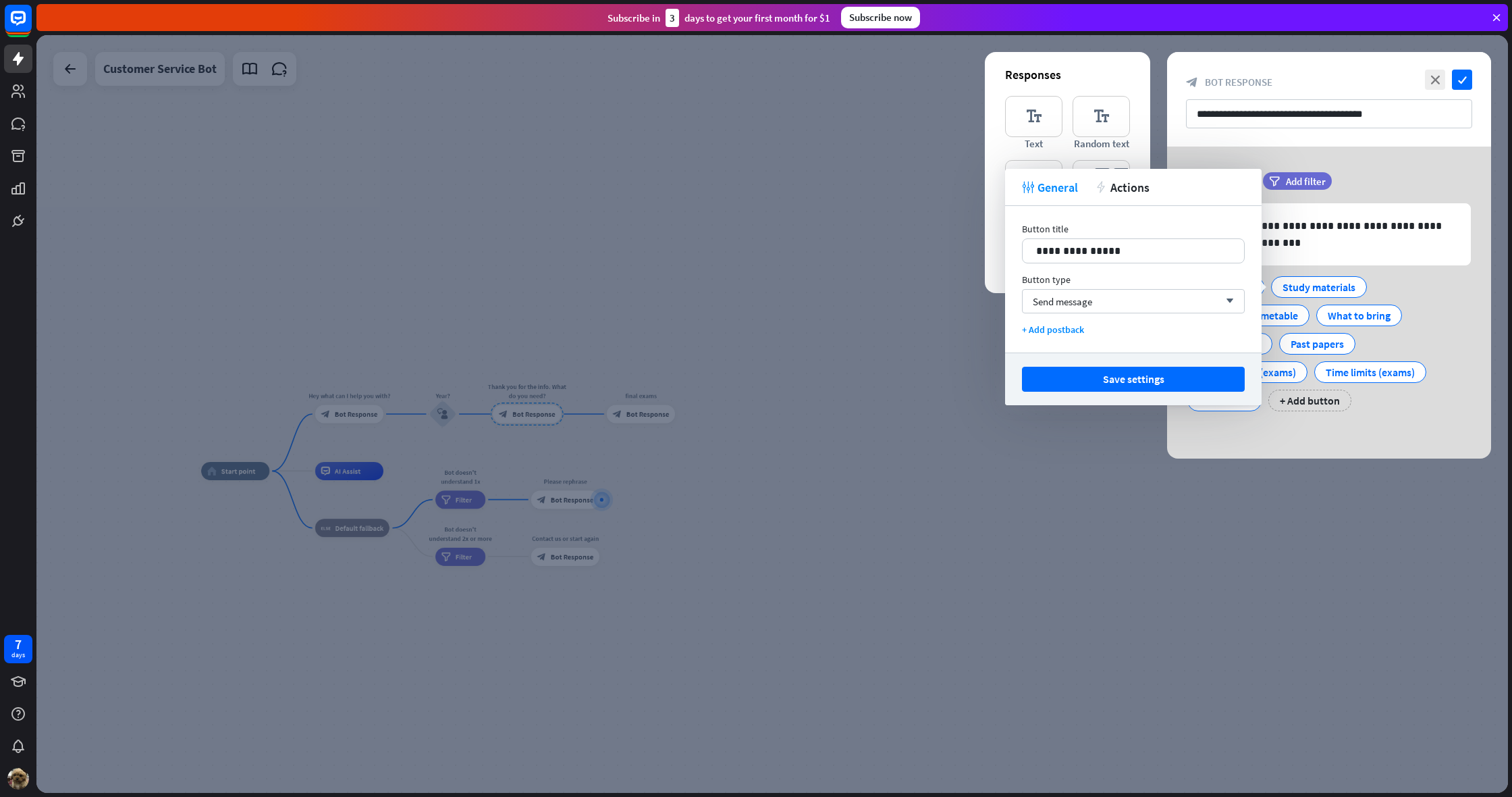
drag, startPoint x: 961, startPoint y: 453, endPoint x: 959, endPoint y: 447, distance: 6.3
click at [961, 453] on div at bounding box center [772, 414] width 1472 height 757
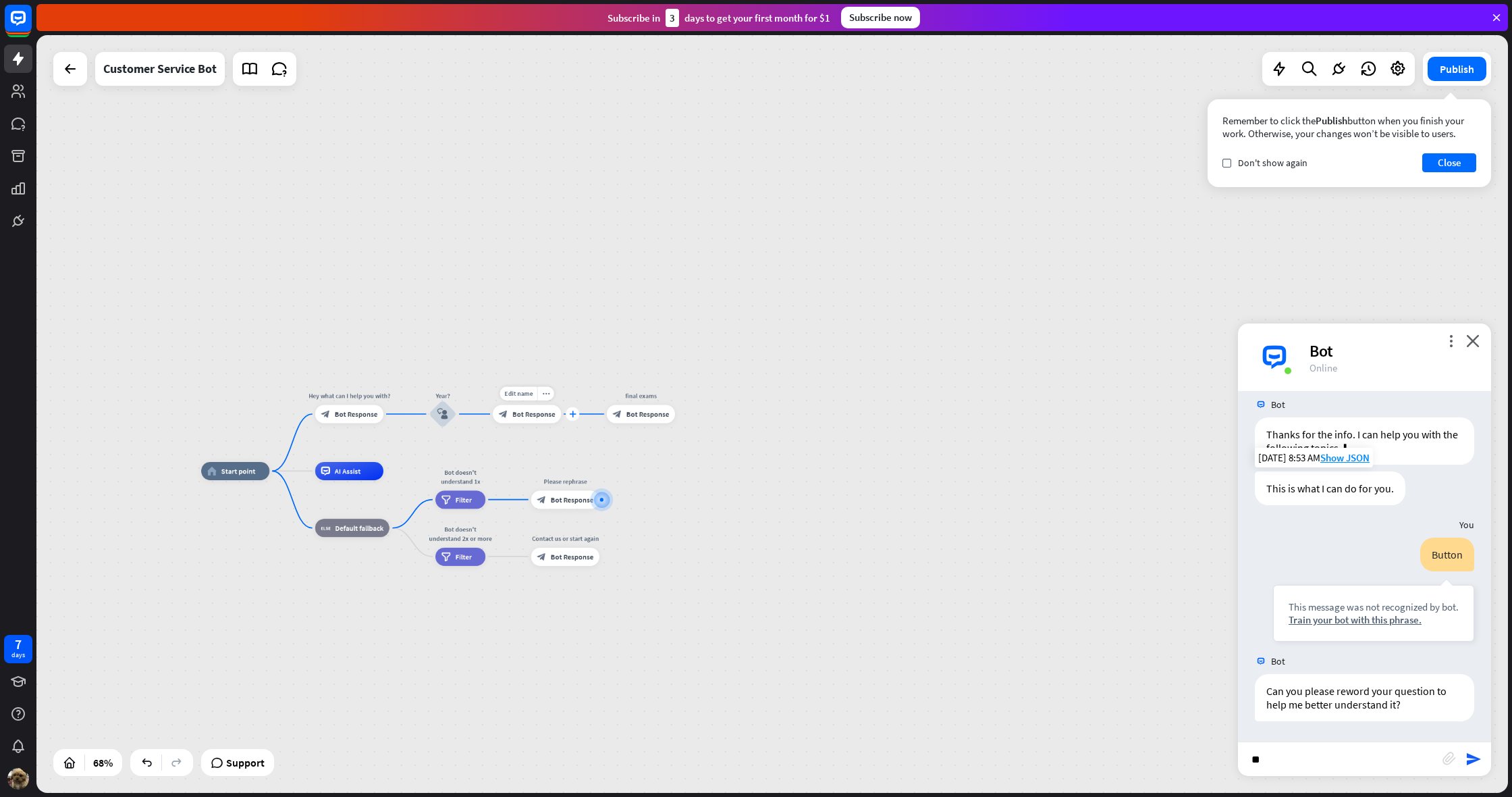
click at [570, 414] on icon "plus" at bounding box center [572, 414] width 7 height 6
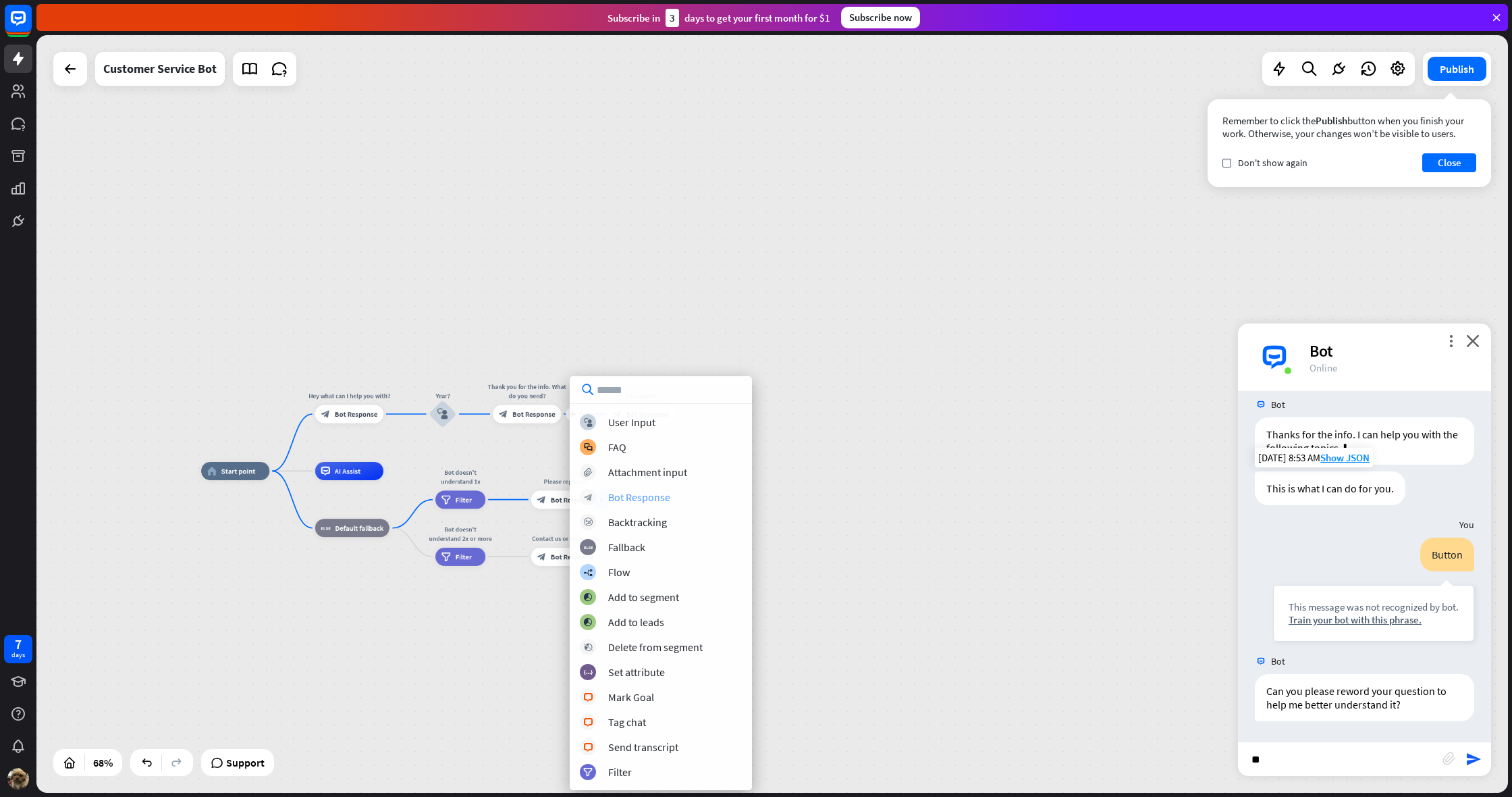
click at [645, 503] on div "Bot Response" at bounding box center [639, 497] width 62 height 14
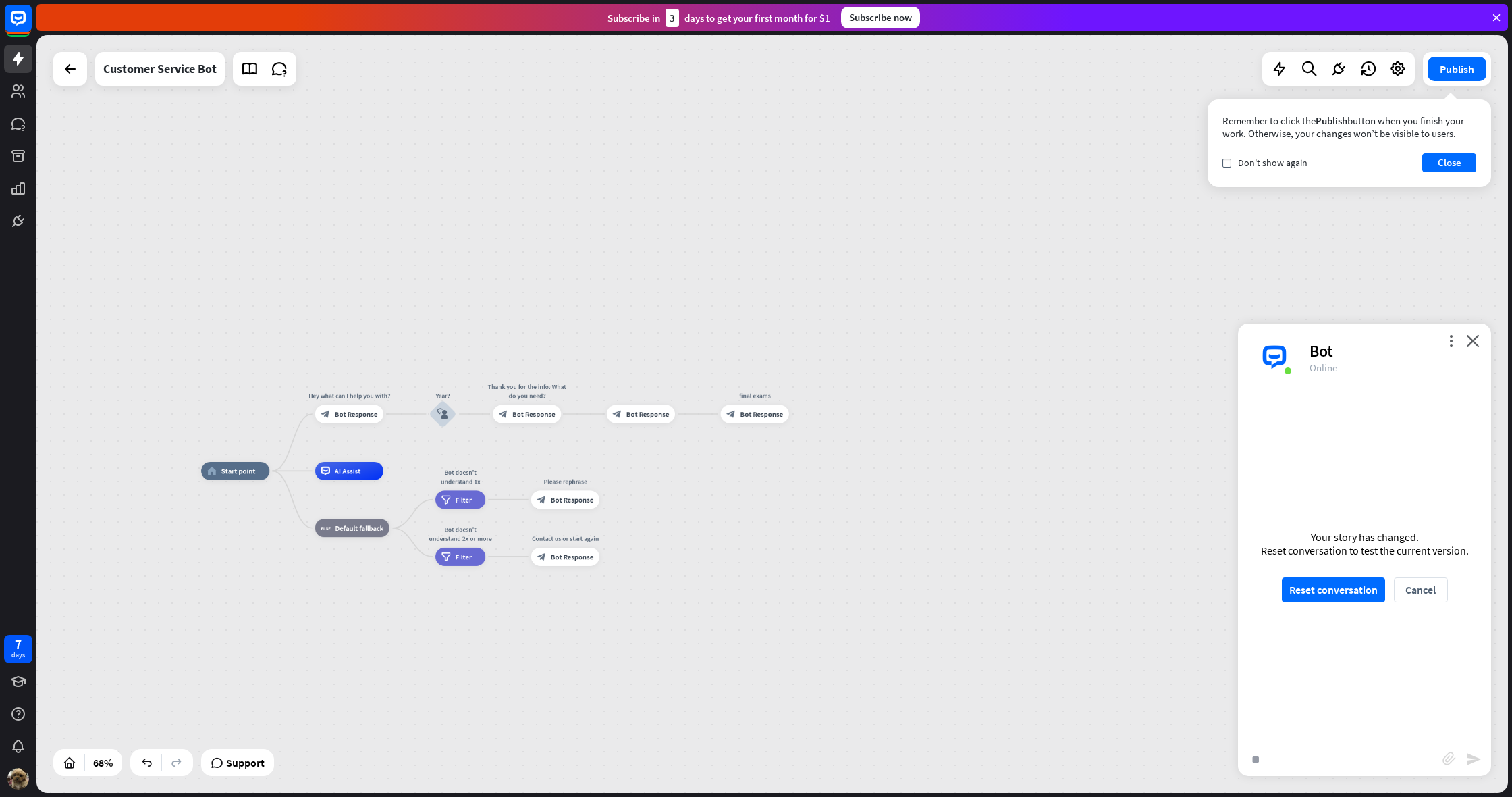
drag, startPoint x: 744, startPoint y: 415, endPoint x: 645, endPoint y: 449, distance: 104.7
click at [645, 450] on div "home_2 Start point Hey what can I help you with? block_bot_response Bot Respons…" at bounding box center [772, 414] width 1472 height 757
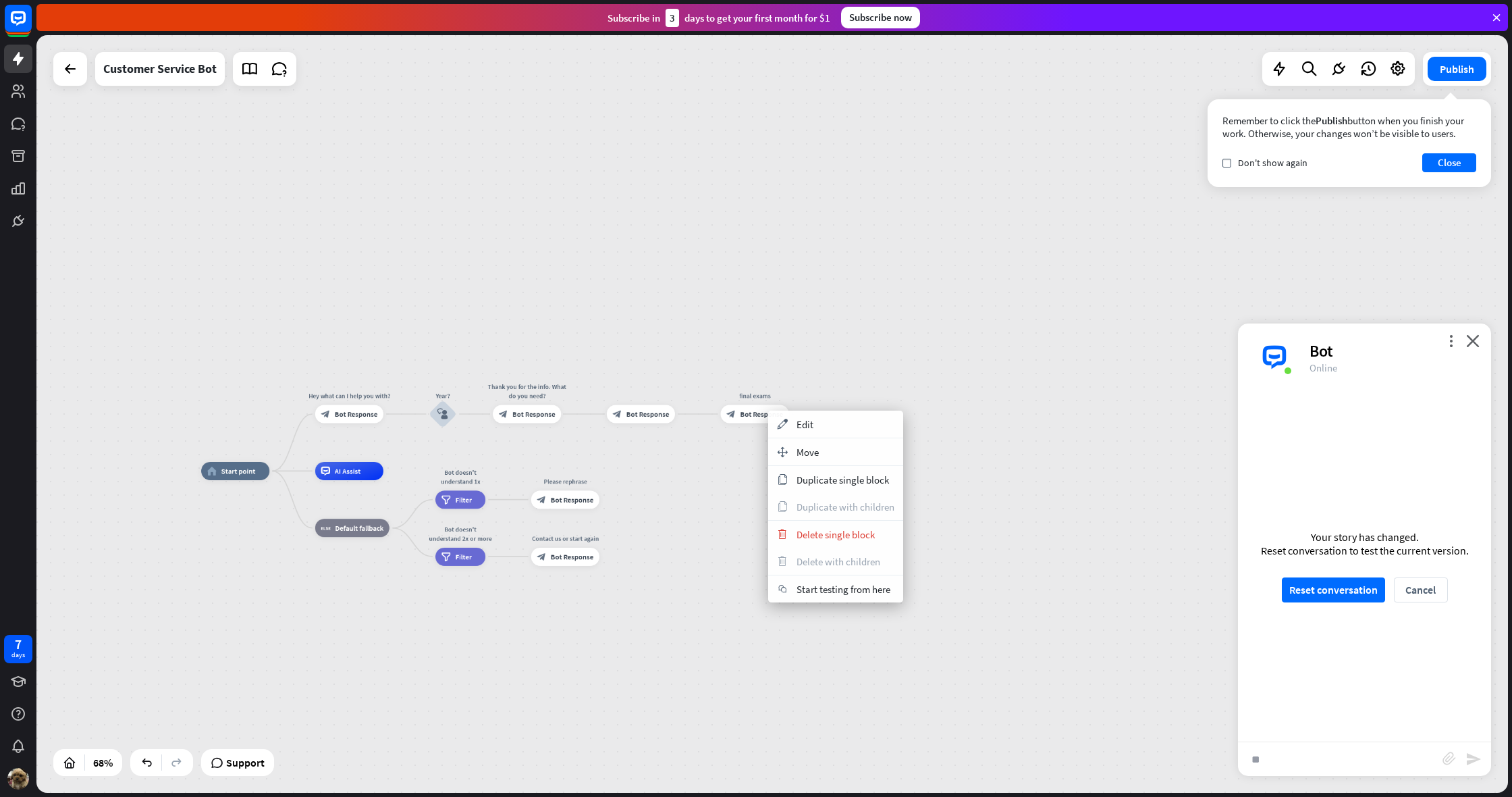
drag, startPoint x: 799, startPoint y: 449, endPoint x: 755, endPoint y: 441, distance: 44.7
click at [799, 449] on span "Move" at bounding box center [808, 452] width 23 height 13
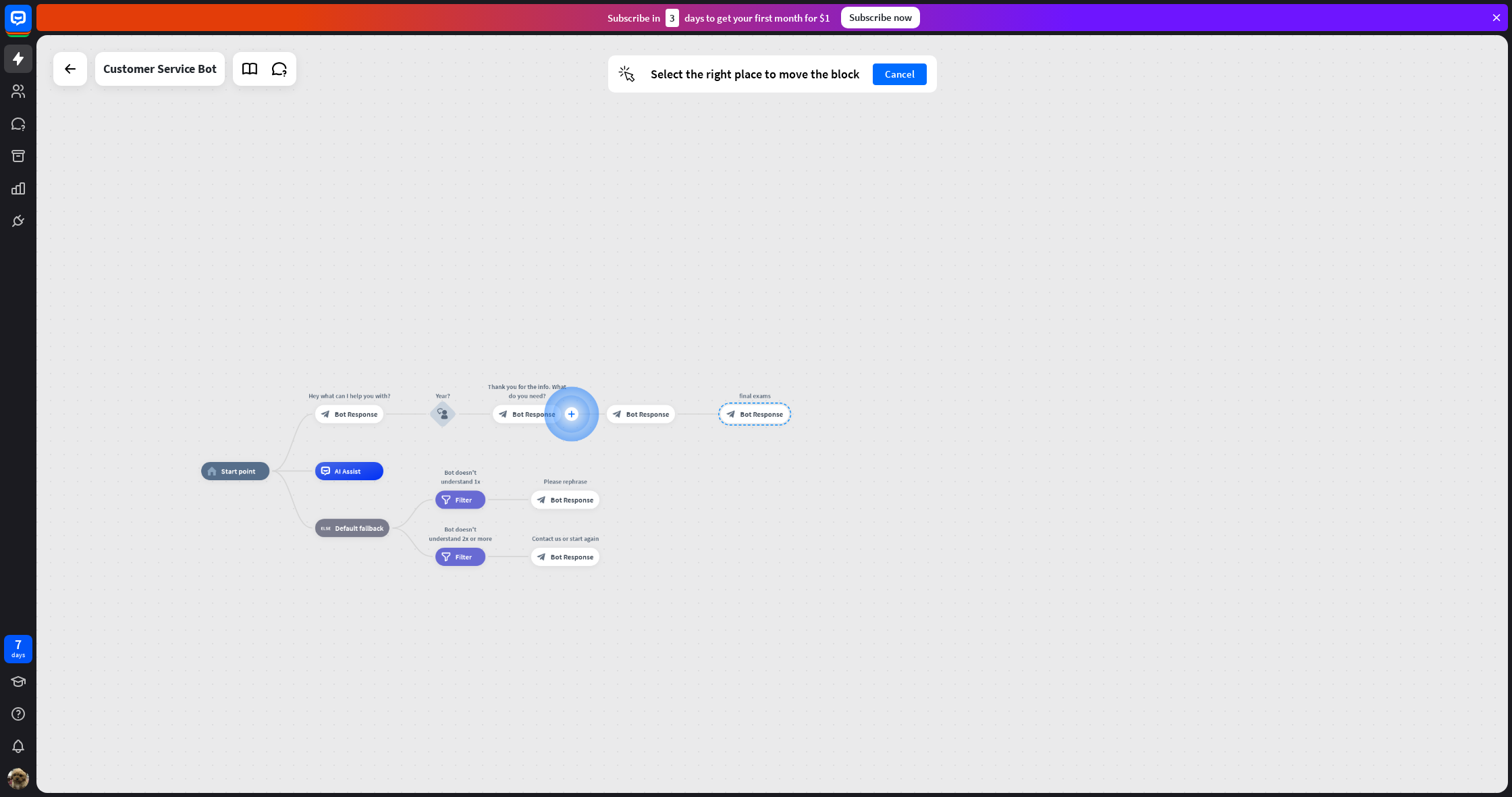
click at [567, 417] on div "plus" at bounding box center [571, 414] width 14 height 14
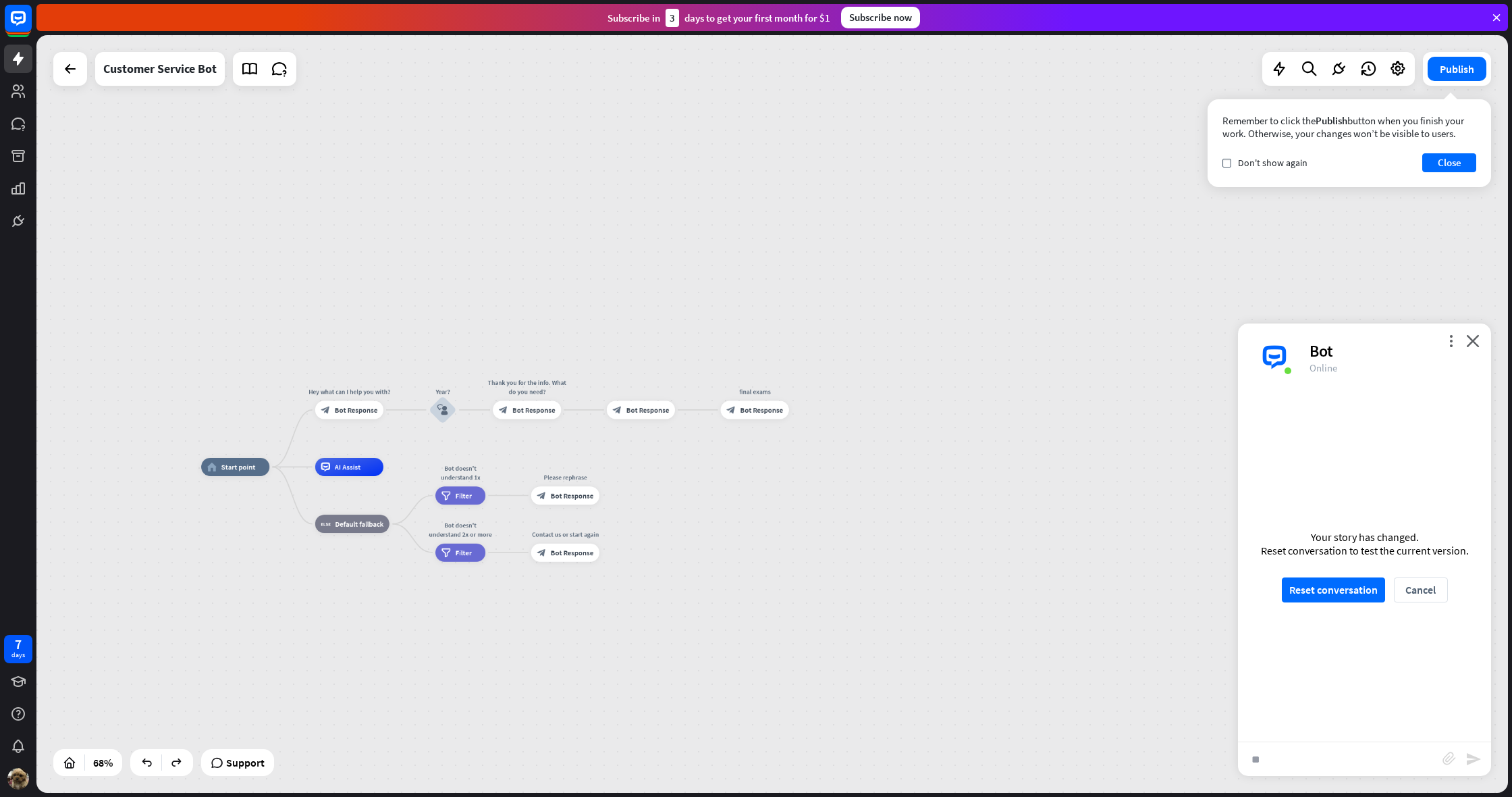
drag, startPoint x: 760, startPoint y: 414, endPoint x: 690, endPoint y: 402, distance: 71.0
click at [644, 450] on div "home_2 Start point Hey what can I help you with? block_bot_response Bot Respons…" at bounding box center [772, 414] width 1472 height 757
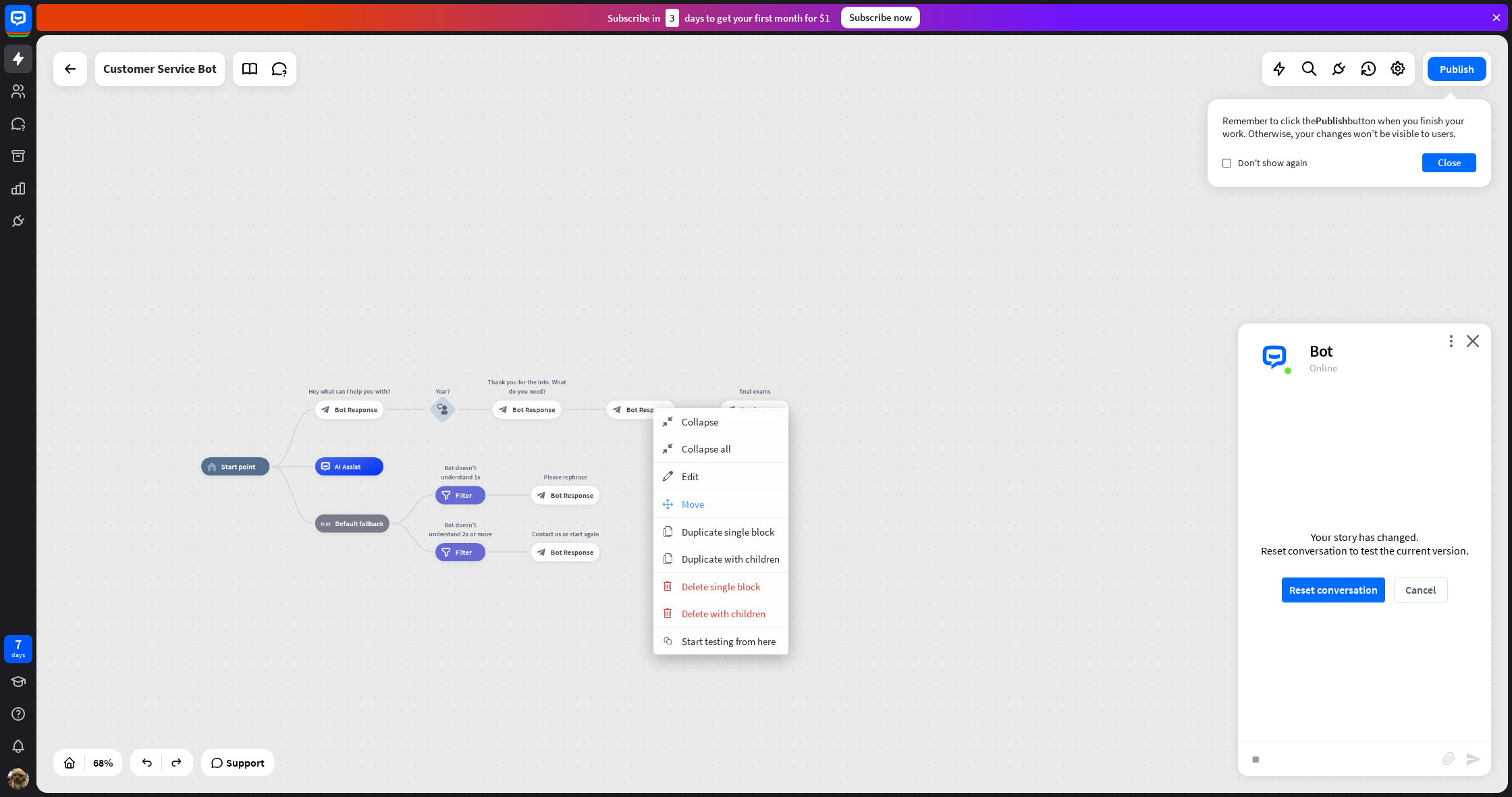
click at [703, 503] on span "Move" at bounding box center [693, 504] width 23 height 13
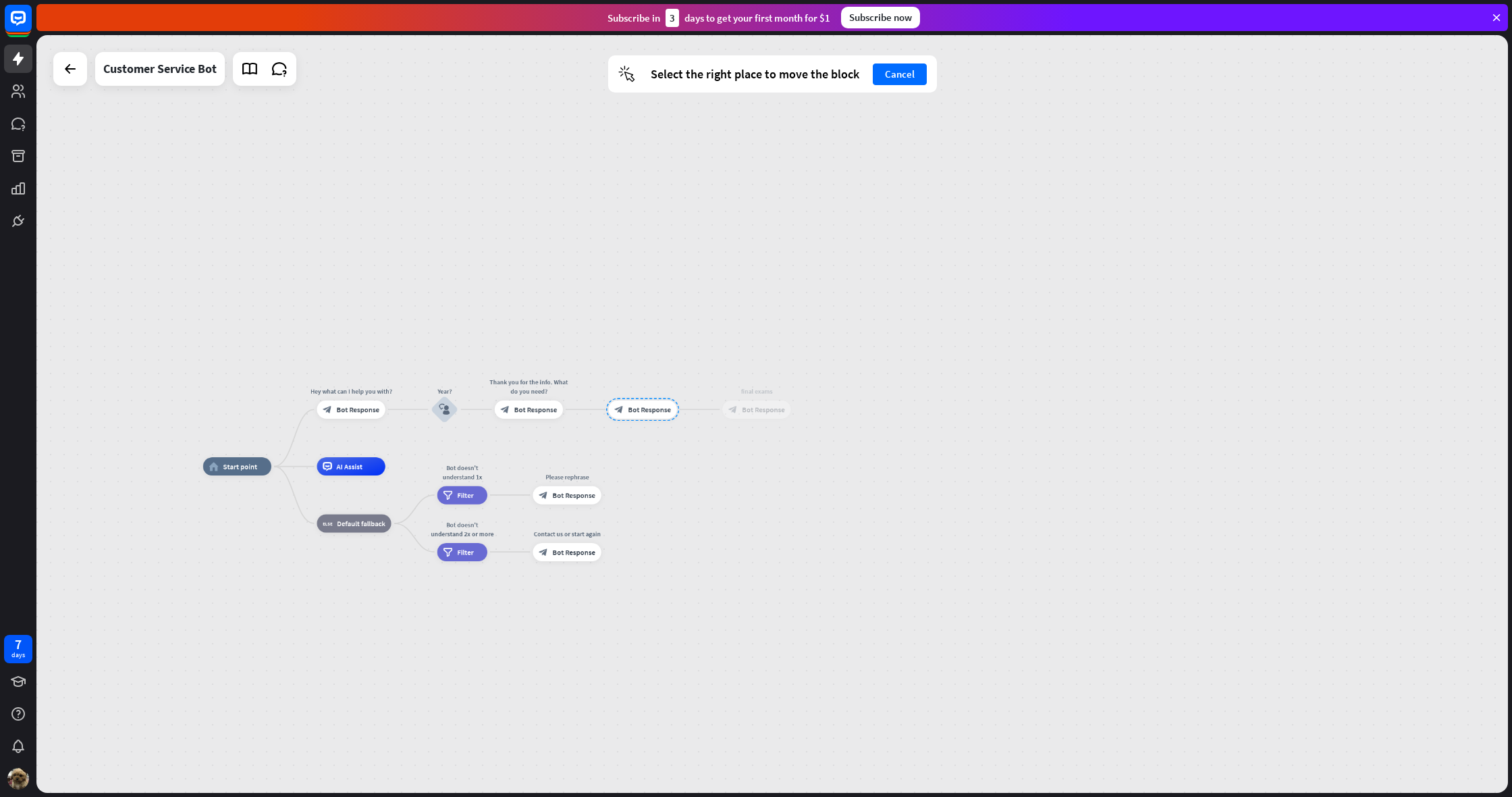
drag, startPoint x: 696, startPoint y: 383, endPoint x: 708, endPoint y: 387, distance: 12.6
click at [697, 383] on div "home_2 Start point Hey what can I help you with? block_bot_response Bot Respons…" at bounding box center [772, 414] width 1472 height 757
click at [704, 426] on div "home_2 Start point Hey what can I help you with? block_bot_response Bot Respons…" at bounding box center [772, 414] width 1472 height 757
click at [734, 421] on div "final exams block_bot_response Bot Response" at bounding box center [757, 412] width 68 height 18
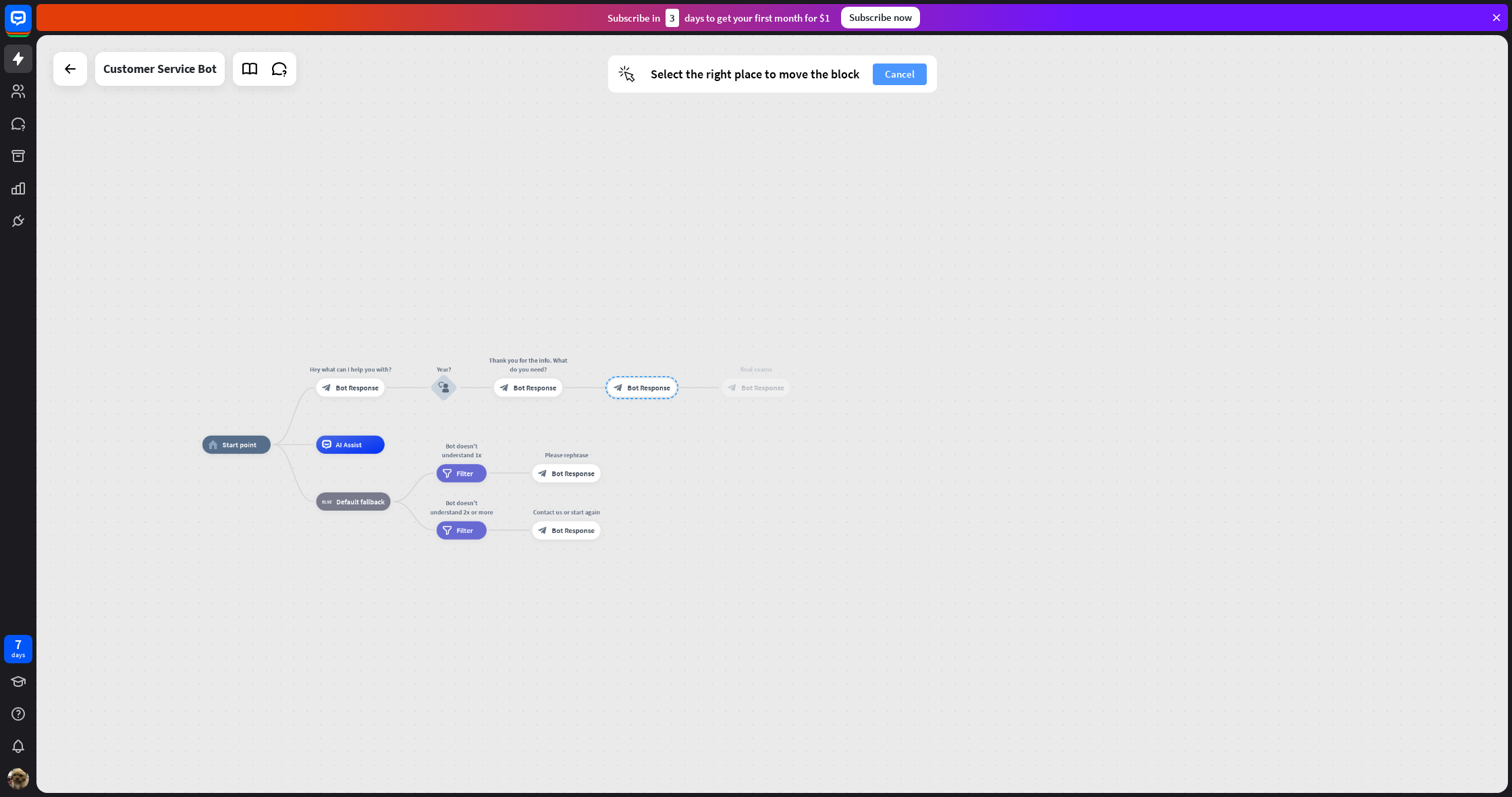
click at [897, 79] on button "Cancel" at bounding box center [900, 74] width 54 height 22
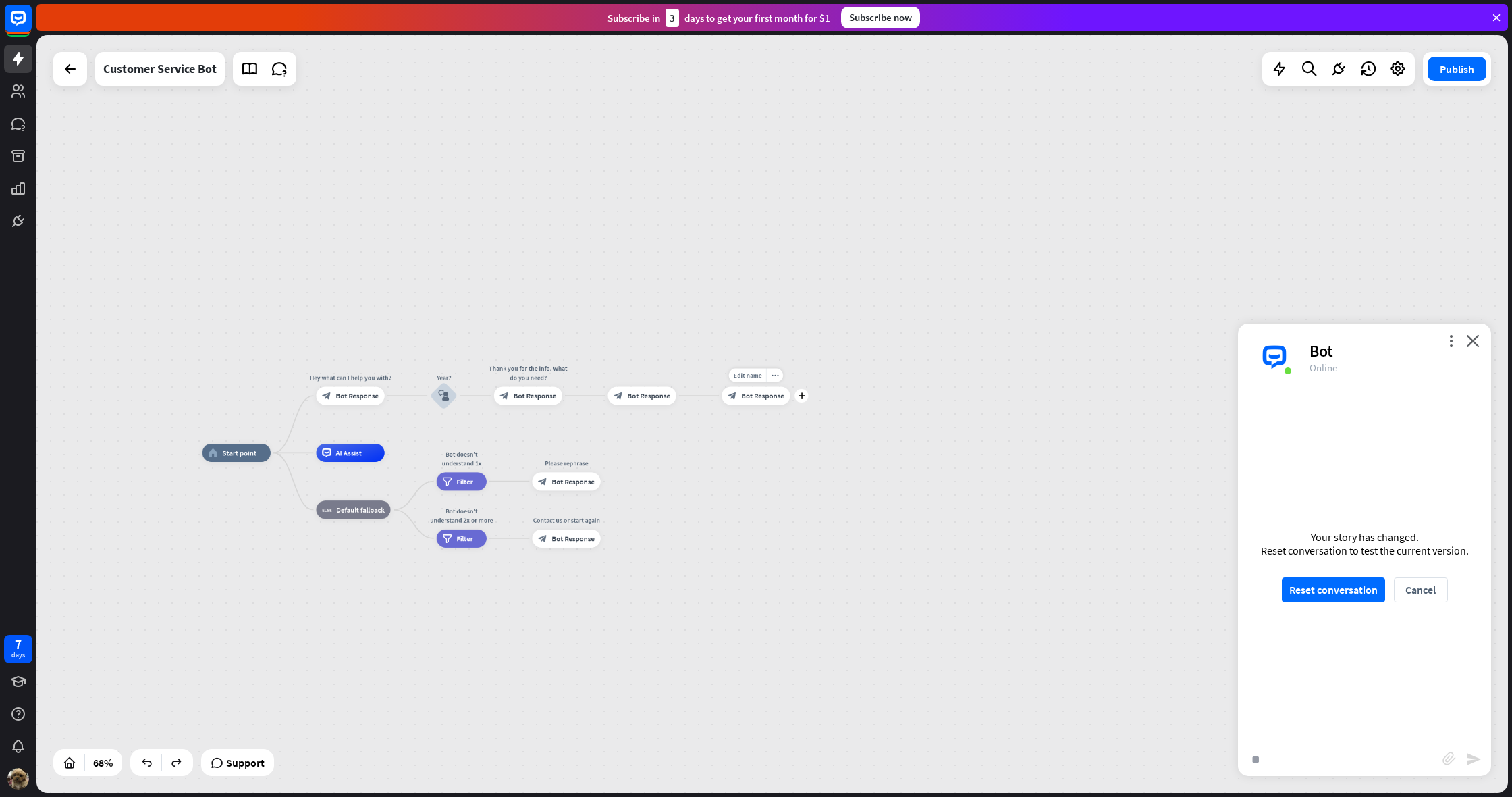
click at [771, 393] on span "Bot Response" at bounding box center [762, 395] width 43 height 10
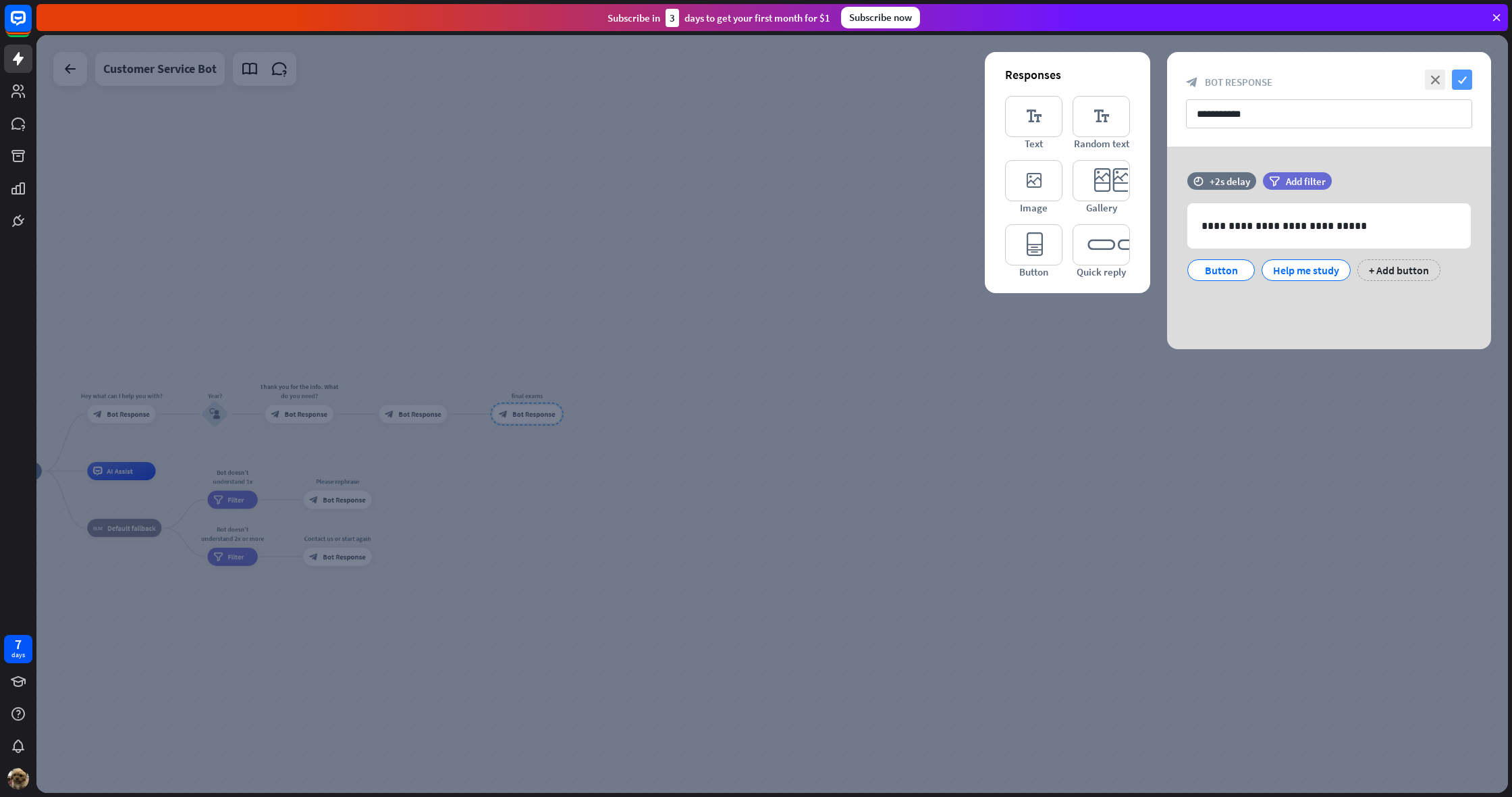
click at [1467, 77] on icon "check" at bounding box center [1462, 79] width 20 height 20
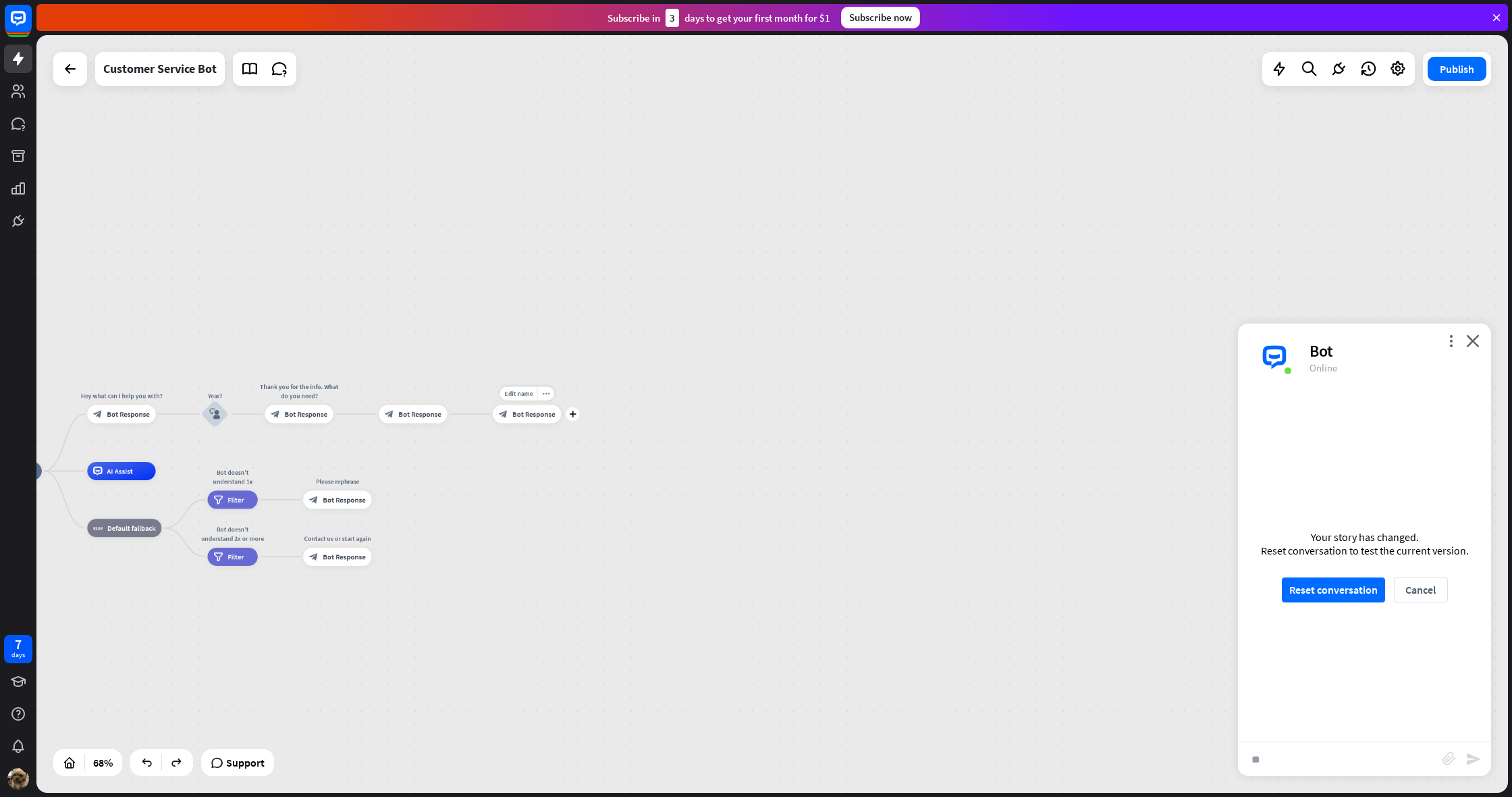
click at [520, 423] on div "Edit name more_horiz plus final exams block_bot_response Bot Response" at bounding box center [526, 414] width 68 height 18
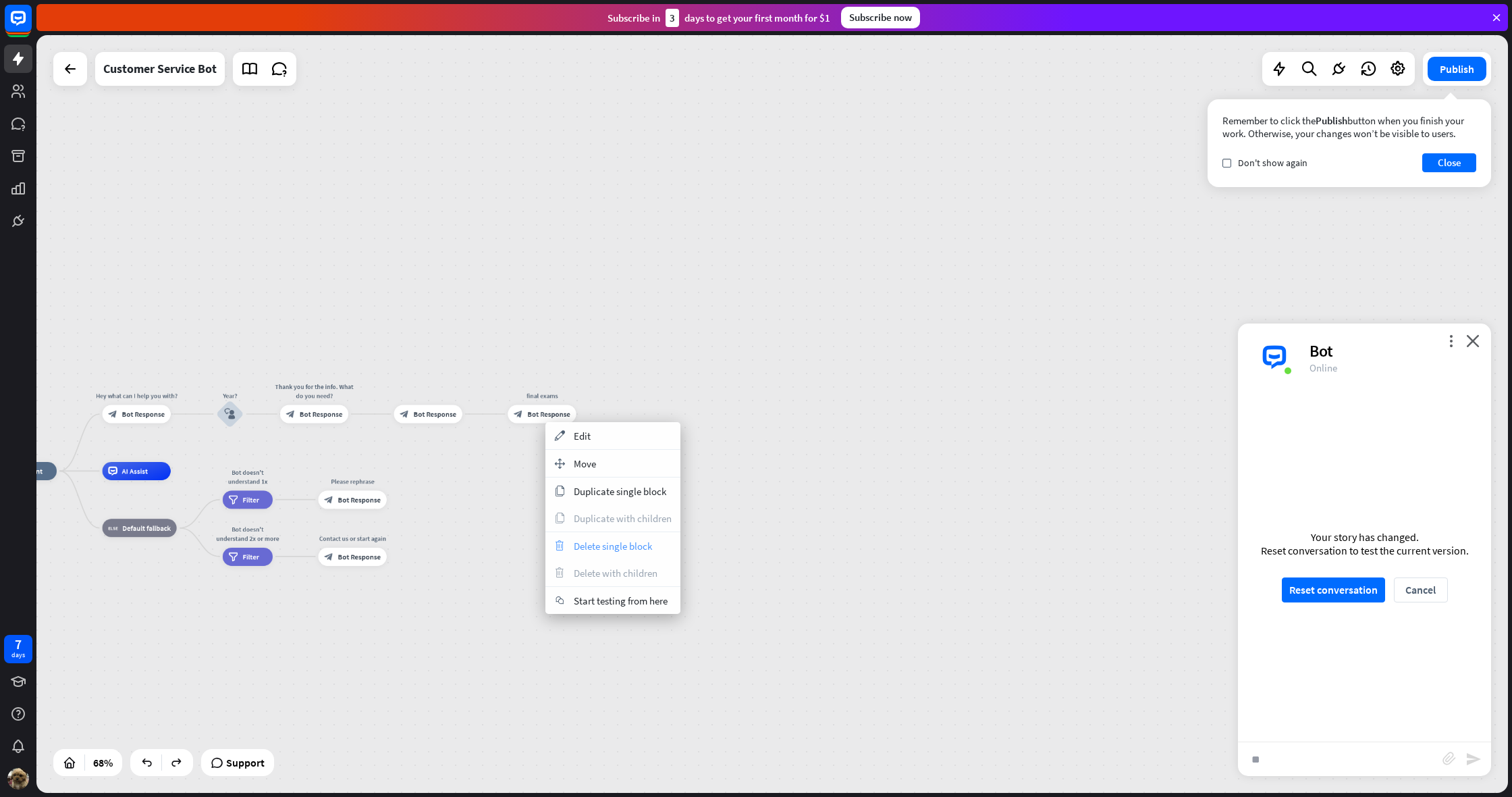
click at [609, 539] on span "Delete single block" at bounding box center [613, 545] width 78 height 13
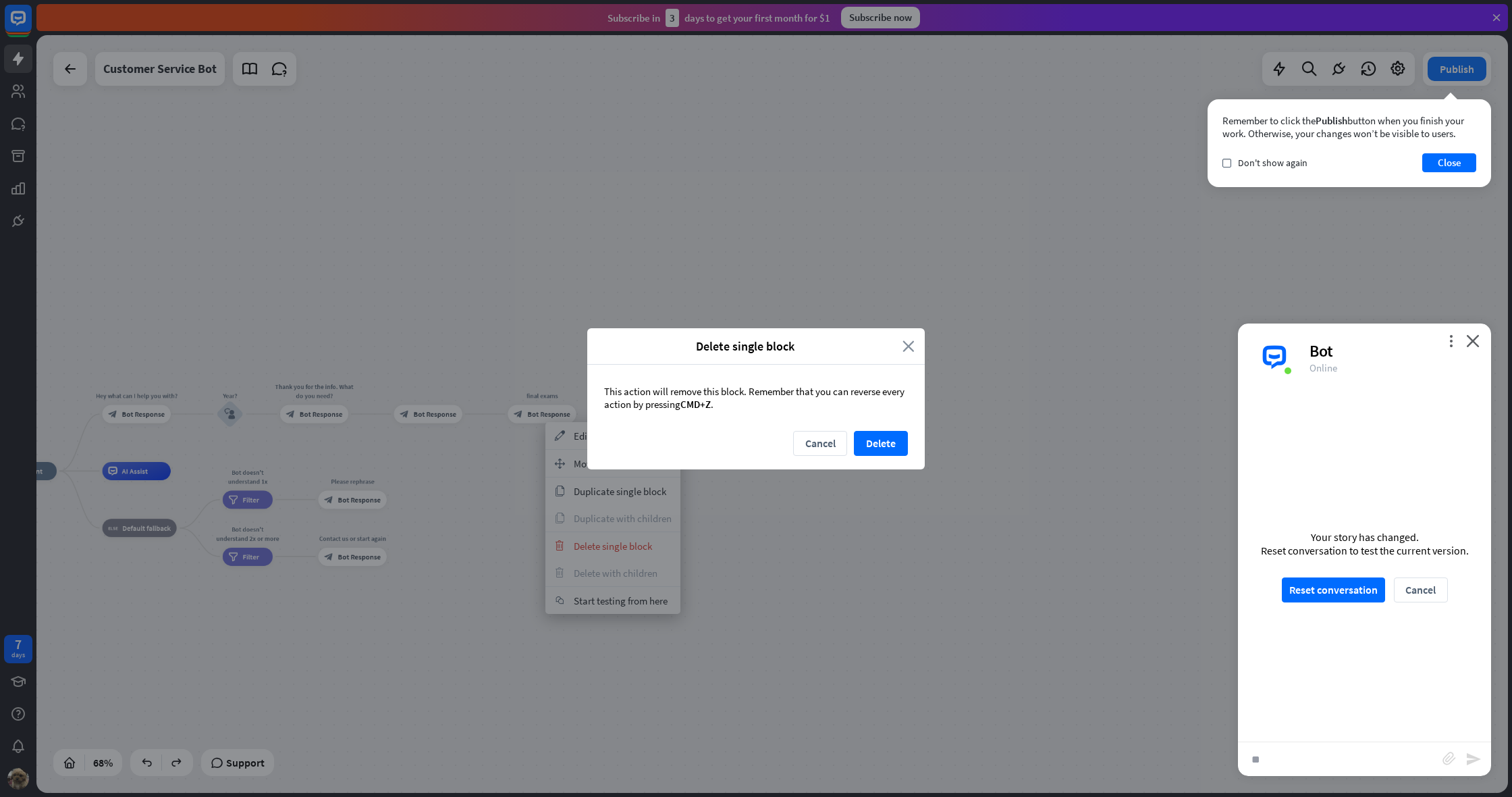
click at [909, 347] on icon "close" at bounding box center [909, 346] width 12 height 16
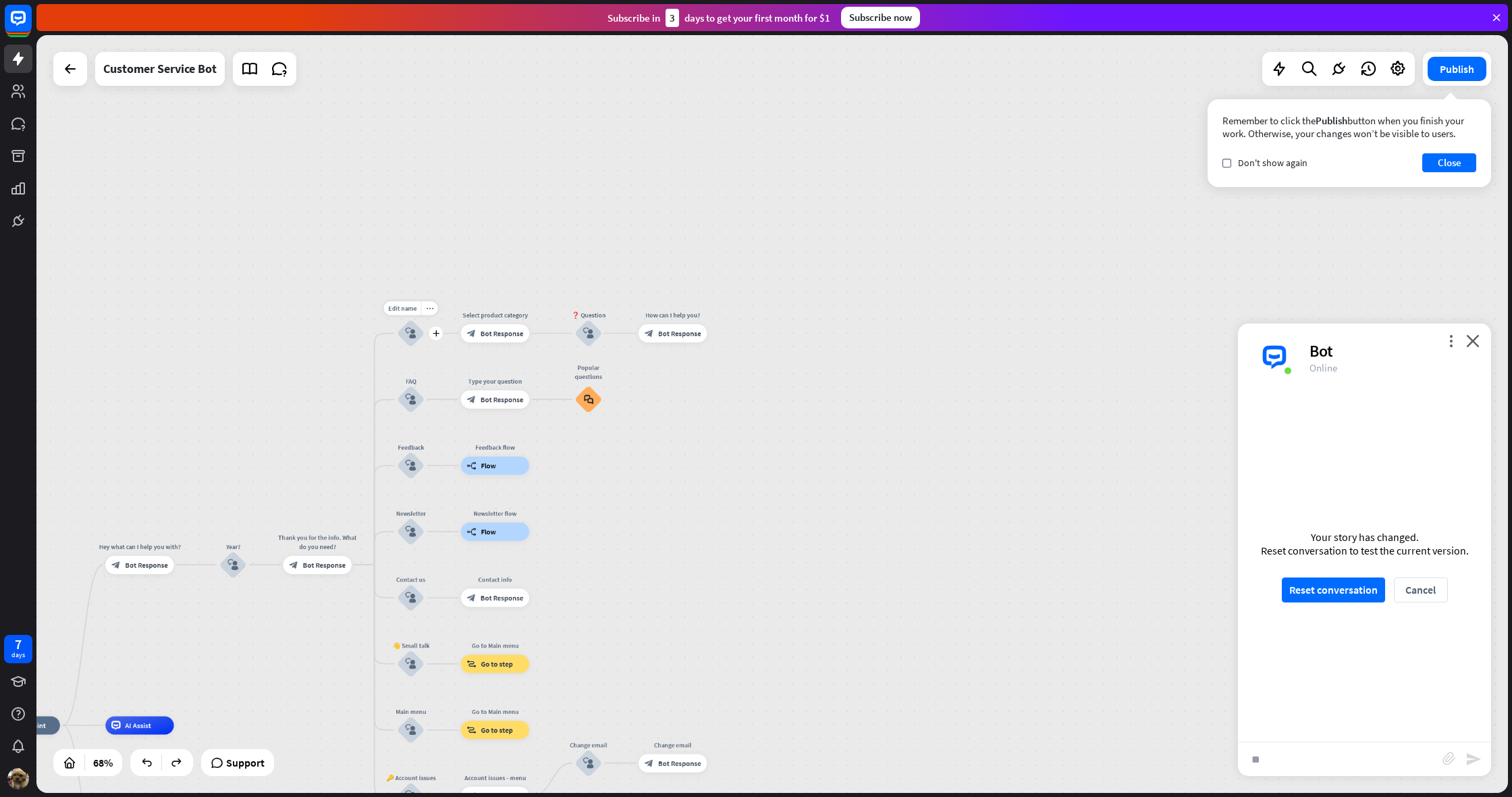
click at [414, 334] on icon "block_user_input" at bounding box center [411, 332] width 11 height 11
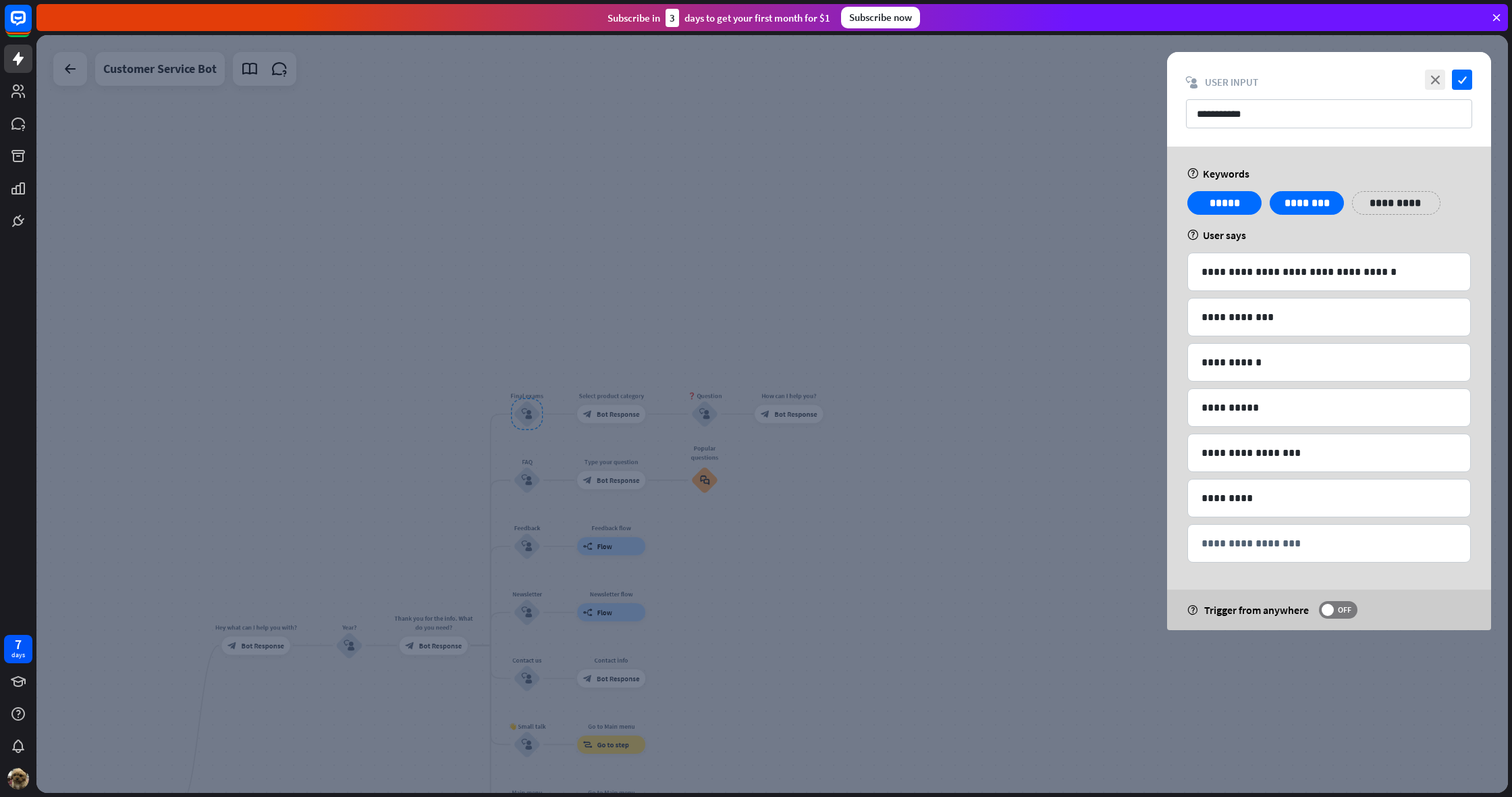
click at [797, 341] on div at bounding box center [772, 414] width 1472 height 757
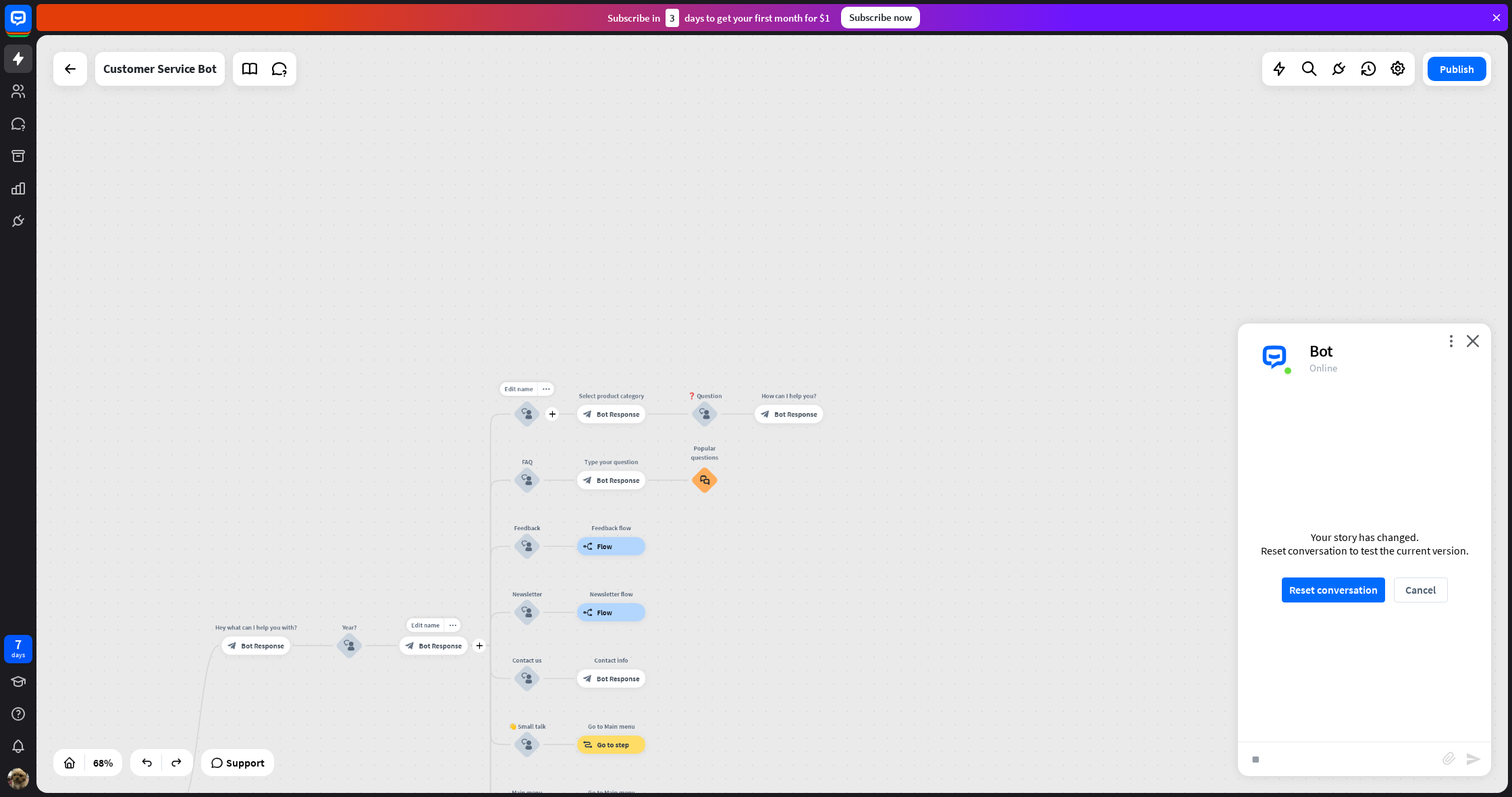
click at [447, 639] on div "block_bot_response Bot Response" at bounding box center [434, 645] width 68 height 18
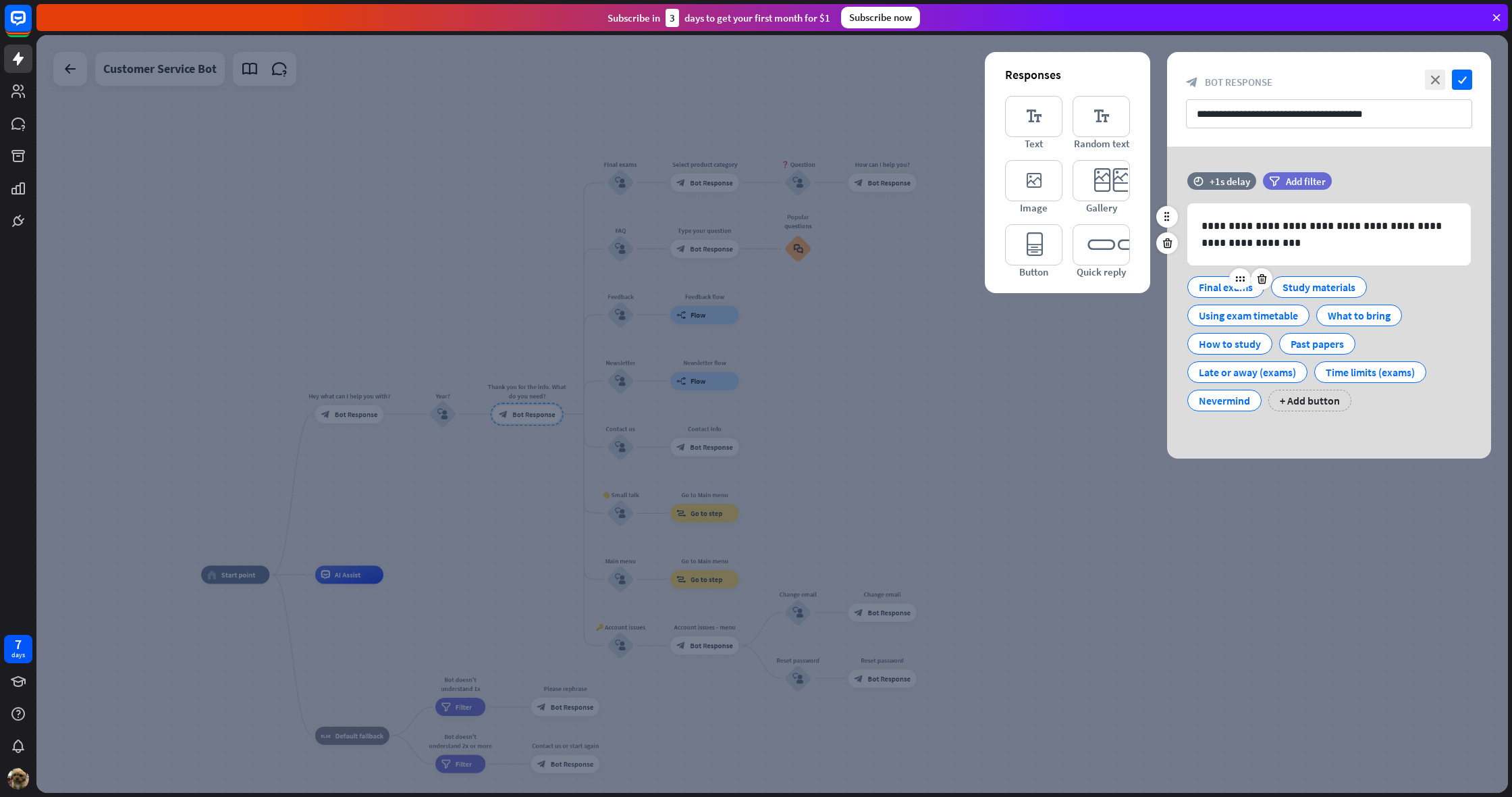
click at [1232, 288] on div at bounding box center [1250, 278] width 43 height 22
click at [1216, 292] on div "Final exams" at bounding box center [1226, 286] width 54 height 20
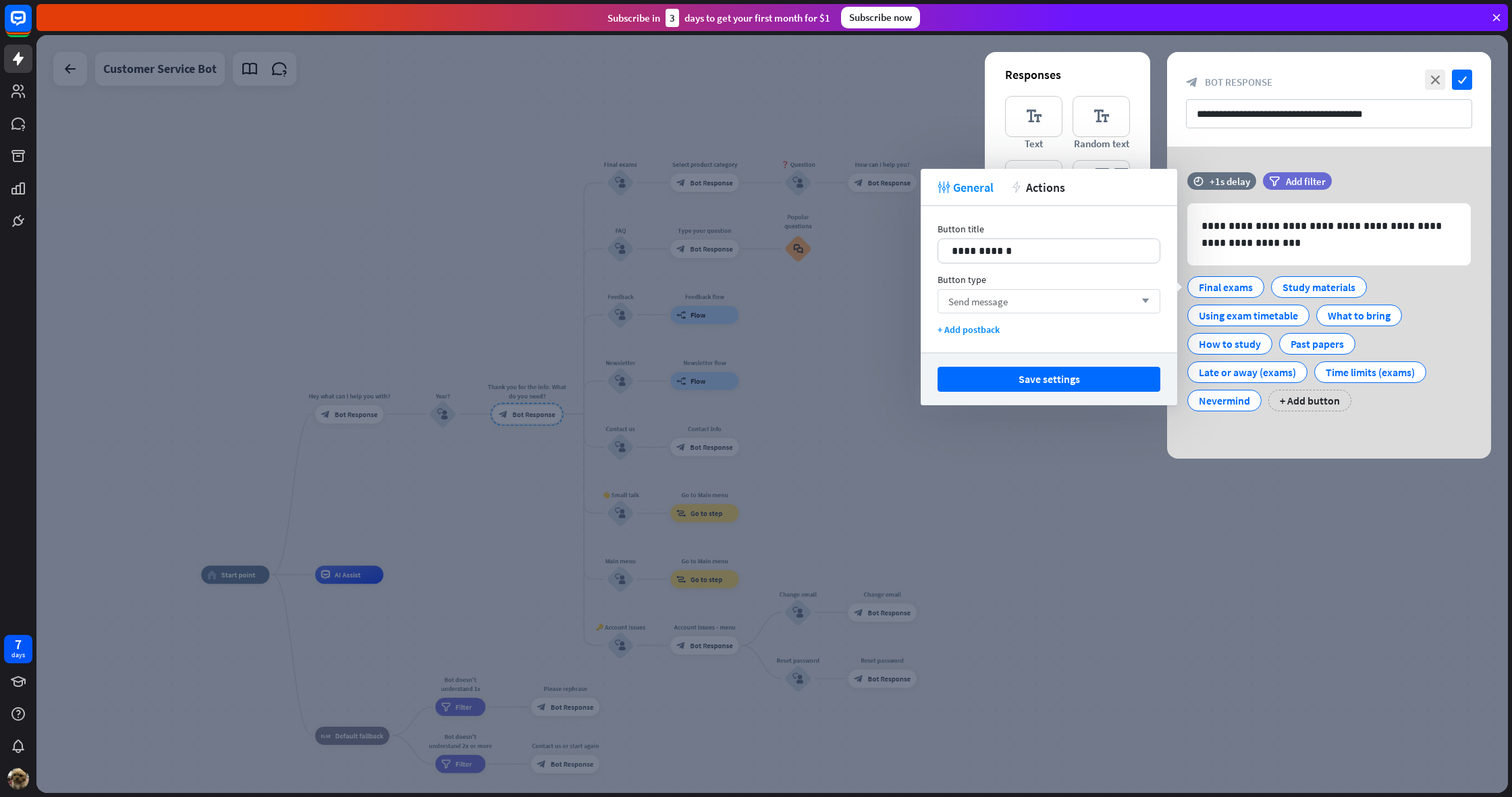
click at [1089, 307] on div "Send message arrow_down" at bounding box center [1049, 301] width 223 height 24
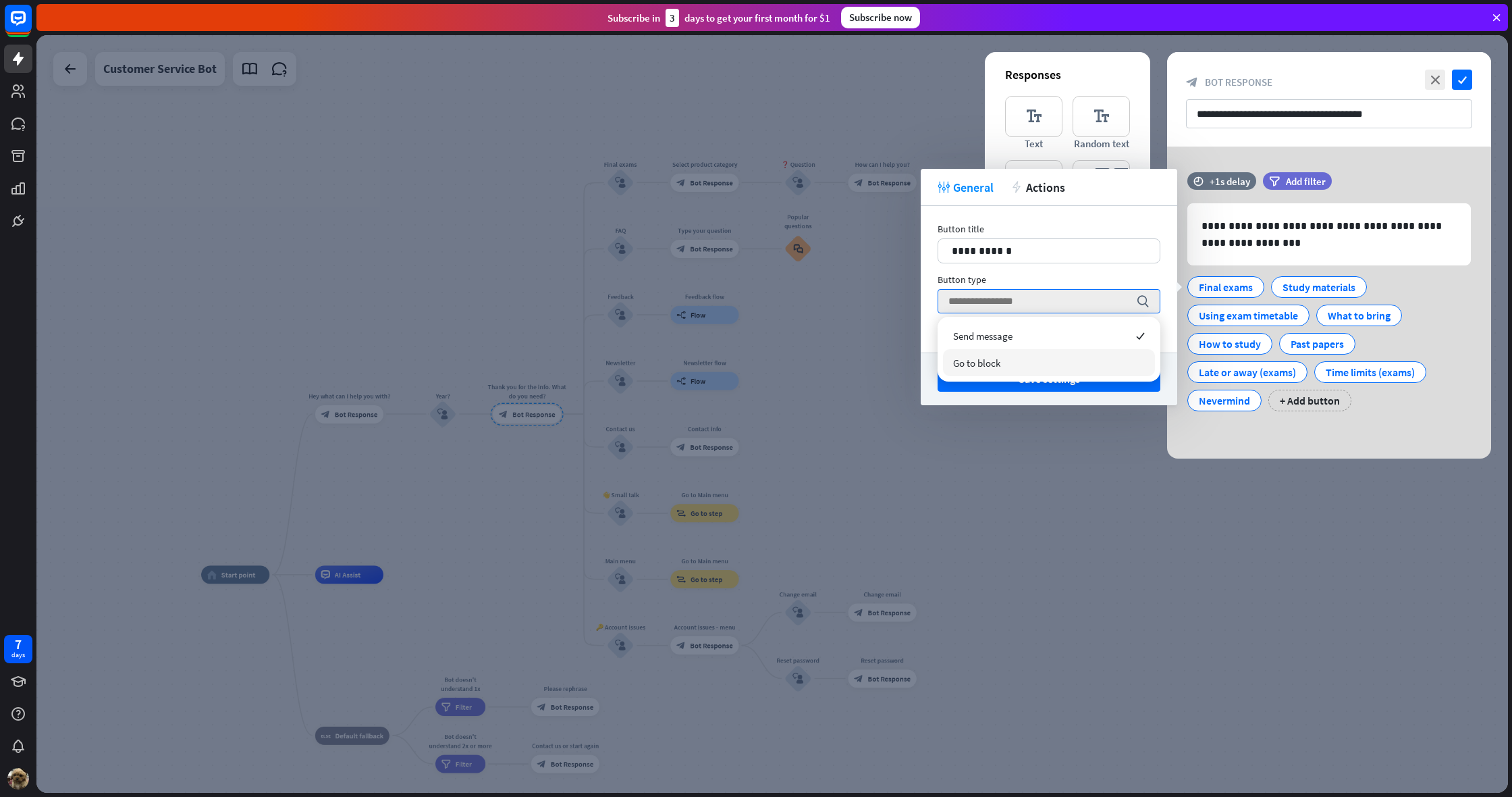
click at [1023, 362] on div "Go to block" at bounding box center [1049, 362] width 212 height 27
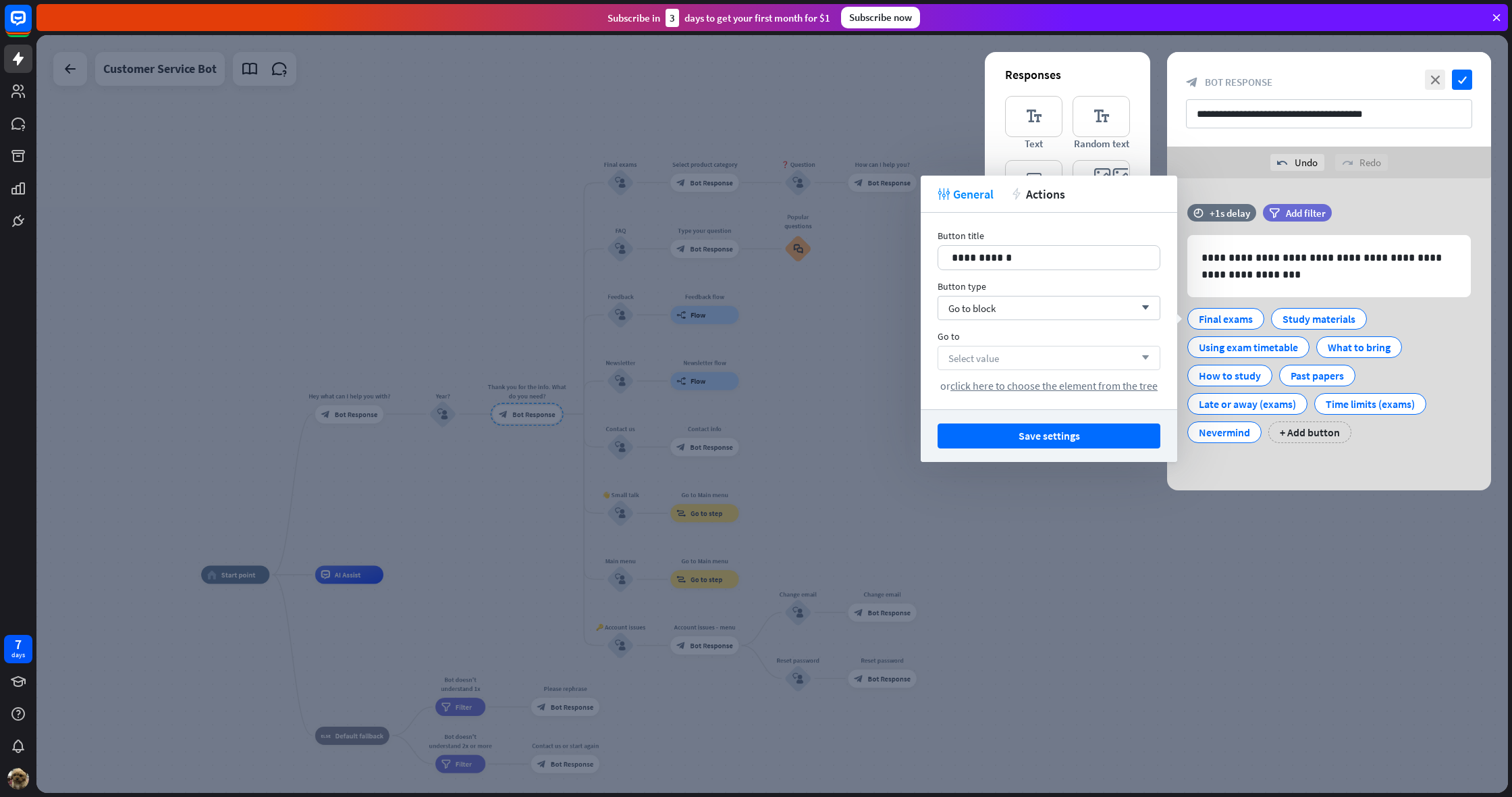
click at [992, 361] on span "Select value" at bounding box center [974, 358] width 50 height 13
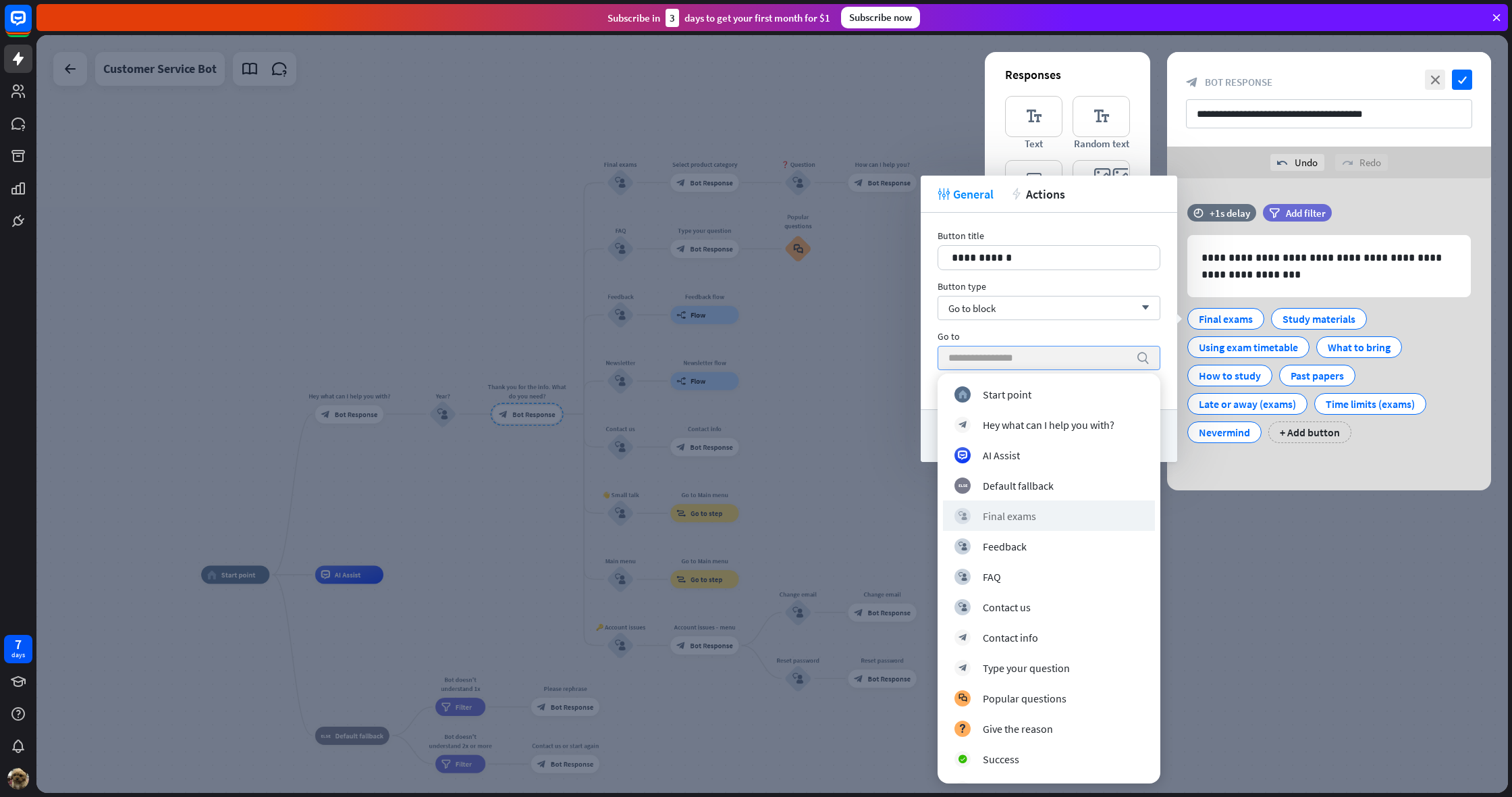
scroll to position [1, 0]
click at [1029, 524] on div "block_user_input Final exams" at bounding box center [1049, 514] width 212 height 30
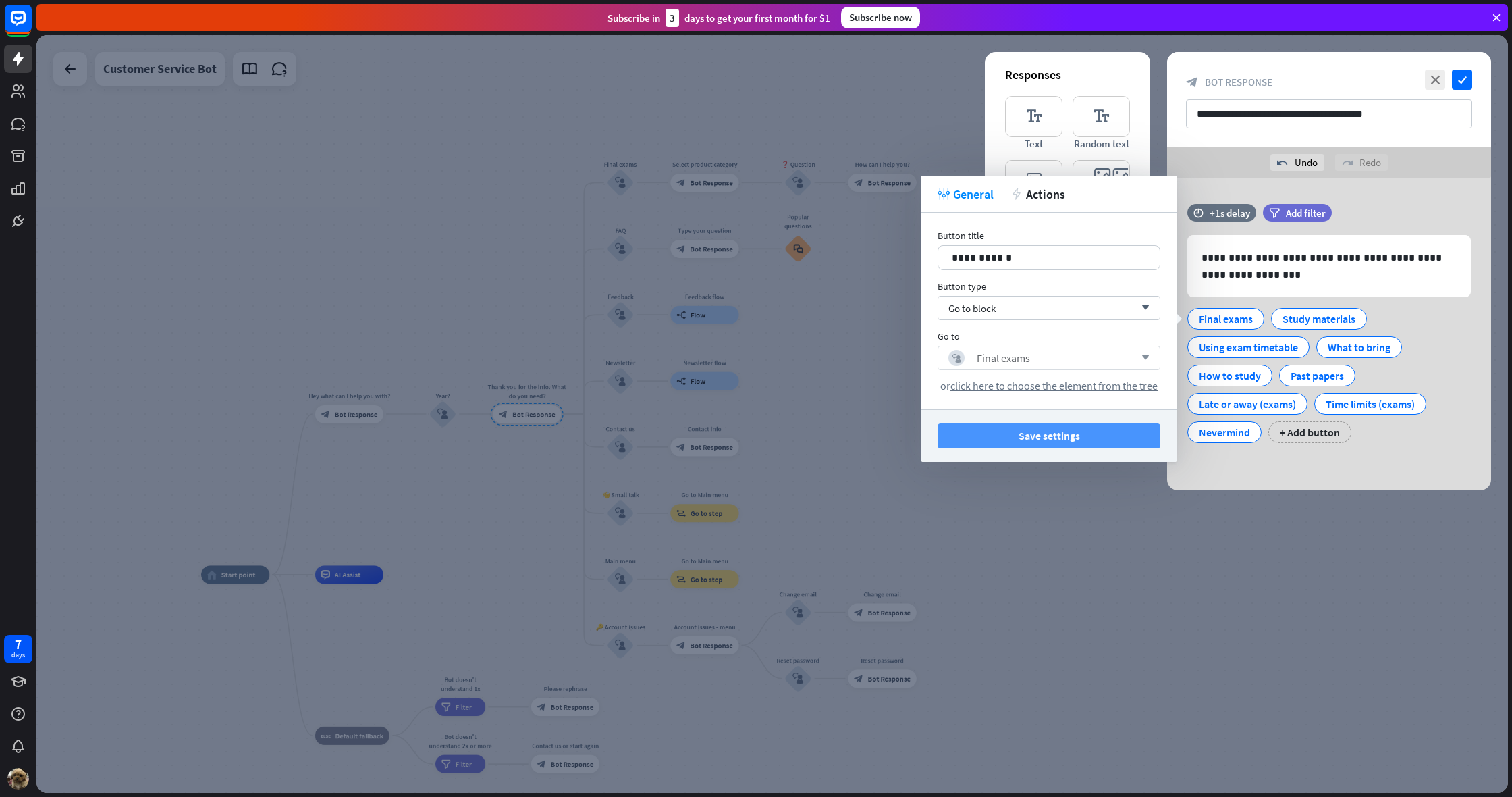
click at [1021, 438] on button "Save settings" at bounding box center [1049, 435] width 223 height 25
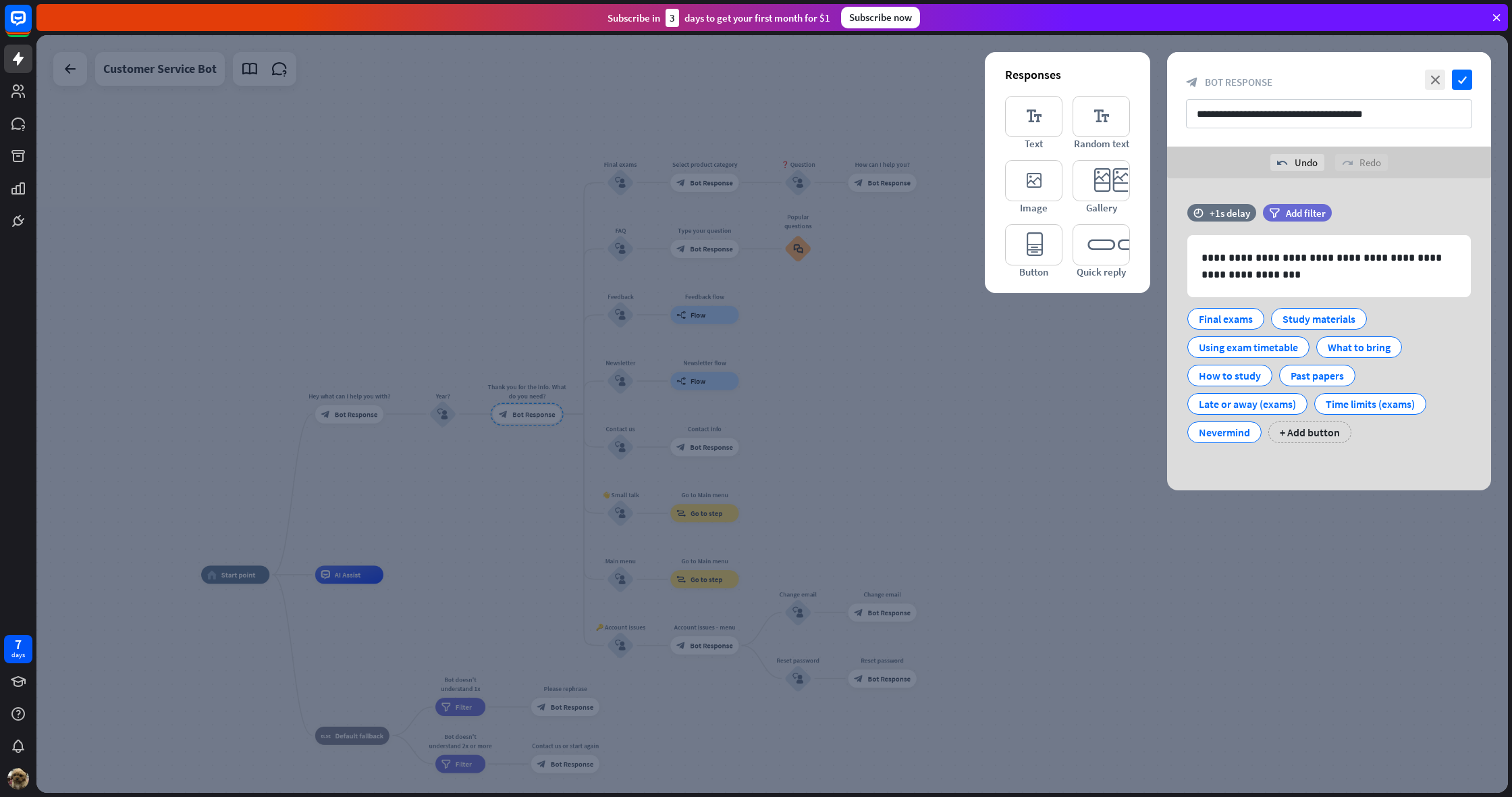
click at [1029, 404] on div at bounding box center [772, 414] width 1472 height 757
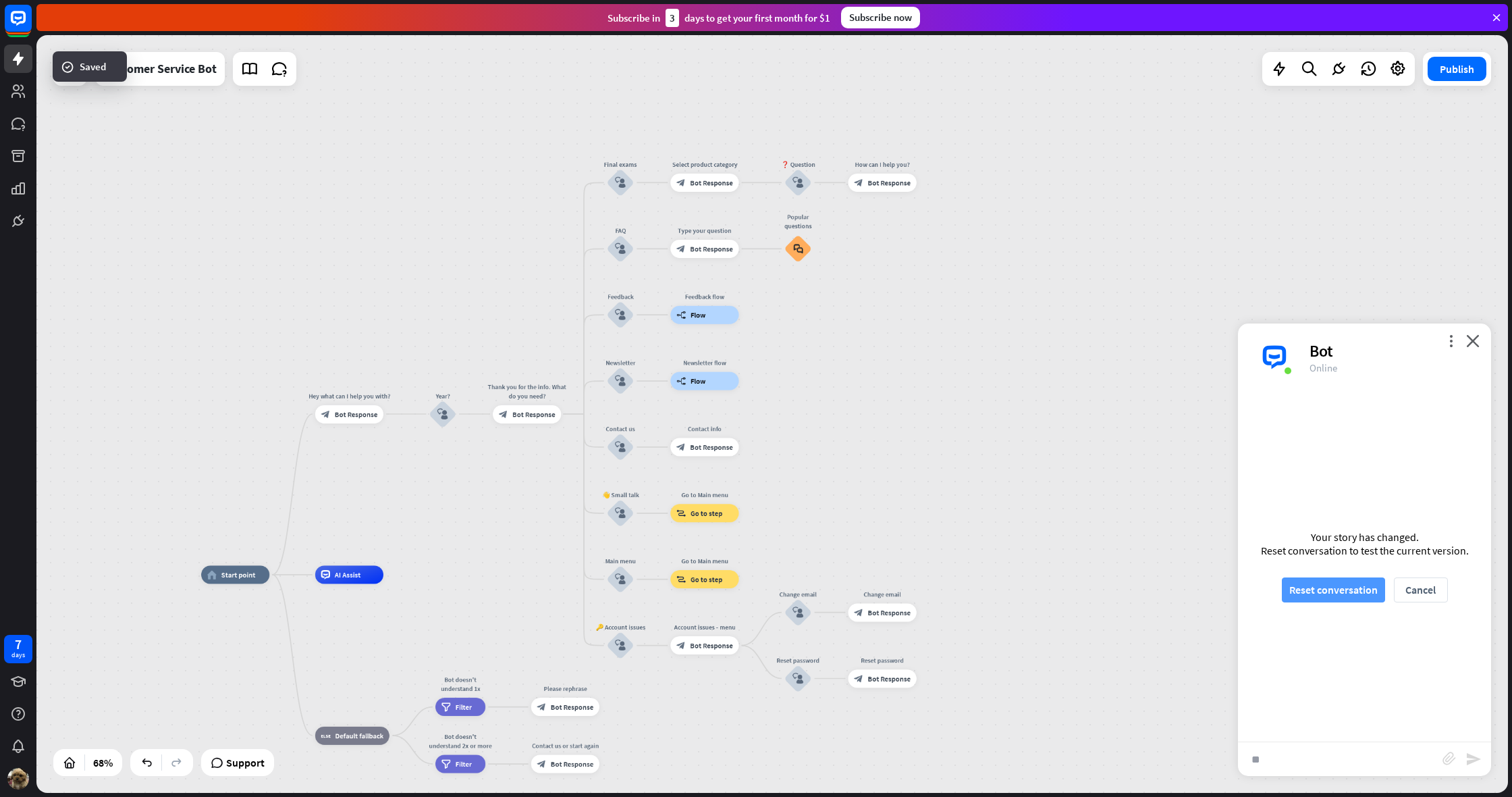
click at [1351, 591] on button "Reset conversation" at bounding box center [1333, 589] width 103 height 25
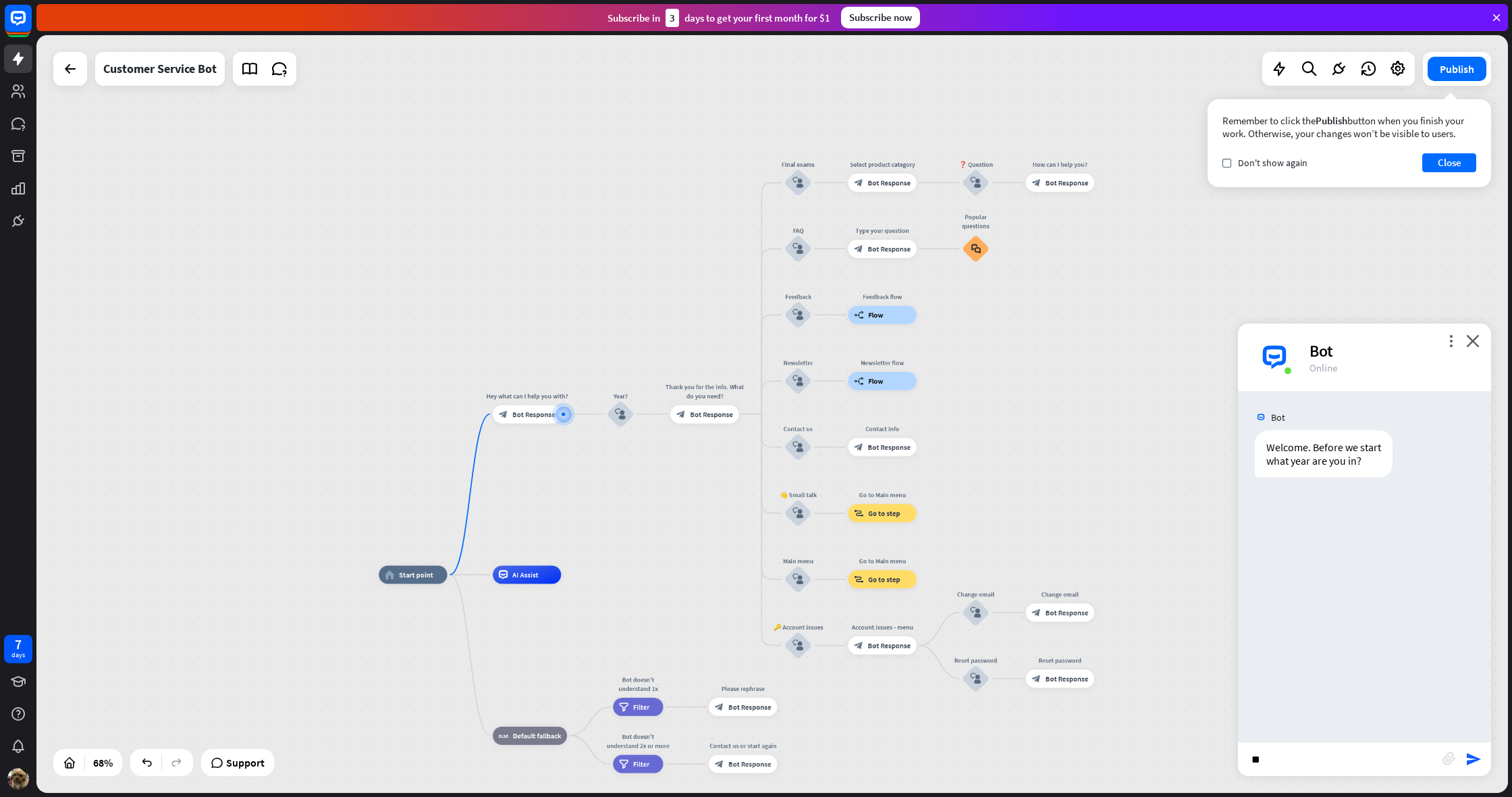
click at [1283, 753] on input "**" at bounding box center [1341, 759] width 205 height 34
type input "*"
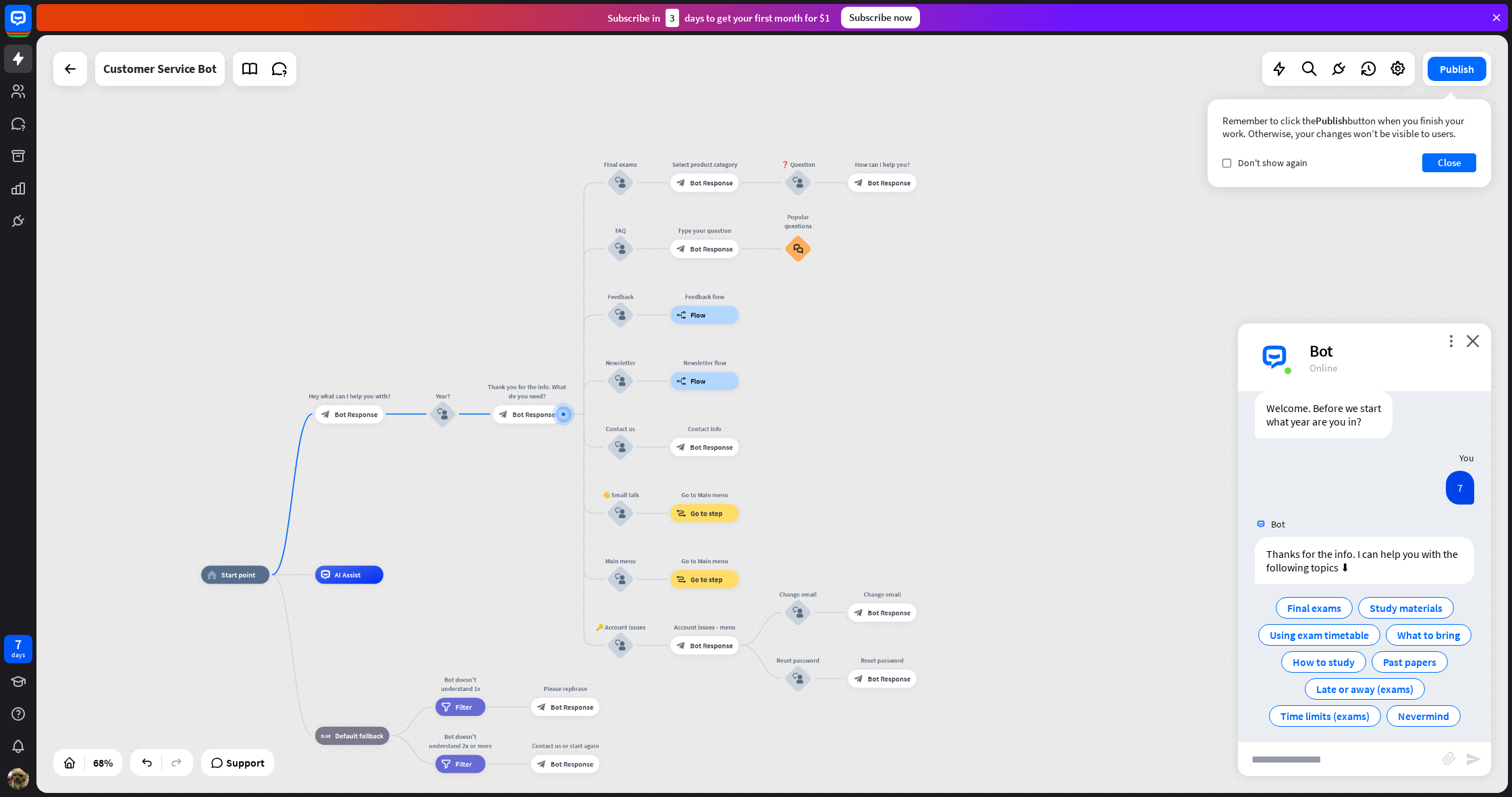
scroll to position [47, 0]
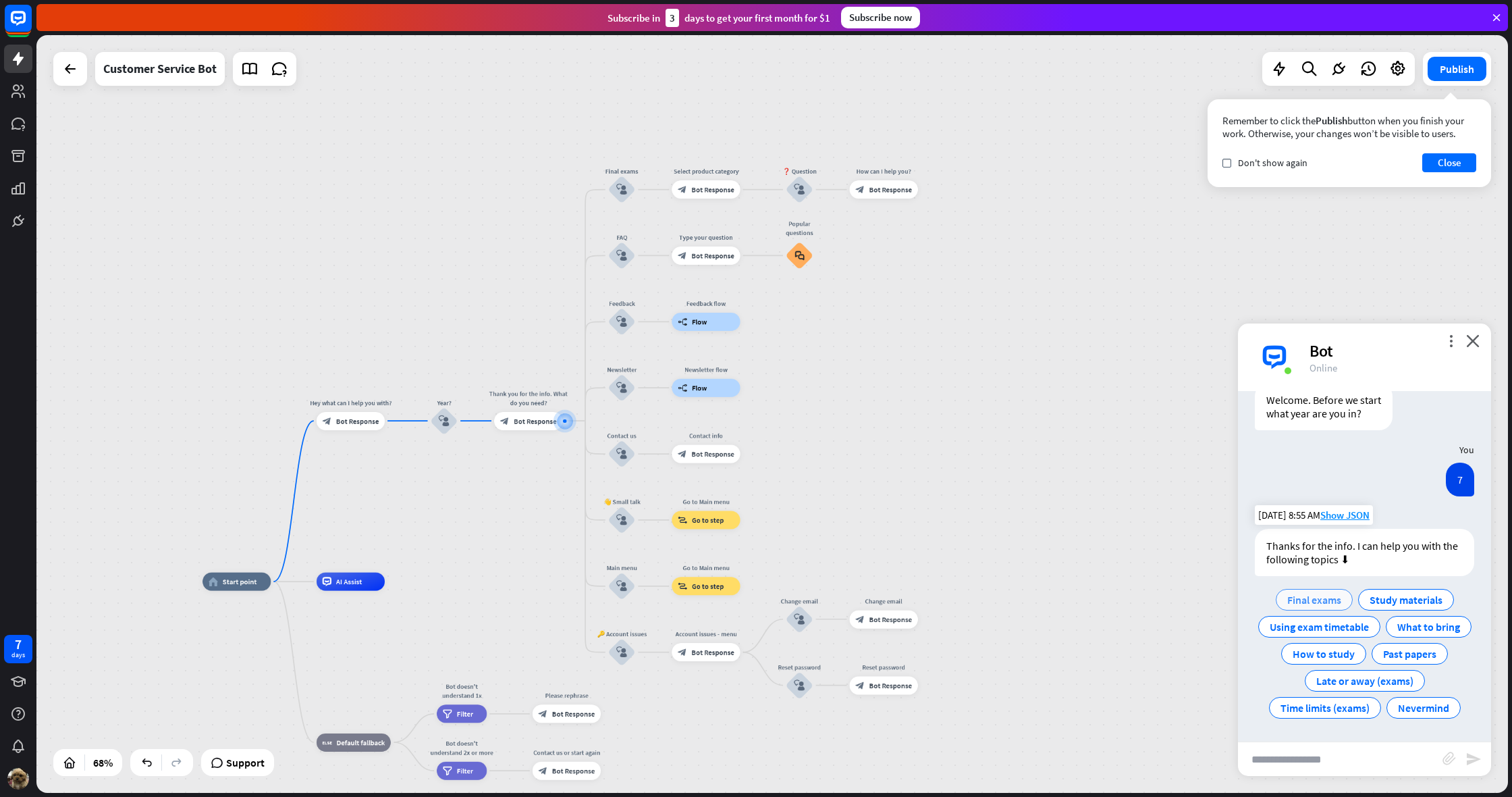
click at [1336, 595] on span "Final exams" at bounding box center [1314, 599] width 54 height 14
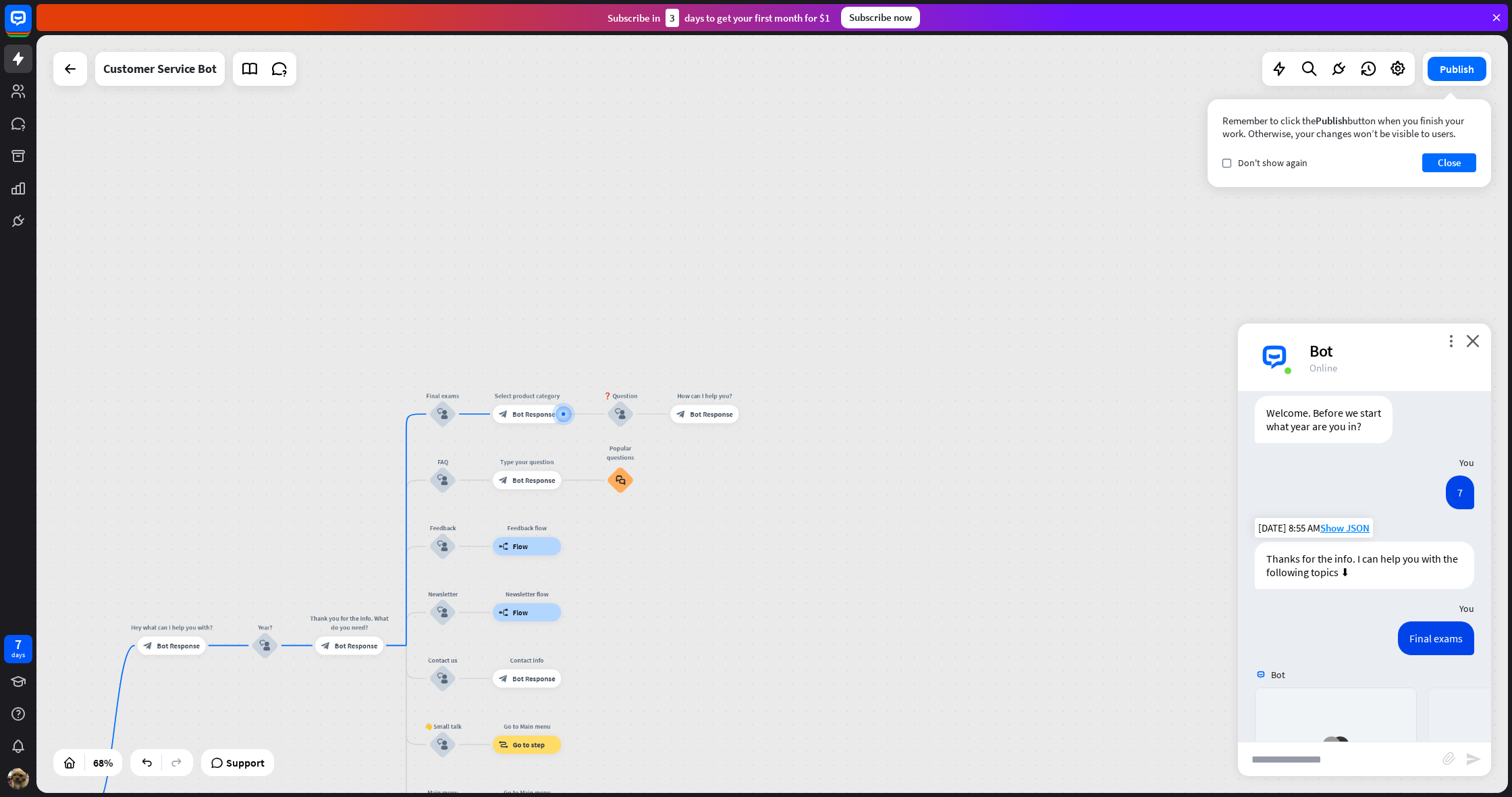
scroll to position [285, 0]
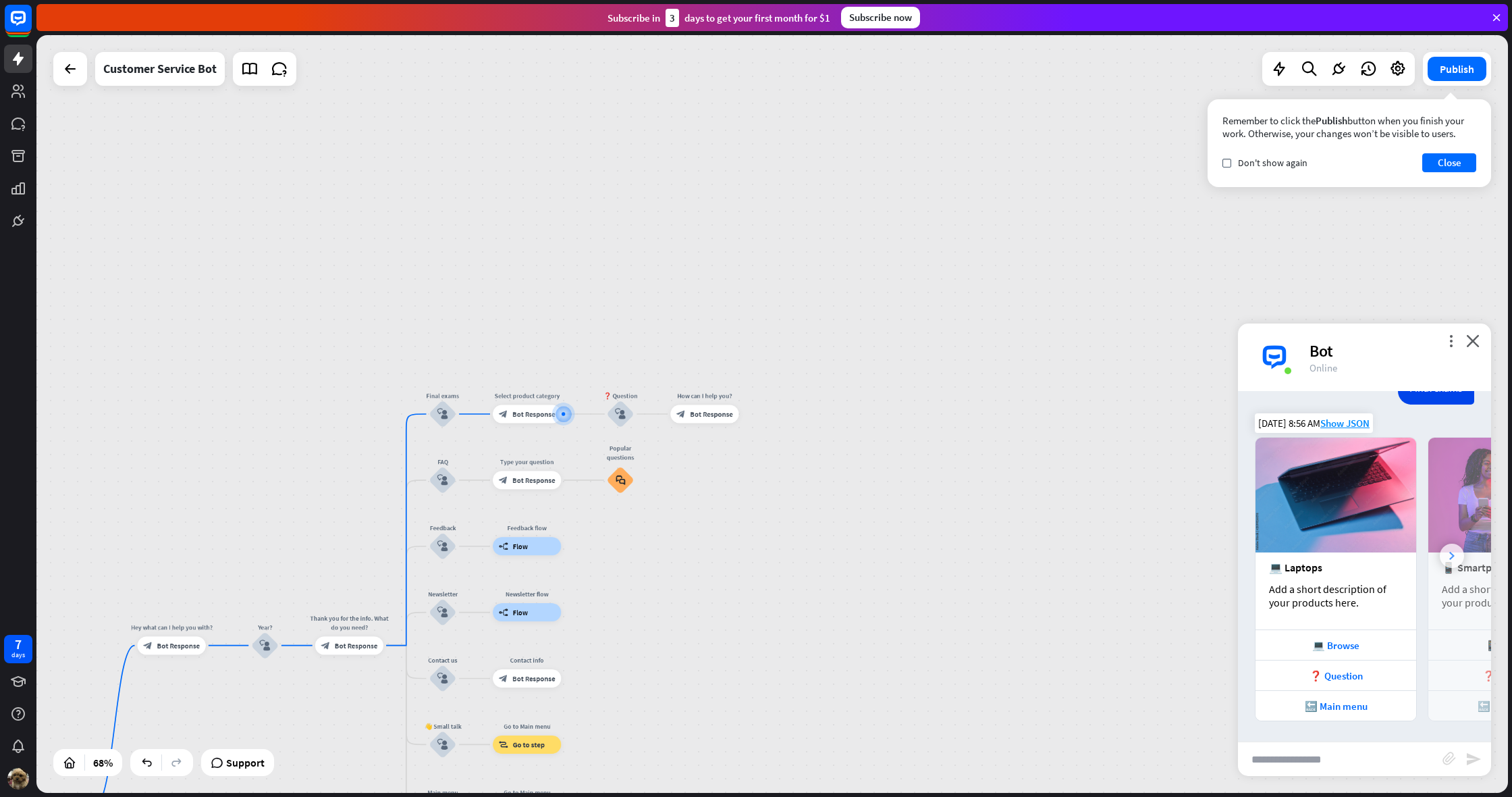
click at [1447, 558] on div at bounding box center [1452, 556] width 24 height 24
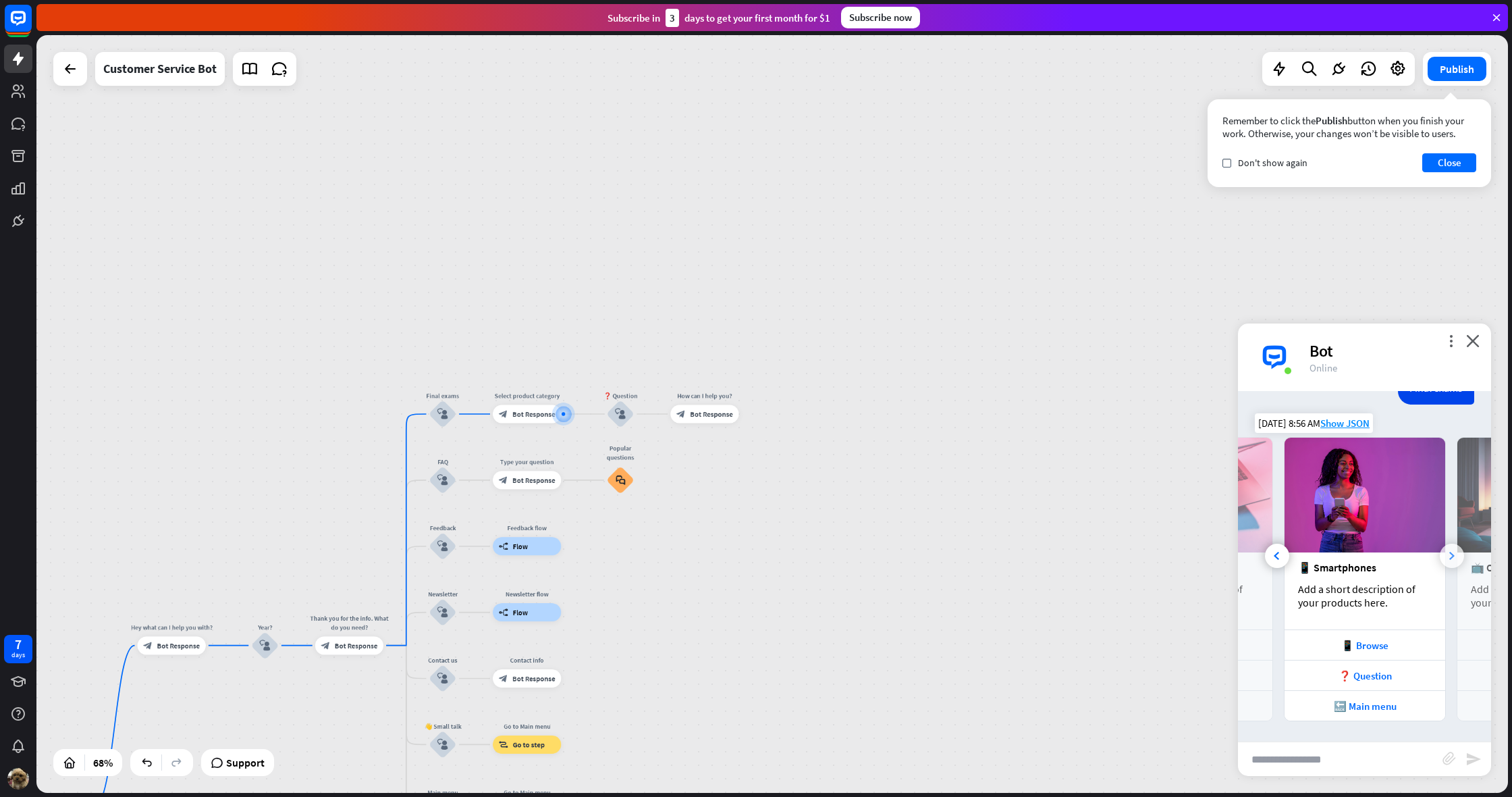
click at [1447, 558] on div at bounding box center [1452, 556] width 24 height 24
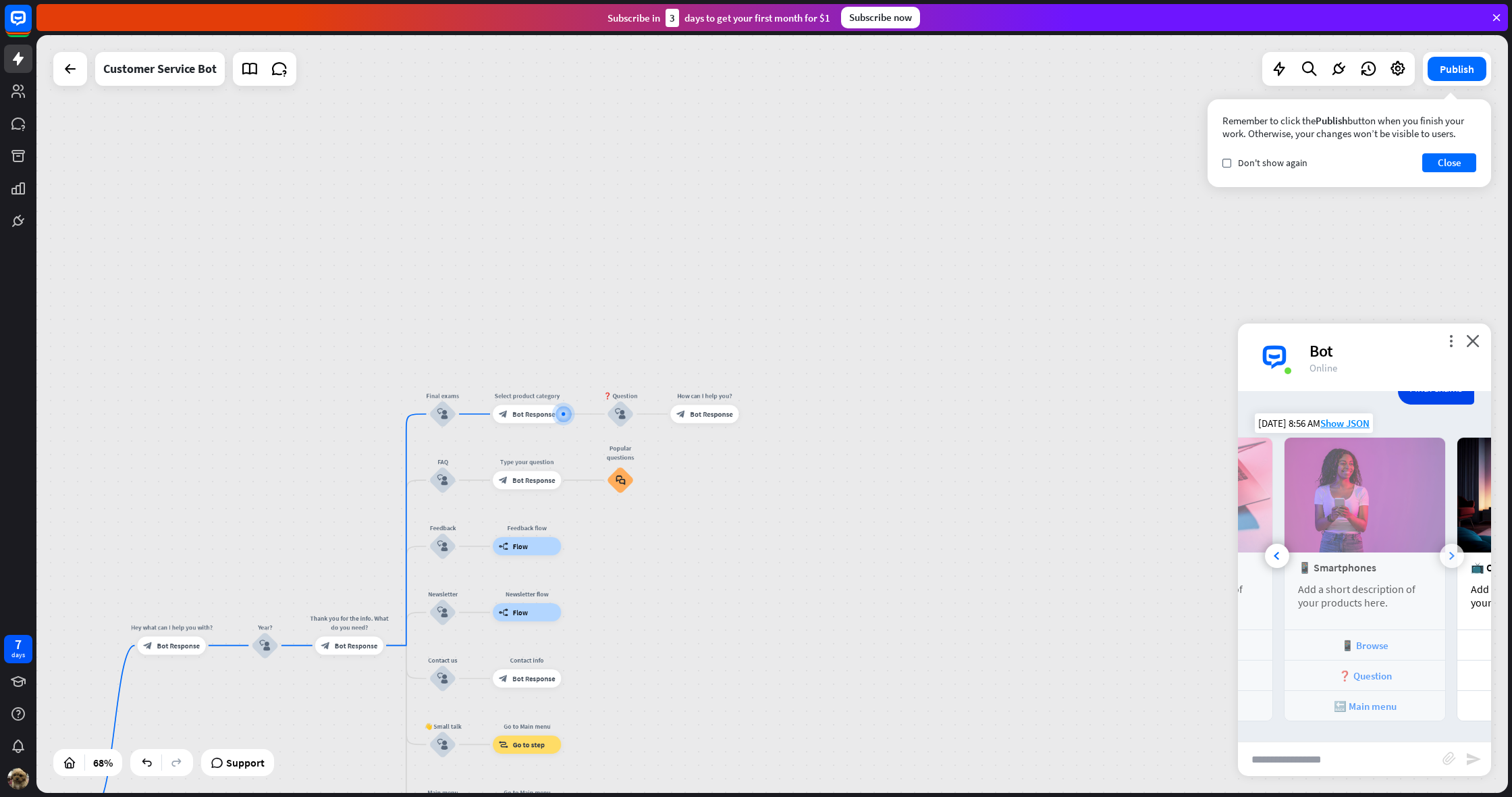
scroll to position [0, 288]
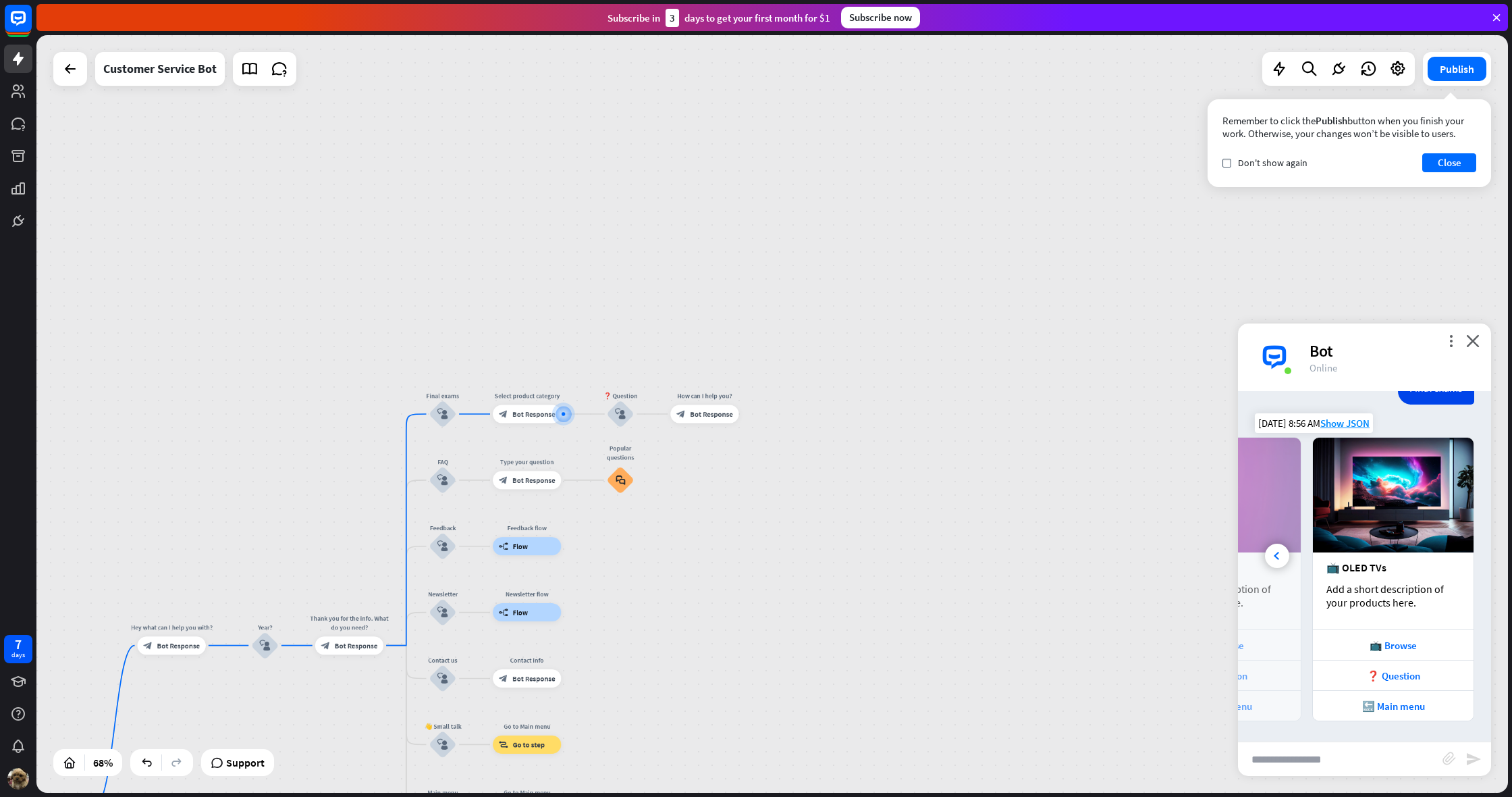
click at [1447, 558] on div "📺 OLED TVs Add a short description of your products here." at bounding box center [1393, 591] width 161 height 77
drag, startPoint x: 1471, startPoint y: 342, endPoint x: 1466, endPoint y: 349, distance: 8.6
click at [1471, 342] on icon "close" at bounding box center [1473, 340] width 14 height 13
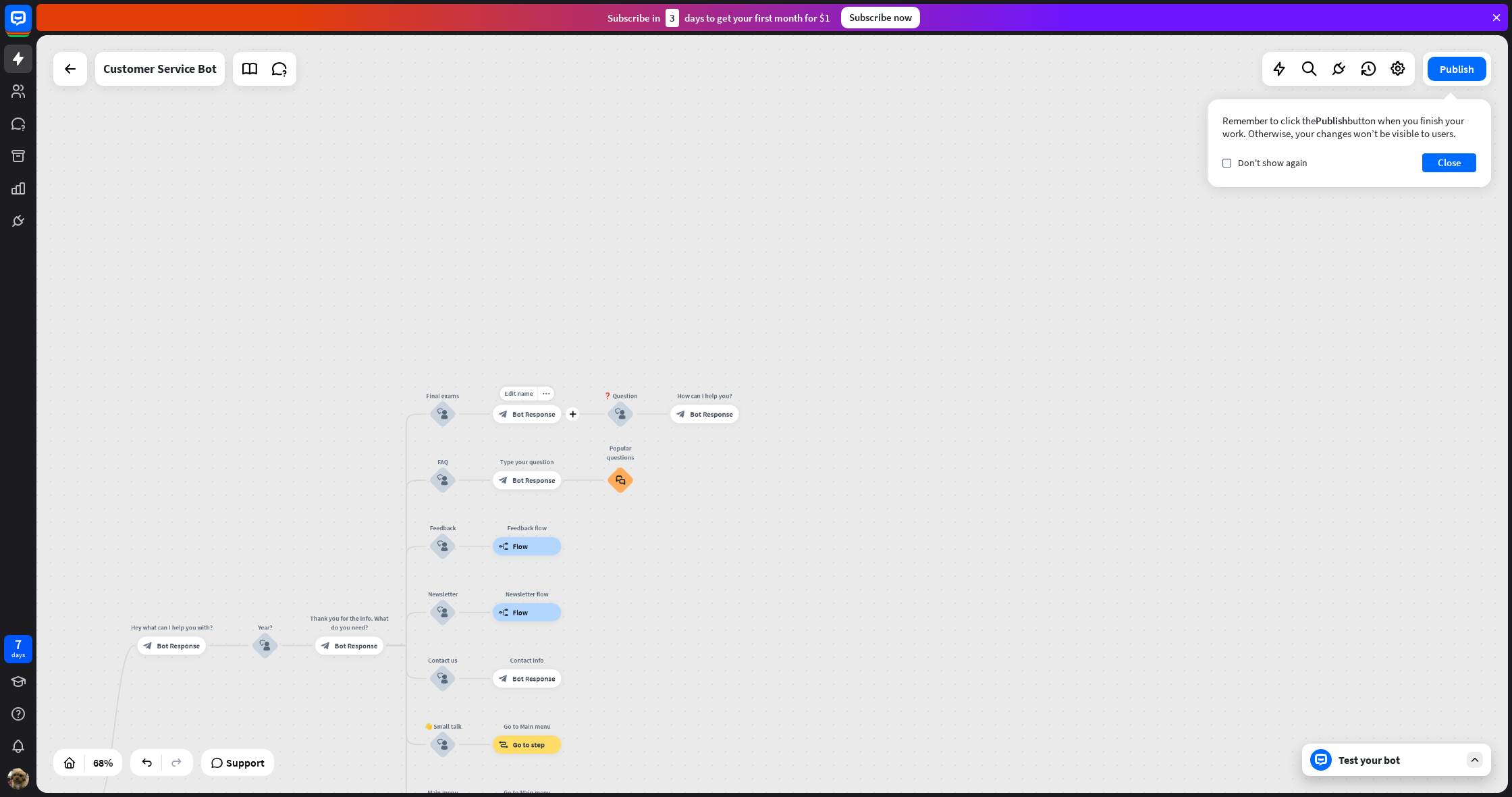
click at [529, 408] on div "block_bot_response Bot Response" at bounding box center [526, 414] width 68 height 18
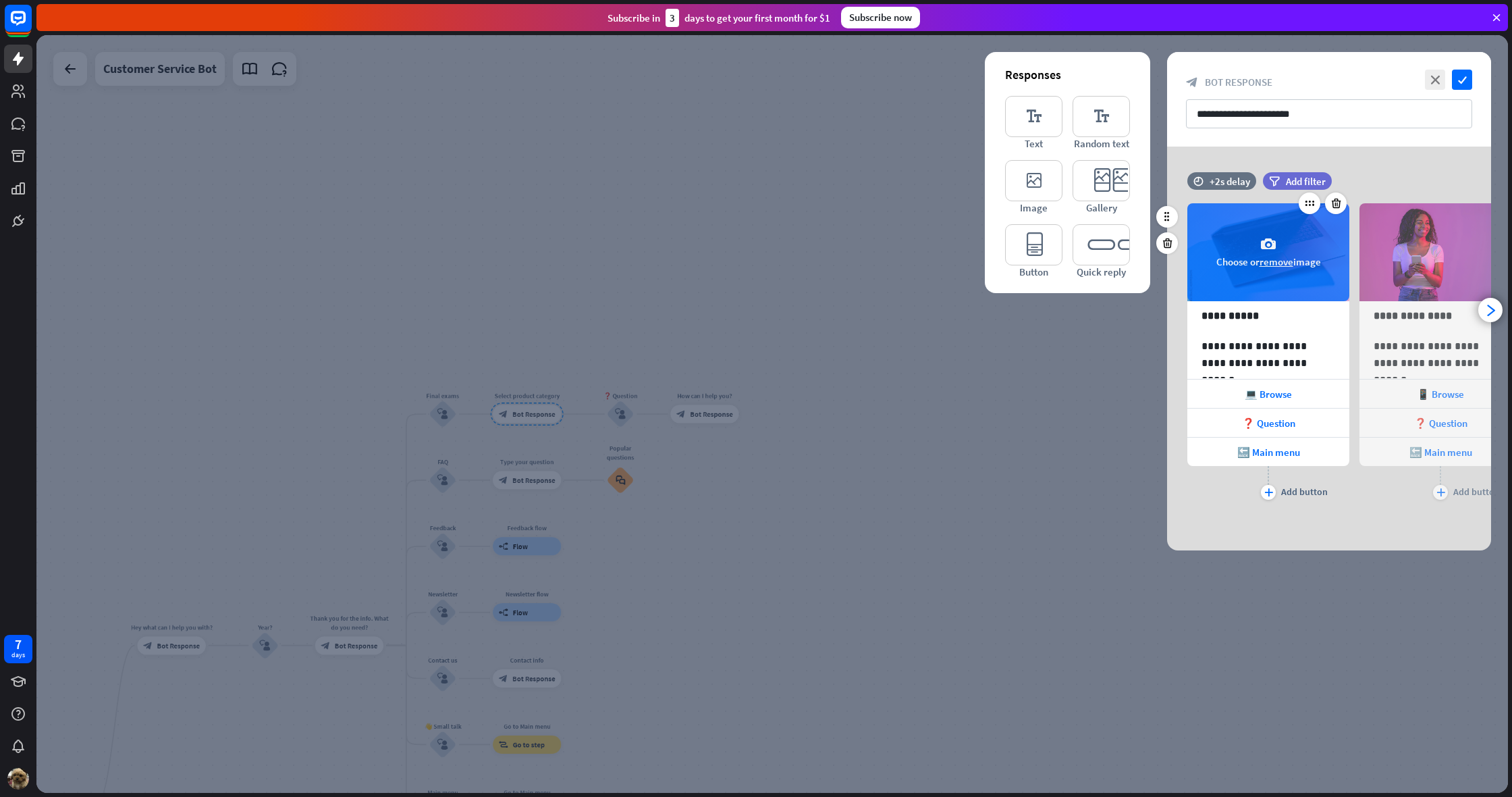
click at [1275, 259] on button "remove" at bounding box center [1277, 261] width 34 height 13
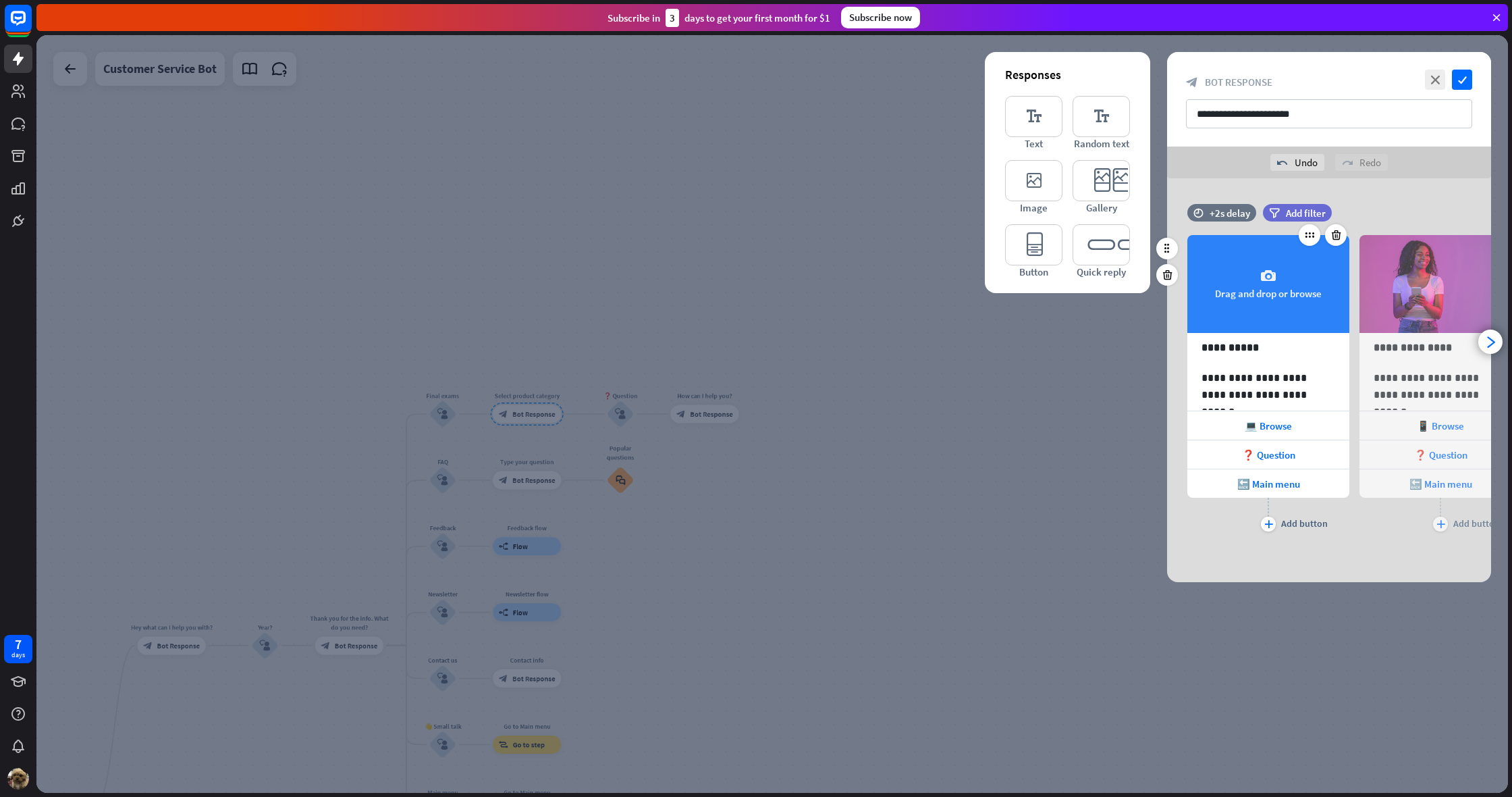
click at [1271, 271] on icon "camera" at bounding box center [1268, 276] width 17 height 17
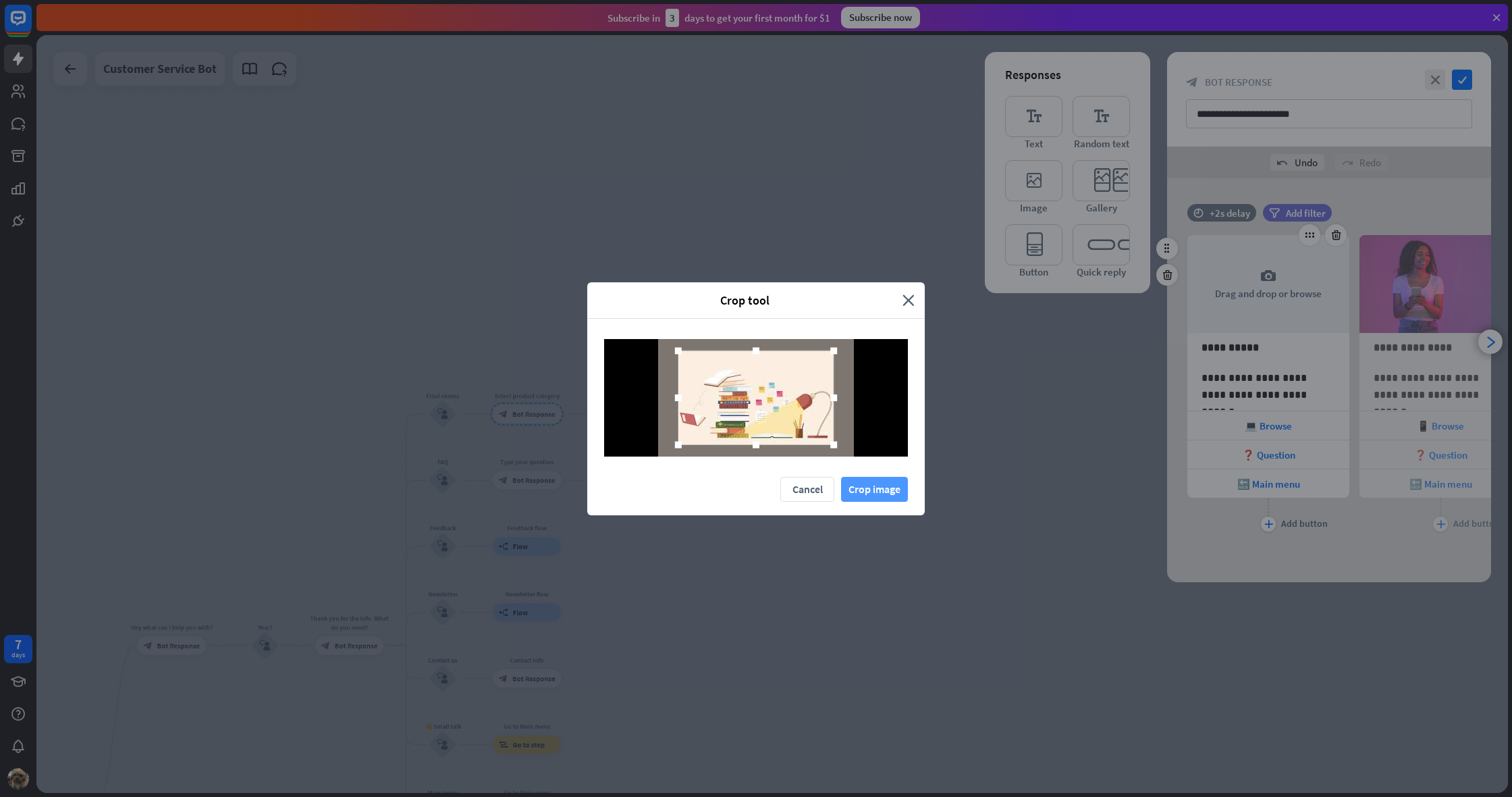
click at [883, 489] on button "Crop image" at bounding box center [874, 489] width 67 height 25
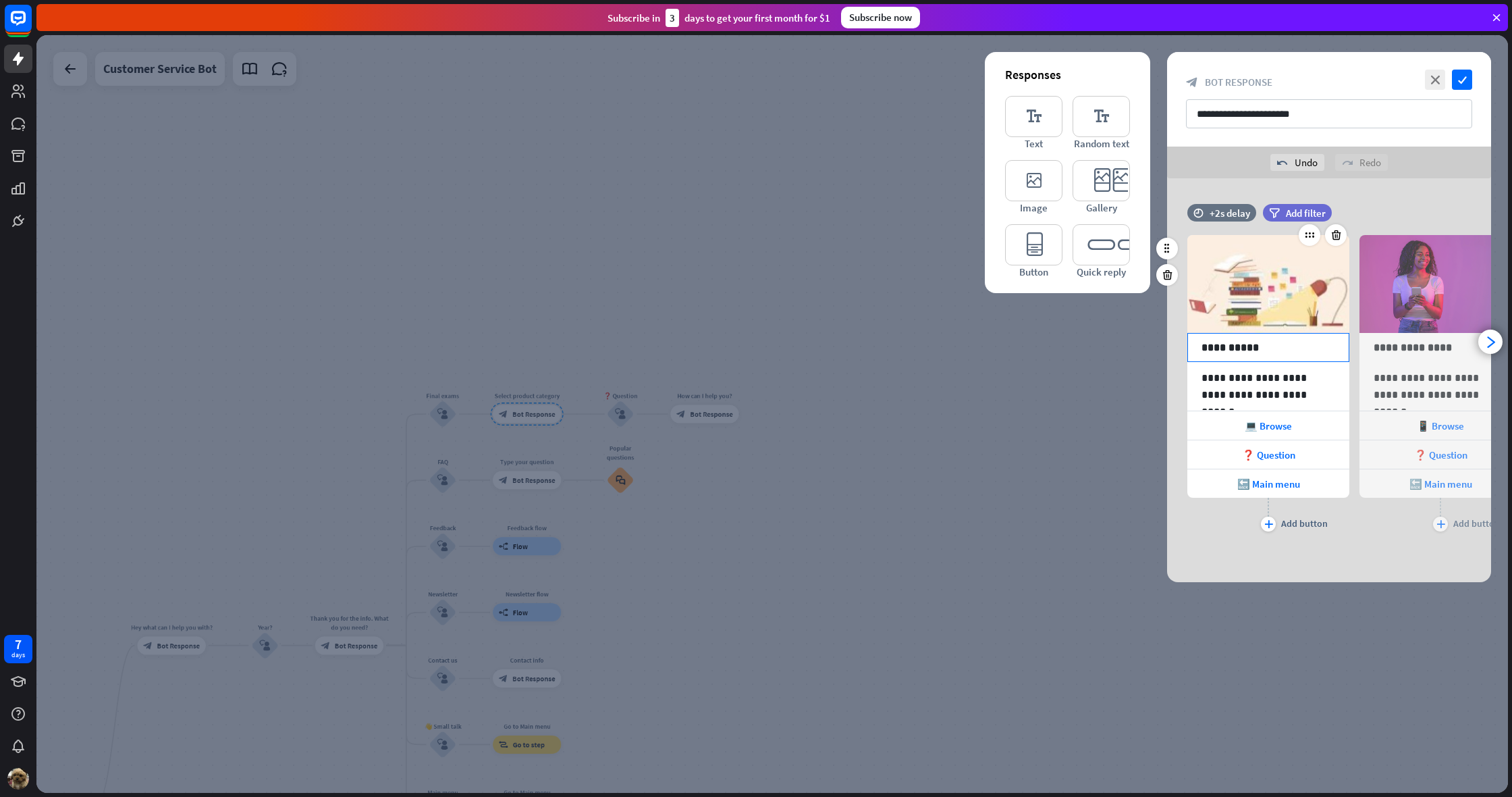
click at [1238, 347] on p "**********" at bounding box center [1268, 347] width 134 height 17
drag, startPoint x: 1186, startPoint y: 347, endPoint x: 1171, endPoint y: 347, distance: 15.0
click at [1171, 347] on div "**********" at bounding box center [1329, 375] width 324 height 320
click at [1273, 382] on p "**********" at bounding box center [1268, 386] width 134 height 34
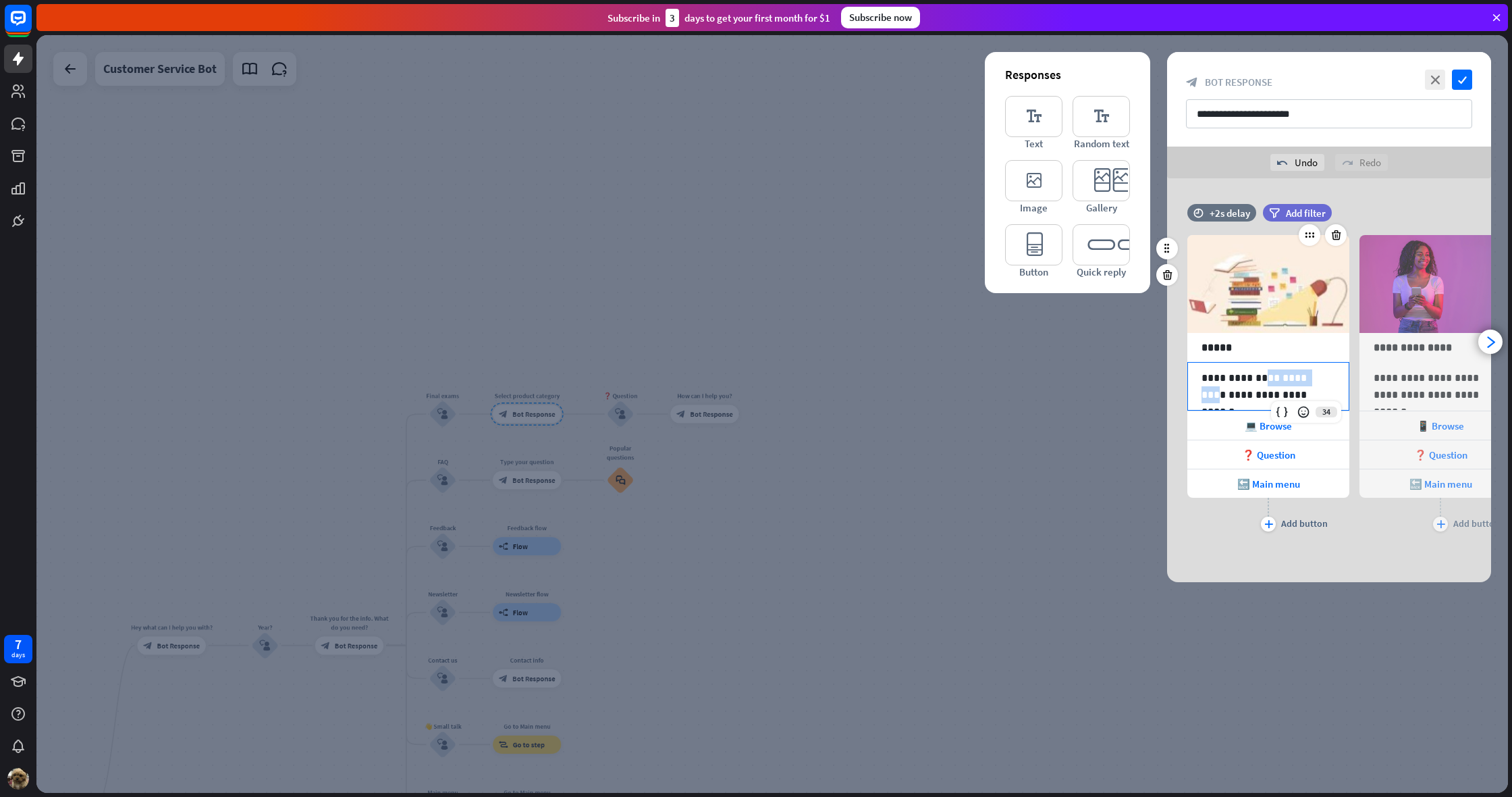
click at [1273, 382] on p "**********" at bounding box center [1268, 386] width 134 height 34
click at [1289, 429] on span "💻 Browse" at bounding box center [1268, 426] width 47 height 13
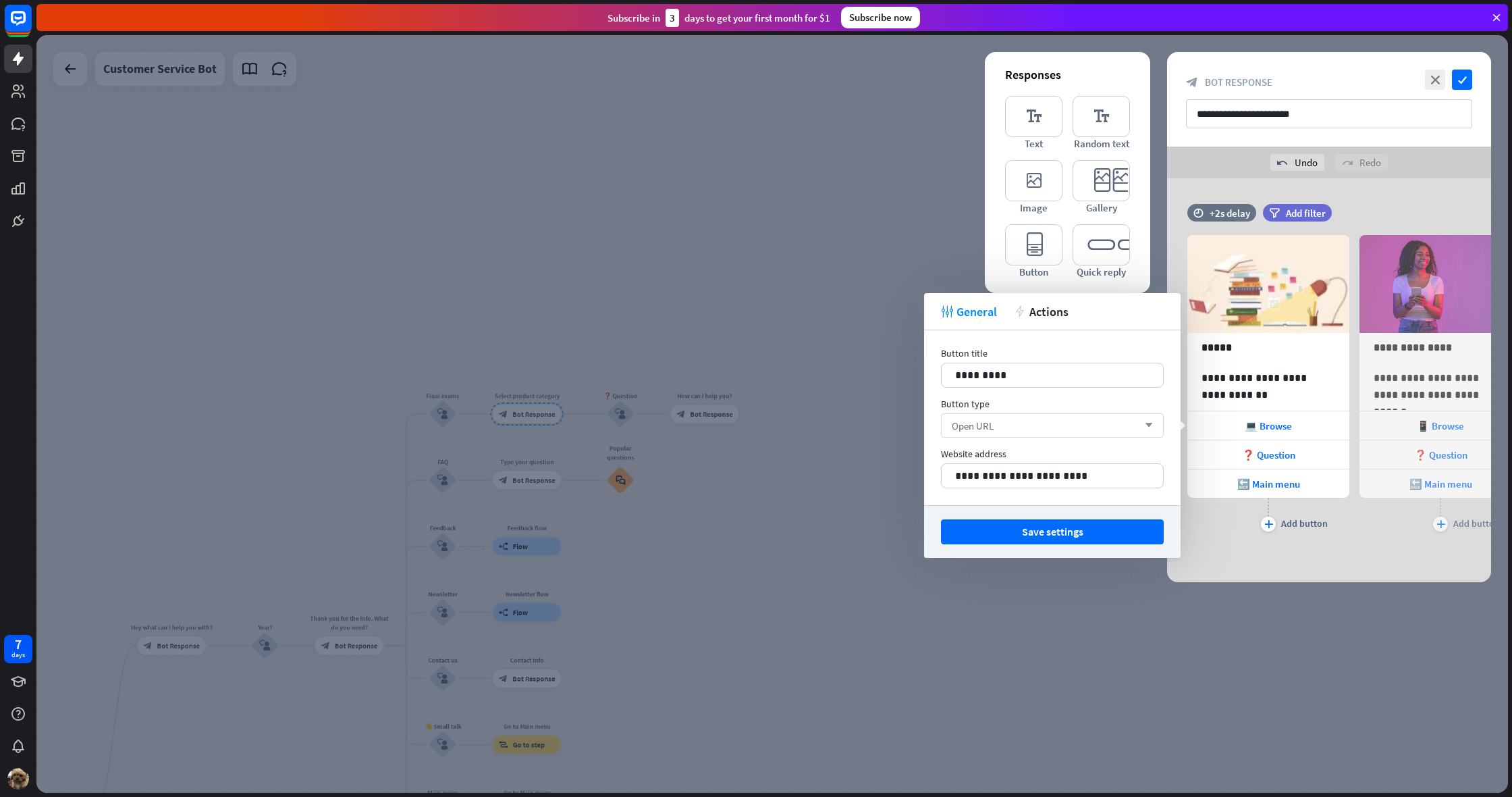
click at [1014, 426] on div "Open URL arrow_down" at bounding box center [1053, 426] width 223 height 24
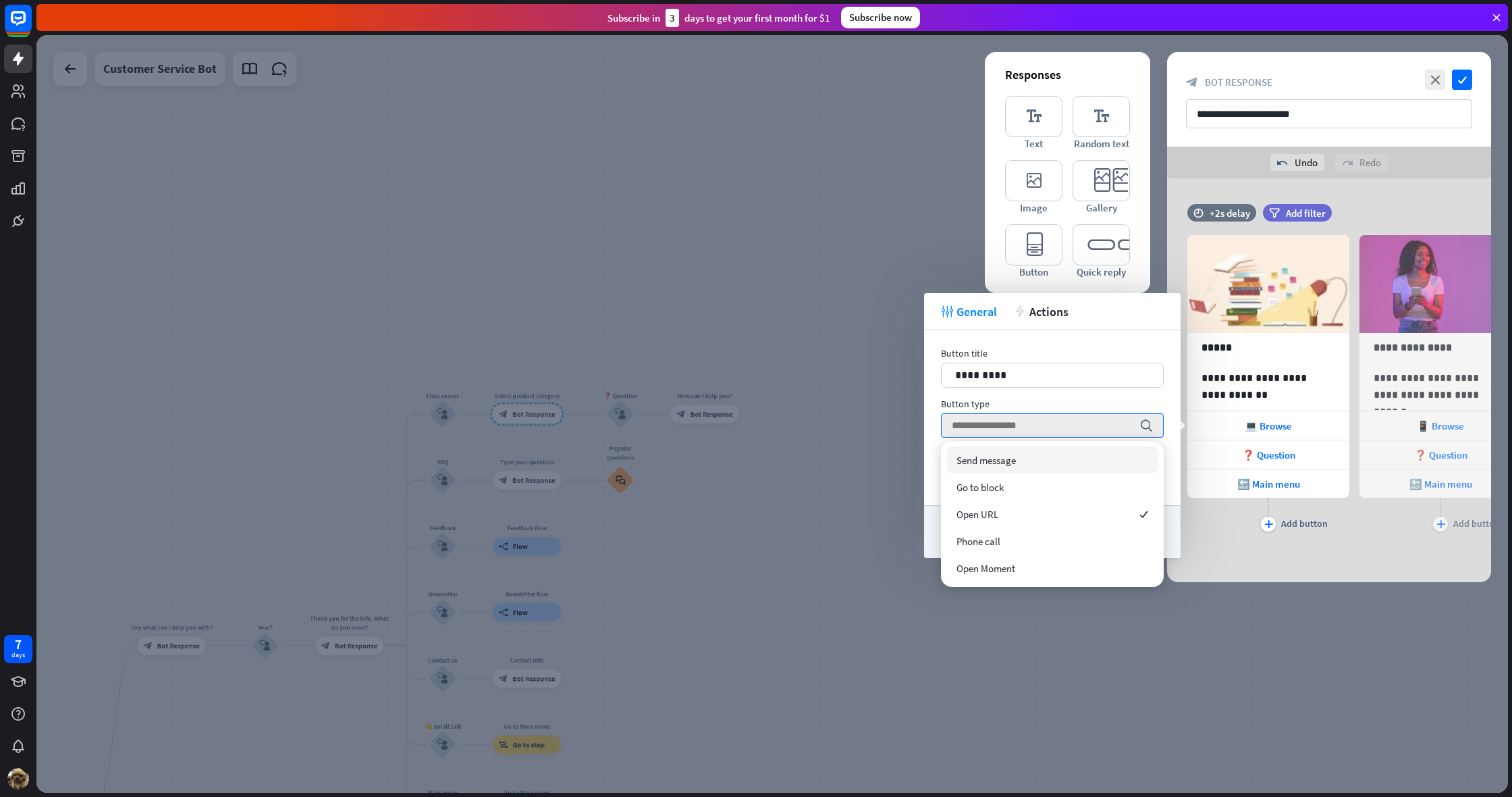
click at [938, 471] on div "**********" at bounding box center [1052, 417] width 256 height 175
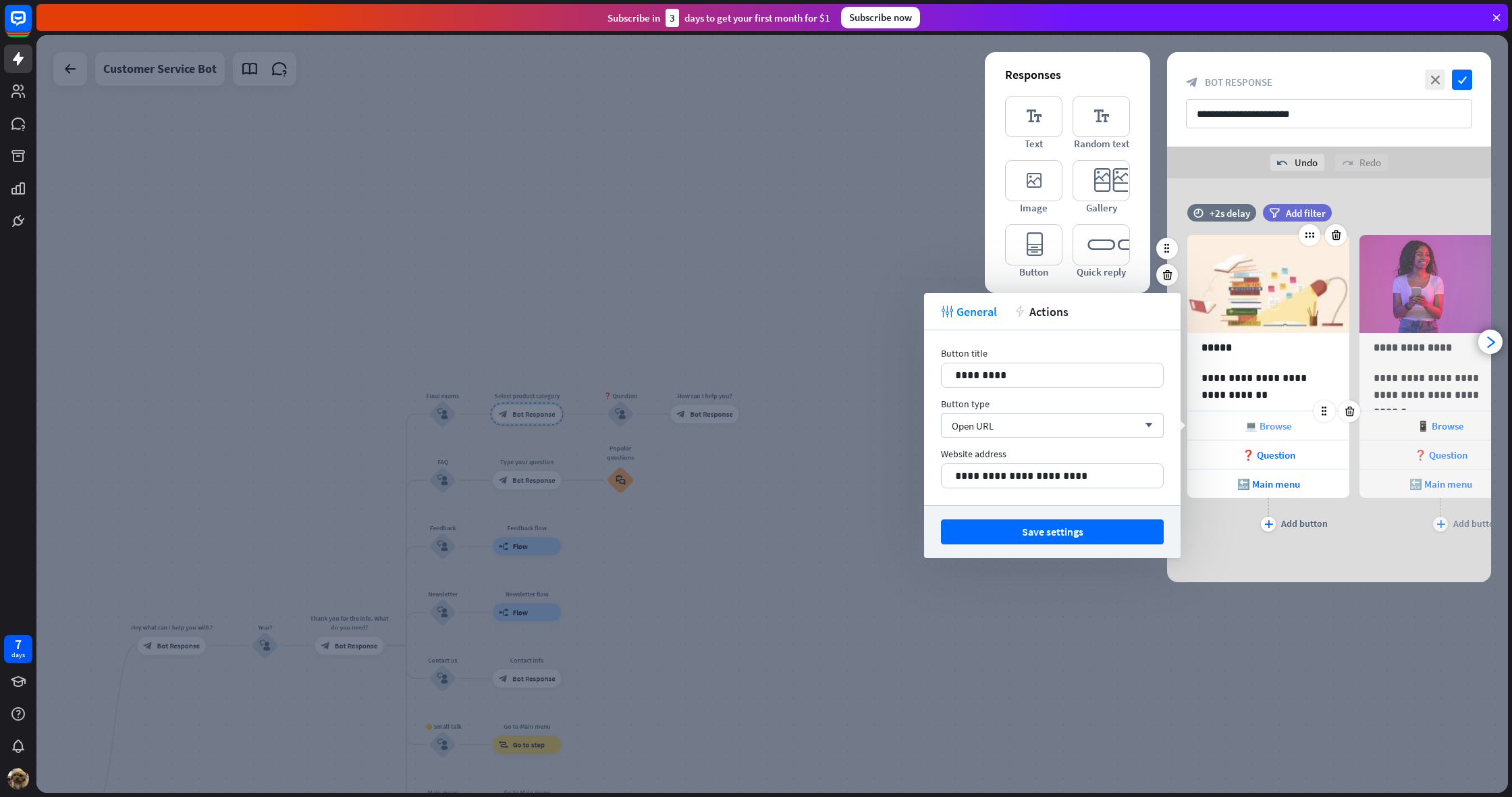
click at [1235, 414] on div "💻 Browse" at bounding box center [1268, 426] width 162 height 29
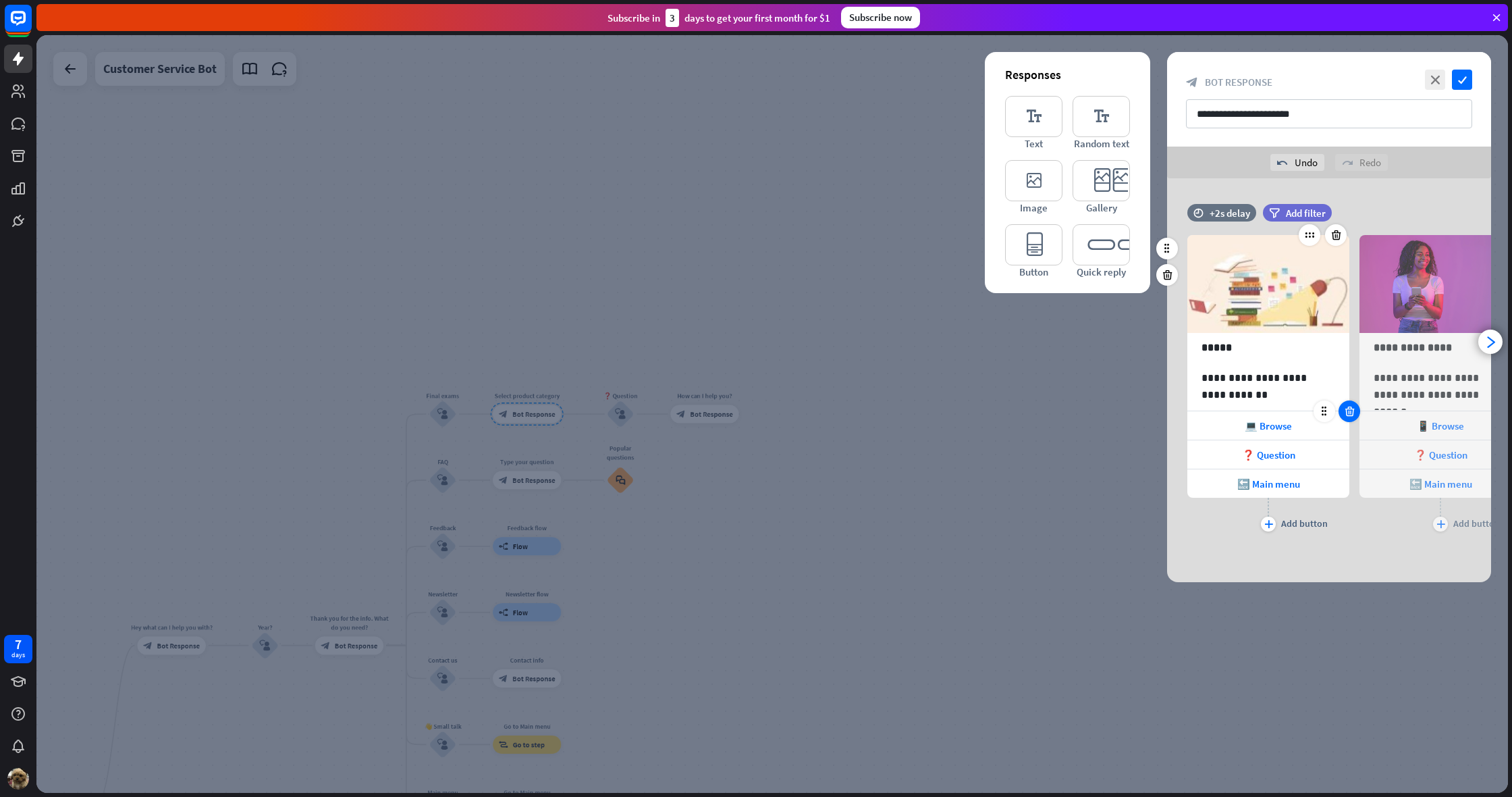
click at [1353, 414] on icon at bounding box center [1350, 411] width 13 height 12
click at [1353, 412] on icon at bounding box center [1350, 411] width 13 height 12
click at [1350, 414] on icon at bounding box center [1350, 411] width 13 height 12
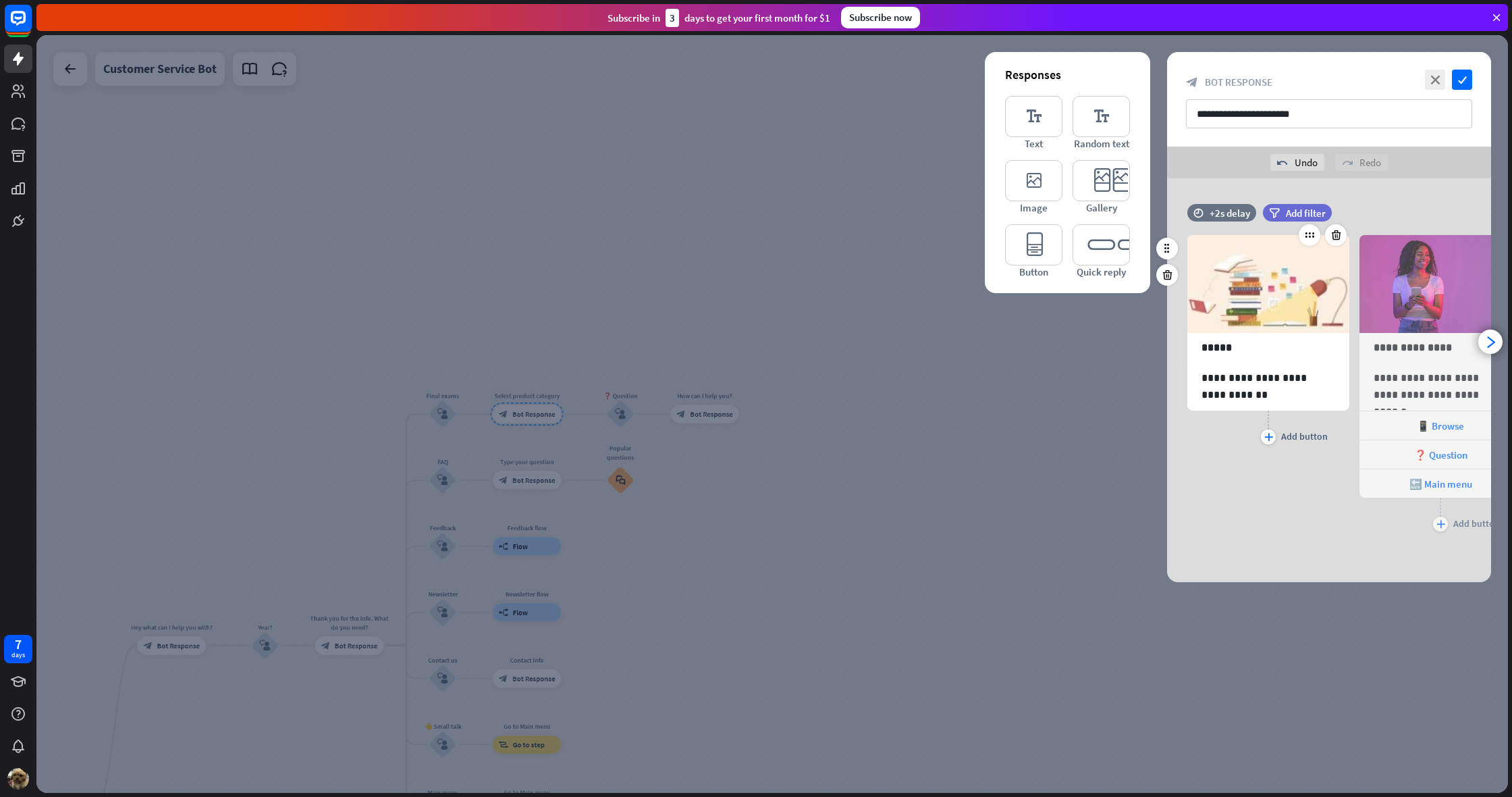
click at [1277, 438] on div "plus Add button" at bounding box center [1268, 427] width 162 height 34
click at [1274, 438] on div "plus" at bounding box center [1268, 437] width 15 height 15
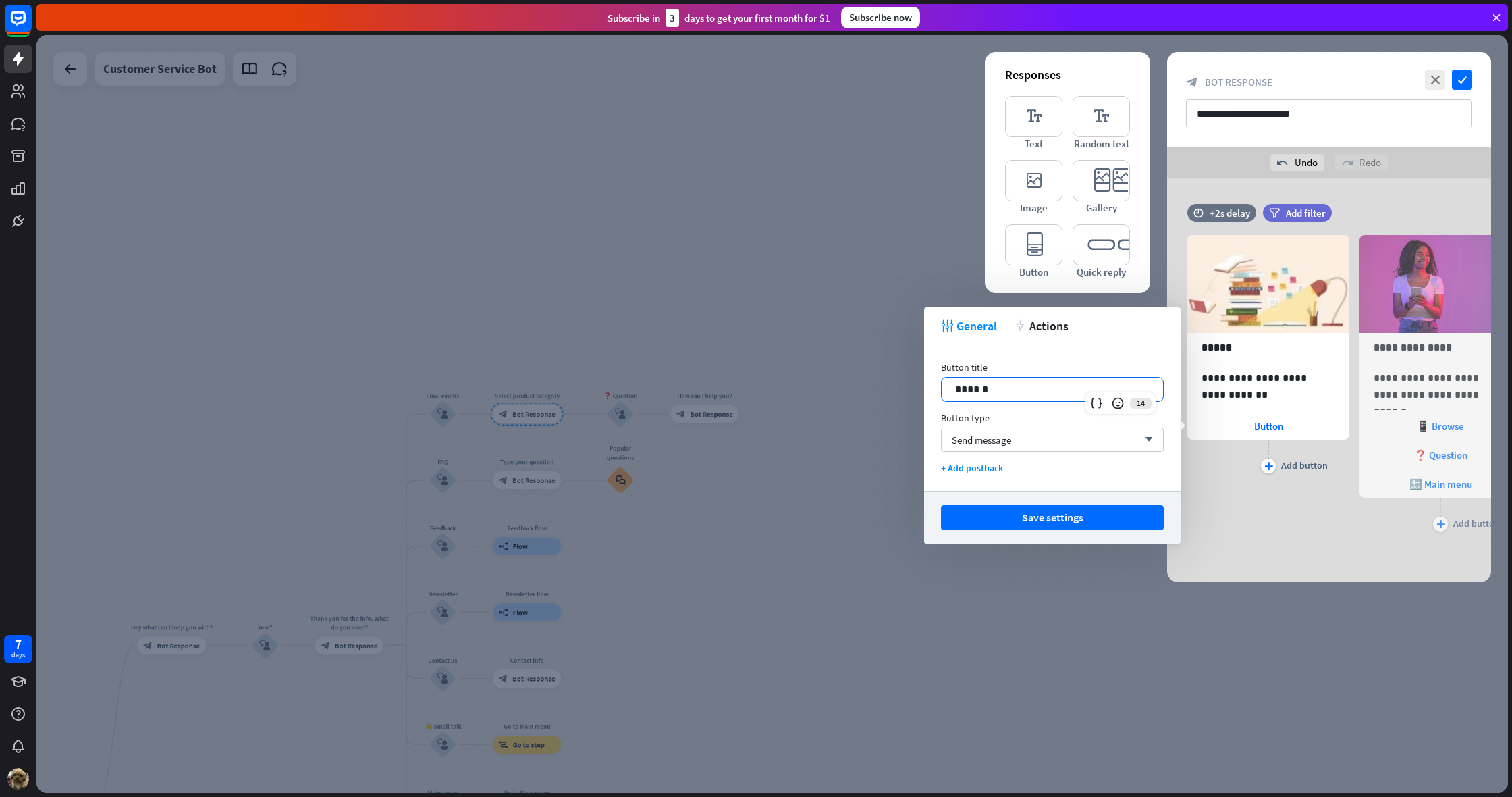
drag, startPoint x: 994, startPoint y: 387, endPoint x: 923, endPoint y: 389, distance: 71.0
click at [923, 389] on body "7 days close Product Help First steps Get started with ChatBot Help Center Foll…" at bounding box center [756, 398] width 1512 height 797
drag, startPoint x: 1013, startPoint y: 394, endPoint x: 952, endPoint y: 393, distance: 61.0
click at [952, 393] on div "******" at bounding box center [1053, 389] width 222 height 23
drag, startPoint x: 1303, startPoint y: 522, endPoint x: 1358, endPoint y: 526, distance: 55.1
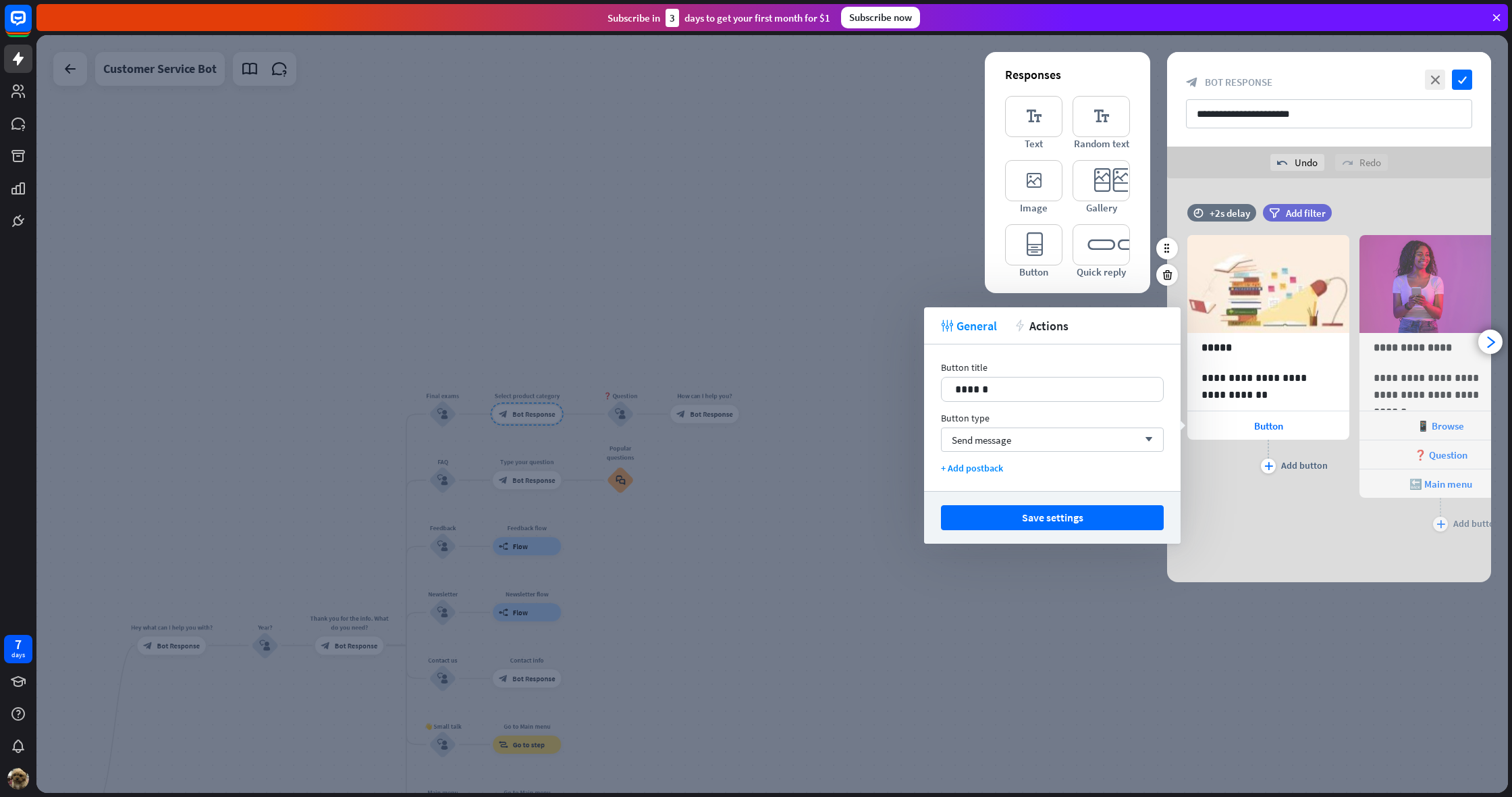
click at [1307, 522] on div "**********" at bounding box center [1268, 375] width 162 height 320
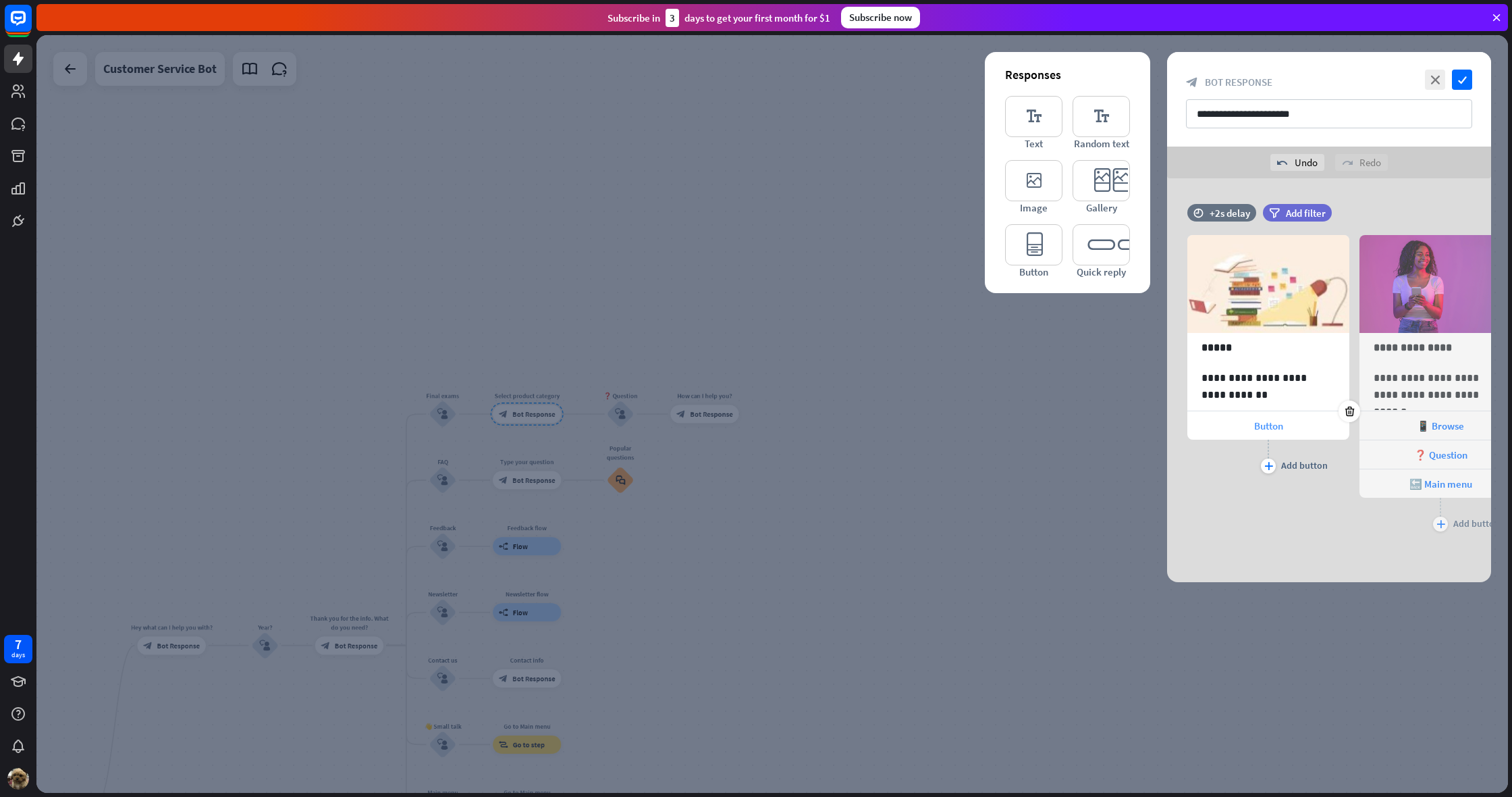
click at [1270, 422] on span "Button" at bounding box center [1268, 426] width 29 height 13
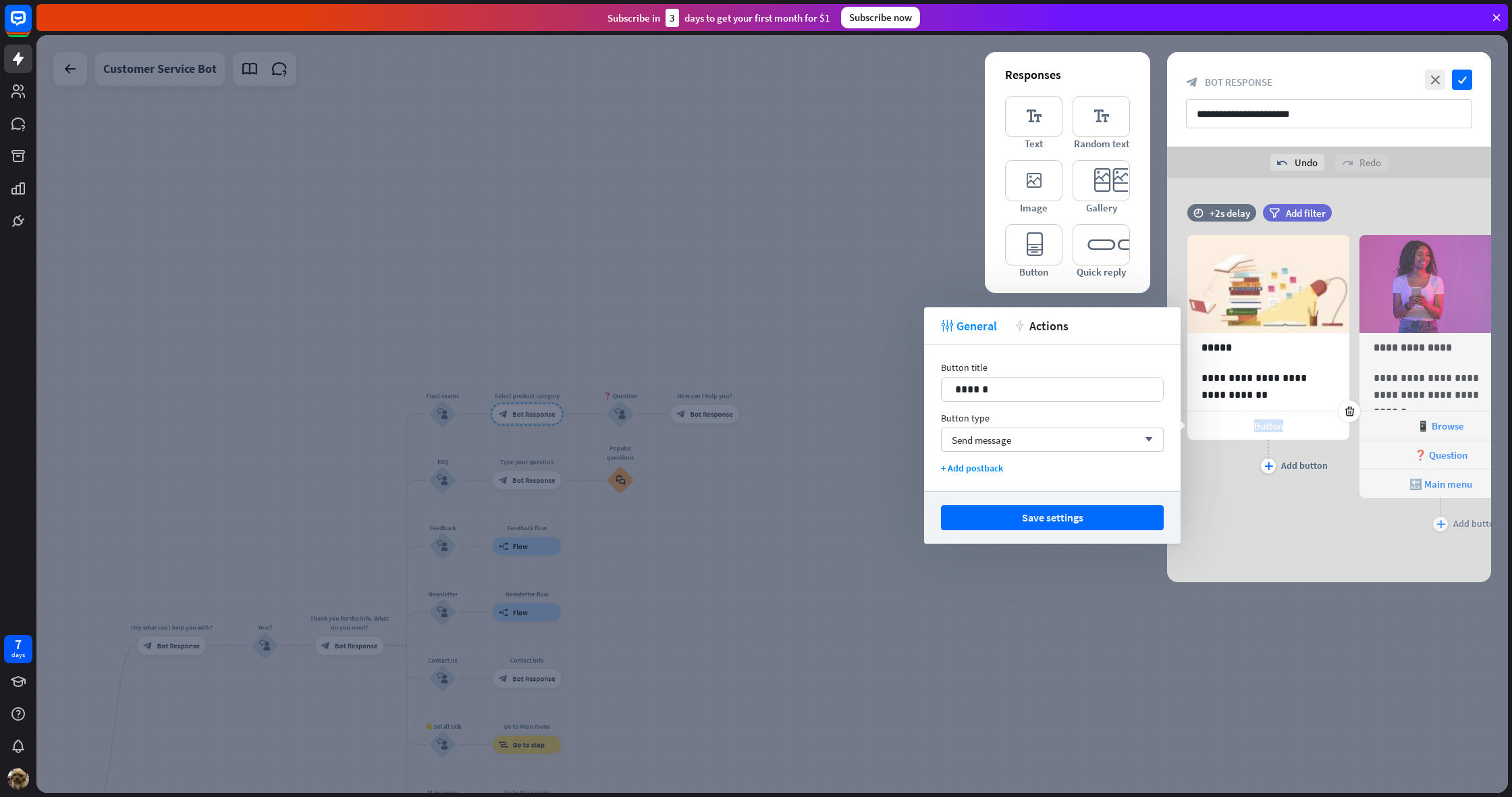
click at [1270, 422] on span "Button" at bounding box center [1268, 426] width 29 height 13
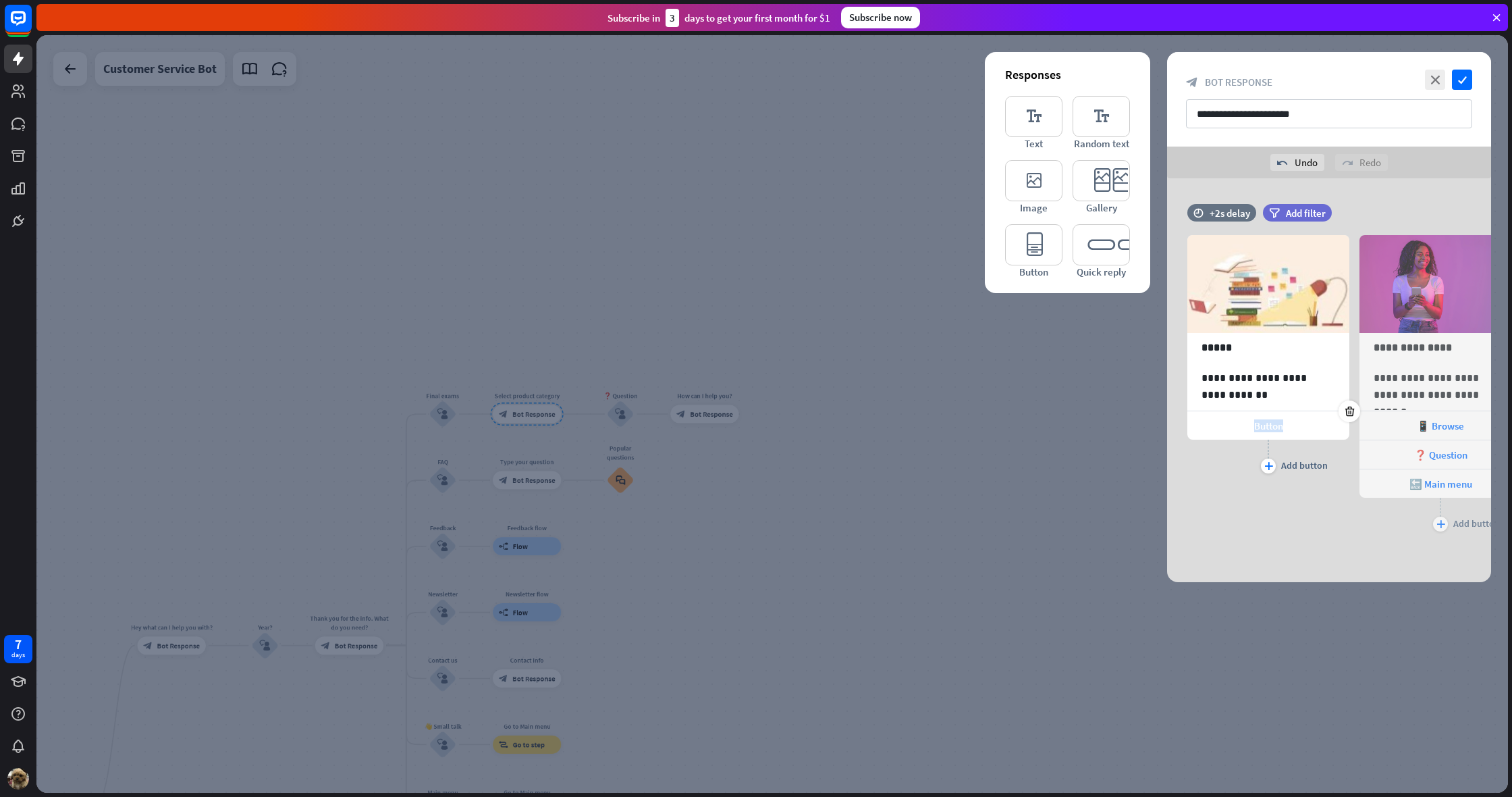
click at [1269, 423] on span "Button" at bounding box center [1268, 426] width 29 height 13
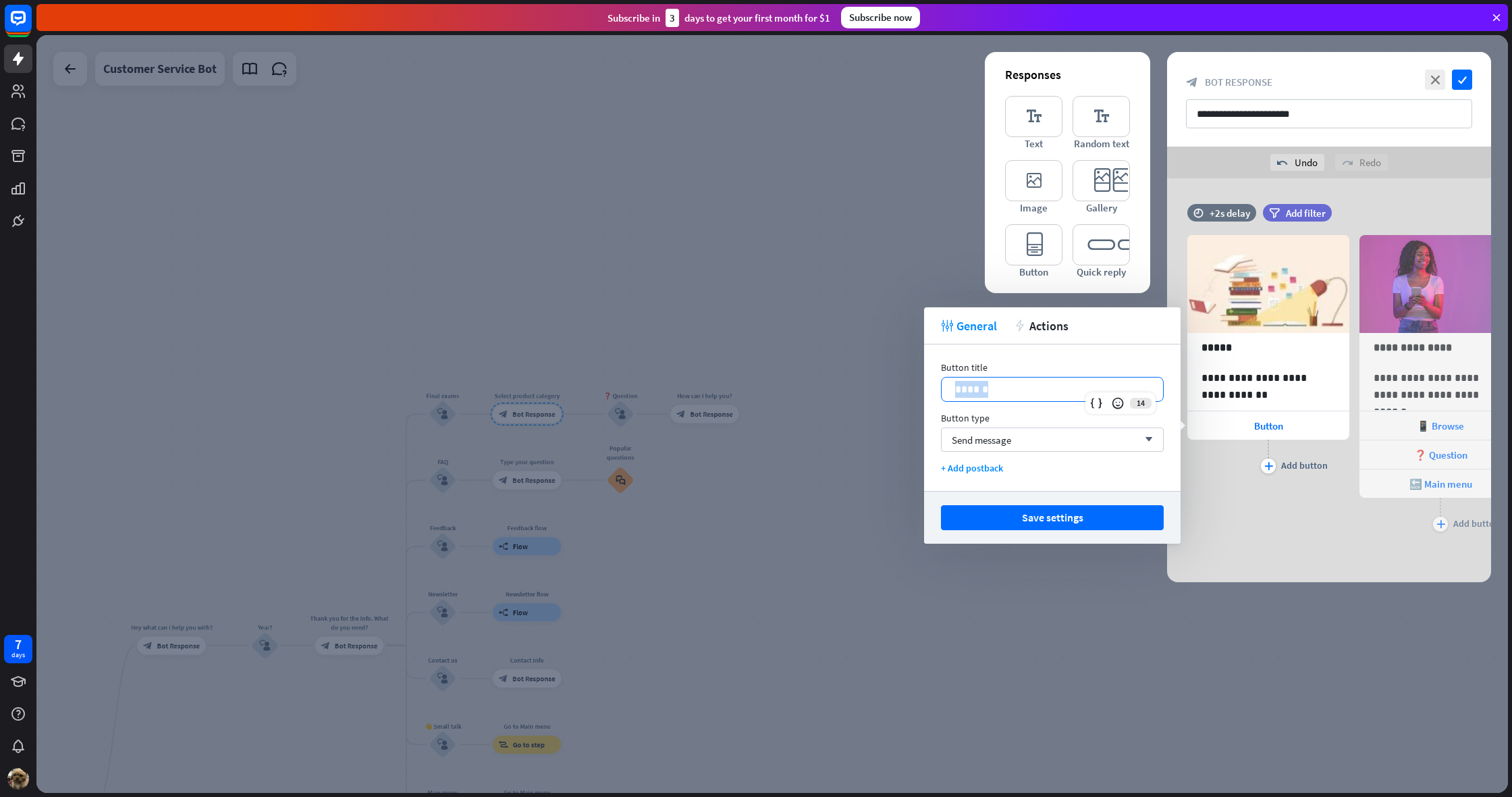
drag, startPoint x: 976, startPoint y: 387, endPoint x: 943, endPoint y: 389, distance: 33.1
click at [943, 389] on div "******" at bounding box center [1053, 389] width 222 height 23
click at [1108, 435] on div "Send message arrow_down" at bounding box center [1053, 439] width 223 height 24
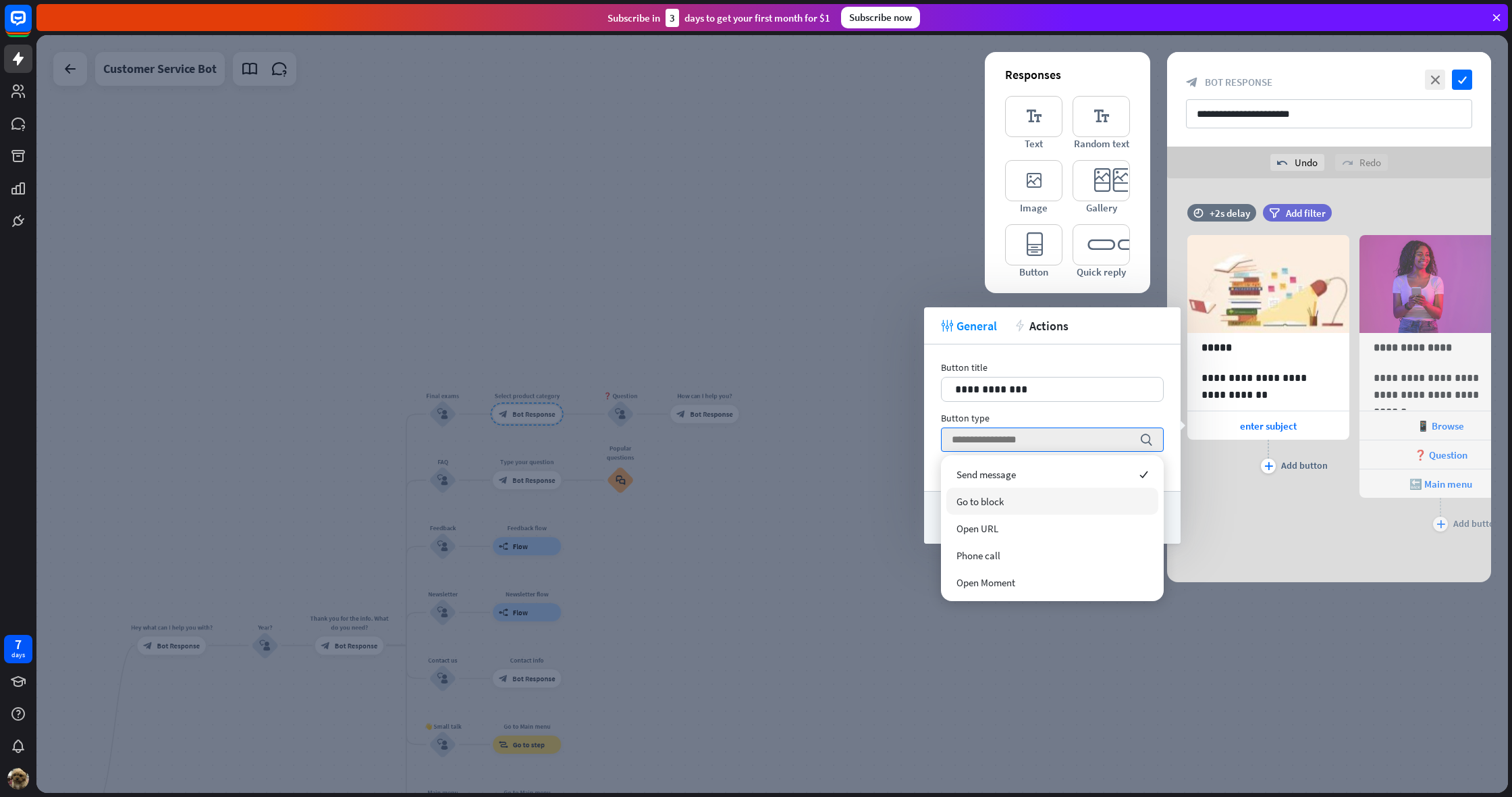
click at [1022, 508] on div "Go to block" at bounding box center [1053, 501] width 212 height 27
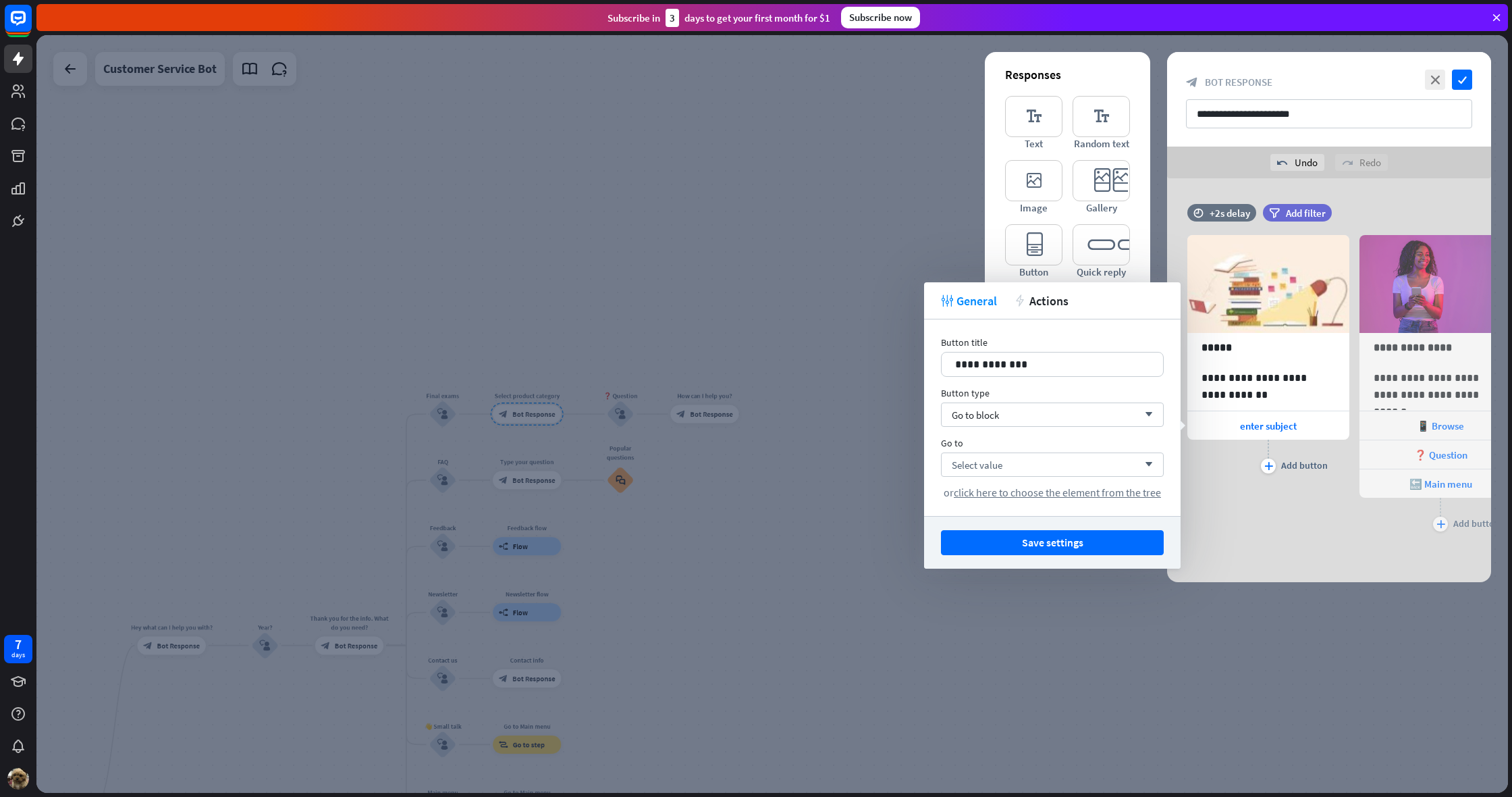
drag, startPoint x: 1042, startPoint y: 540, endPoint x: 1070, endPoint y: 527, distance: 30.9
click at [1043, 539] on button "Save settings" at bounding box center [1053, 542] width 223 height 25
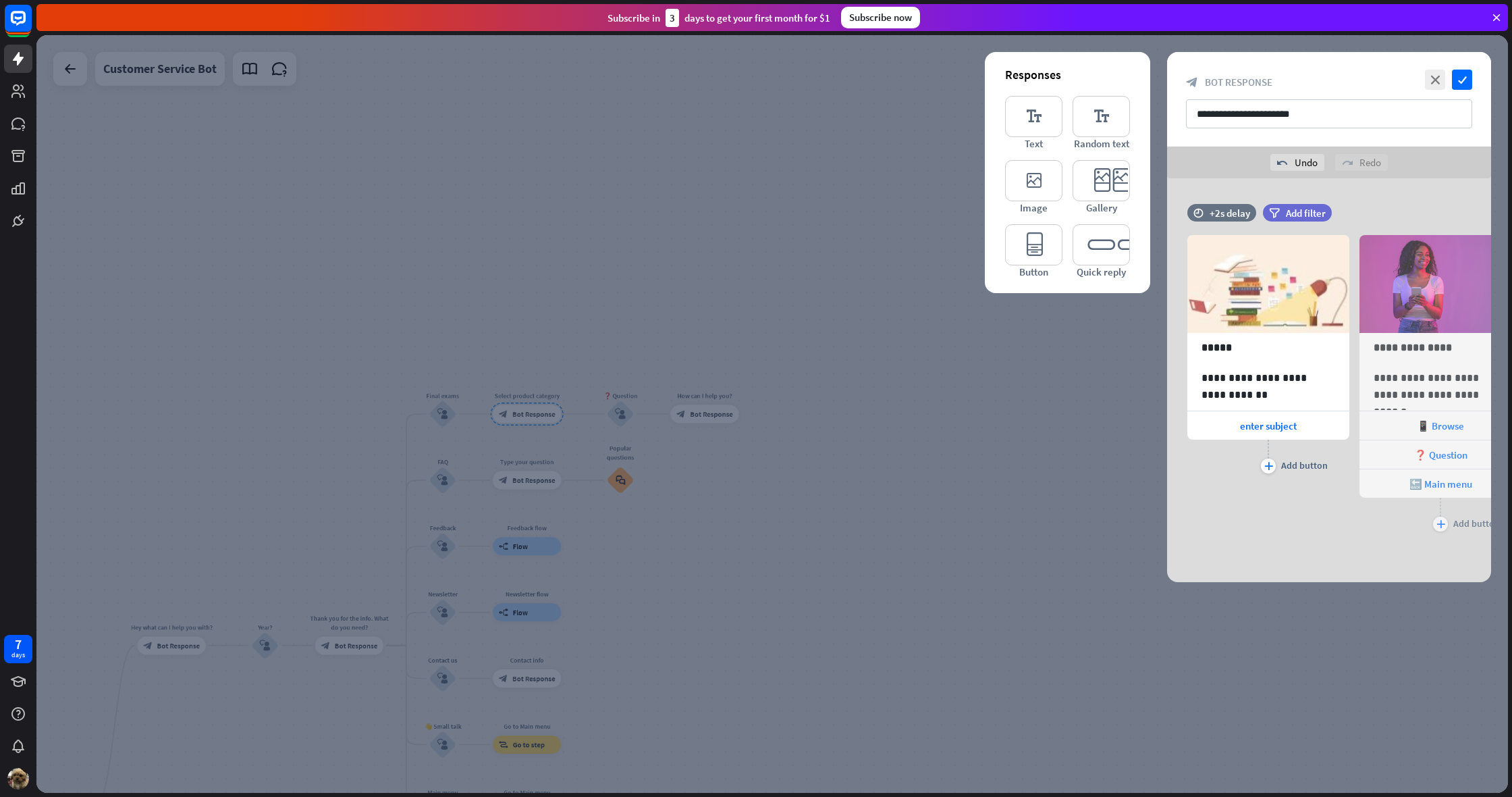
click at [734, 377] on div at bounding box center [772, 414] width 1472 height 757
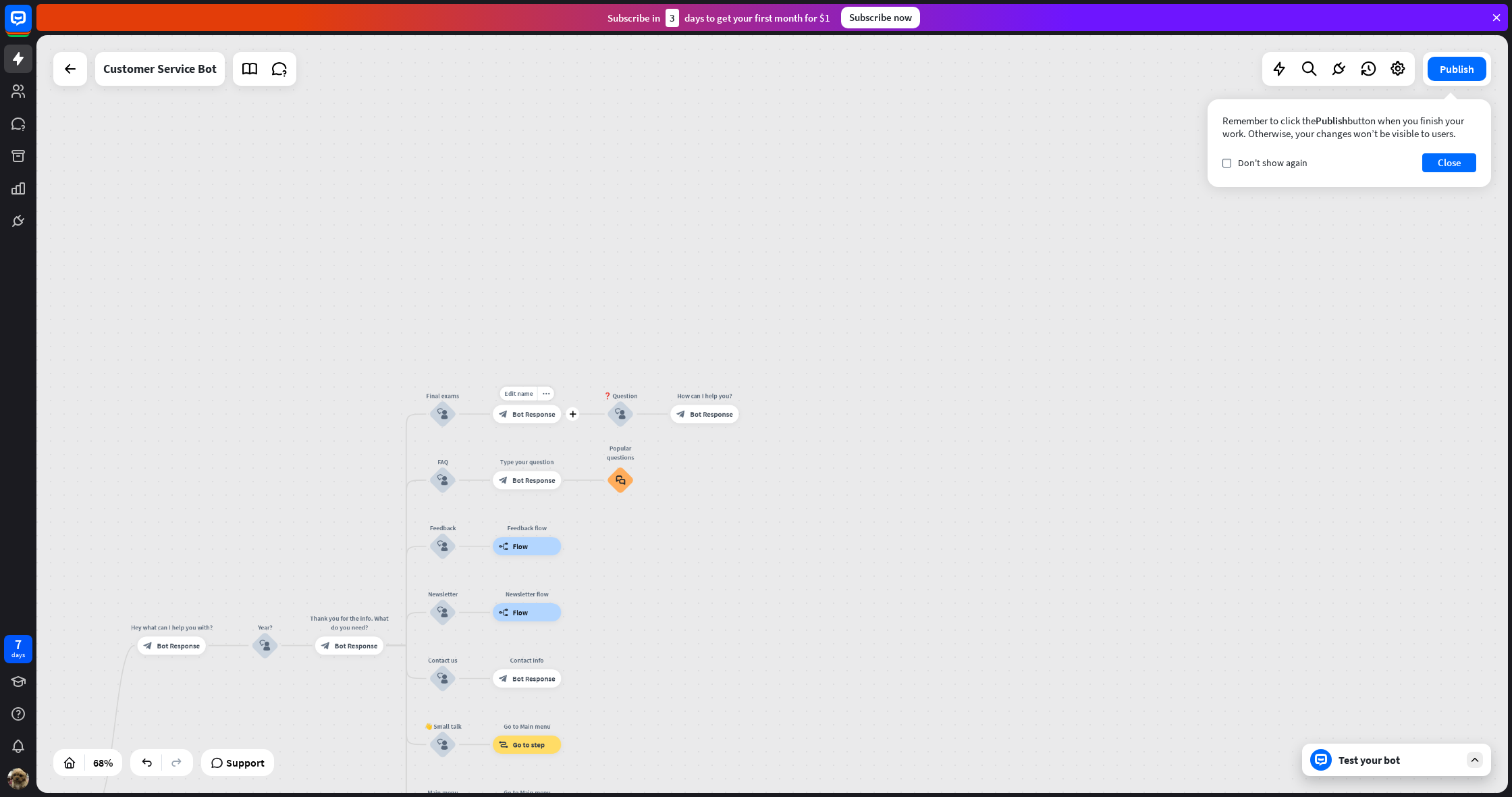
click at [526, 414] on span "Bot Response" at bounding box center [534, 414] width 43 height 10
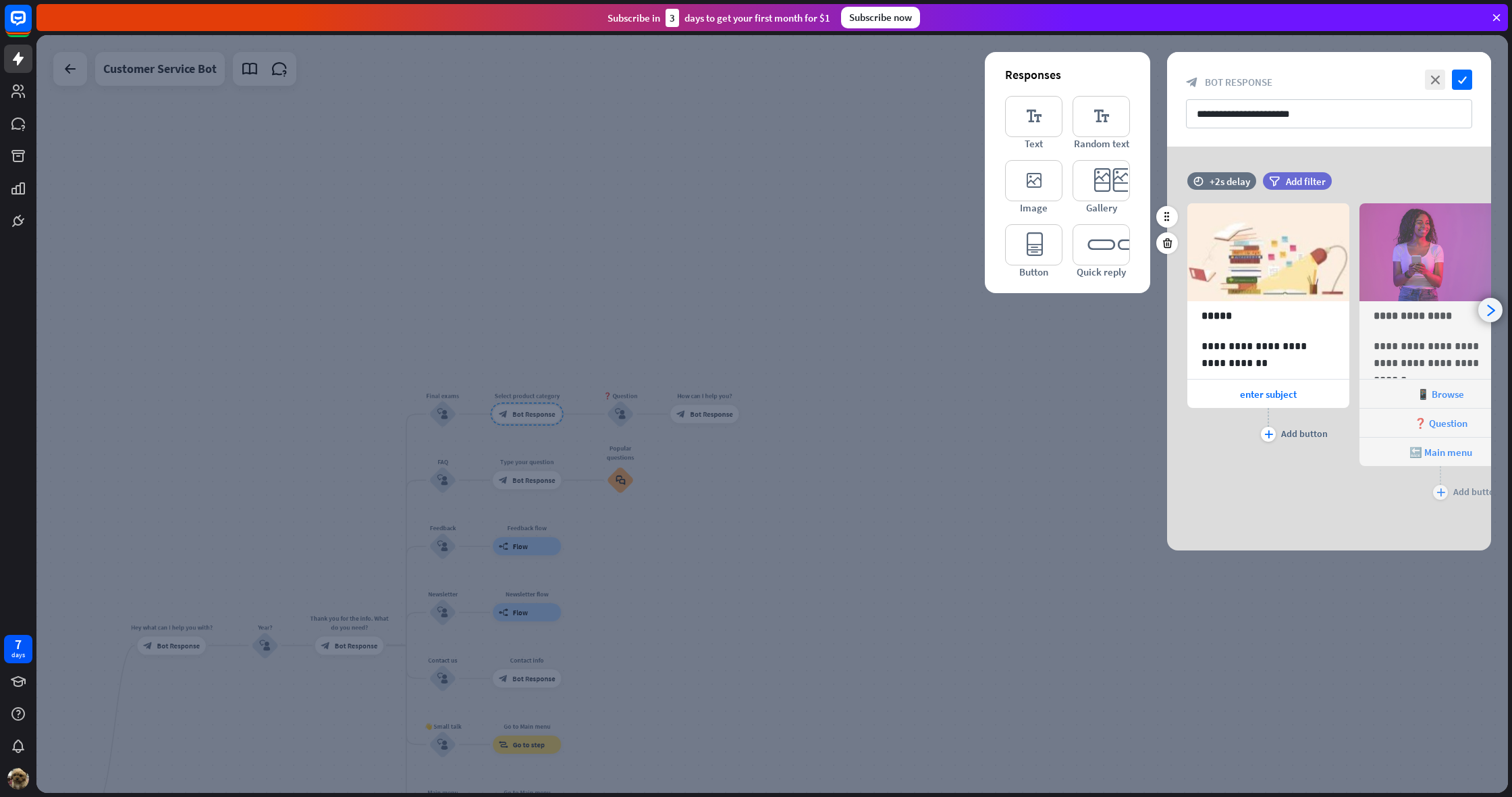
click at [1492, 308] on icon "arrowhead_right" at bounding box center [1491, 310] width 13 height 13
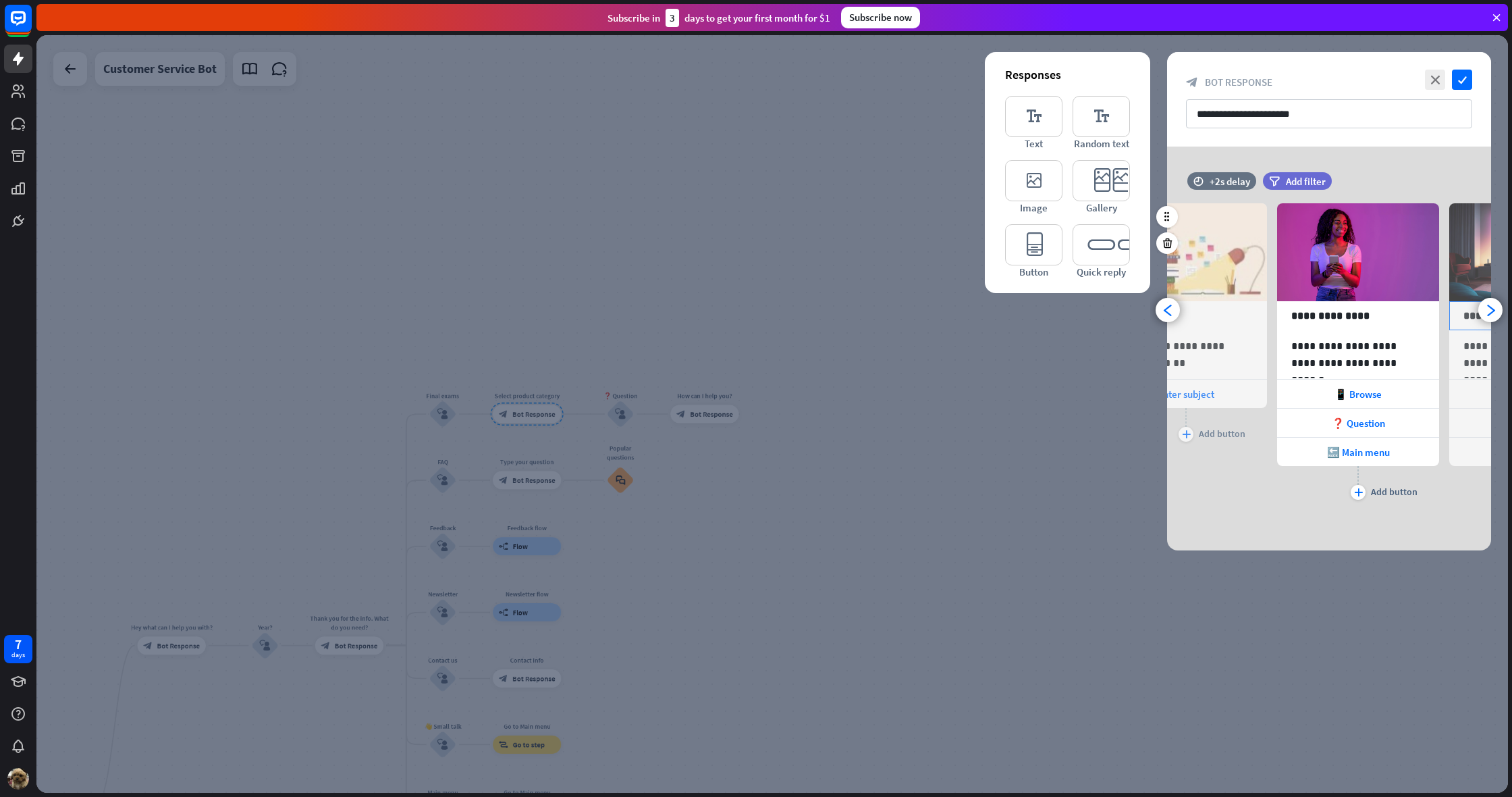
scroll to position [0, 111]
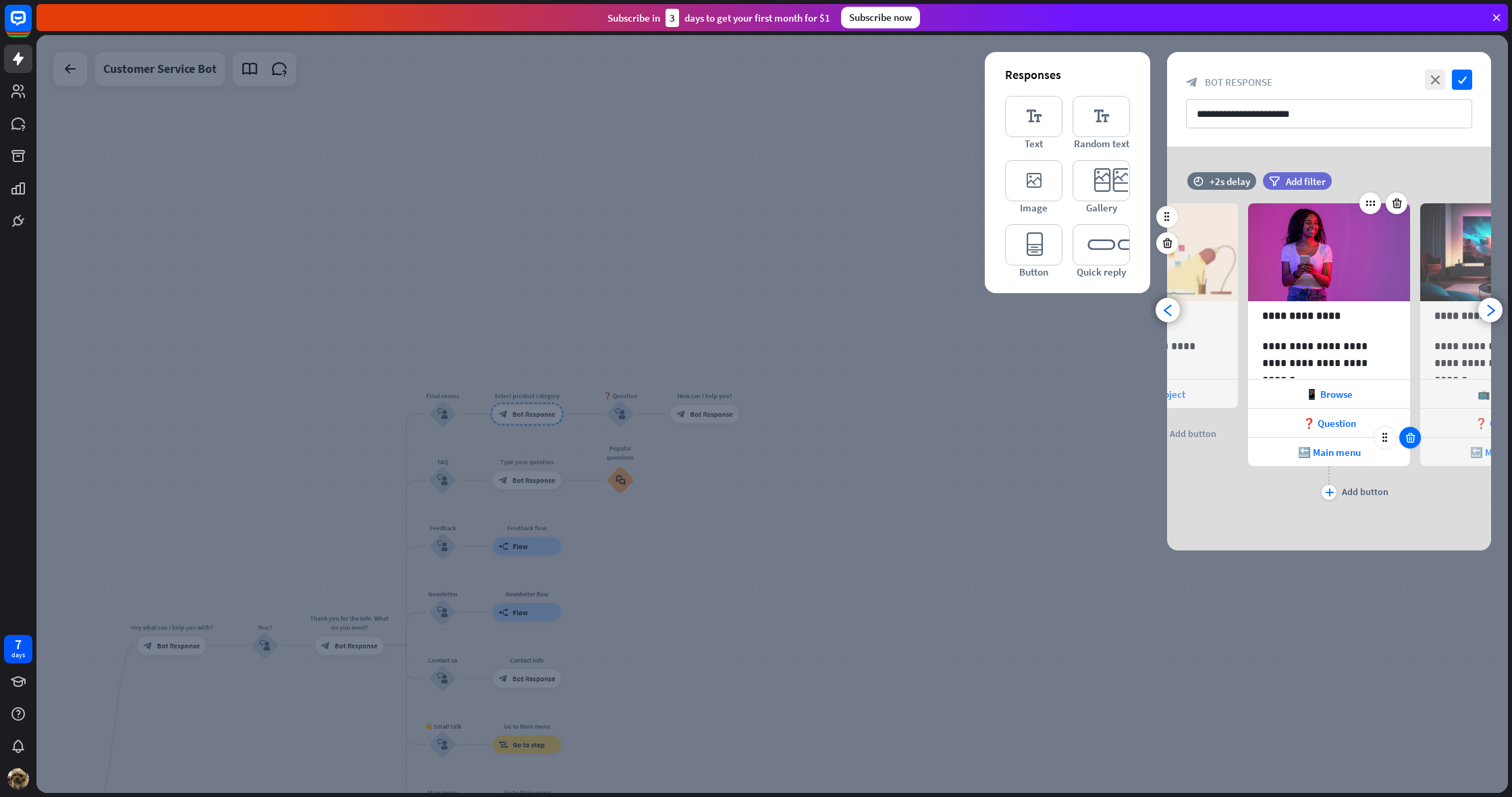
click at [1414, 435] on icon at bounding box center [1410, 438] width 13 height 12
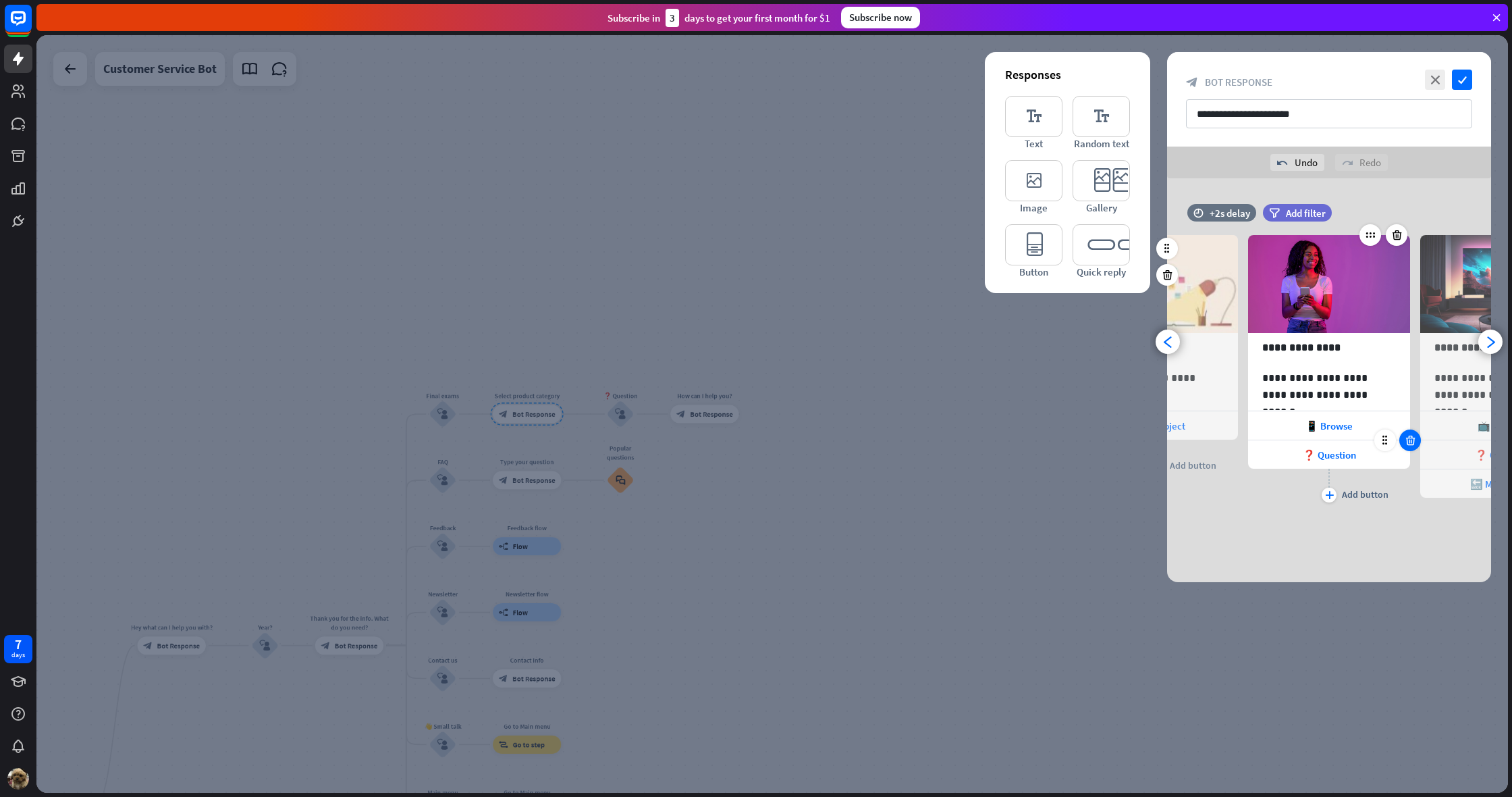
click at [1414, 434] on icon at bounding box center [1410, 440] width 13 height 12
click at [1338, 424] on span "📱 Browse" at bounding box center [1329, 426] width 47 height 13
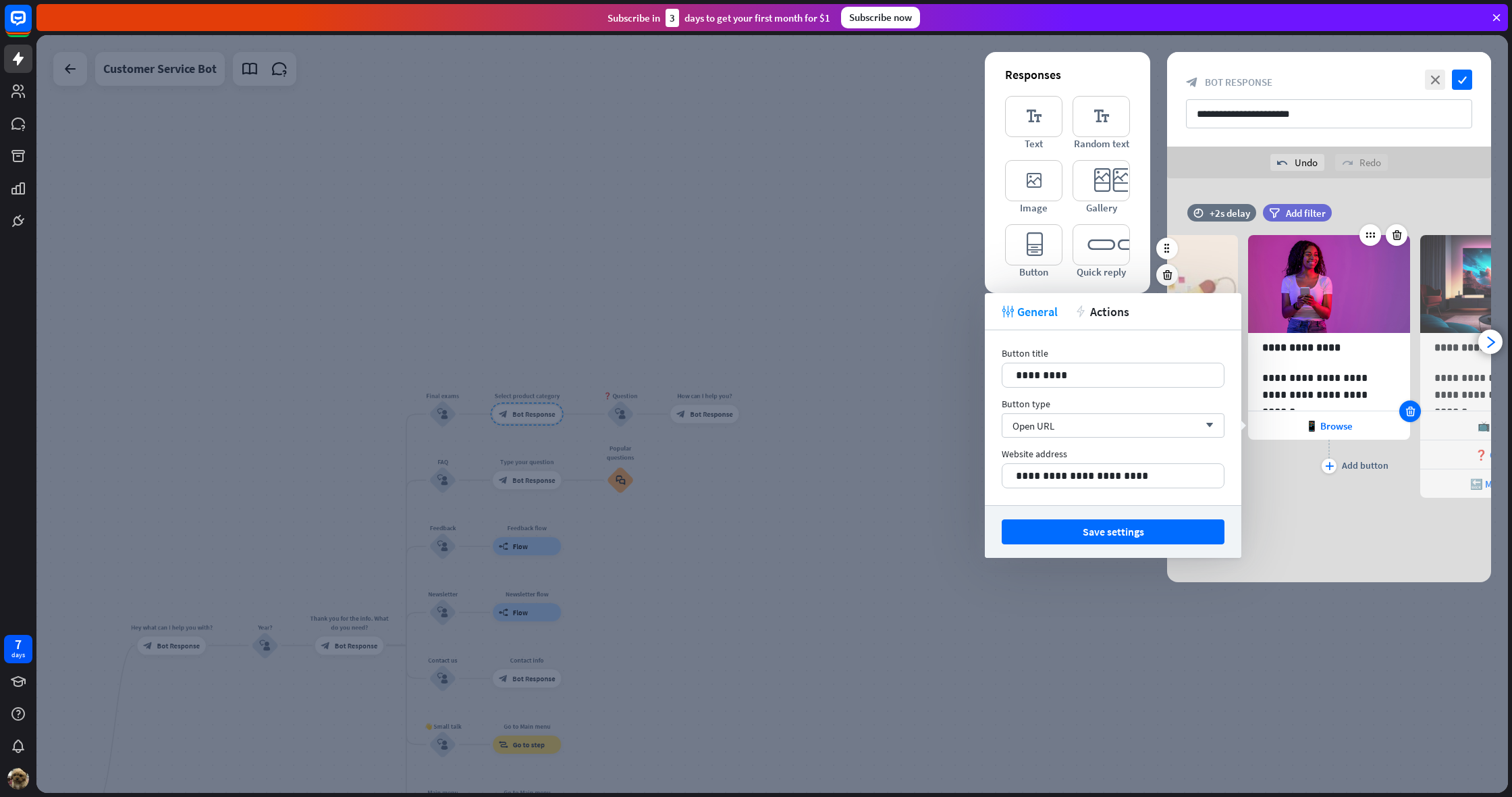
click at [1411, 411] on icon at bounding box center [1410, 411] width 13 height 12
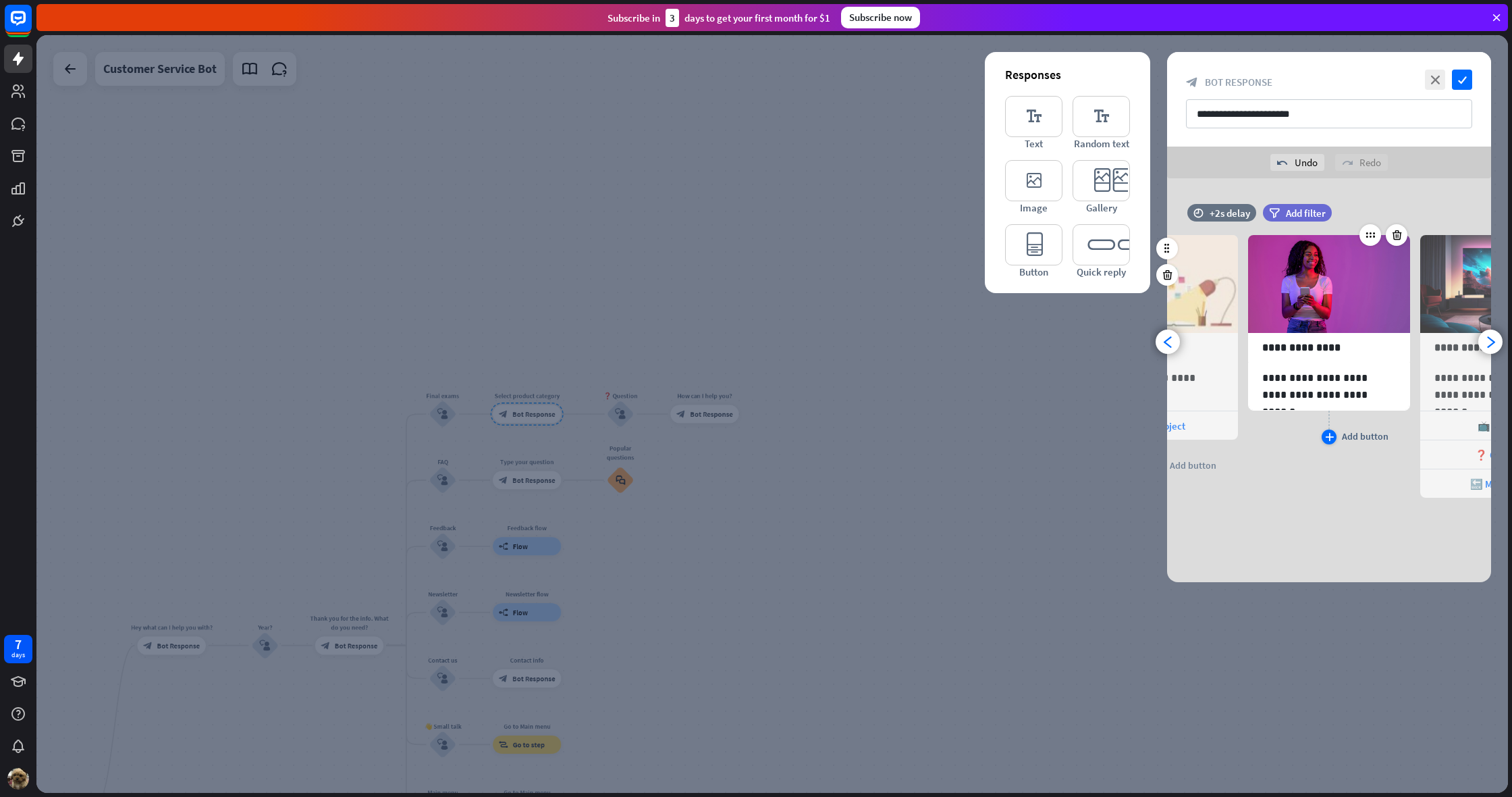
click at [1342, 435] on div "Add button" at bounding box center [1365, 436] width 47 height 12
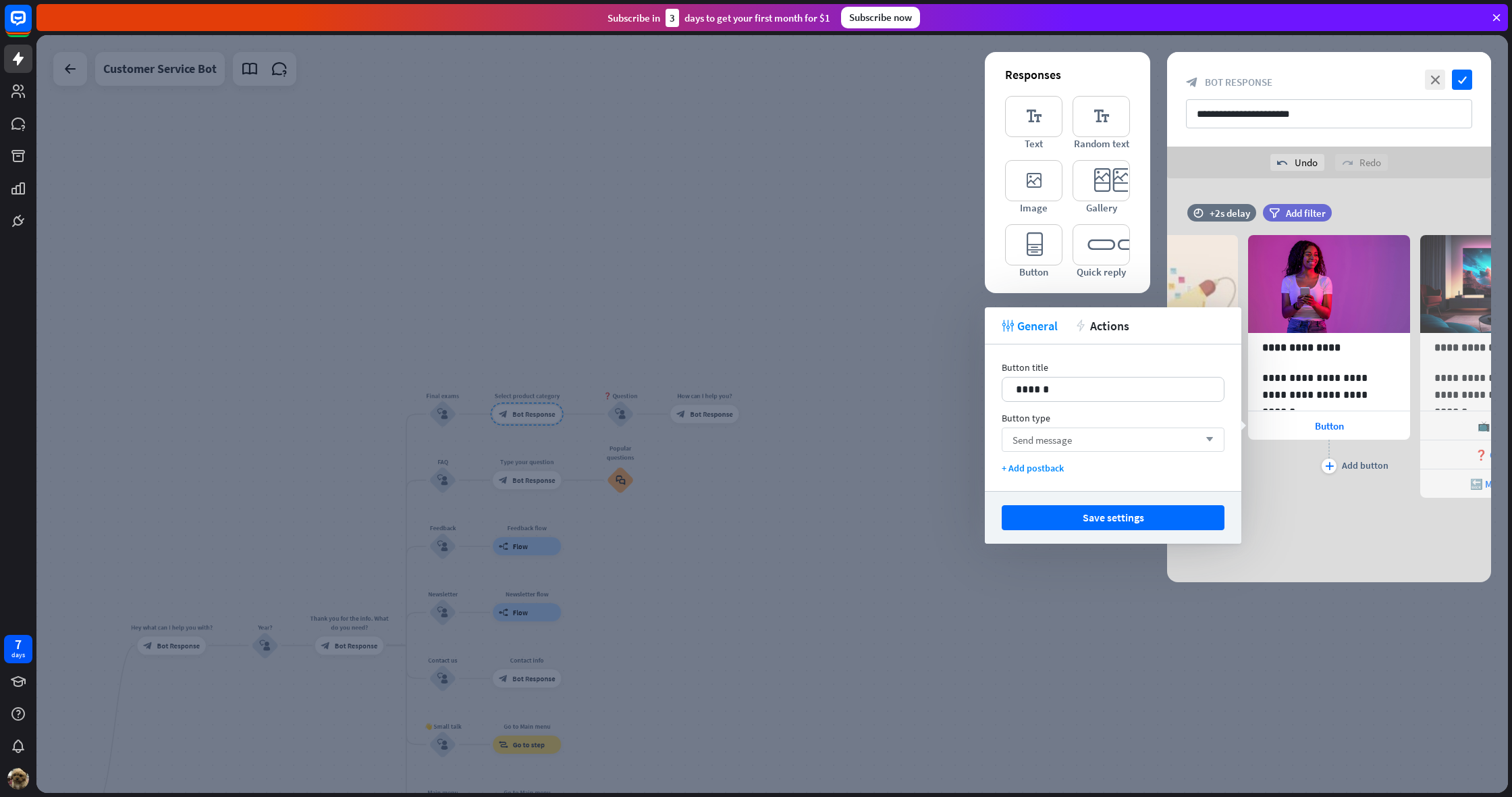
click at [1138, 441] on div "Send message arrow_down" at bounding box center [1114, 439] width 223 height 24
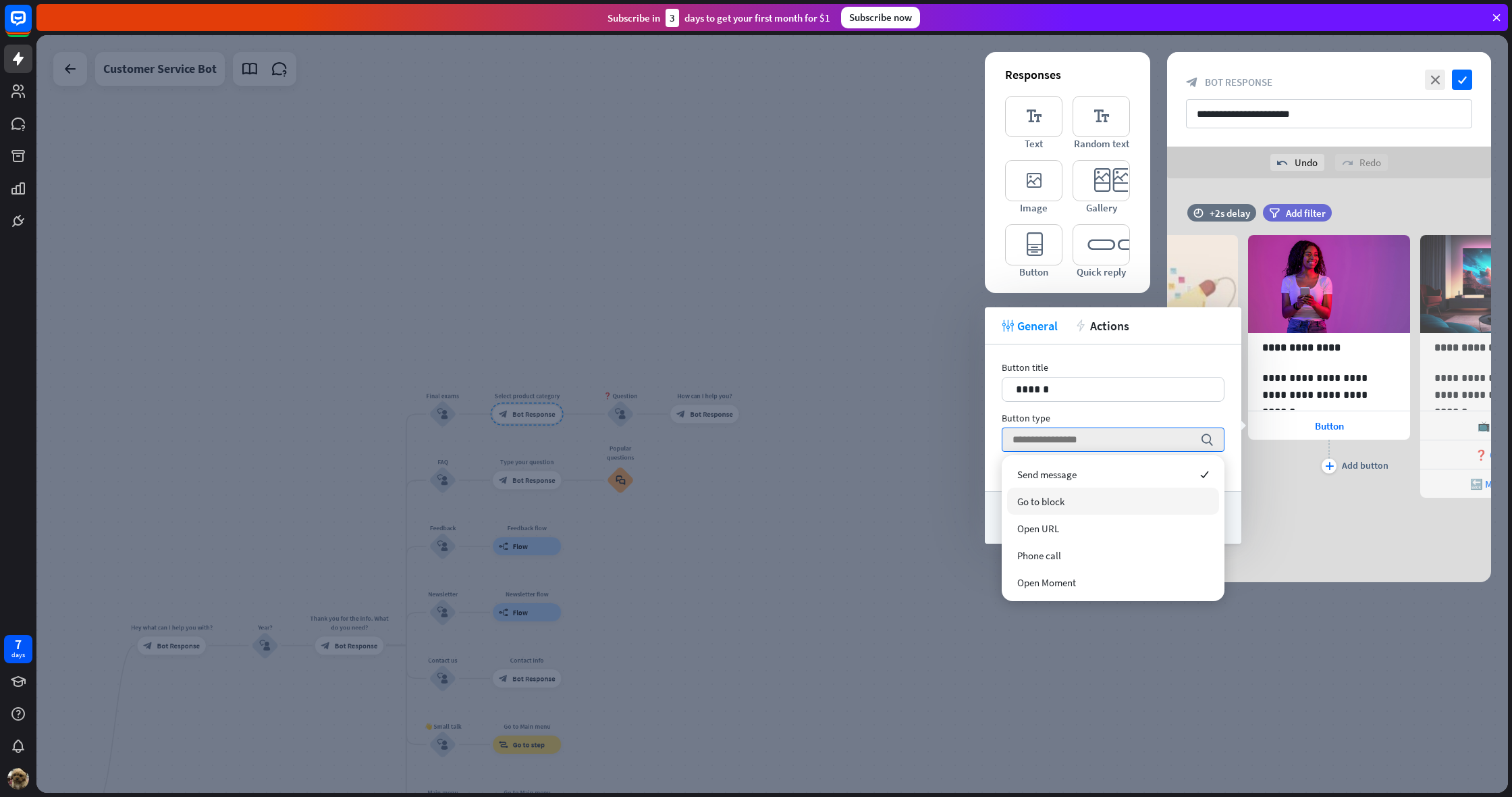
drag, startPoint x: 1047, startPoint y: 499, endPoint x: 1055, endPoint y: 426, distance: 73.4
click at [1047, 497] on span "Go to block" at bounding box center [1041, 501] width 47 height 13
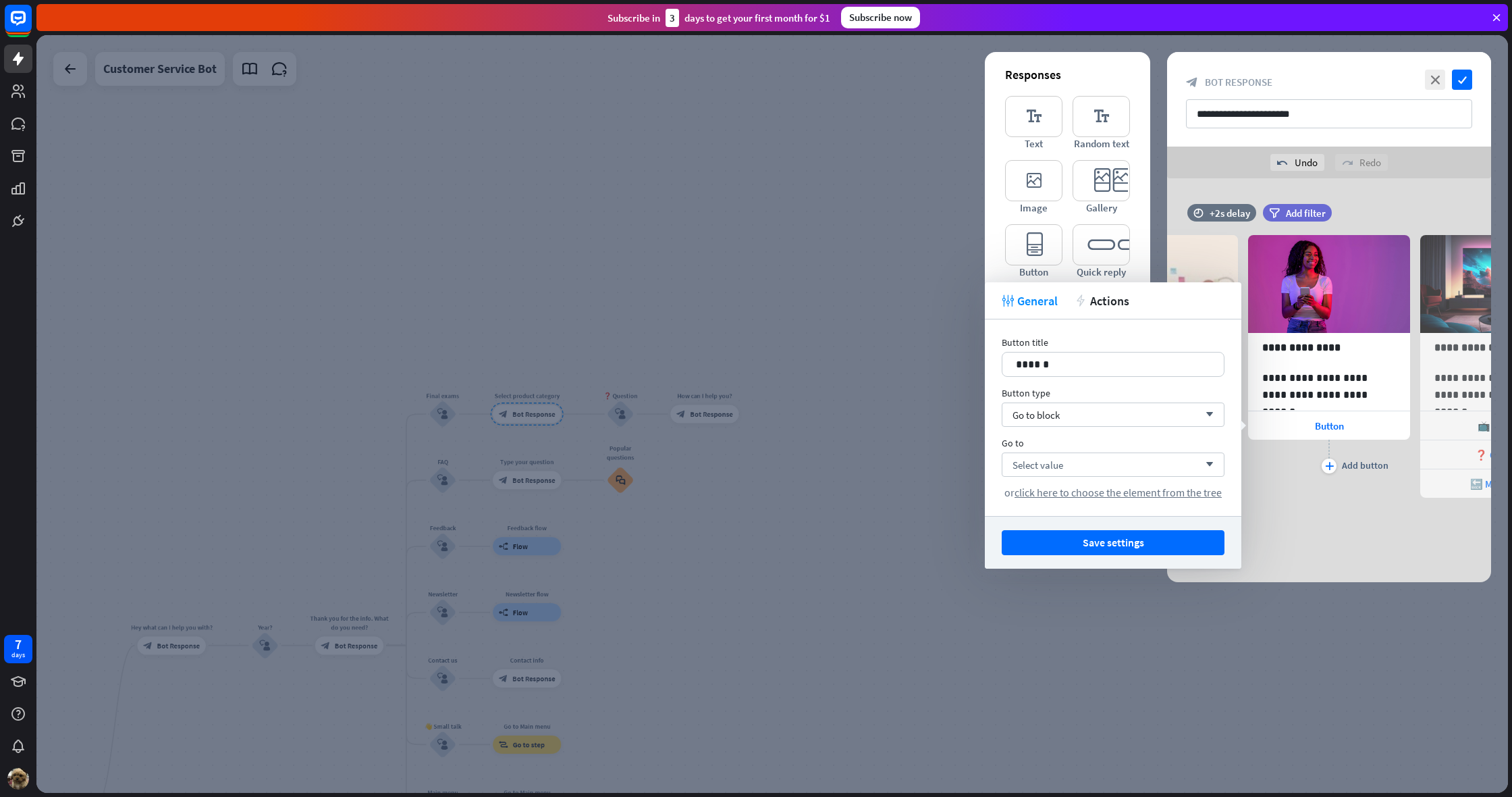
click at [1071, 377] on div "Button title 14 ****** Button type Go to block arrow_down Go to Select value ar…" at bounding box center [1113, 417] width 256 height 196
click at [1068, 371] on p "******" at bounding box center [1113, 364] width 195 height 17
drag, startPoint x: 943, startPoint y: 377, endPoint x: 920, endPoint y: 378, distance: 23.0
click at [920, 378] on body "7 days close Product Help First steps Get started with ChatBot Help Center Foll…" at bounding box center [756, 398] width 1512 height 797
drag, startPoint x: 1057, startPoint y: 362, endPoint x: 977, endPoint y: 370, distance: 80.4
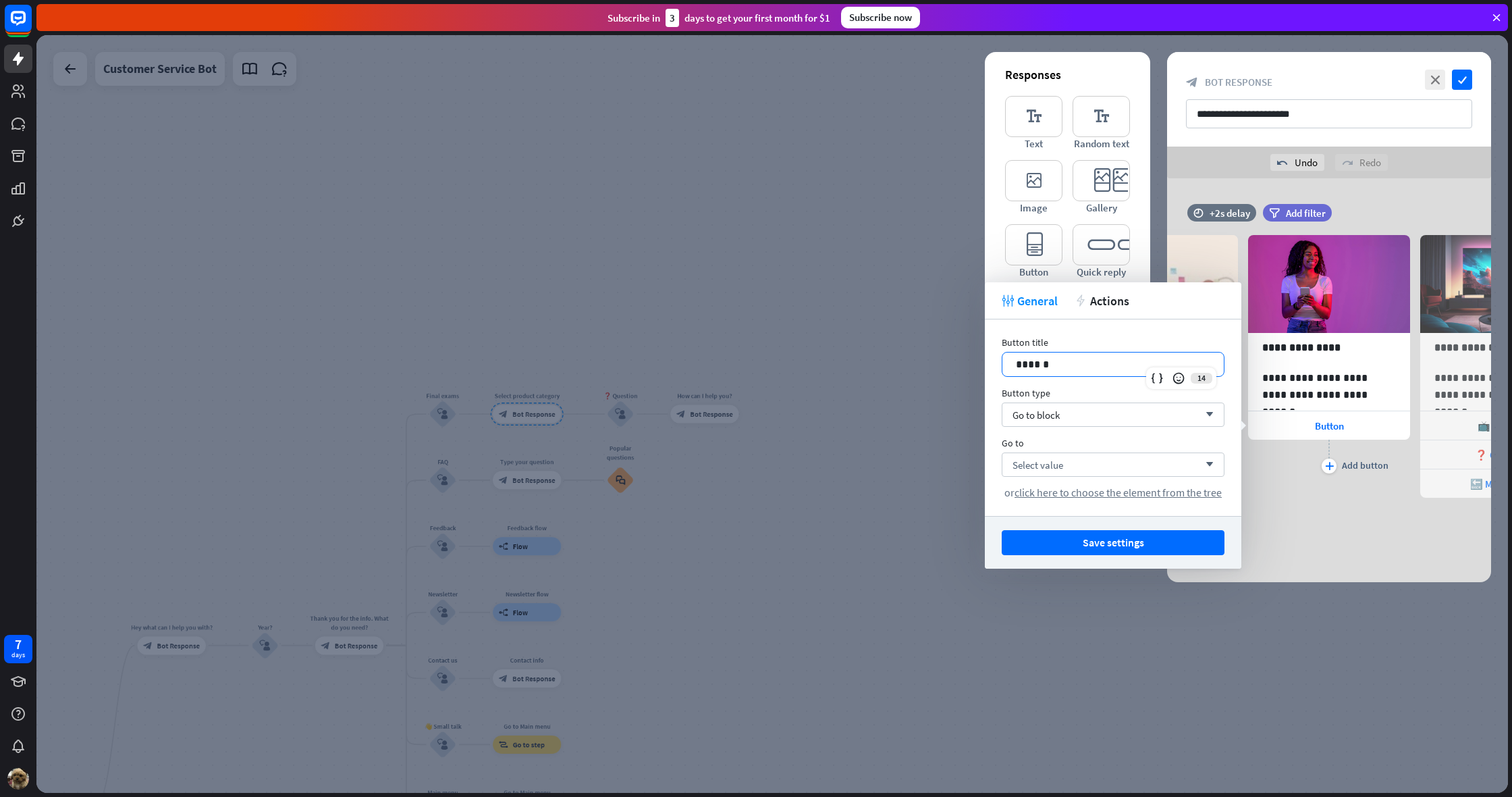
click at [977, 370] on body "7 days close Product Help First steps Get started with ChatBot Help Center Foll…" at bounding box center [756, 398] width 1512 height 797
drag, startPoint x: 1024, startPoint y: 367, endPoint x: 1009, endPoint y: 366, distance: 15.0
click at [1009, 366] on div "******" at bounding box center [1113, 364] width 222 height 23
click at [1280, 516] on div "**********" at bounding box center [1329, 375] width 162 height 320
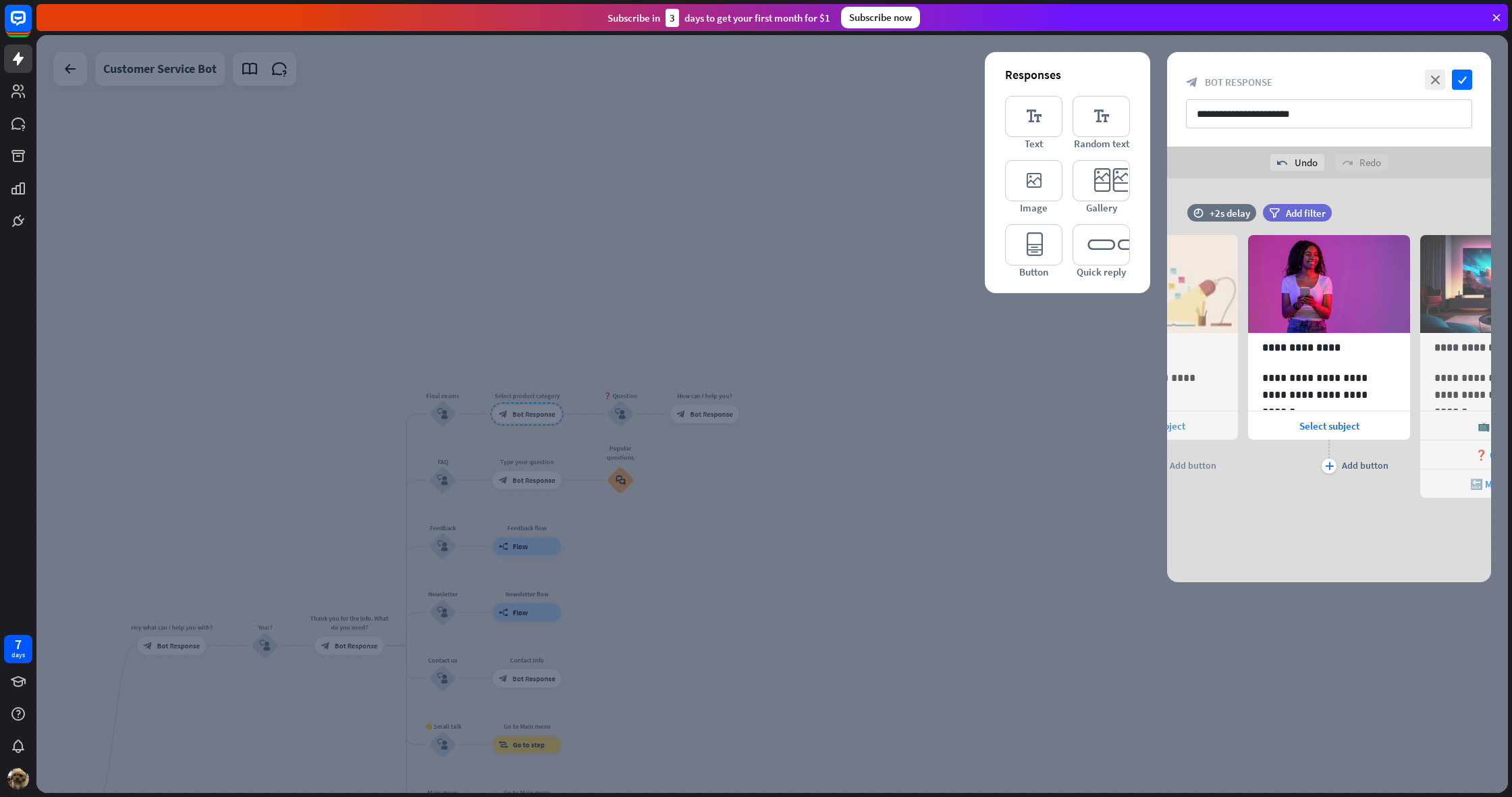
click at [1492, 344] on icon "arrowhead_right" at bounding box center [1491, 341] width 13 height 13
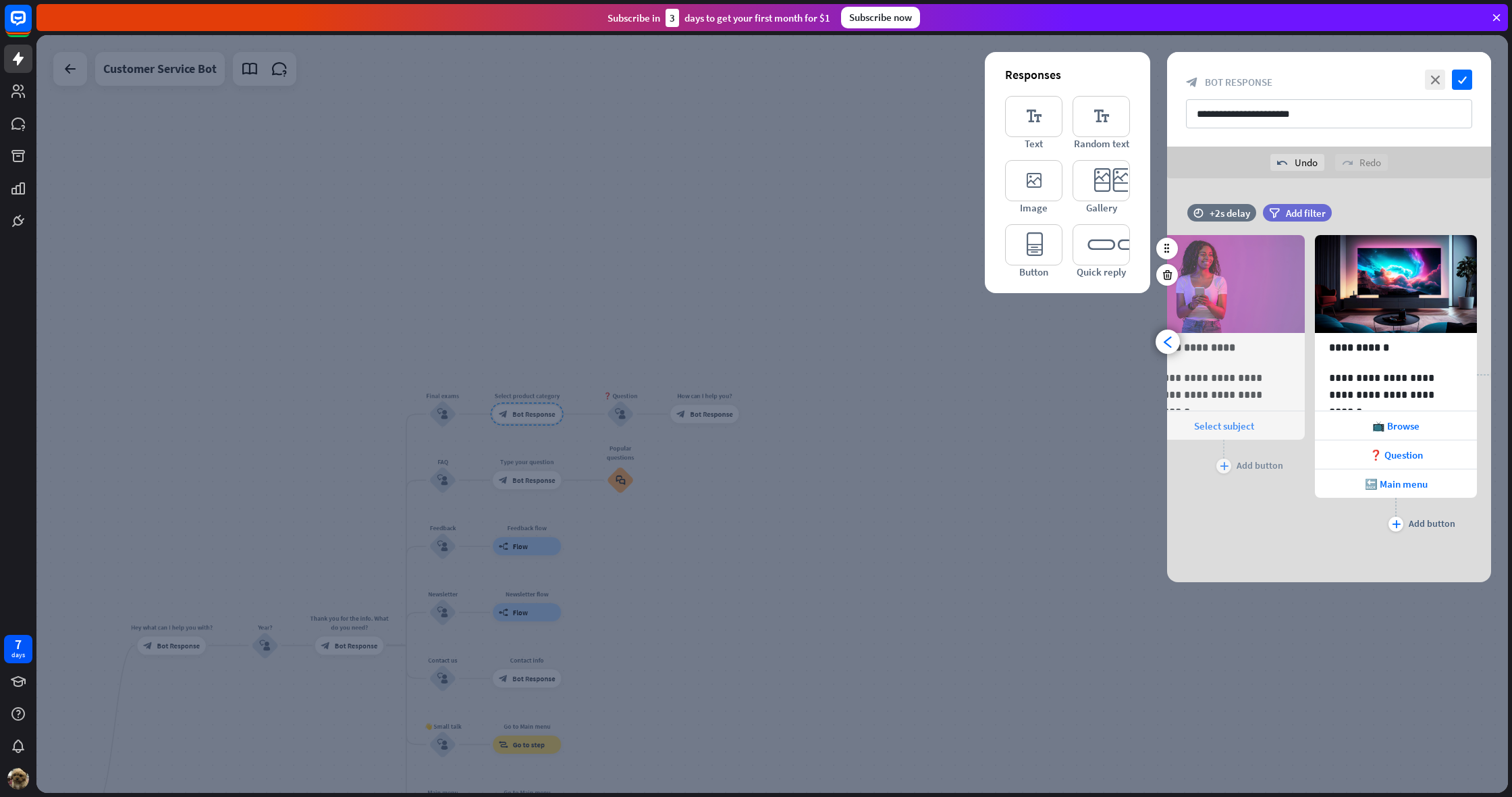
scroll to position [0, 283]
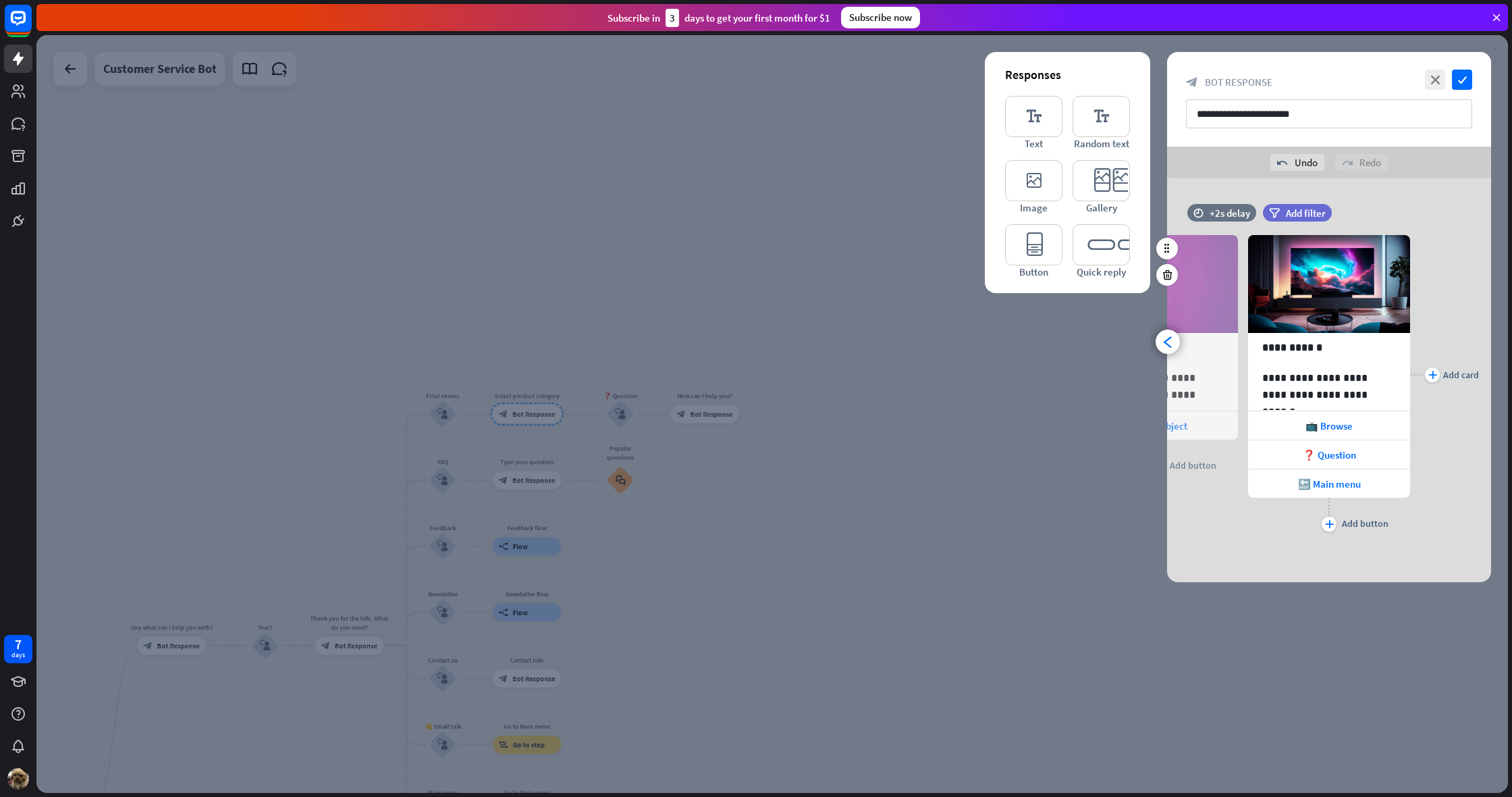
click at [1417, 426] on div "plus Add card" at bounding box center [1445, 375] width 69 height 320
click at [1410, 434] on icon at bounding box center [1410, 440] width 13 height 12
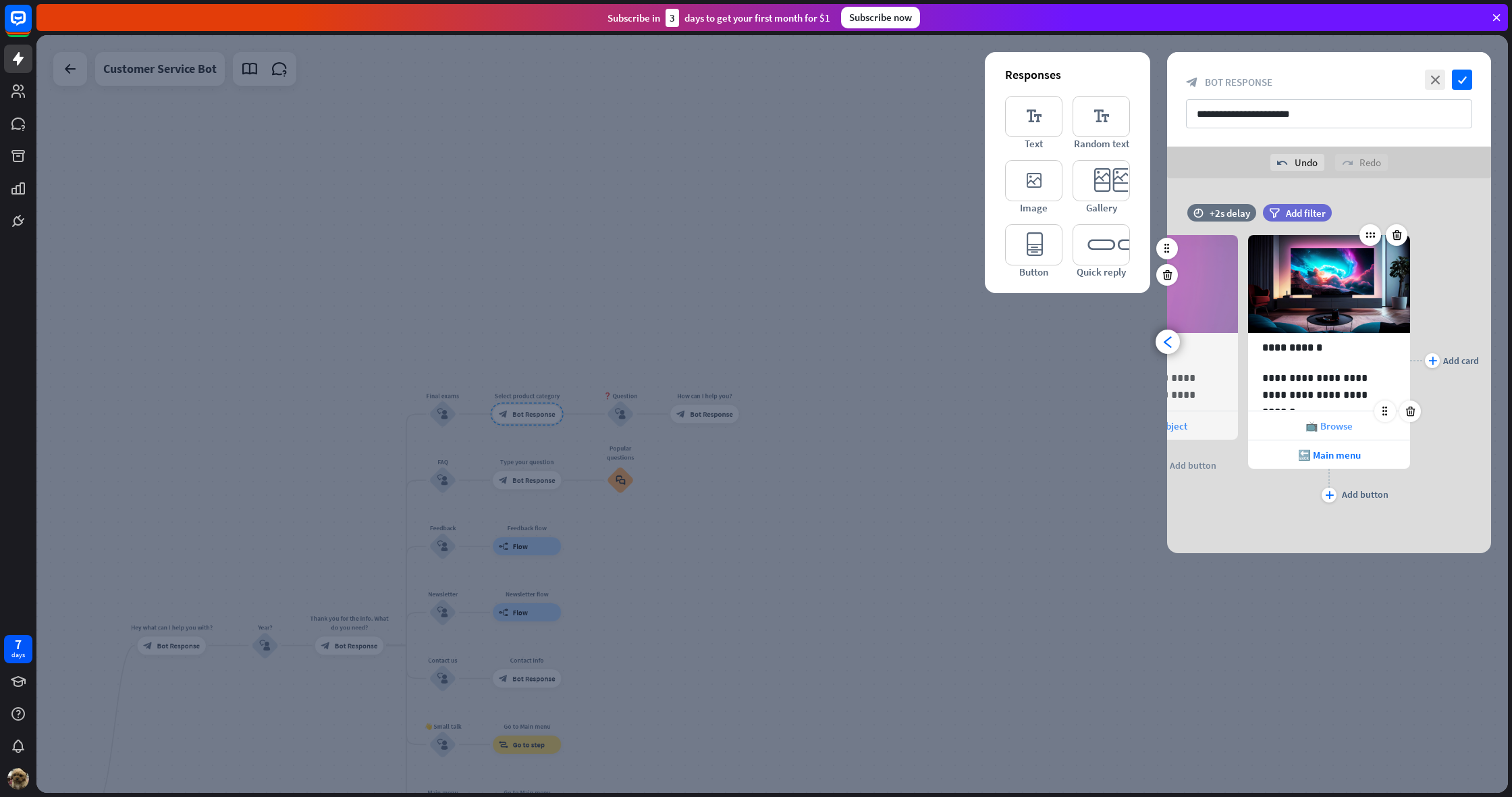
click at [1408, 437] on icon at bounding box center [1410, 440] width 13 height 12
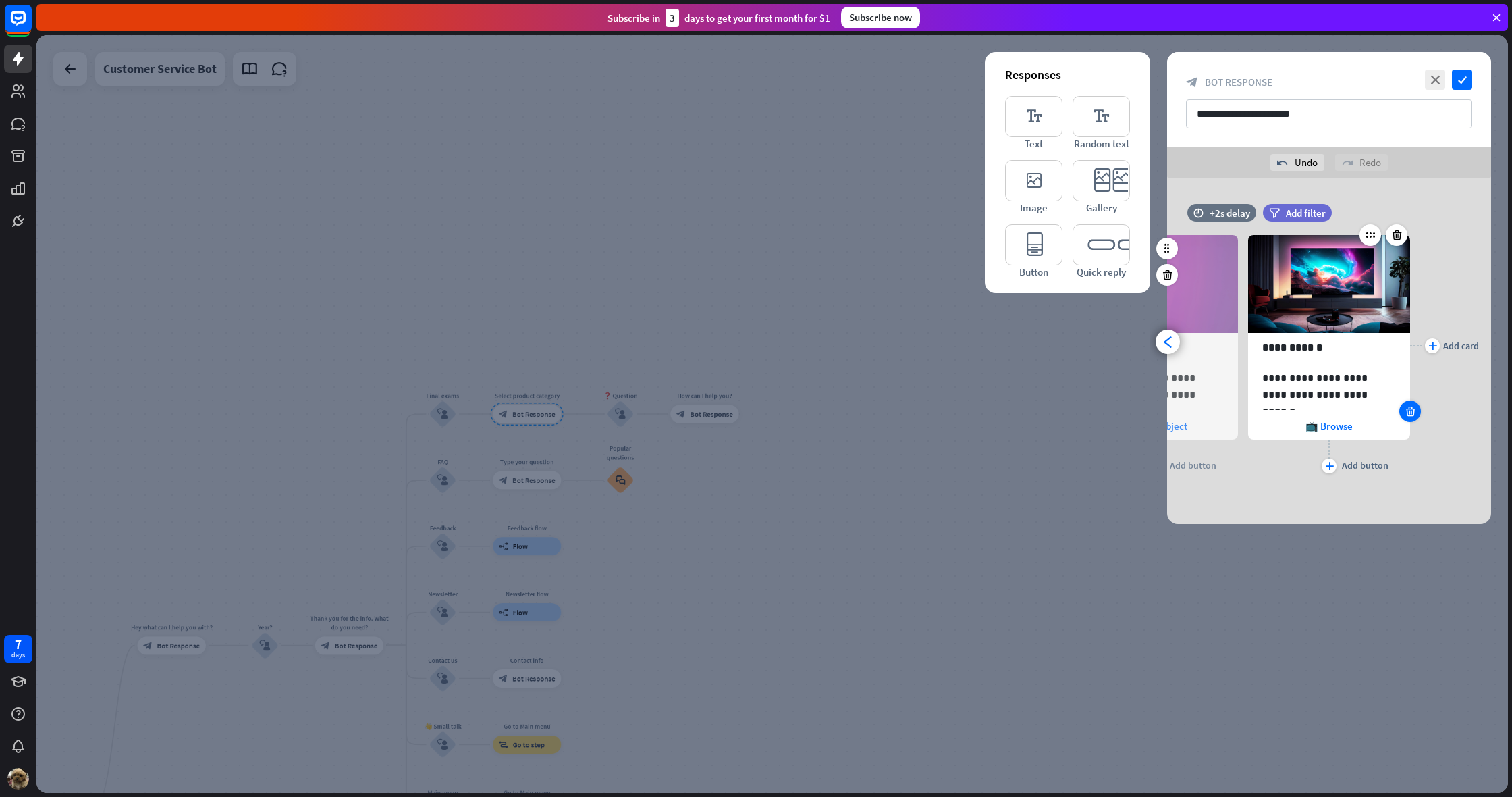
click at [1410, 408] on icon at bounding box center [1410, 411] width 13 height 12
click at [1171, 336] on icon "arrowhead_left" at bounding box center [1168, 341] width 13 height 13
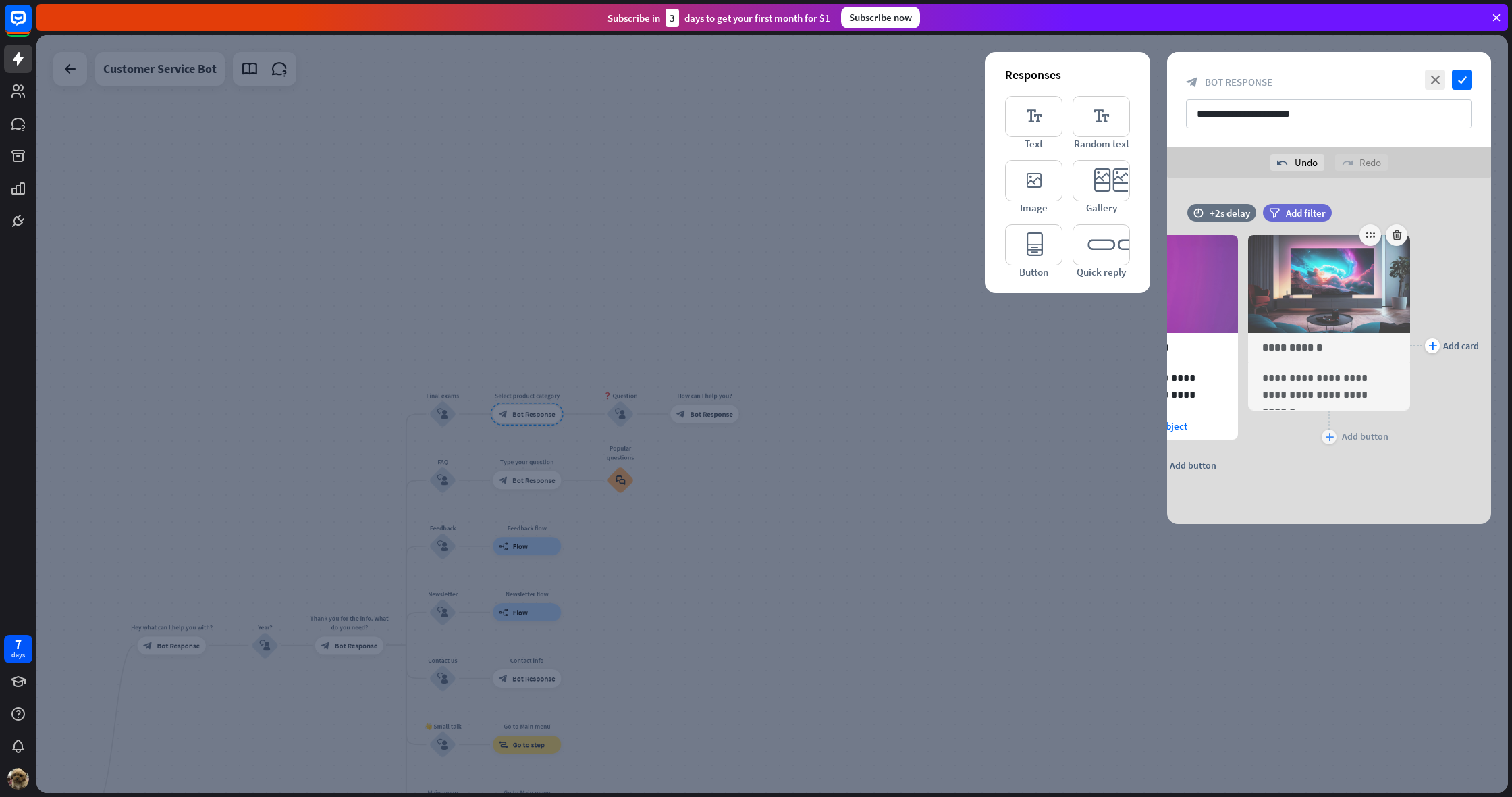
scroll to position [0, 111]
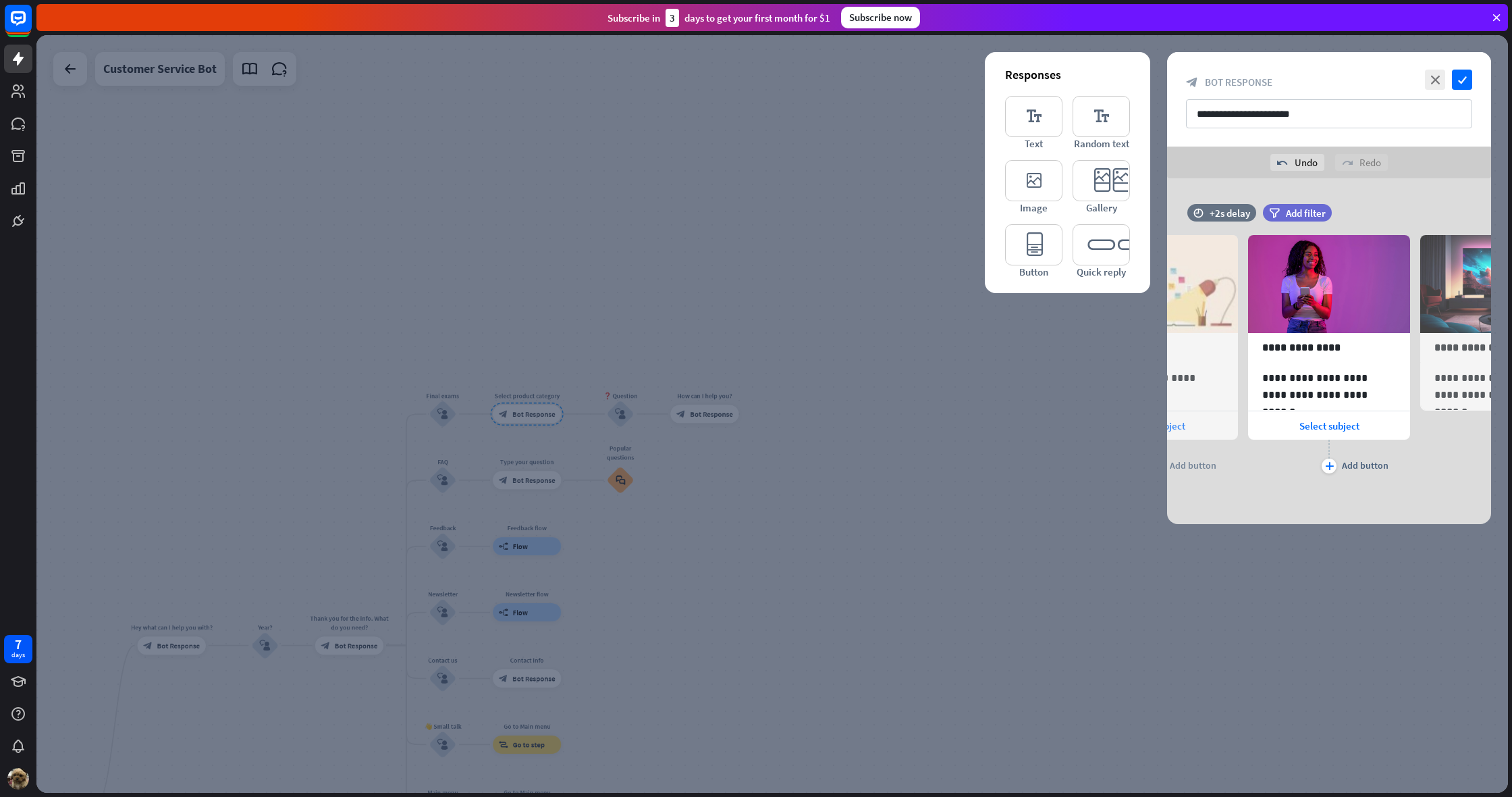
click at [1456, 192] on div "**********" at bounding box center [1329, 351] width 324 height 346
click at [1511, 211] on div "home_2 Start point Hey what can I help you with? block_bot_response Bot Respons…" at bounding box center [774, 416] width 1476 height 762
click at [1327, 381] on p "**********" at bounding box center [1329, 386] width 134 height 34
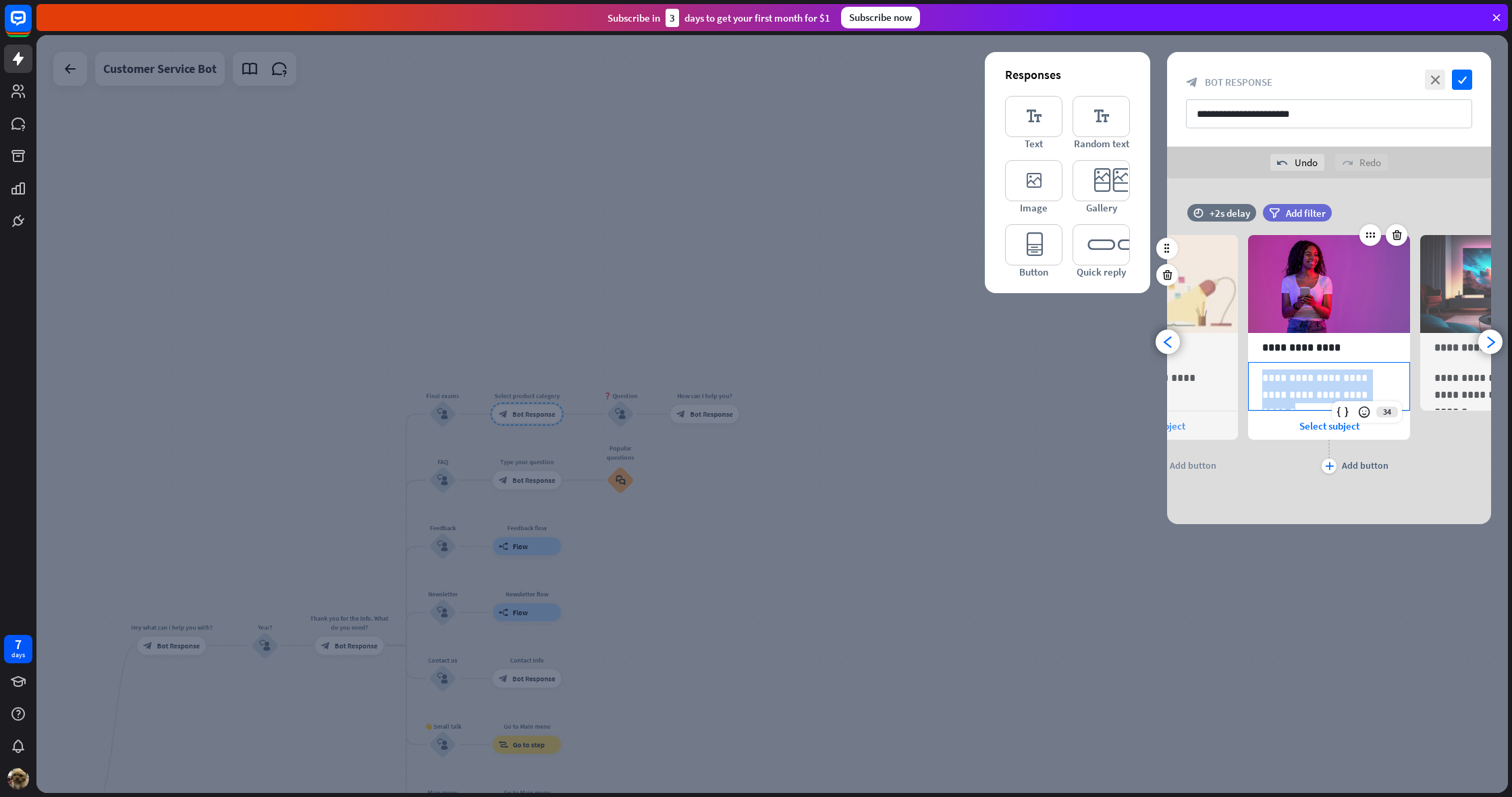
click at [1327, 381] on p "**********" at bounding box center [1329, 386] width 134 height 34
click at [1435, 466] on div "**********" at bounding box center [1501, 346] width 162 height 262
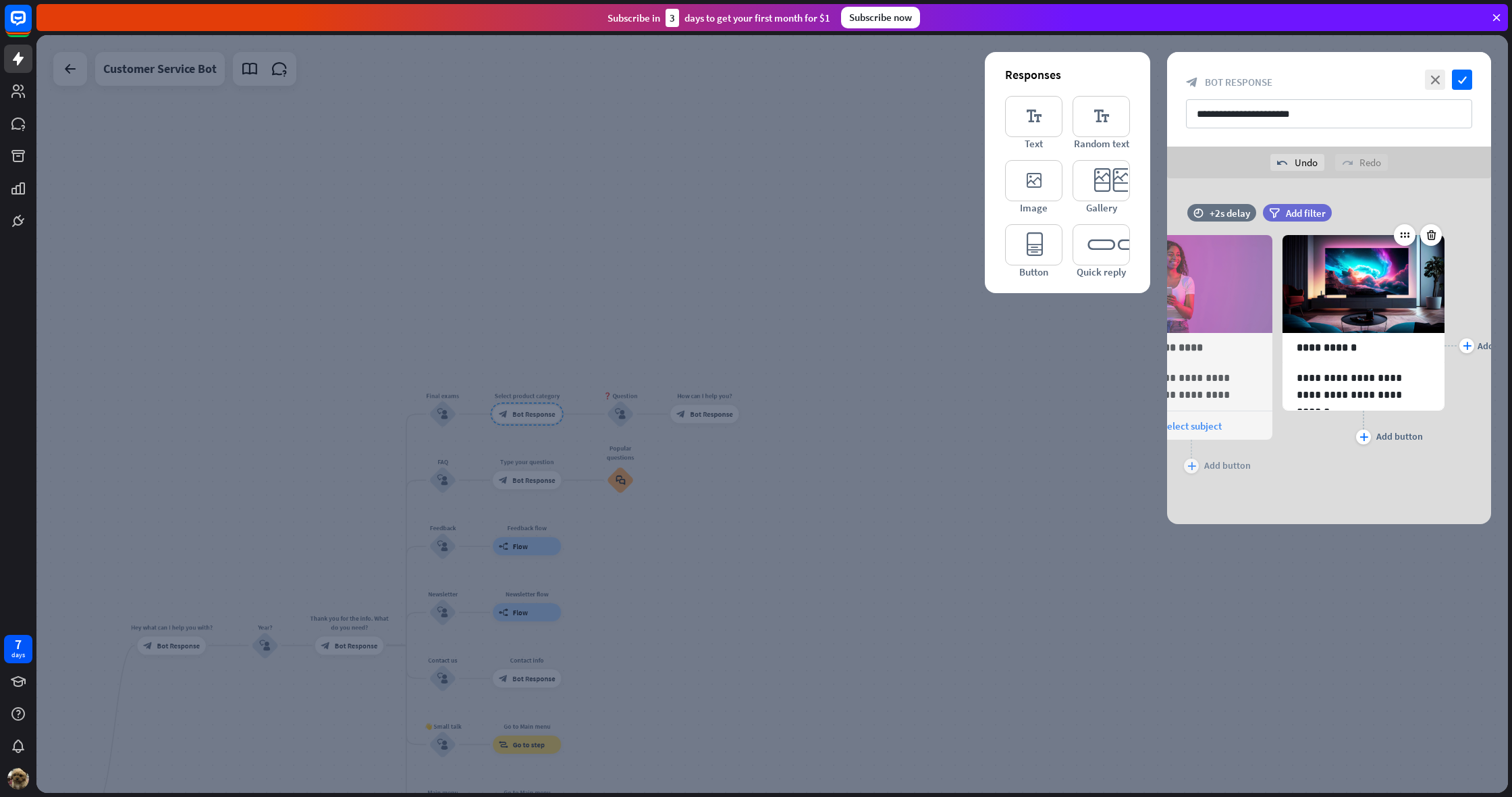
scroll to position [0, 283]
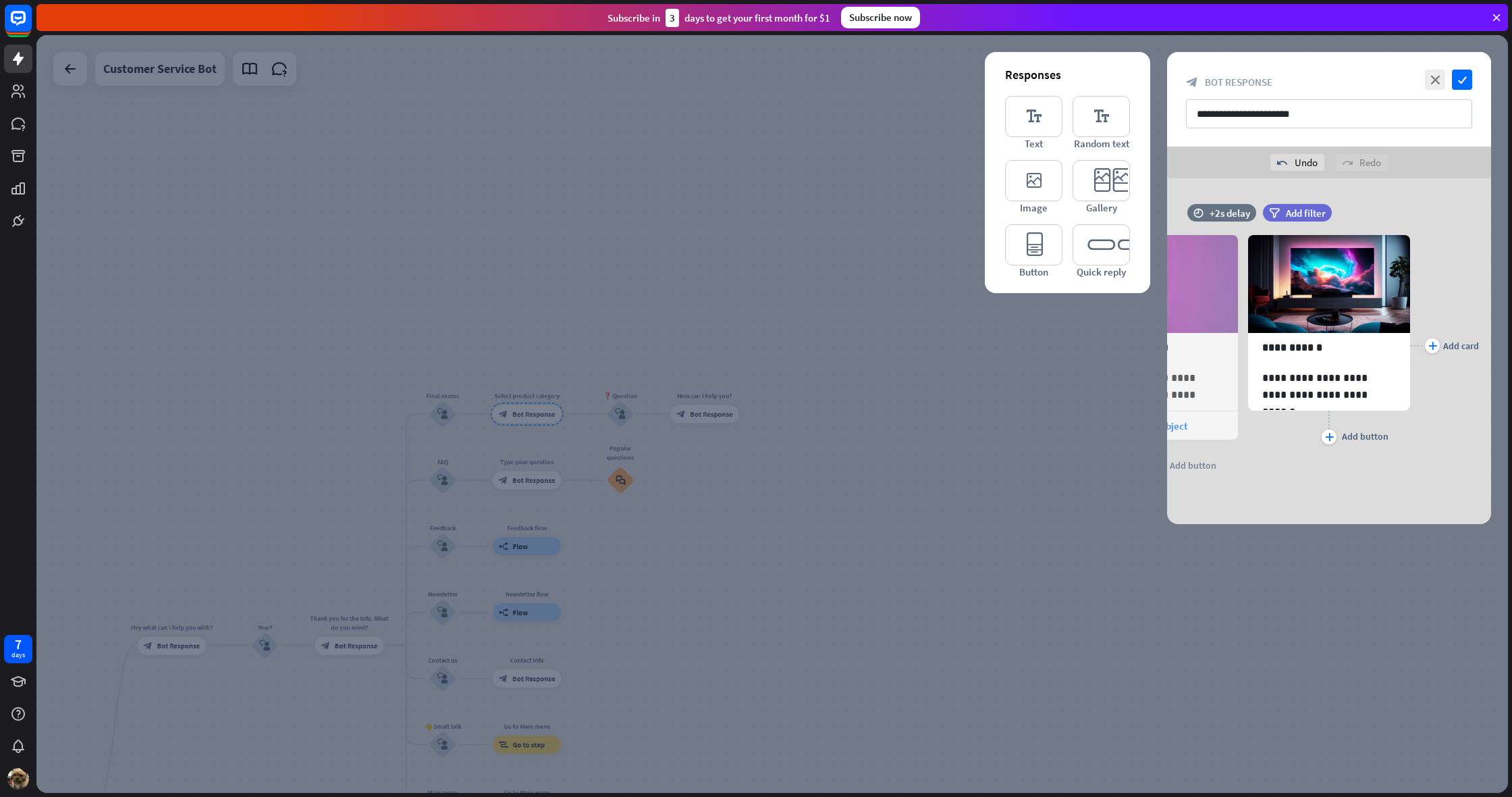
click at [1168, 339] on icon "arrowhead_left" at bounding box center [1168, 341] width 13 height 13
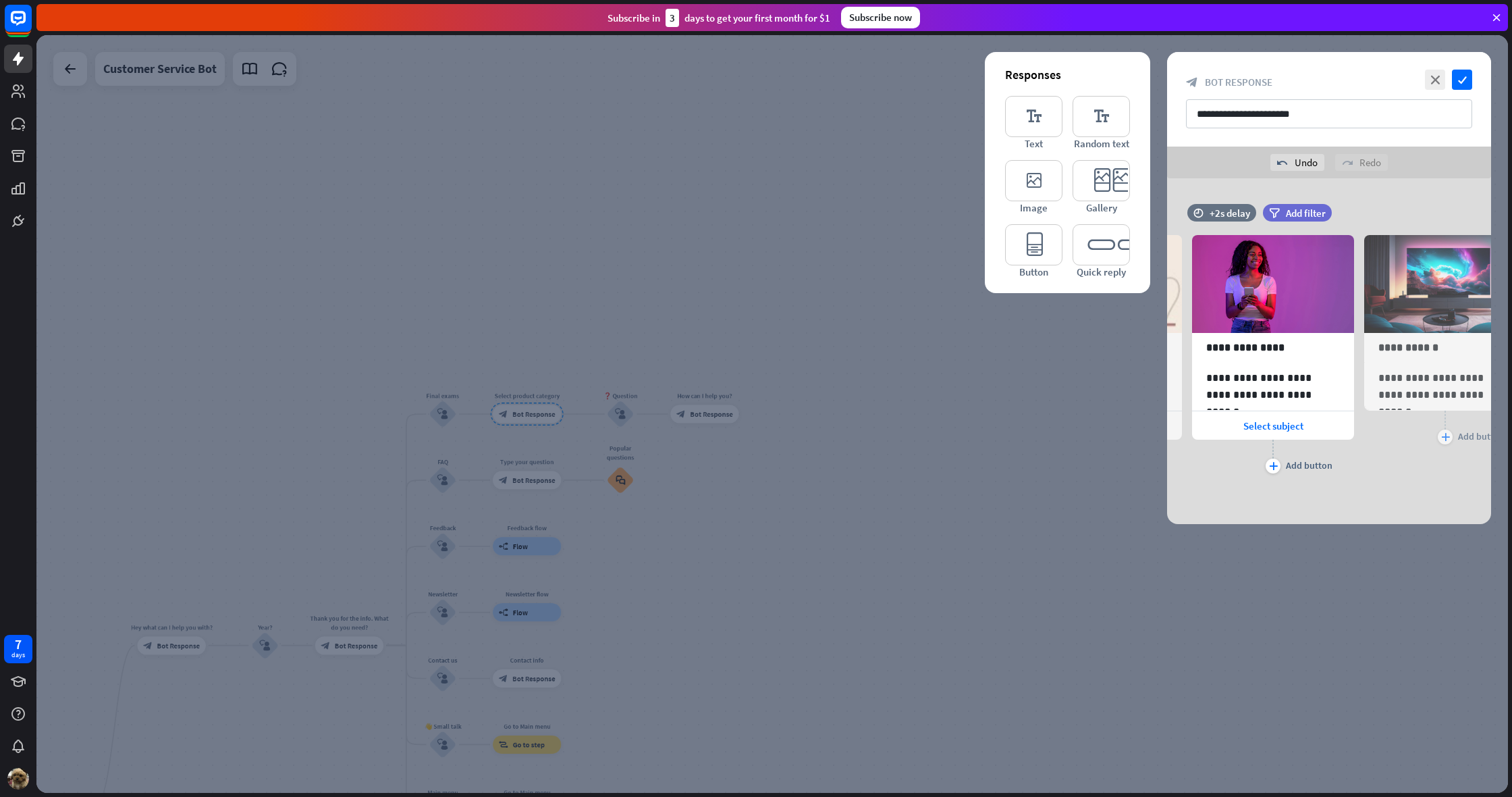
scroll to position [0, 111]
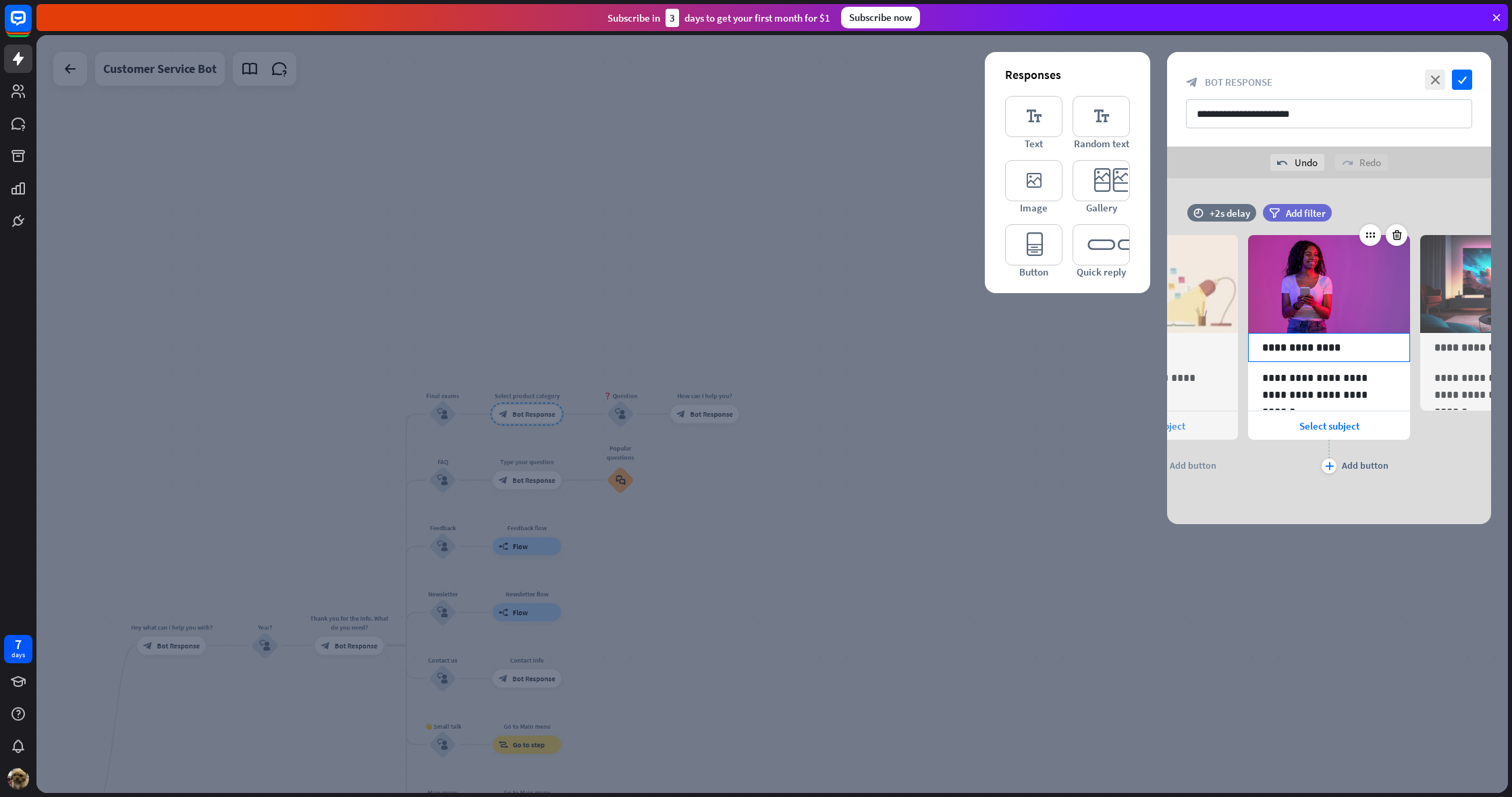
click at [1306, 348] on p "**********" at bounding box center [1329, 347] width 134 height 17
click at [1305, 348] on p "**********" at bounding box center [1329, 347] width 134 height 17
click at [1356, 342] on p "**********" at bounding box center [1329, 347] width 134 height 17
drag, startPoint x: 1356, startPoint y: 342, endPoint x: 1243, endPoint y: 344, distance: 113.0
click at [1243, 344] on div "**********" at bounding box center [1329, 346] width 324 height 262
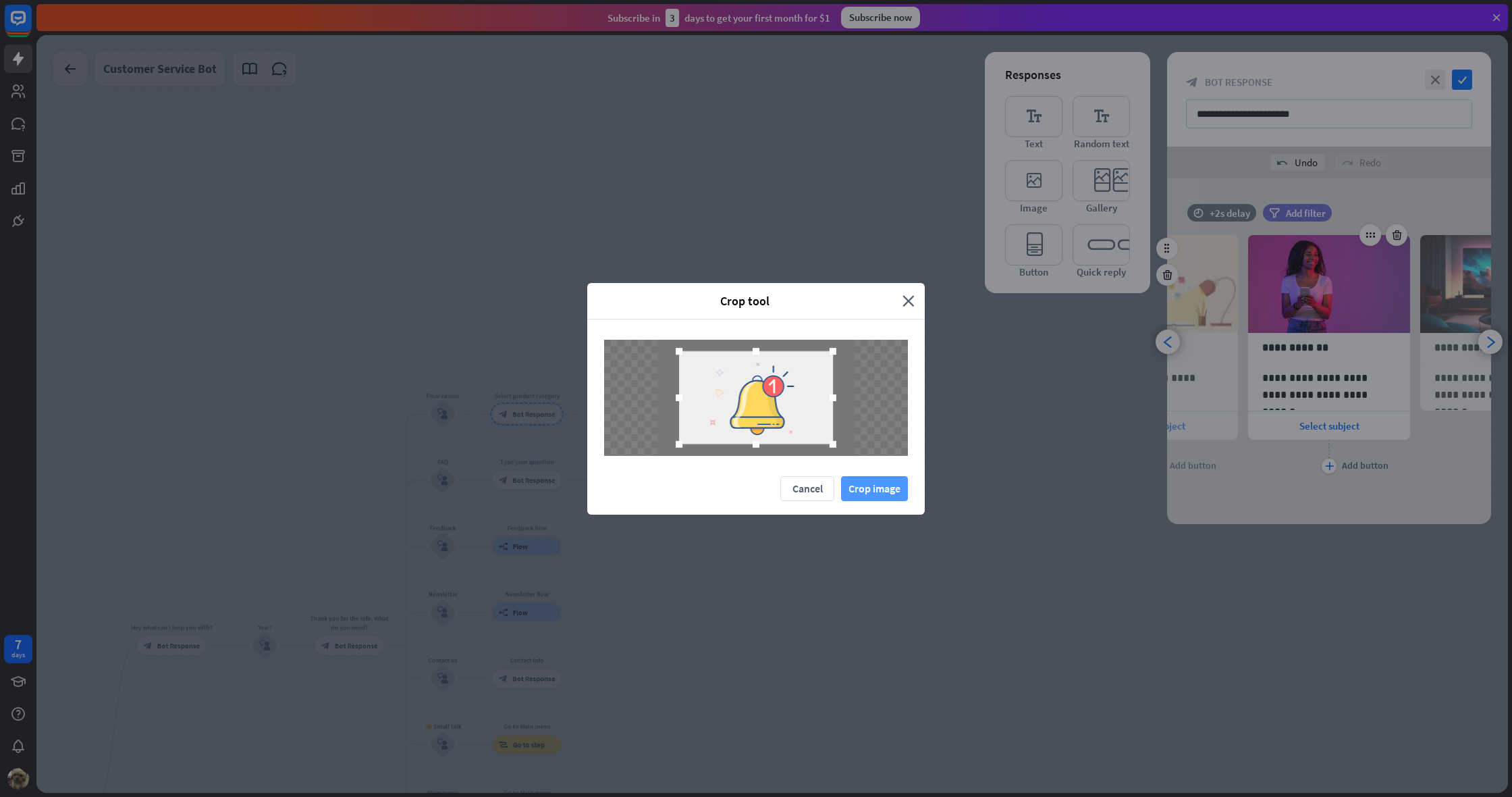
click at [867, 483] on button "Crop image" at bounding box center [874, 488] width 67 height 25
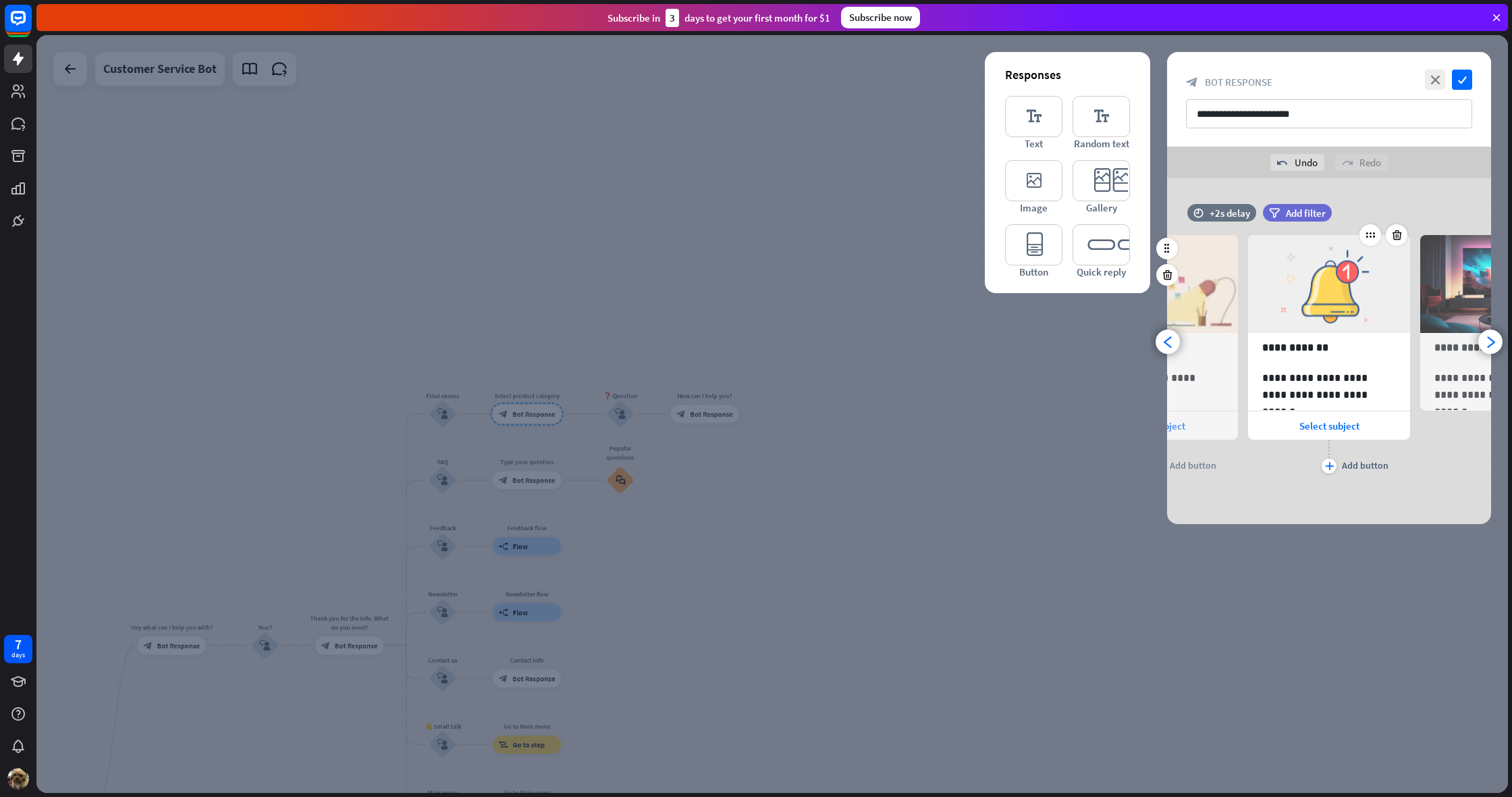
click at [1435, 450] on div "**********" at bounding box center [1501, 346] width 162 height 262
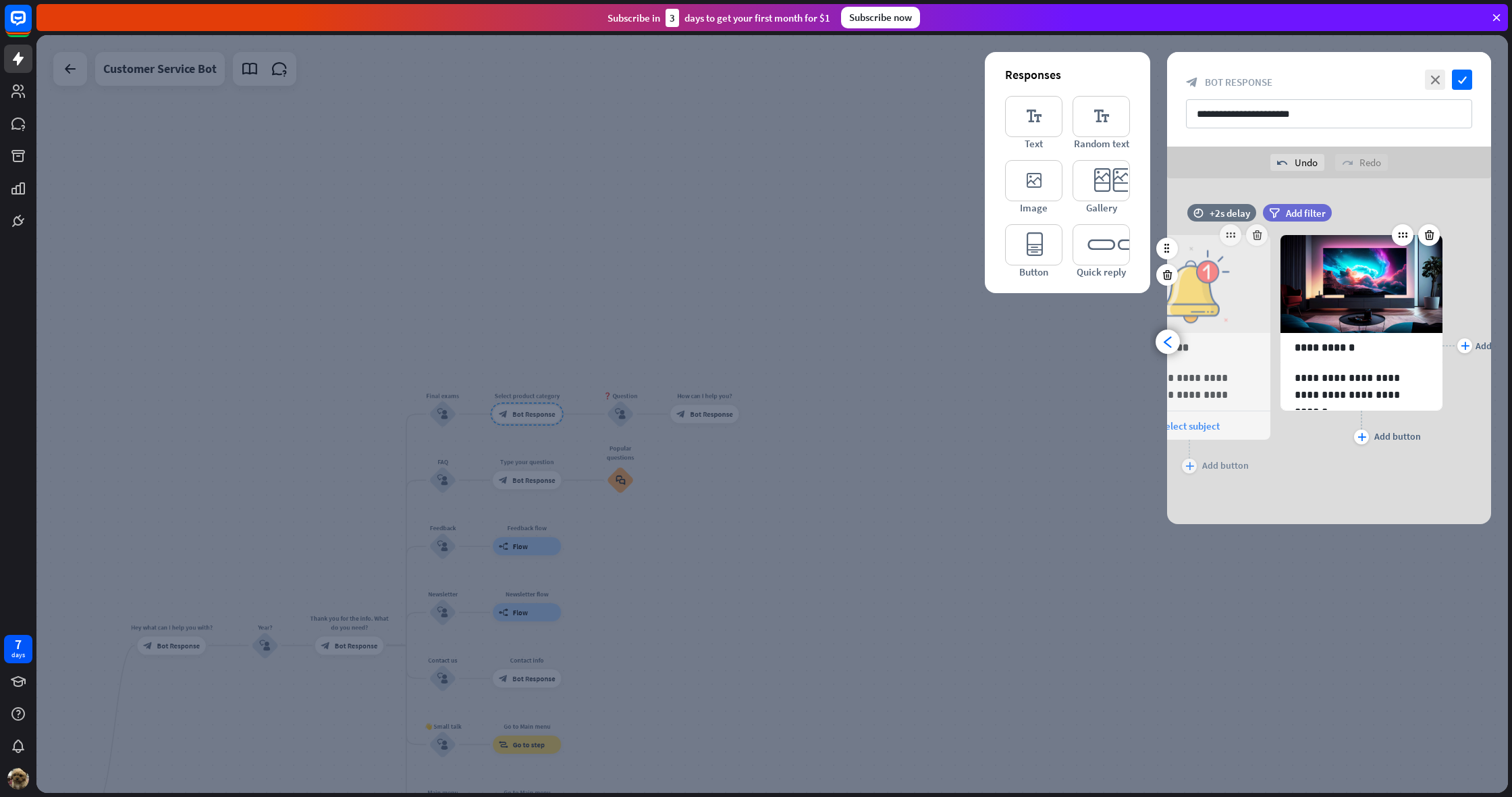
scroll to position [0, 283]
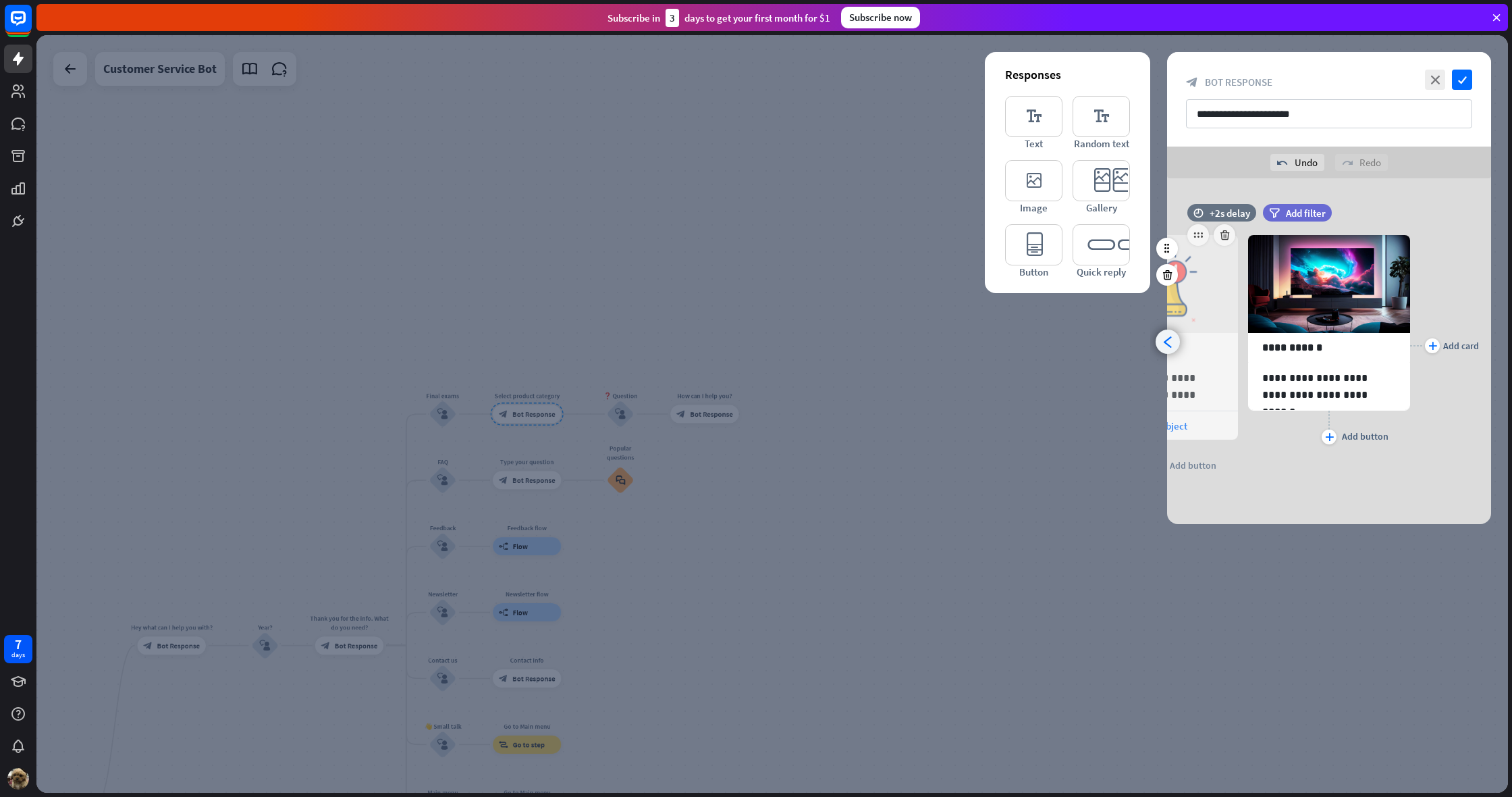
click at [1162, 339] on icon "arrowhead_left" at bounding box center [1168, 341] width 13 height 13
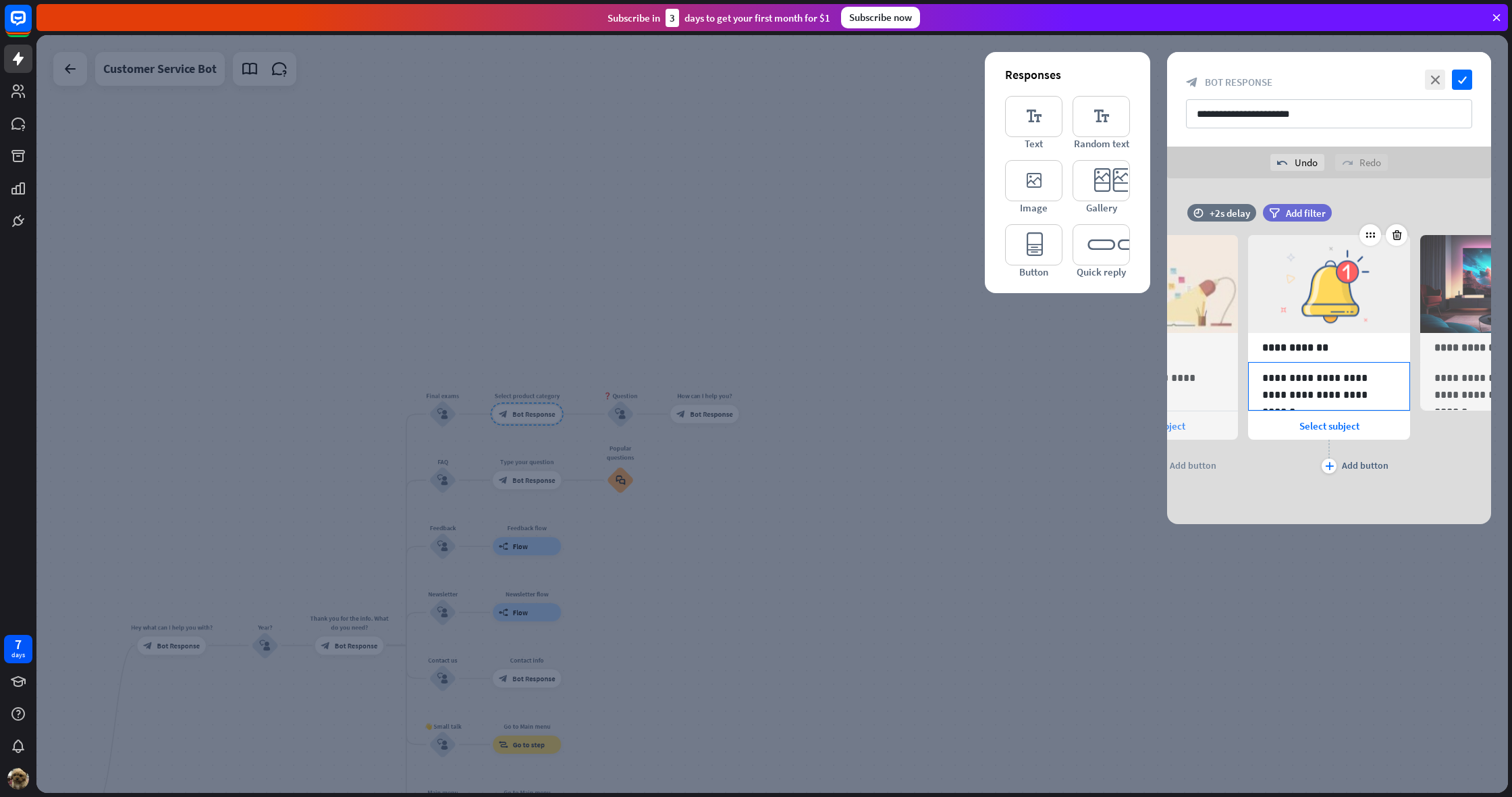
scroll to position [0, 111]
click at [1494, 341] on icon "arrowhead_right" at bounding box center [1491, 341] width 13 height 13
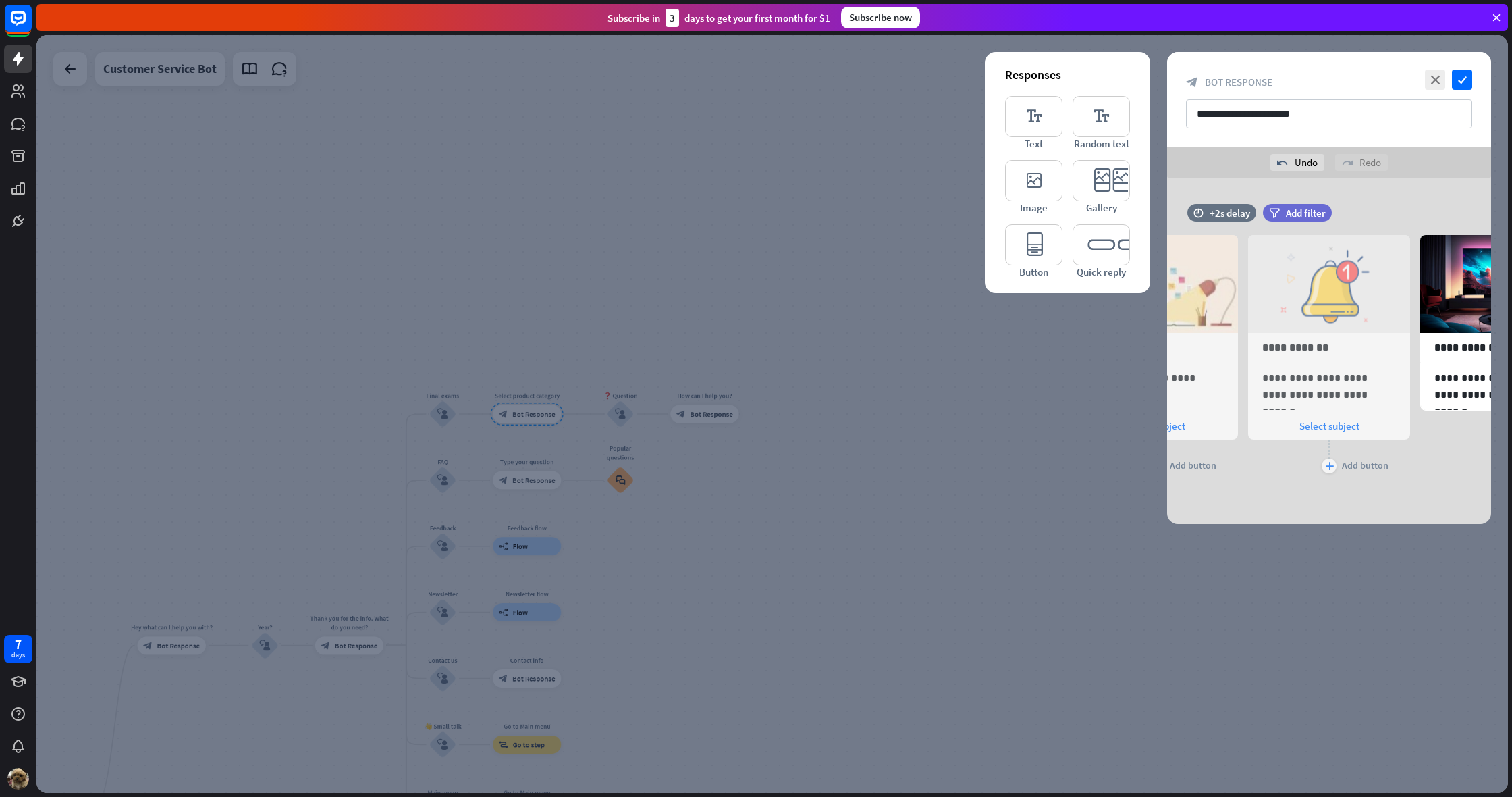
scroll to position [0, 283]
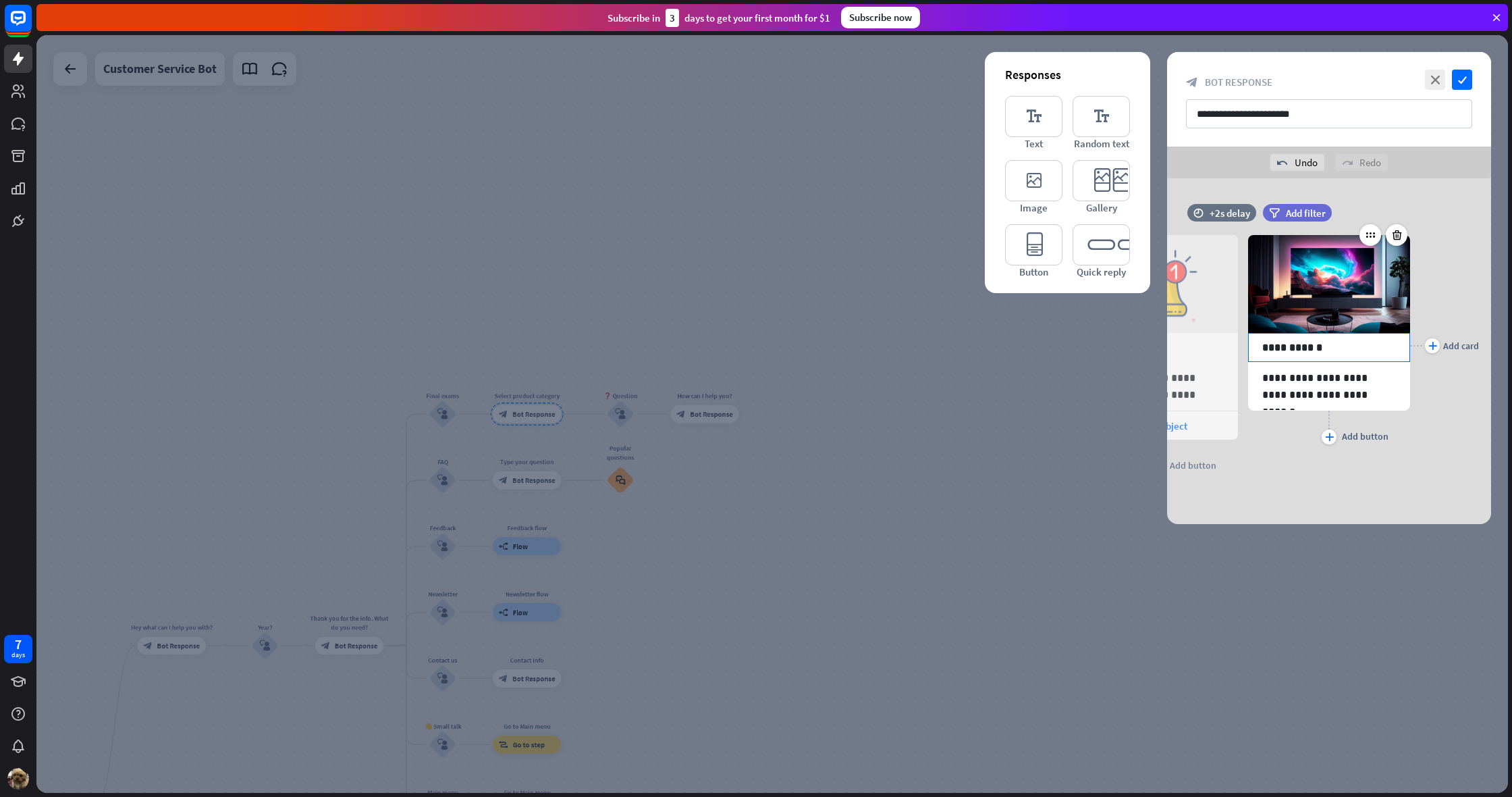
click at [1359, 355] on div "**********" at bounding box center [1329, 347] width 162 height 29
click at [1359, 355] on div at bounding box center [1364, 363] width 19 height 19
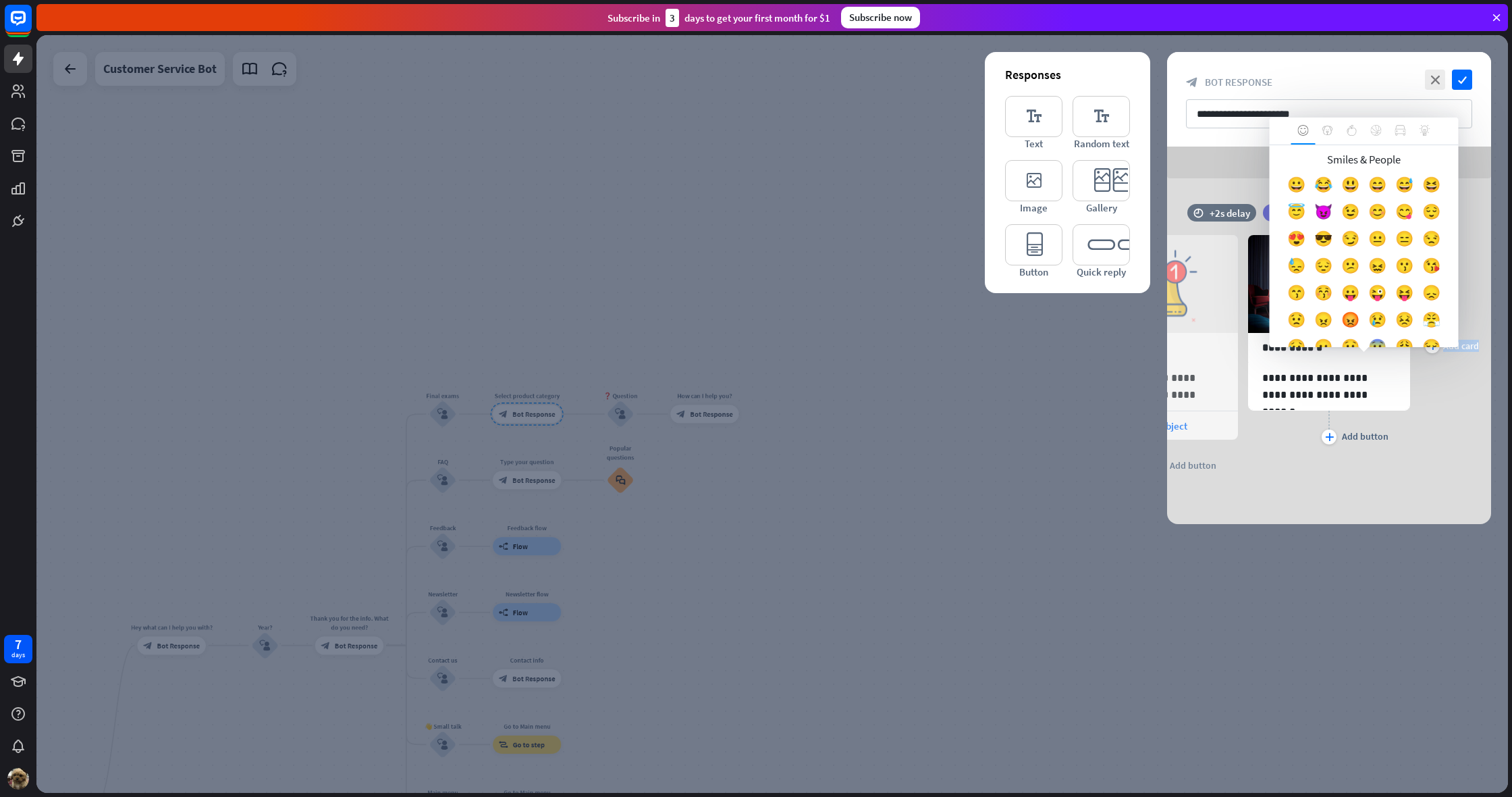
click at [1452, 398] on div "plus Add card" at bounding box center [1445, 346] width 69 height 262
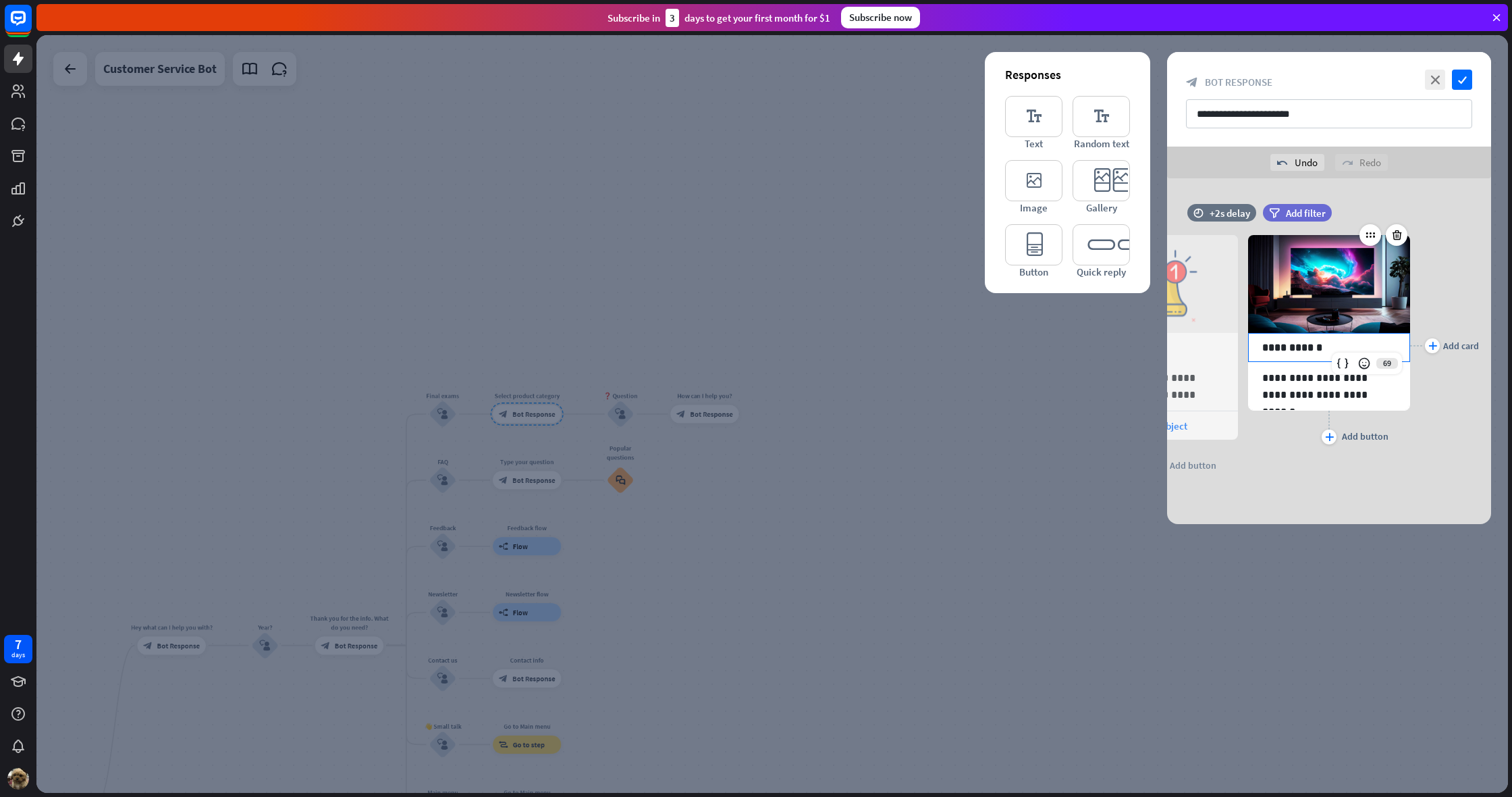
click at [1331, 349] on p "**********" at bounding box center [1329, 347] width 134 height 17
click at [1320, 379] on p "**********" at bounding box center [1329, 386] width 134 height 34
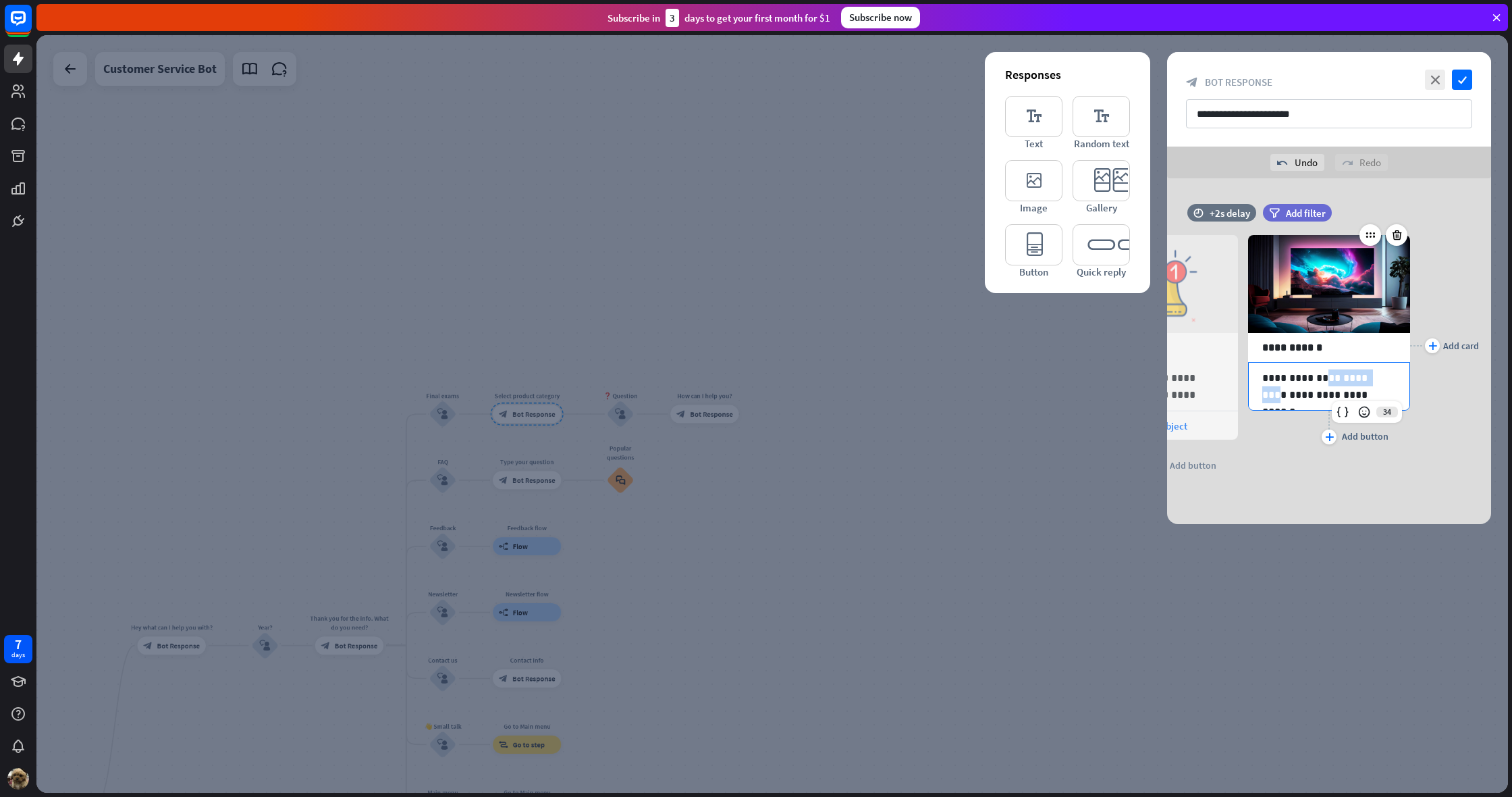
click at [1320, 379] on p "**********" at bounding box center [1329, 386] width 134 height 34
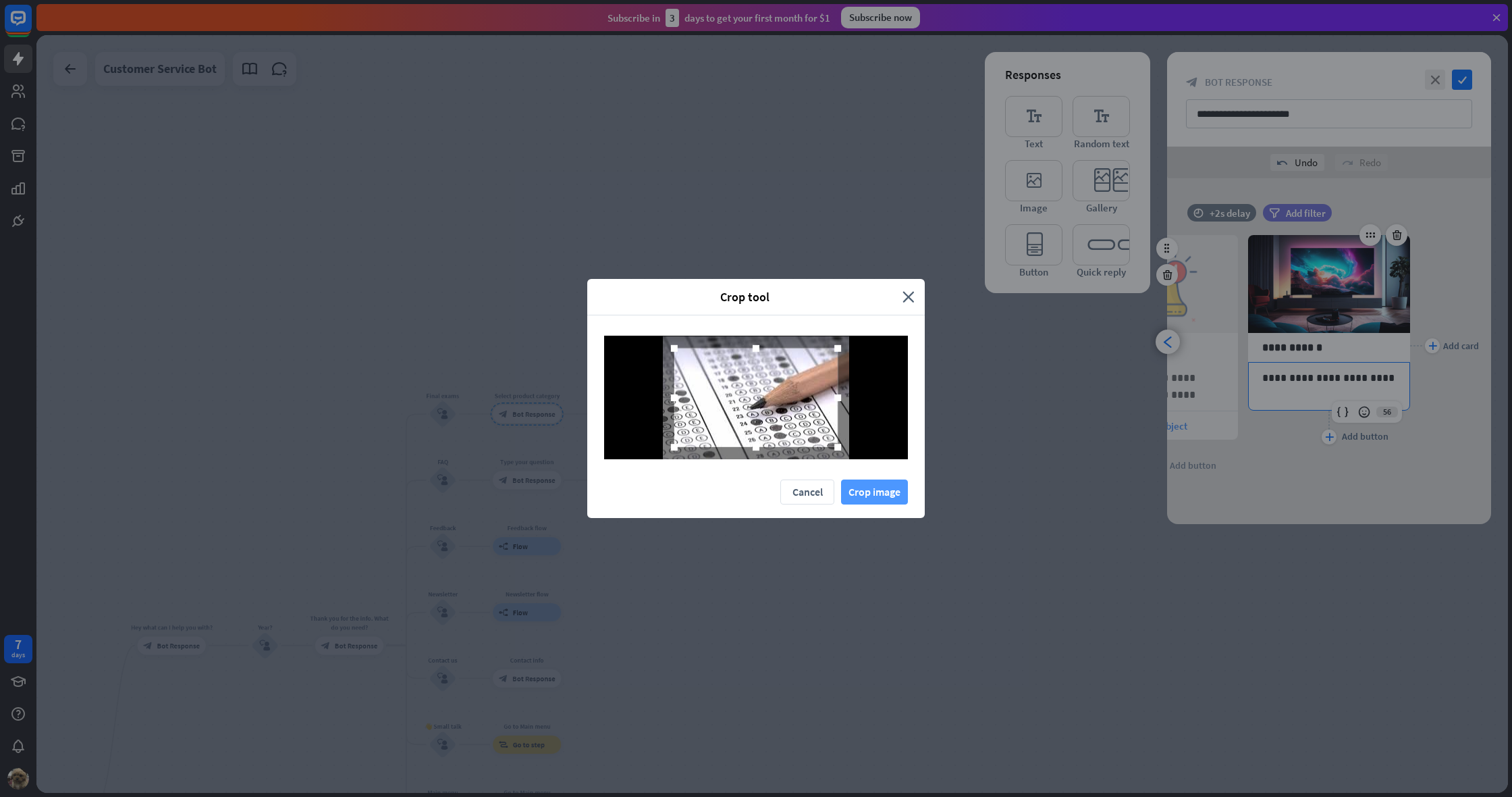
click at [868, 490] on button "Crop image" at bounding box center [874, 492] width 67 height 25
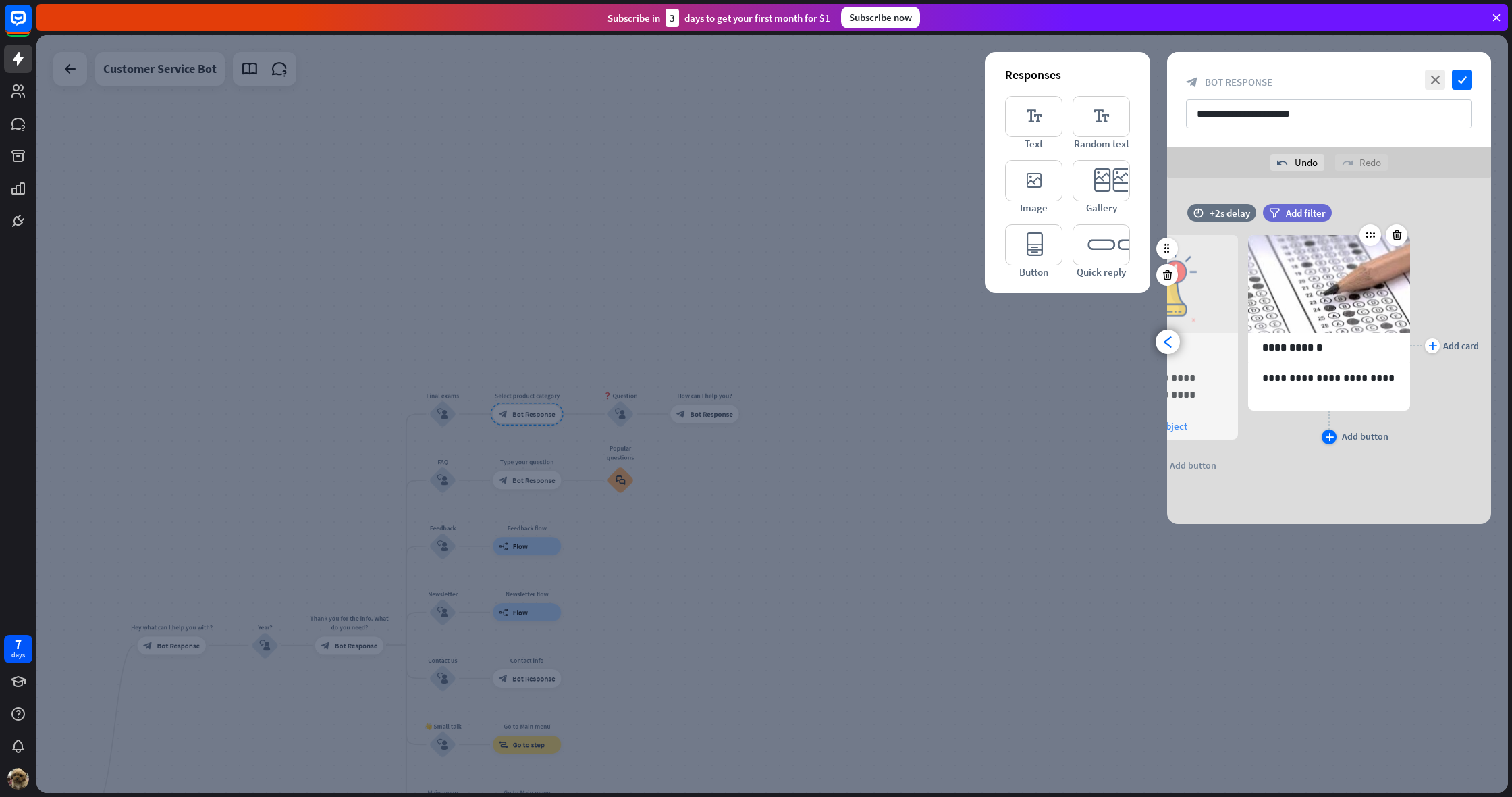
click at [1326, 440] on icon "plus" at bounding box center [1330, 437] width 9 height 8
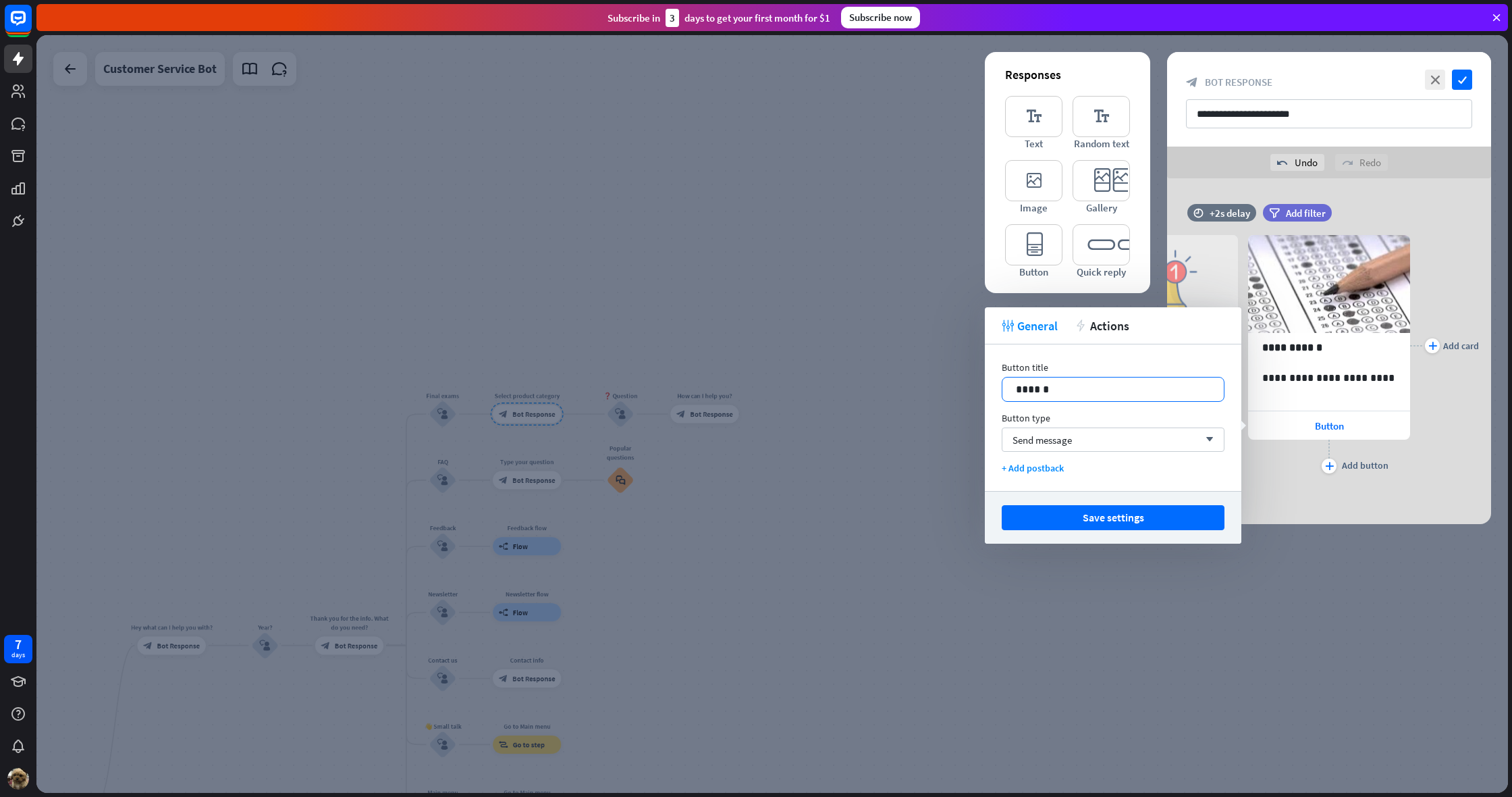
click at [1126, 389] on p "******" at bounding box center [1113, 389] width 195 height 17
click at [1031, 611] on body "7 days close Product Help First steps Get started with ChatBot Help Center Foll…" at bounding box center [756, 398] width 1512 height 797
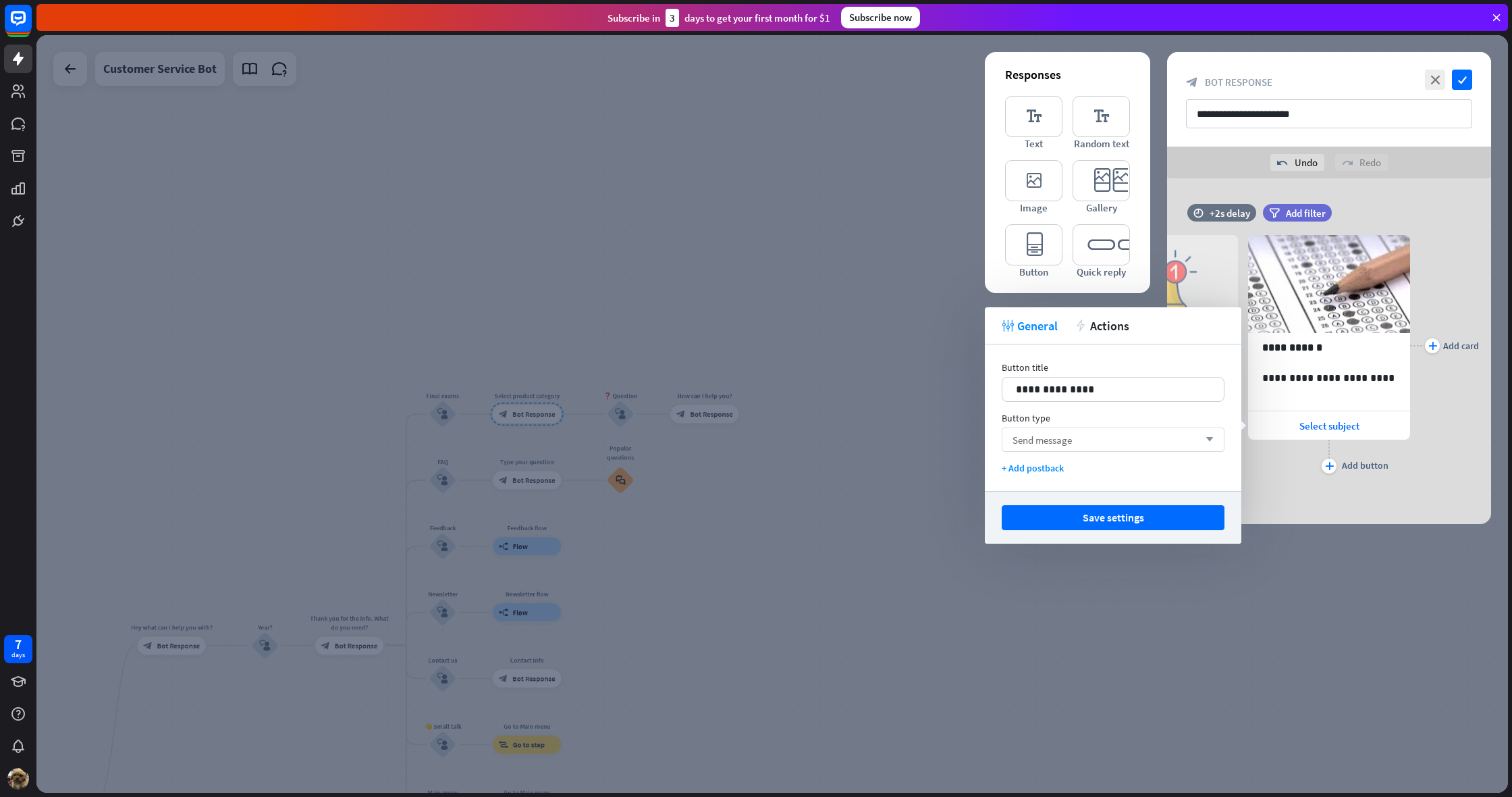
click at [1114, 434] on div "Send message arrow_down" at bounding box center [1114, 439] width 223 height 24
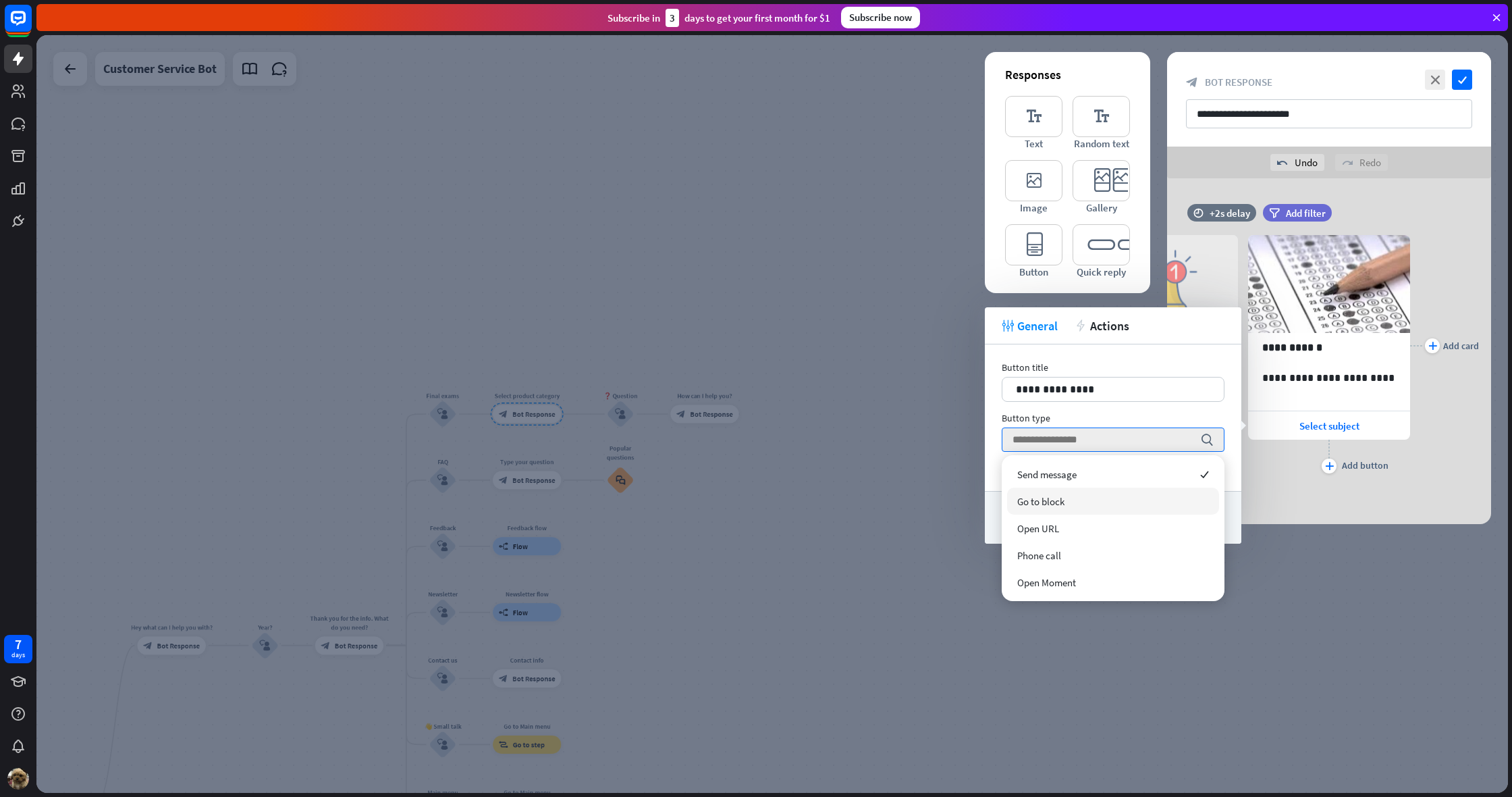
drag, startPoint x: 1089, startPoint y: 506, endPoint x: 1050, endPoint y: 519, distance: 41.1
click at [1089, 506] on div "Go to block" at bounding box center [1114, 501] width 212 height 27
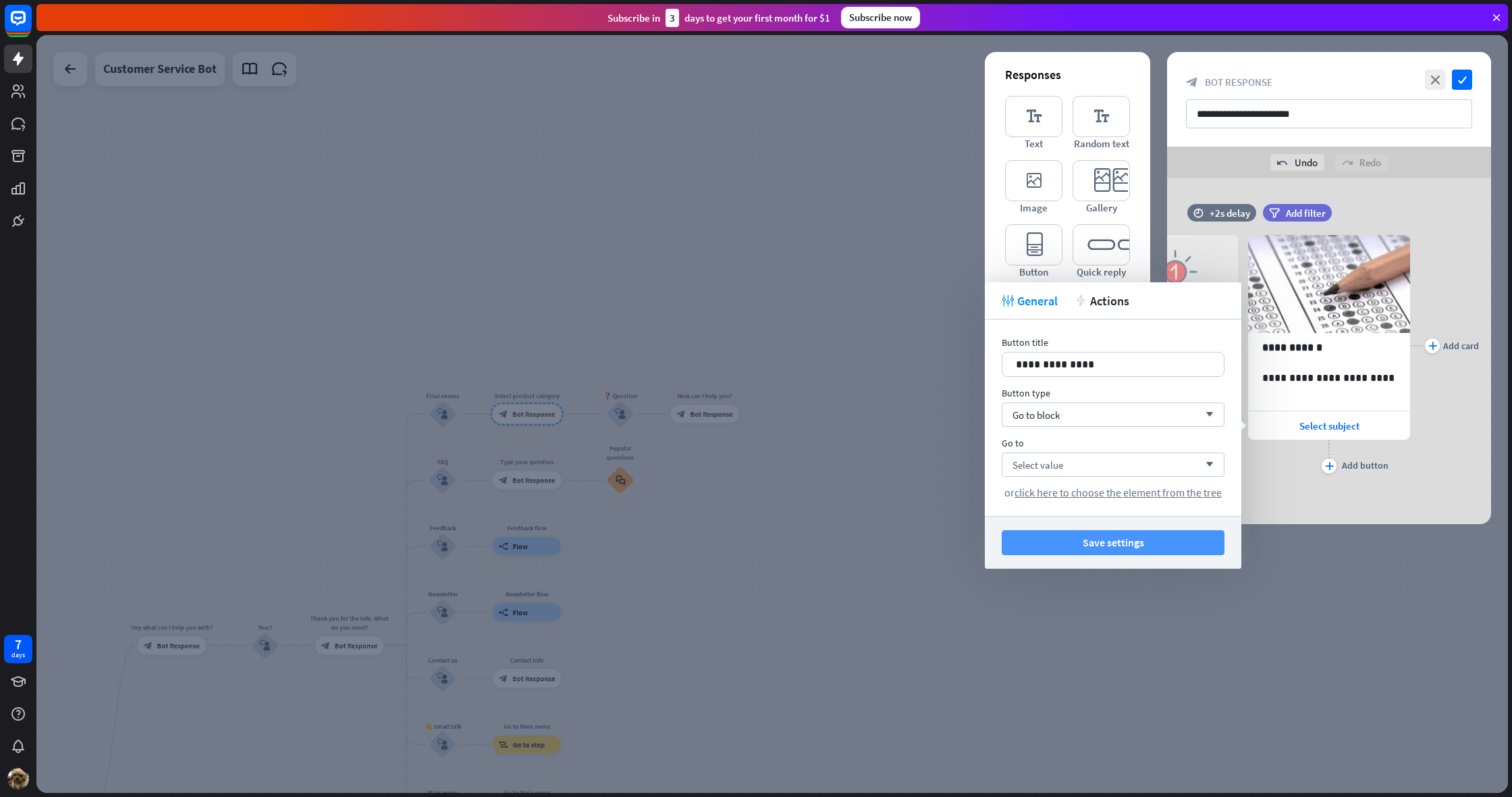
click at [1090, 537] on button "Save settings" at bounding box center [1114, 542] width 223 height 25
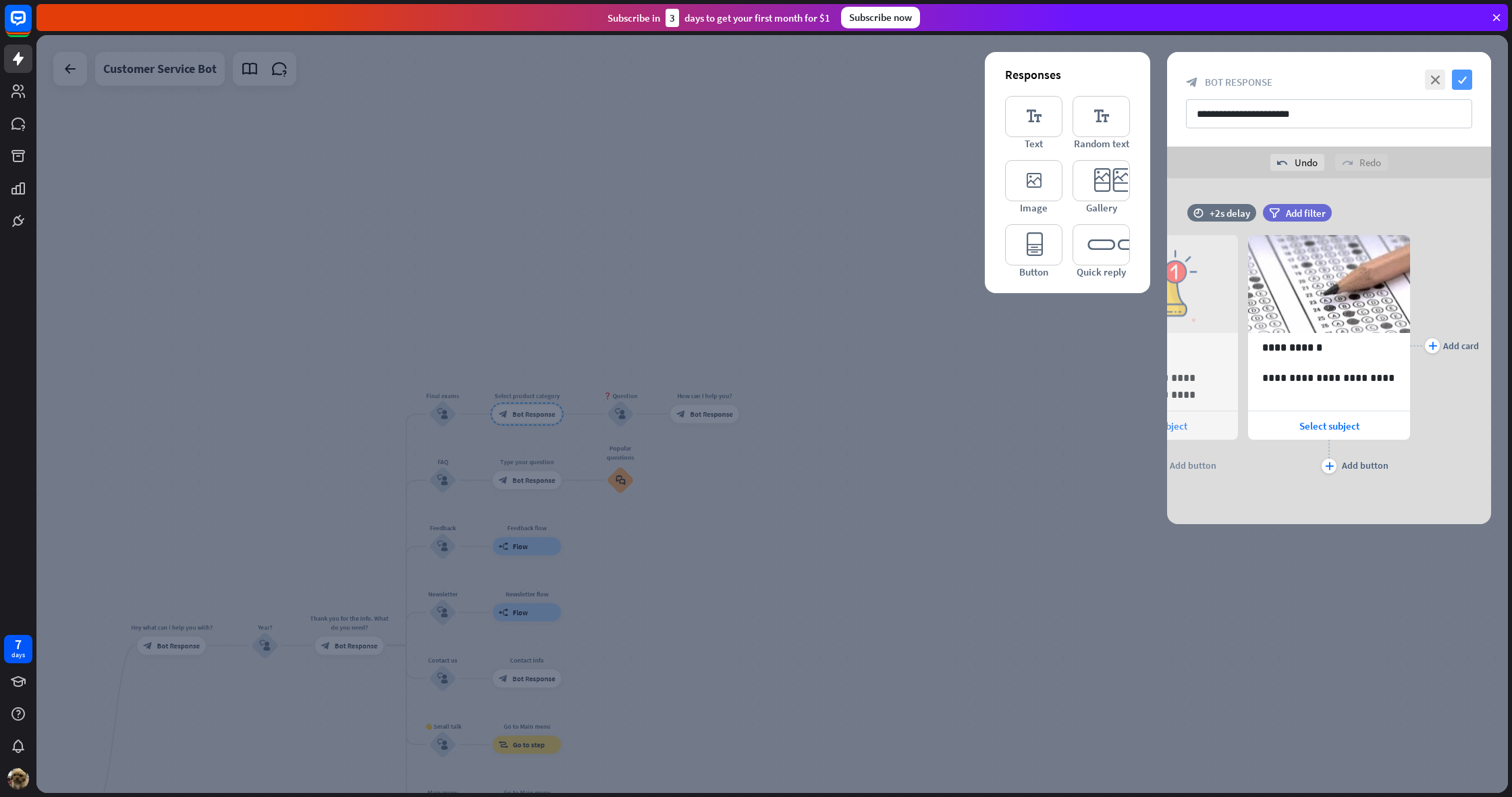
click at [1453, 79] on icon "check" at bounding box center [1462, 79] width 20 height 20
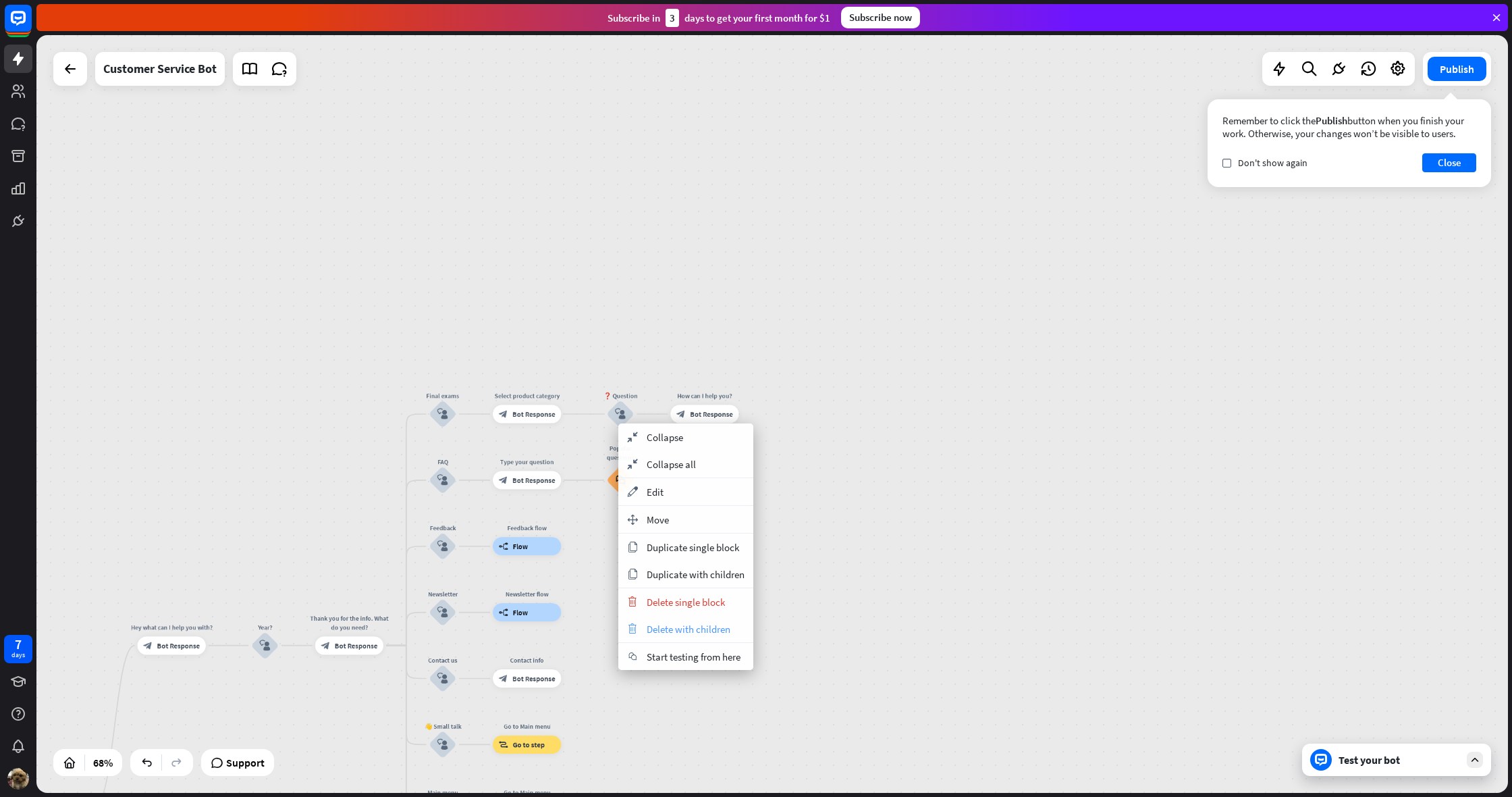
click at [689, 628] on span "Delete with children" at bounding box center [688, 629] width 83 height 13
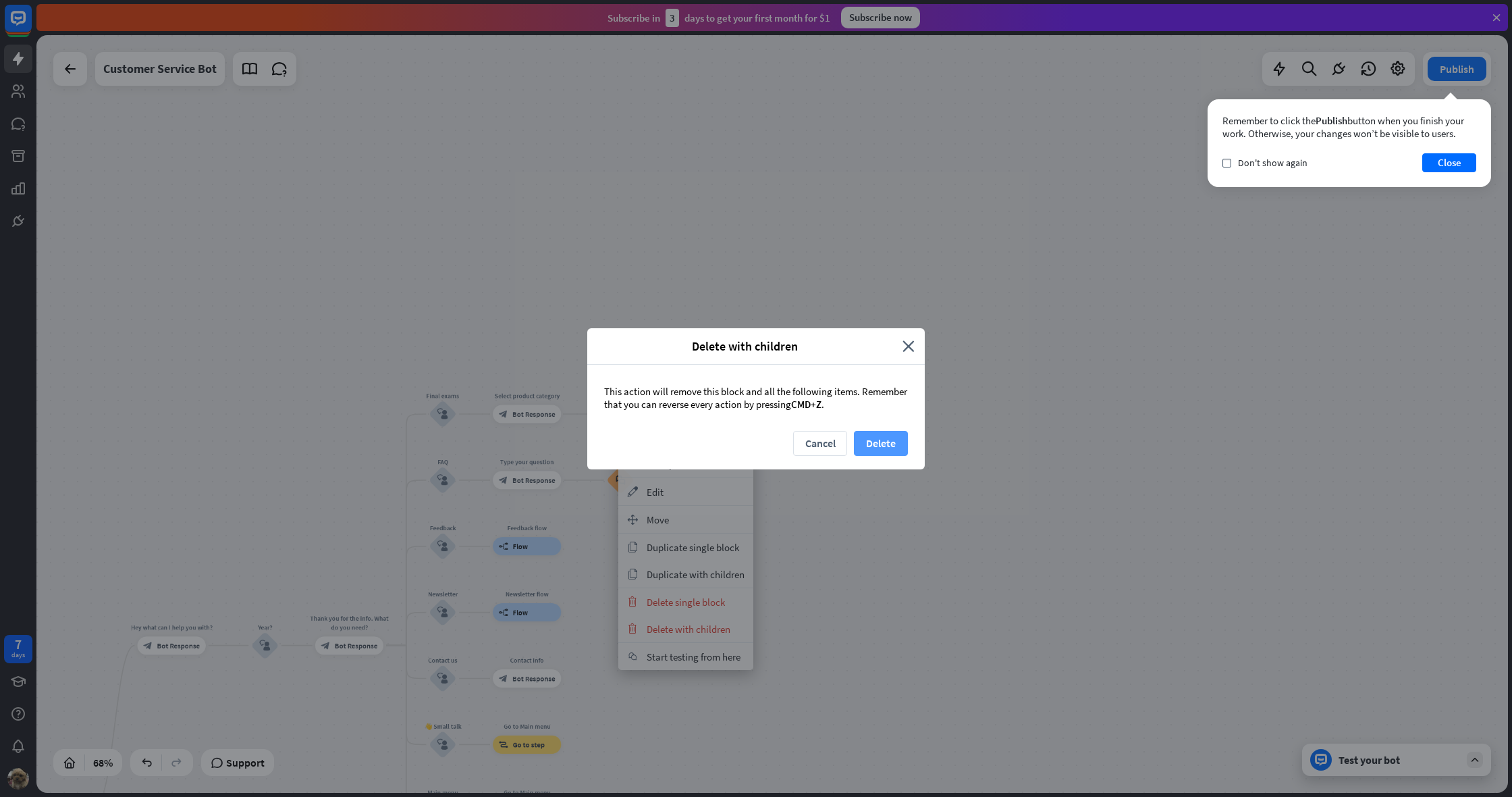
click at [862, 443] on button "Delete" at bounding box center [881, 443] width 54 height 25
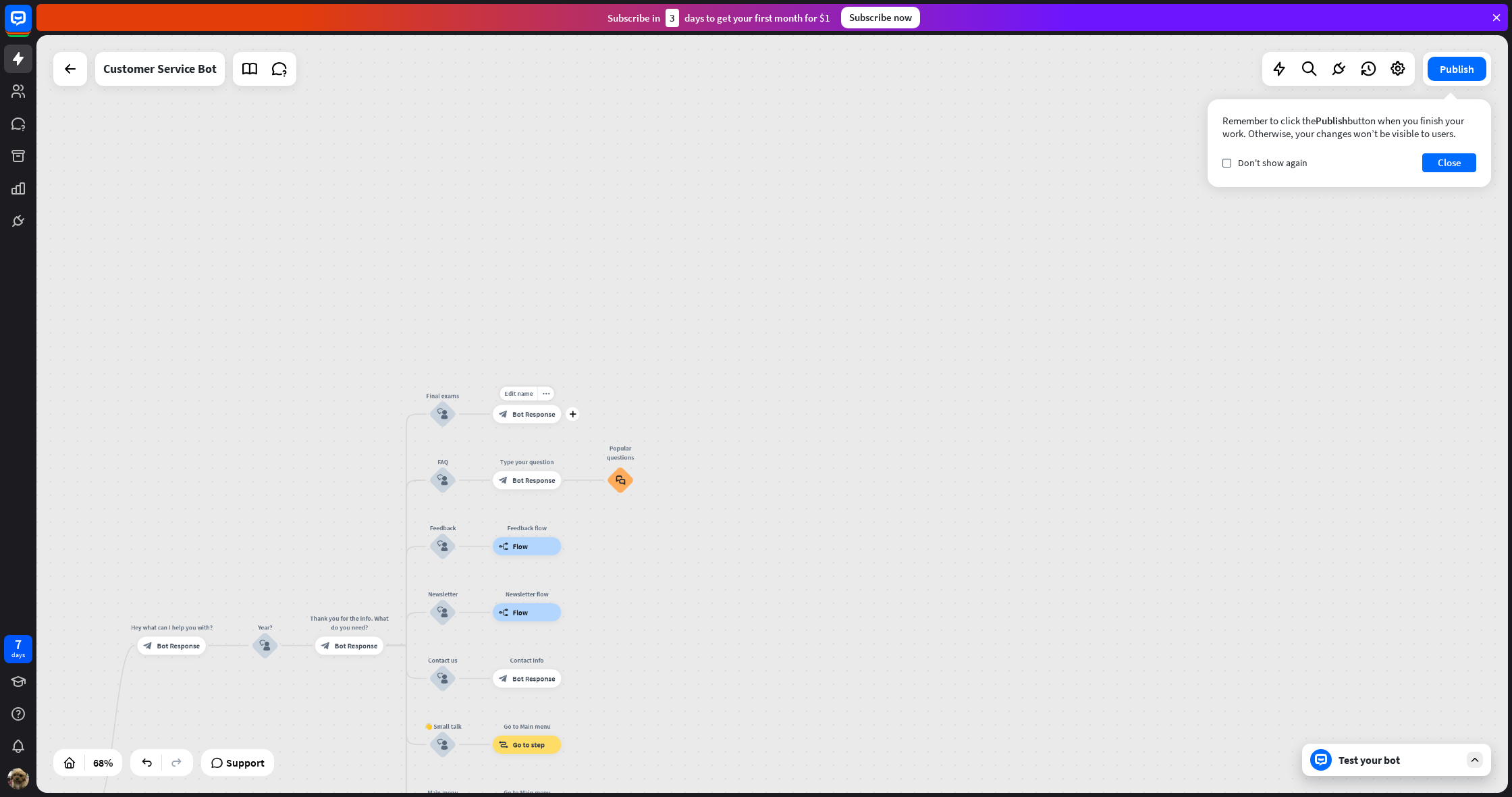
click at [513, 412] on span "Bot Response" at bounding box center [534, 414] width 43 height 10
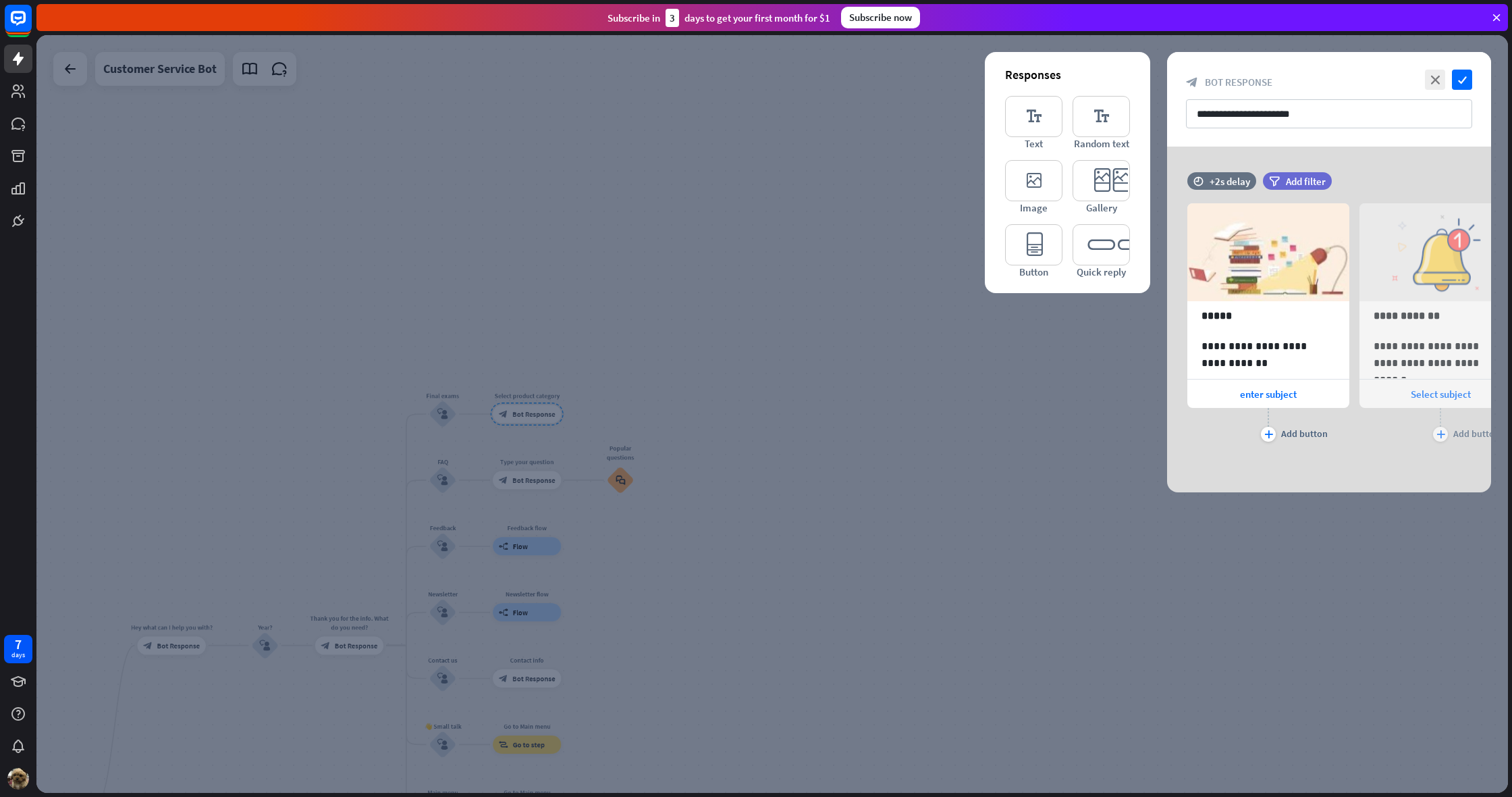
drag, startPoint x: 1144, startPoint y: 426, endPoint x: 1214, endPoint y: 380, distance: 83.8
click at [1144, 426] on div at bounding box center [772, 414] width 1472 height 757
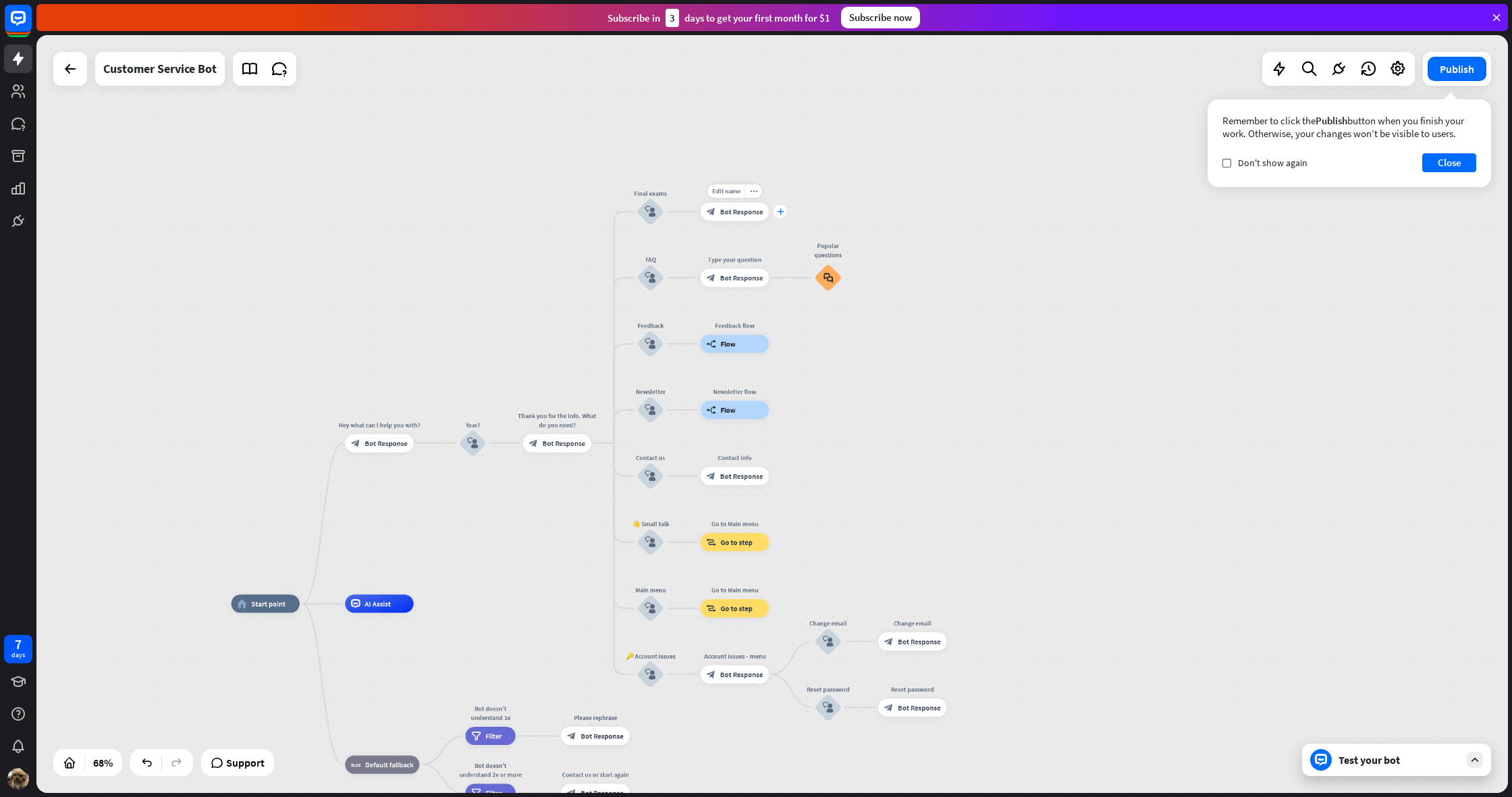
click at [782, 211] on icon "plus" at bounding box center [780, 211] width 7 height 6
click at [783, 215] on div "plus" at bounding box center [780, 210] width 14 height 14
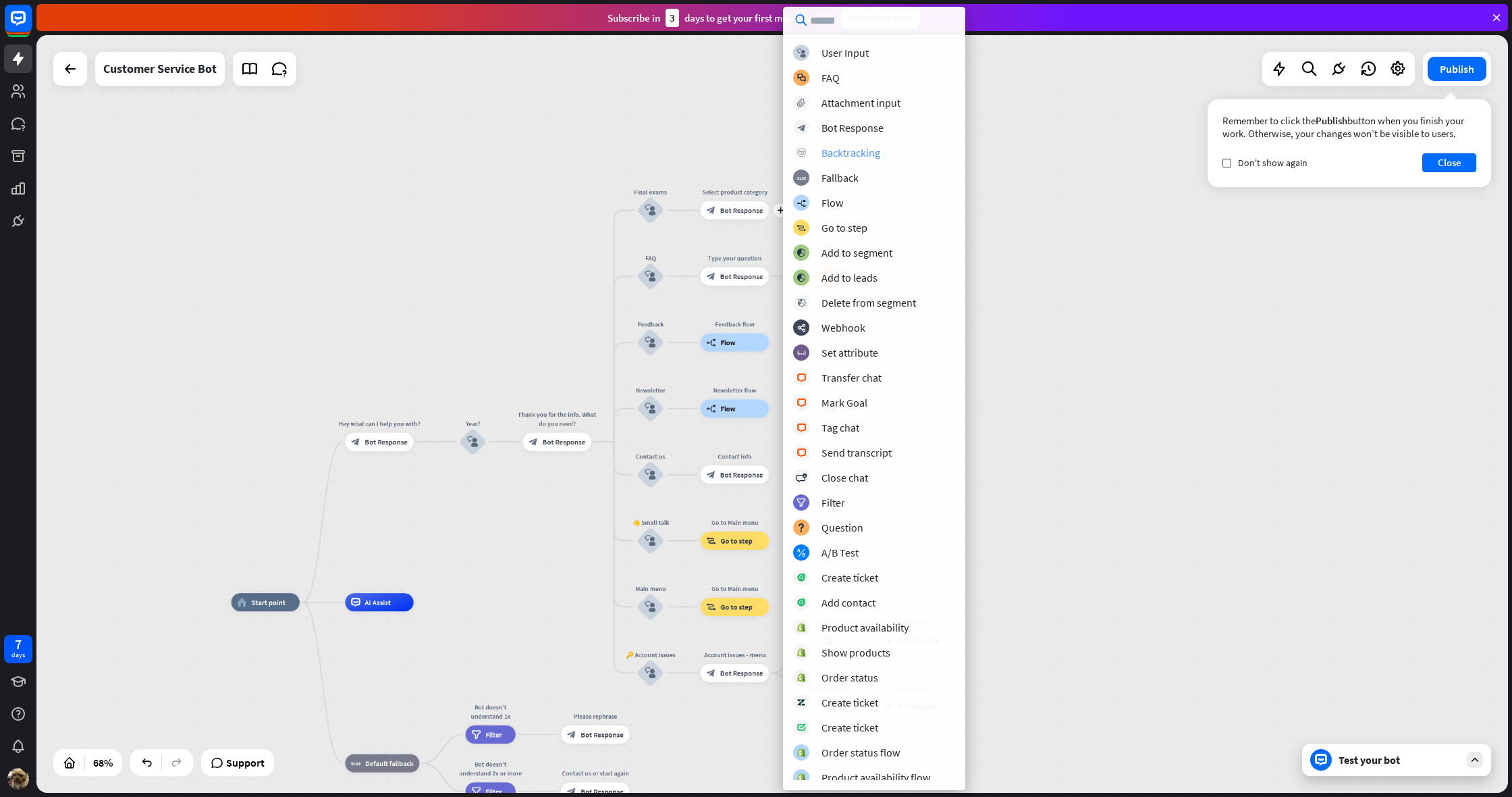
click at [855, 151] on div "Backtracking" at bounding box center [851, 153] width 59 height 14
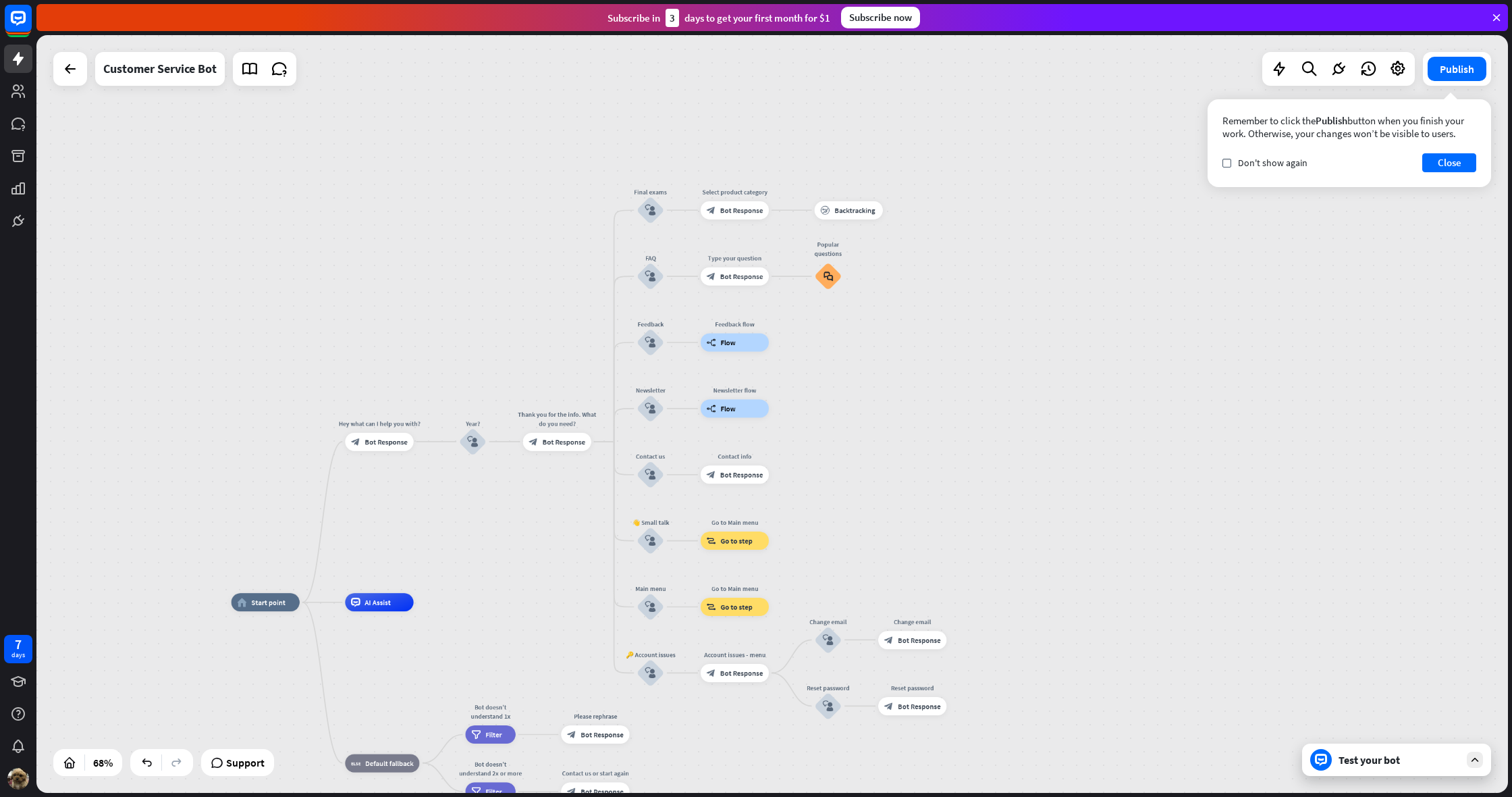
click at [906, 210] on div "home_2 Start point Hey what can I help you with? block_bot_response Bot Respons…" at bounding box center [772, 414] width 1472 height 757
click at [896, 212] on icon "plus" at bounding box center [894, 211] width 7 height 6
drag, startPoint x: 801, startPoint y: 246, endPoint x: 789, endPoint y: 231, distance: 19.2
click at [815, 262] on div "Edit name more_horiz plus Popular questions block_faq" at bounding box center [829, 276] width 28 height 28
click at [781, 214] on div "plus" at bounding box center [780, 209] width 14 height 14
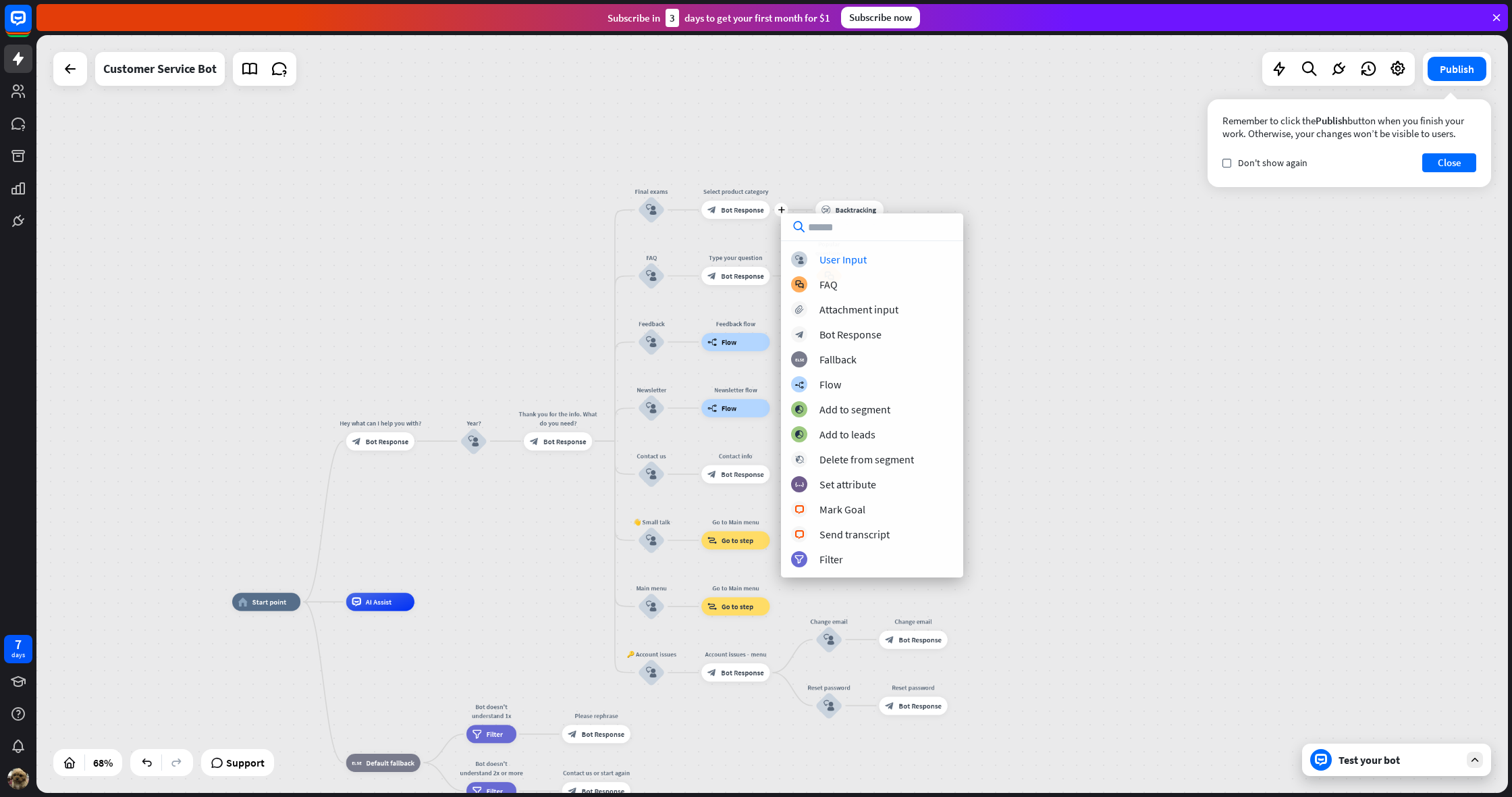
click at [1040, 202] on div "home_2 Start point Hey what can I help you with? block_bot_response Bot Respons…" at bounding box center [772, 414] width 1472 height 757
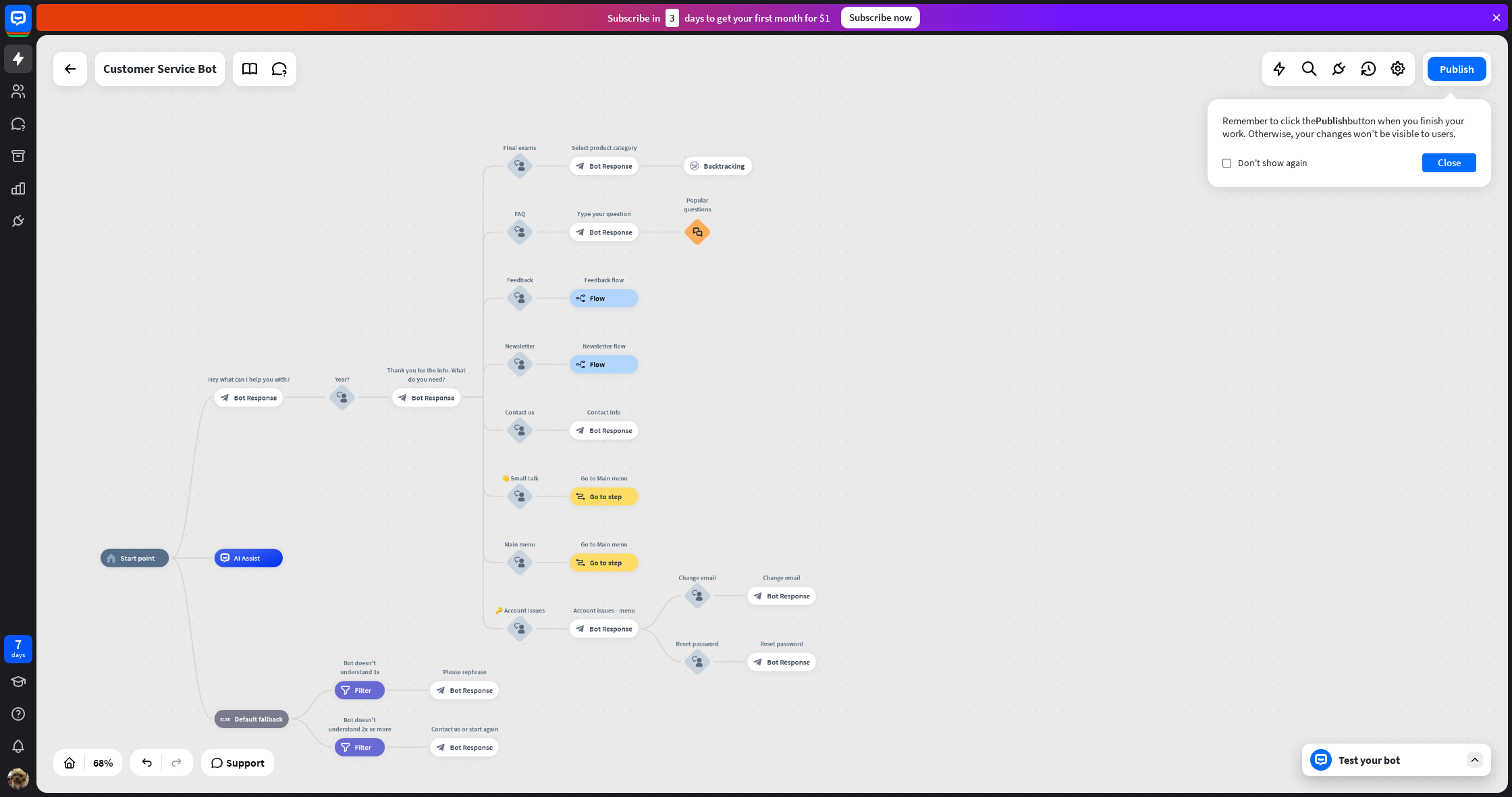
drag, startPoint x: 907, startPoint y: 232, endPoint x: 797, endPoint y: 193, distance: 116.7
click at [819, 203] on div "home_2 Start point Hey what can I help you with? block_bot_response Bot Respons…" at bounding box center [772, 414] width 1472 height 757
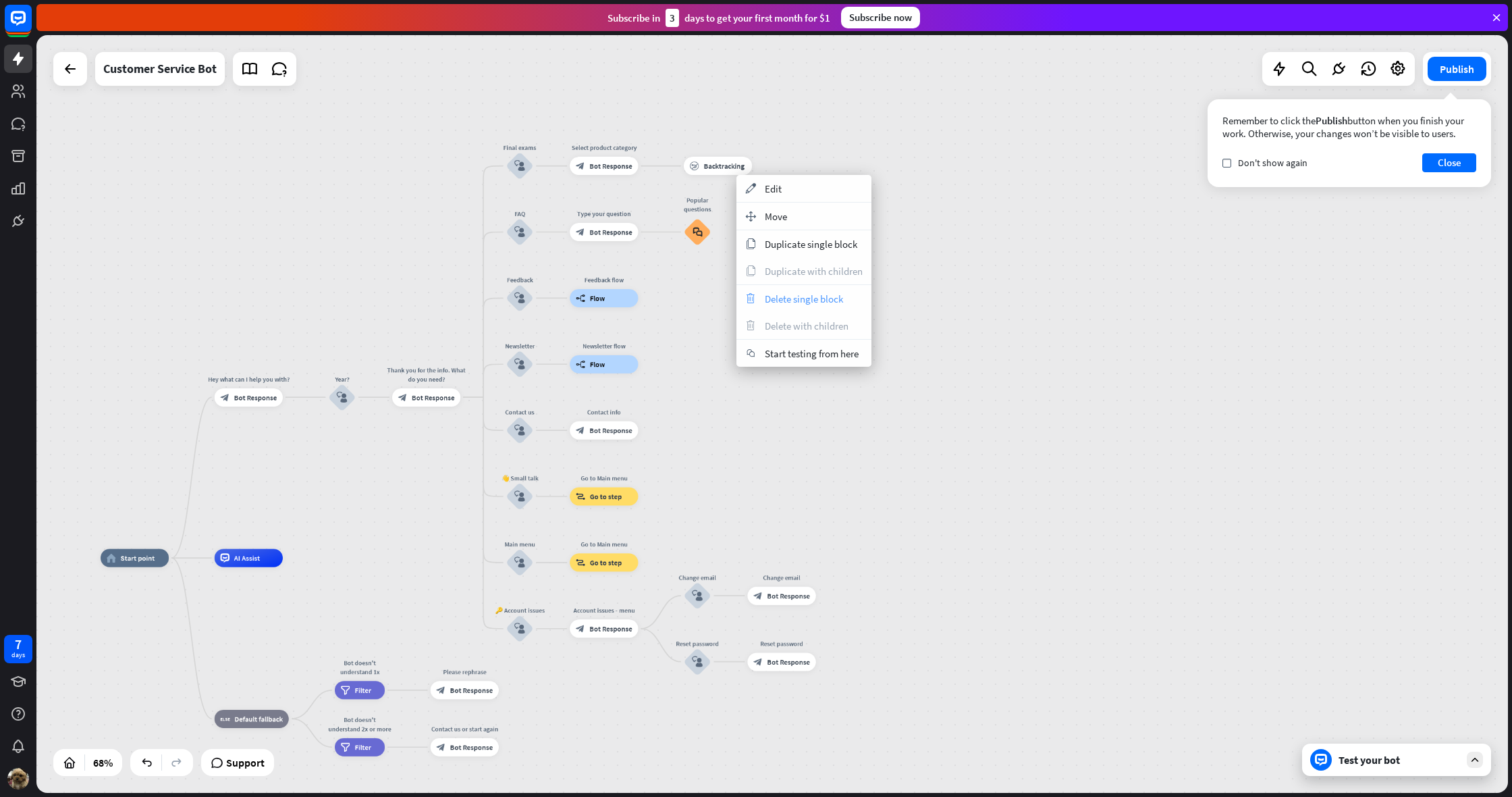
click at [811, 303] on span "Delete single block" at bounding box center [804, 298] width 78 height 13
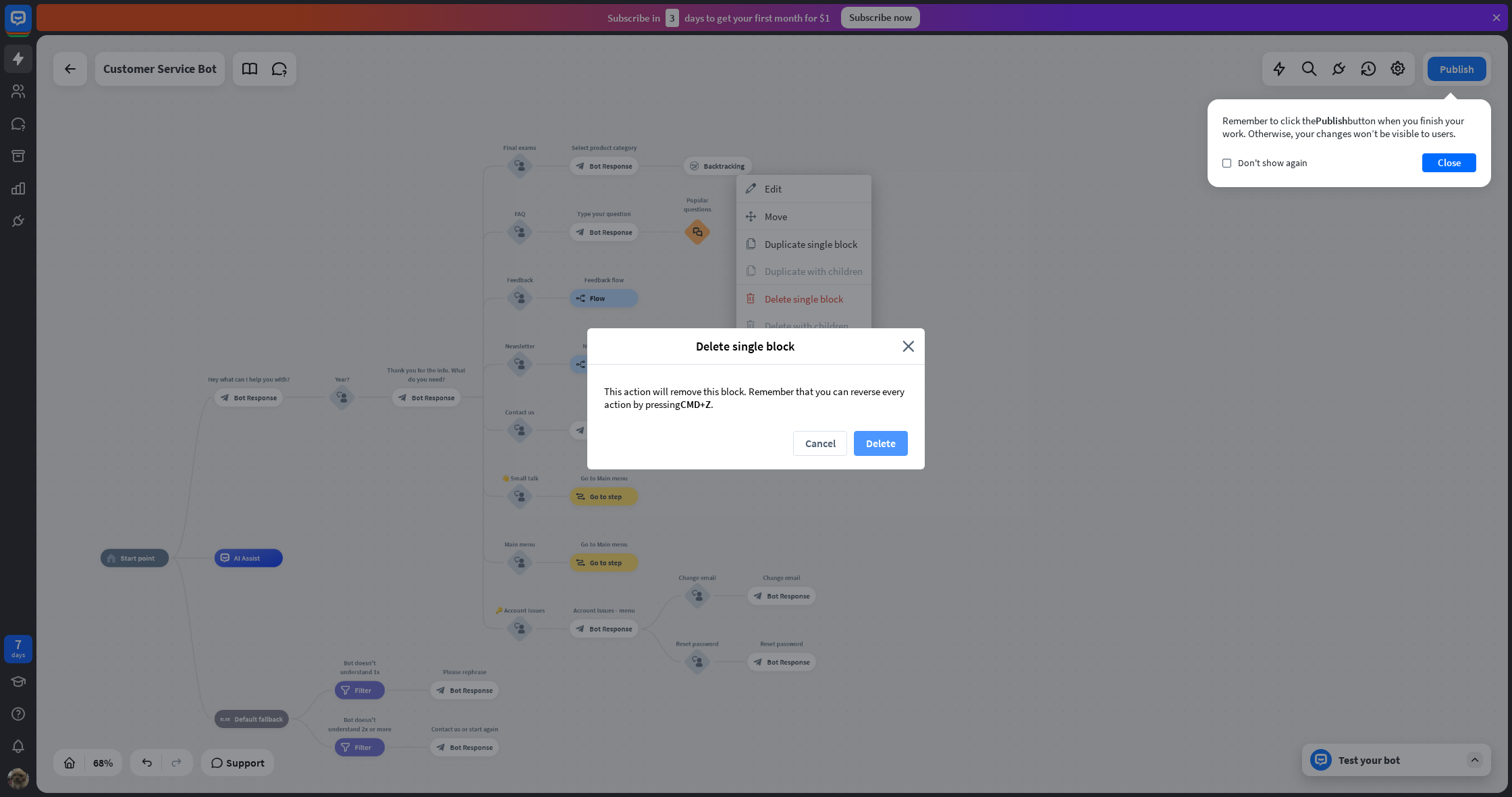
click at [886, 446] on button "Delete" at bounding box center [881, 443] width 54 height 25
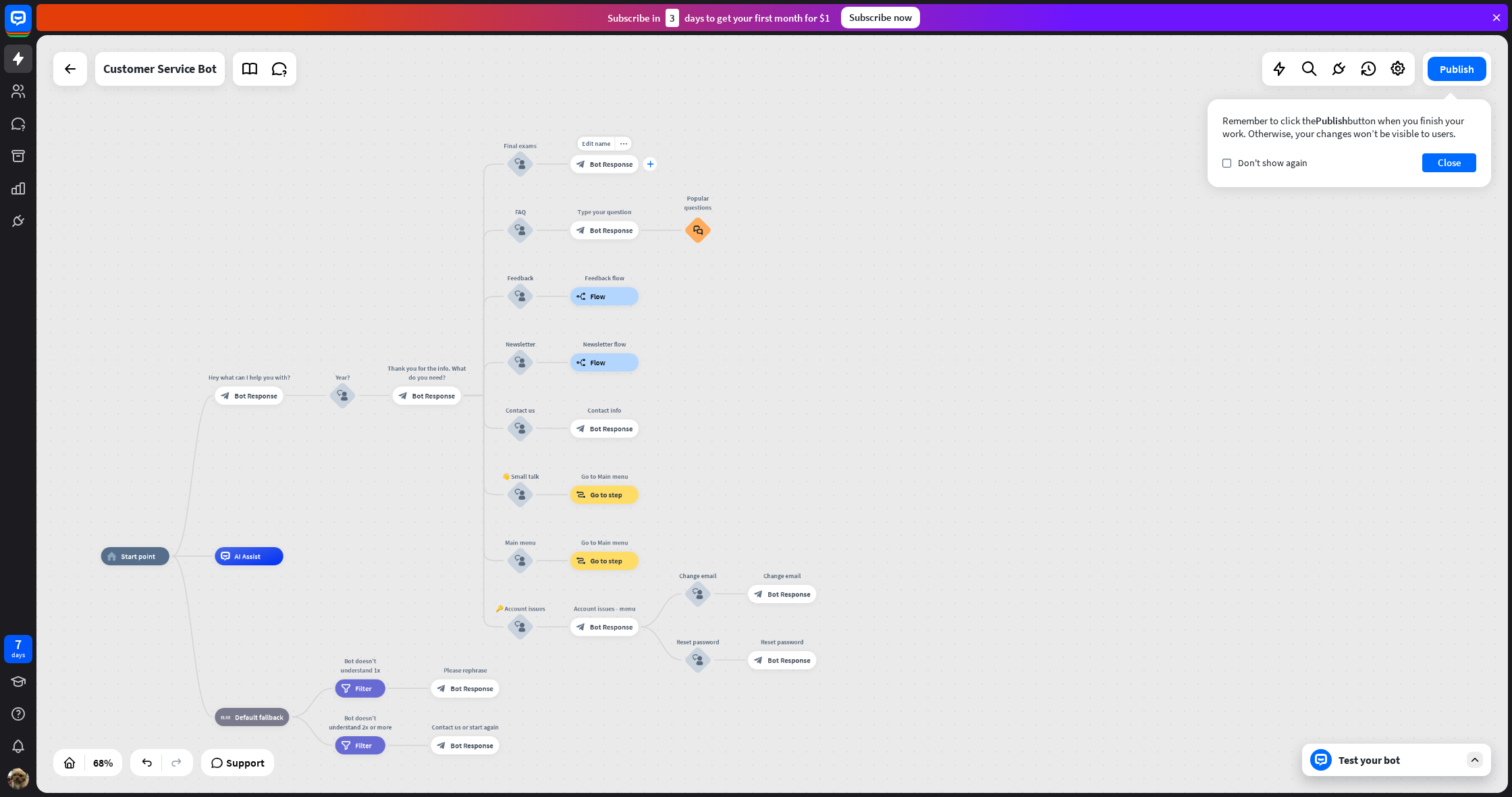
click at [652, 161] on div "plus" at bounding box center [650, 164] width 14 height 14
click at [649, 163] on icon "plus" at bounding box center [650, 165] width 7 height 6
click at [653, 167] on icon "plus" at bounding box center [652, 164] width 7 height 6
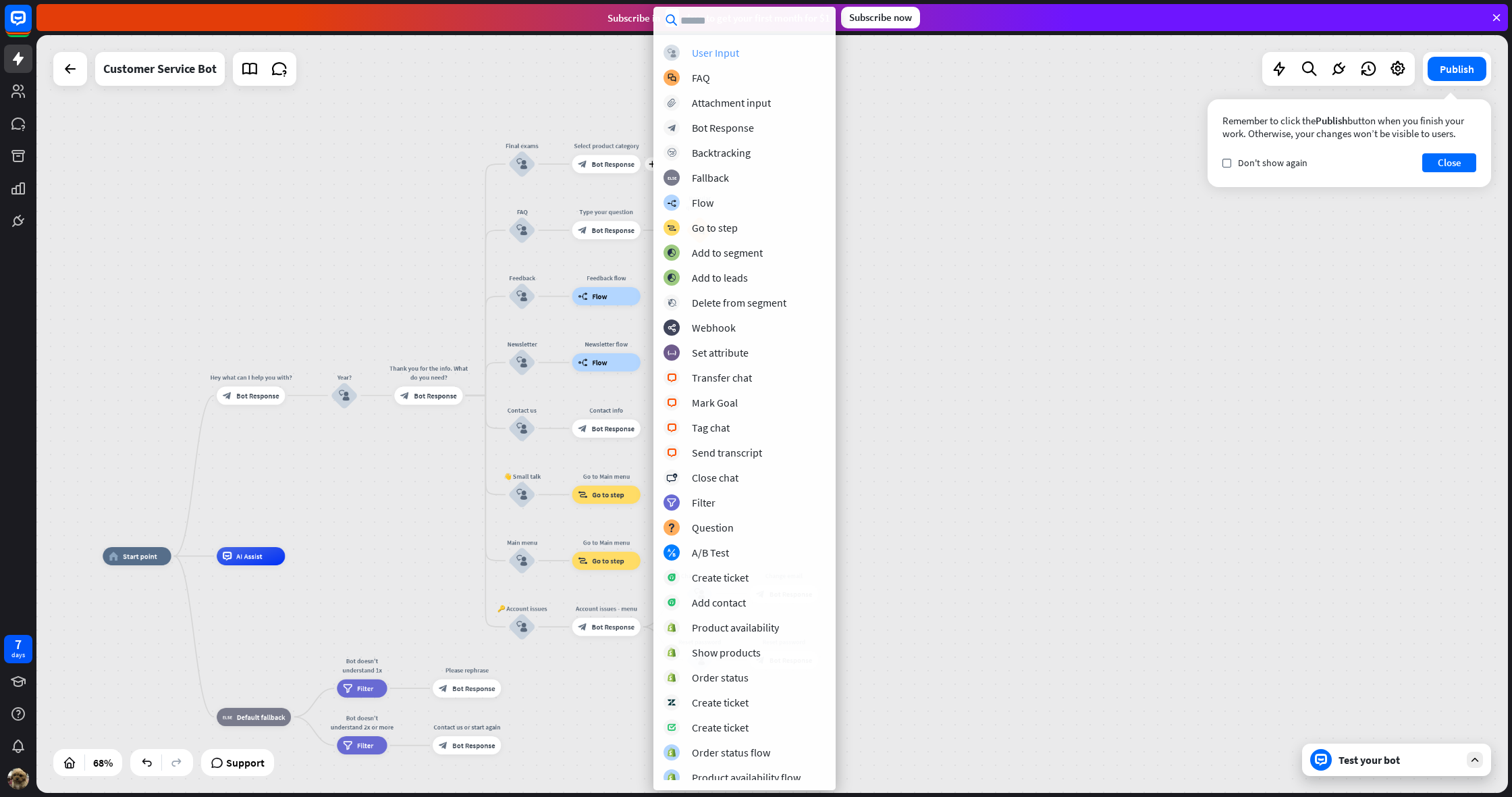
click at [694, 45] on div "block_user_input User Input" at bounding box center [745, 53] width 162 height 17
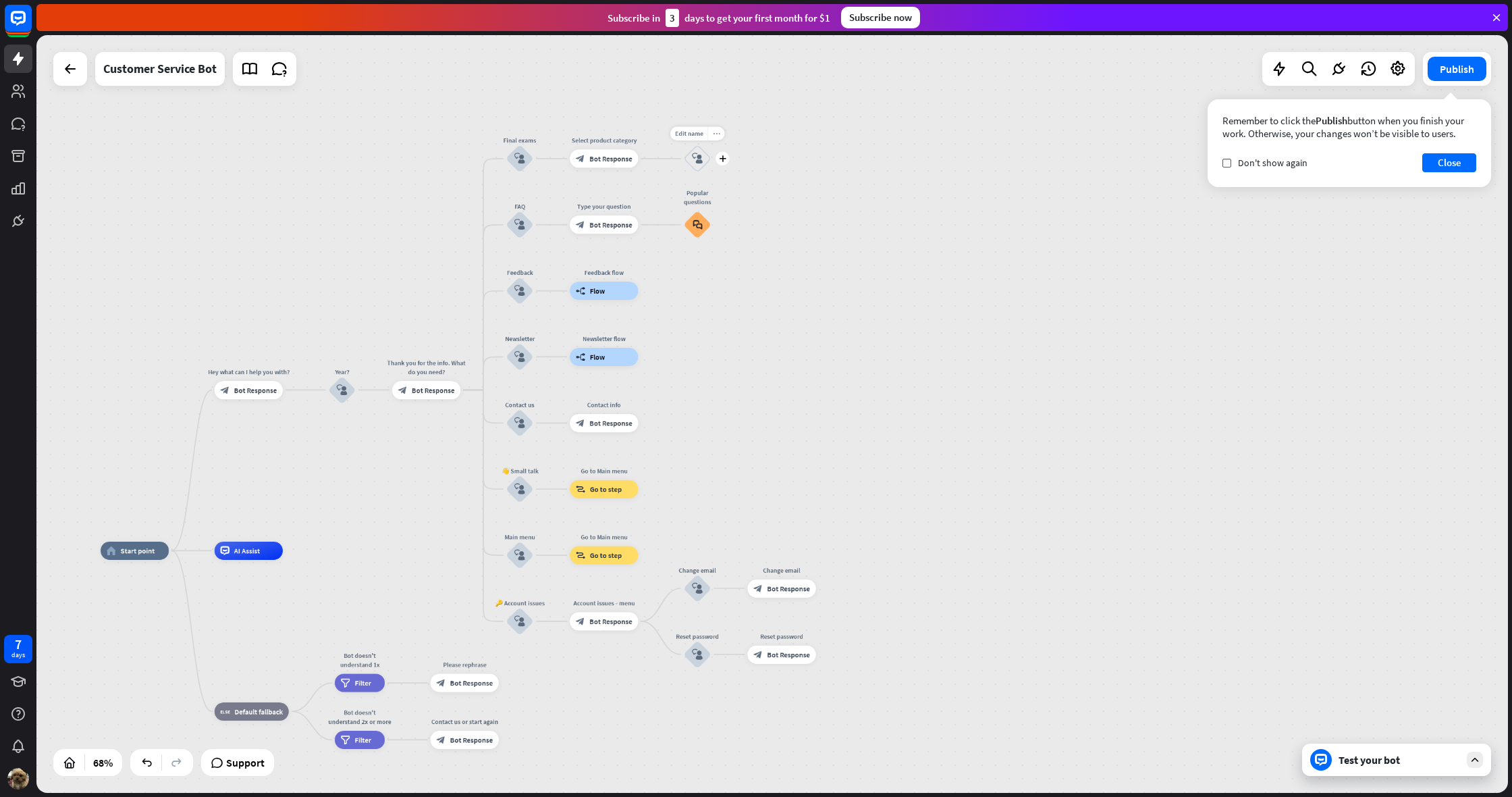
click at [717, 132] on icon "more_horiz" at bounding box center [717, 133] width 8 height 7
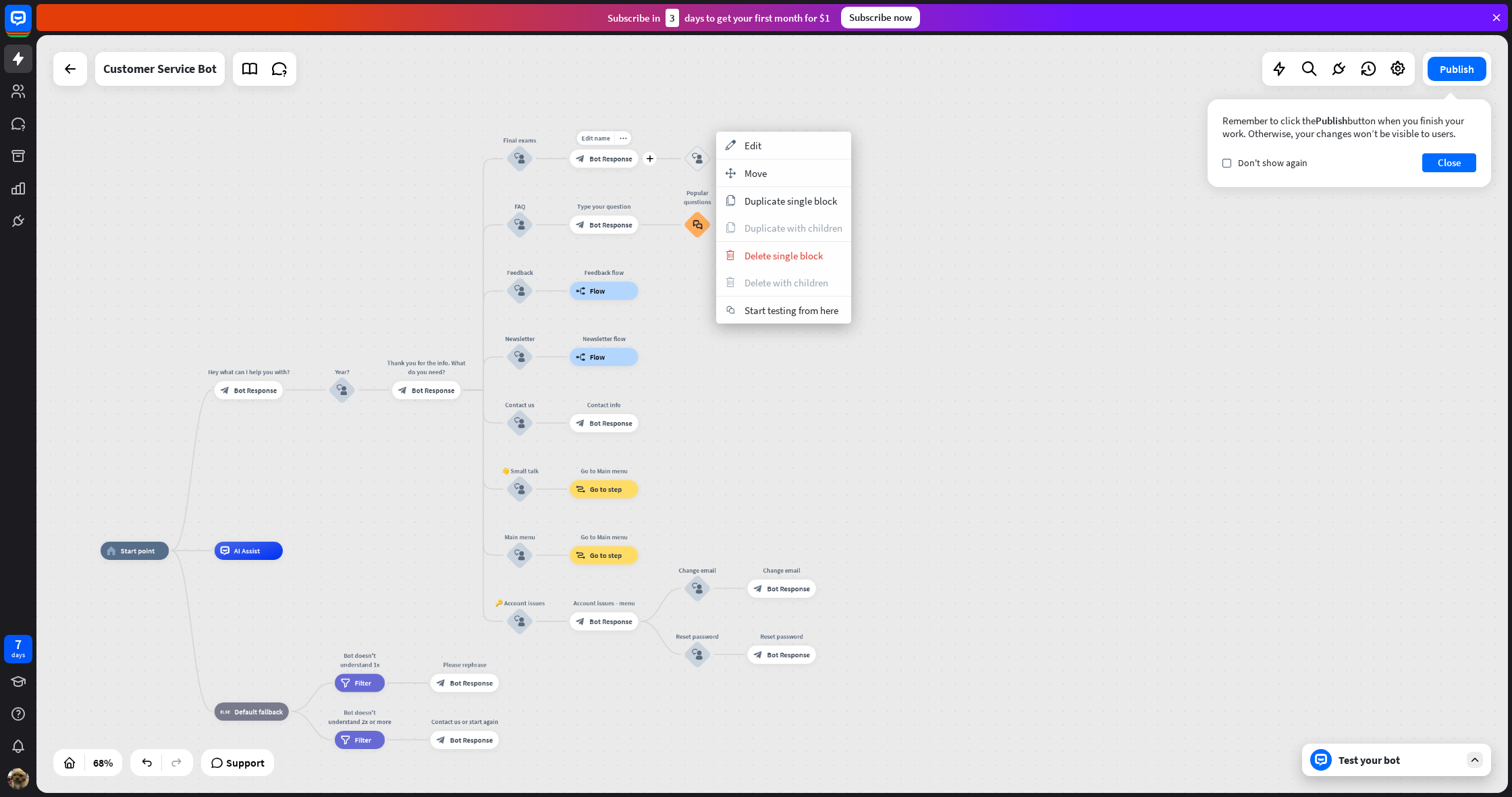
click at [638, 156] on div "Edit name more_horiz plus block_bot_response Bot Response" at bounding box center [604, 158] width 68 height 18
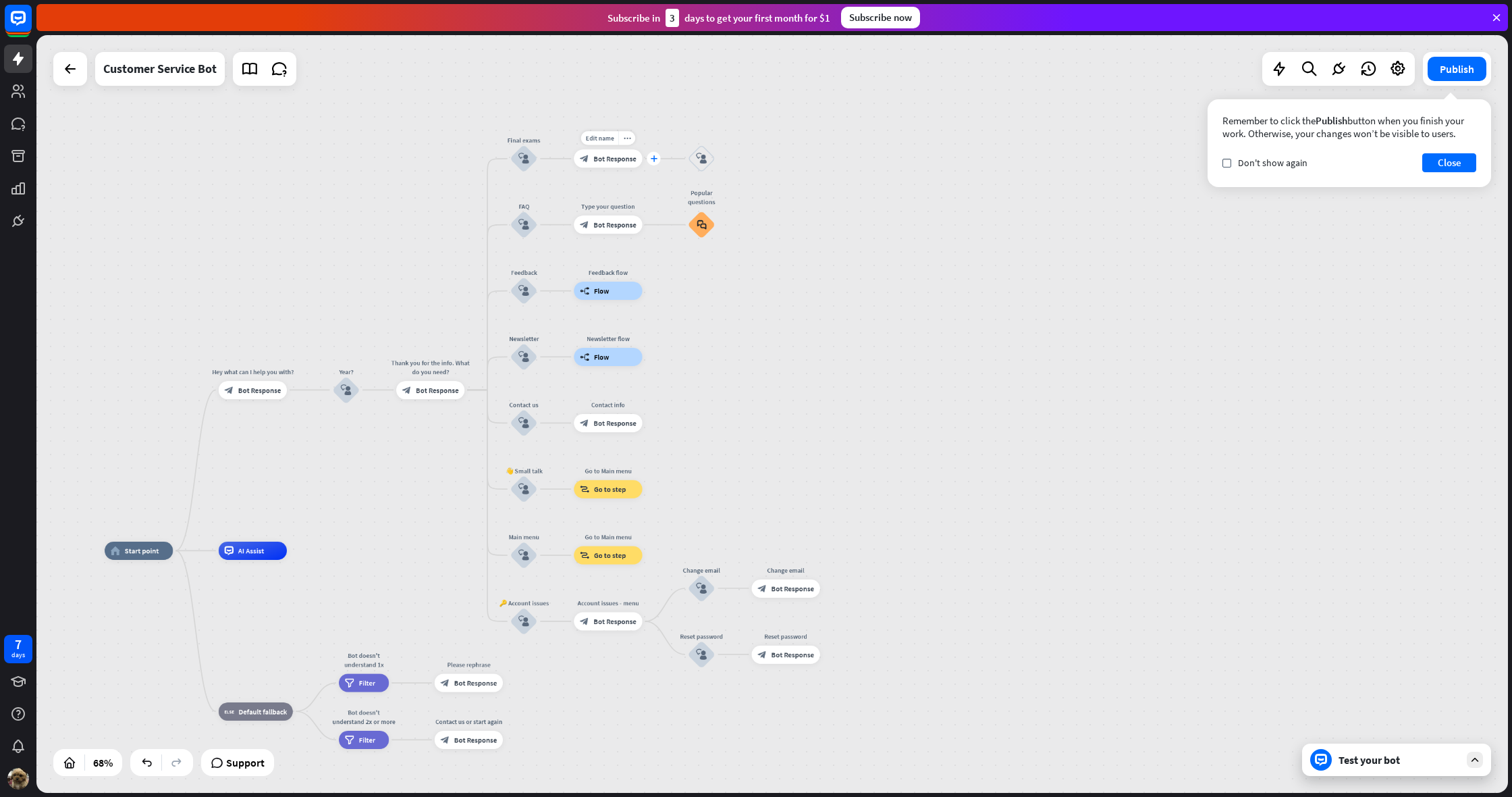
click at [650, 159] on div "plus" at bounding box center [653, 159] width 14 height 14
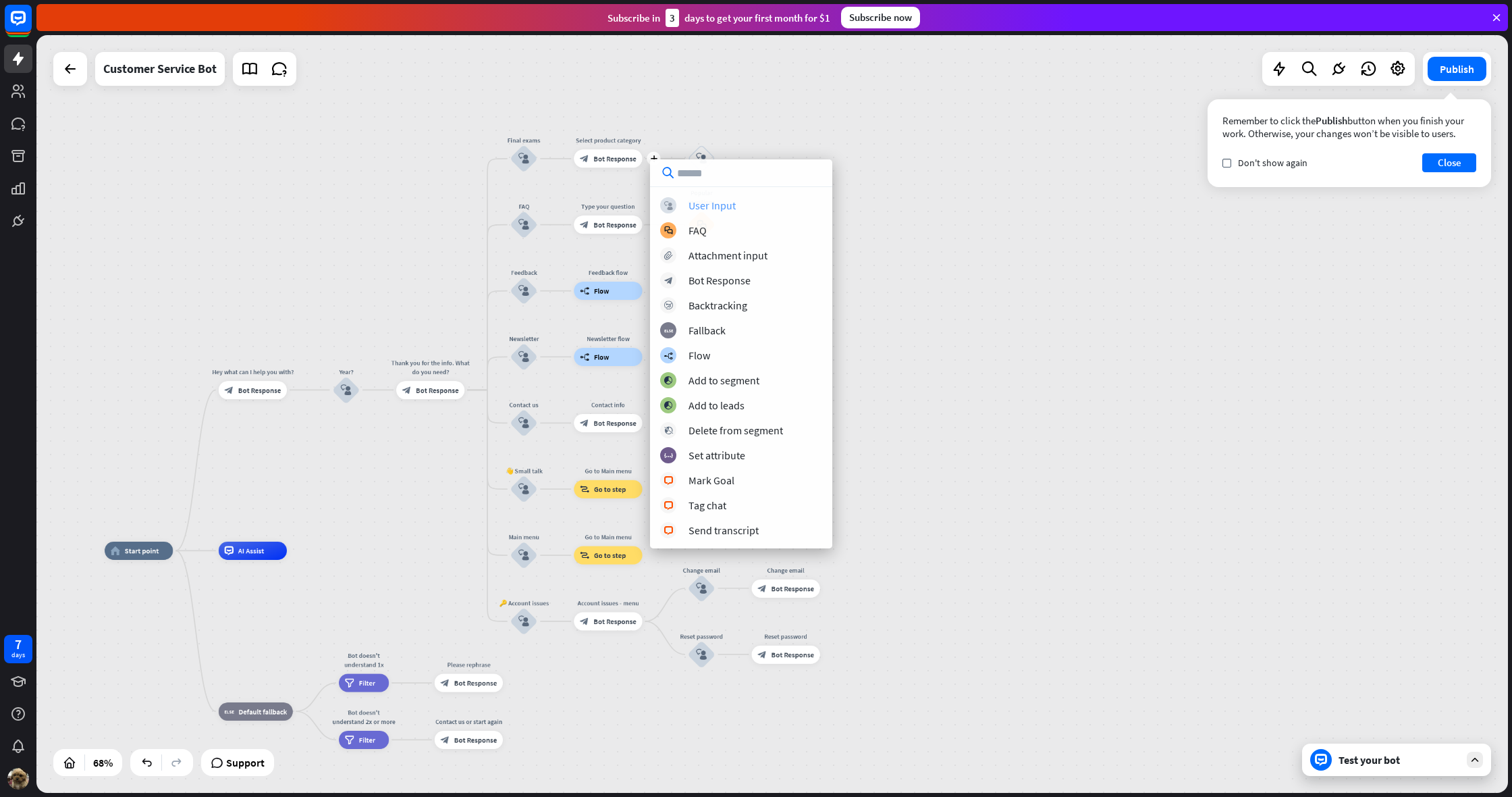
click at [734, 201] on div "User Input" at bounding box center [712, 205] width 47 height 14
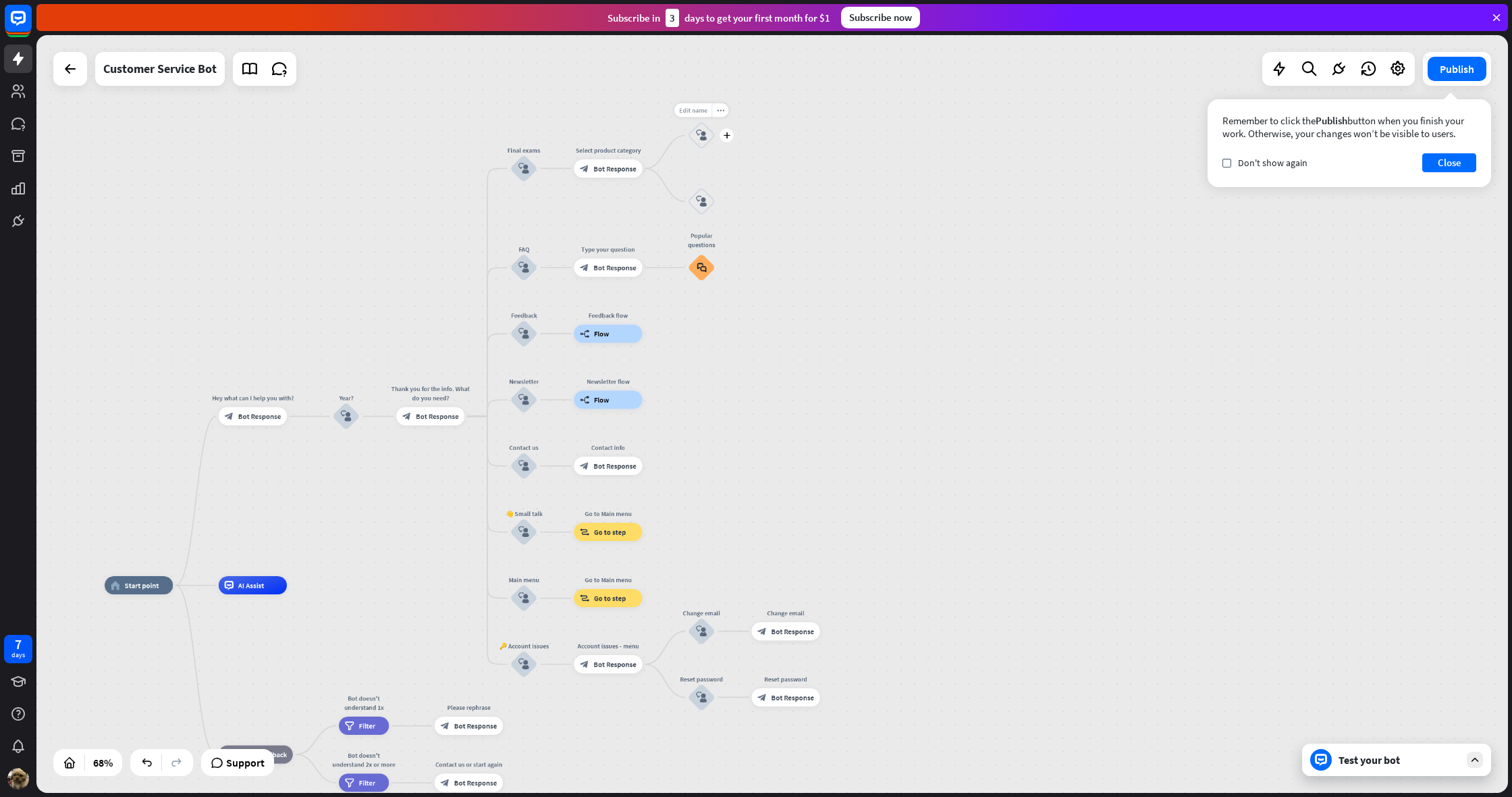
click at [696, 113] on span "Edit name" at bounding box center [693, 110] width 29 height 8
type input "********"
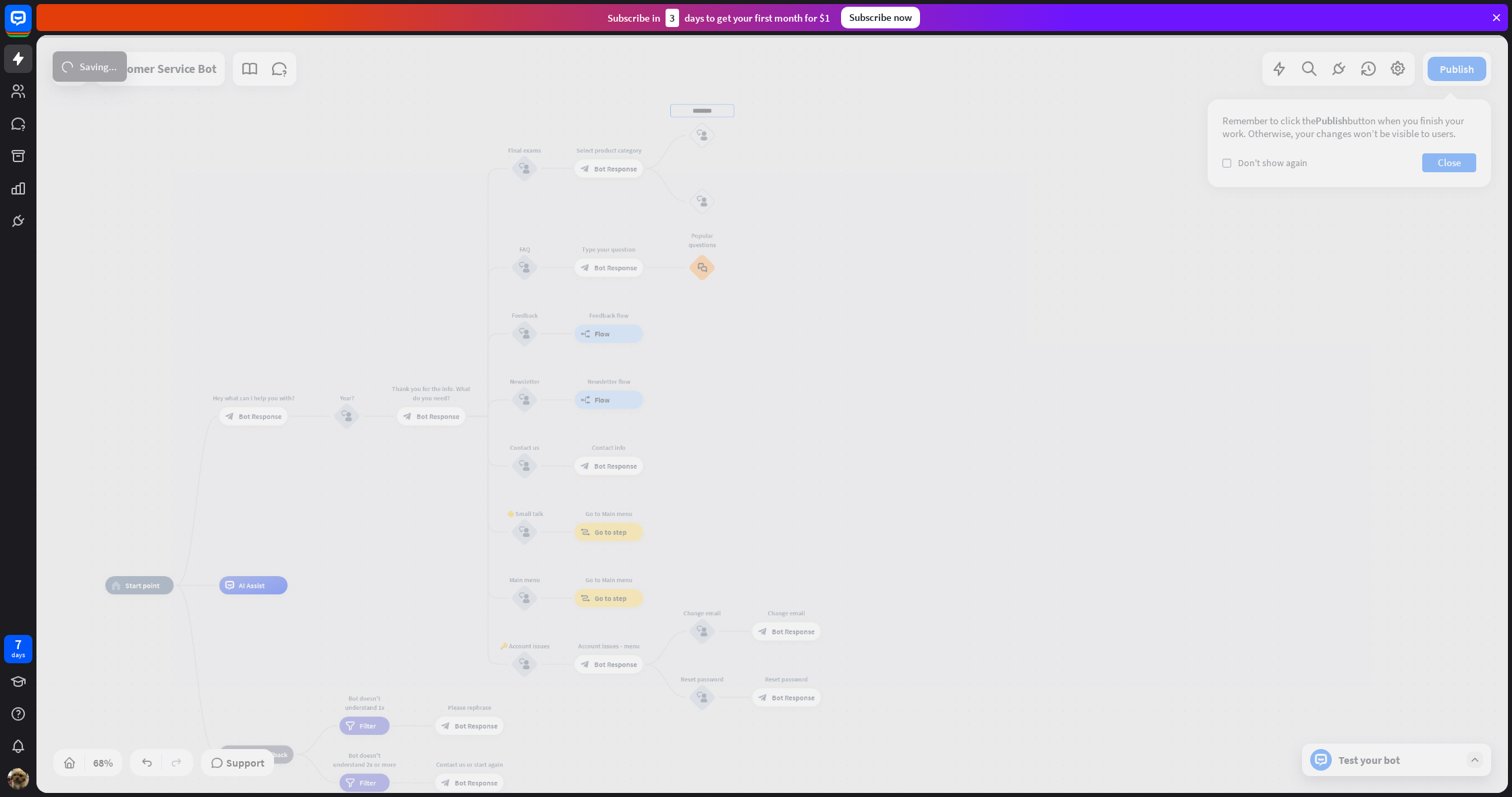
click at [809, 182] on div "home_2 Start point Hey what can I help you with? block_bot_response Bot Respons…" at bounding box center [772, 414] width 1472 height 757
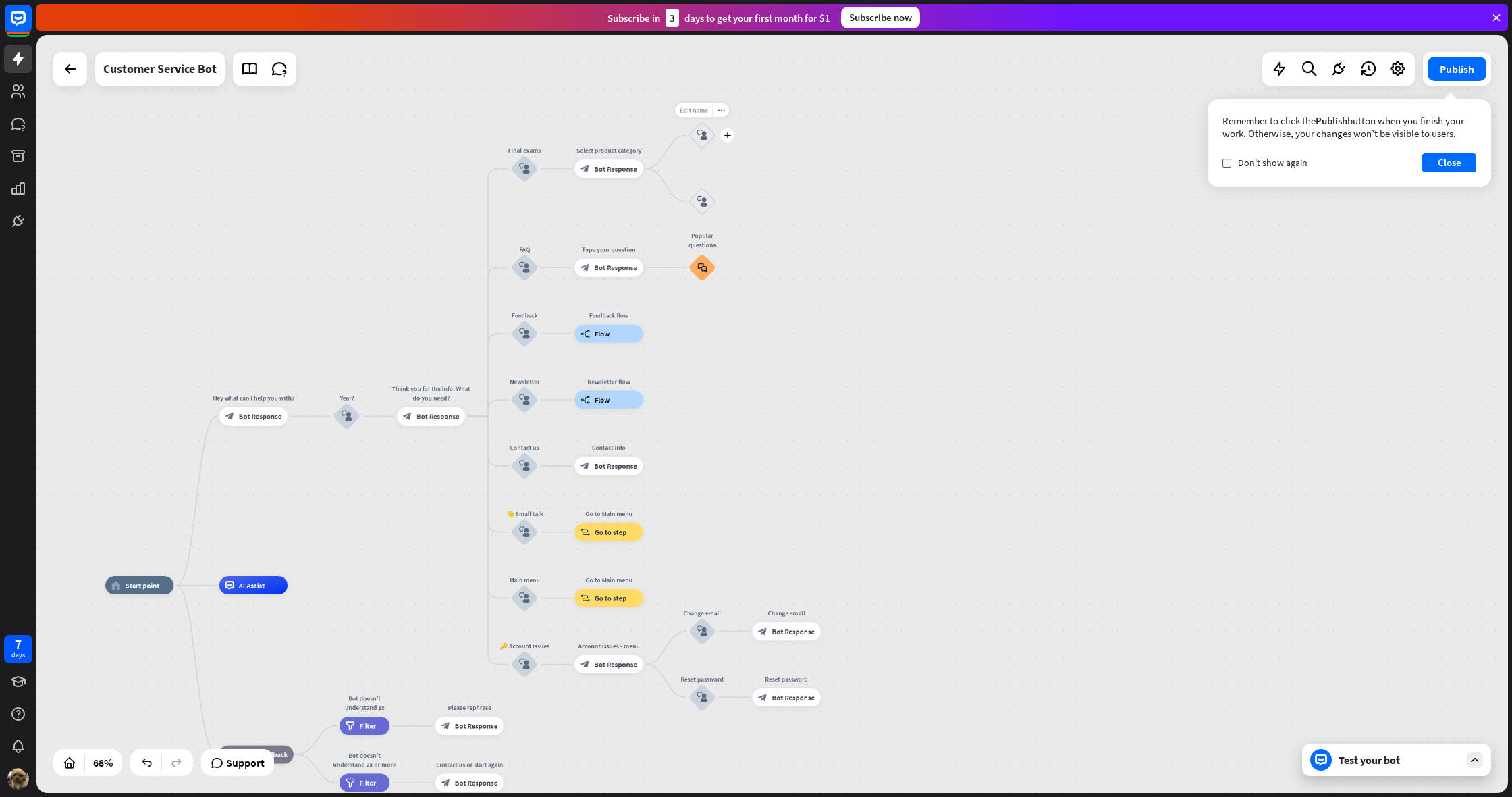
click at [698, 111] on span "Edit name" at bounding box center [694, 110] width 29 height 8
drag, startPoint x: 717, startPoint y: 111, endPoint x: 683, endPoint y: 109, distance: 34.1
click at [683, 109] on input "********" at bounding box center [702, 111] width 64 height 13
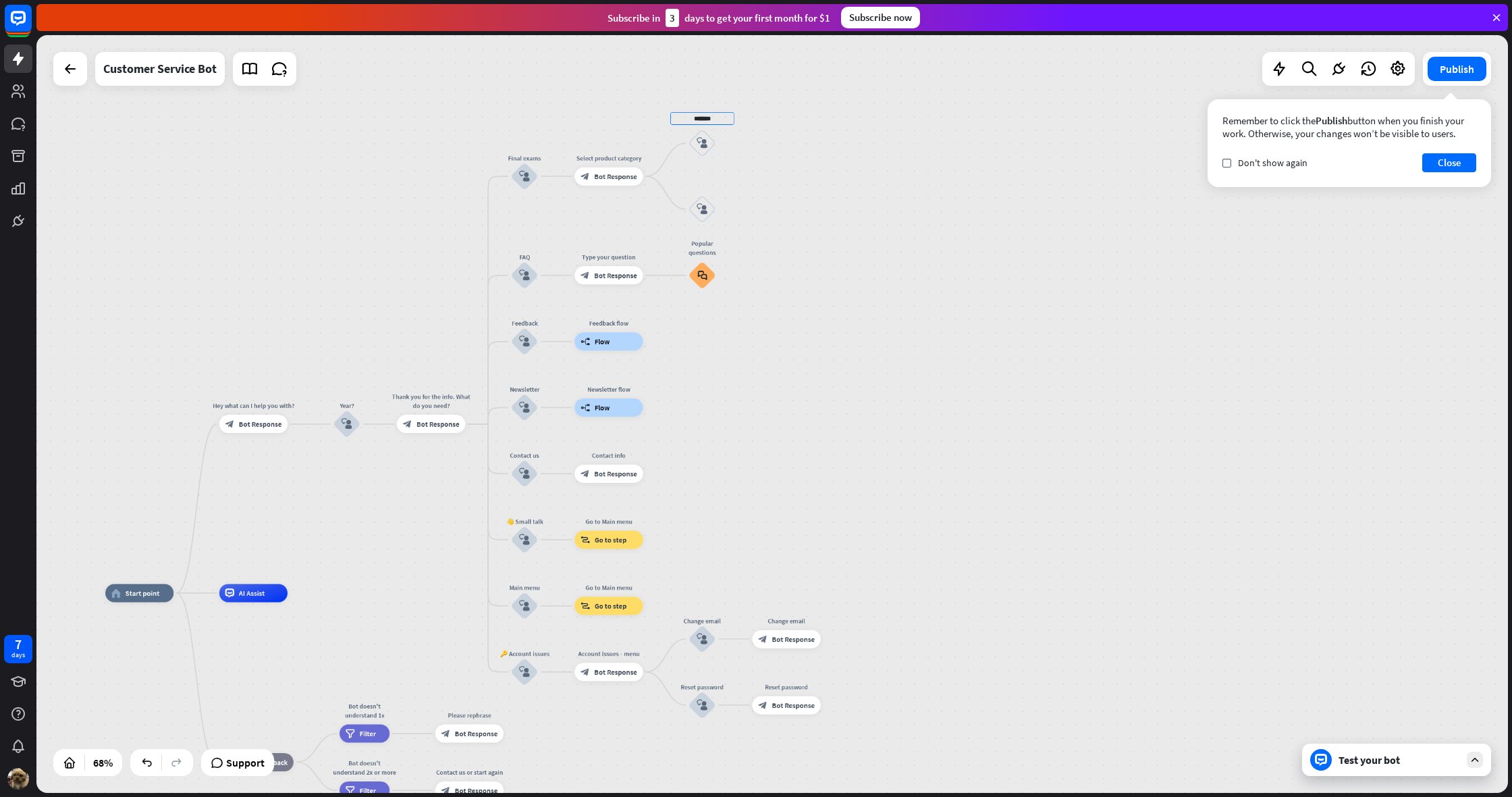
type input "*******"
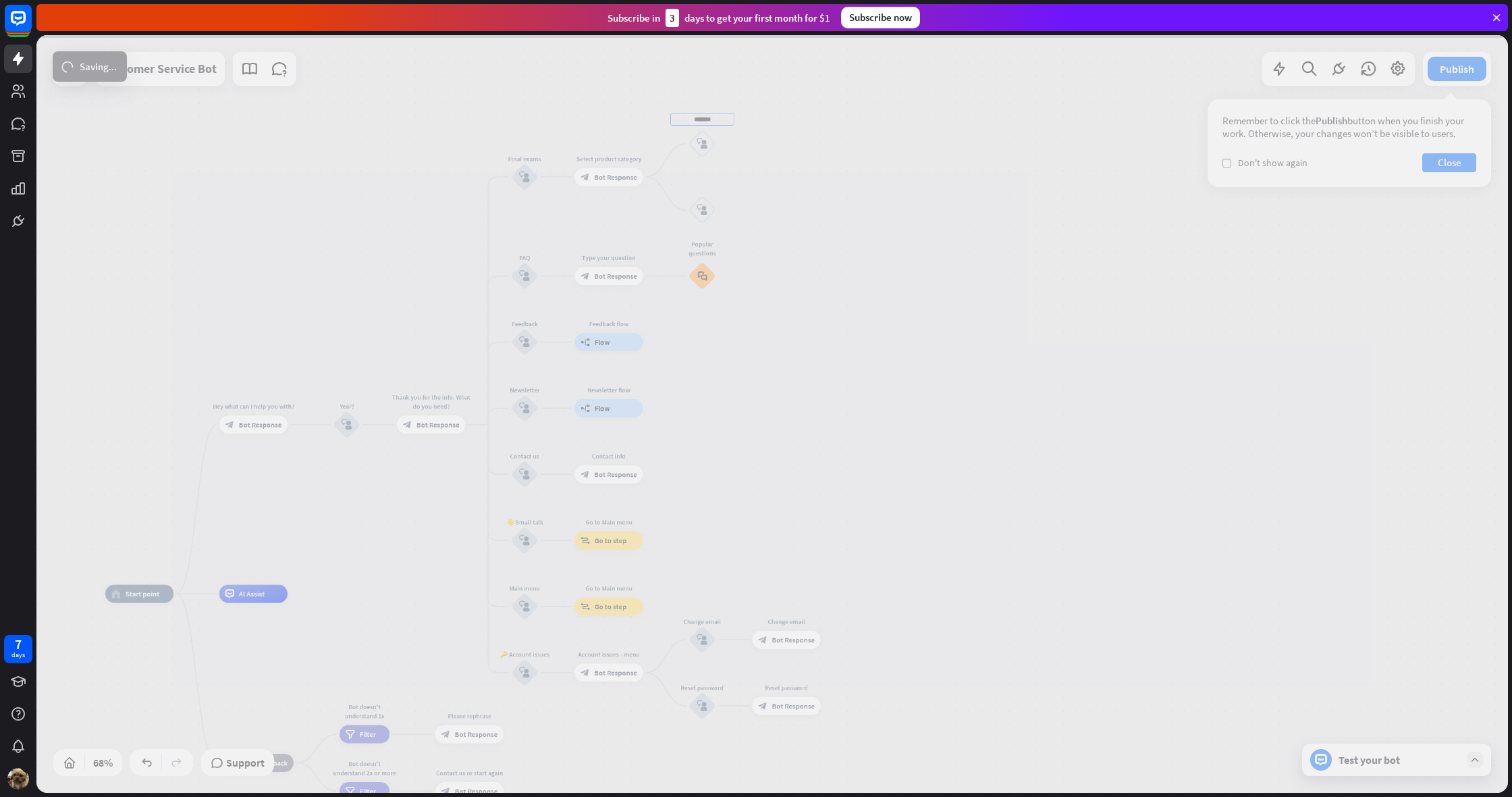
drag, startPoint x: 730, startPoint y: 174, endPoint x: 725, endPoint y: 201, distance: 27.5
click at [730, 177] on div "home_2 Start point Hey what can I help you with? block_bot_response Bot Respons…" at bounding box center [772, 414] width 1472 height 757
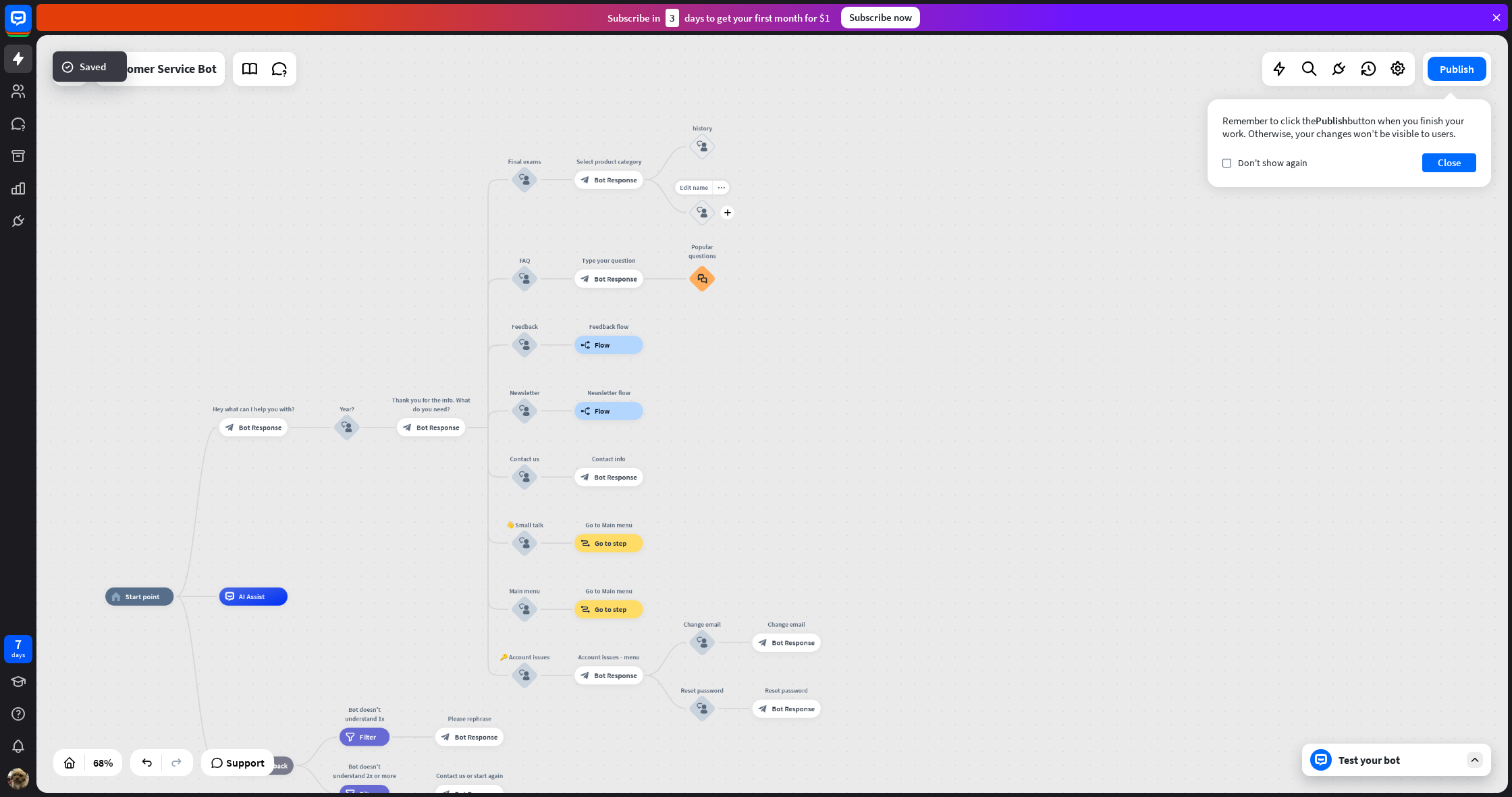
click at [707, 214] on icon "block_user_input" at bounding box center [702, 213] width 11 height 11
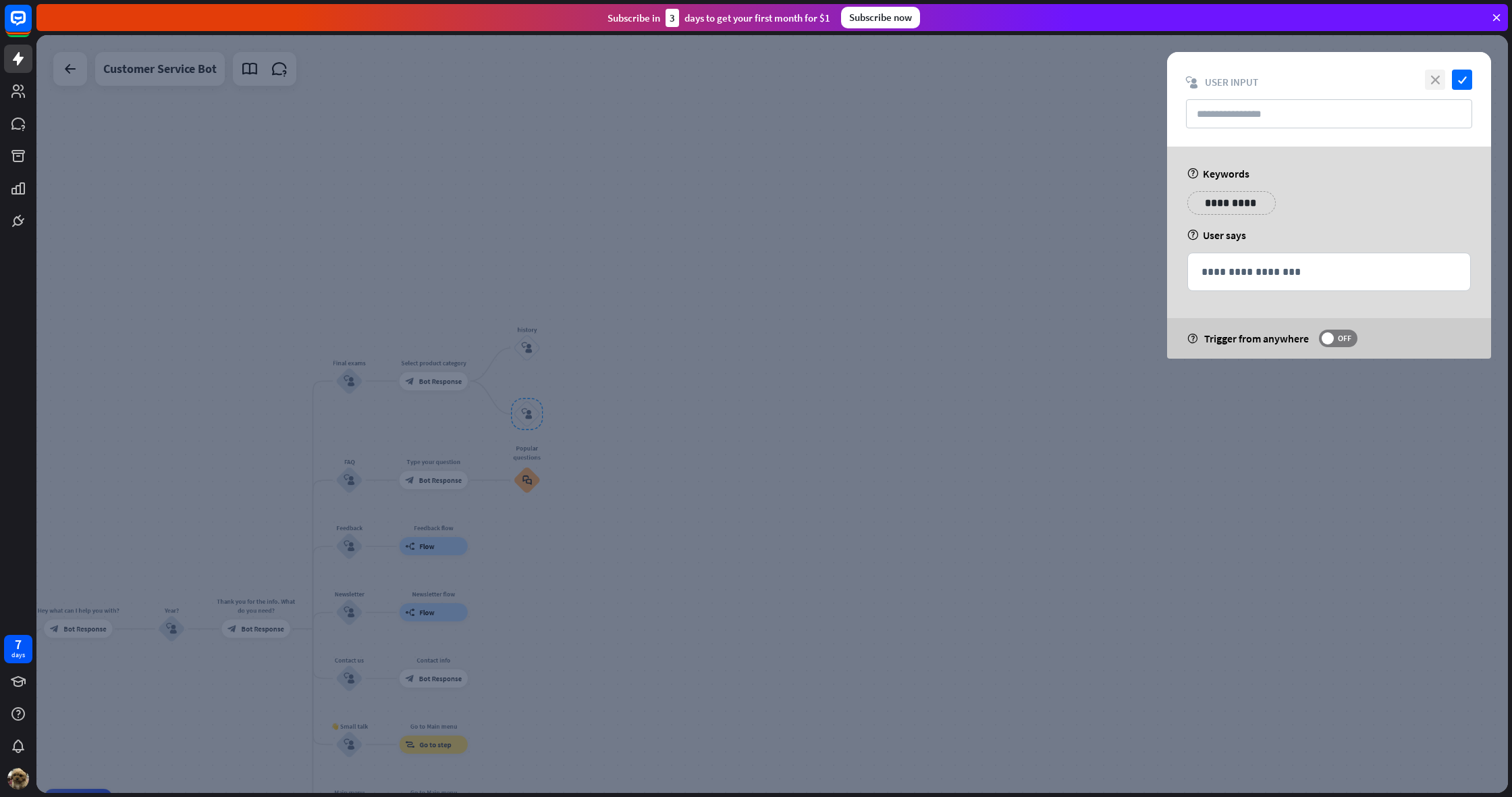
click at [1442, 77] on icon "close" at bounding box center [1435, 79] width 20 height 20
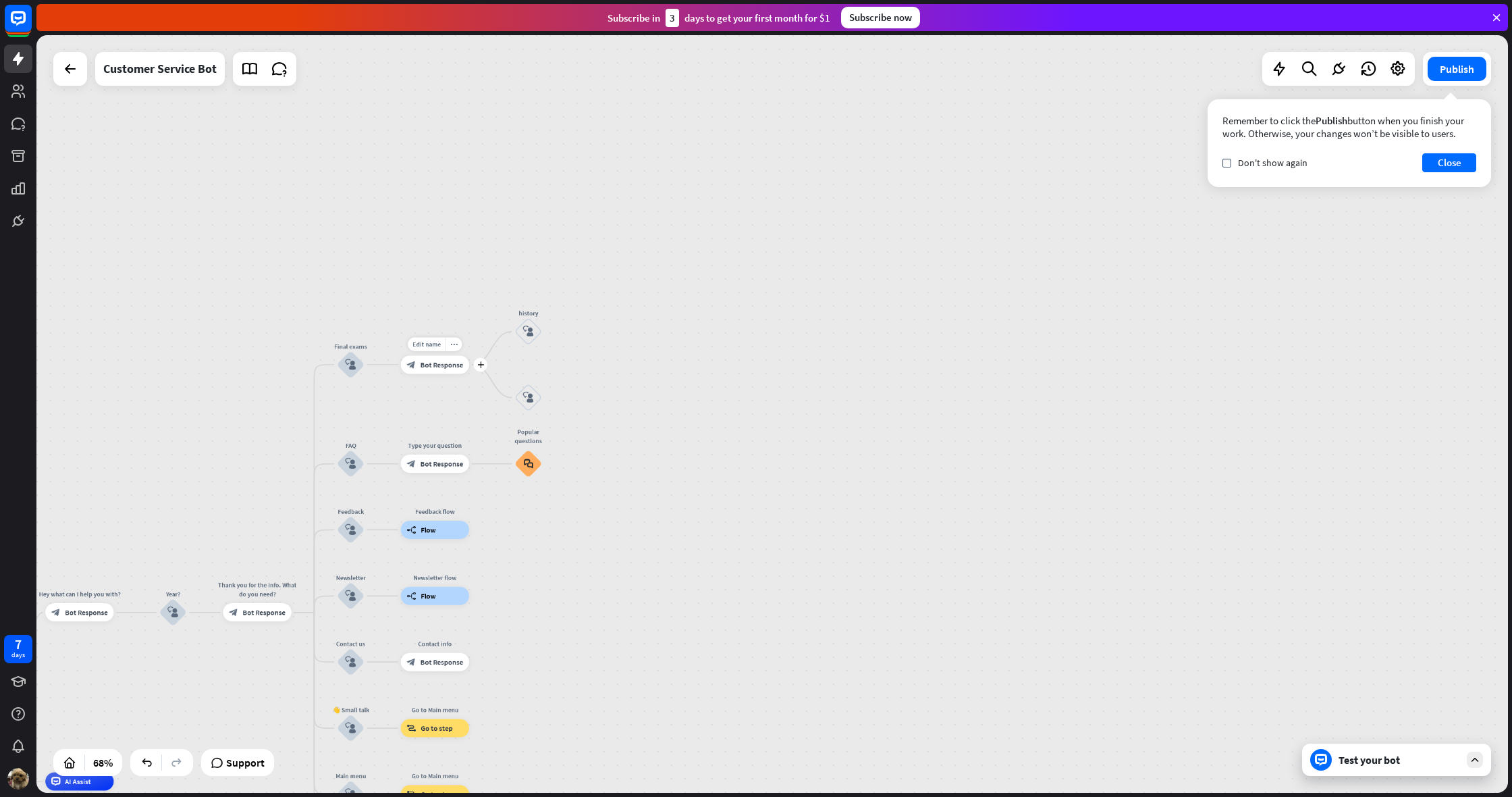
click at [430, 374] on div "Edit name more_horiz plus Select product category block_bot_response Bot Respon…" at bounding box center [435, 364] width 68 height 18
click at [453, 364] on span "Bot Response" at bounding box center [441, 365] width 43 height 10
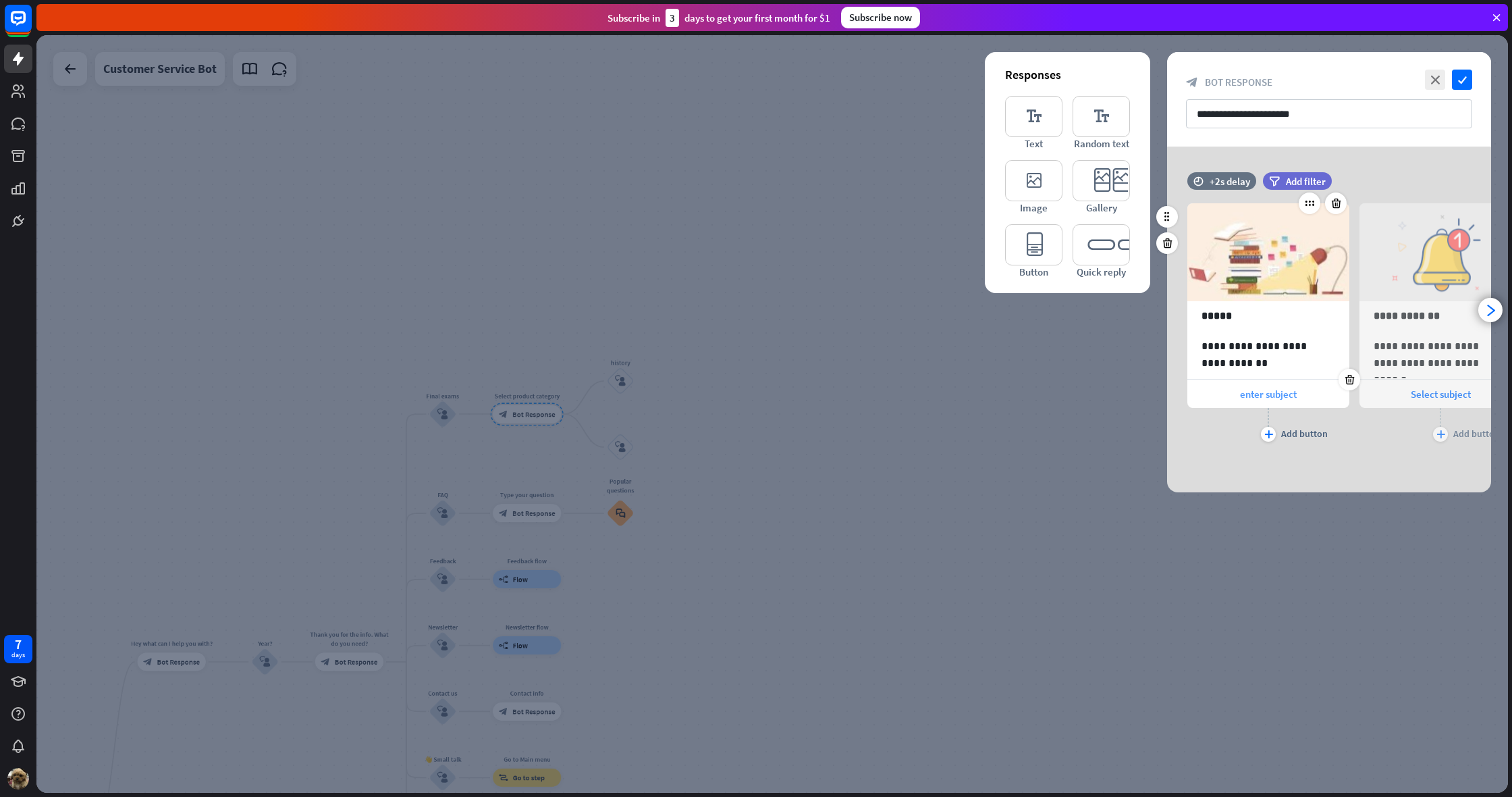
click at [1287, 394] on span "enter subject" at bounding box center [1268, 393] width 56 height 13
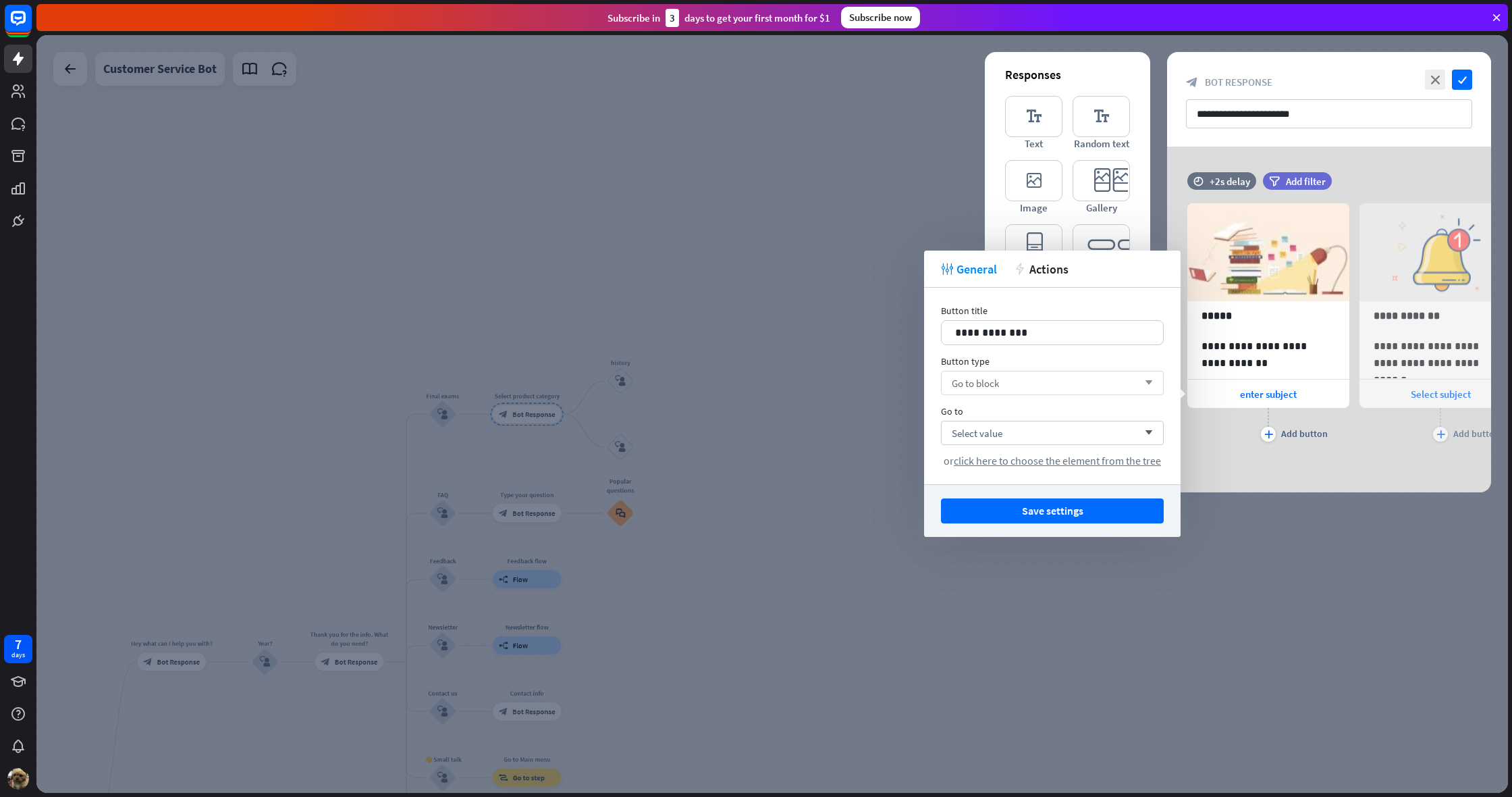
click at [1042, 385] on div "Go to block arrow_down" at bounding box center [1053, 383] width 223 height 24
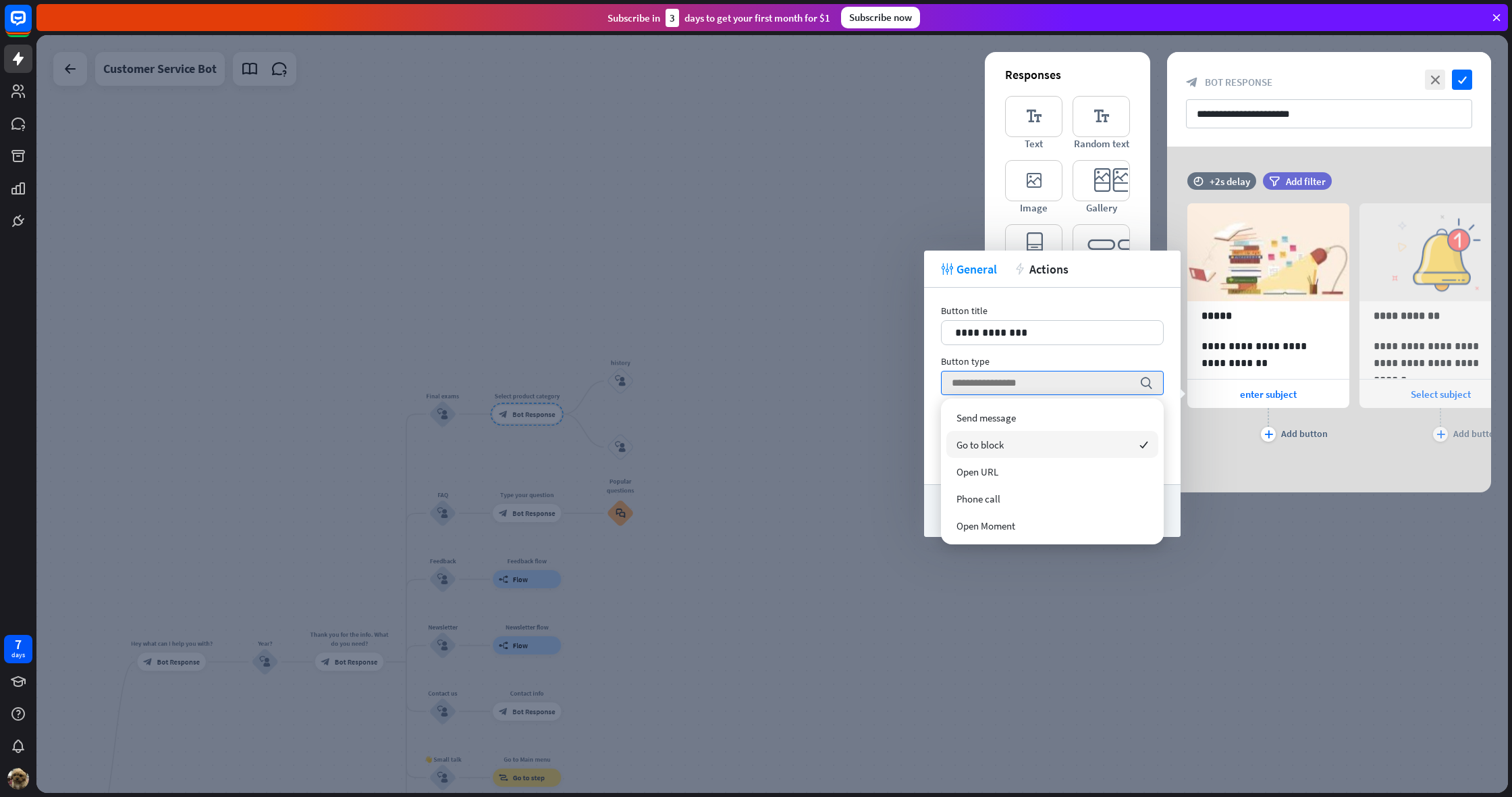
drag, startPoint x: 935, startPoint y: 447, endPoint x: 962, endPoint y: 443, distance: 27.3
click at [935, 447] on div "**********" at bounding box center [1052, 386] width 256 height 196
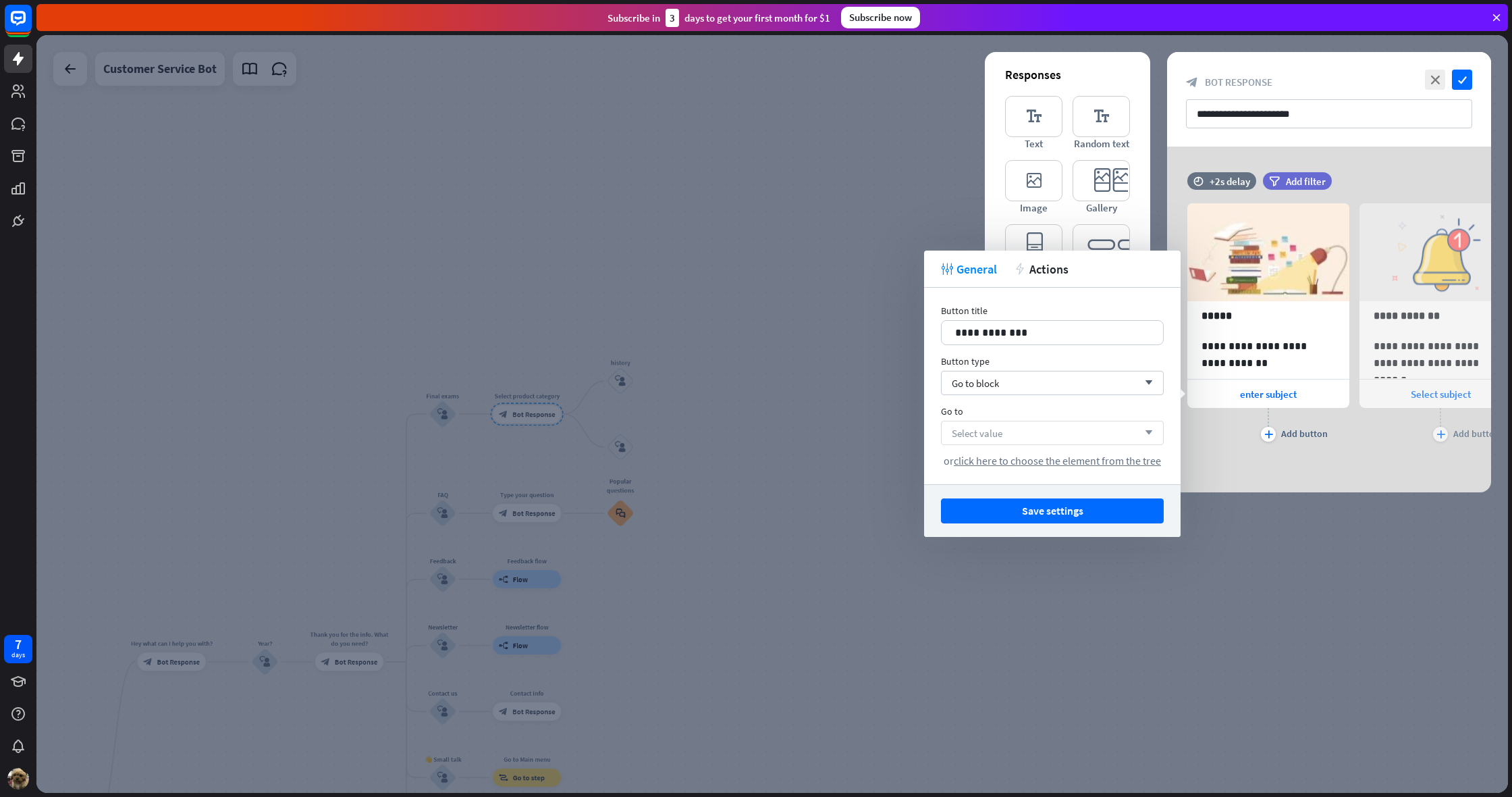
click at [1015, 433] on div "Select value arrow_down" at bounding box center [1053, 432] width 223 height 24
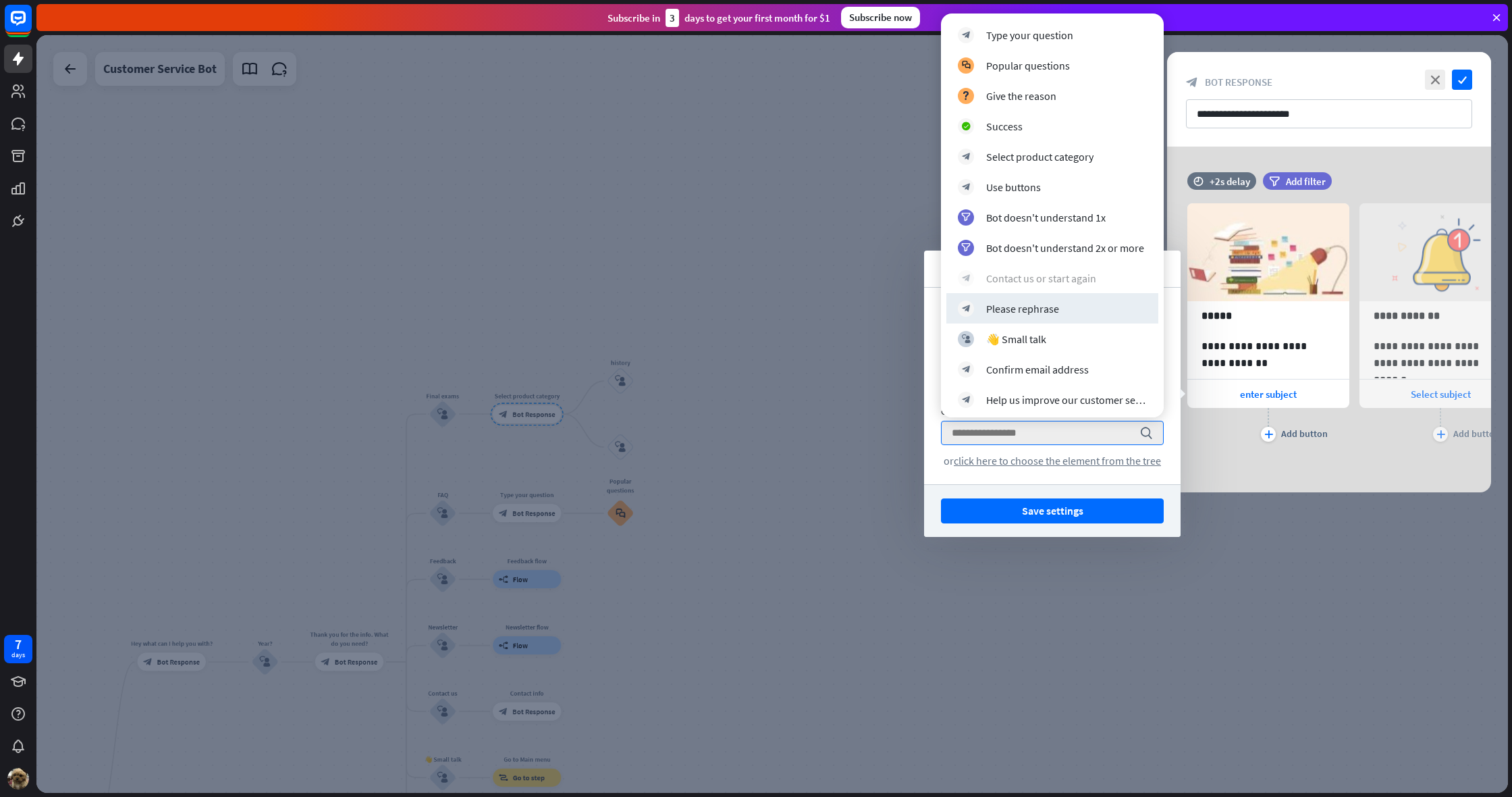
scroll to position [271, 0]
click at [1051, 167] on div "block_bot_response Select product category" at bounding box center [1053, 157] width 212 height 30
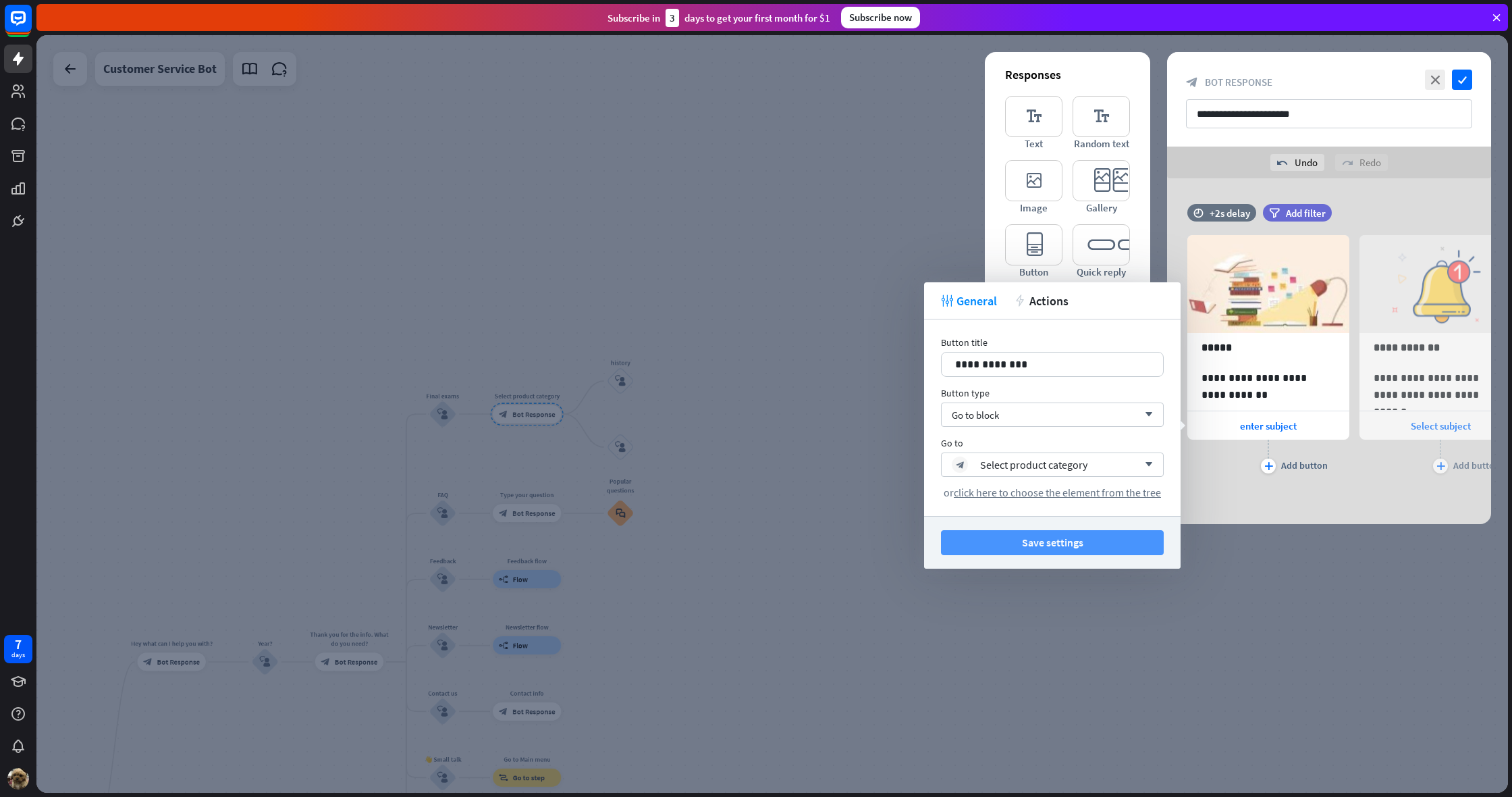
click at [1069, 539] on button "Save settings" at bounding box center [1053, 542] width 223 height 25
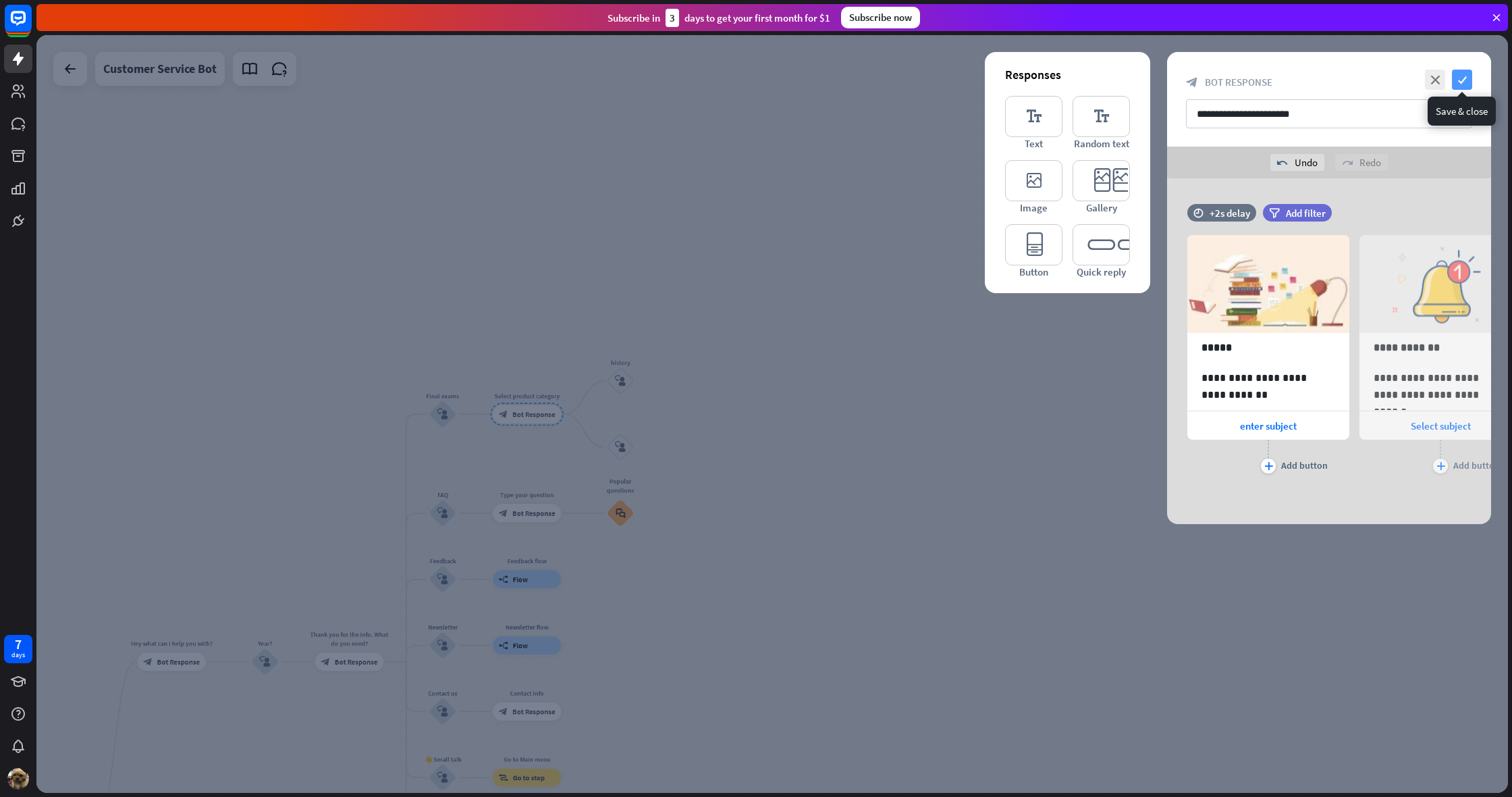
click at [1459, 83] on icon "check" at bounding box center [1462, 79] width 20 height 20
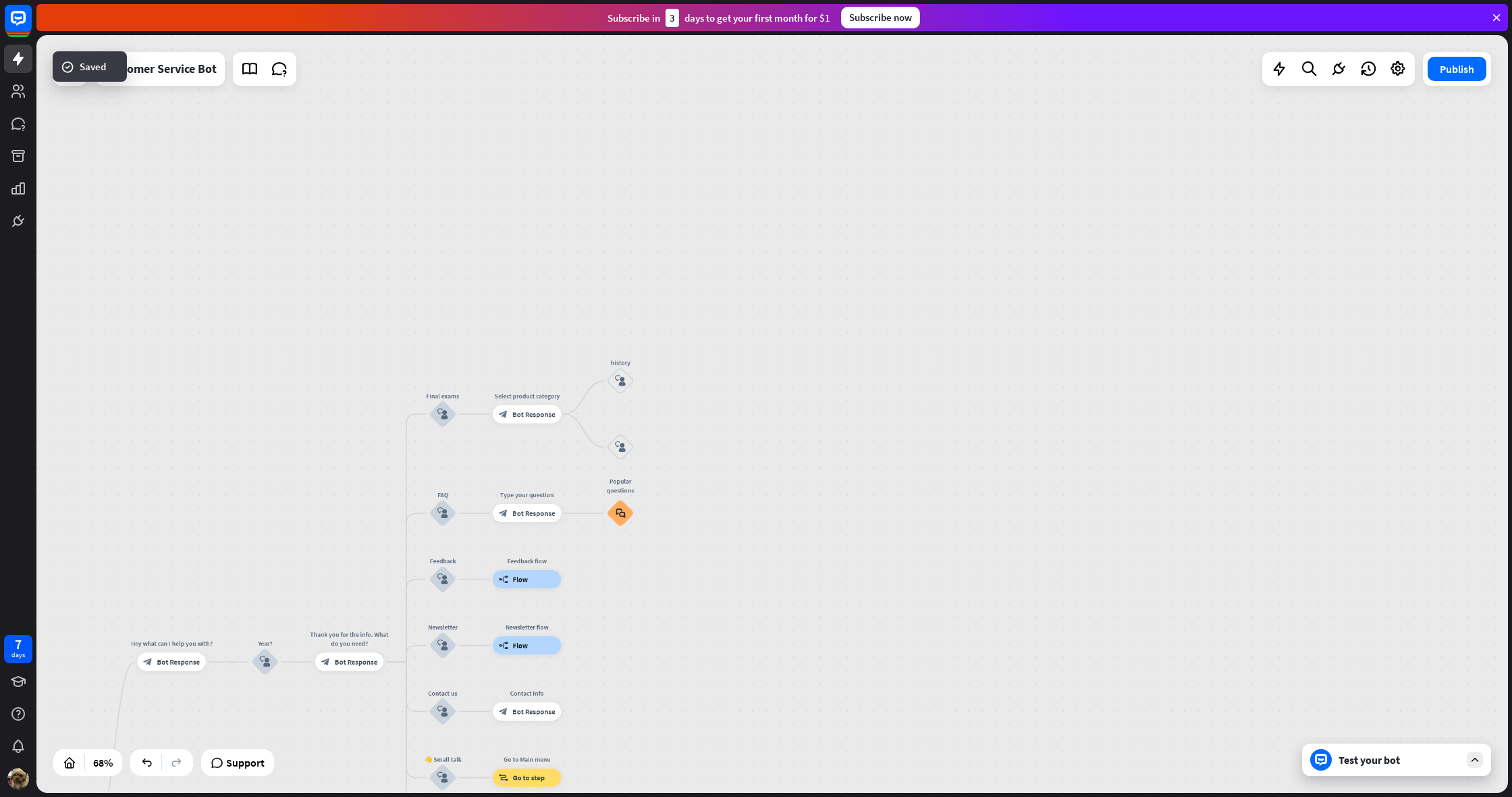
click at [1425, 771] on div "Test your bot" at bounding box center [1396, 759] width 189 height 32
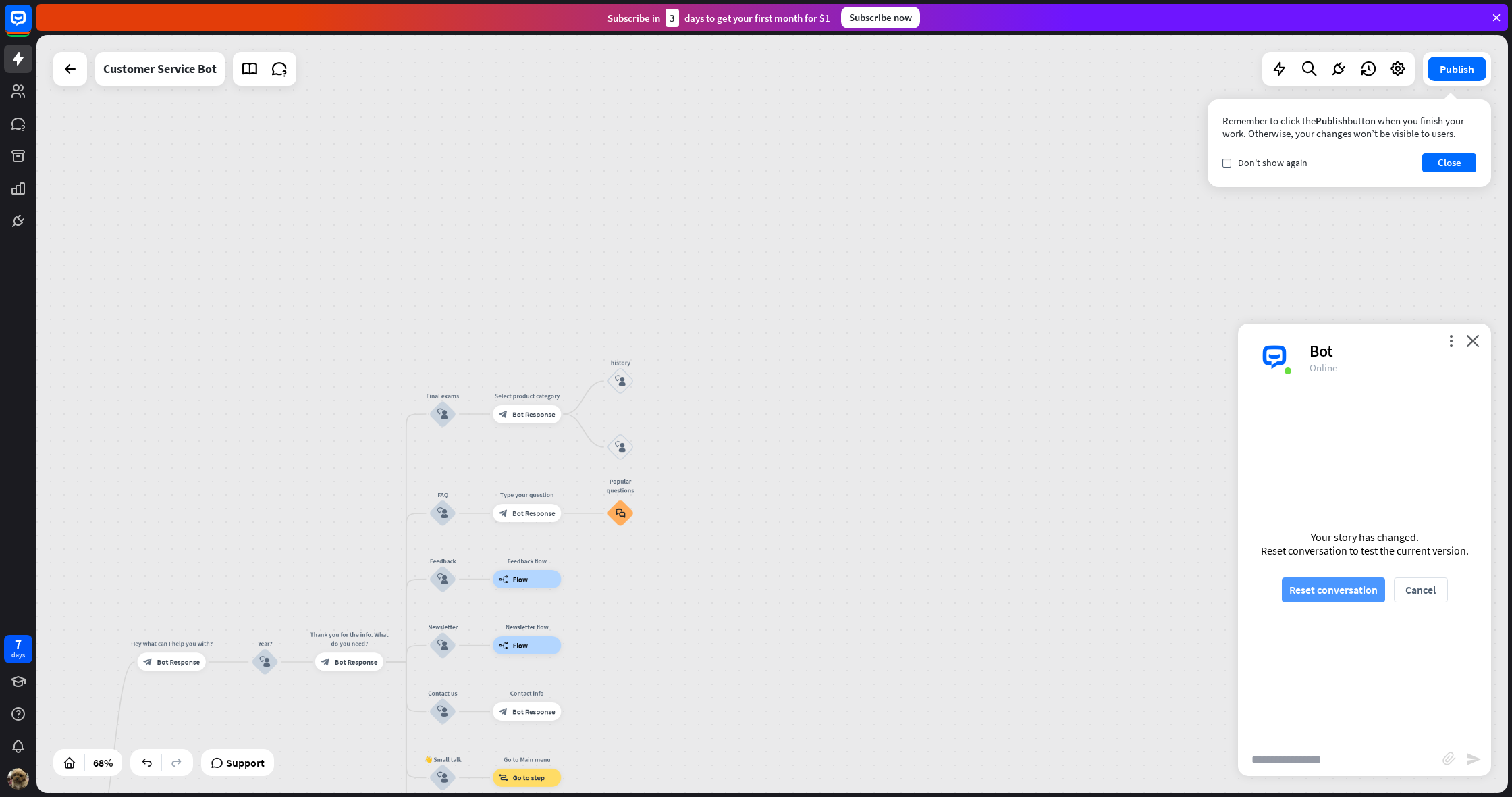
click at [1338, 586] on button "Reset conversation" at bounding box center [1333, 589] width 103 height 25
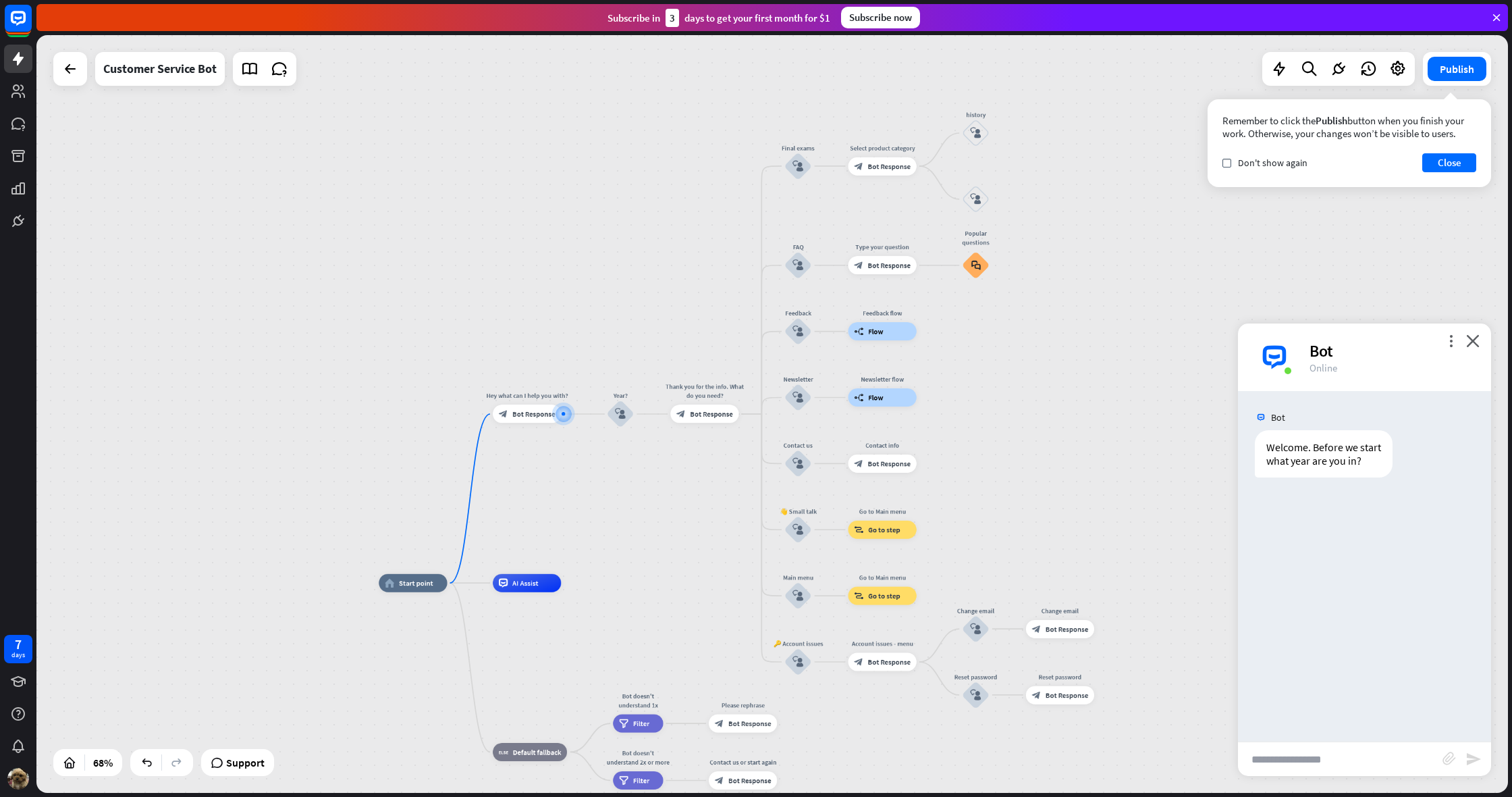
drag, startPoint x: 1280, startPoint y: 758, endPoint x: 1265, endPoint y: 758, distance: 15.0
click at [1280, 757] on input "text" at bounding box center [1341, 759] width 205 height 34
type input "*"
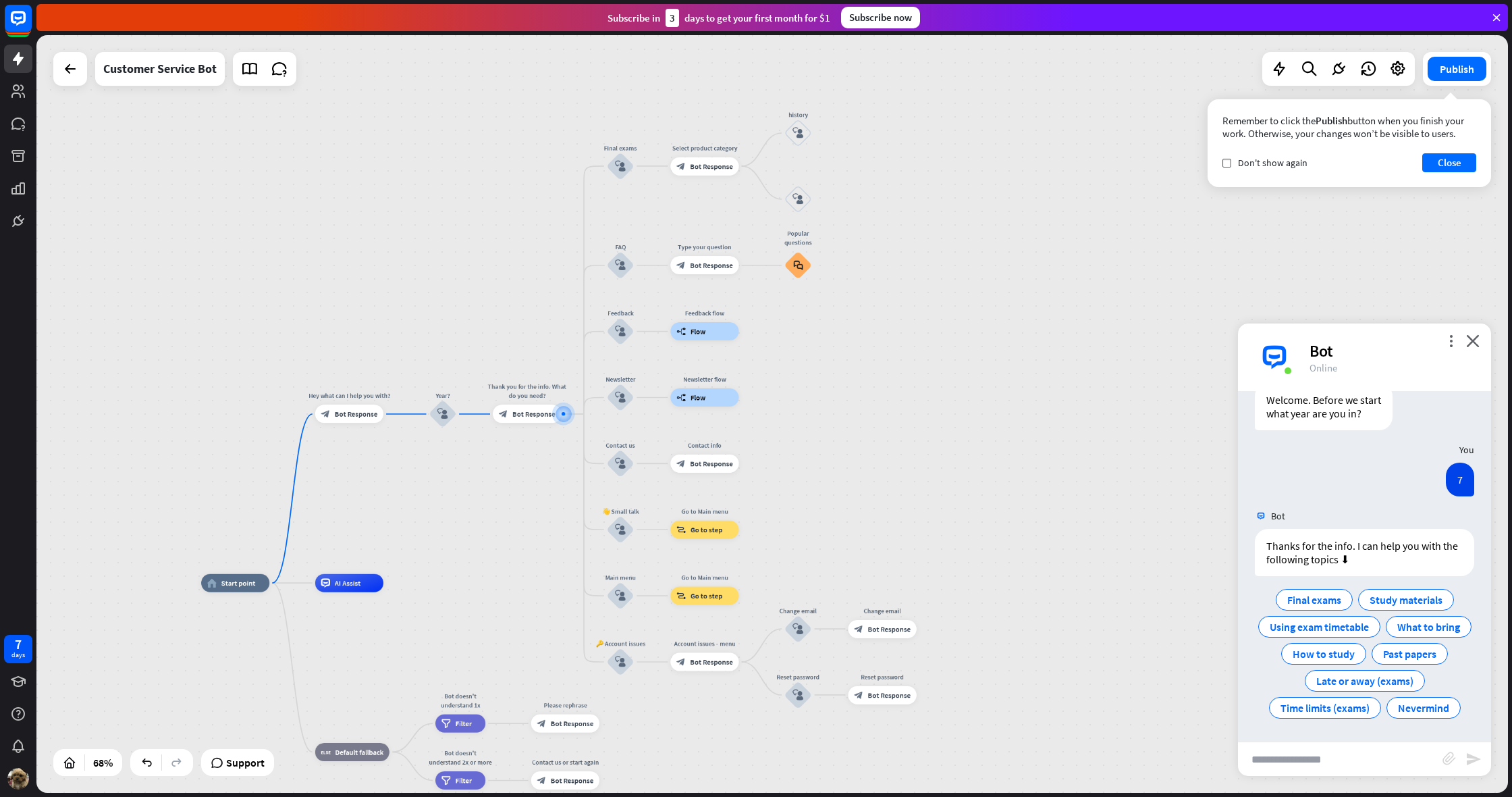
scroll to position [47, 0]
click at [1323, 602] on span "Final exams" at bounding box center [1314, 599] width 54 height 14
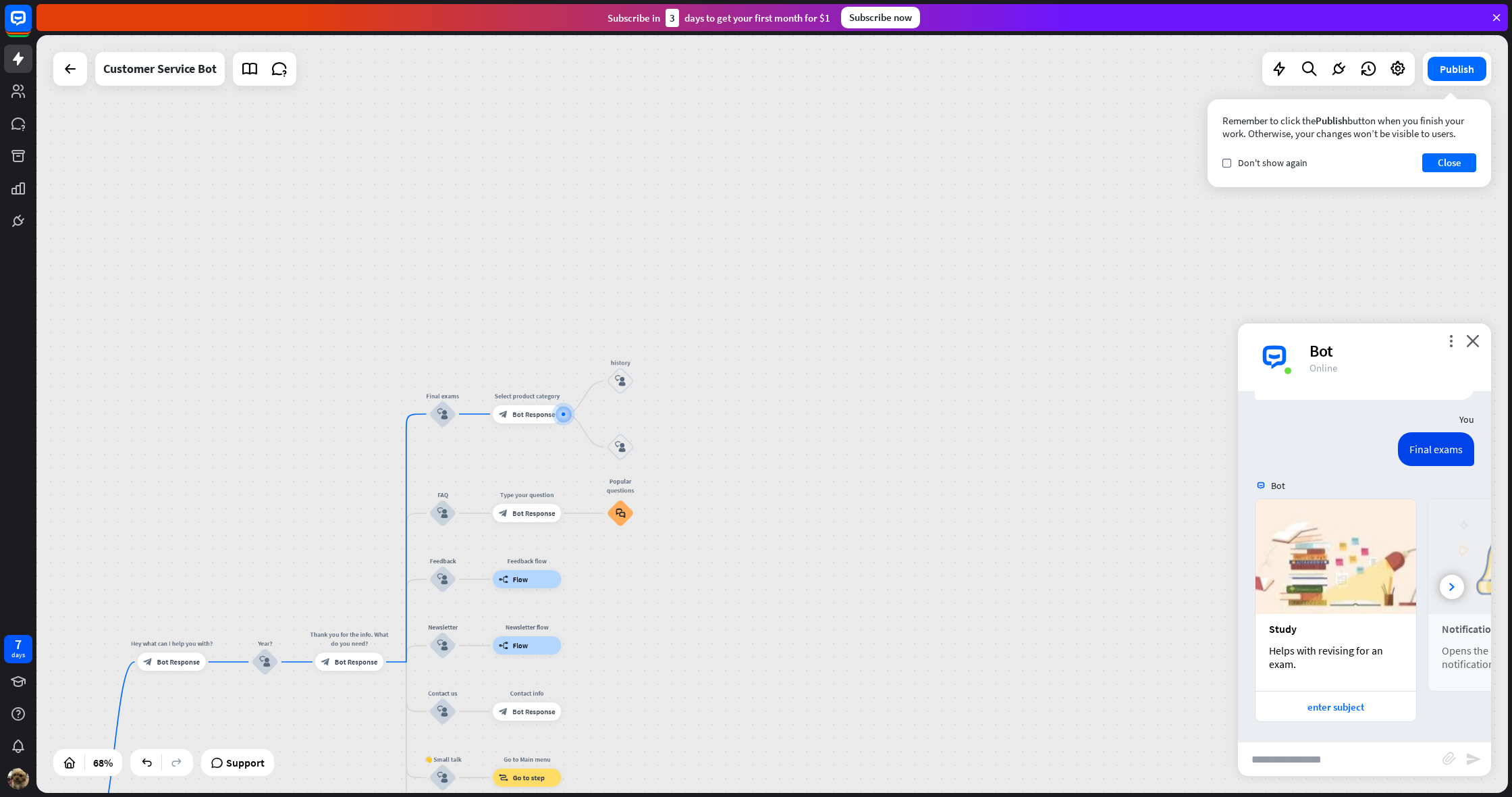
scroll to position [224, 0]
click at [1356, 699] on div "enter subject" at bounding box center [1336, 705] width 147 height 13
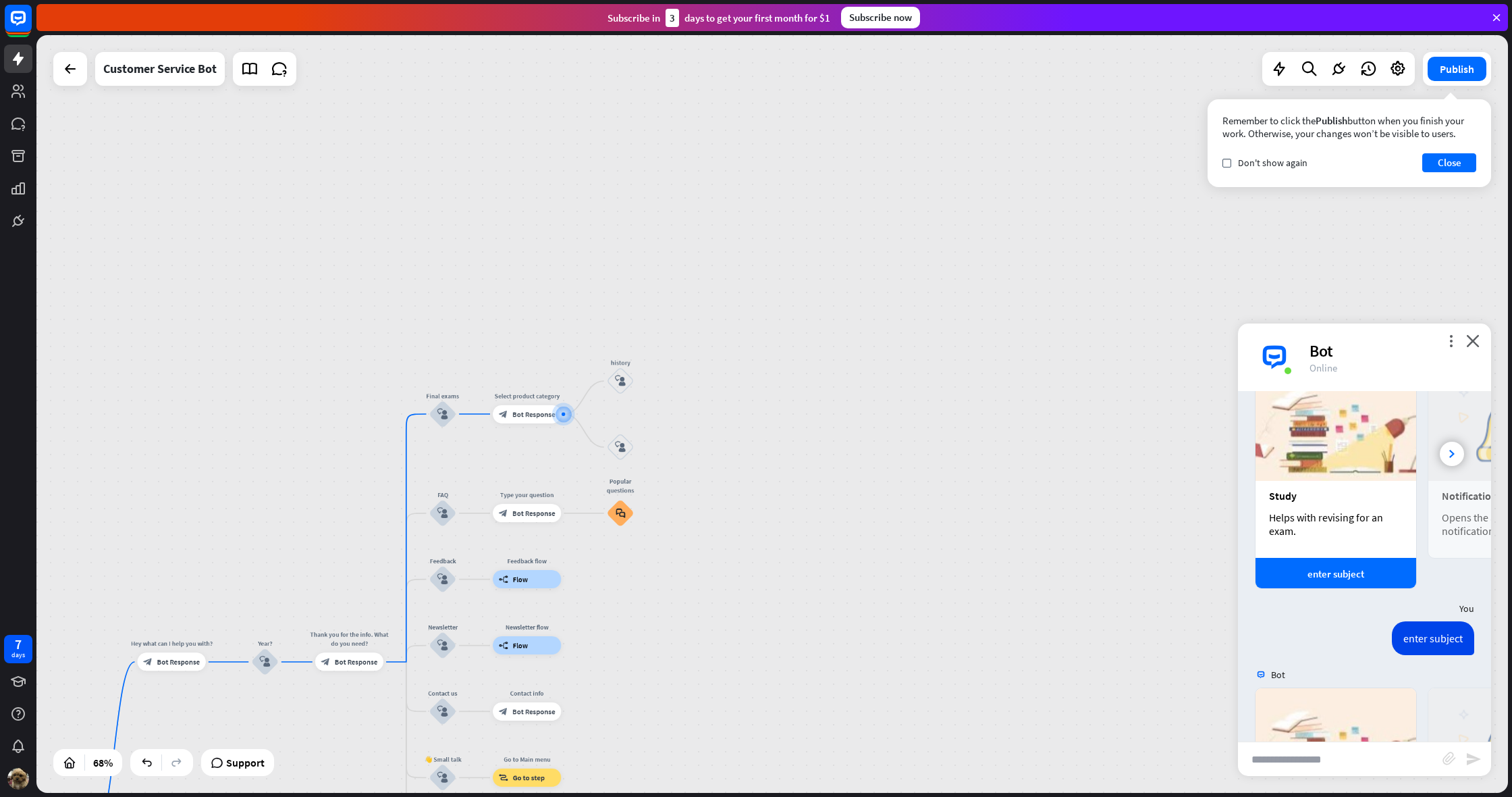
scroll to position [546, 0]
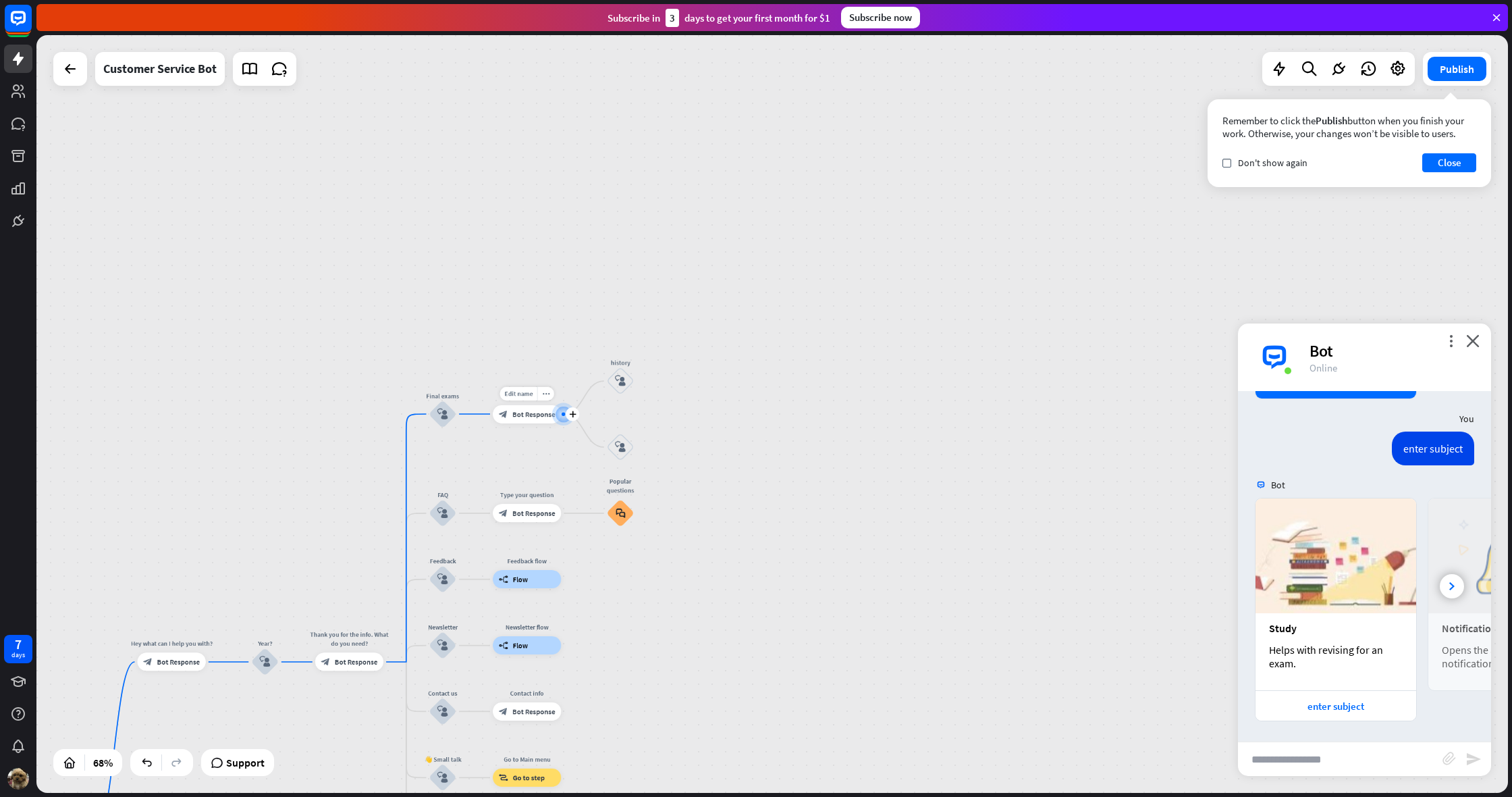
click at [532, 420] on div "block_bot_response Bot Response" at bounding box center [526, 414] width 68 height 18
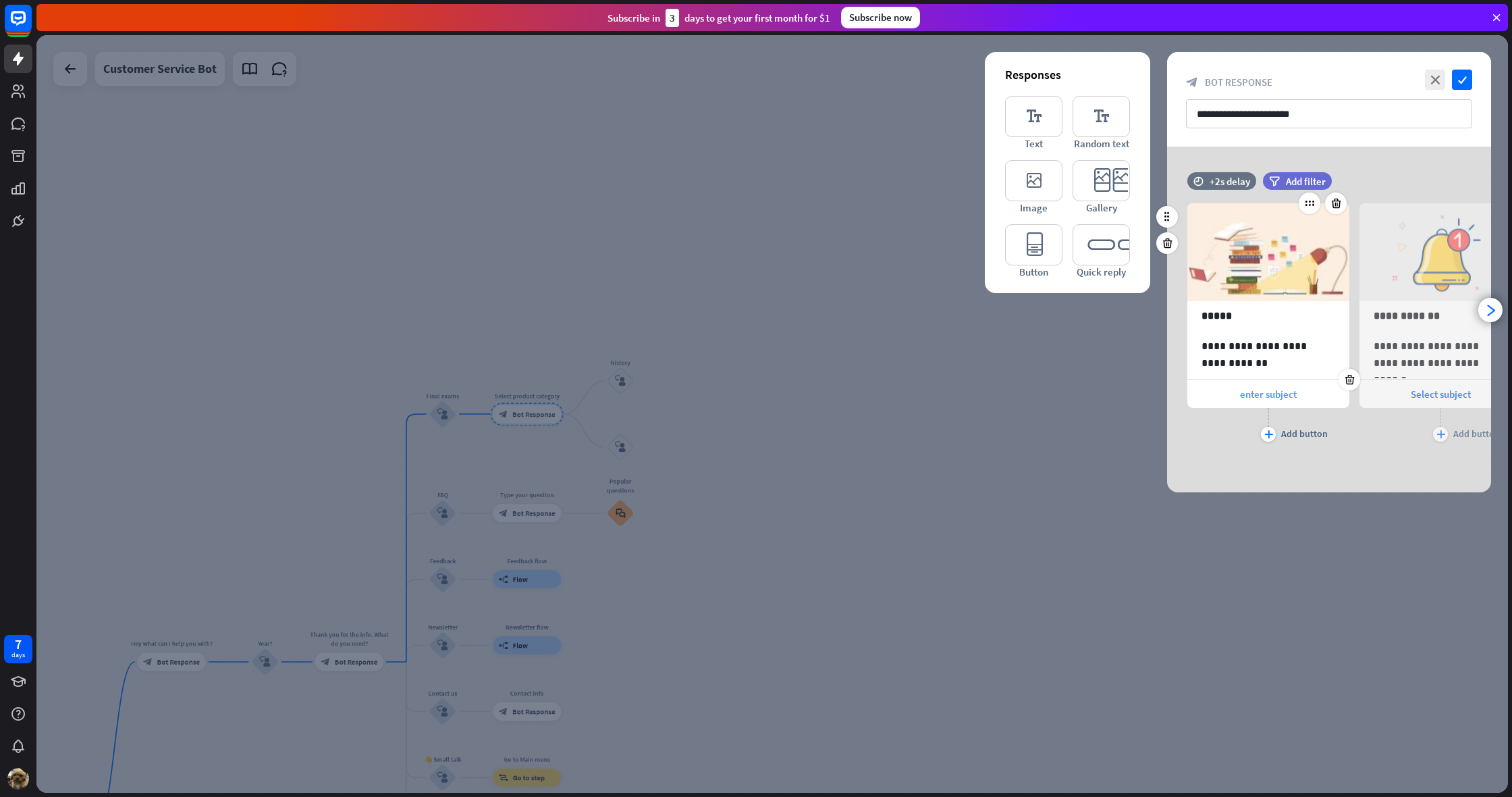
click at [1277, 398] on span "enter subject" at bounding box center [1268, 393] width 56 height 13
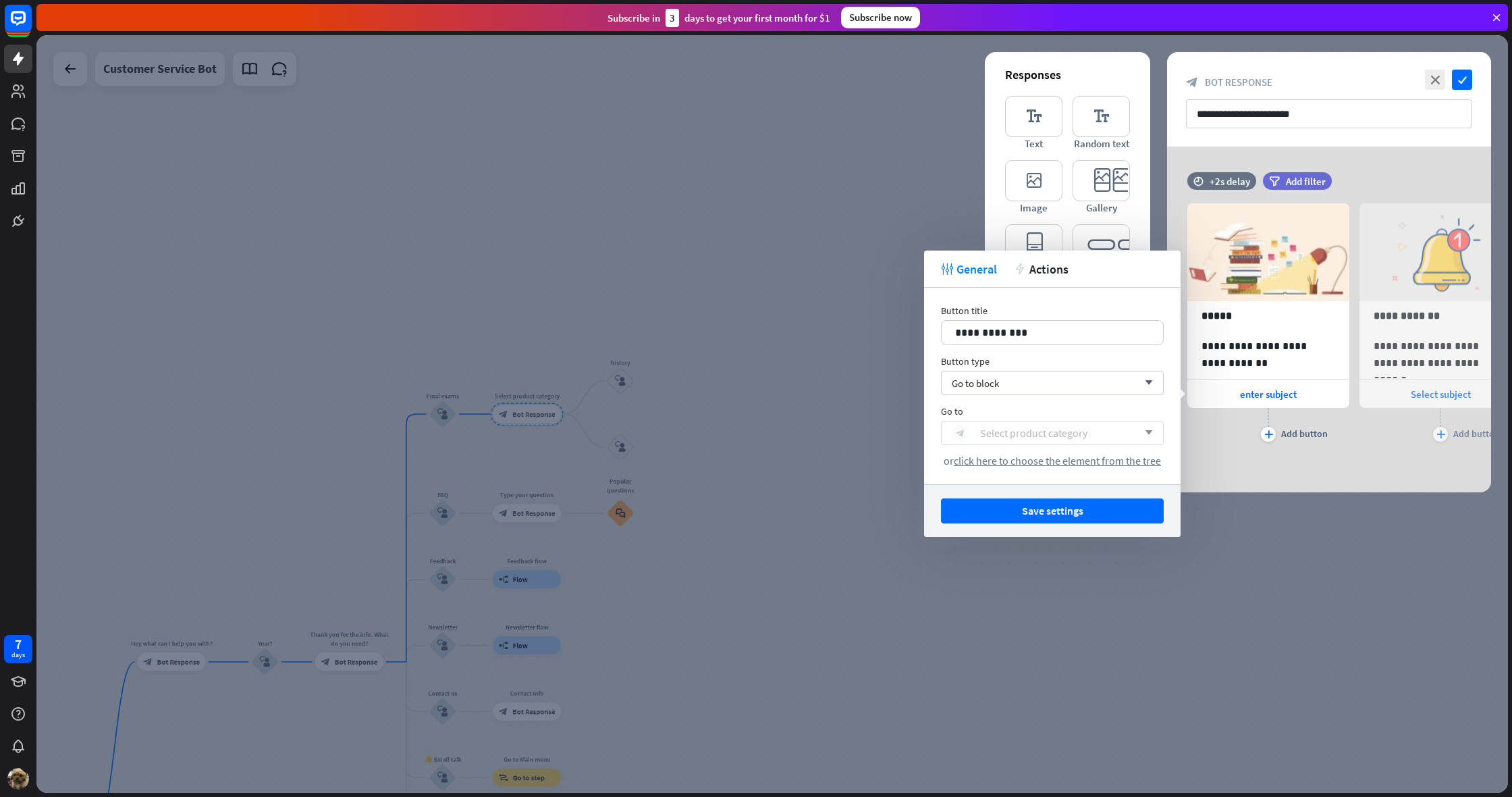
click at [1041, 439] on div "Select product category" at bounding box center [1034, 433] width 108 height 14
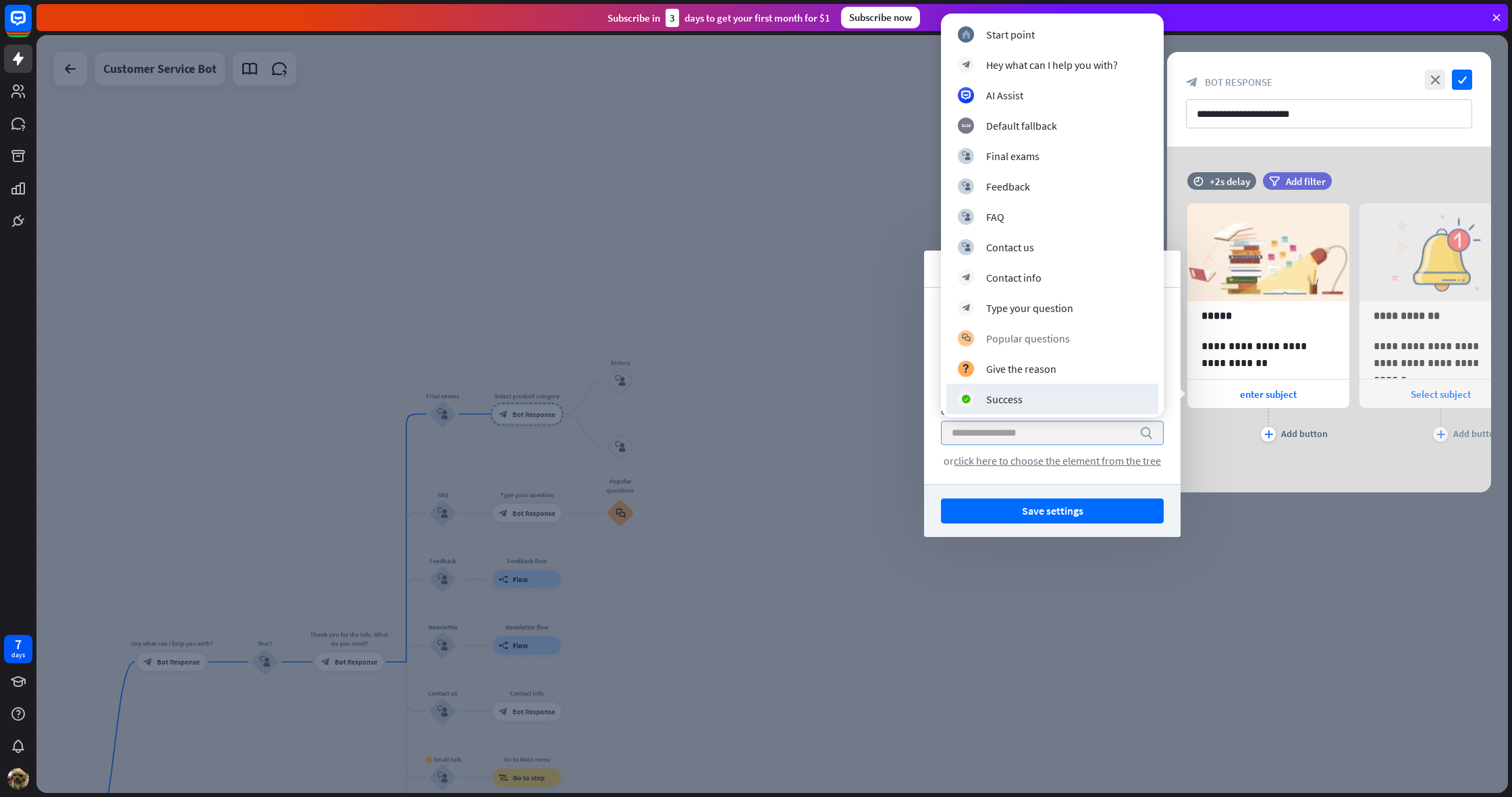
scroll to position [5, 0]
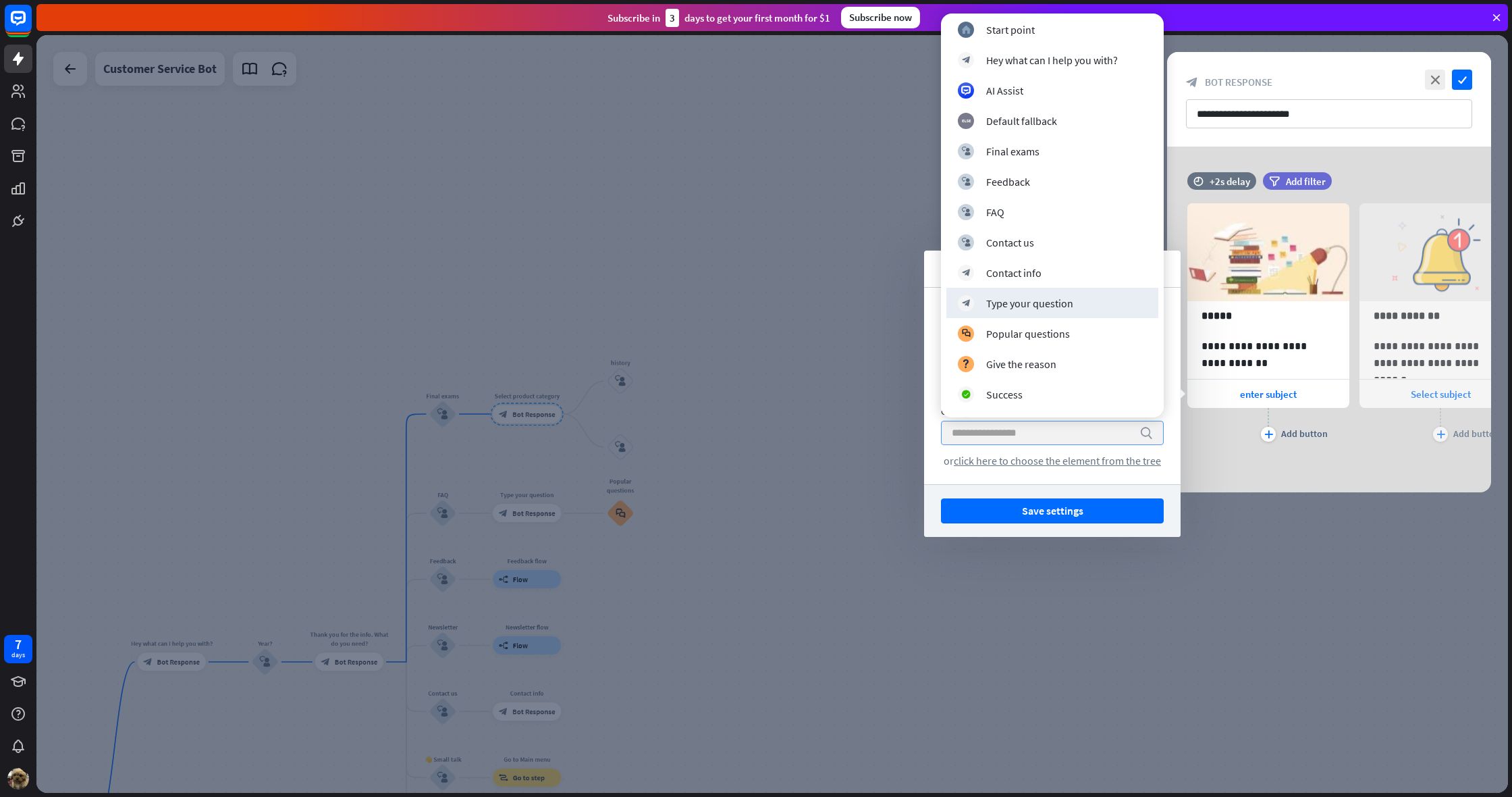
click at [831, 321] on div at bounding box center [772, 414] width 1472 height 757
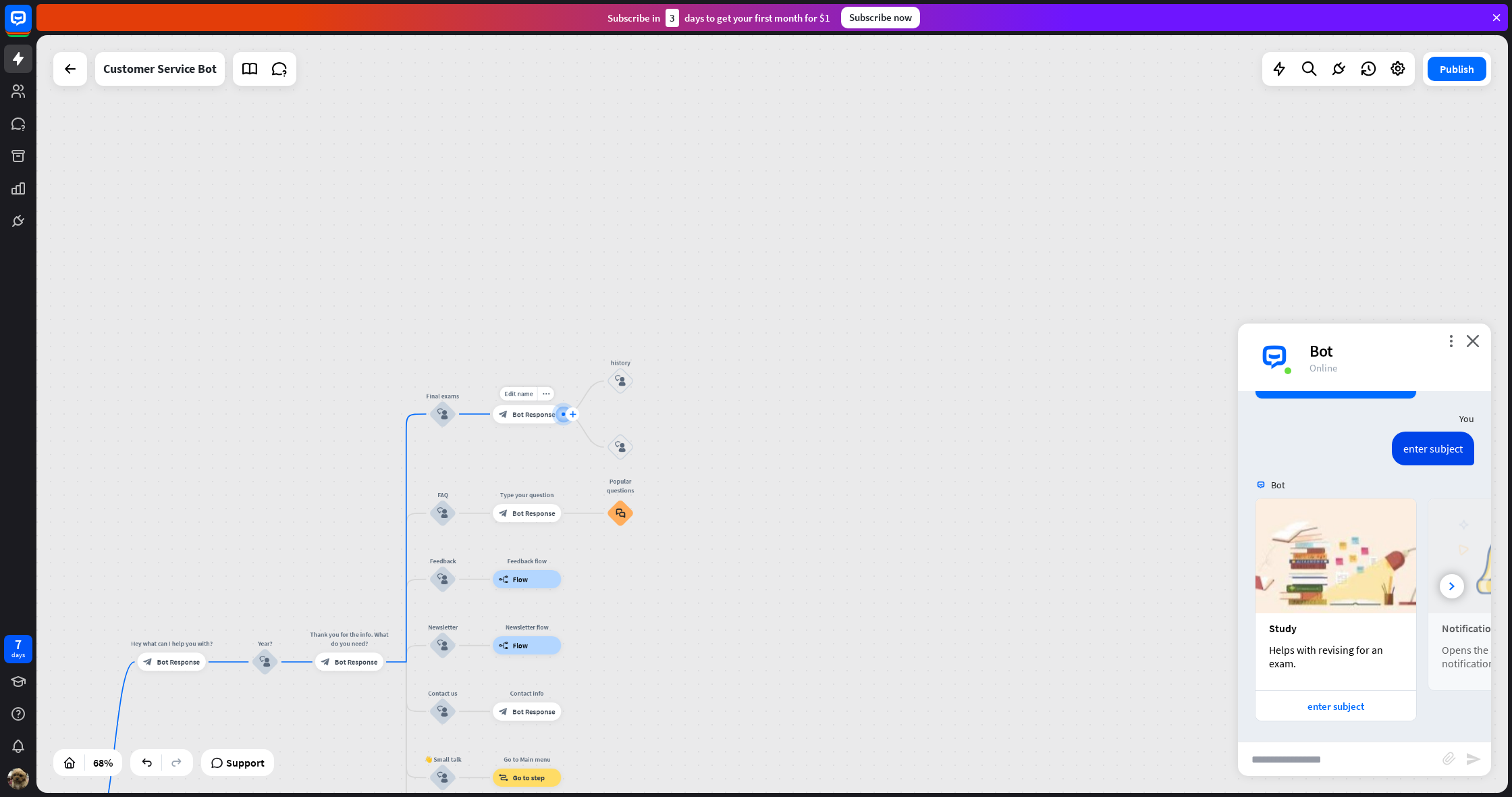
click at [571, 413] on icon "plus" at bounding box center [572, 414] width 7 height 6
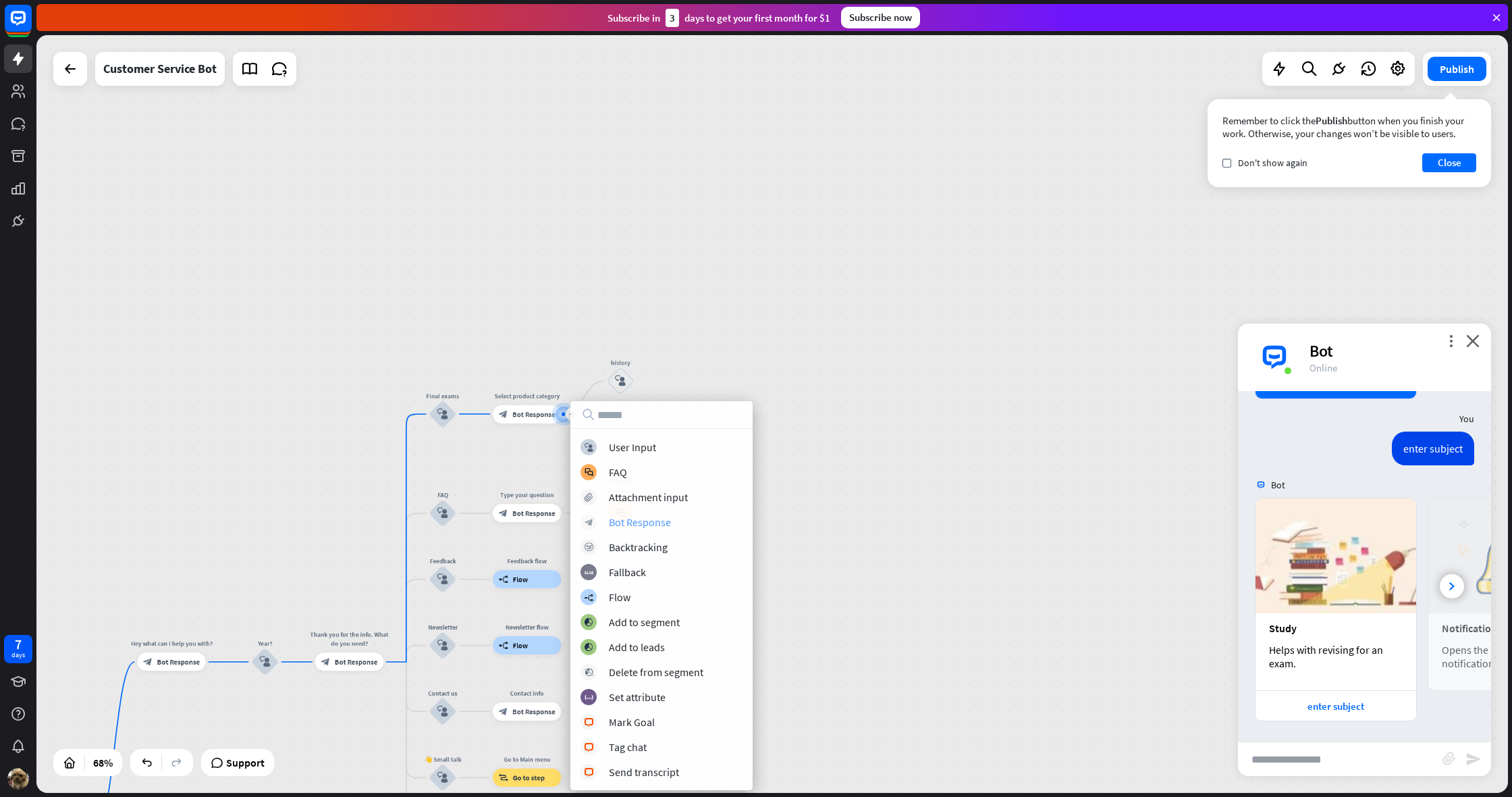
click at [641, 523] on div "Bot Response" at bounding box center [640, 522] width 62 height 14
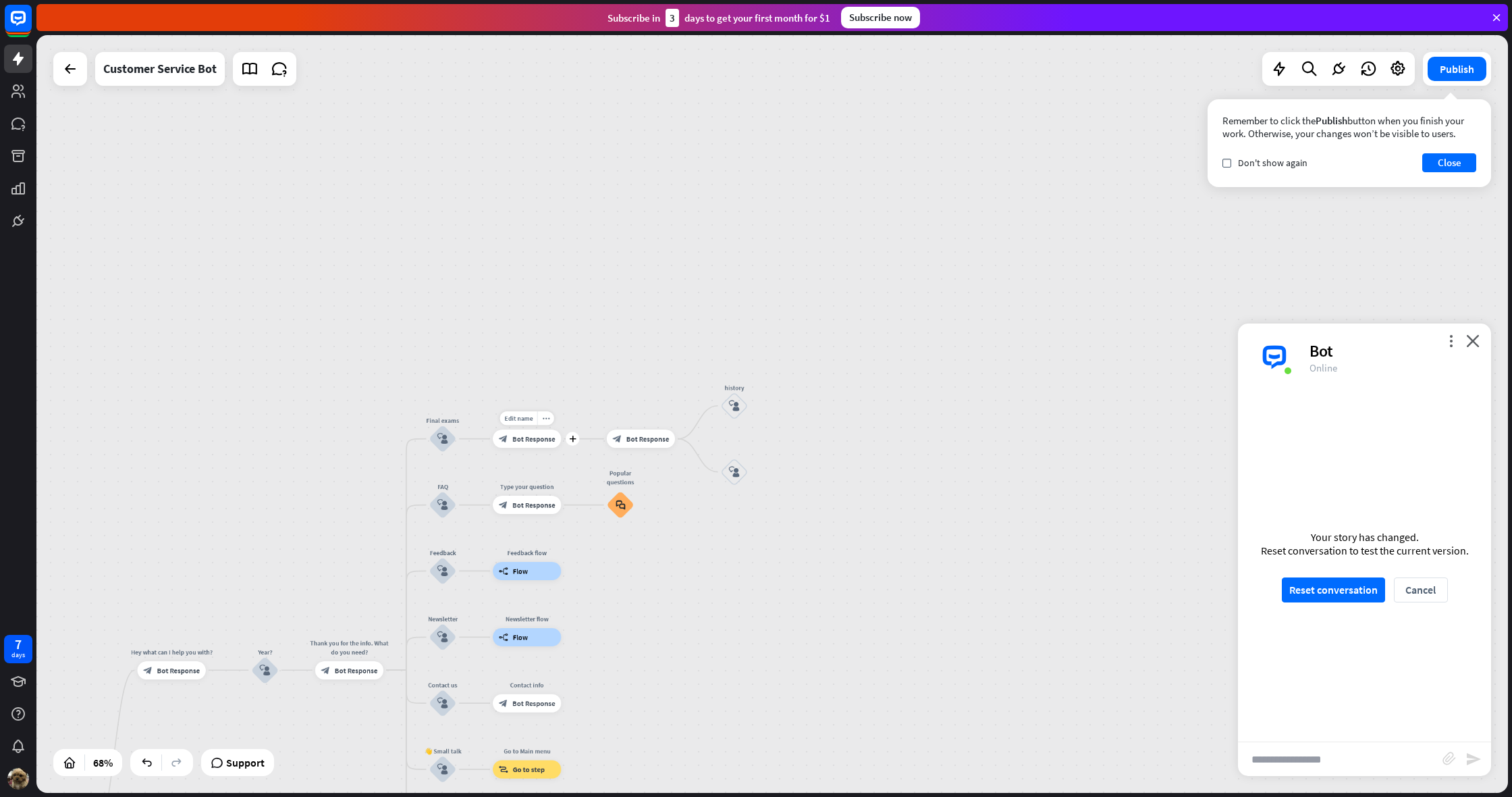
click at [544, 438] on span "Bot Response" at bounding box center [534, 438] width 43 height 10
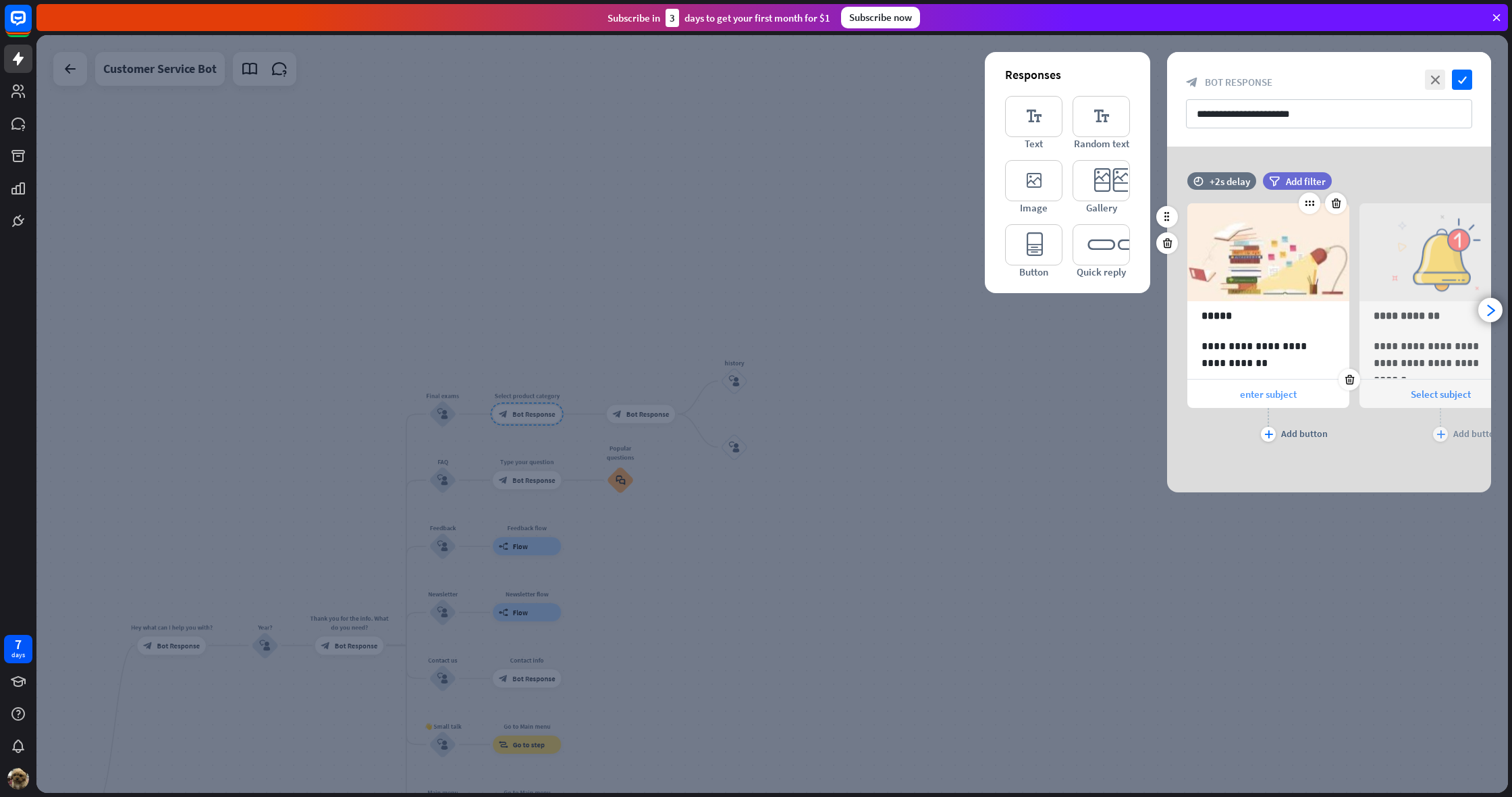
click at [1289, 402] on div "enter subject" at bounding box center [1268, 394] width 162 height 29
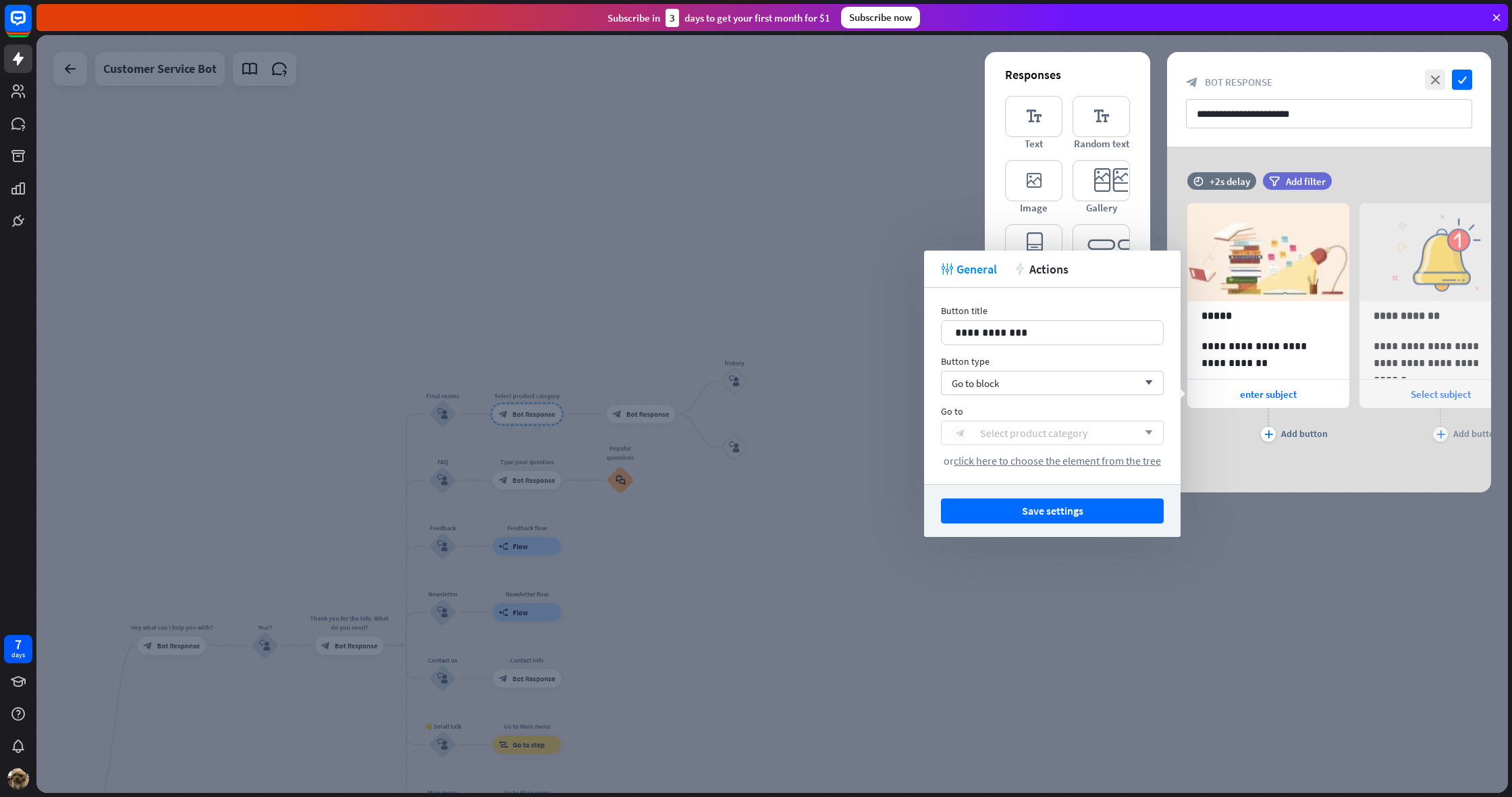
click at [1010, 438] on div "Select product category" at bounding box center [1034, 433] width 108 height 14
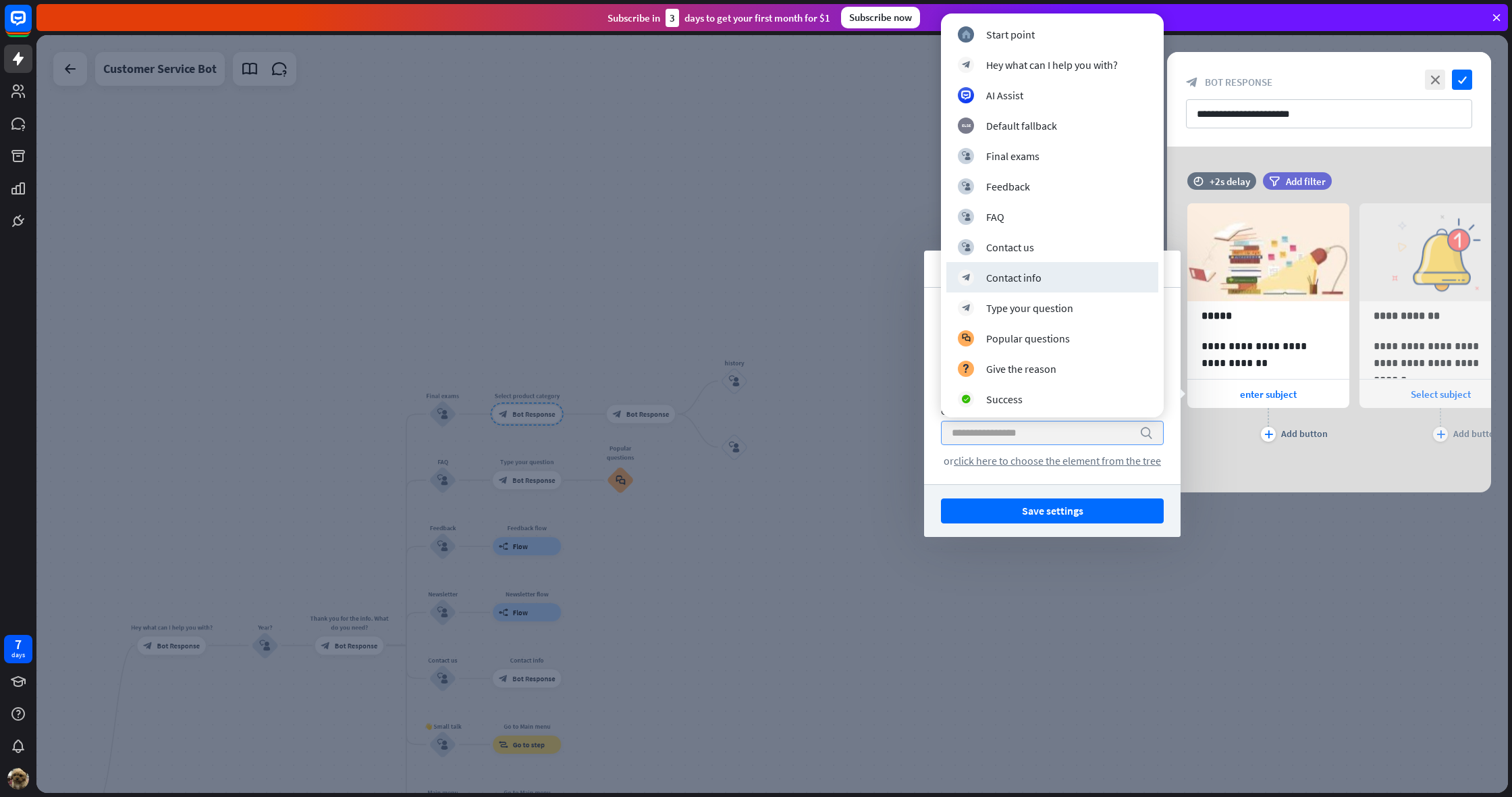
drag, startPoint x: 772, startPoint y: 339, endPoint x: 722, endPoint y: 385, distance: 67.9
click at [774, 342] on div at bounding box center [772, 414] width 1472 height 757
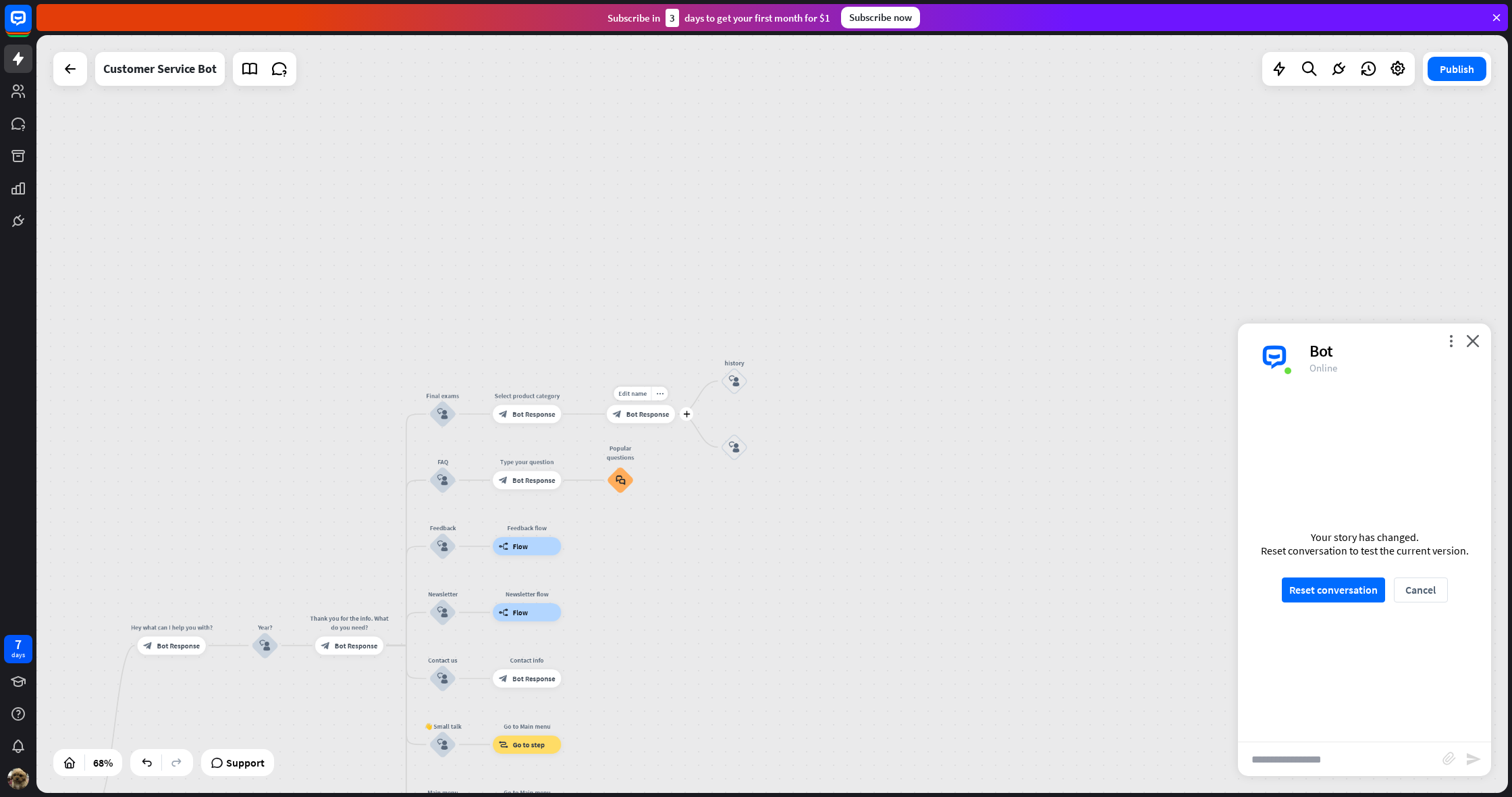
click at [652, 411] on span "Bot Response" at bounding box center [647, 414] width 43 height 10
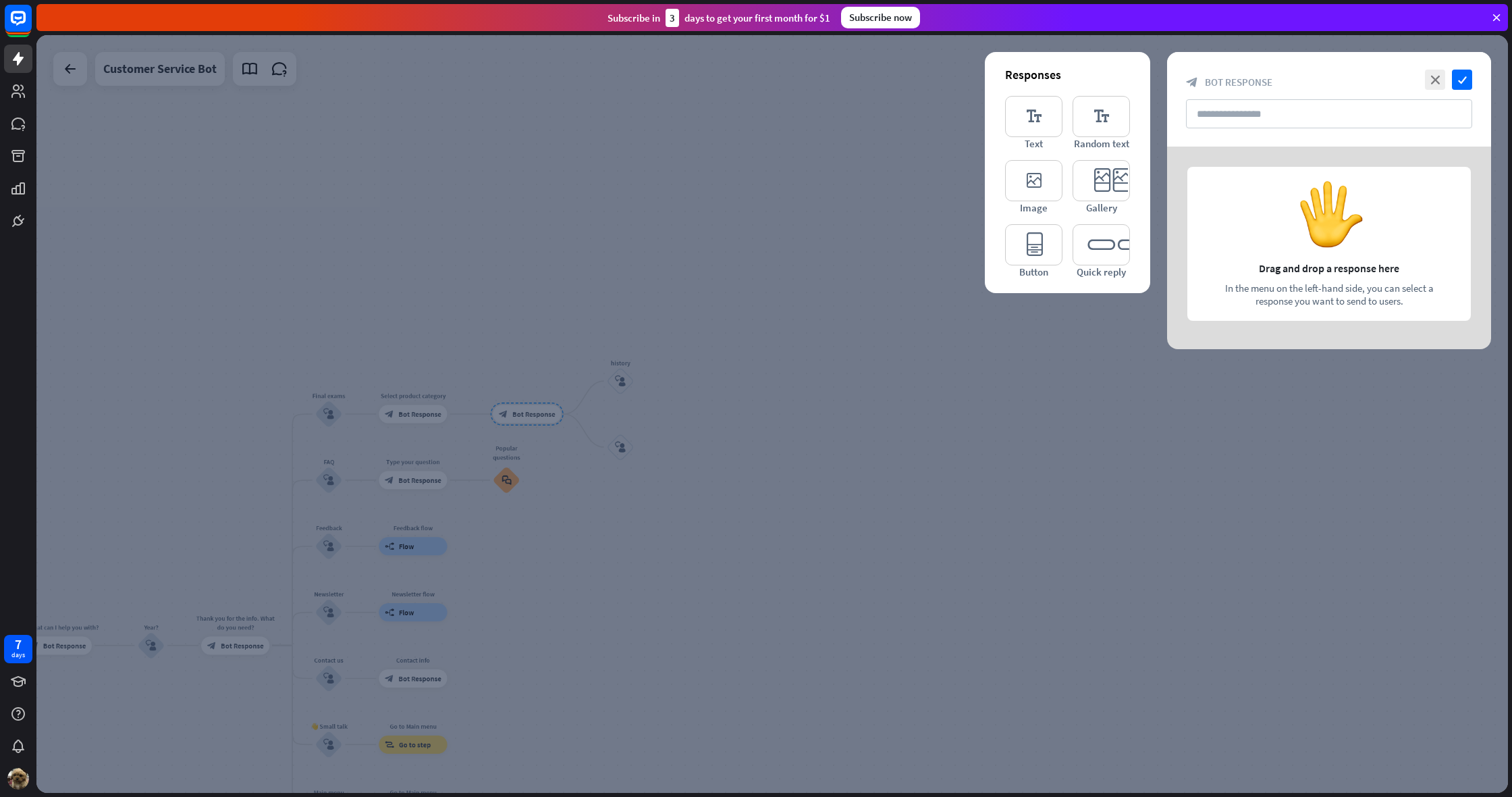
click at [612, 404] on div at bounding box center [772, 414] width 1472 height 757
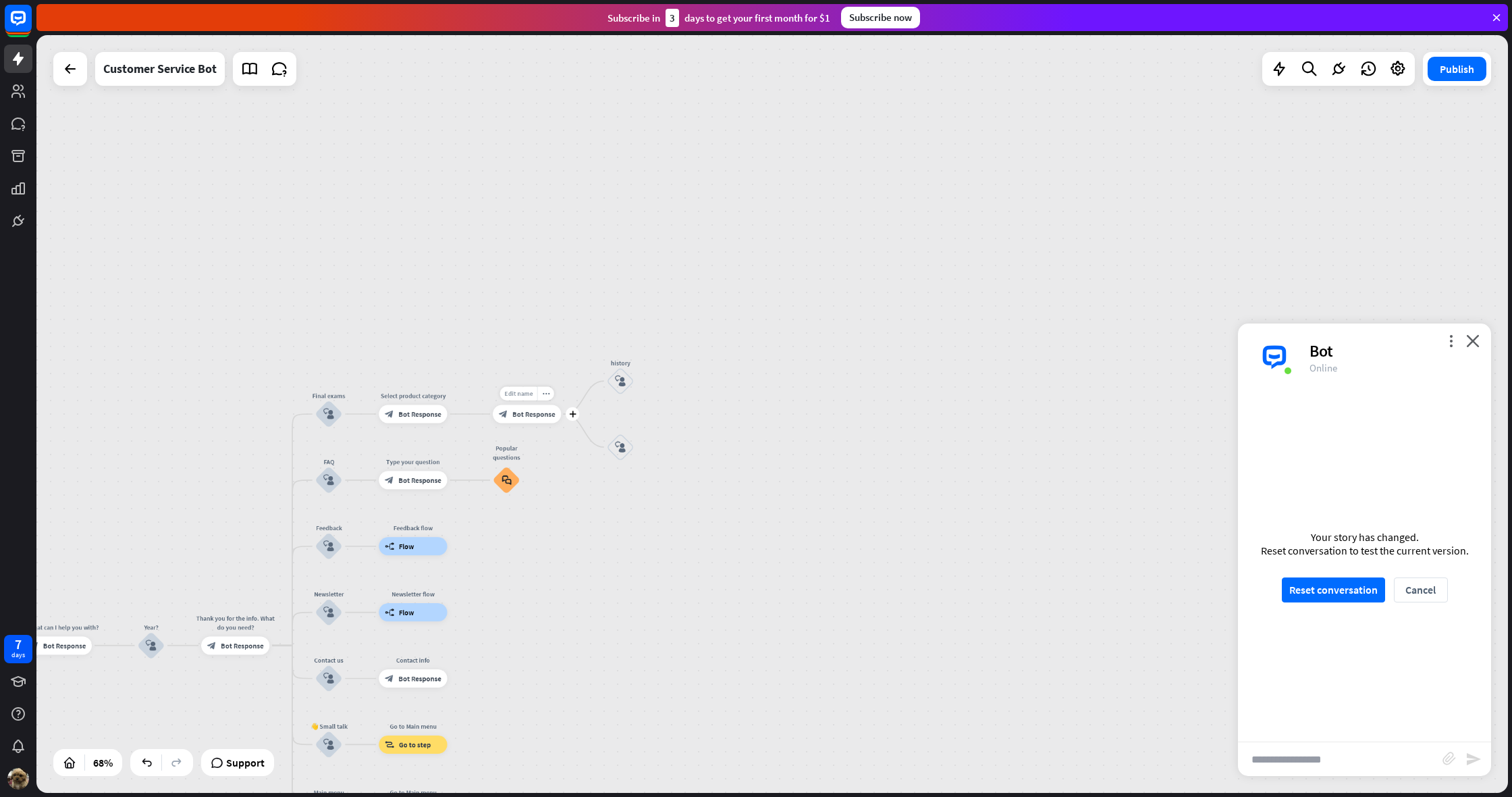
click at [523, 399] on div "Edit name" at bounding box center [518, 394] width 37 height 14
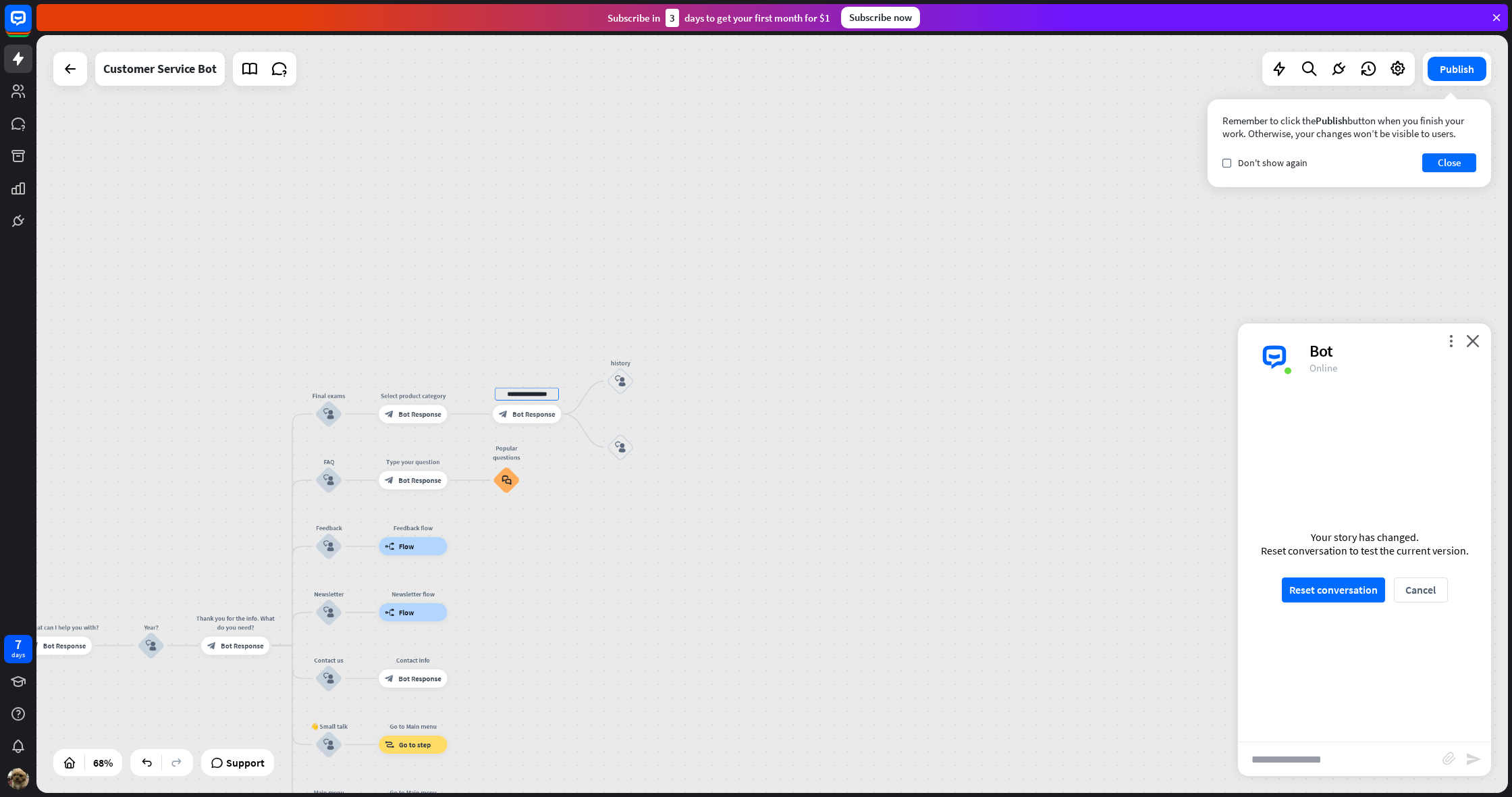
type input "**********"
click at [652, 474] on div "**********" at bounding box center [772, 414] width 1472 height 757
click at [411, 410] on span "Bot Response" at bounding box center [420, 414] width 43 height 10
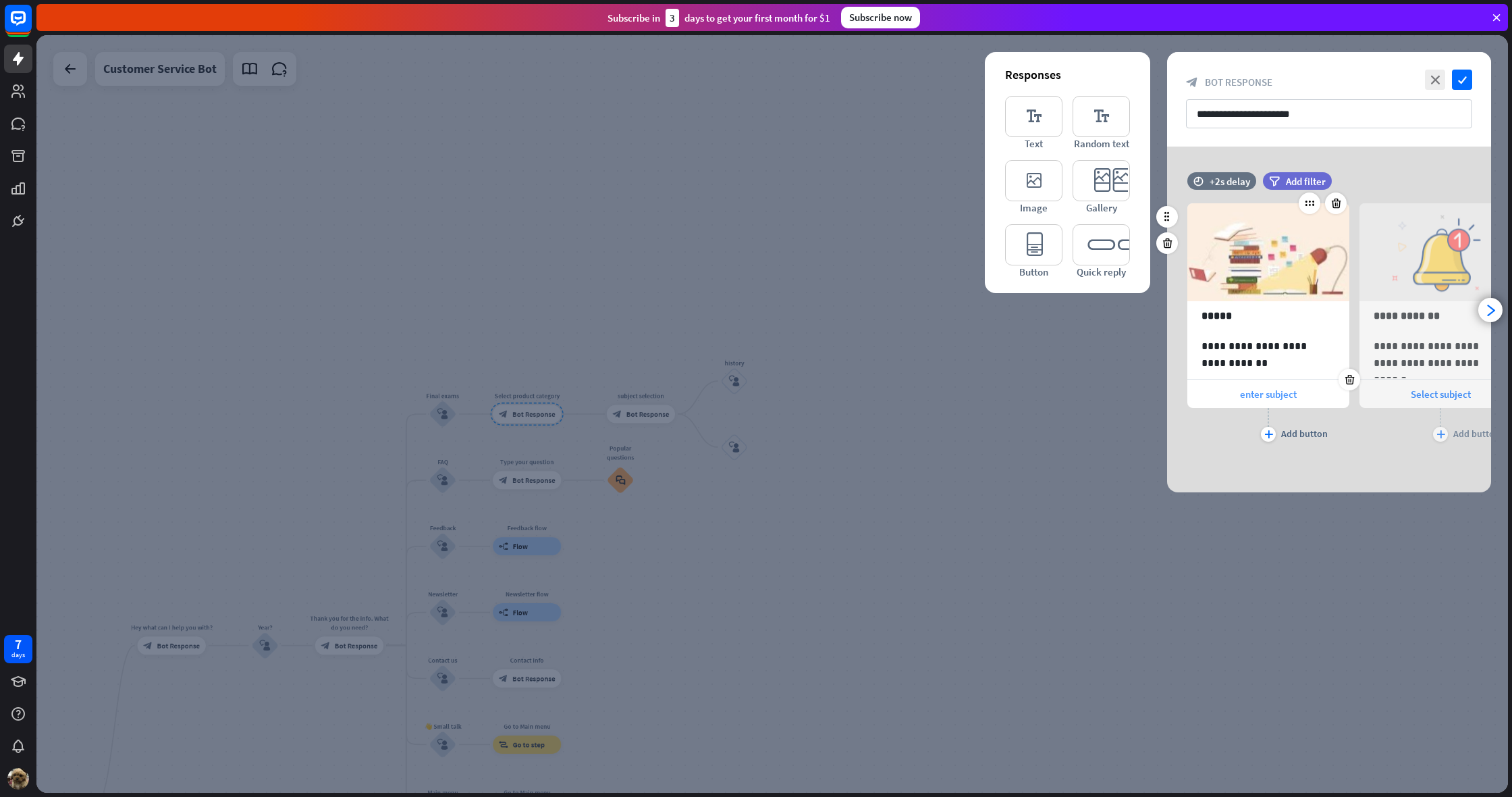
click at [1292, 393] on span "enter subject" at bounding box center [1268, 393] width 56 height 13
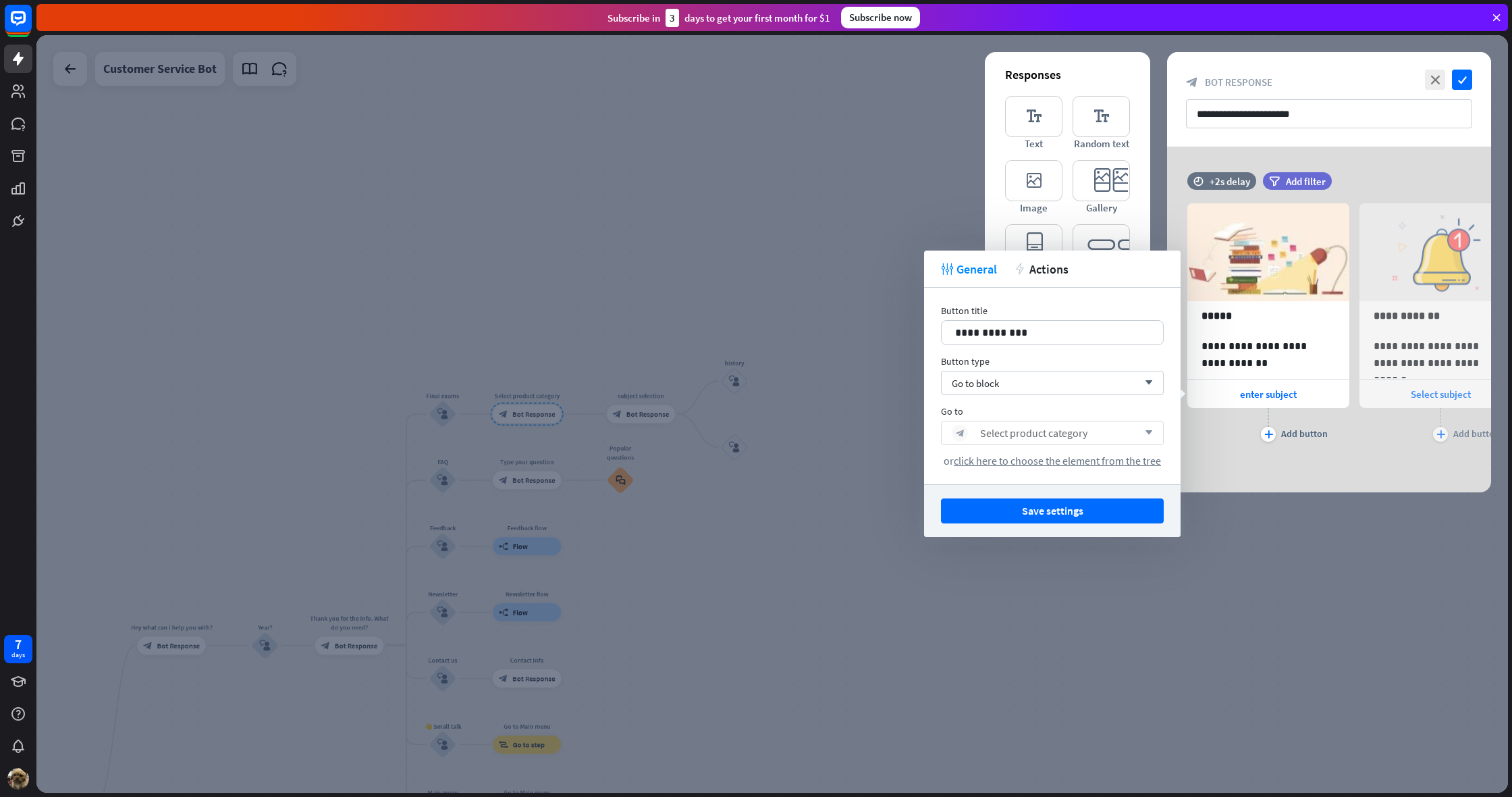
click at [1063, 442] on div "block_bot_response Select product category arrow_down" at bounding box center [1053, 432] width 223 height 24
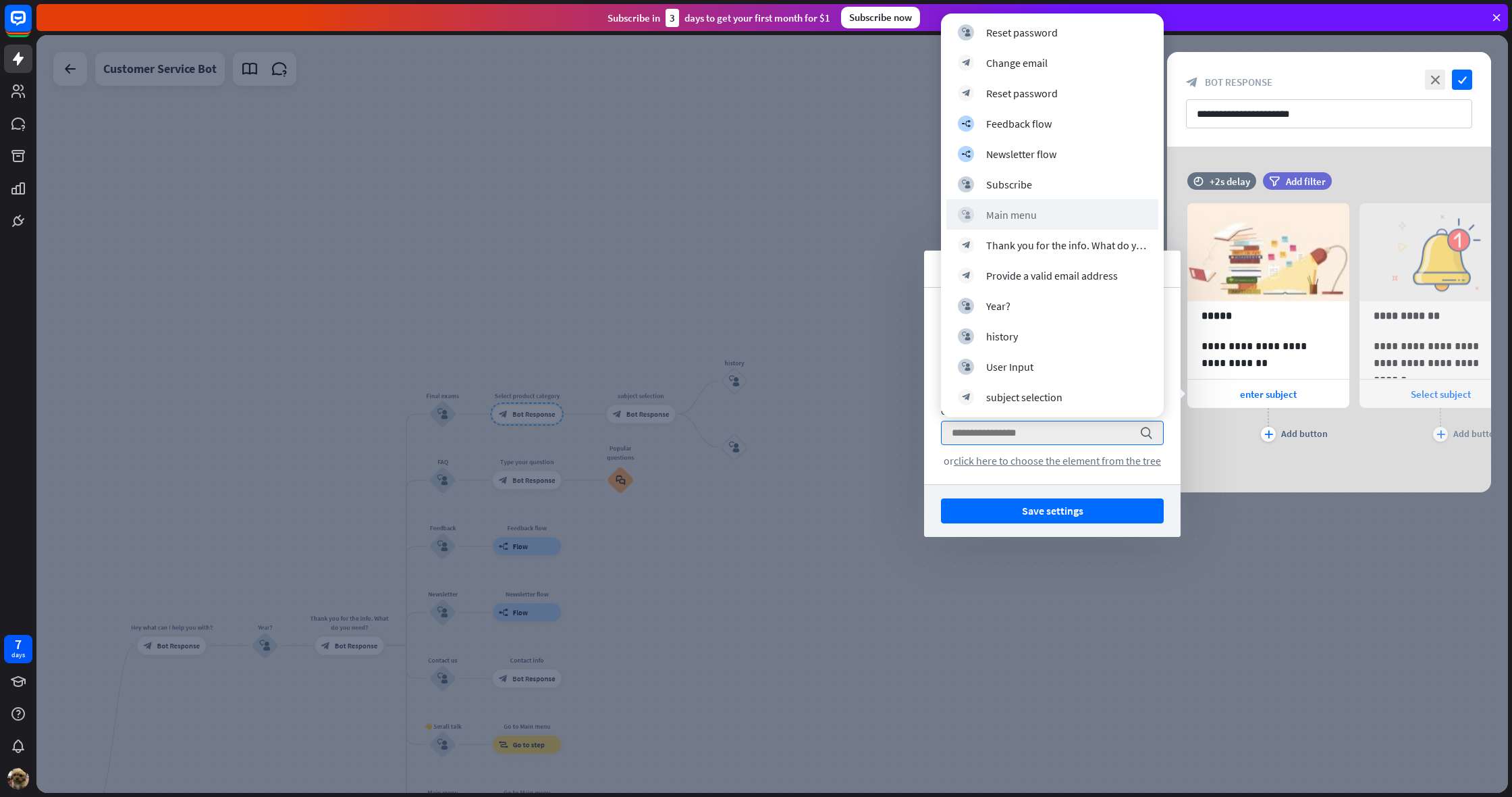
scroll to position [1247, 0]
click at [1021, 398] on div "subject selection" at bounding box center [1024, 397] width 76 height 14
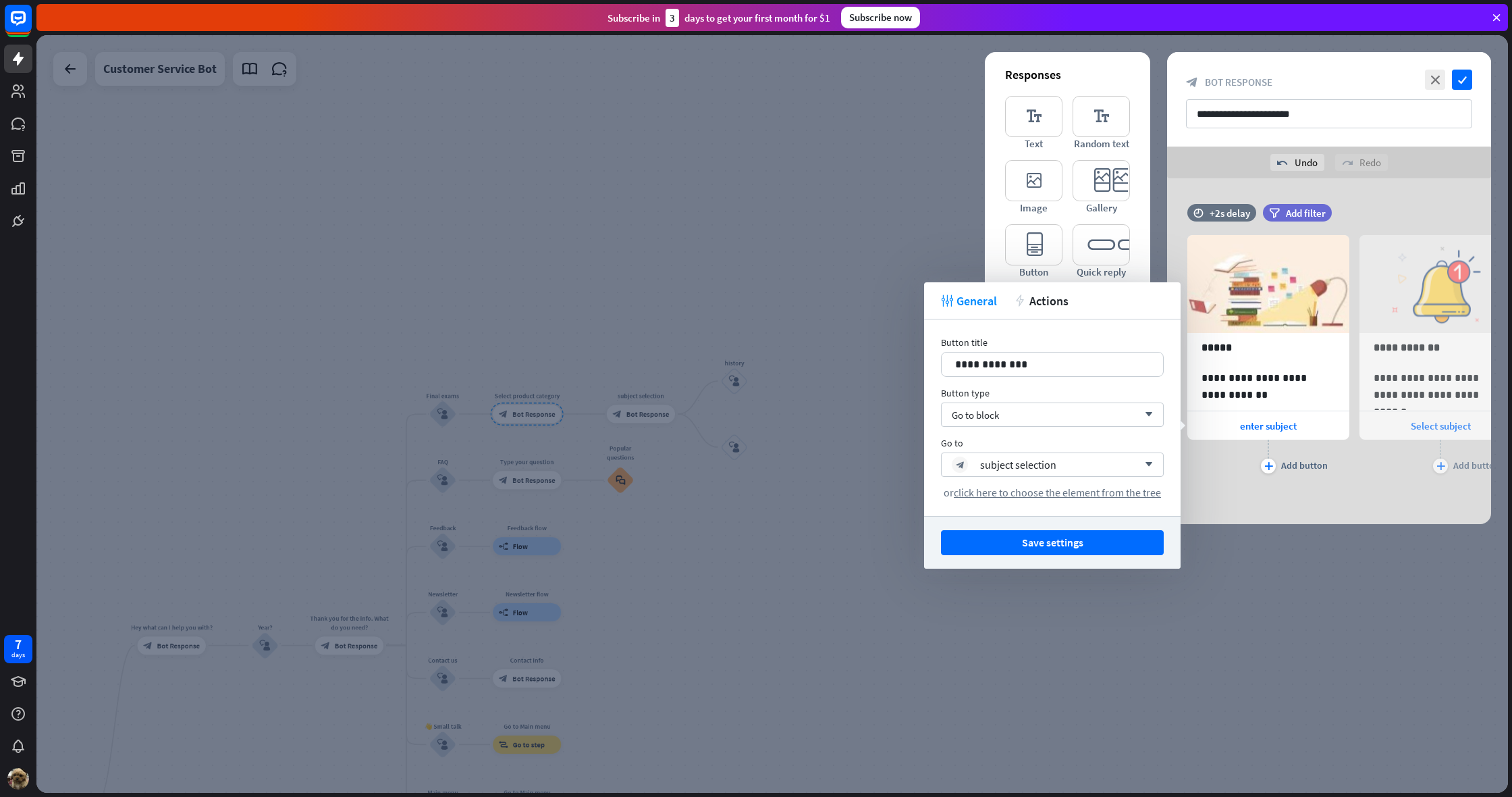
drag, startPoint x: 1042, startPoint y: 541, endPoint x: 1033, endPoint y: 538, distance: 9.5
click at [1041, 541] on button "Save settings" at bounding box center [1053, 542] width 223 height 25
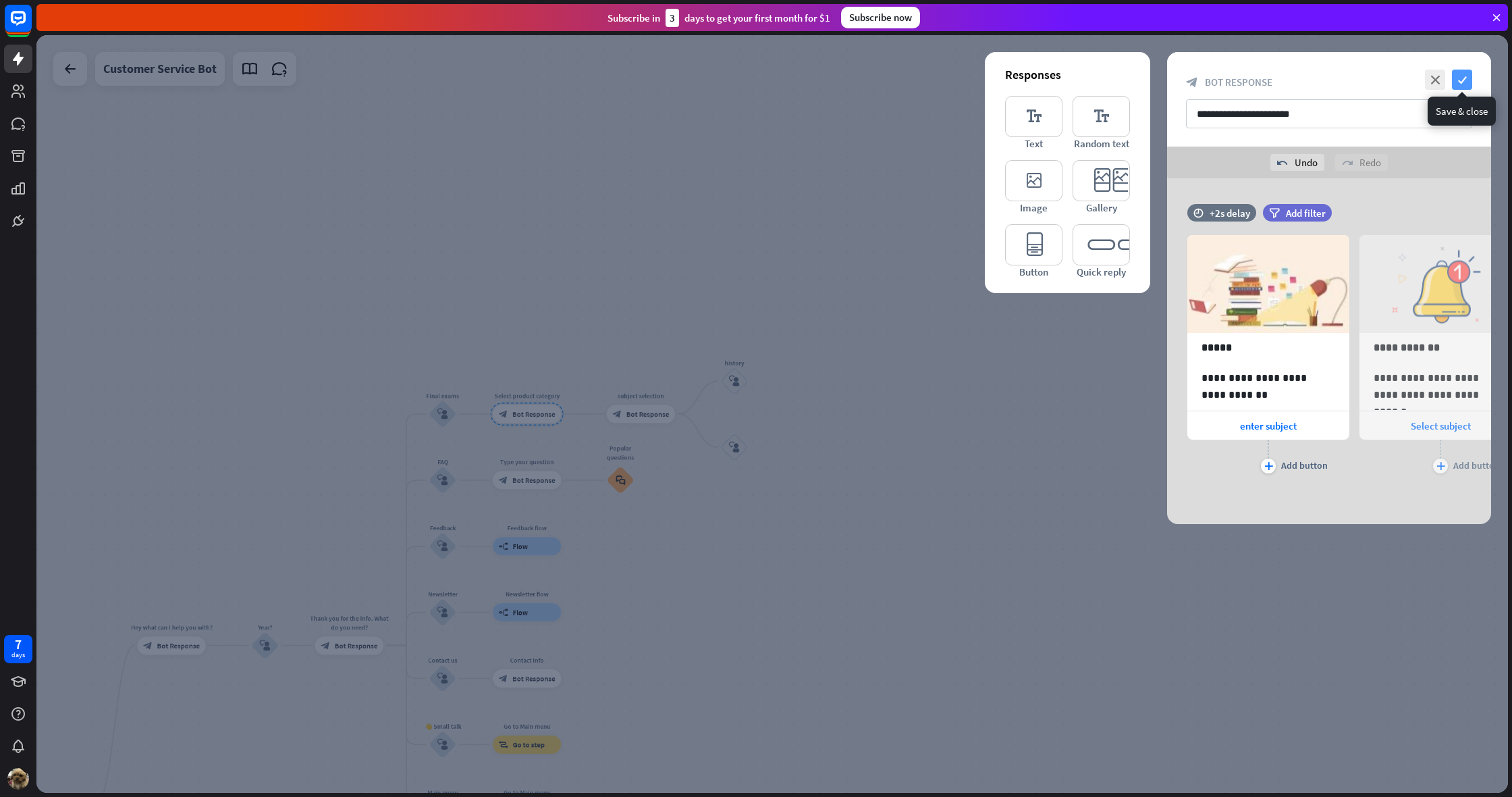
click at [1459, 76] on icon "check" at bounding box center [1462, 79] width 20 height 20
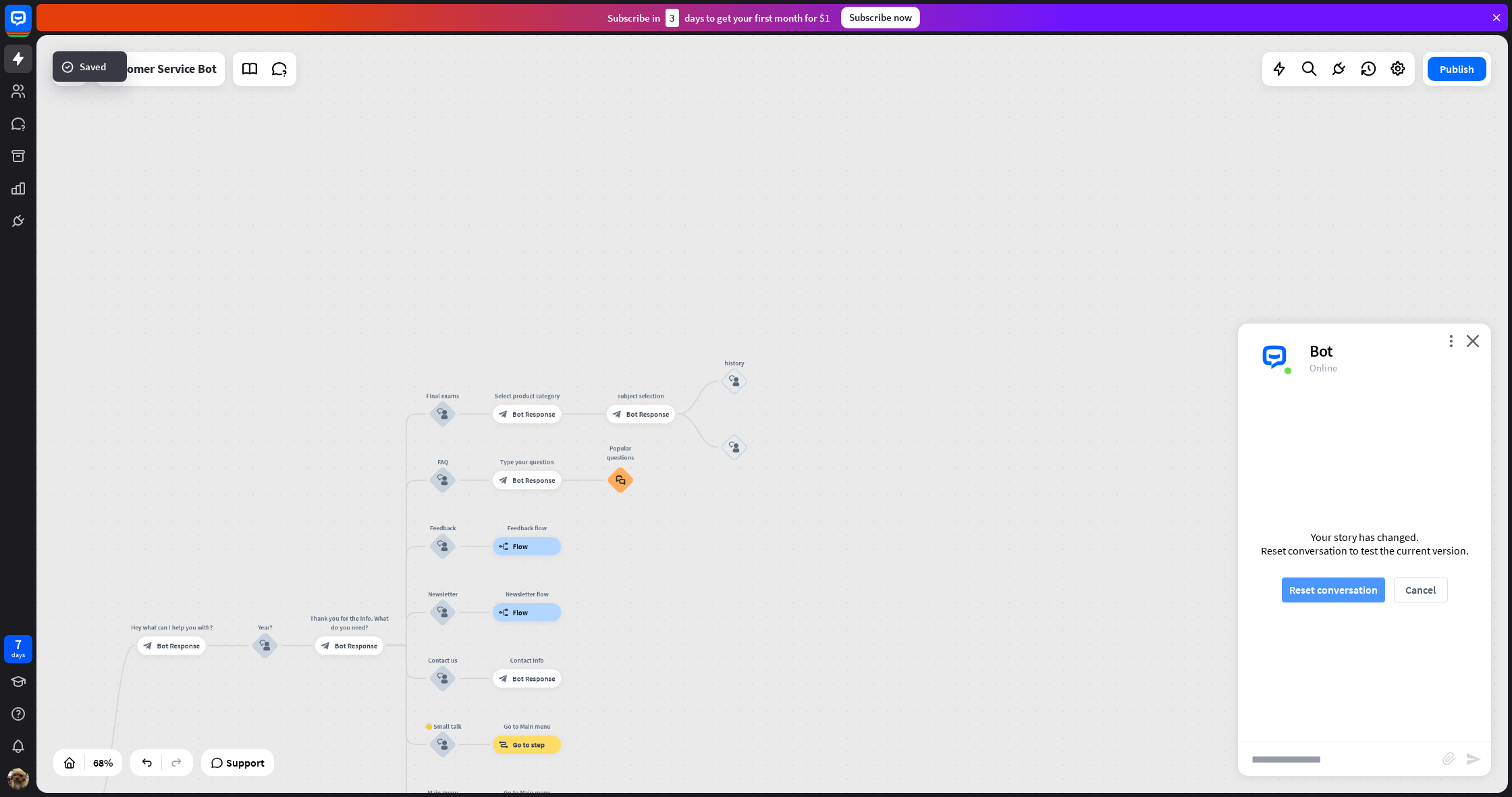
click at [1349, 591] on button "Reset conversation" at bounding box center [1333, 589] width 103 height 25
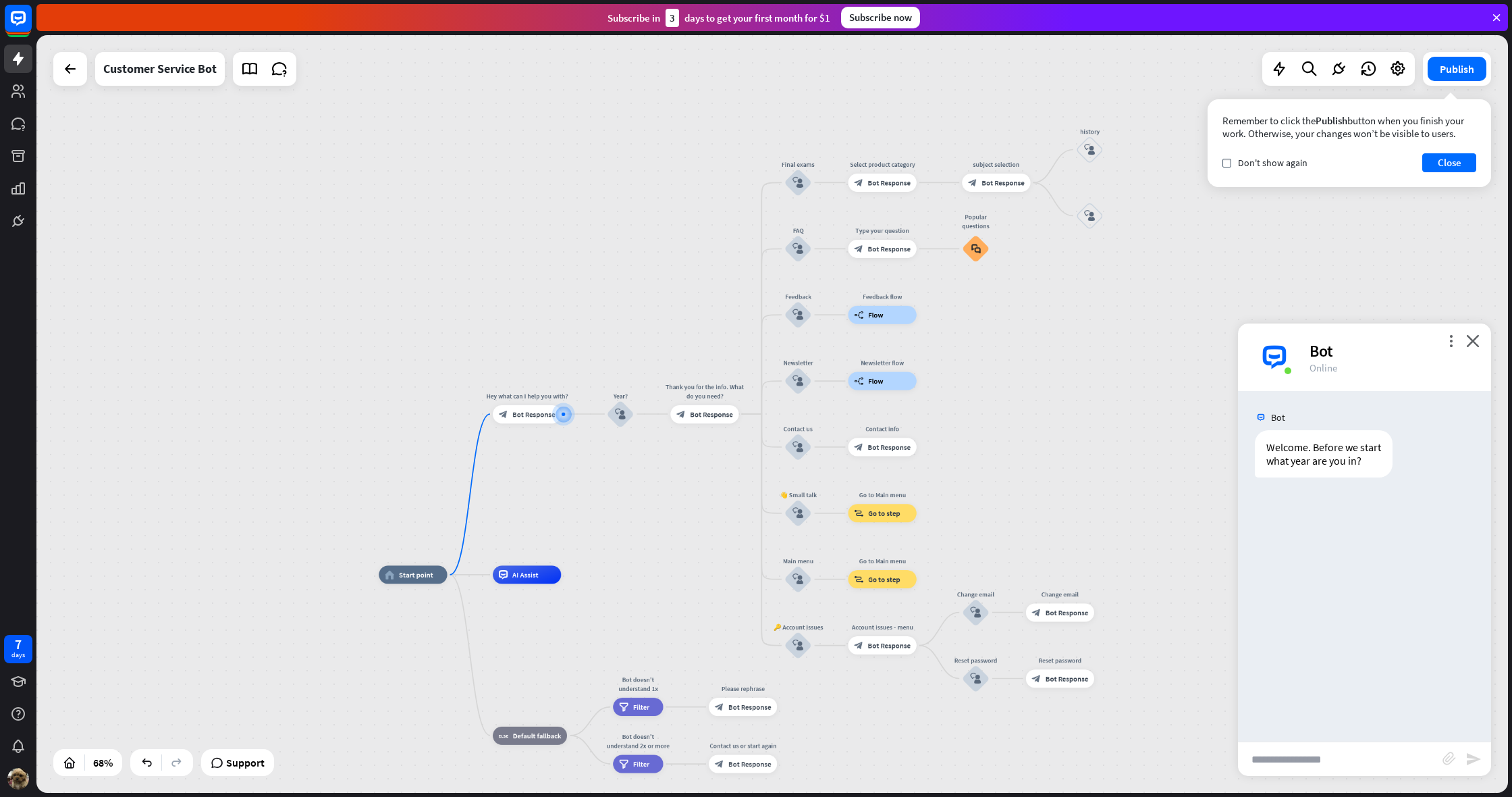
click at [1362, 771] on input "text" at bounding box center [1341, 759] width 205 height 34
type input "*"
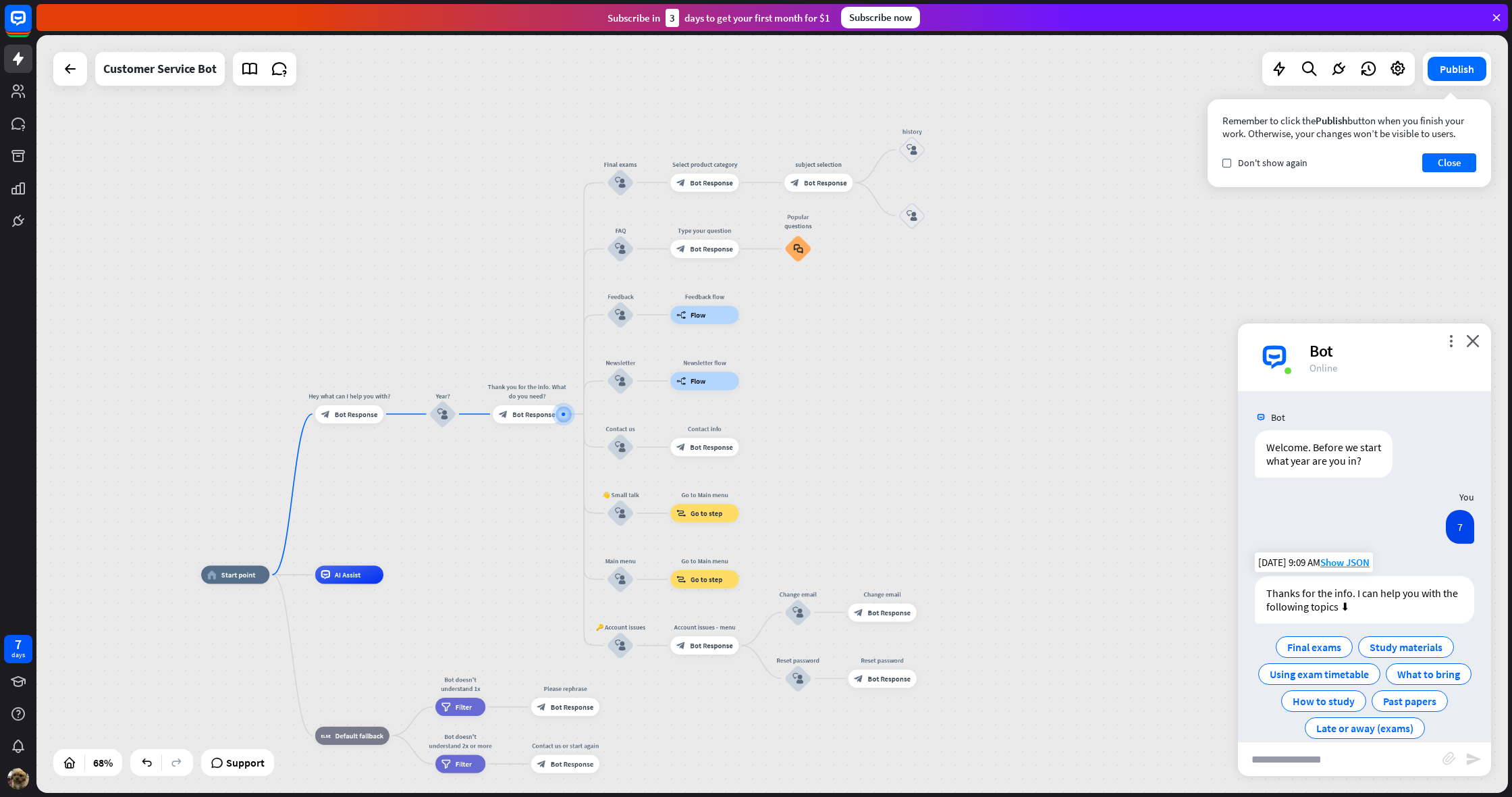
scroll to position [47, 0]
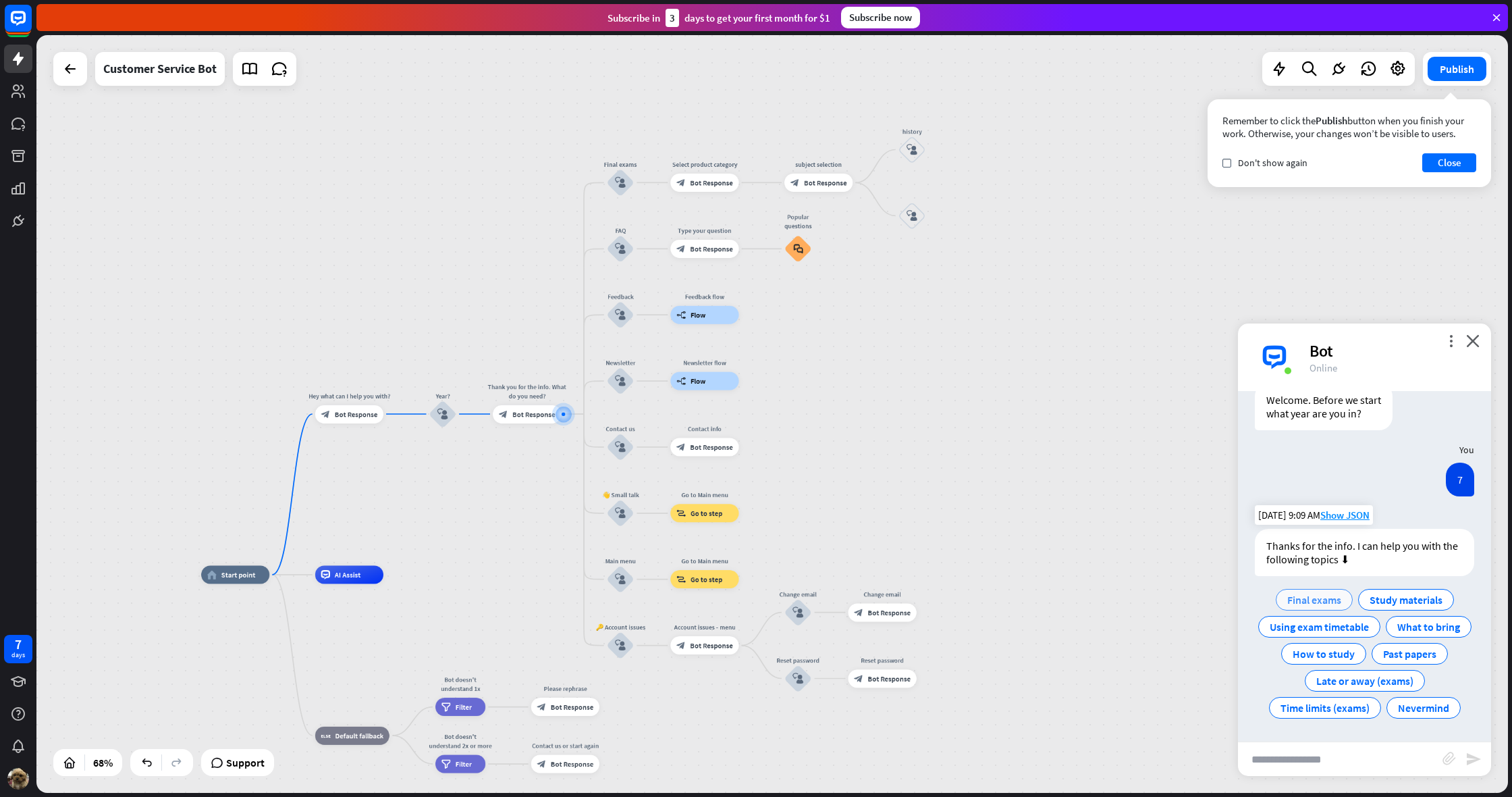
click at [1307, 590] on div "Final exams" at bounding box center [1314, 599] width 77 height 22
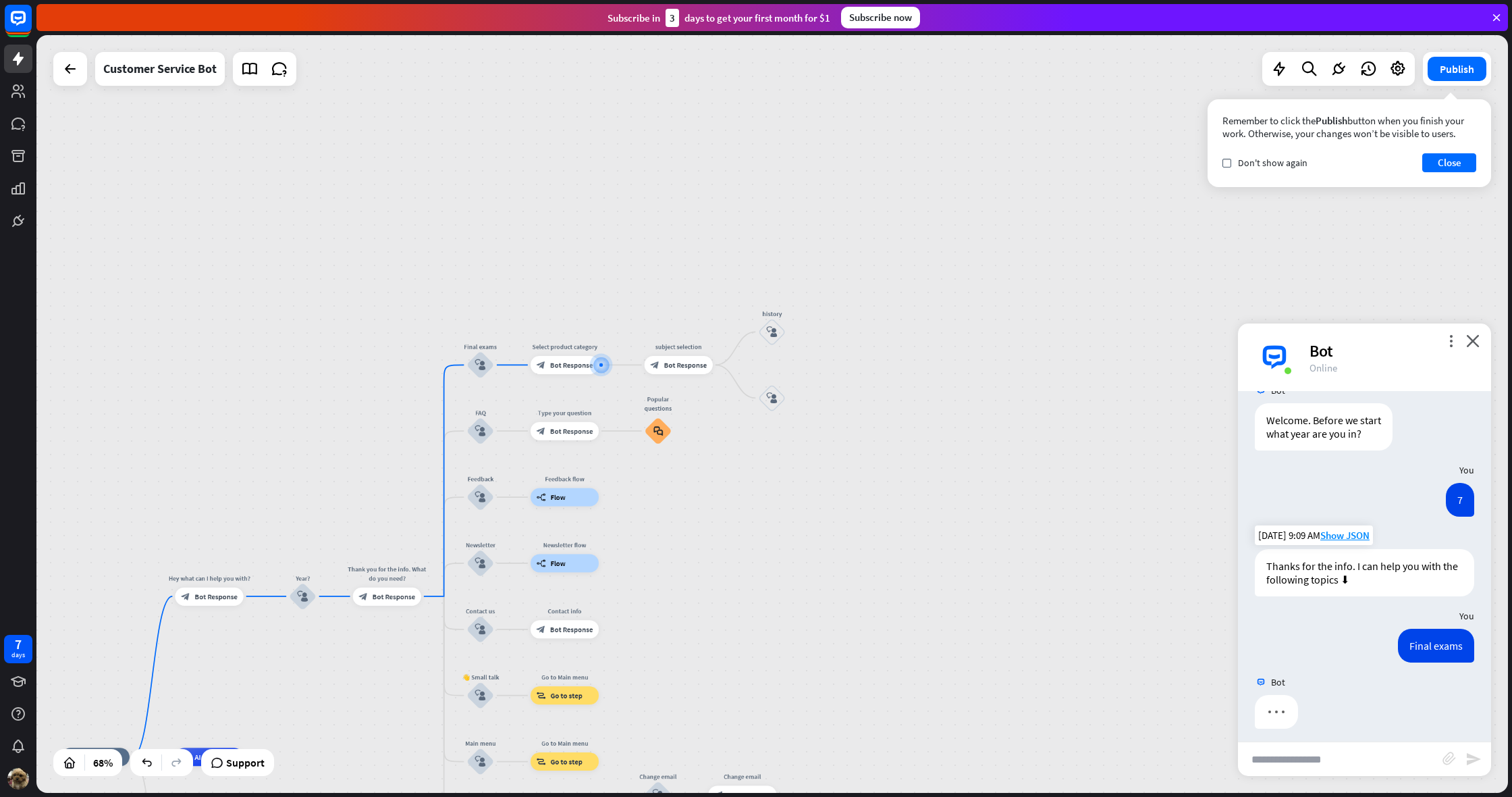
scroll to position [35, 0]
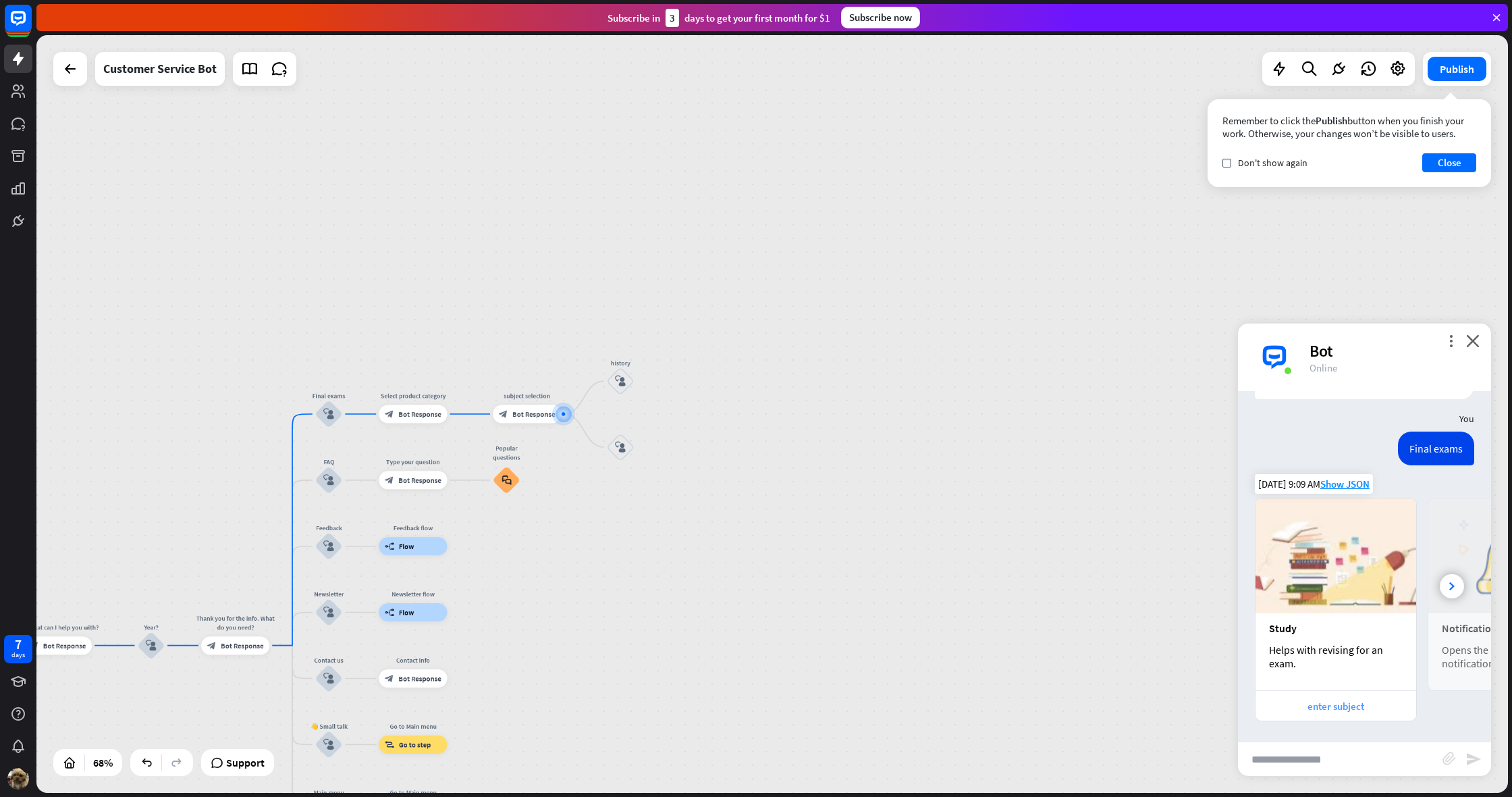
click at [1350, 699] on div "enter subject" at bounding box center [1336, 705] width 147 height 13
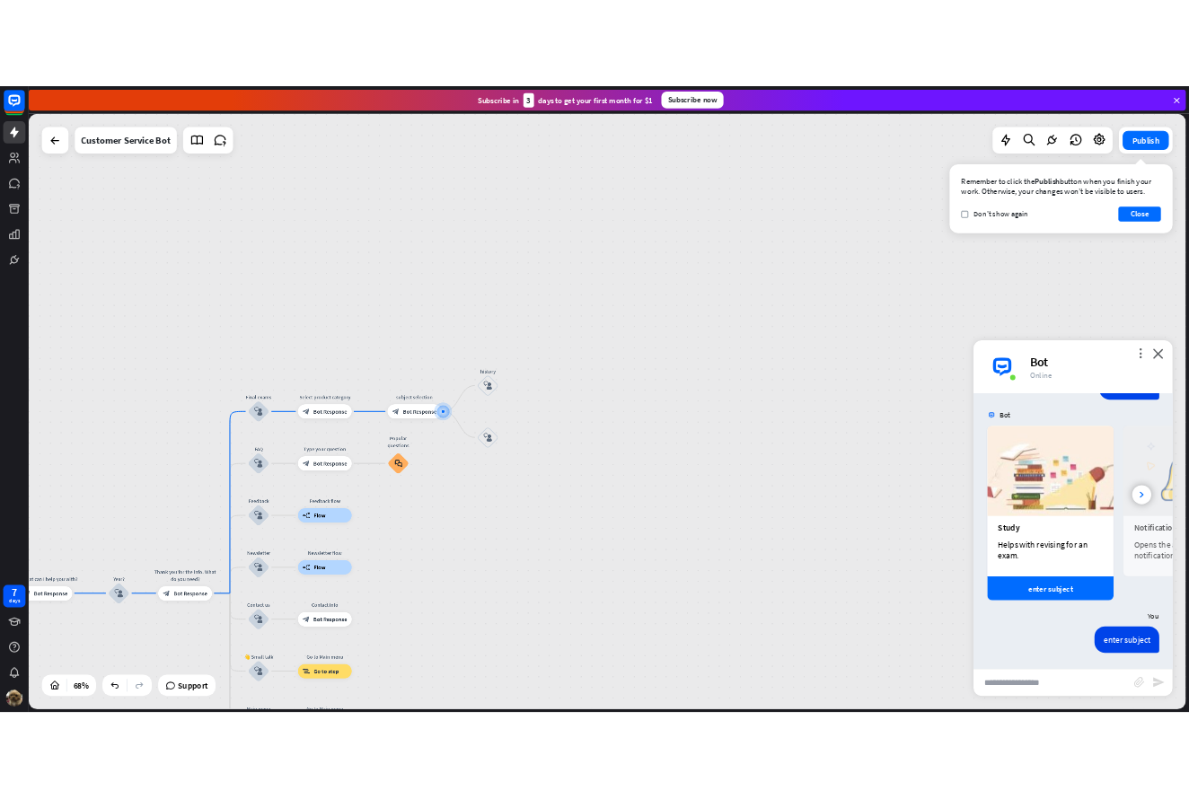
scroll to position [386, 0]
